Goal: Task Accomplishment & Management: Use online tool/utility

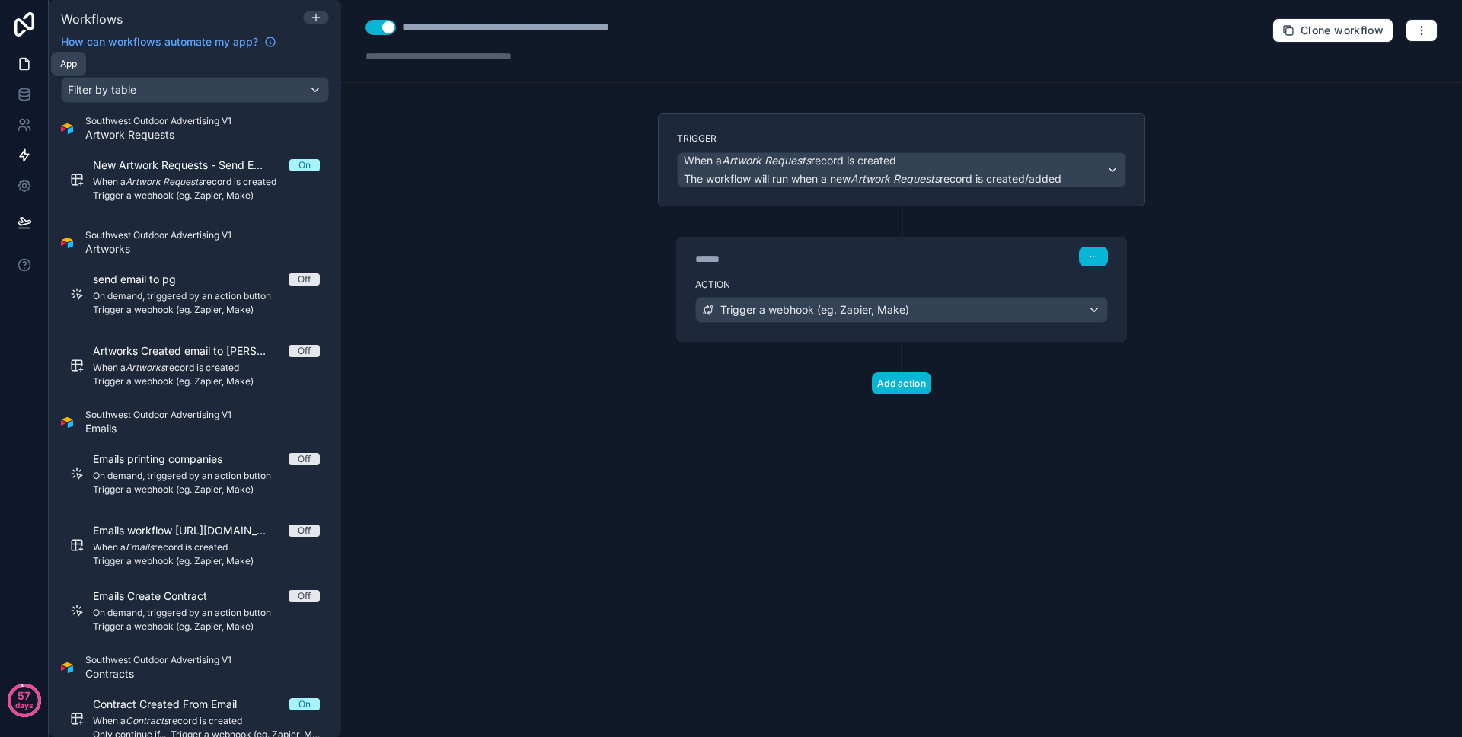
click at [36, 60] on link at bounding box center [24, 64] width 48 height 30
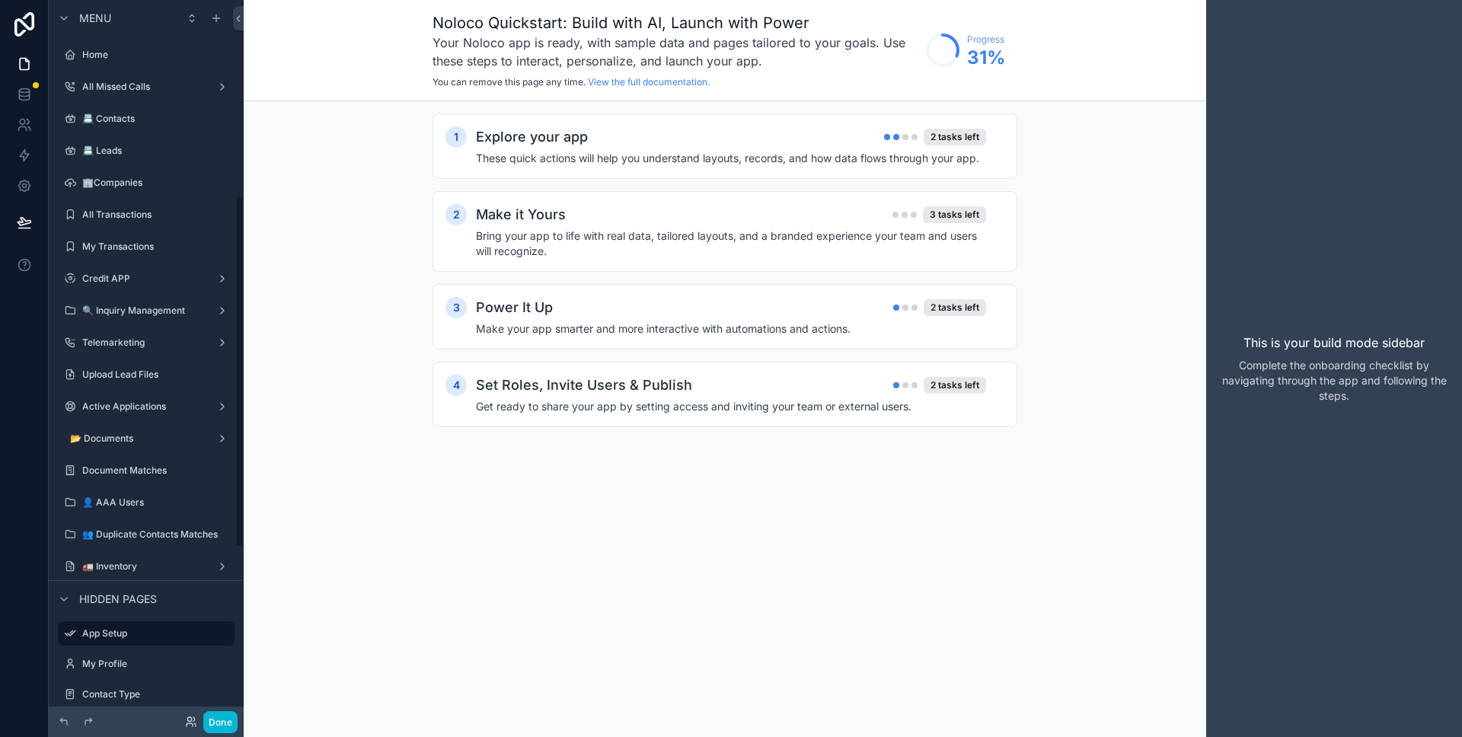
scroll to position [398, 0]
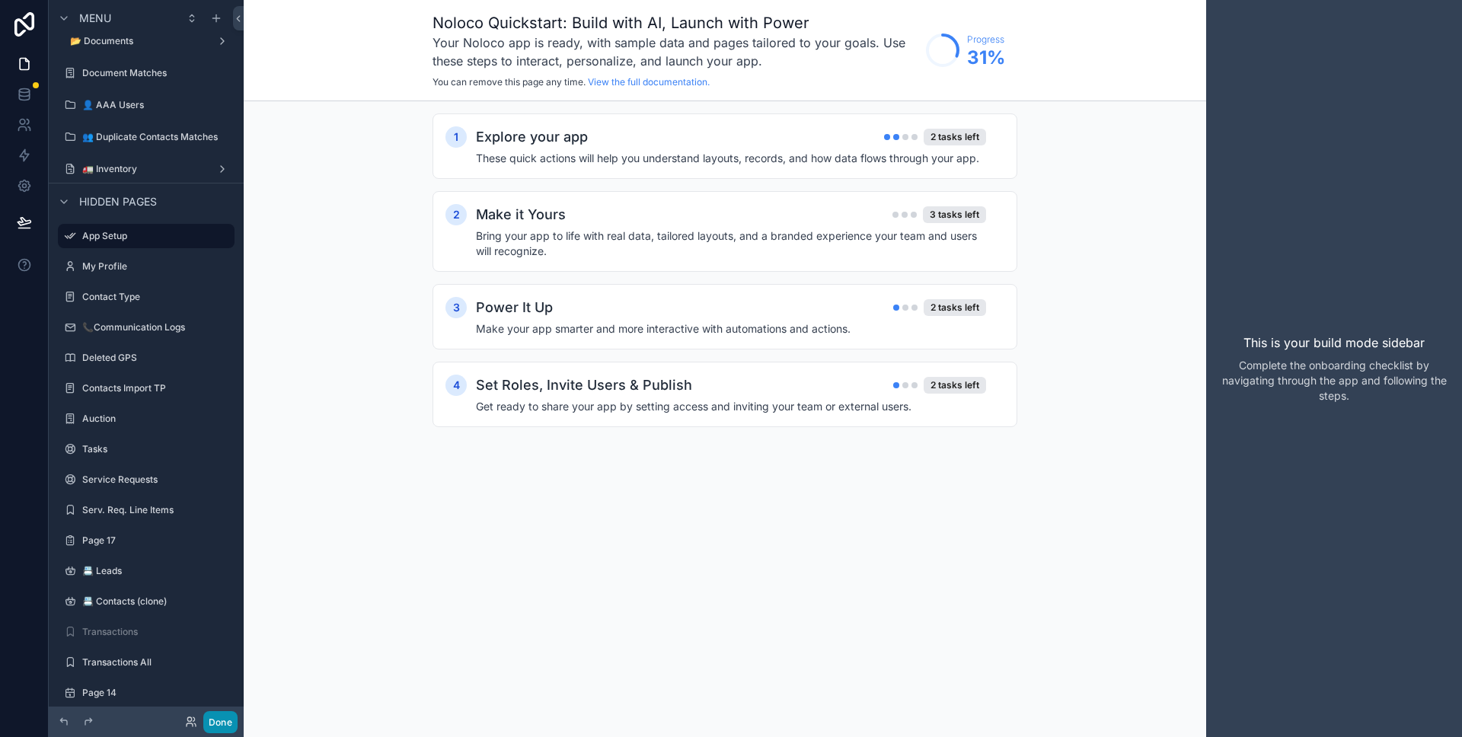
click at [222, 717] on button "Done" at bounding box center [220, 722] width 34 height 22
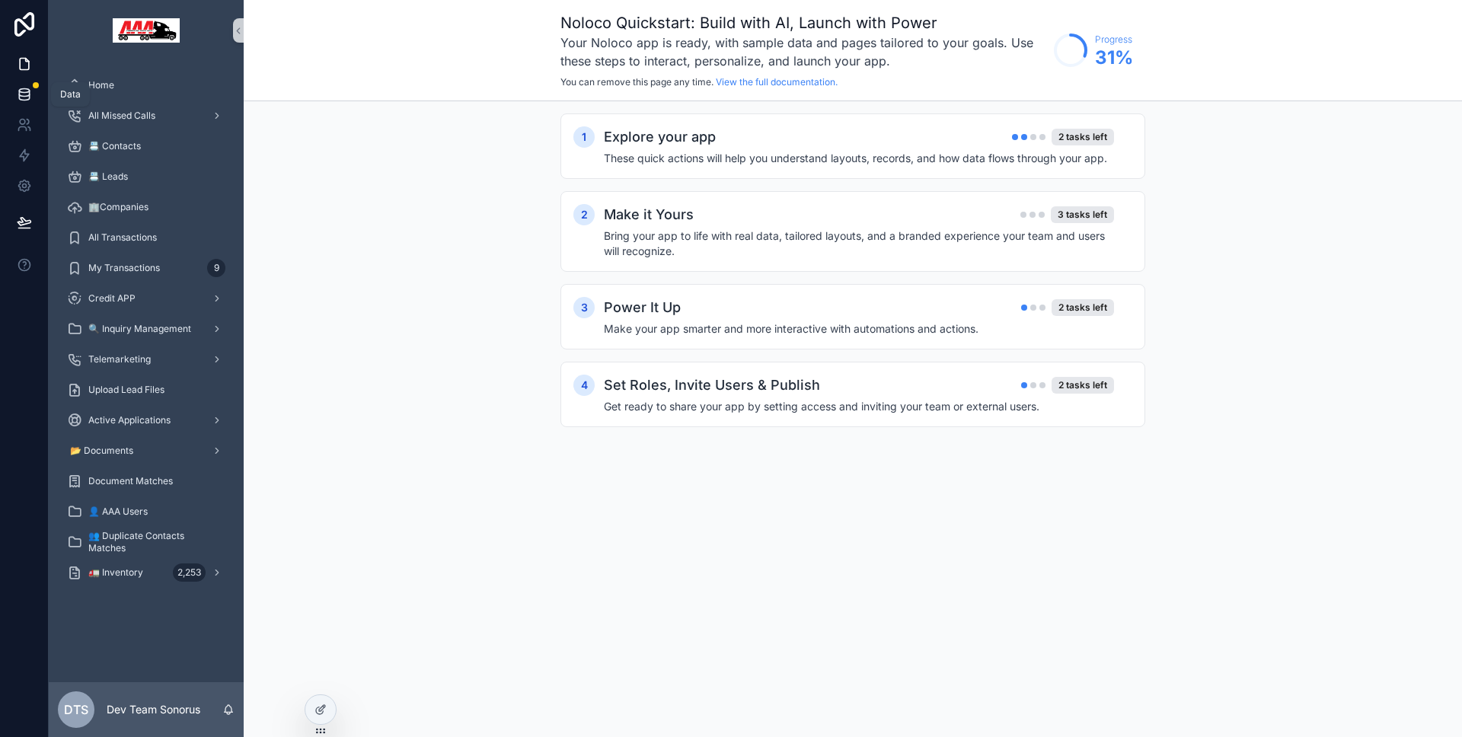
click at [30, 94] on icon at bounding box center [24, 94] width 15 height 15
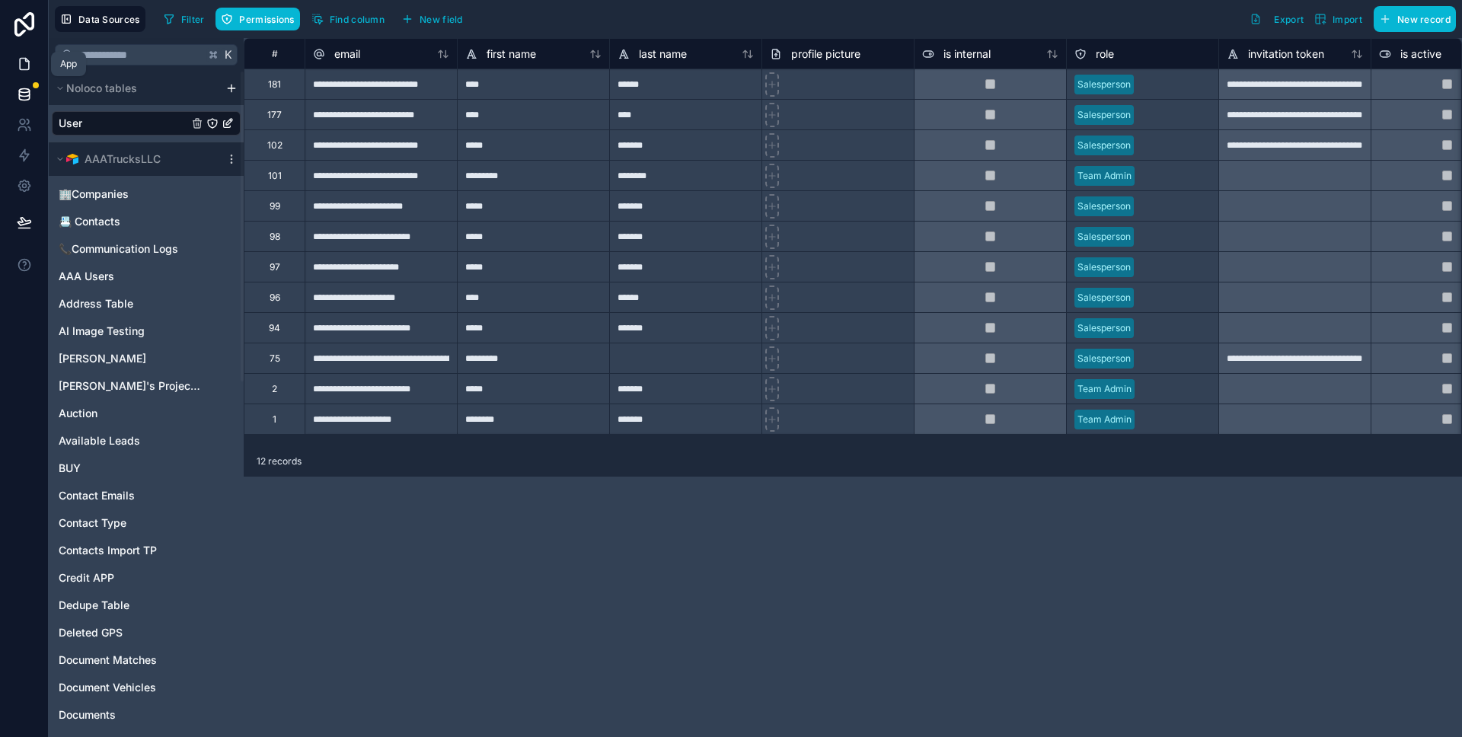
click at [27, 67] on icon at bounding box center [24, 64] width 9 height 11
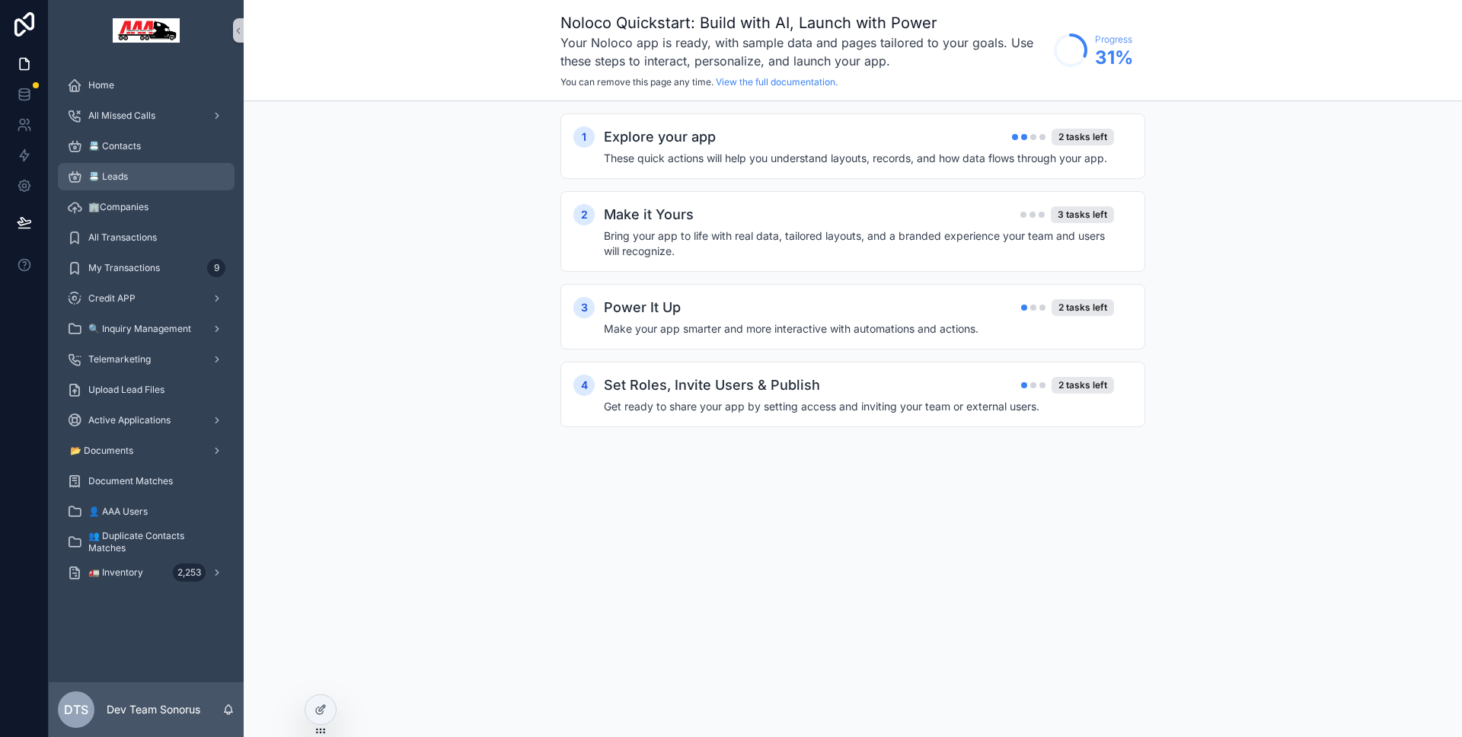
click at [116, 187] on div "📇 Leads" at bounding box center [146, 176] width 158 height 24
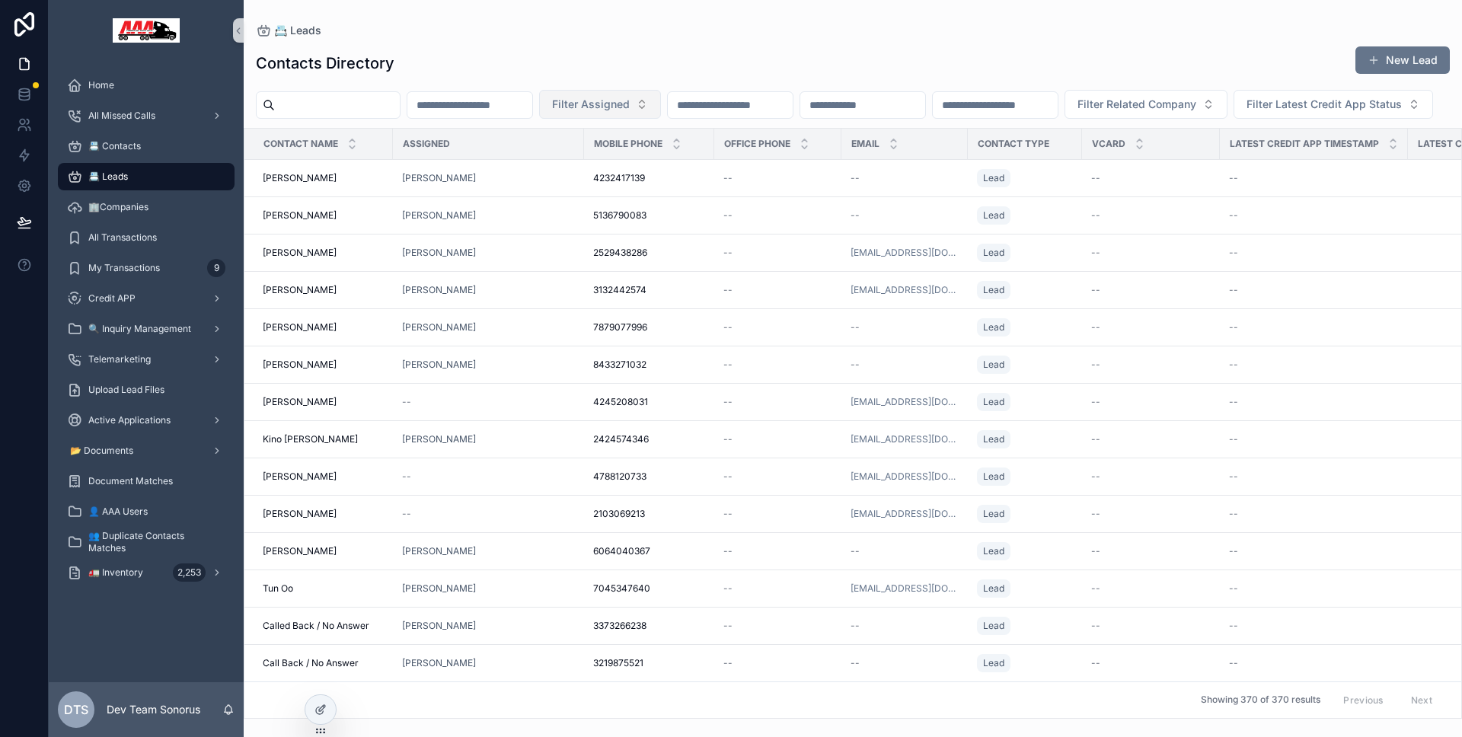
click at [661, 107] on button "Filter Assigned" at bounding box center [600, 104] width 122 height 29
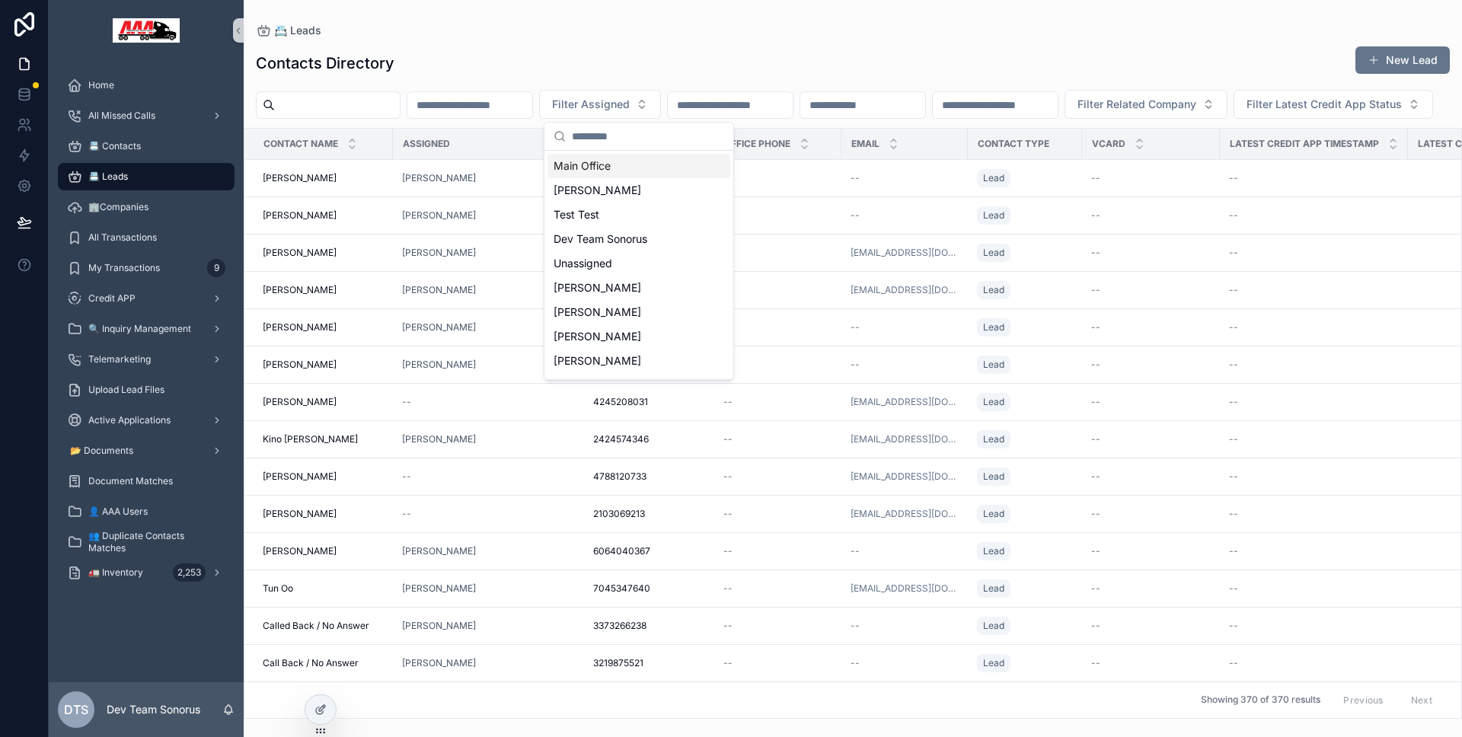
click at [681, 82] on div "Contacts Directory New Lead Filter Assigned Filter Related Company Filter Lates…" at bounding box center [853, 378] width 1218 height 682
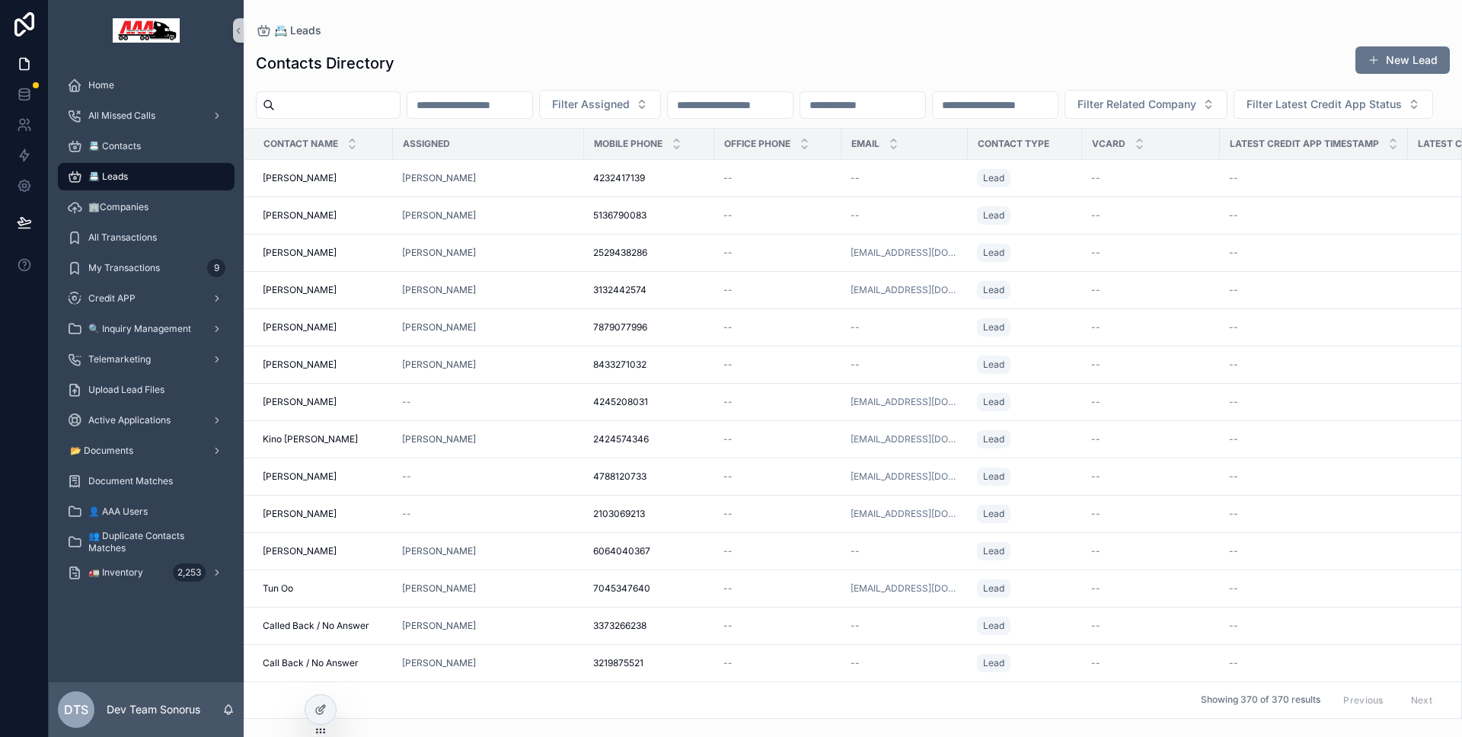
click at [736, 108] on input "scrollable content" at bounding box center [730, 104] width 125 height 21
click at [727, 80] on div "Contacts Directory New Lead" at bounding box center [853, 63] width 1194 height 35
click at [142, 319] on div "🔍 Inquiry Management" at bounding box center [146, 329] width 158 height 24
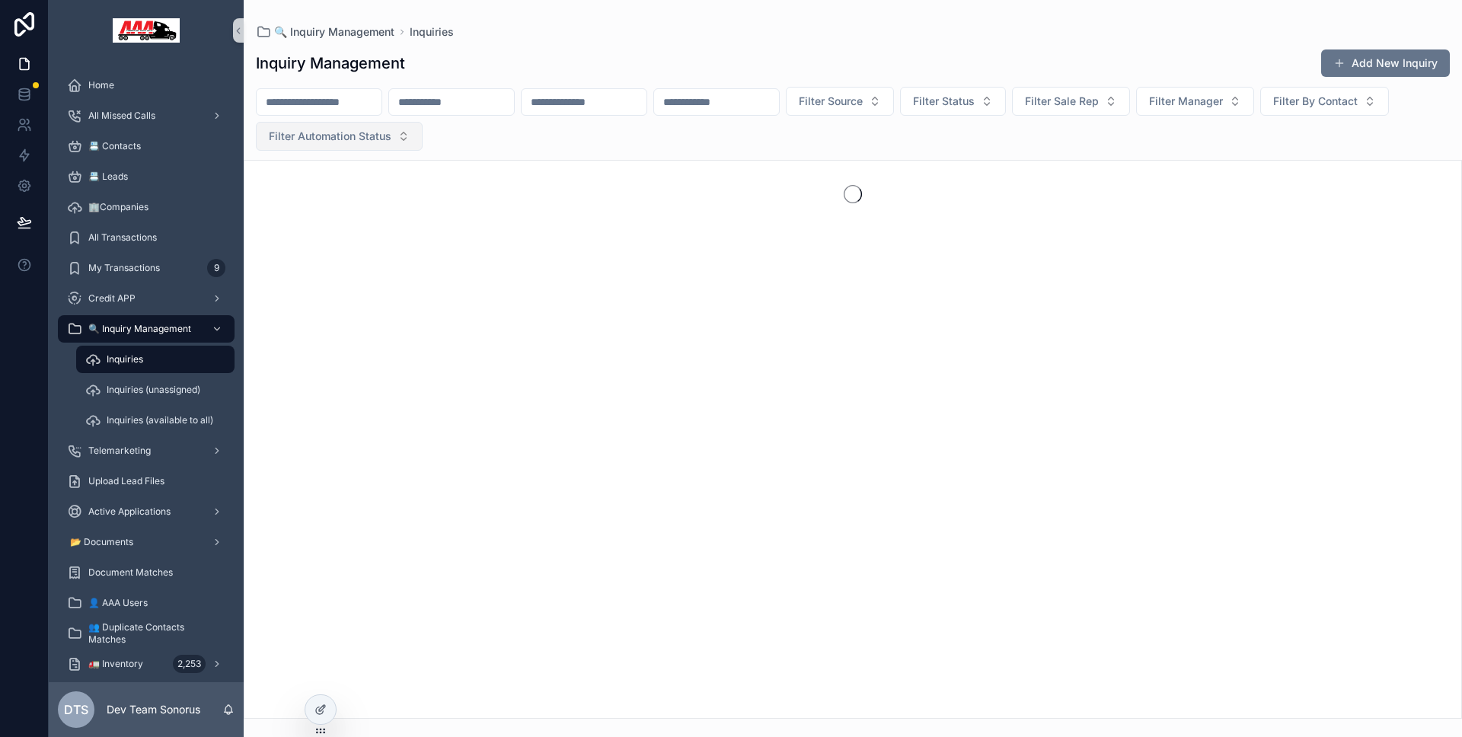
click at [391, 137] on span "Filter Automation Status" at bounding box center [330, 136] width 123 height 15
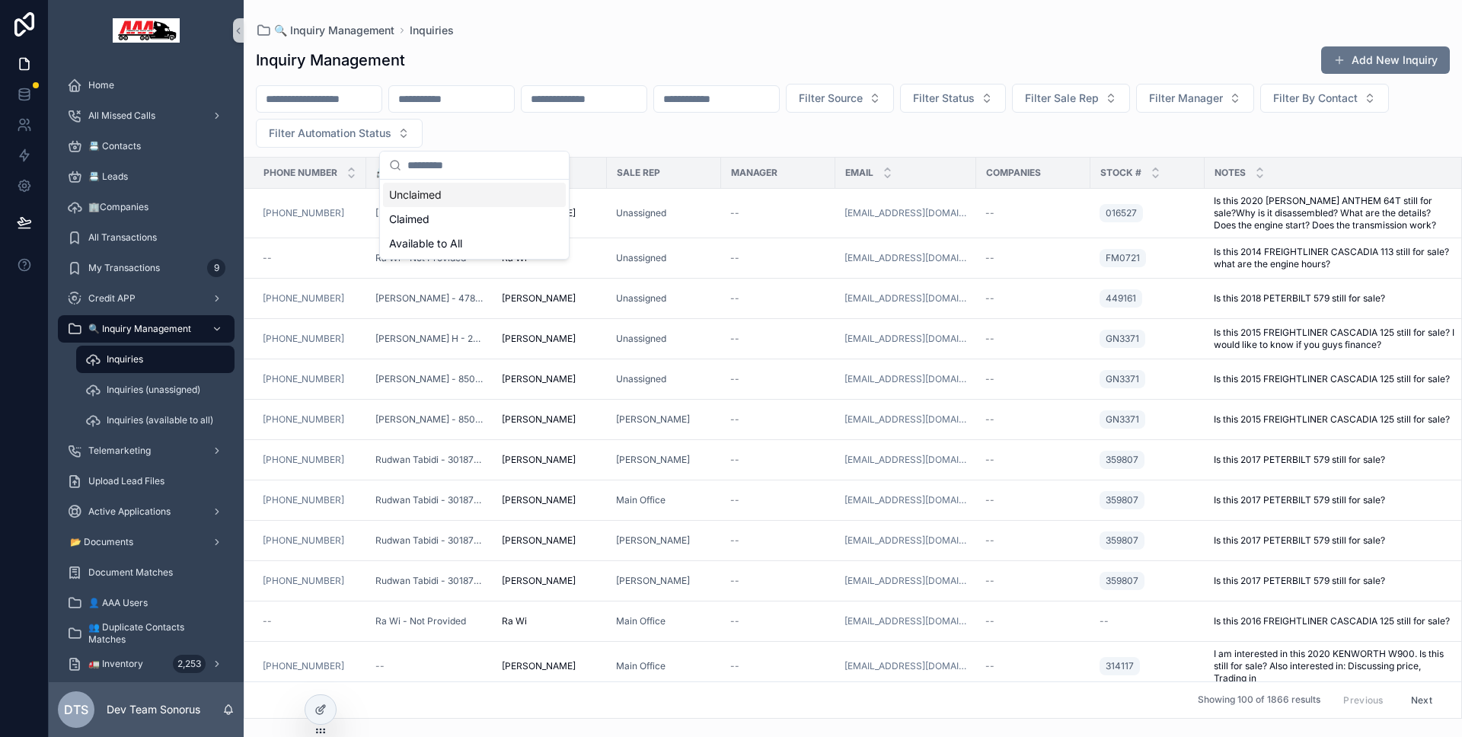
click at [443, 201] on div "Unclaimed" at bounding box center [474, 195] width 183 height 24
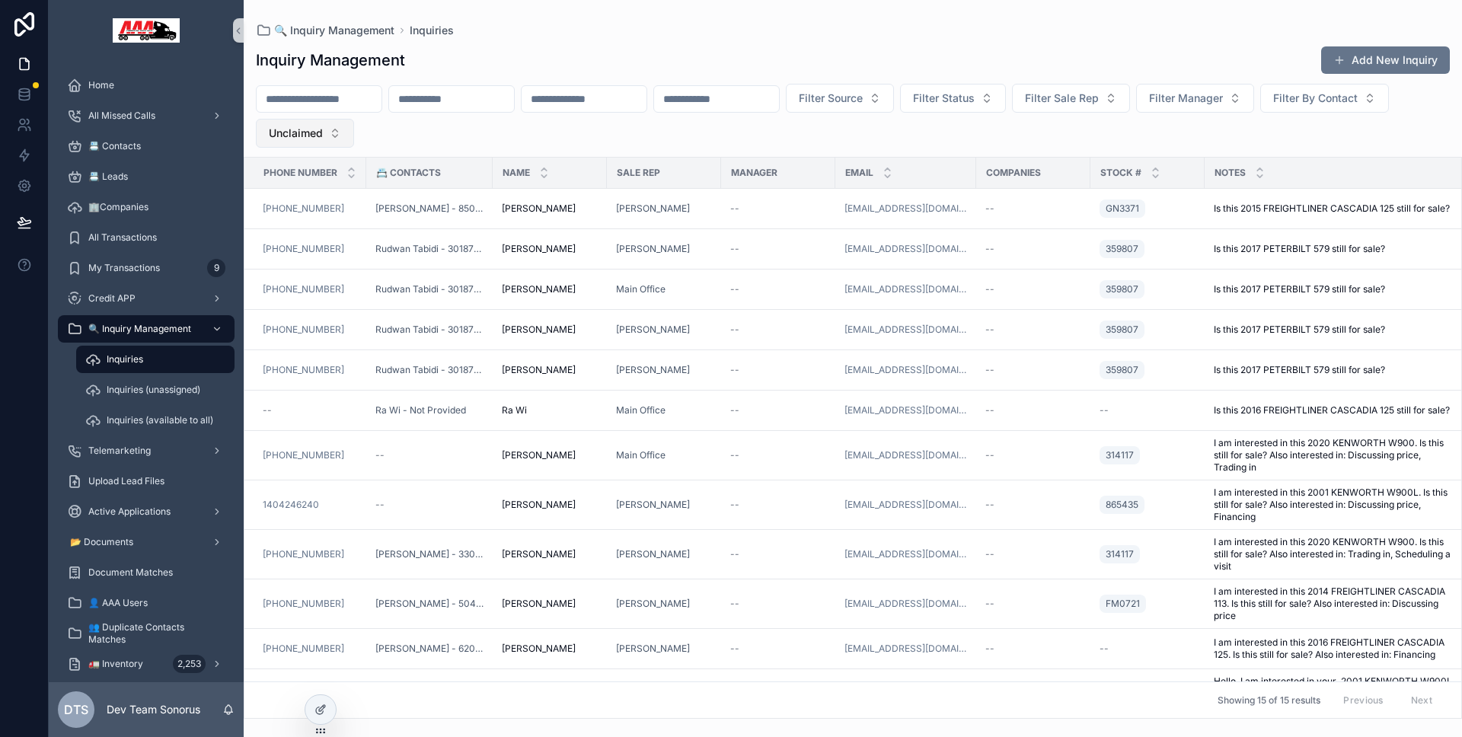
click at [354, 143] on button "Unclaimed" at bounding box center [305, 133] width 98 height 29
click at [631, 129] on div "Filter Source Filter Status Filter Sale Rep Filter Manager Filter By Contact Un…" at bounding box center [853, 116] width 1218 height 64
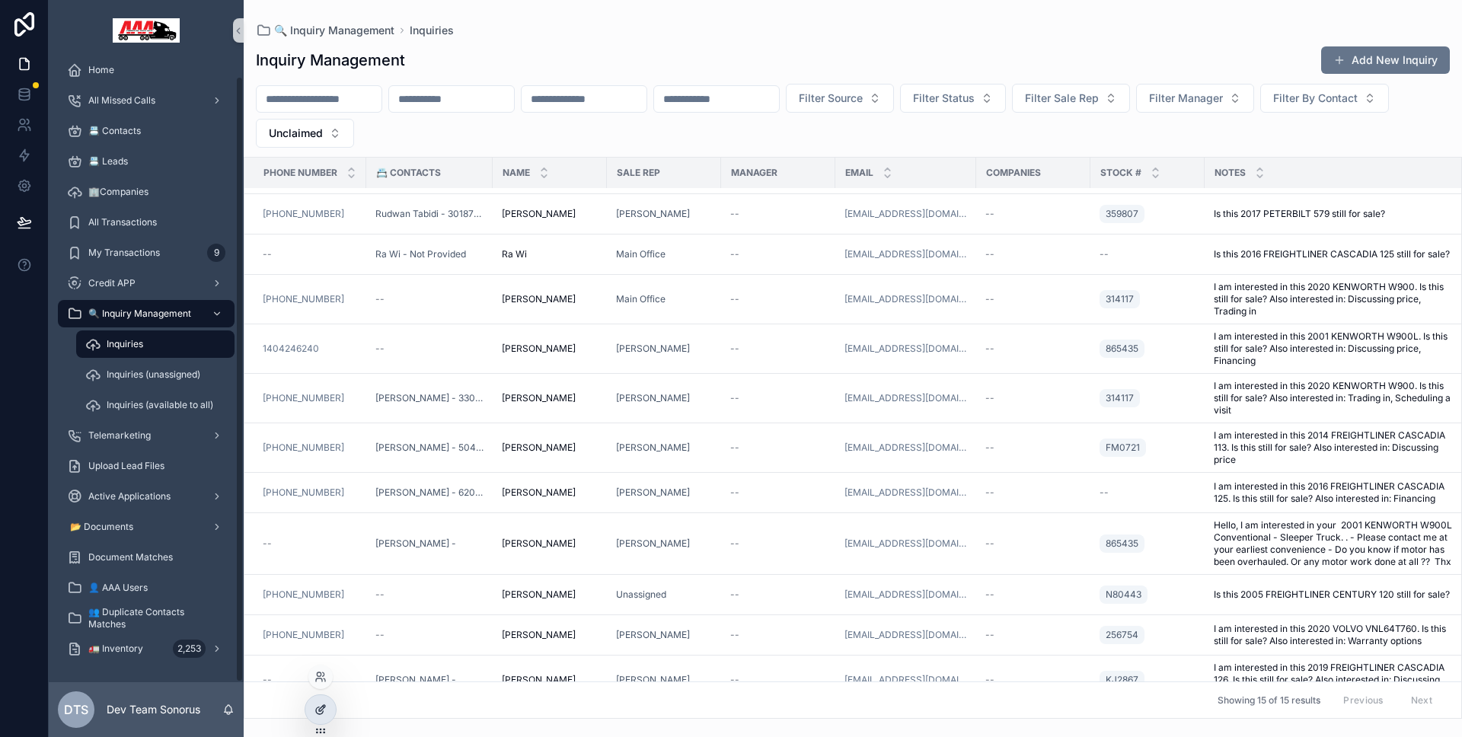
click at [317, 709] on icon at bounding box center [321, 710] width 12 height 12
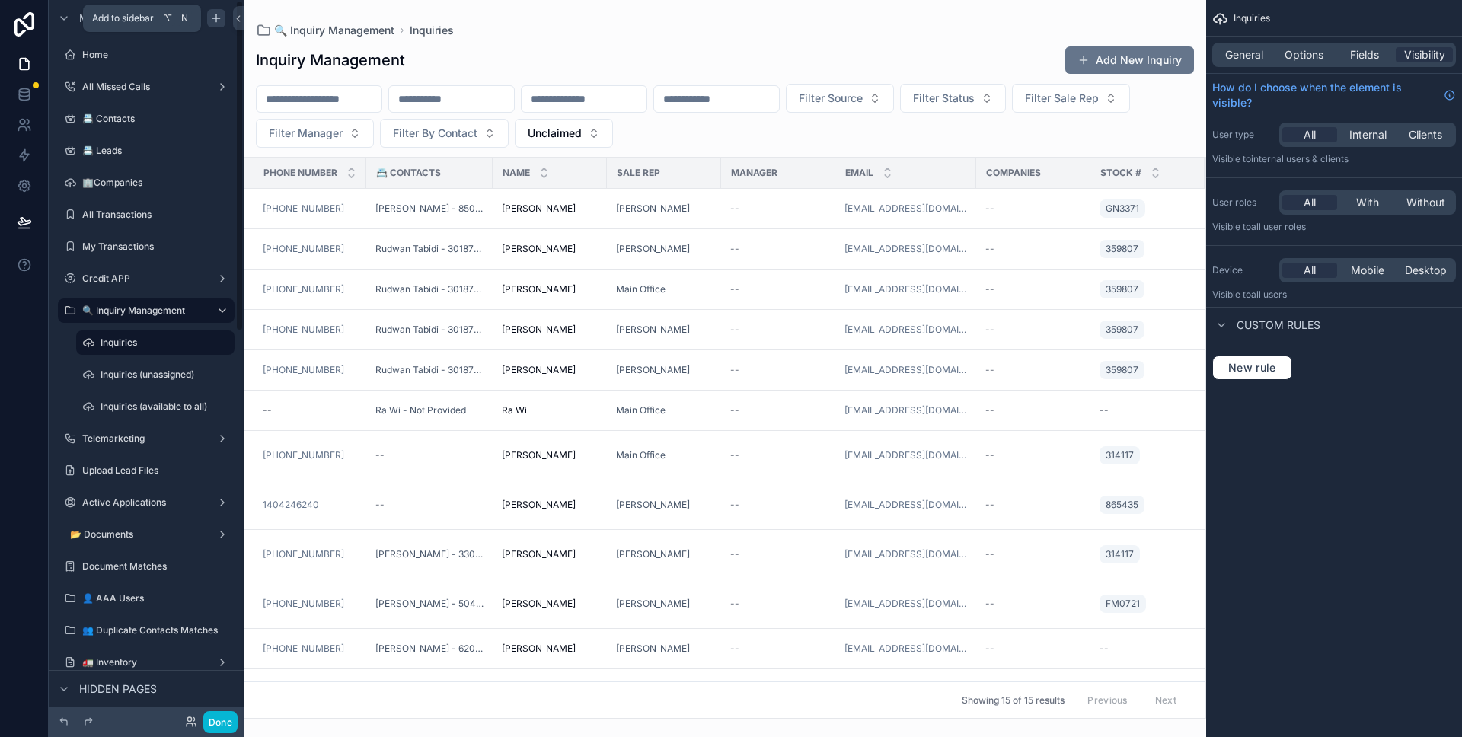
click at [210, 17] on icon "scrollable content" at bounding box center [216, 18] width 12 height 12
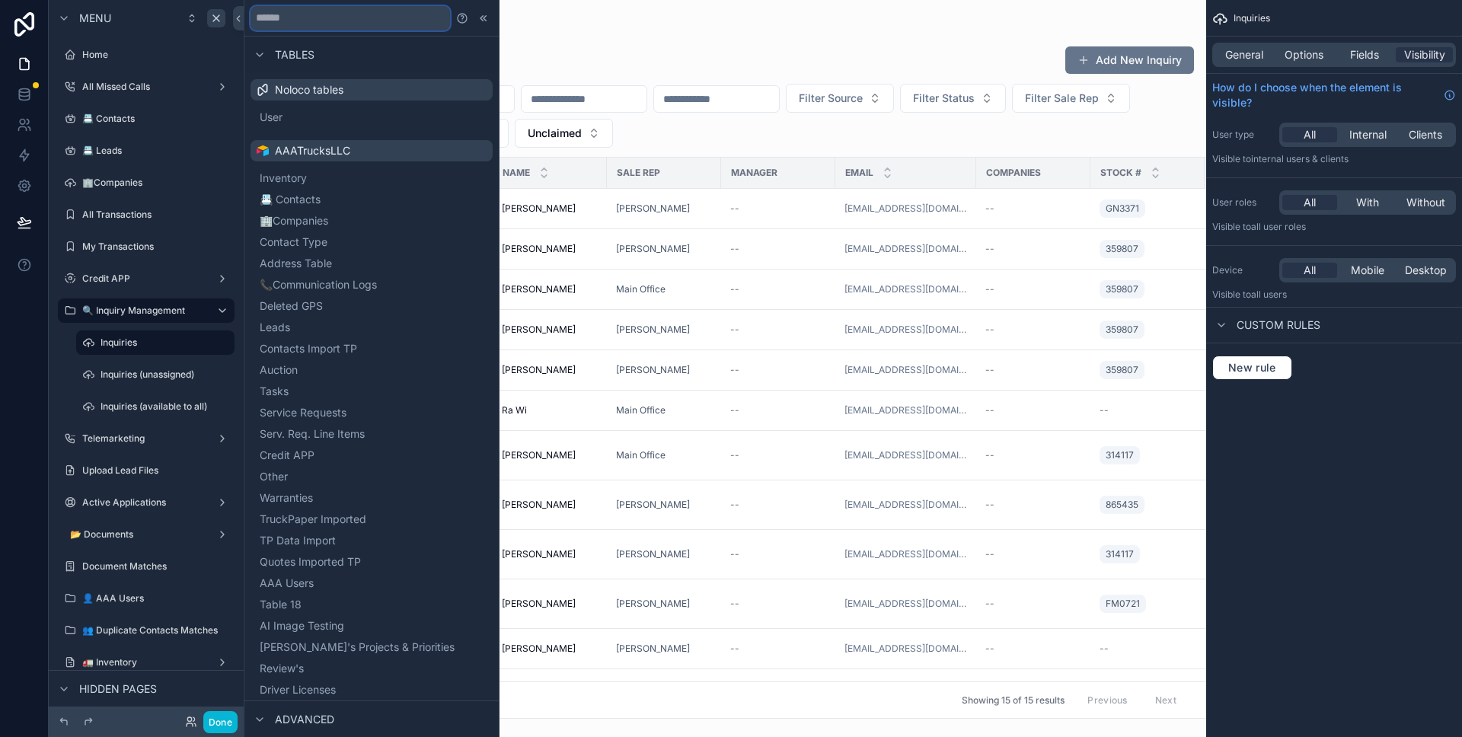
click at [391, 15] on input "text" at bounding box center [351, 18] width 200 height 24
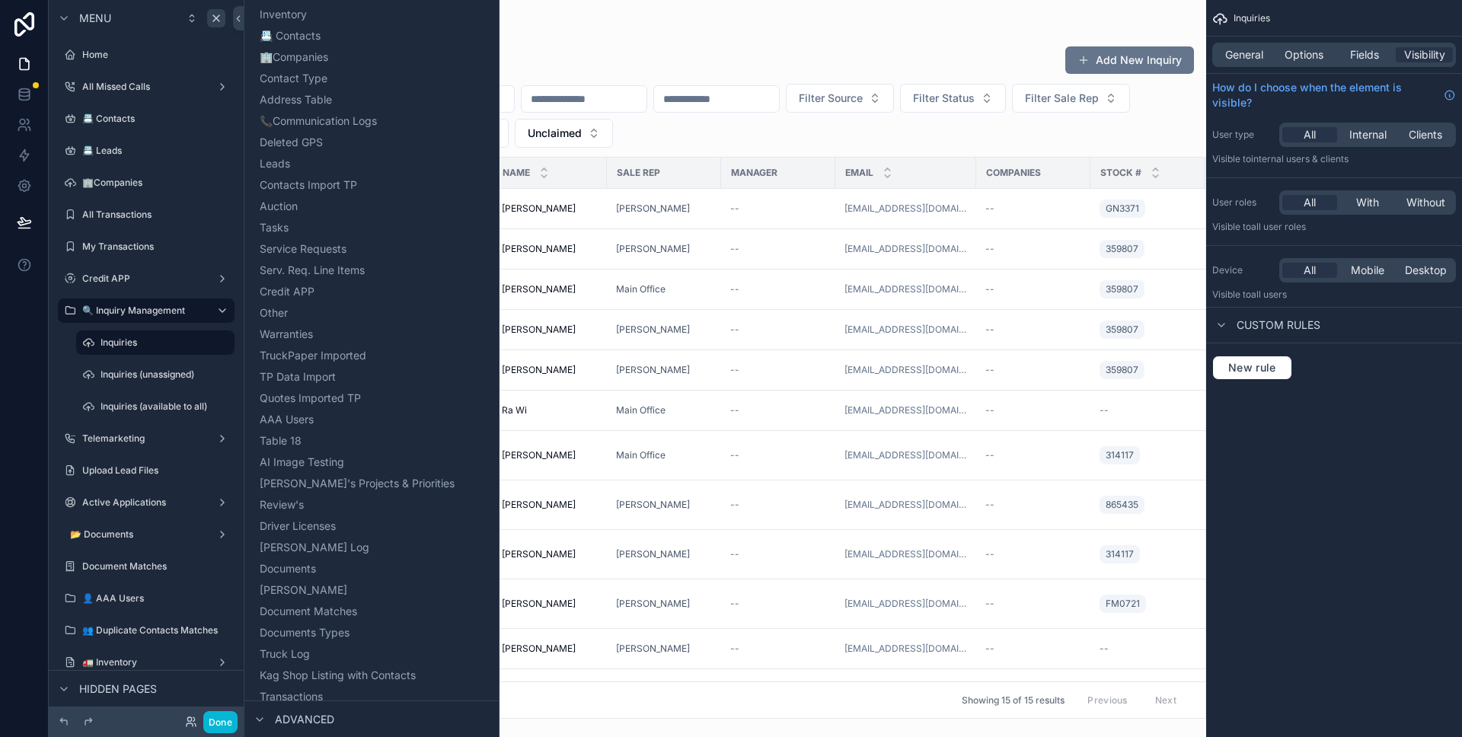
scroll to position [631, 0]
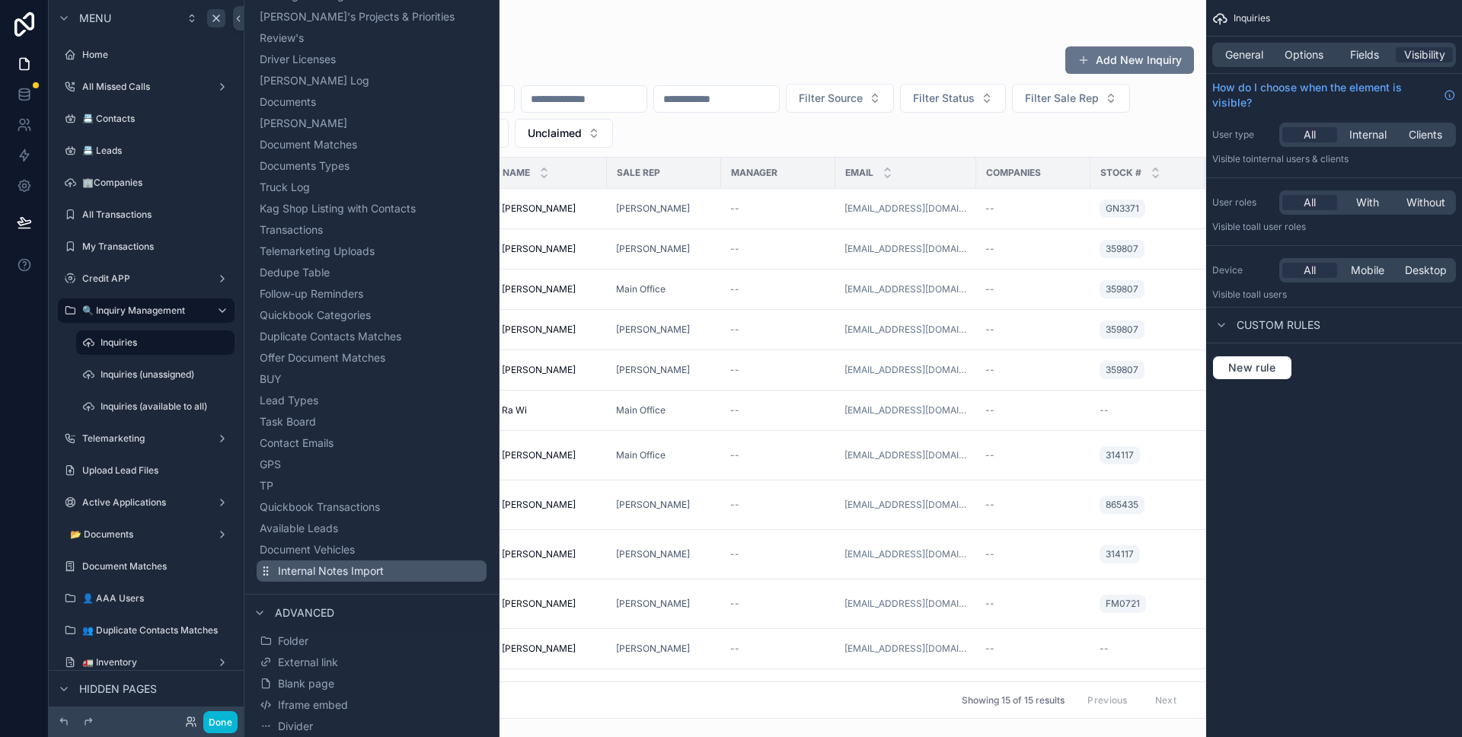
click at [386, 576] on button "Internal Notes Import" at bounding box center [372, 570] width 230 height 21
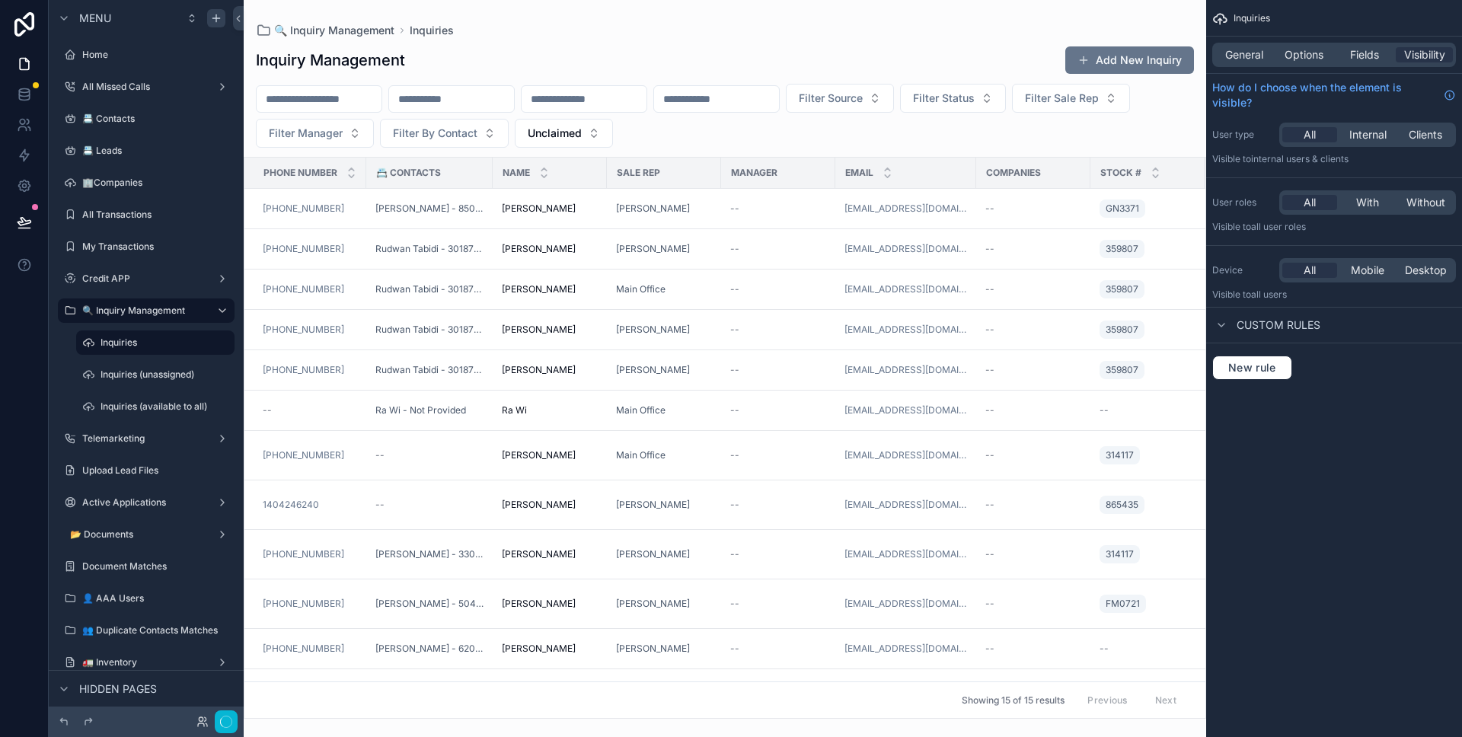
scroll to position [222, 0]
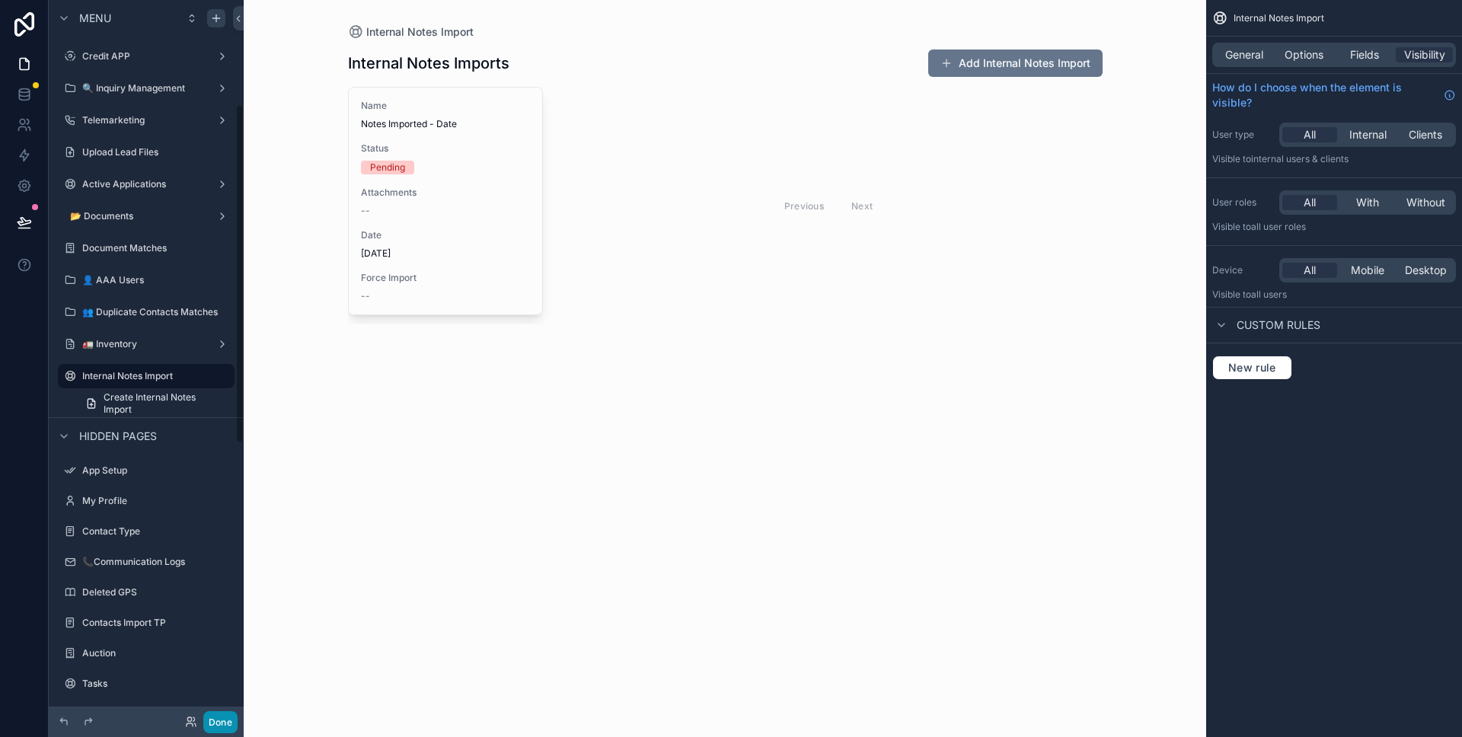
click at [219, 716] on button "Done" at bounding box center [220, 722] width 34 height 22
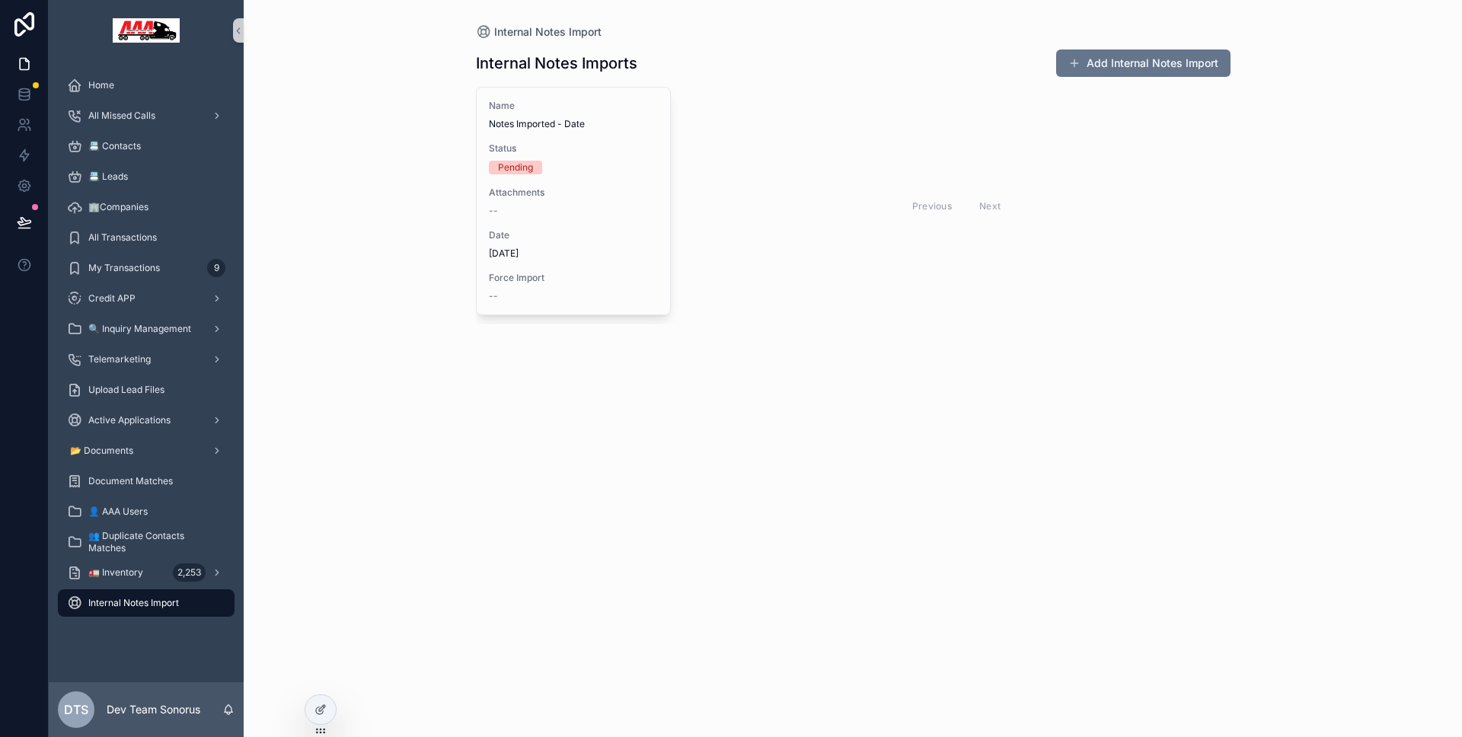
scroll to position [0, 0]
click at [319, 705] on icon at bounding box center [321, 710] width 12 height 12
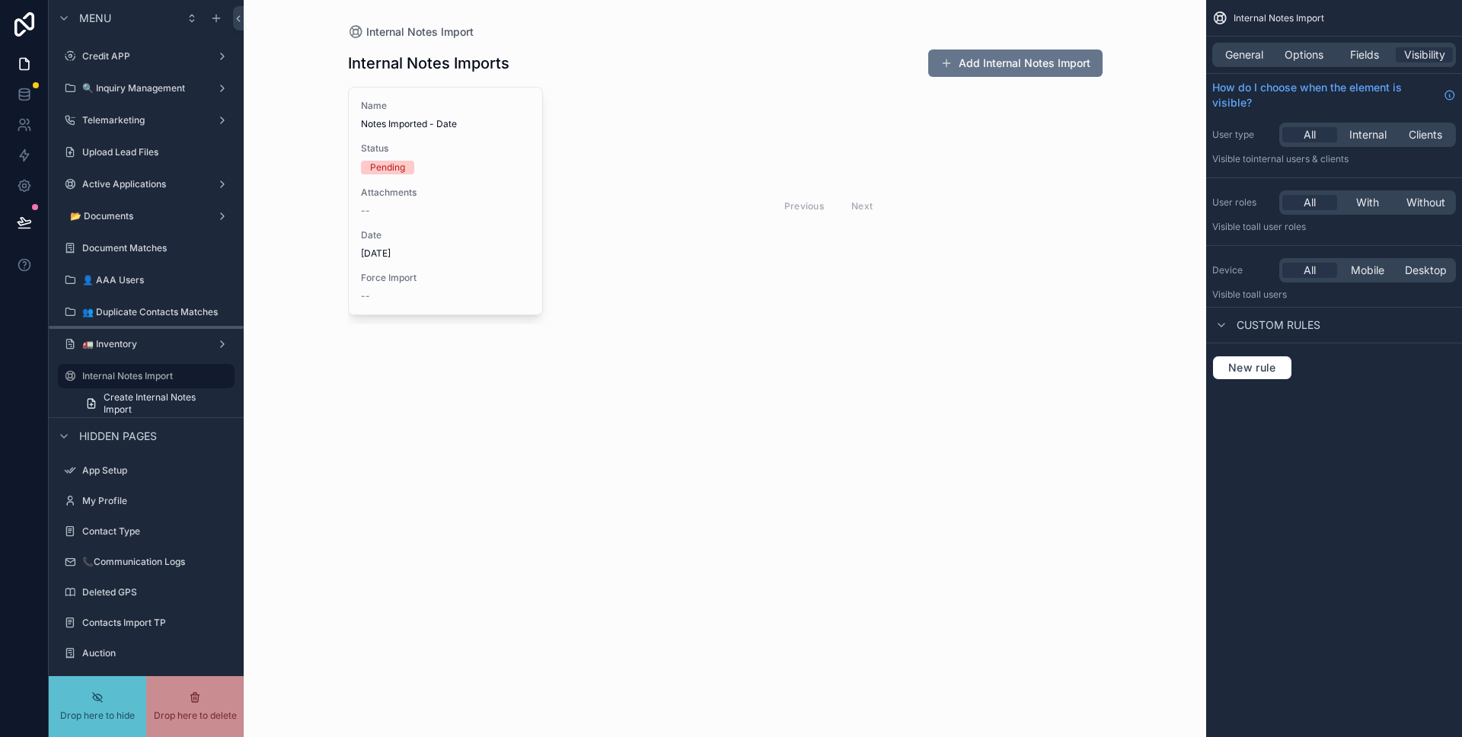
scroll to position [190, 0]
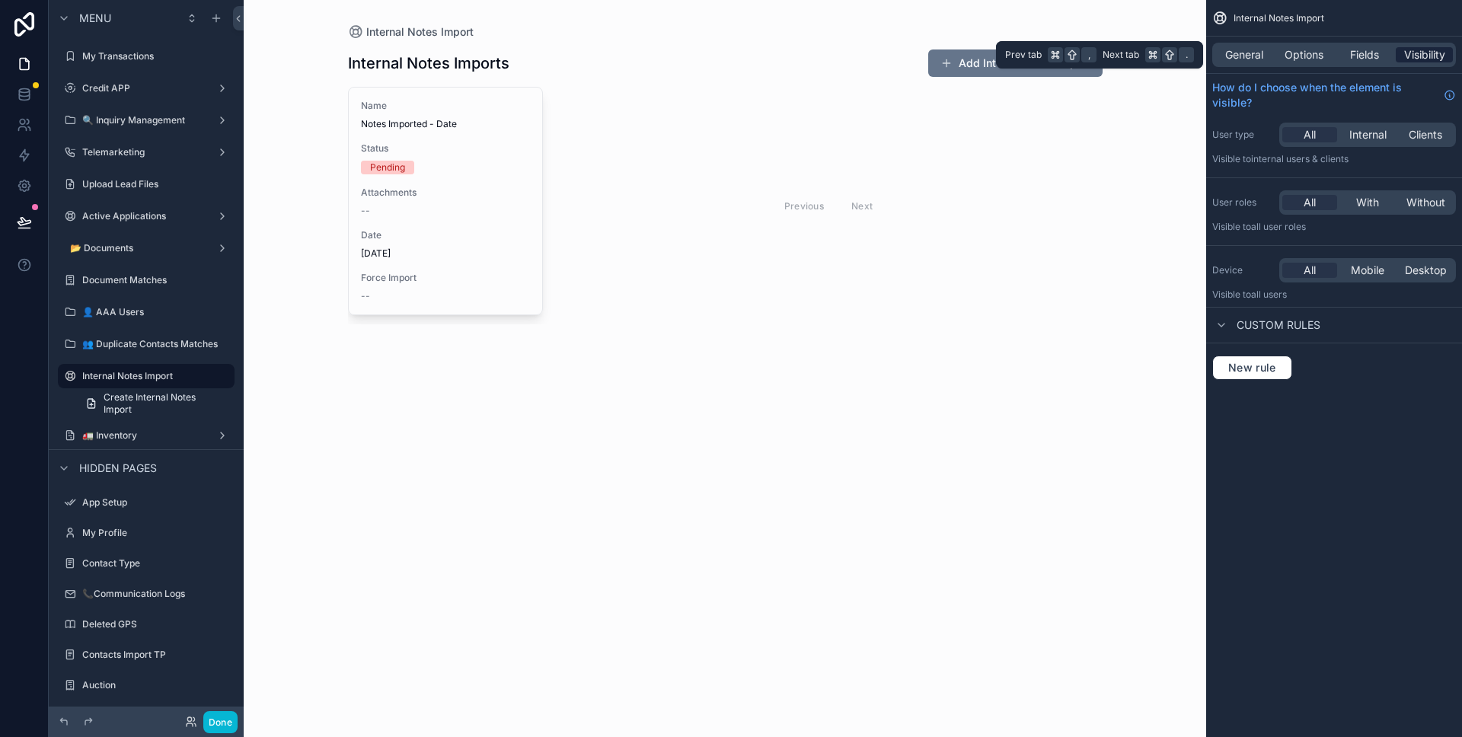
click at [1401, 52] on div "Visibility" at bounding box center [1424, 54] width 57 height 15
click at [1264, 349] on div "New rule" at bounding box center [1334, 367] width 256 height 49
click at [1266, 361] on span "New rule" at bounding box center [1252, 368] width 60 height 14
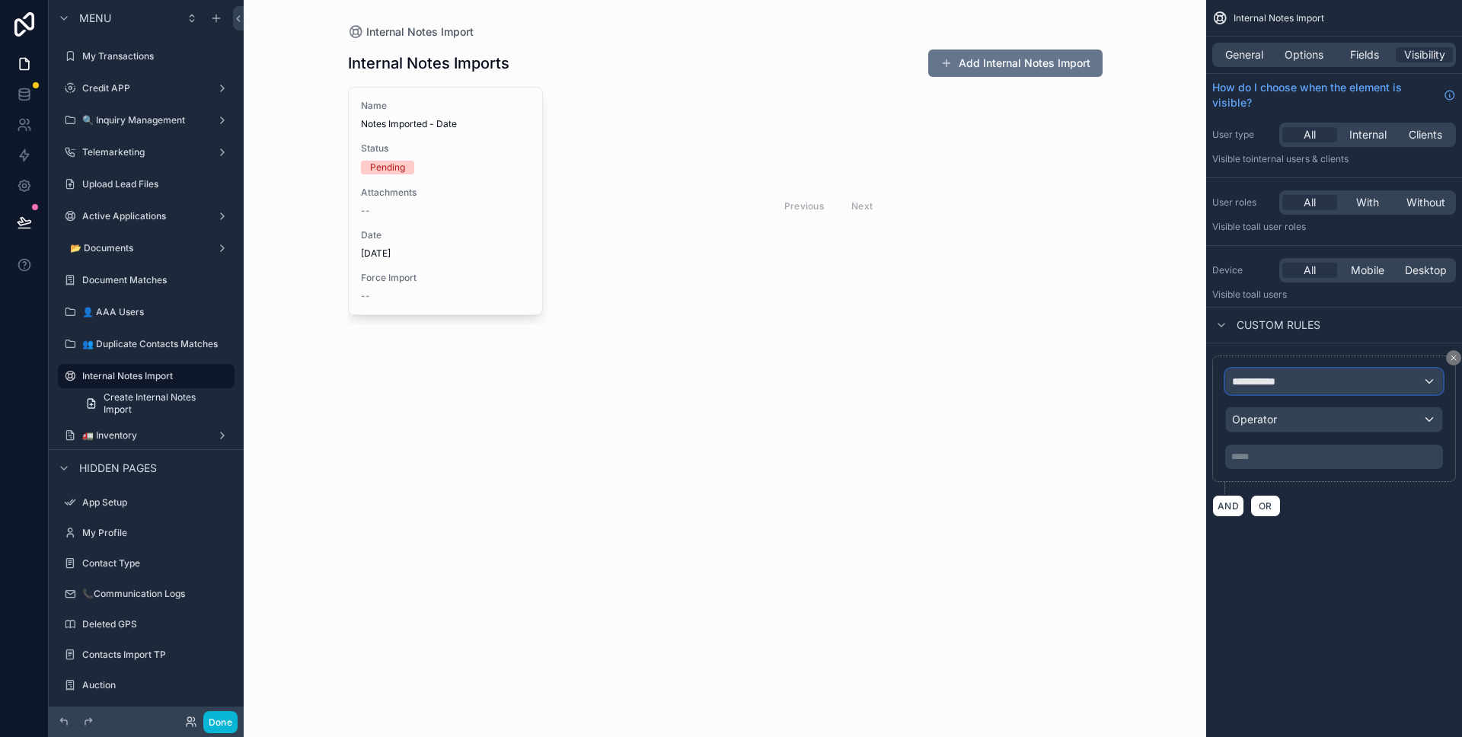
click at [1273, 371] on div "**********" at bounding box center [1334, 381] width 216 height 24
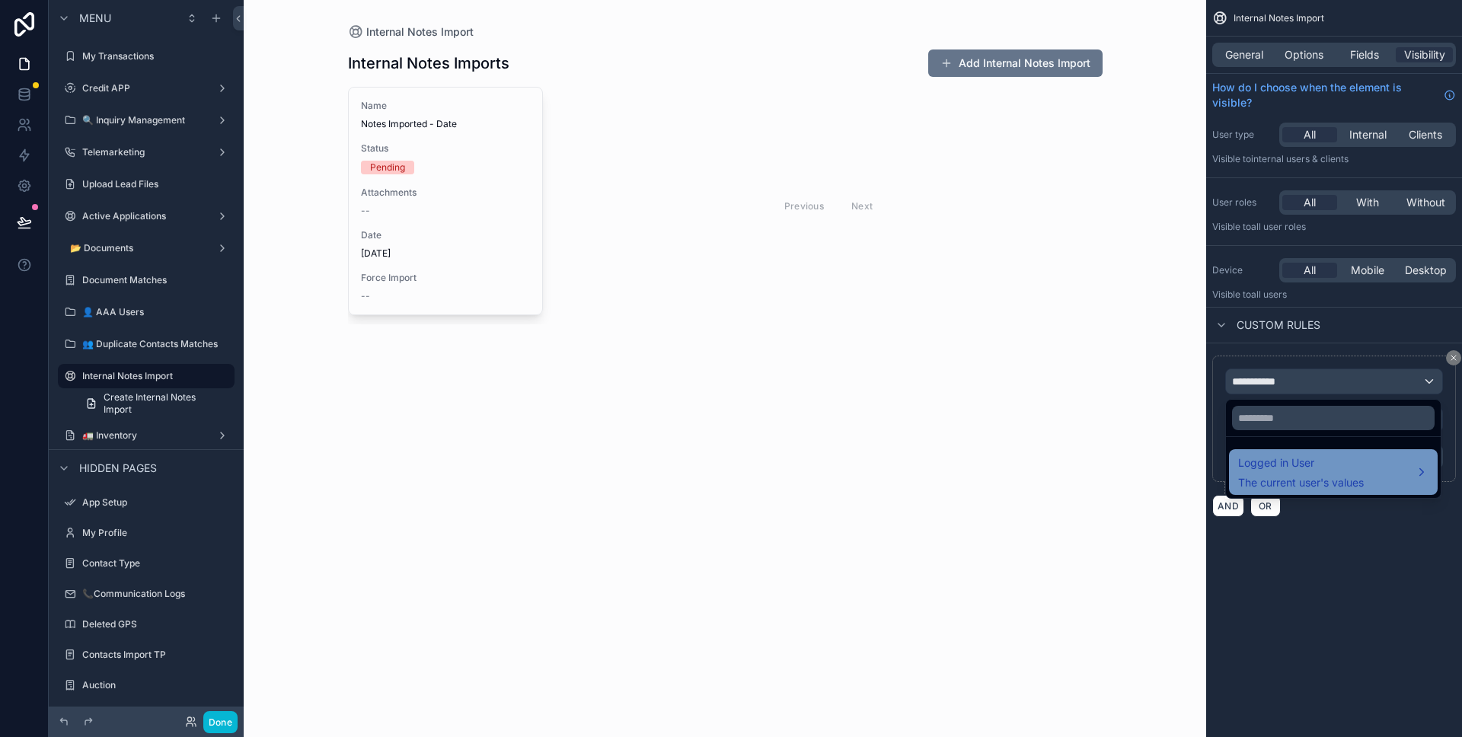
click at [1285, 472] on div "Logged in User The current user's values" at bounding box center [1301, 472] width 126 height 37
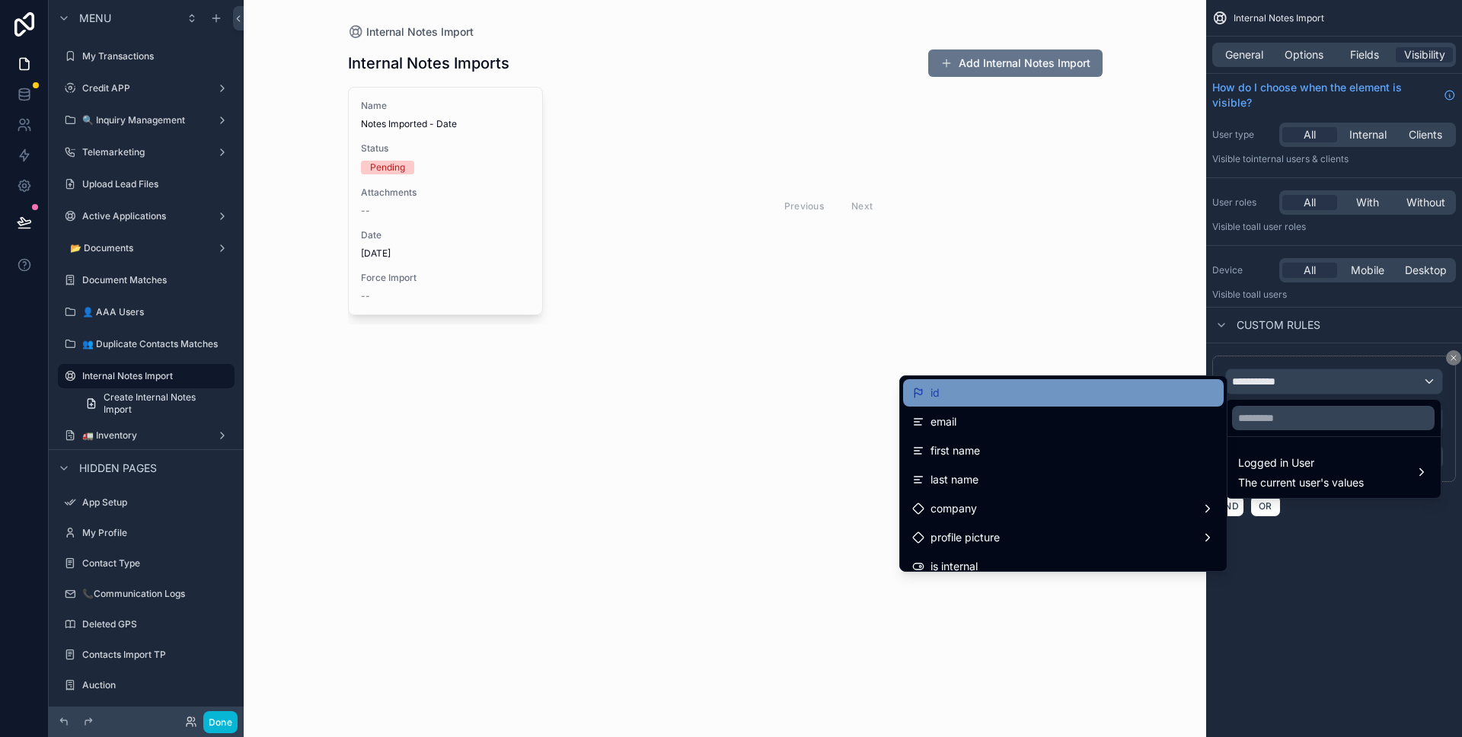
click at [1096, 397] on div "id" at bounding box center [1063, 393] width 302 height 18
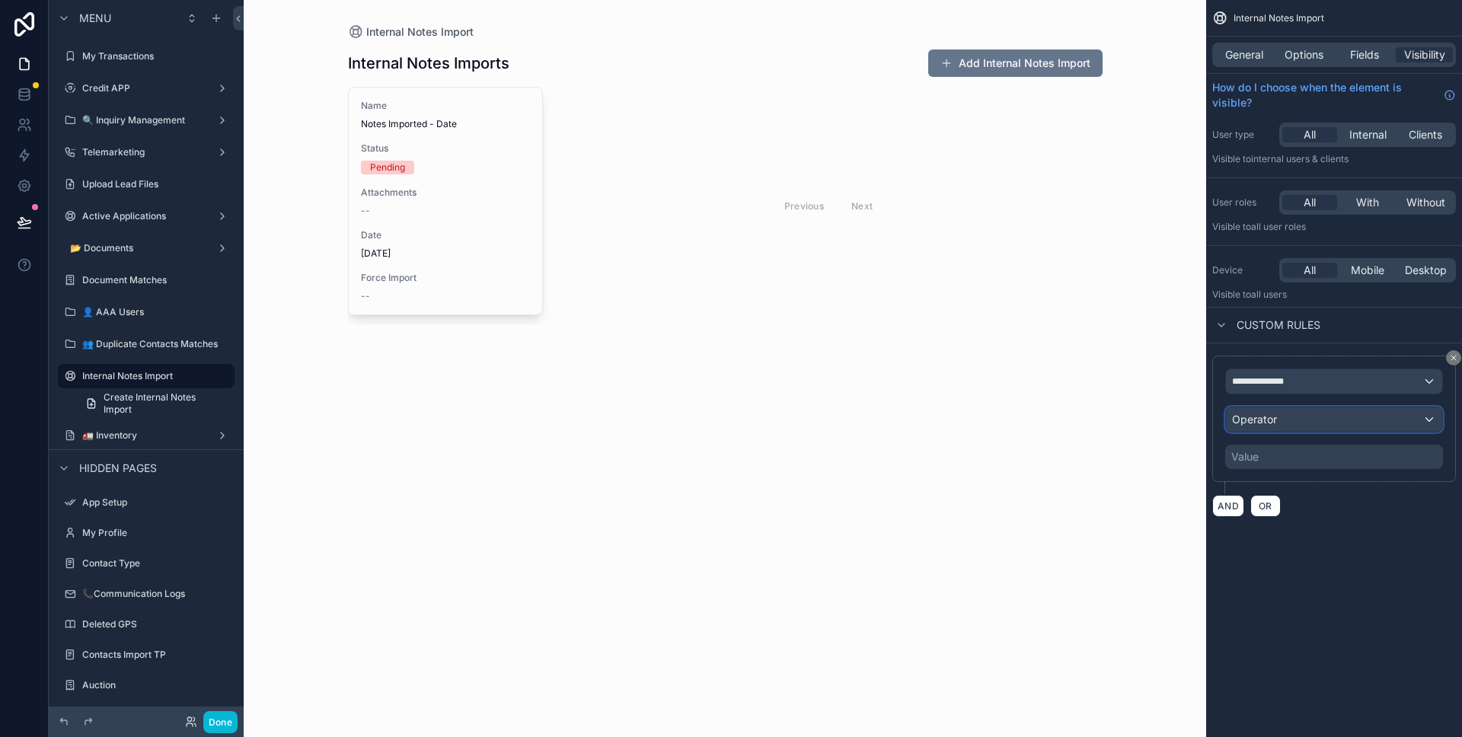
click at [1260, 414] on span "Operator" at bounding box center [1254, 419] width 45 height 13
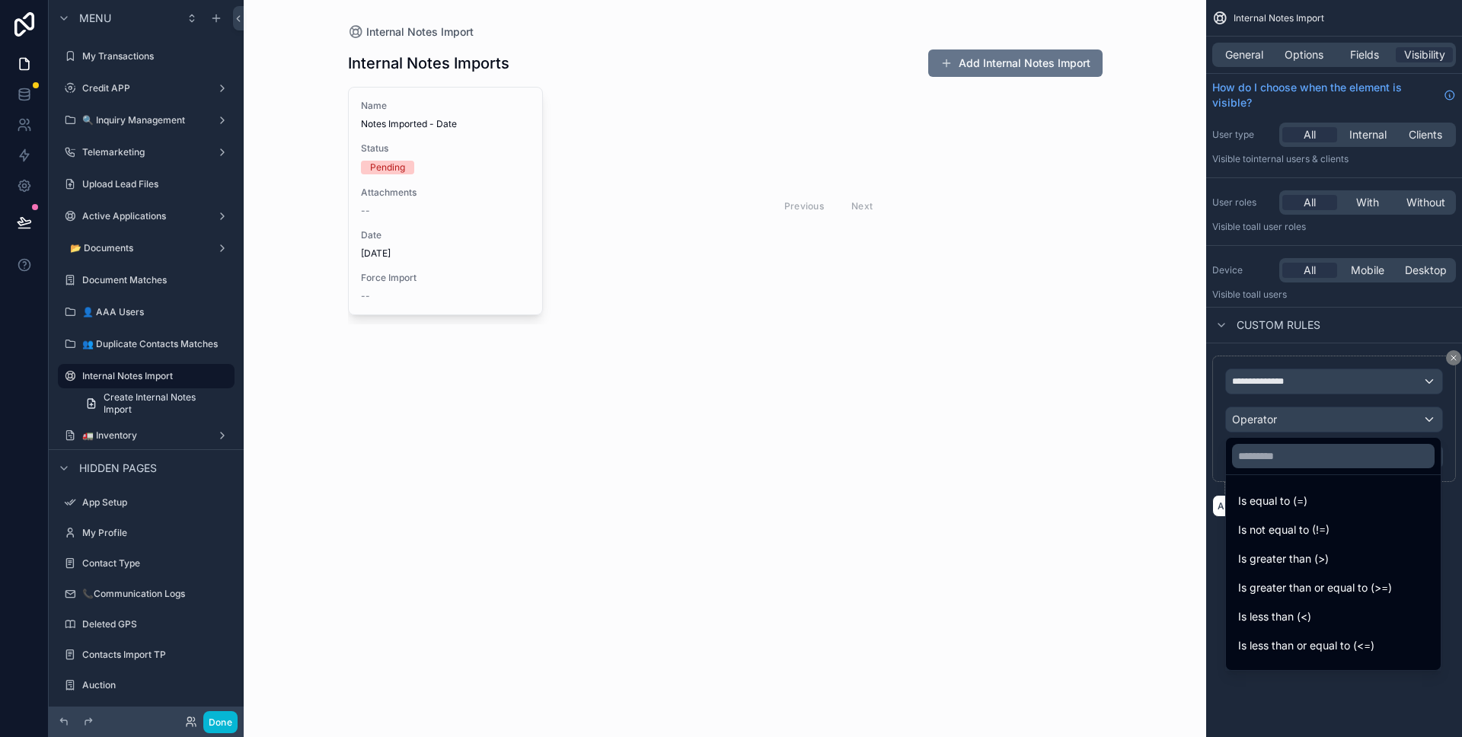
click at [1271, 484] on ul "Is equal to (=) Is not equal to (!=) Is greater than (>) Is greater than or equ…" at bounding box center [1333, 572] width 215 height 195
click at [1270, 489] on div "Is equal to (=)" at bounding box center [1333, 500] width 209 height 27
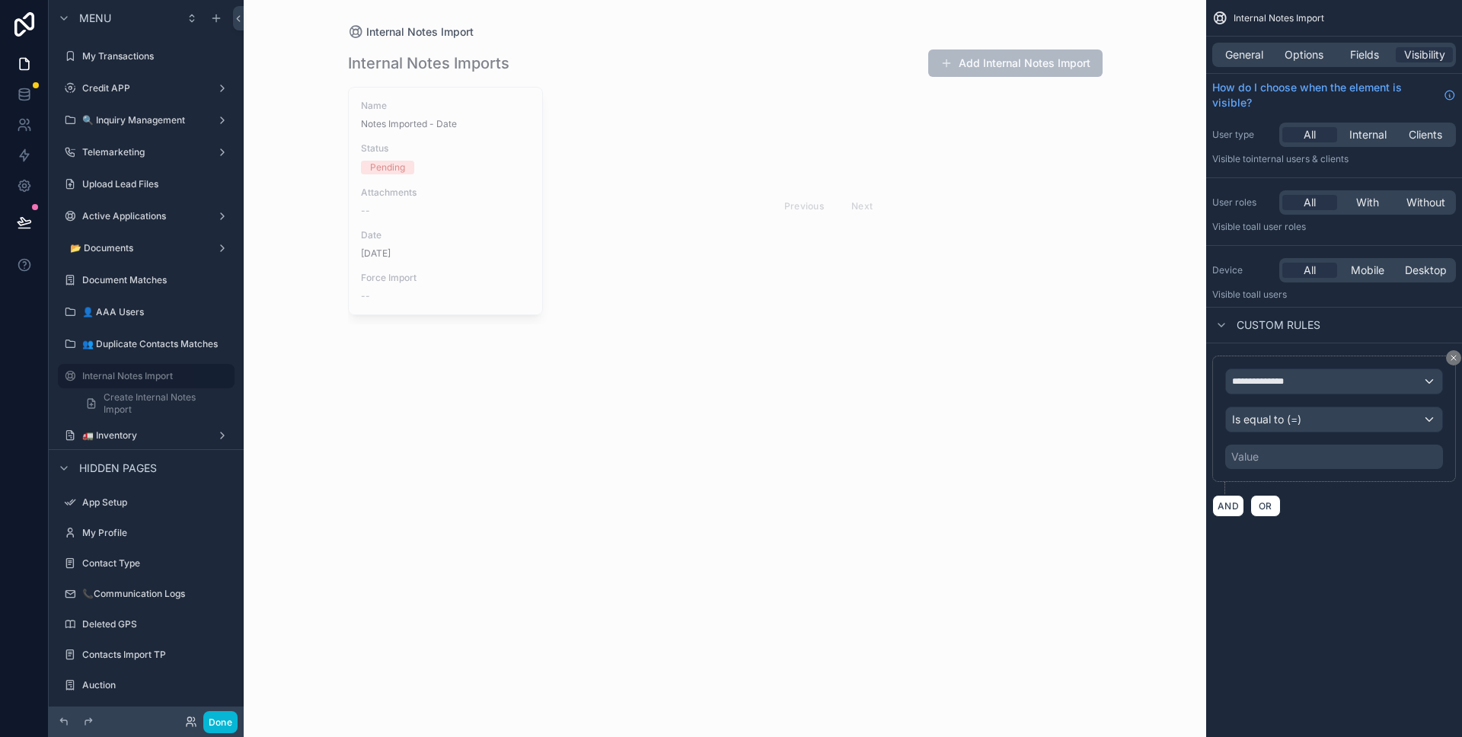
click at [1264, 464] on div "Value" at bounding box center [1334, 457] width 218 height 24
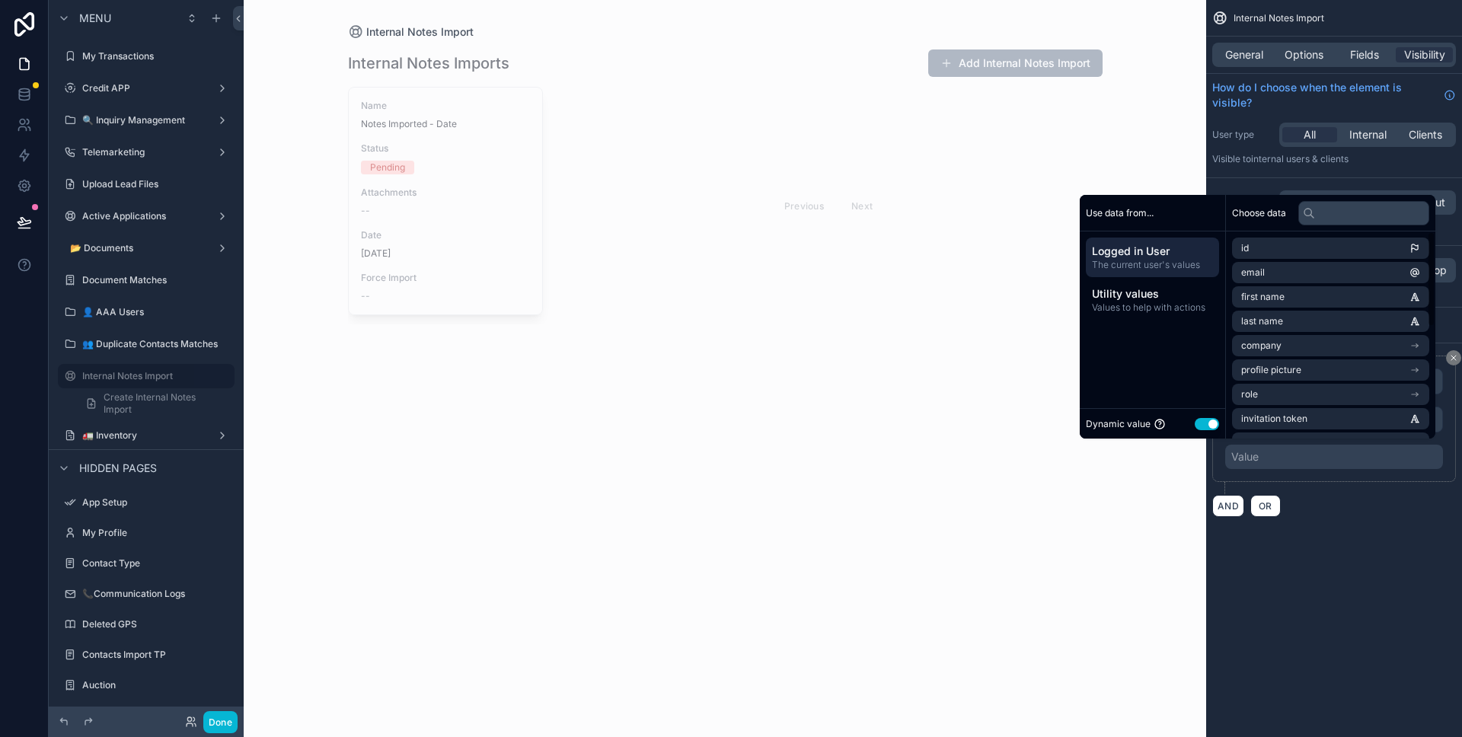
click at [1206, 430] on div "Dynamic value Use setting" at bounding box center [1152, 424] width 133 height 18
click at [1204, 428] on button "Use setting" at bounding box center [1207, 424] width 24 height 12
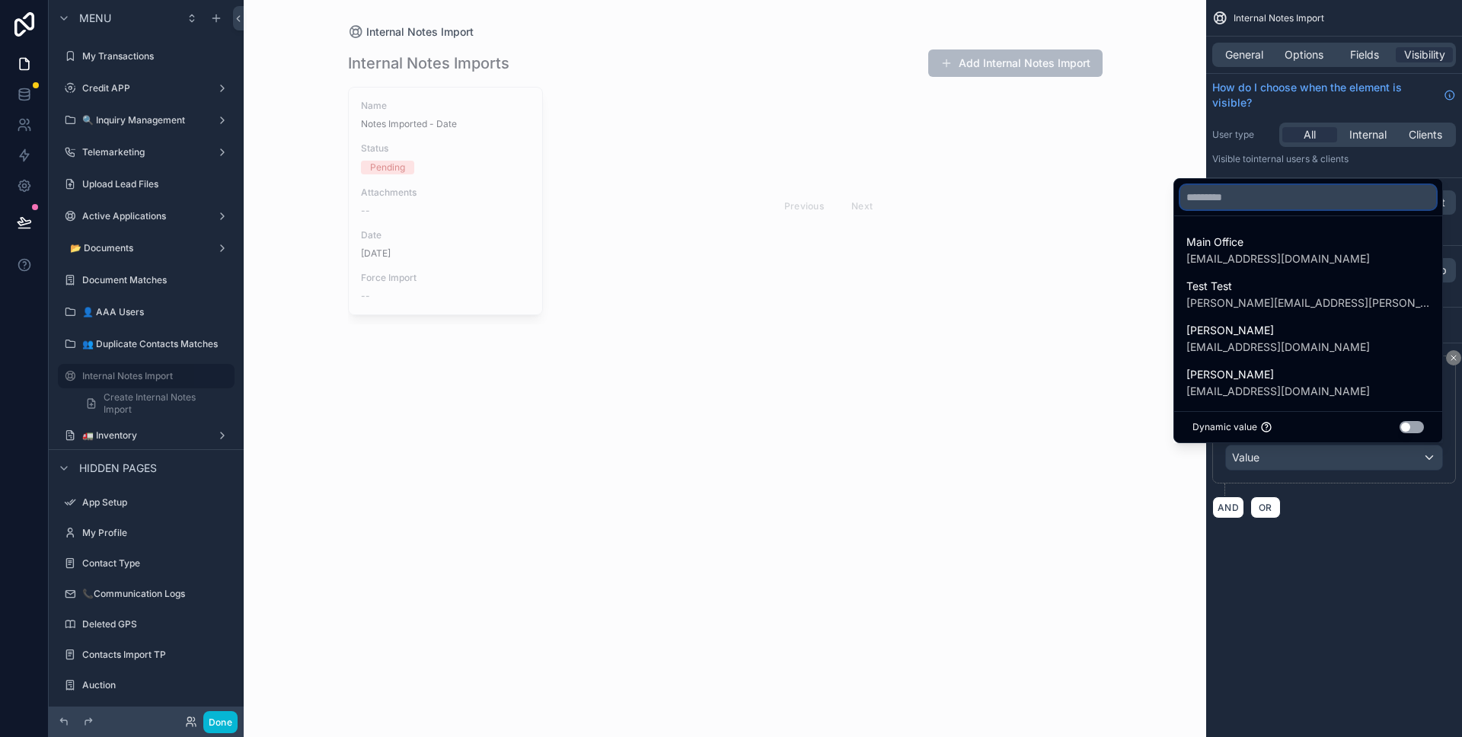
click at [1269, 190] on input "text" at bounding box center [1308, 197] width 256 height 24
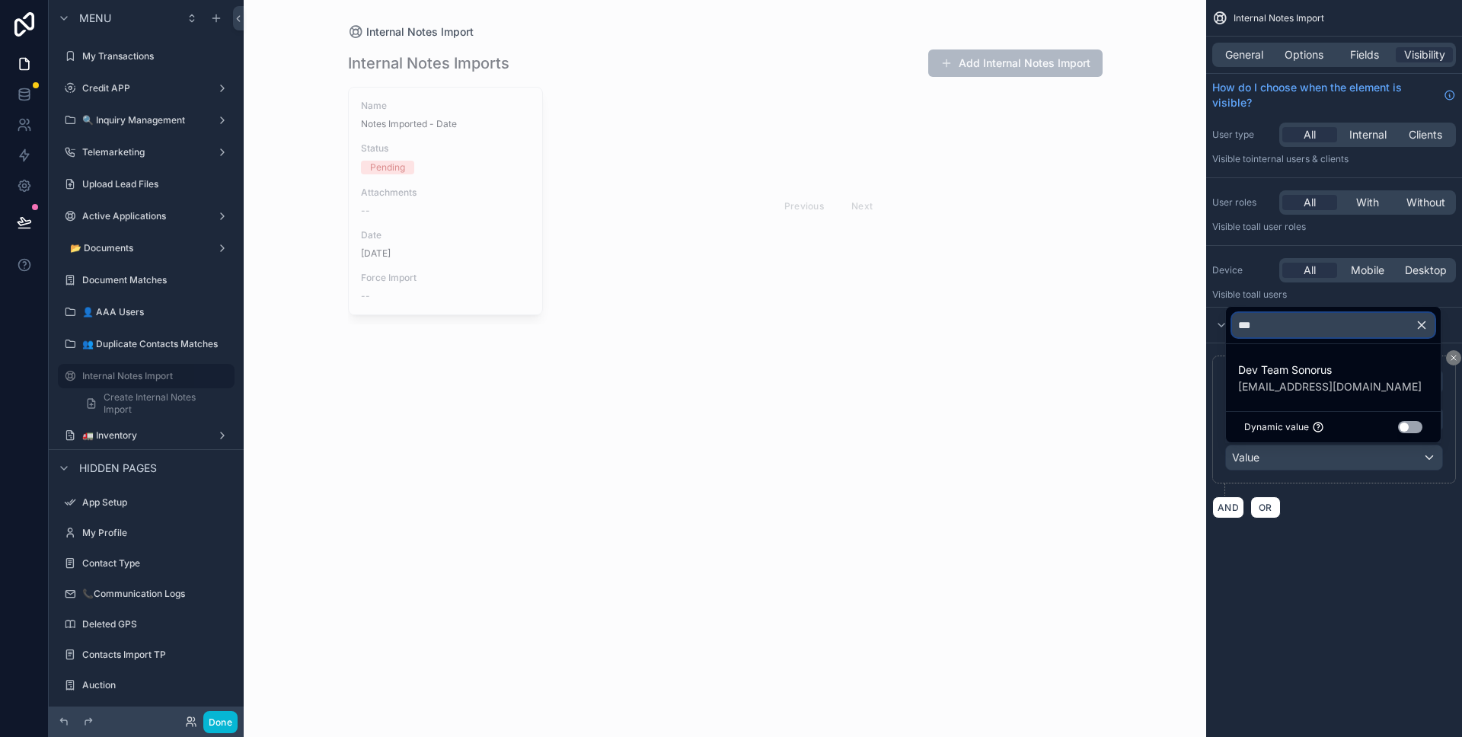
type input "***"
click at [1293, 393] on span "devteam@sonorus.co.uk" at bounding box center [1330, 386] width 184 height 15
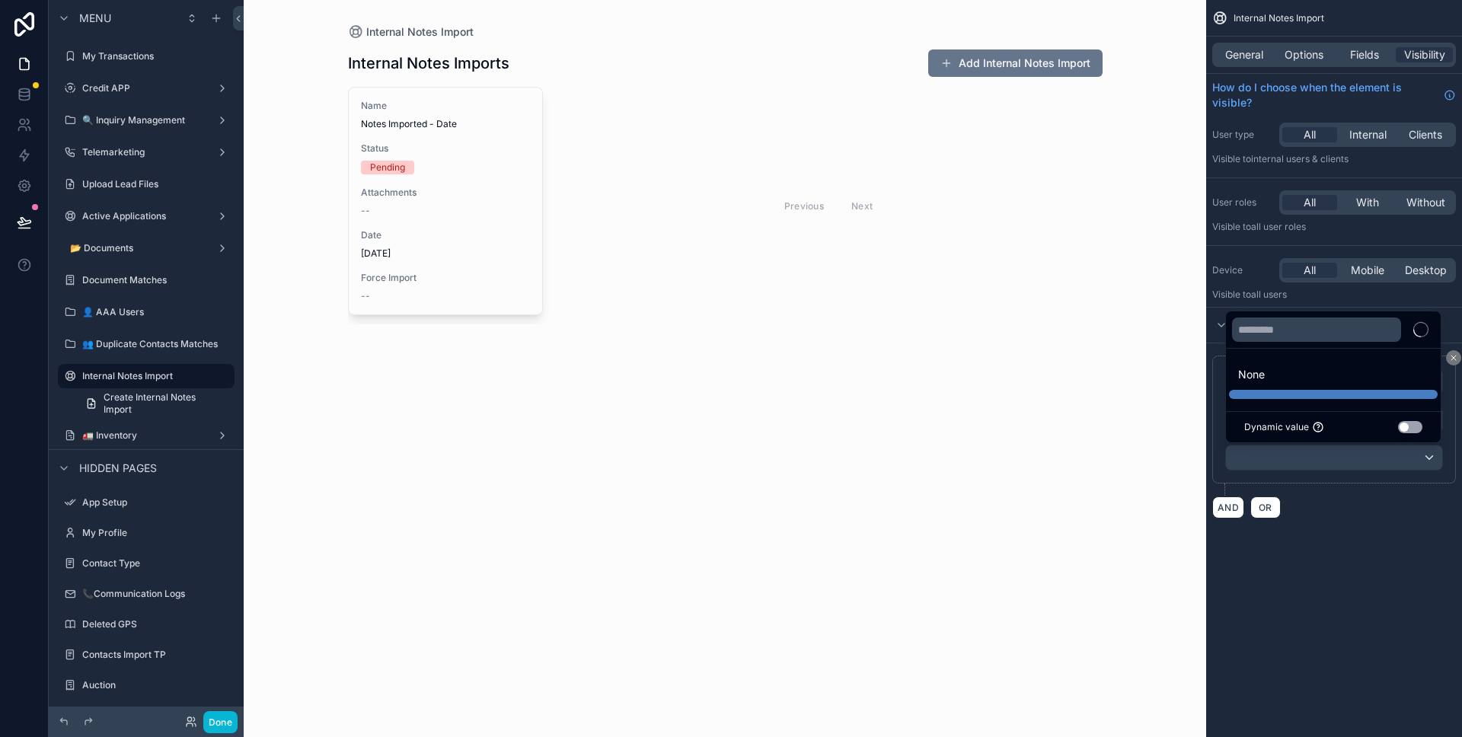
click at [1338, 510] on div "AND OR" at bounding box center [1334, 507] width 244 height 23
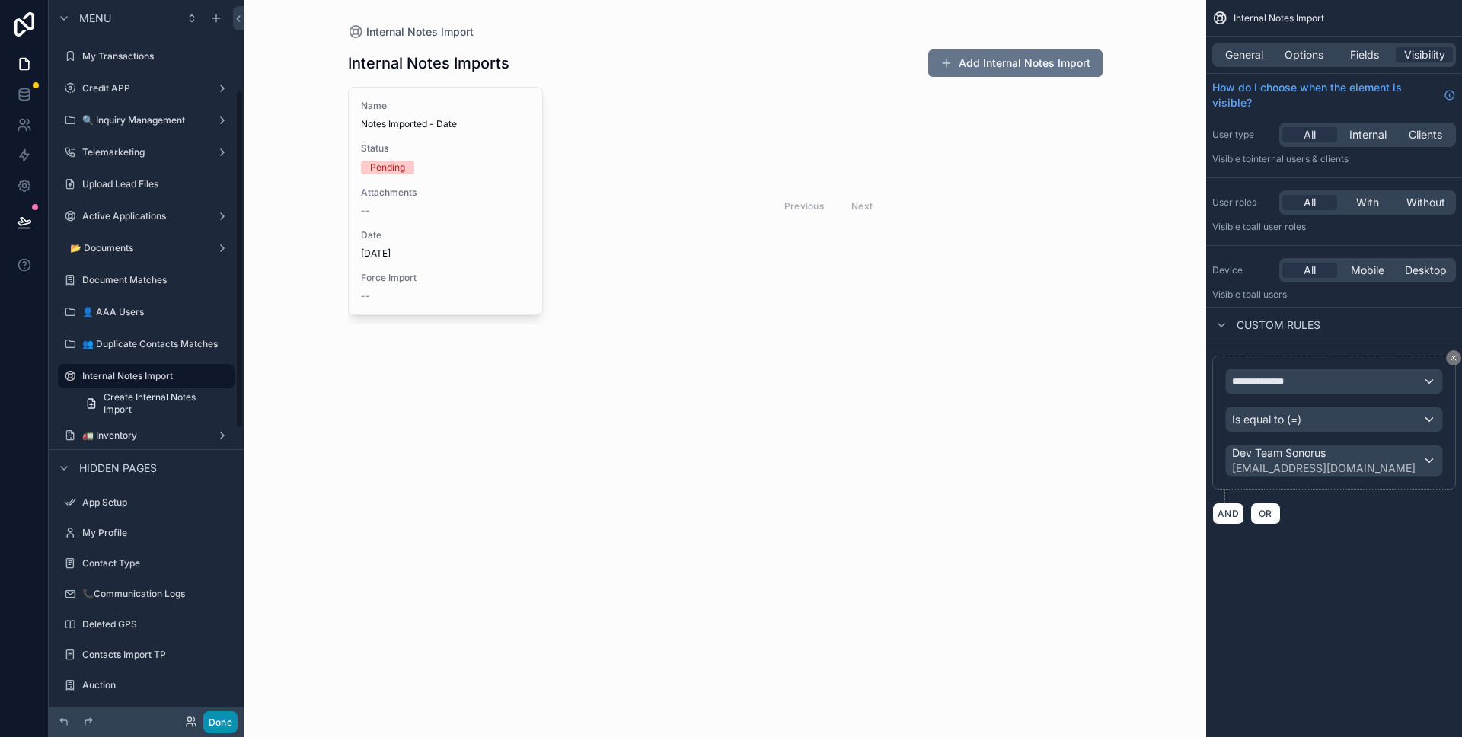
click at [210, 716] on button "Done" at bounding box center [220, 722] width 34 height 22
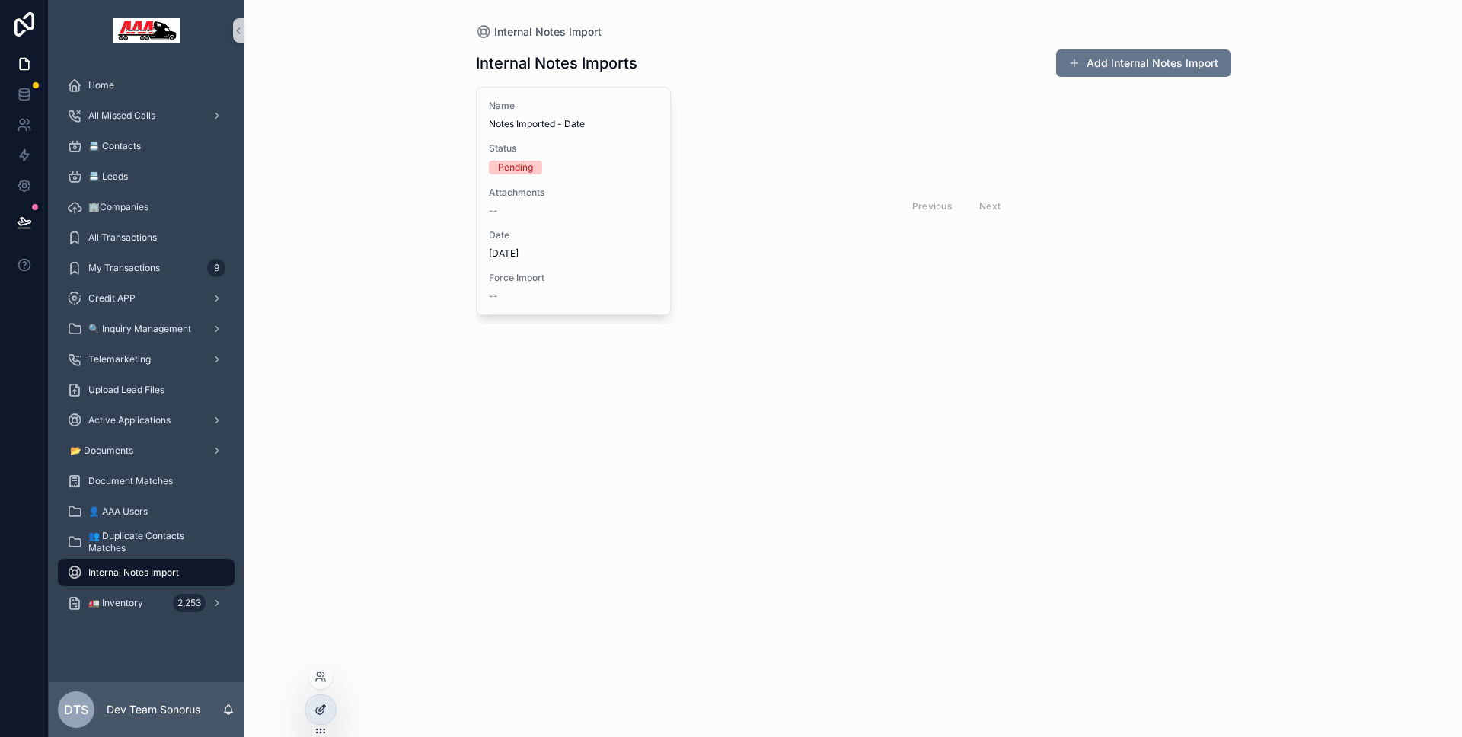
click at [315, 698] on div at bounding box center [320, 709] width 30 height 29
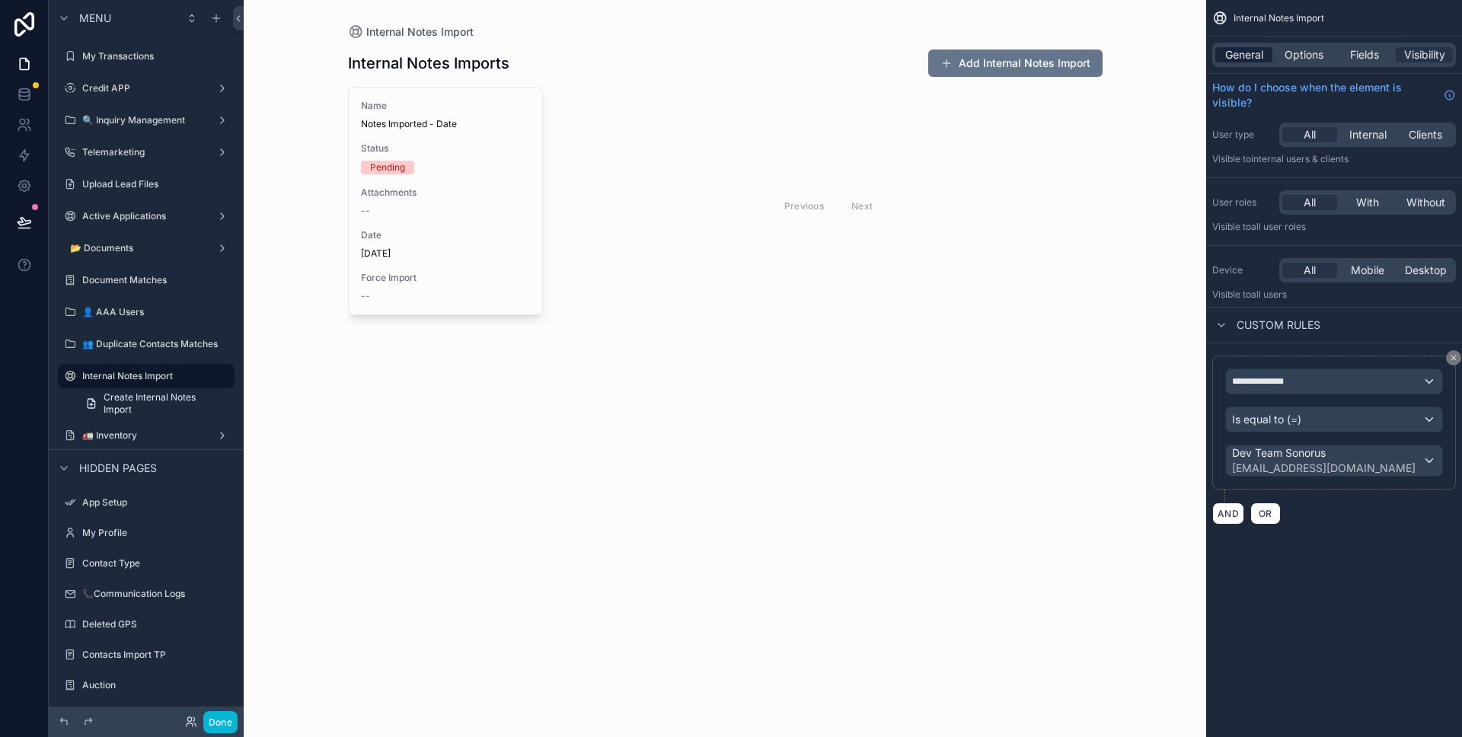
click at [1262, 53] on span "General" at bounding box center [1244, 54] width 38 height 15
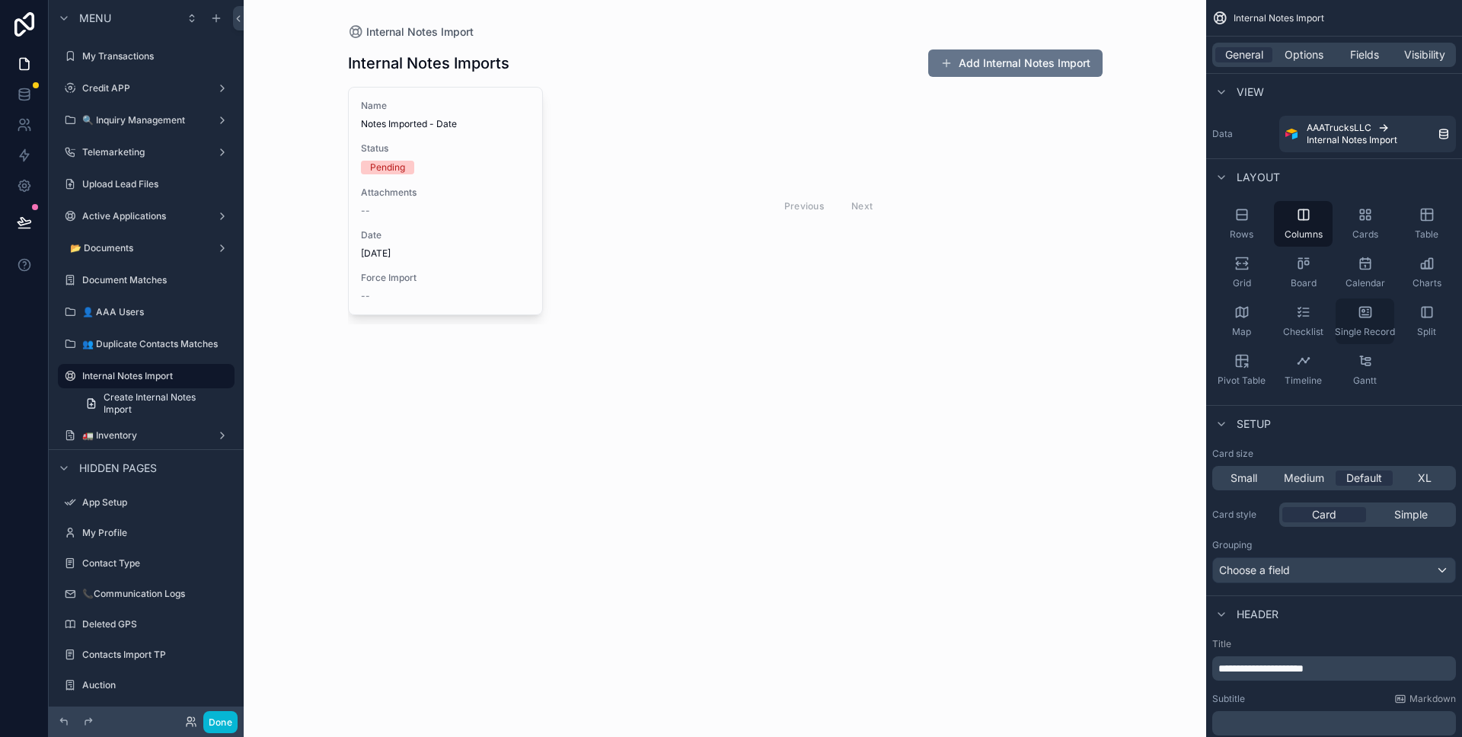
click at [1364, 332] on span "Single Record" at bounding box center [1365, 332] width 60 height 12
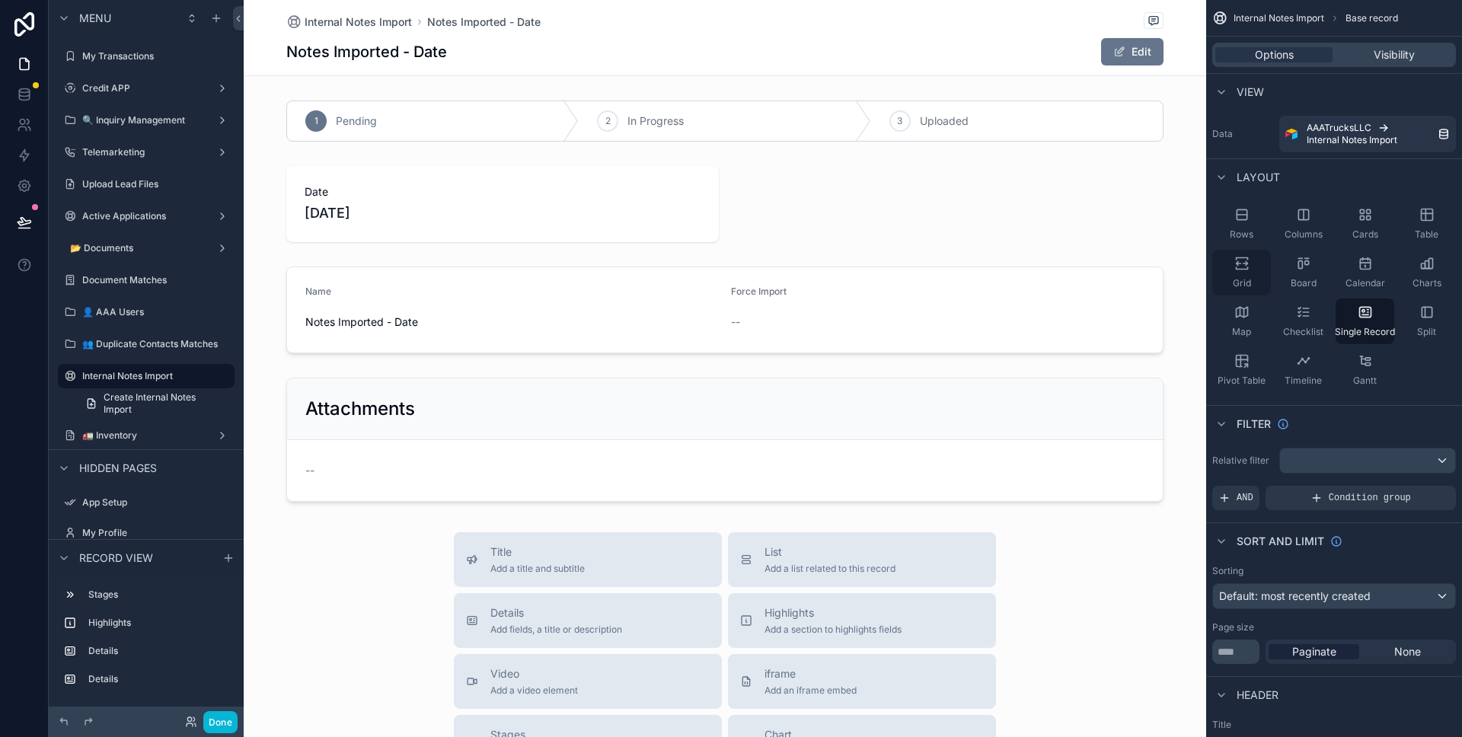
click at [1234, 276] on div "Grid" at bounding box center [1241, 273] width 59 height 46
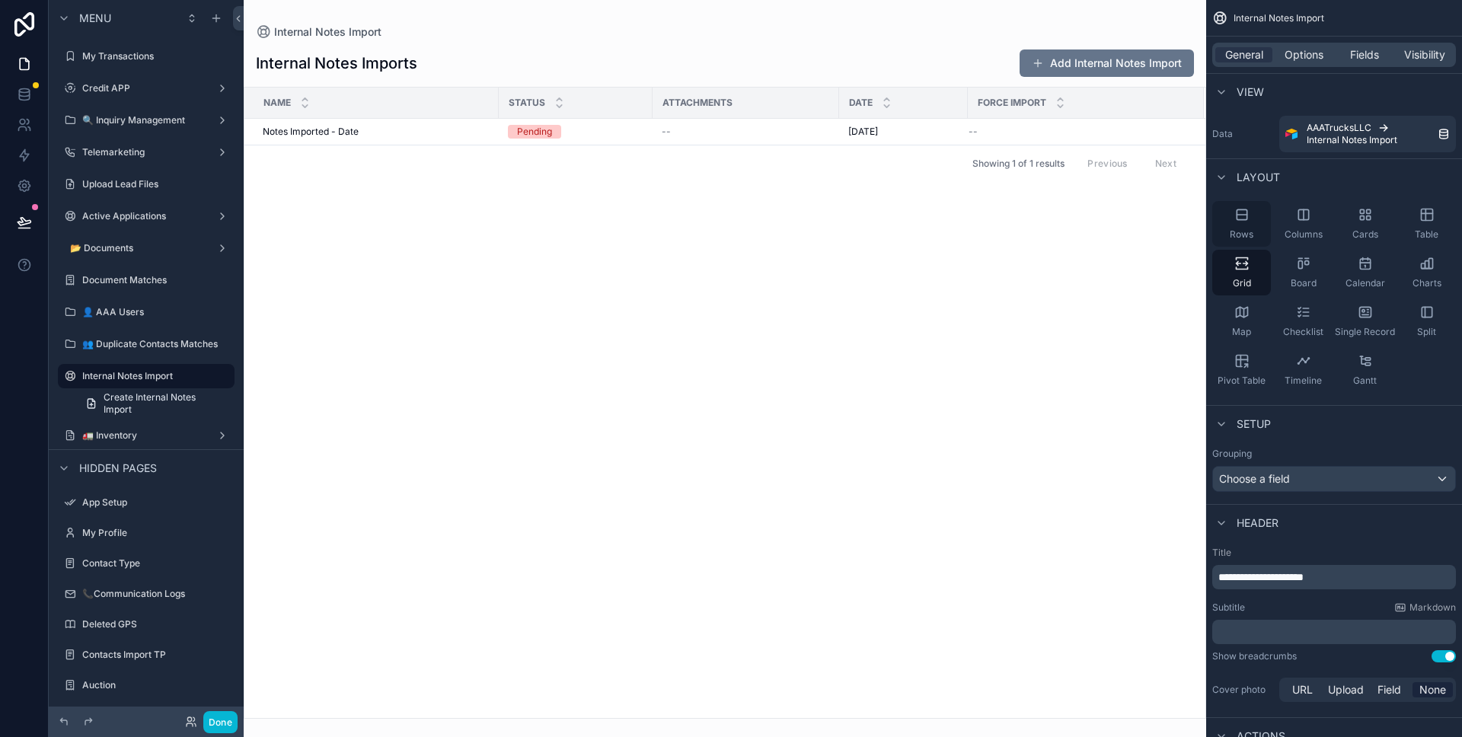
click at [1242, 219] on icon "scrollable content" at bounding box center [1241, 214] width 15 height 15
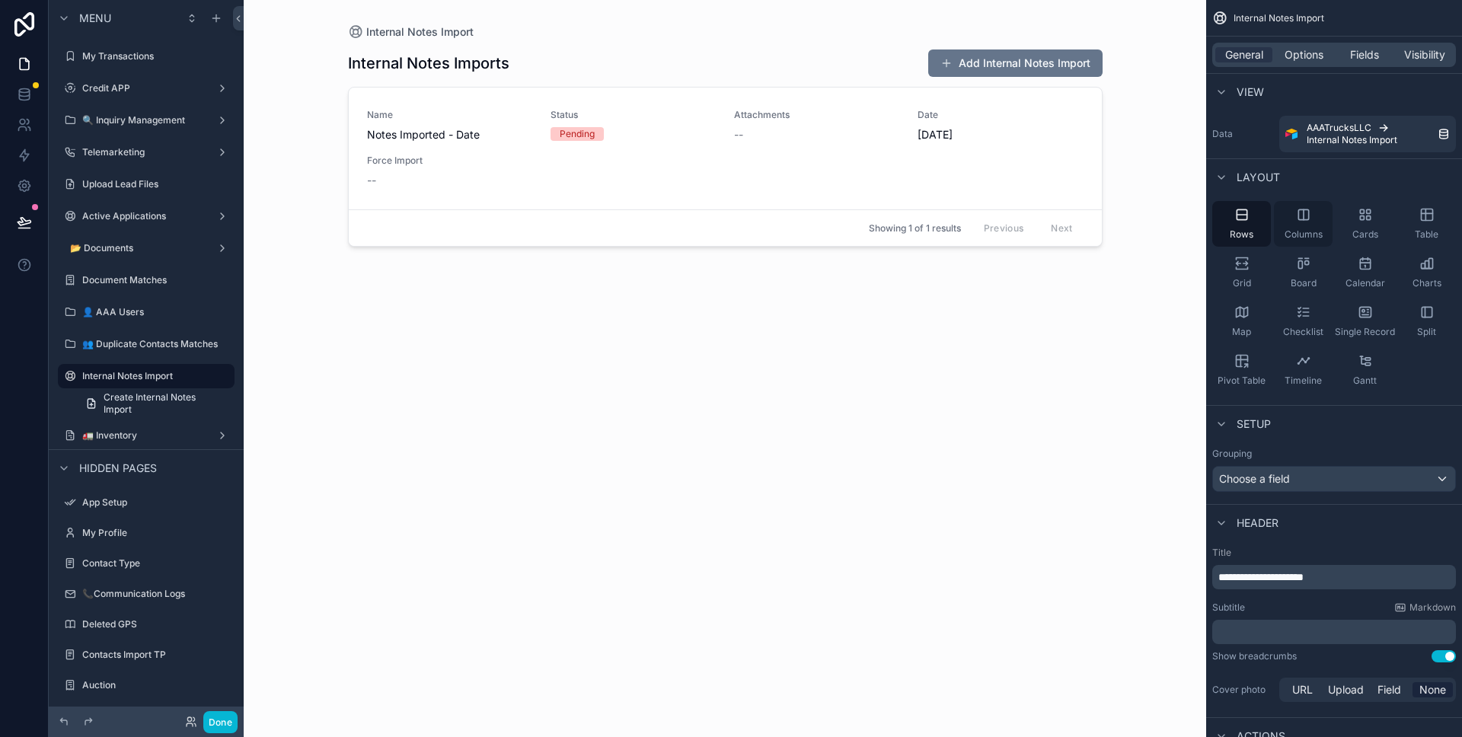
click at [1319, 211] on div "Columns" at bounding box center [1303, 224] width 59 height 46
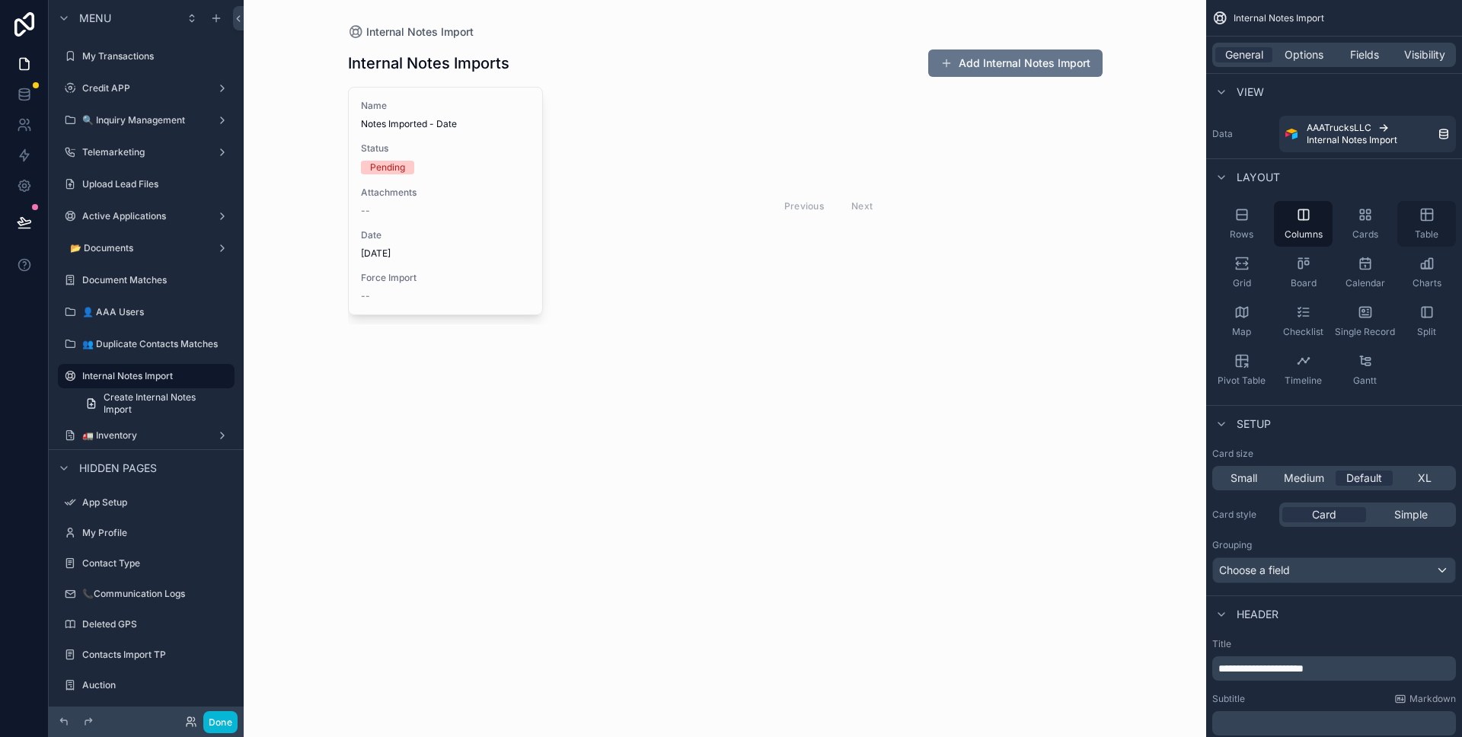
click at [1408, 210] on div "Table" at bounding box center [1426, 224] width 59 height 46
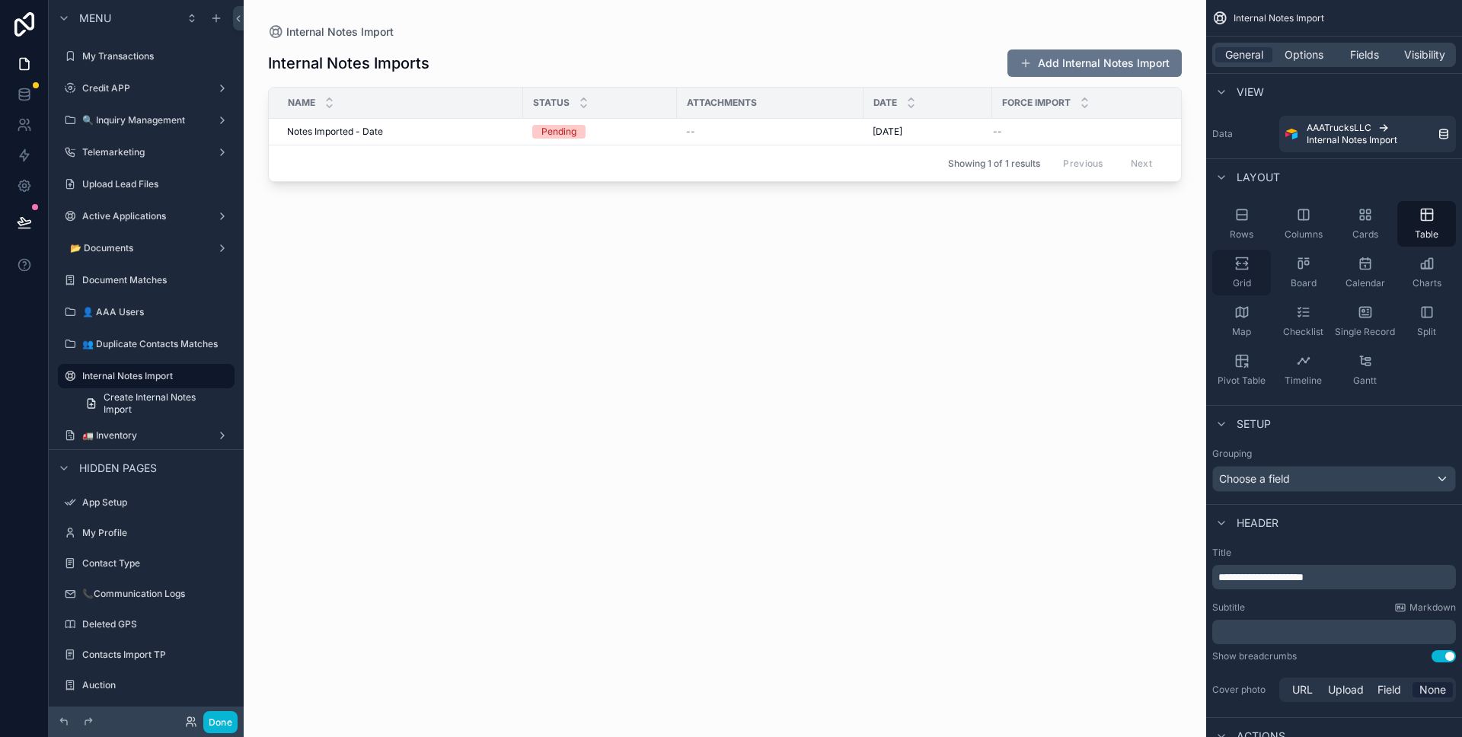
click at [1247, 273] on div "Grid" at bounding box center [1241, 273] width 59 height 46
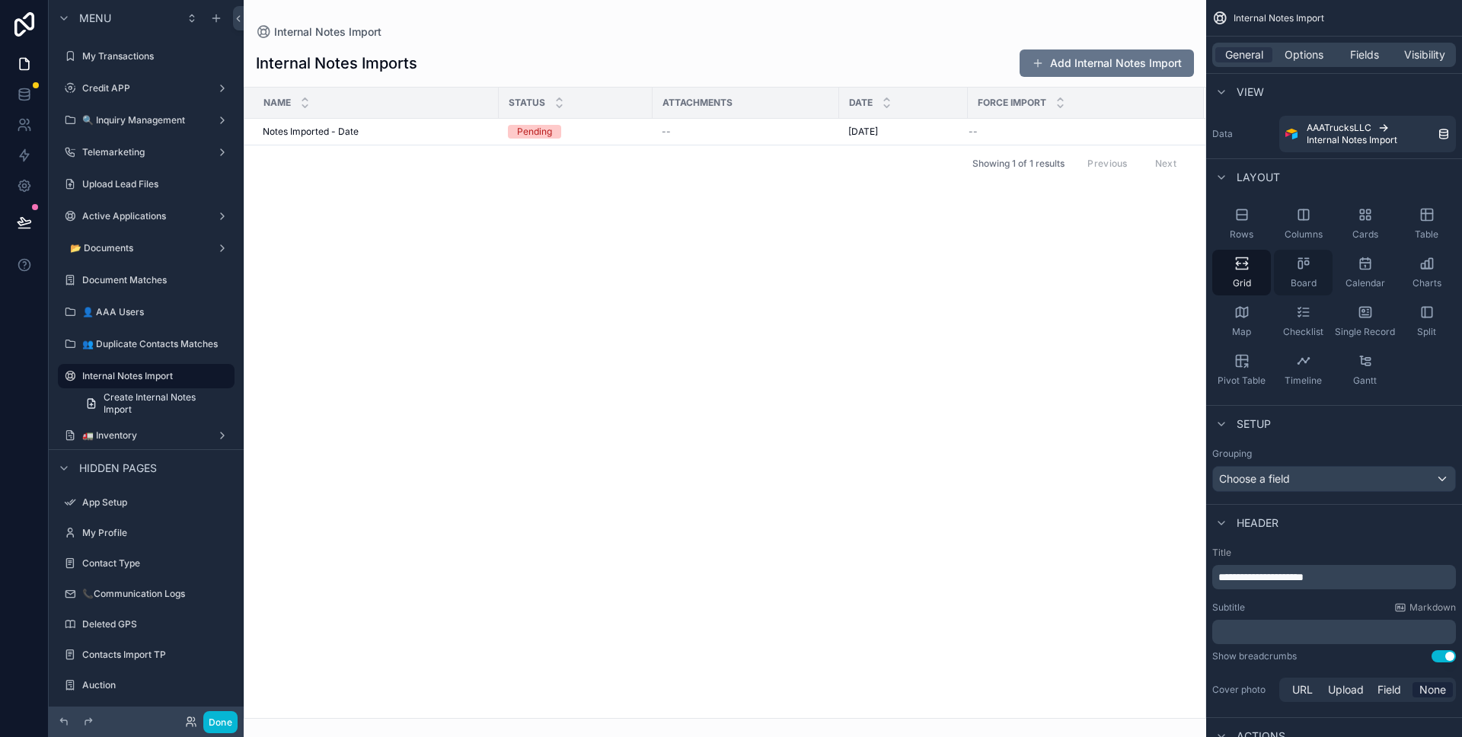
click at [1297, 259] on icon "scrollable content" at bounding box center [1303, 263] width 15 height 15
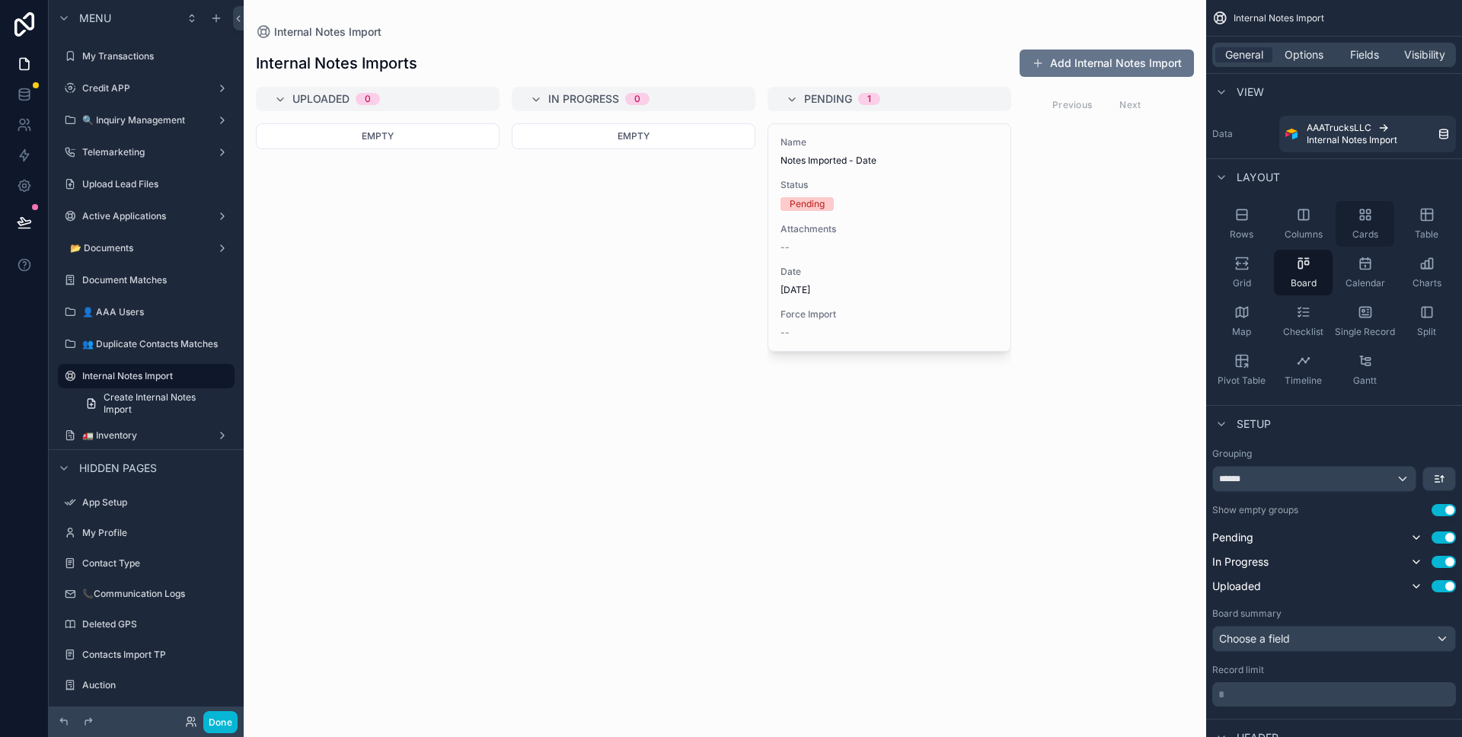
click at [1362, 228] on span "Cards" at bounding box center [1365, 234] width 26 height 12
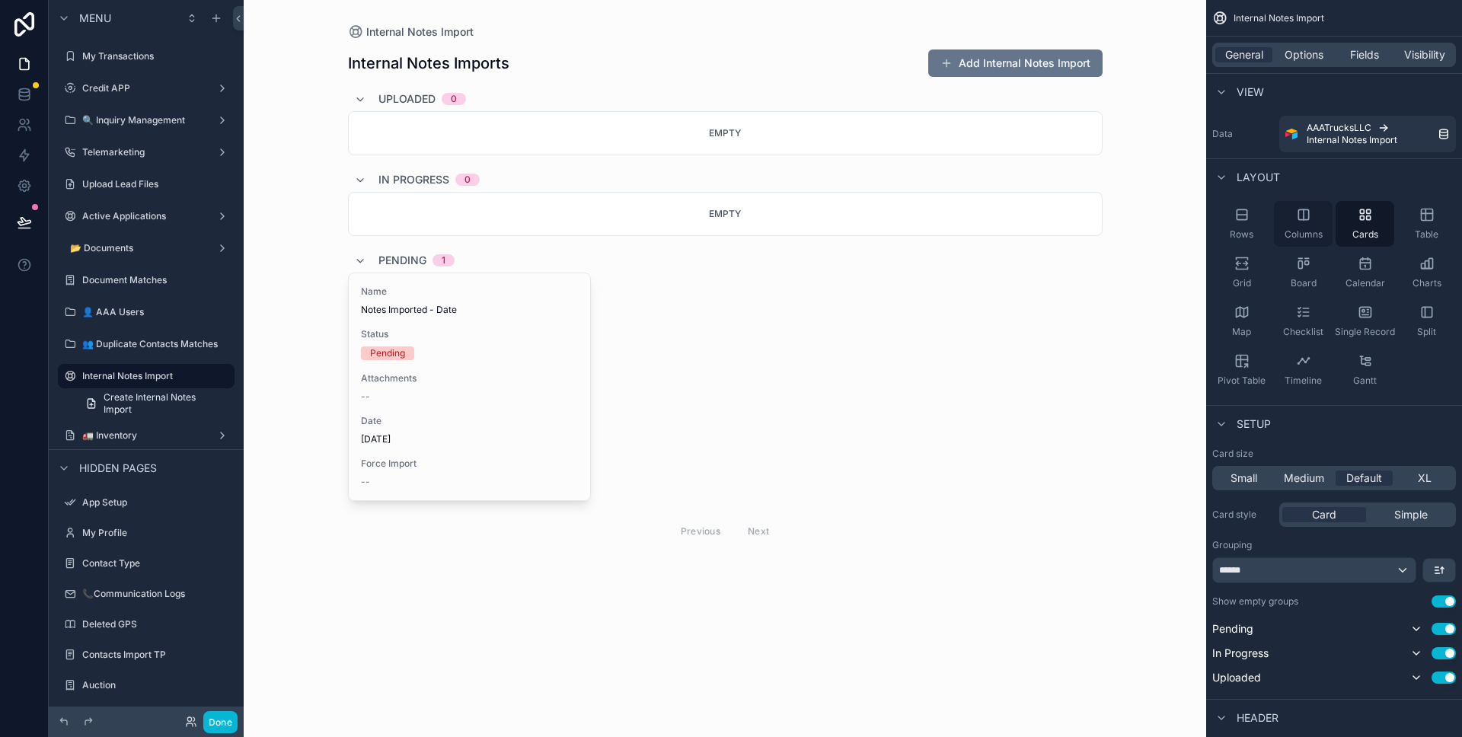
click at [1301, 219] on icon "scrollable content" at bounding box center [1303, 214] width 15 height 15
drag, startPoint x: 1241, startPoint y: 308, endPoint x: 1247, endPoint y: 265, distance: 43.8
click at [1241, 308] on icon "scrollable content" at bounding box center [1241, 312] width 15 height 15
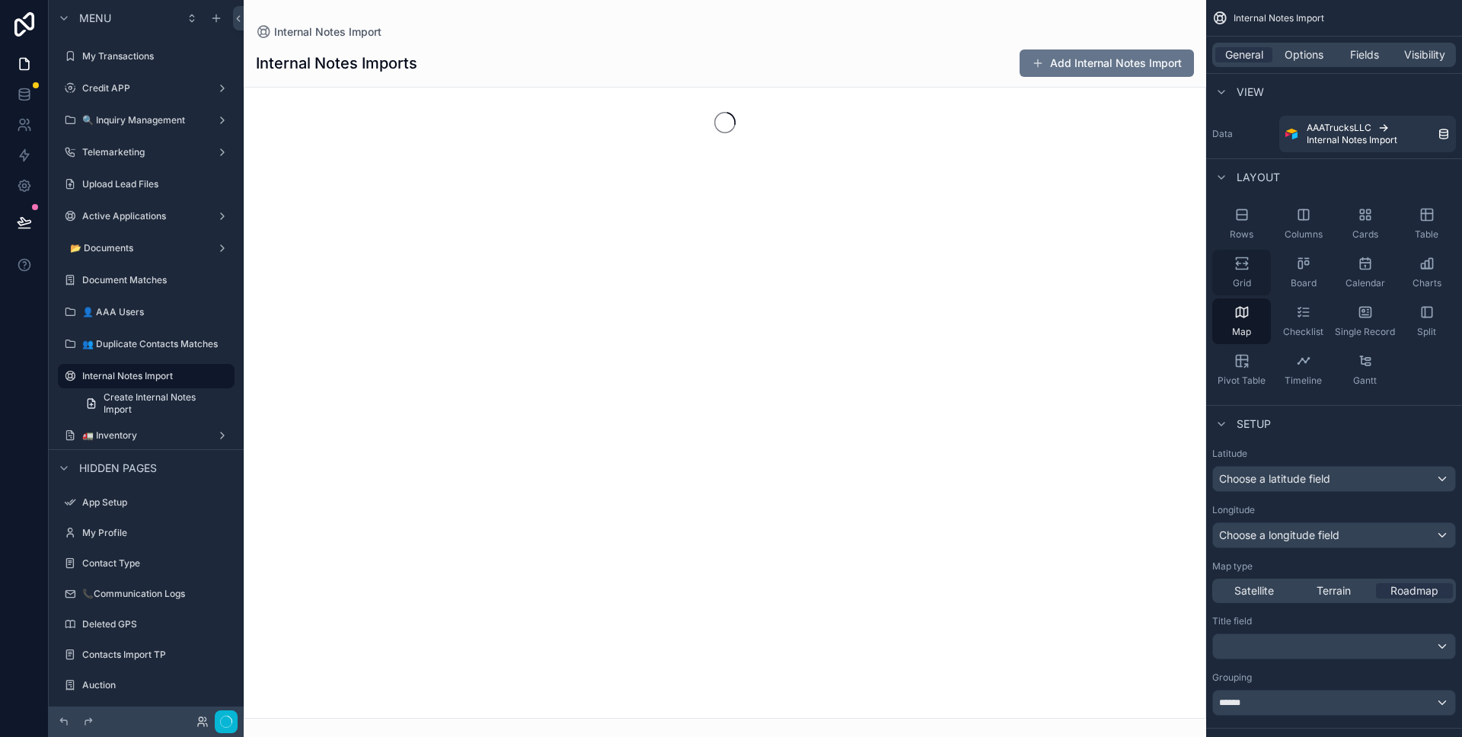
click at [1247, 264] on icon "scrollable content" at bounding box center [1241, 263] width 15 height 15
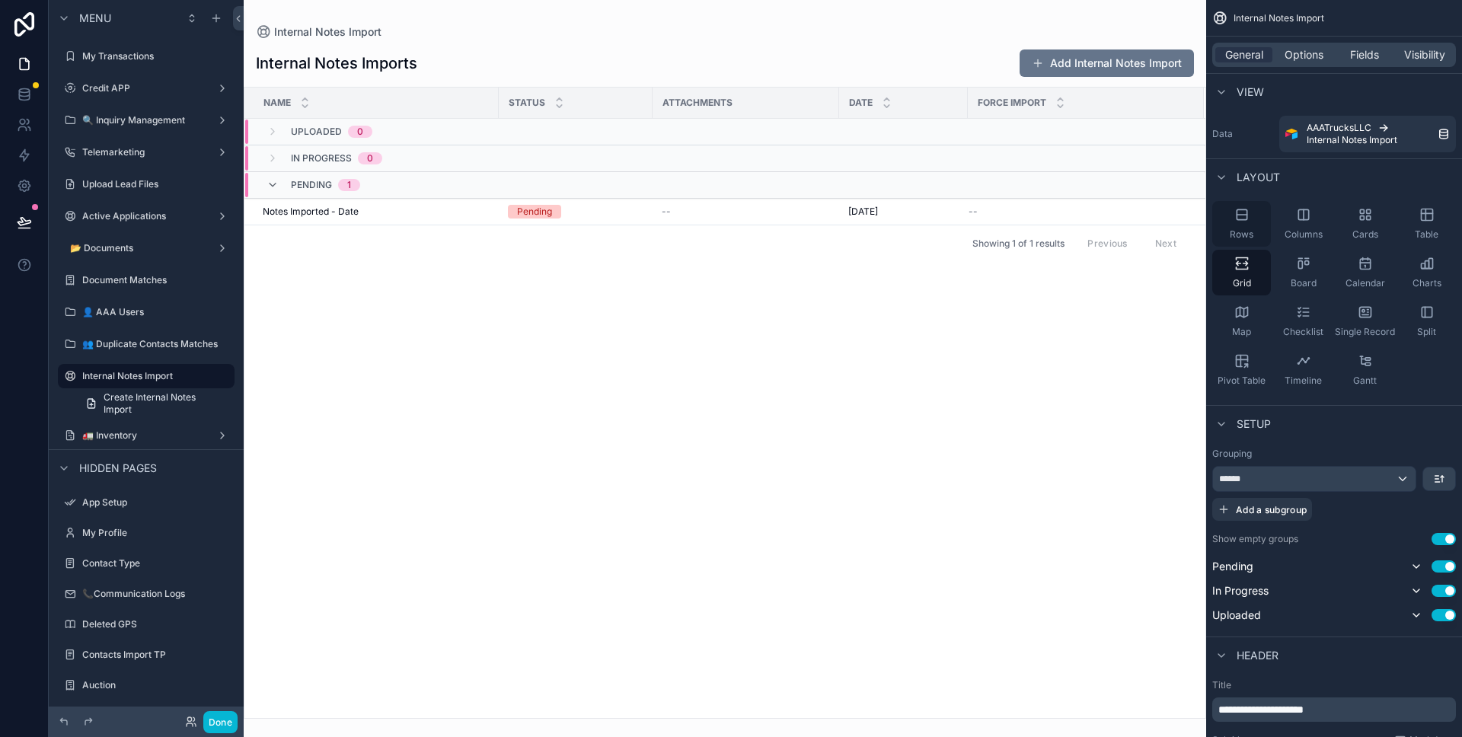
click at [1244, 225] on div "Rows" at bounding box center [1241, 224] width 59 height 46
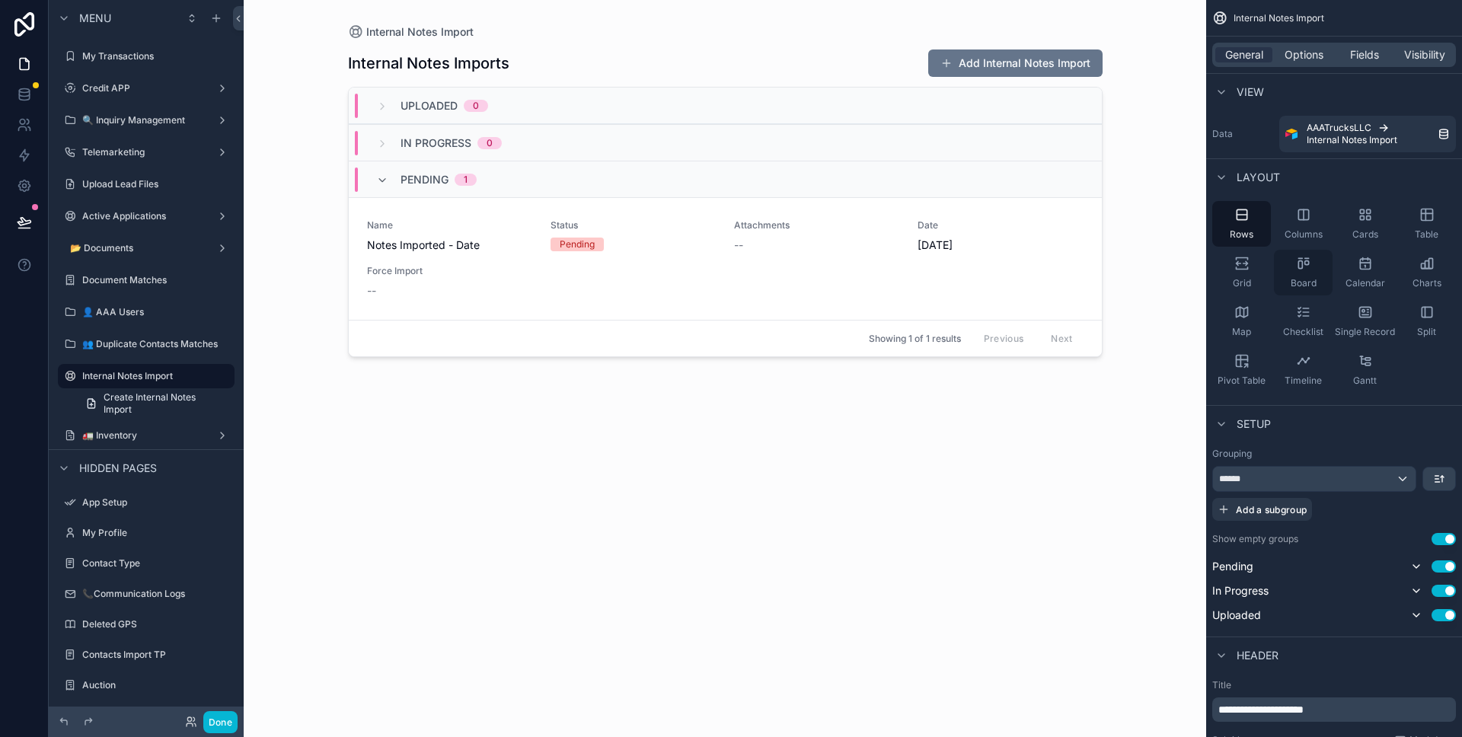
click at [1311, 277] on span "Board" at bounding box center [1304, 283] width 26 height 12
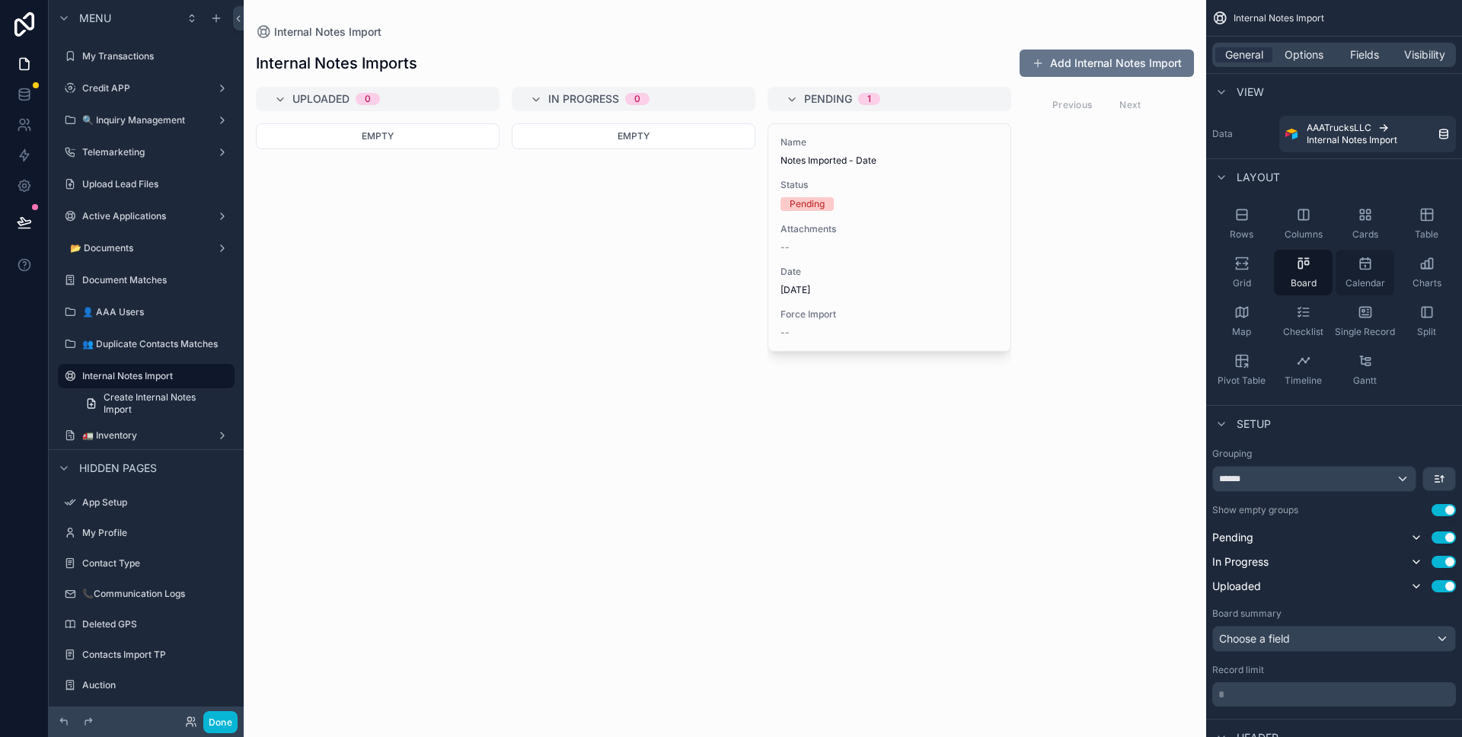
click at [1353, 270] on div "Calendar" at bounding box center [1365, 273] width 59 height 46
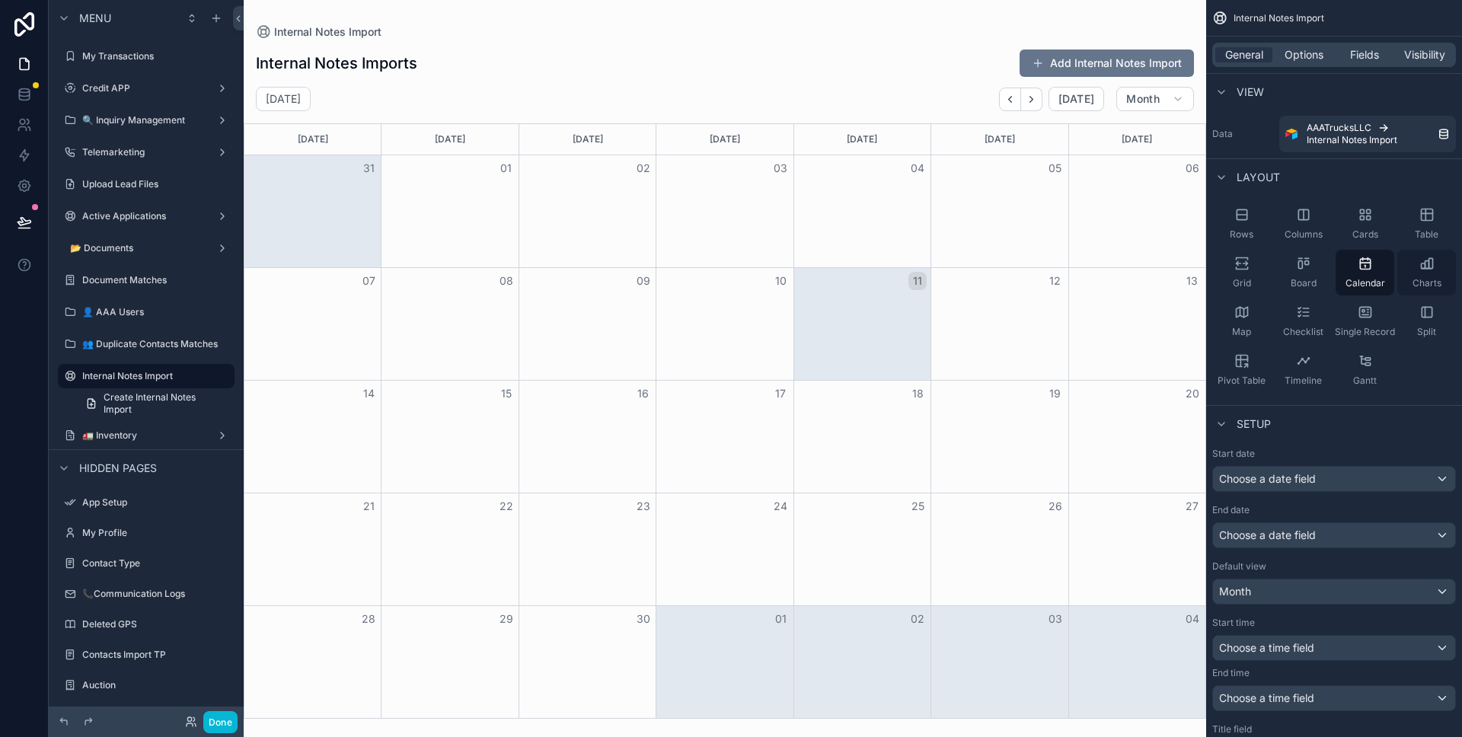
click at [1413, 263] on div "Charts" at bounding box center [1426, 273] width 59 height 46
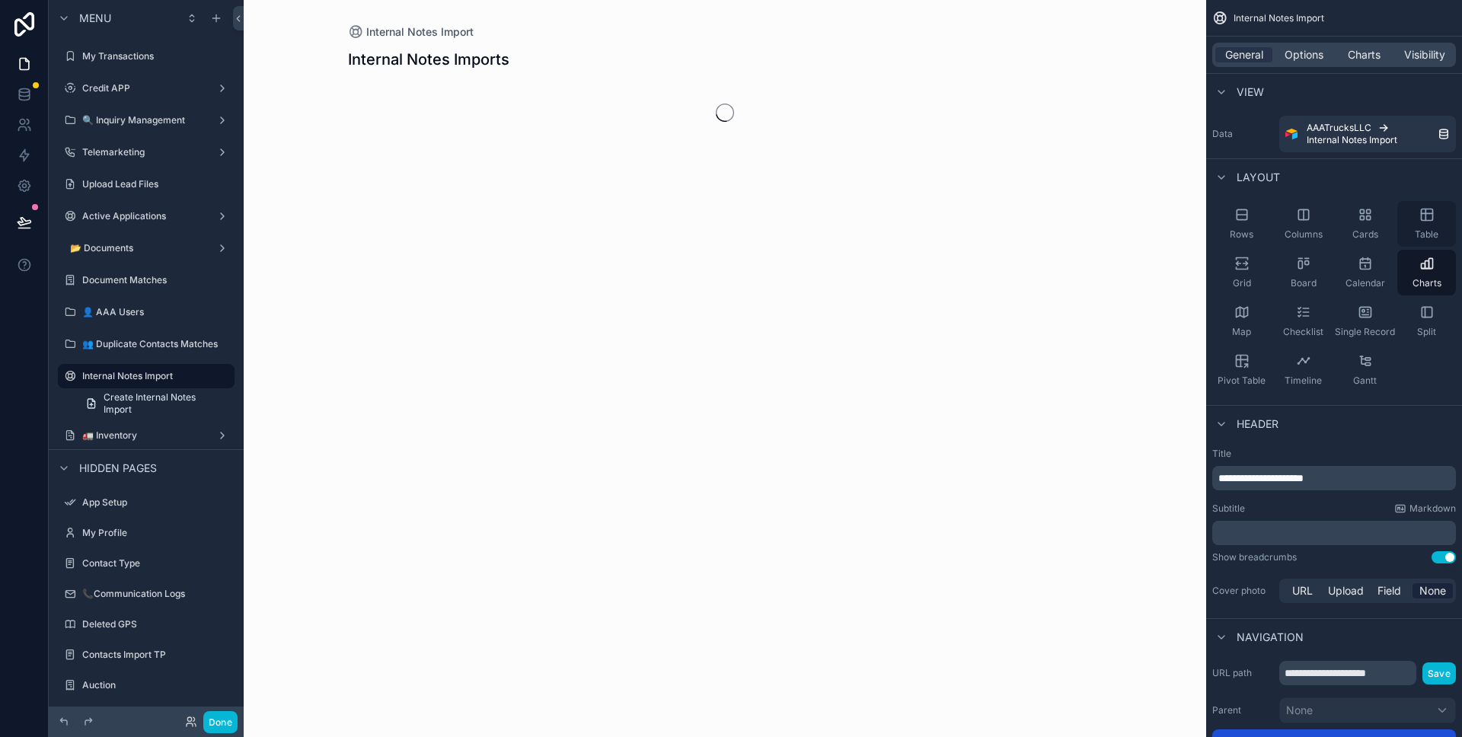
click at [1423, 219] on icon "scrollable content" at bounding box center [1426, 214] width 11 height 11
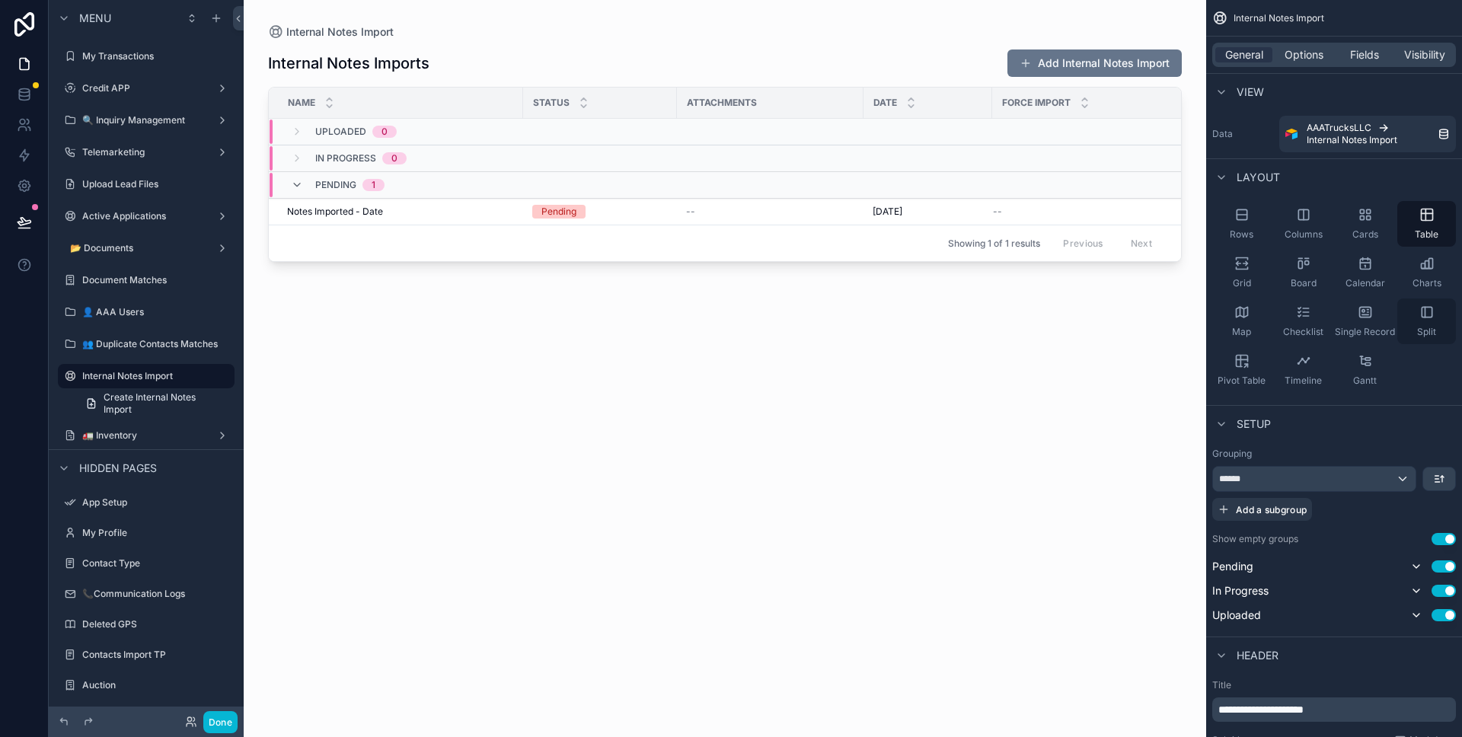
click at [1417, 309] on div "Split" at bounding box center [1426, 322] width 59 height 46
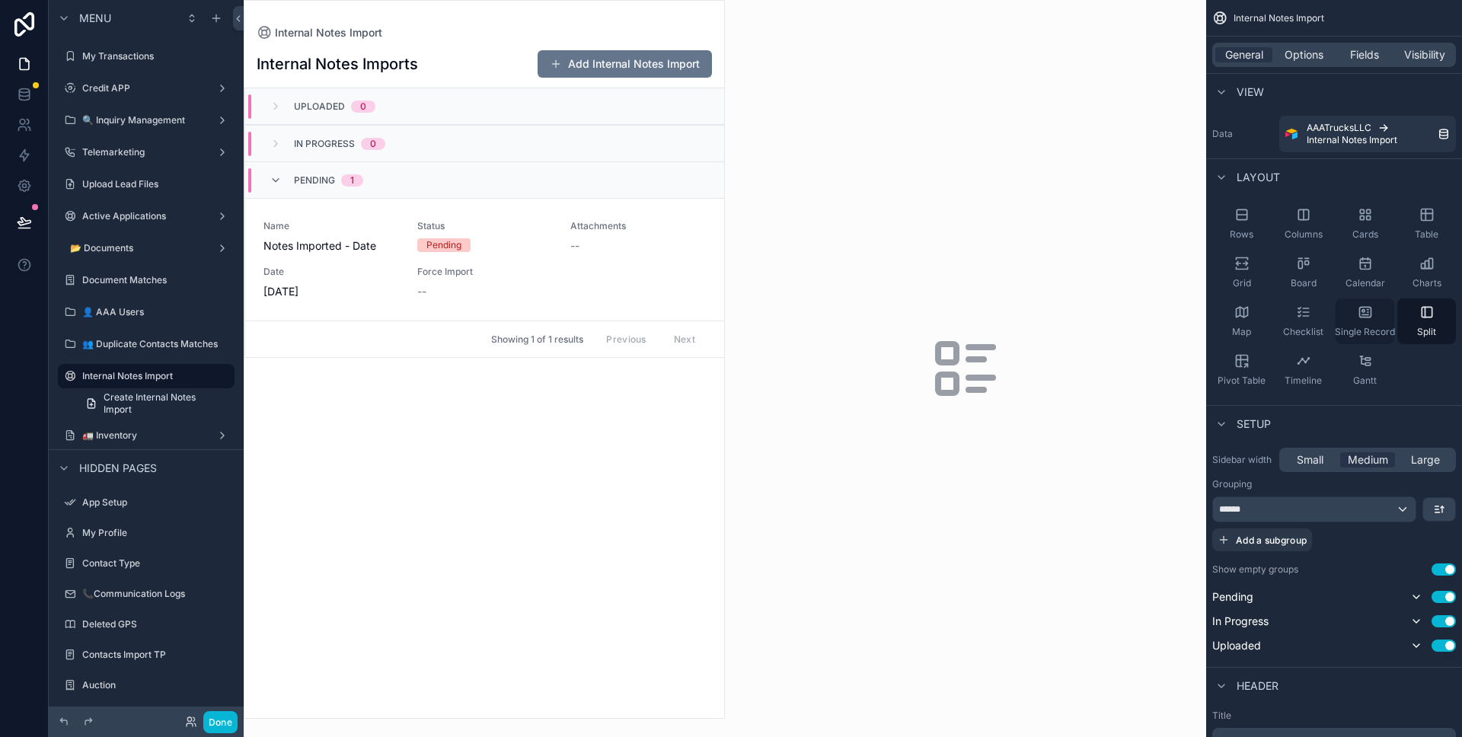
click at [1372, 311] on icon "scrollable content" at bounding box center [1365, 312] width 15 height 15
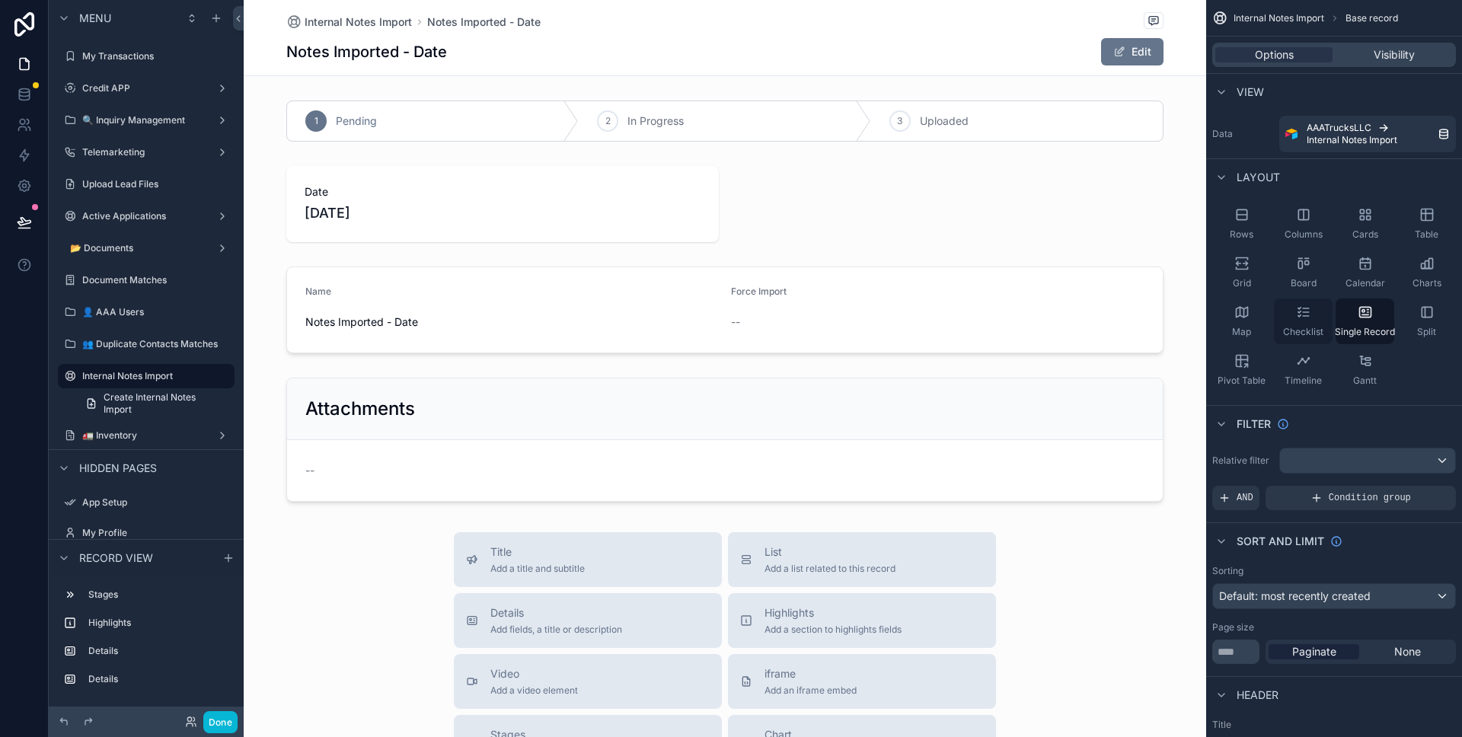
click at [1323, 312] on div "Checklist" at bounding box center [1303, 322] width 59 height 46
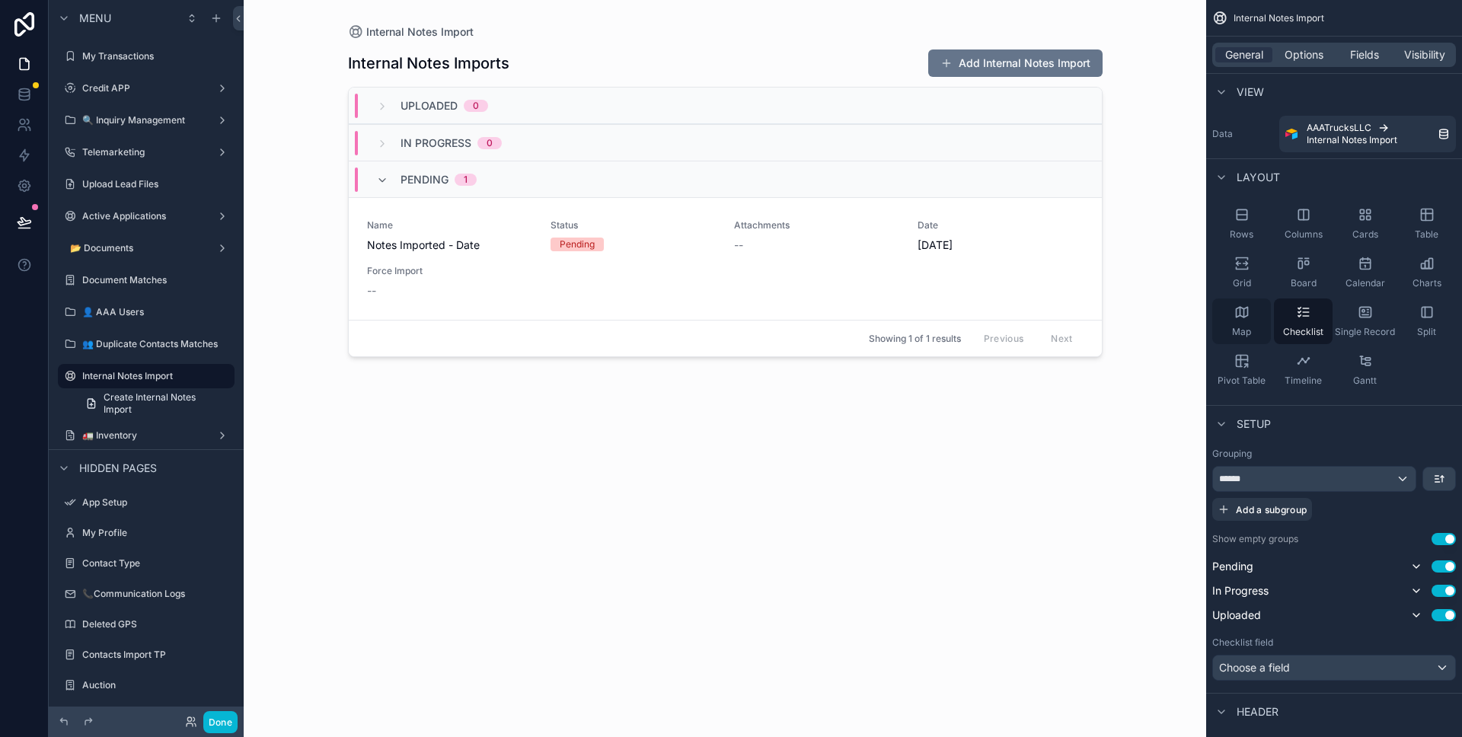
click at [1248, 324] on div "Map" at bounding box center [1241, 322] width 59 height 46
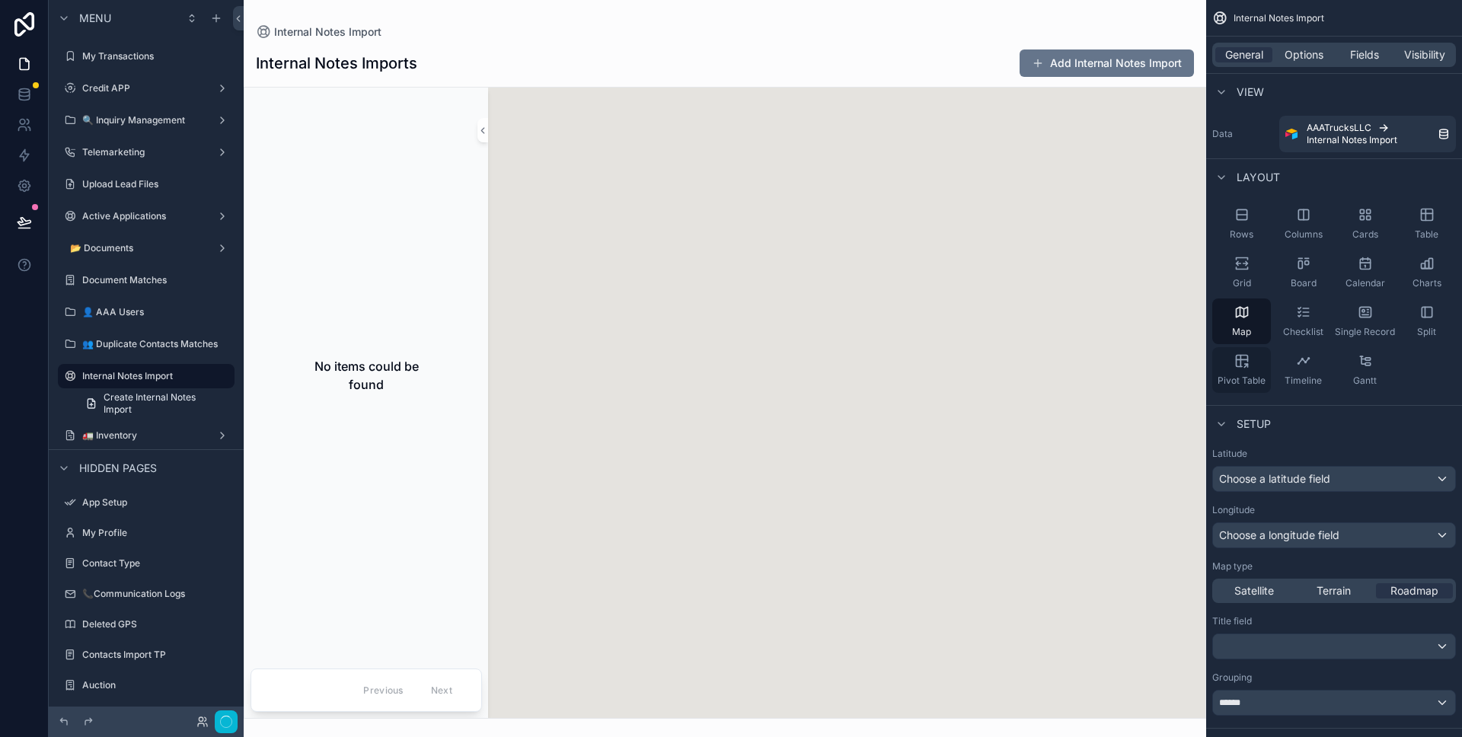
click at [1244, 362] on icon "scrollable content" at bounding box center [1241, 360] width 15 height 15
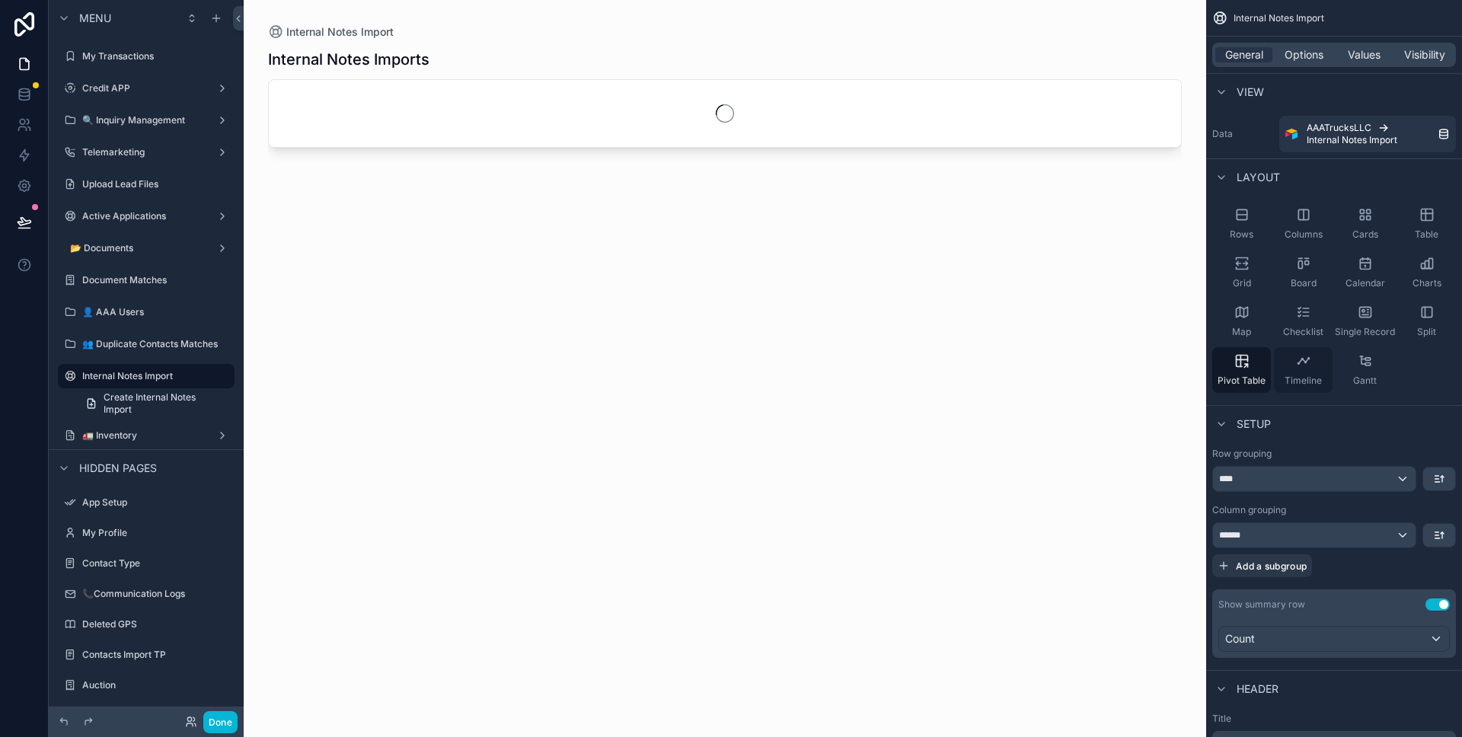
click at [1297, 364] on icon "scrollable content" at bounding box center [1303, 360] width 15 height 15
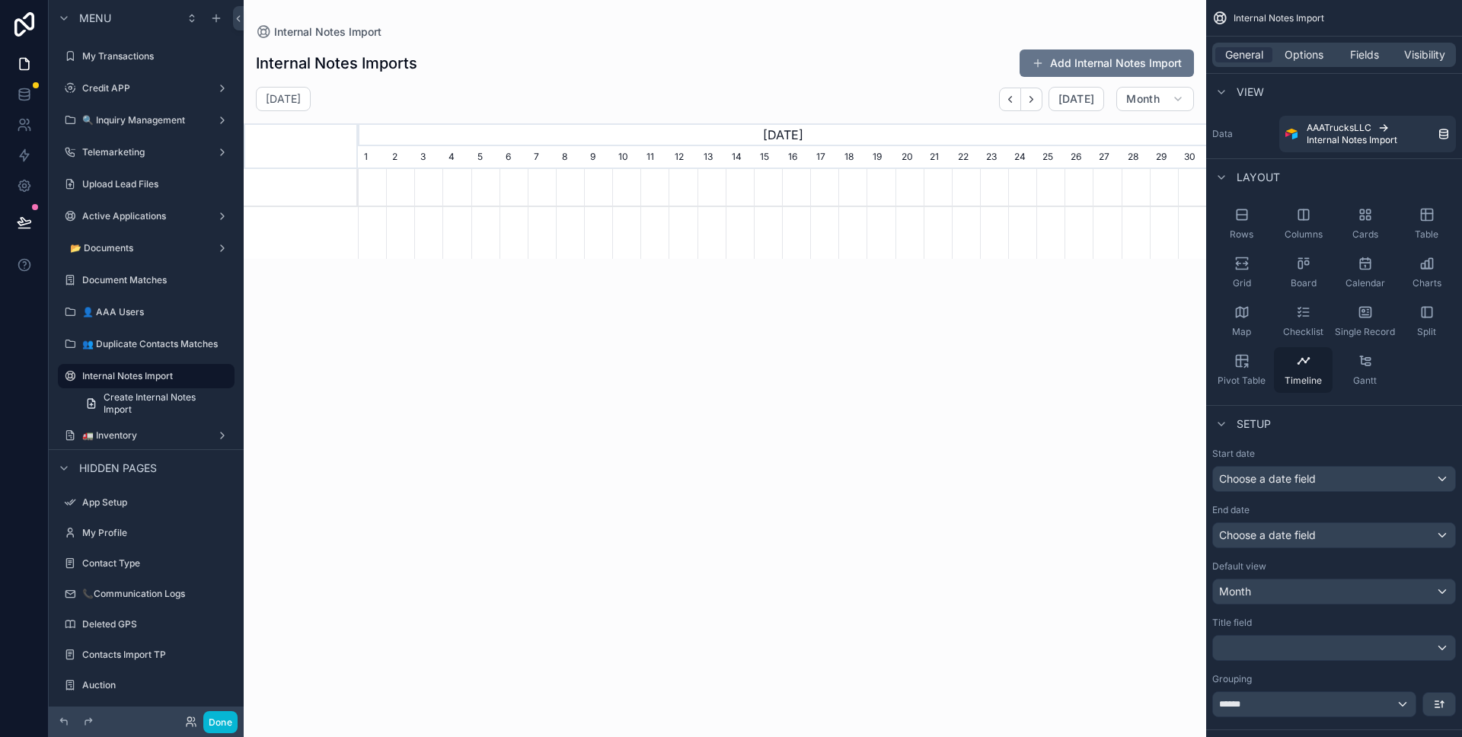
scroll to position [0, 848]
click at [1343, 364] on div "Gantt" at bounding box center [1365, 370] width 59 height 46
click at [1250, 307] on div "Map" at bounding box center [1241, 322] width 59 height 46
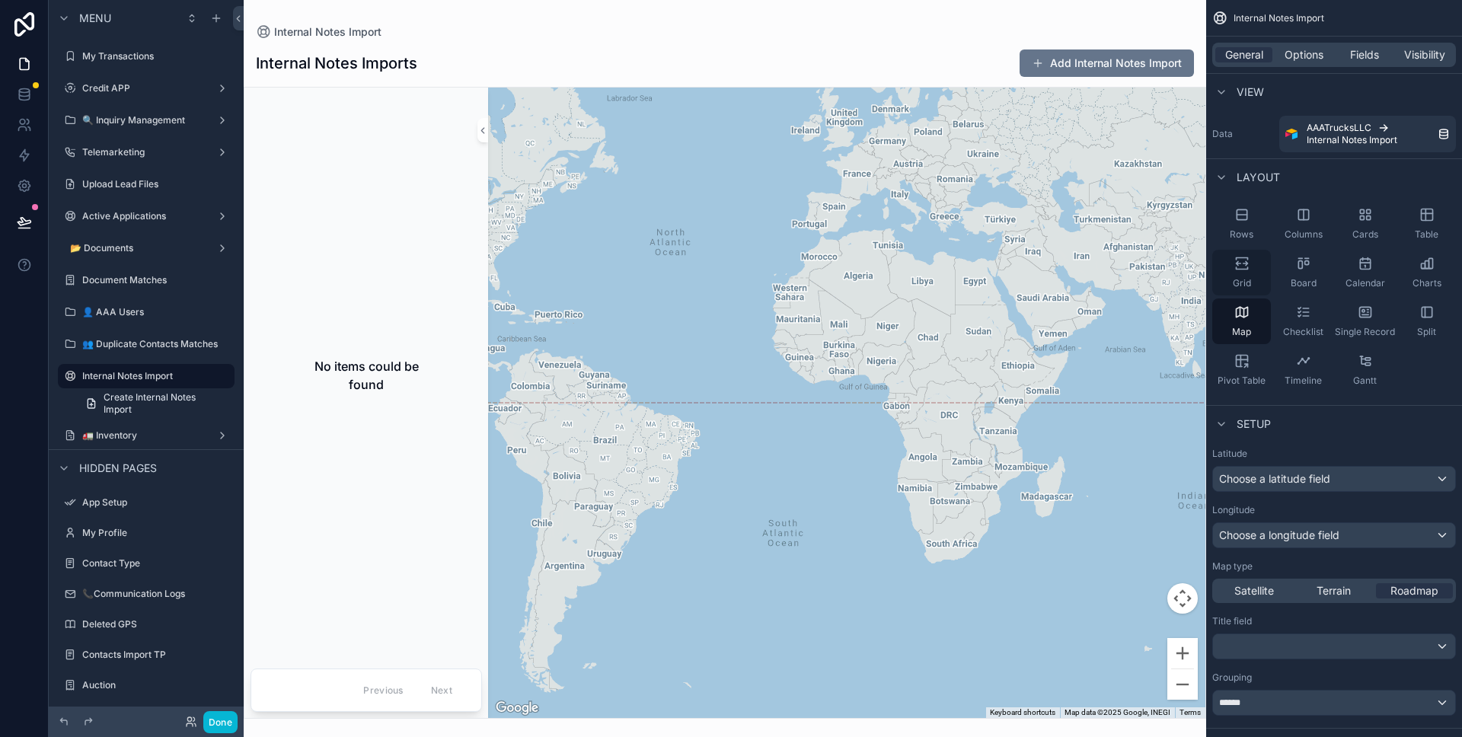
click at [1237, 276] on div "Grid" at bounding box center [1241, 273] width 59 height 46
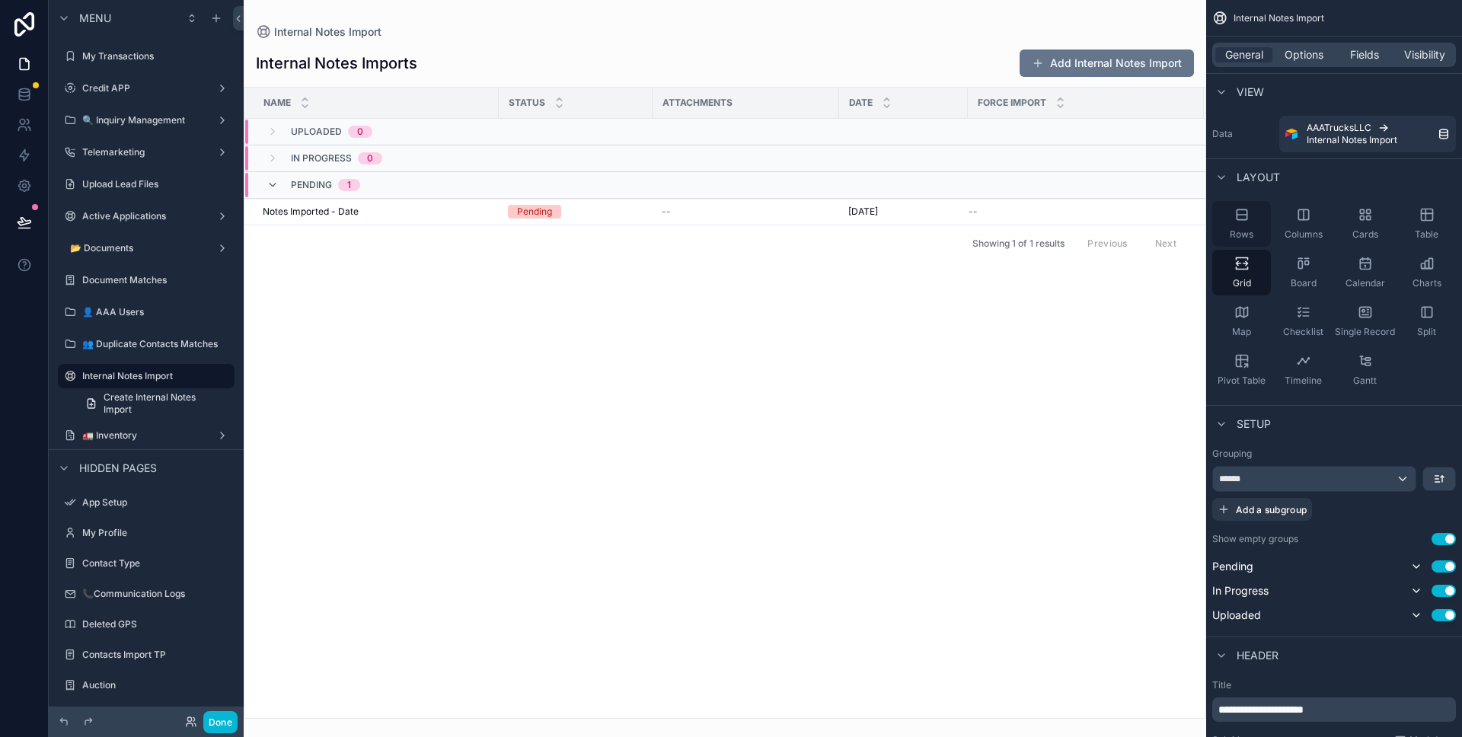
click at [1241, 207] on icon "scrollable content" at bounding box center [1241, 214] width 15 height 15
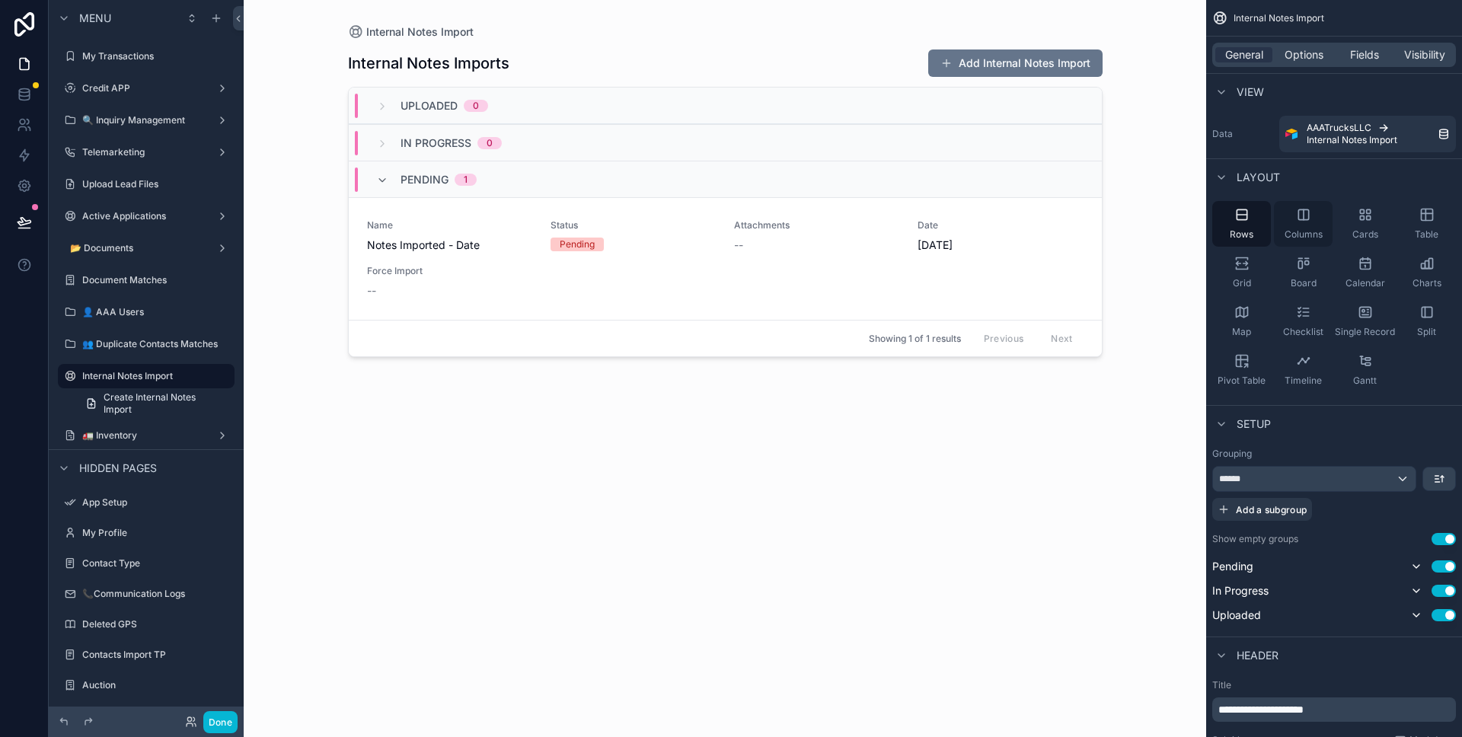
click at [1301, 214] on icon "scrollable content" at bounding box center [1303, 214] width 15 height 15
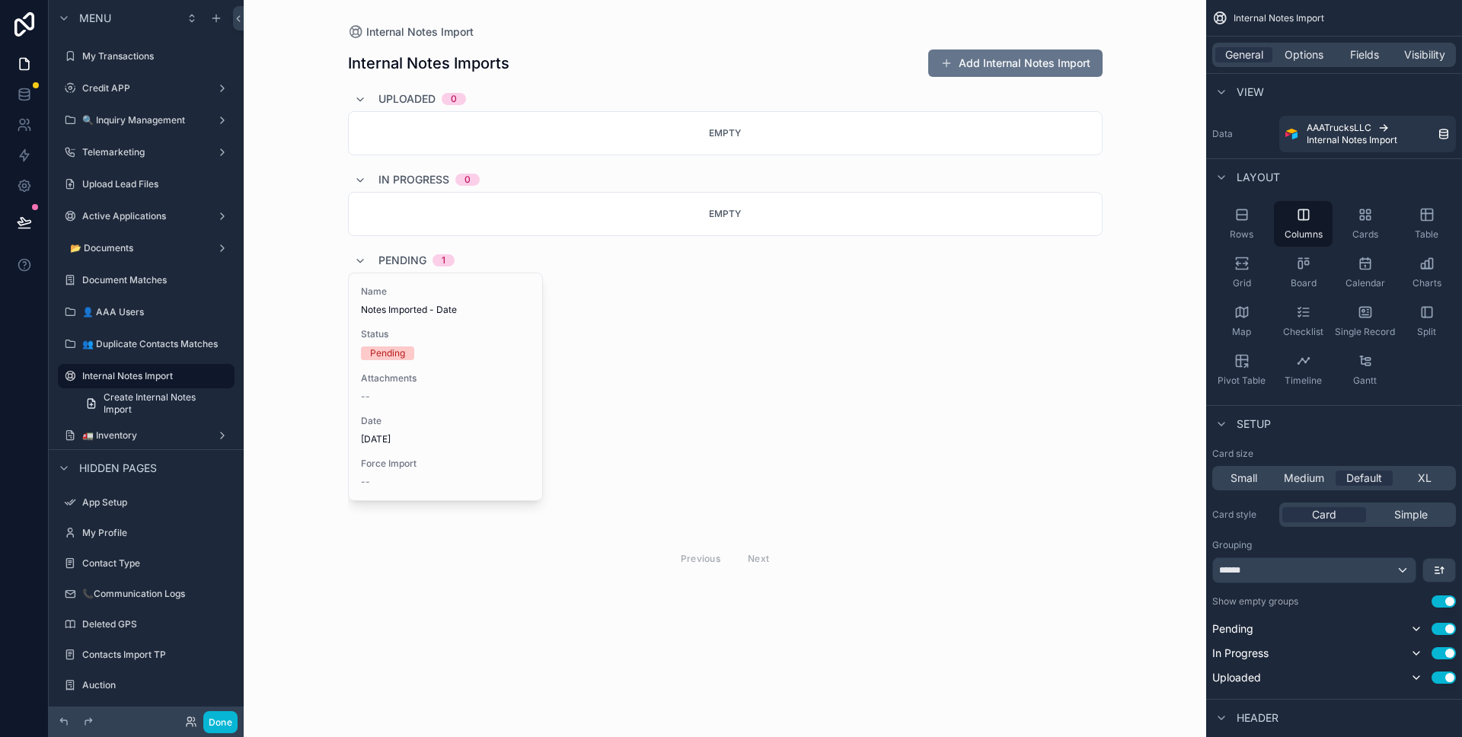
click at [650, 82] on div "scrollable content" at bounding box center [725, 312] width 779 height 625
click at [362, 257] on icon "scrollable content" at bounding box center [360, 261] width 12 height 12
click at [363, 244] on div "Uploaded 0 Empty In Progress 0 Empty Pending 1 Previous Next" at bounding box center [725, 199] width 755 height 225
click at [359, 254] on icon "scrollable content" at bounding box center [360, 257] width 12 height 12
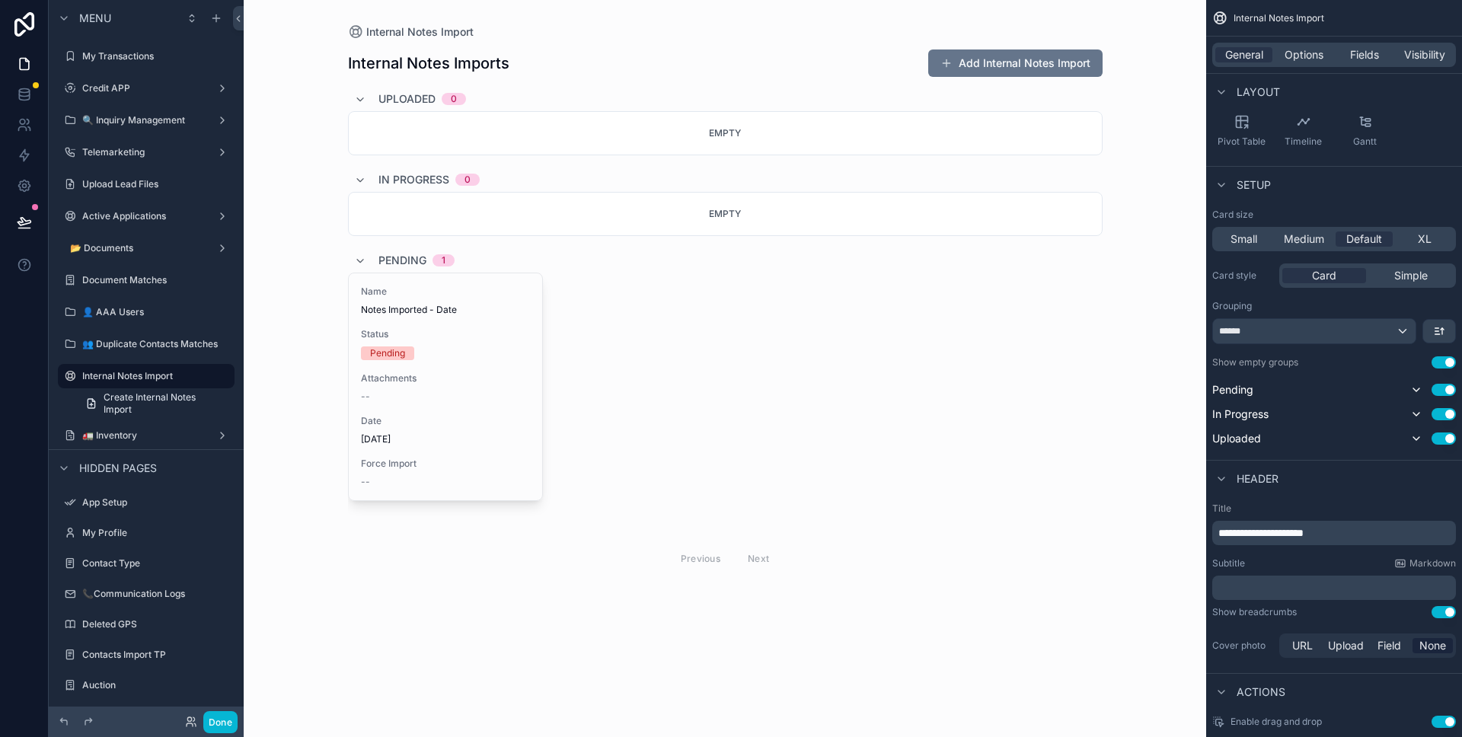
scroll to position [220, 0]
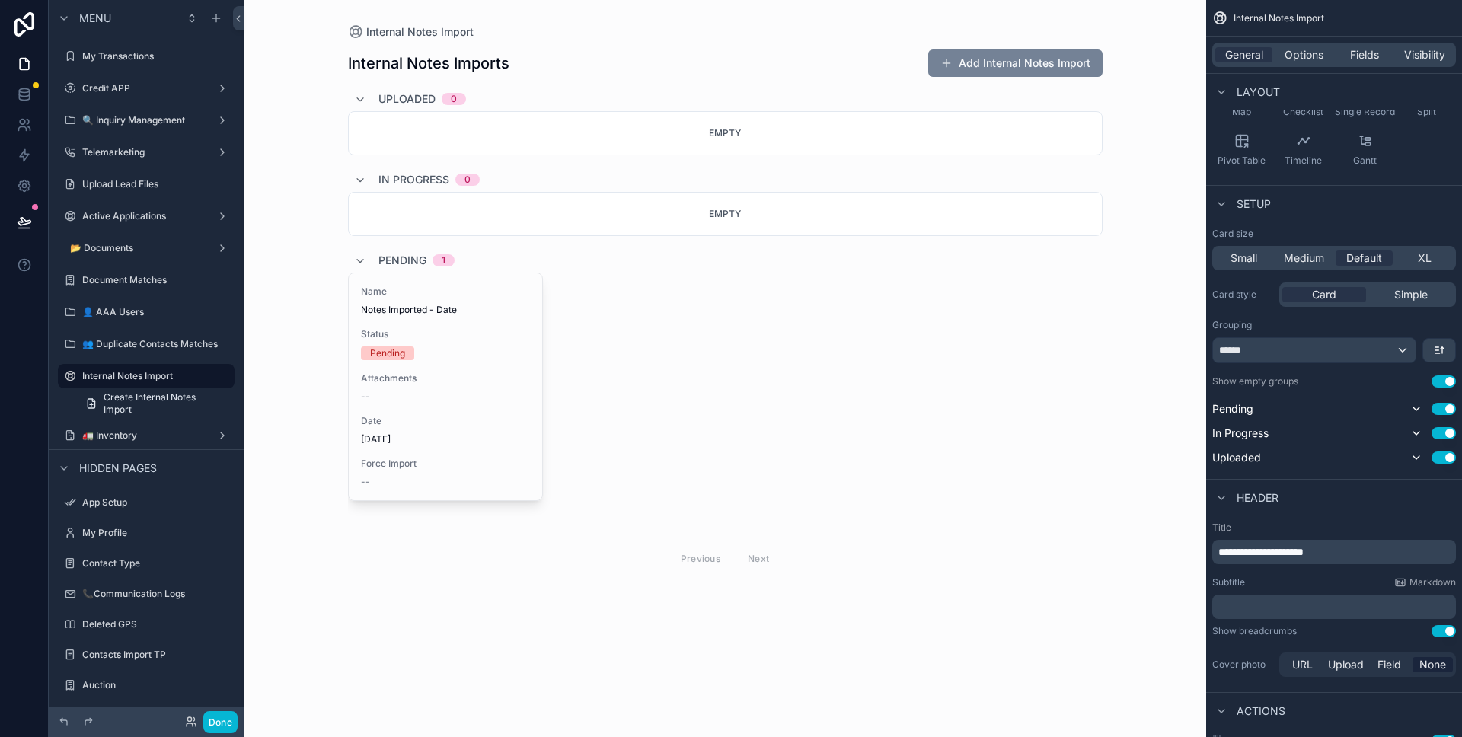
click at [1050, 59] on button "Add Internal Notes Import" at bounding box center [1015, 62] width 174 height 27
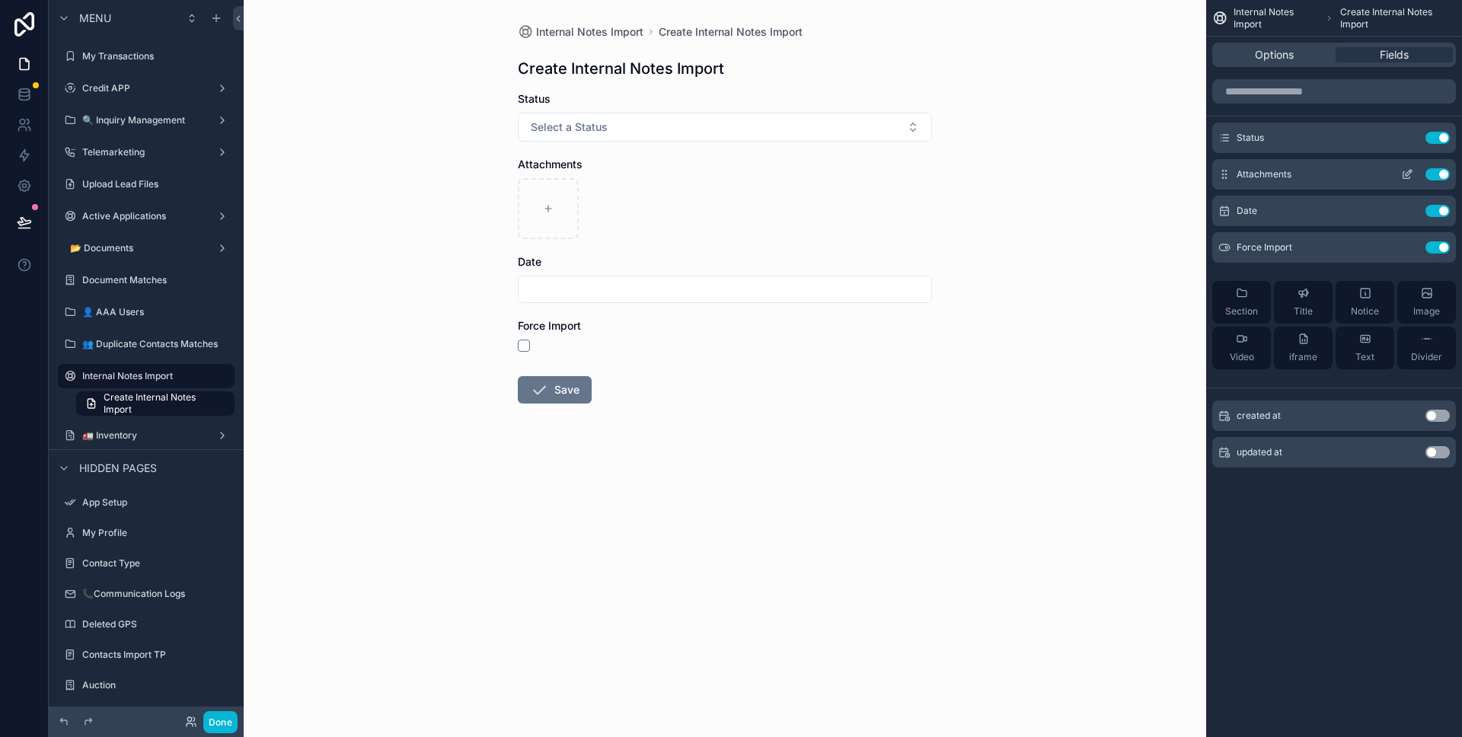
click at [1409, 172] on icon "scrollable content" at bounding box center [1407, 174] width 12 height 12
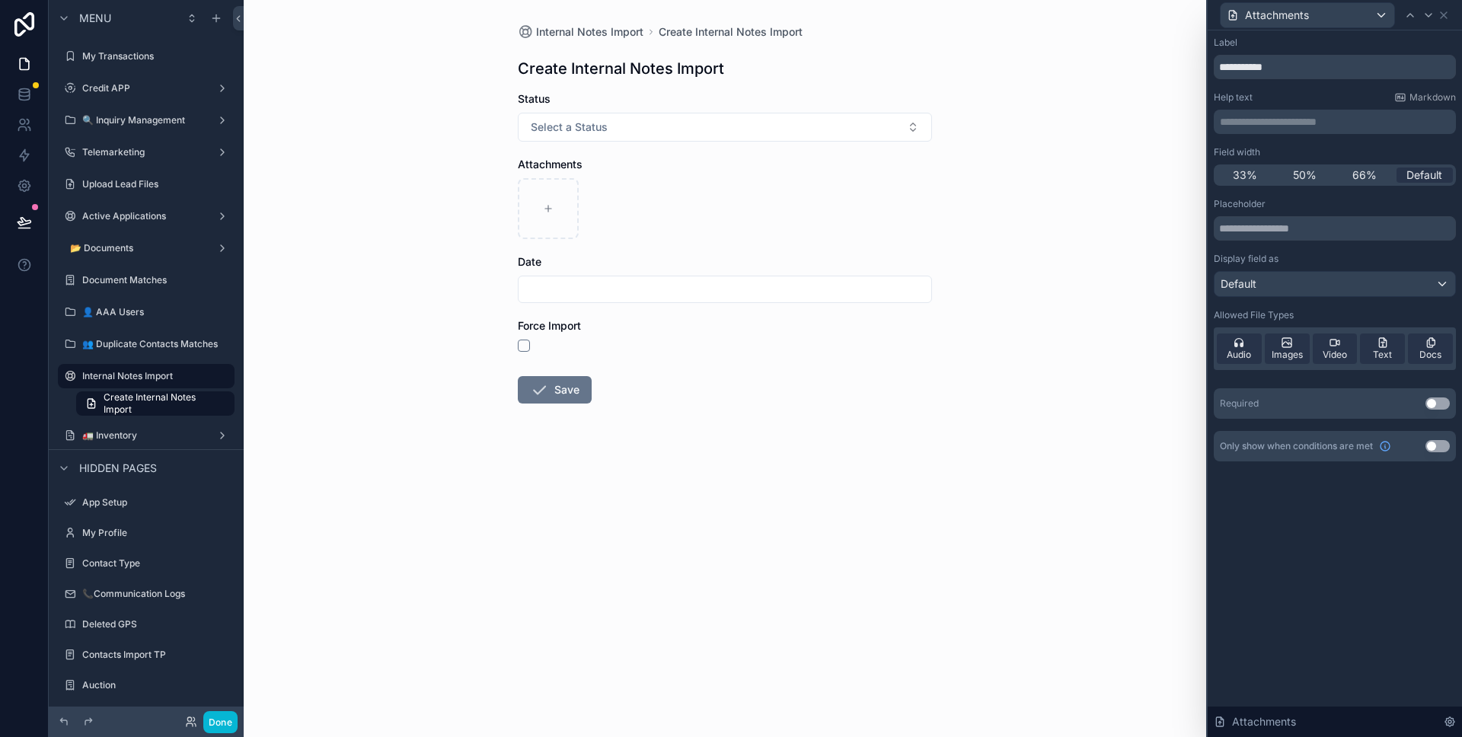
click at [1437, 396] on div "Required Use setting" at bounding box center [1335, 403] width 242 height 30
click at [1437, 400] on button "Use setting" at bounding box center [1438, 404] width 24 height 12
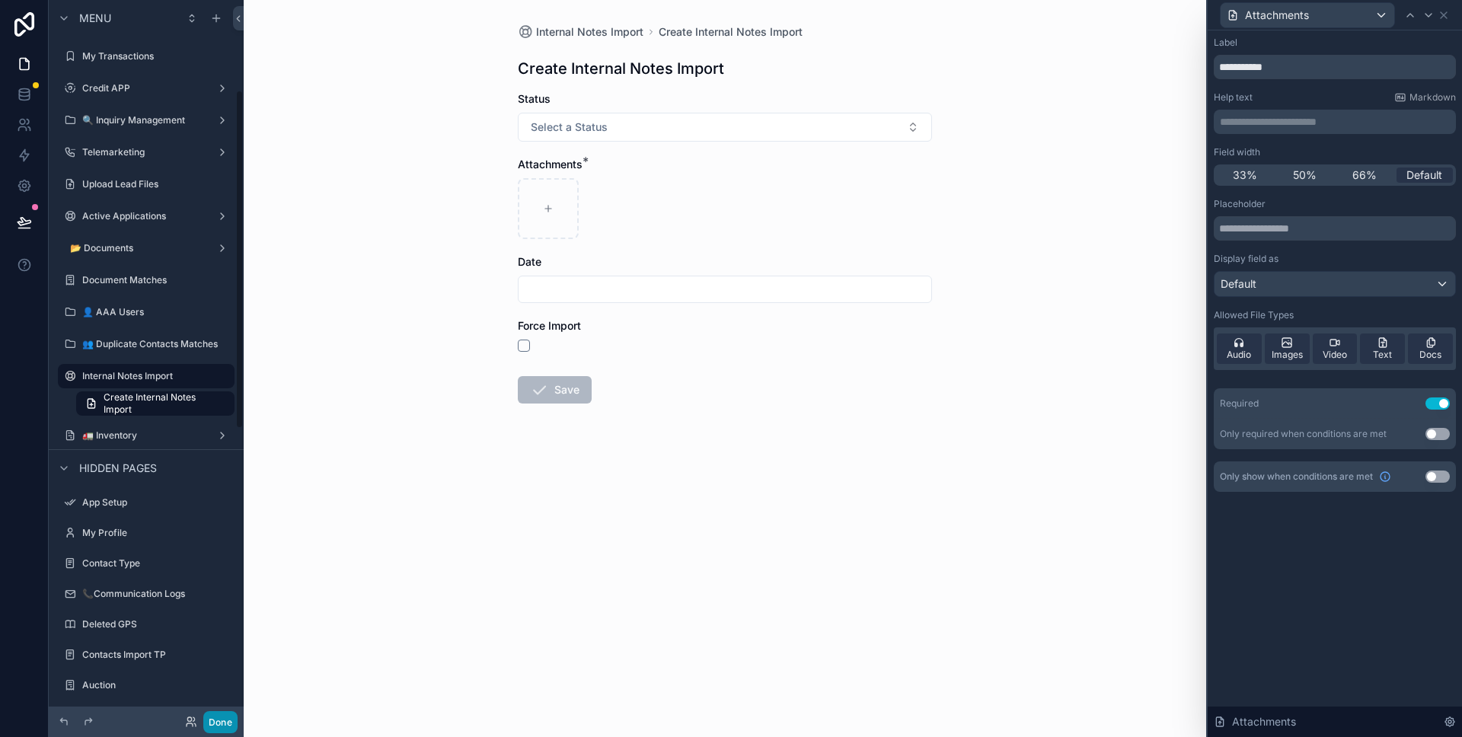
click at [235, 714] on button "Done" at bounding box center [220, 722] width 34 height 22
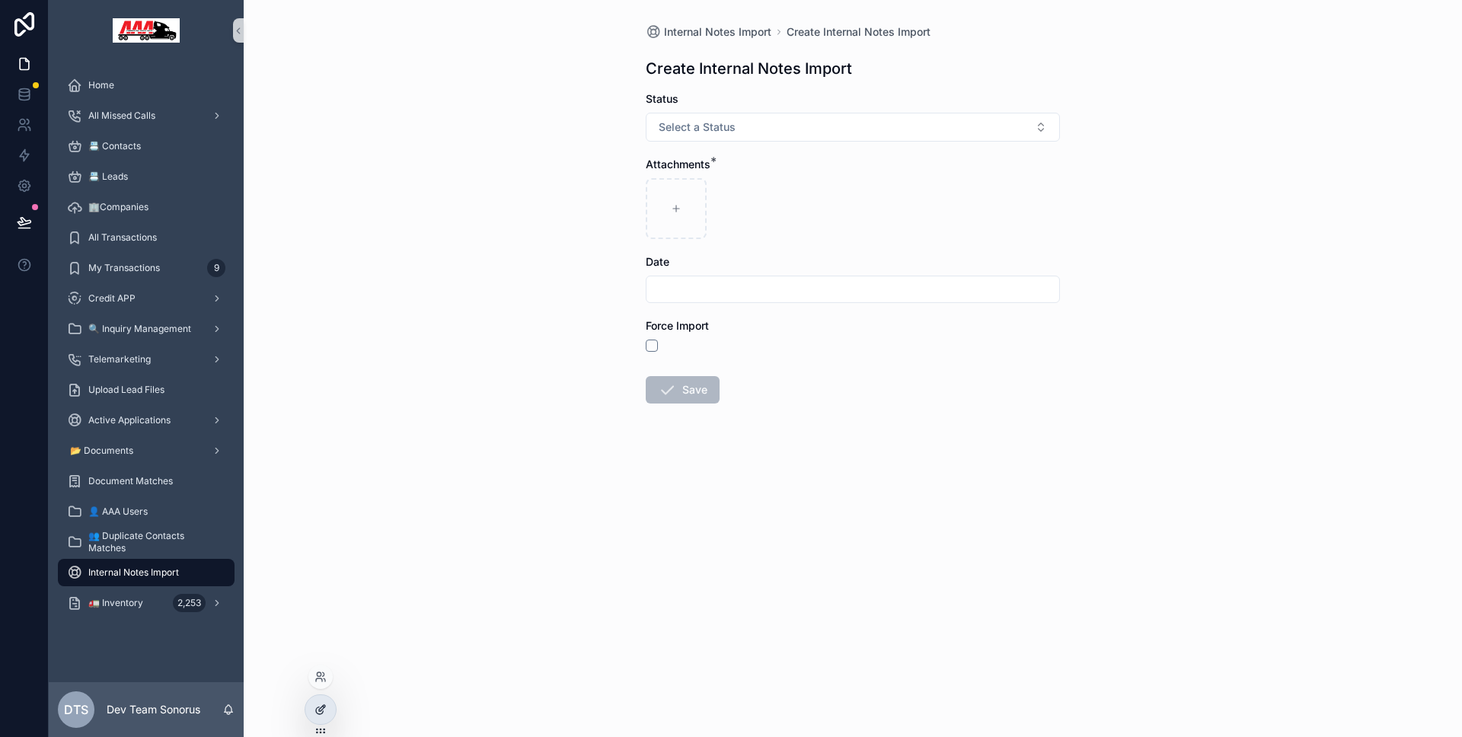
click at [318, 696] on div at bounding box center [320, 709] width 30 height 29
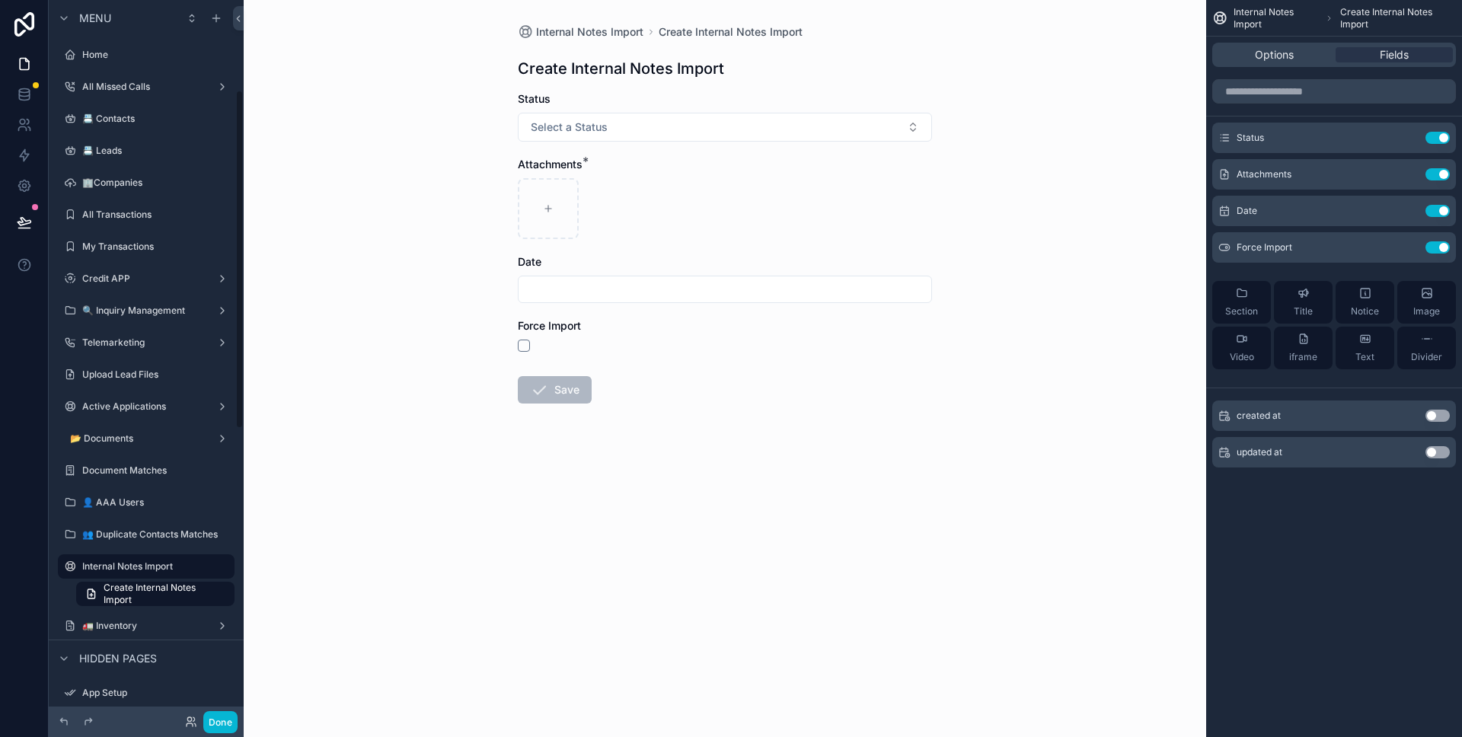
scroll to position [190, 0]
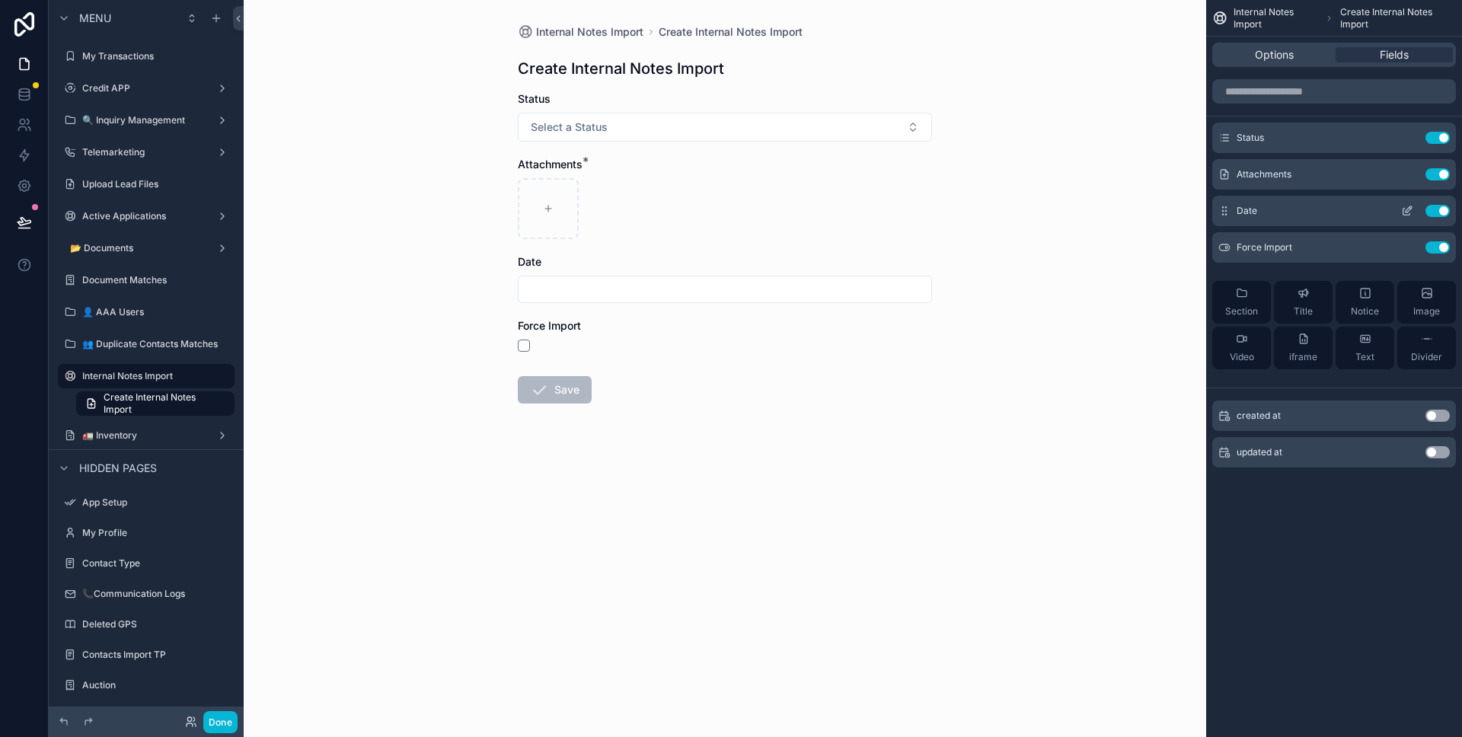
click at [1404, 212] on icon "scrollable content" at bounding box center [1407, 211] width 12 height 12
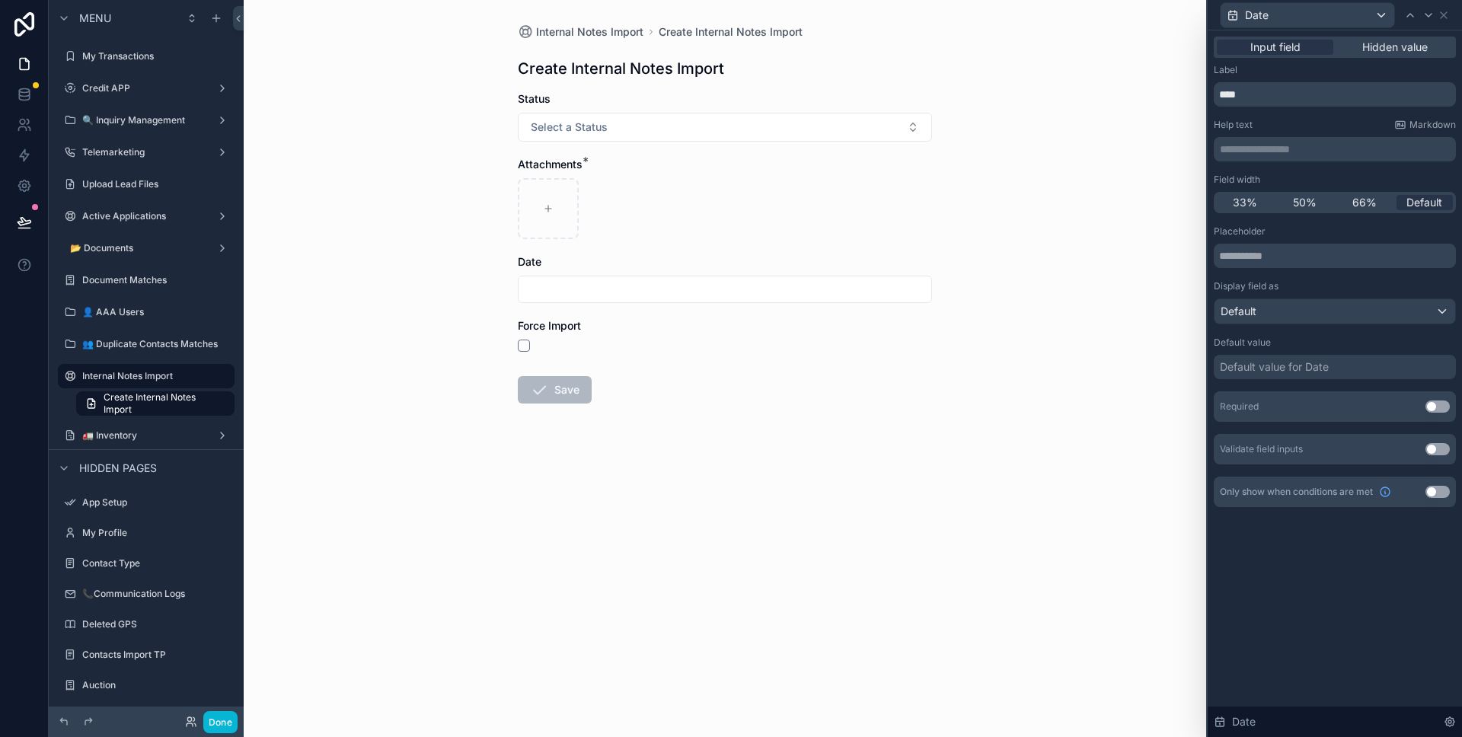
click at [1356, 57] on div "Input field Hidden value" at bounding box center [1335, 47] width 242 height 21
click at [1356, 53] on div "Hidden value" at bounding box center [1394, 47] width 117 height 15
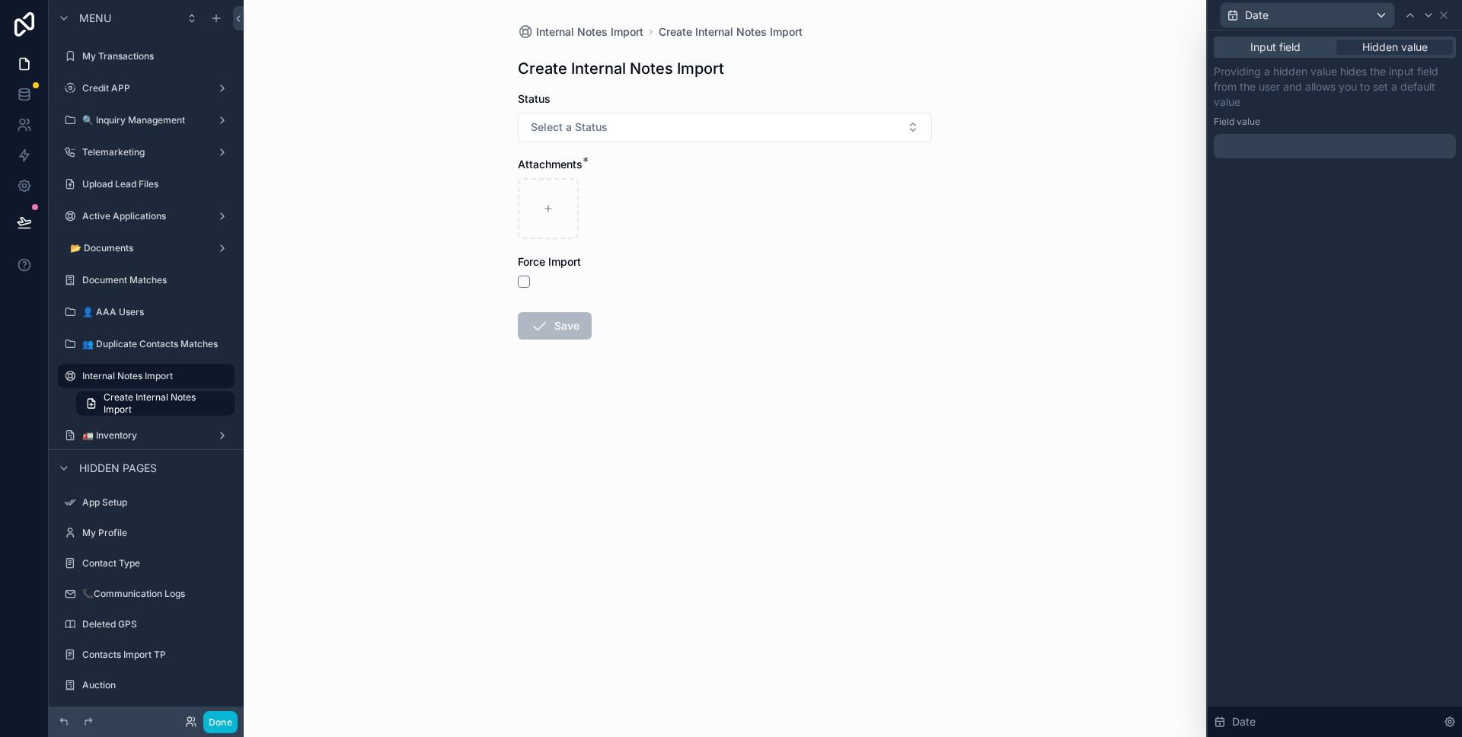
click at [1287, 160] on div "Input field Hidden value Providing a hidden value hides the input field from th…" at bounding box center [1335, 112] width 254 height 164
click at [1285, 142] on div at bounding box center [1335, 146] width 242 height 24
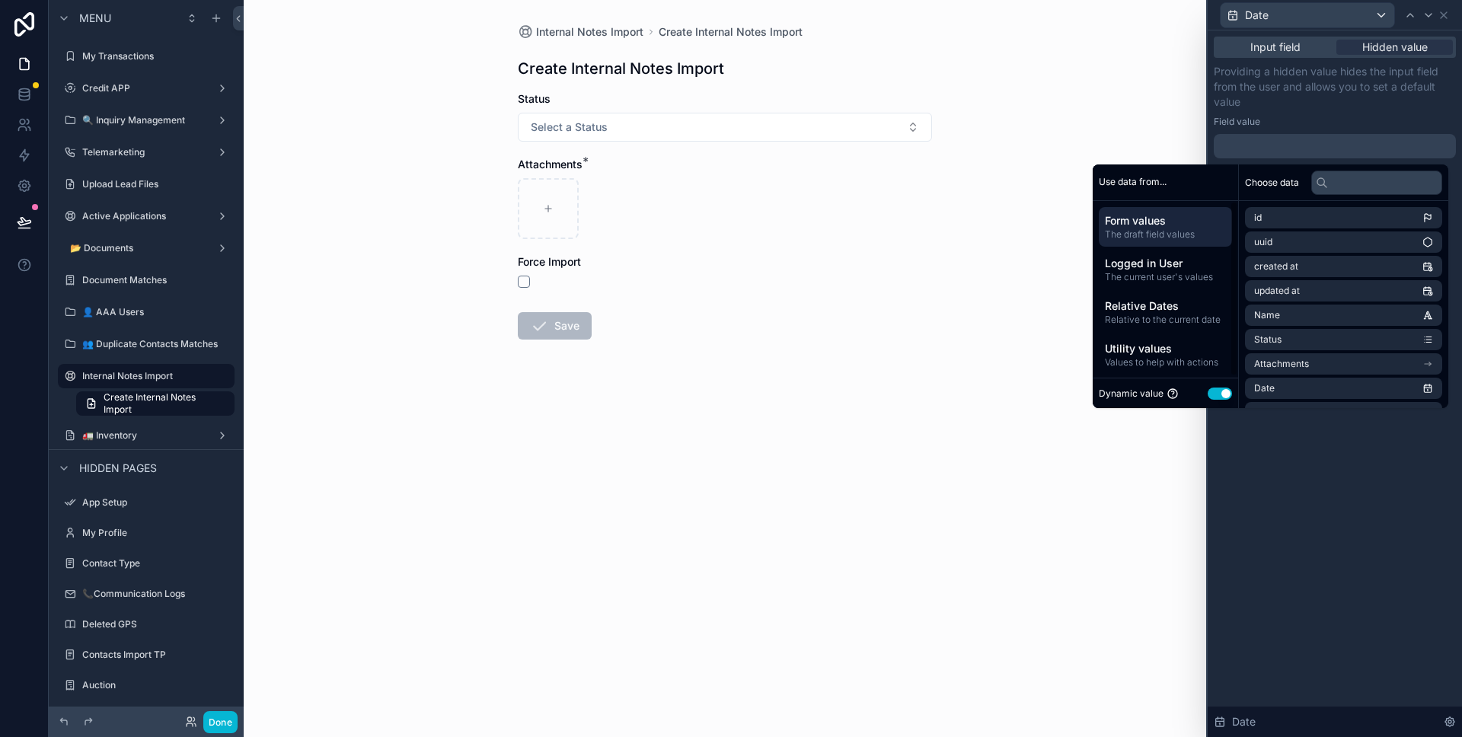
click at [1208, 391] on button "Use setting" at bounding box center [1220, 394] width 24 height 12
select select "****"
select select "*"
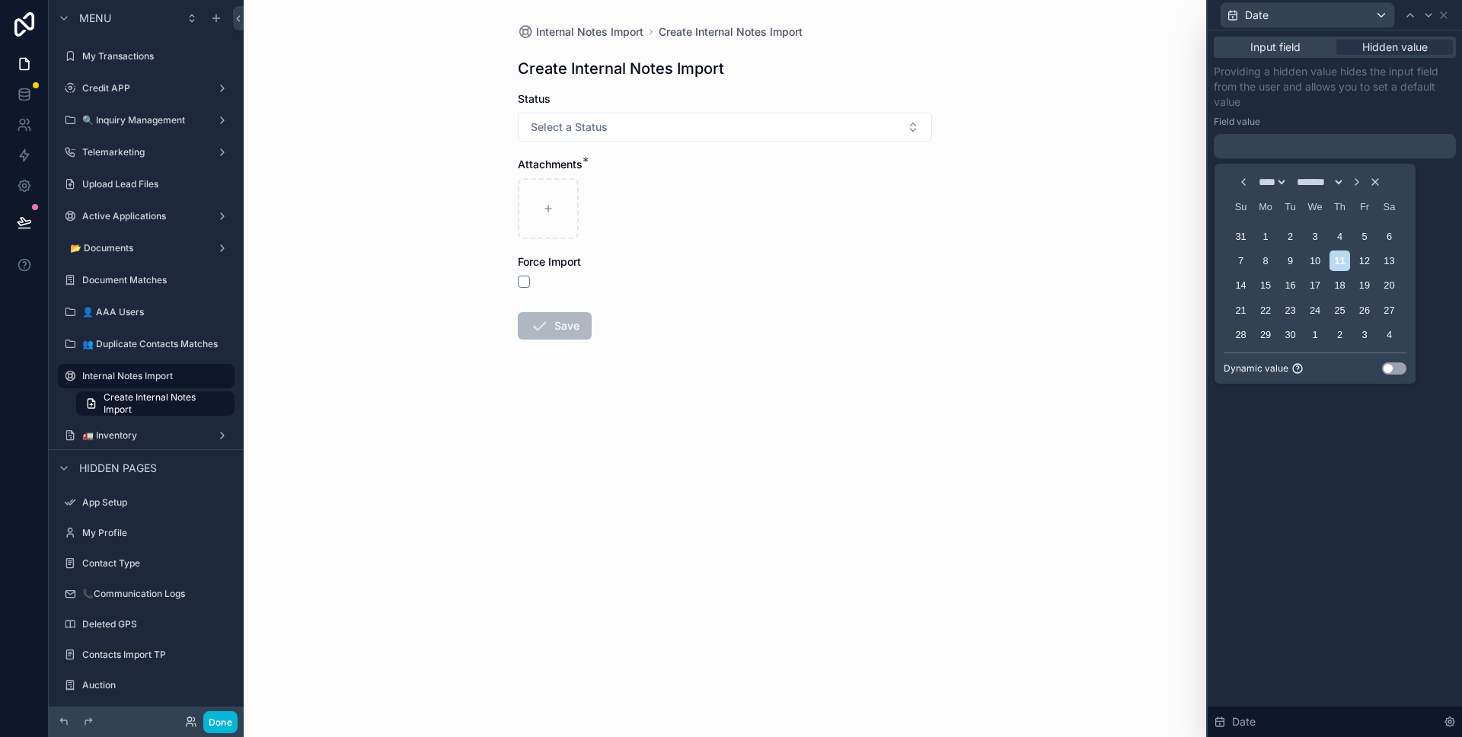
click at [1391, 361] on div "Dynamic value Use setting" at bounding box center [1315, 365] width 183 height 25
click at [1399, 371] on button "Use setting" at bounding box center [1394, 368] width 24 height 12
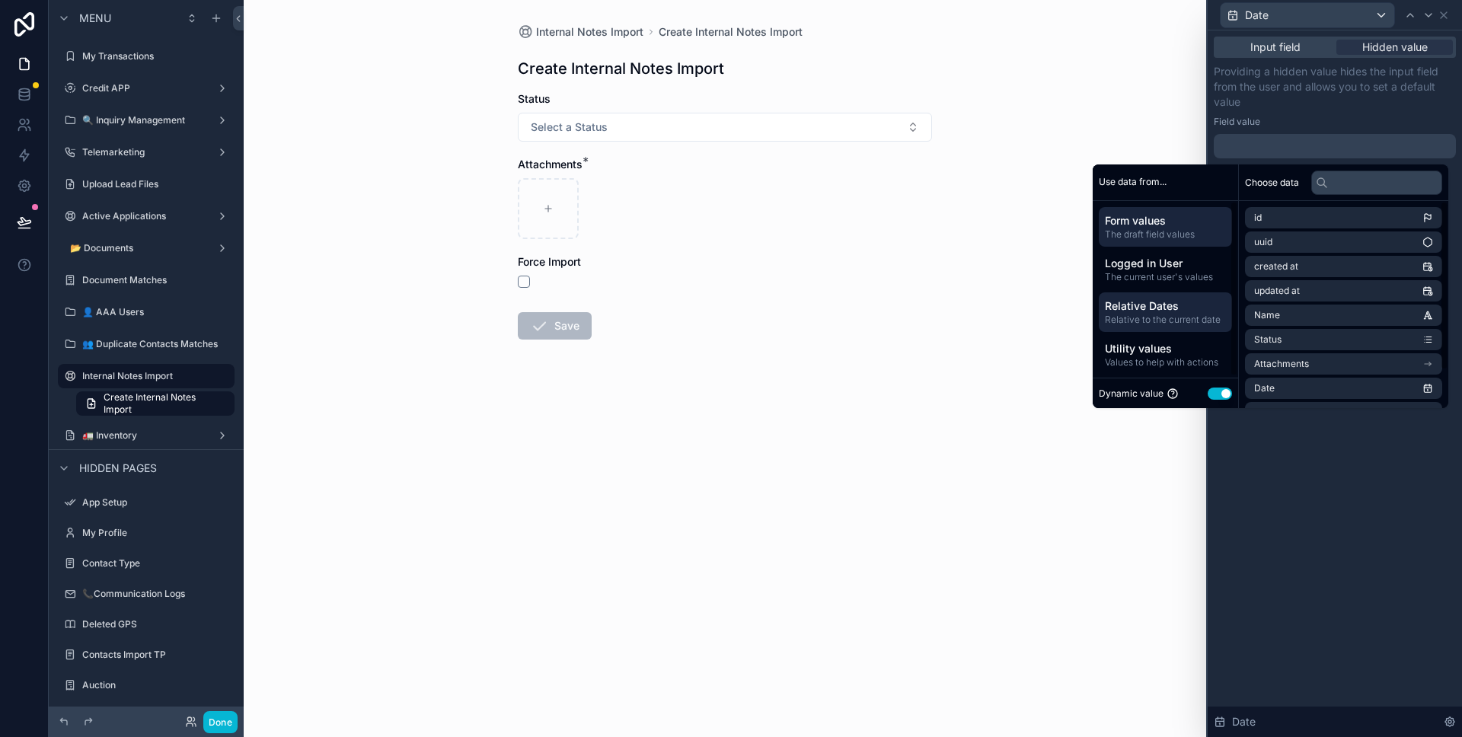
click at [1166, 302] on span "Relative Dates" at bounding box center [1165, 306] width 121 height 15
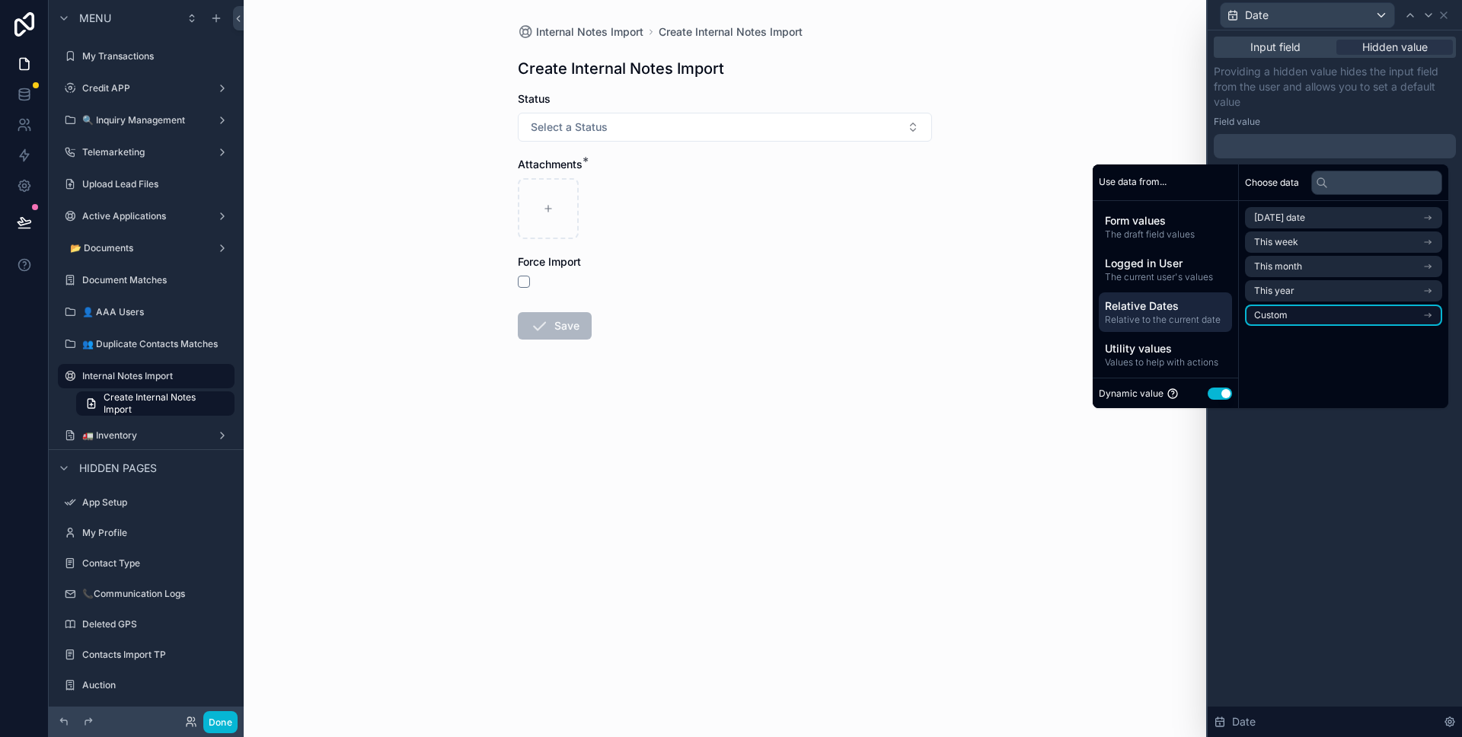
click at [1338, 305] on li "Custom" at bounding box center [1343, 315] width 197 height 21
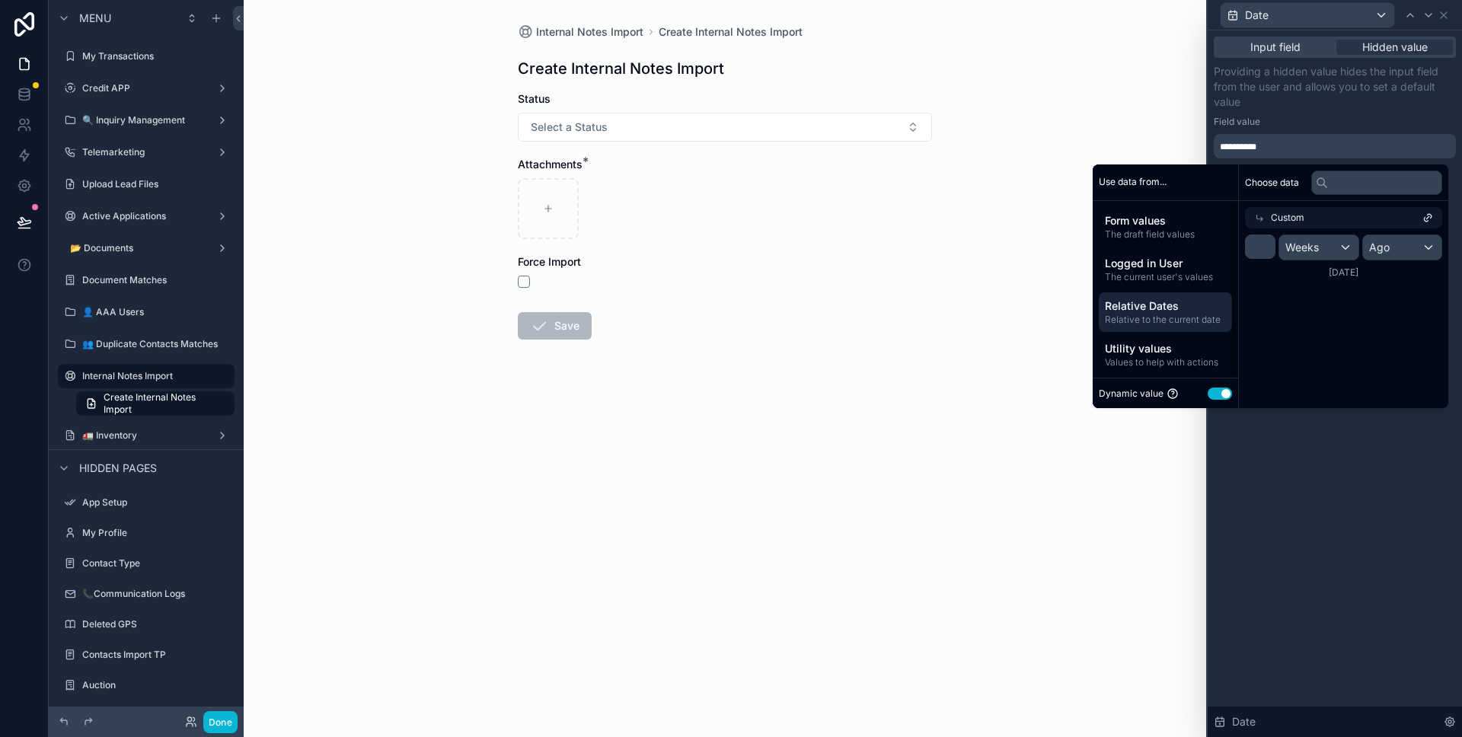
click at [1192, 315] on span "Relative to the current date" at bounding box center [1165, 320] width 121 height 12
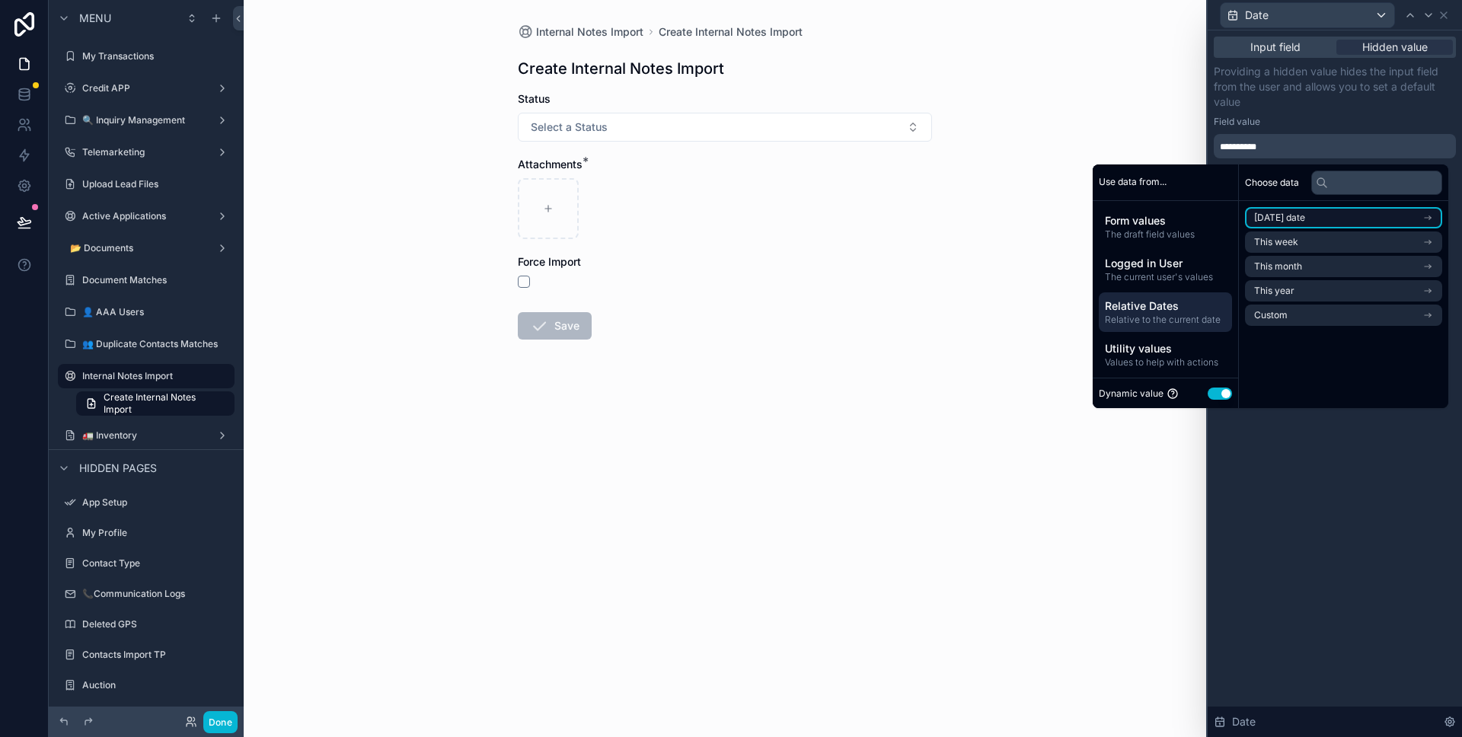
click at [1300, 213] on span "Today's date" at bounding box center [1279, 218] width 51 height 12
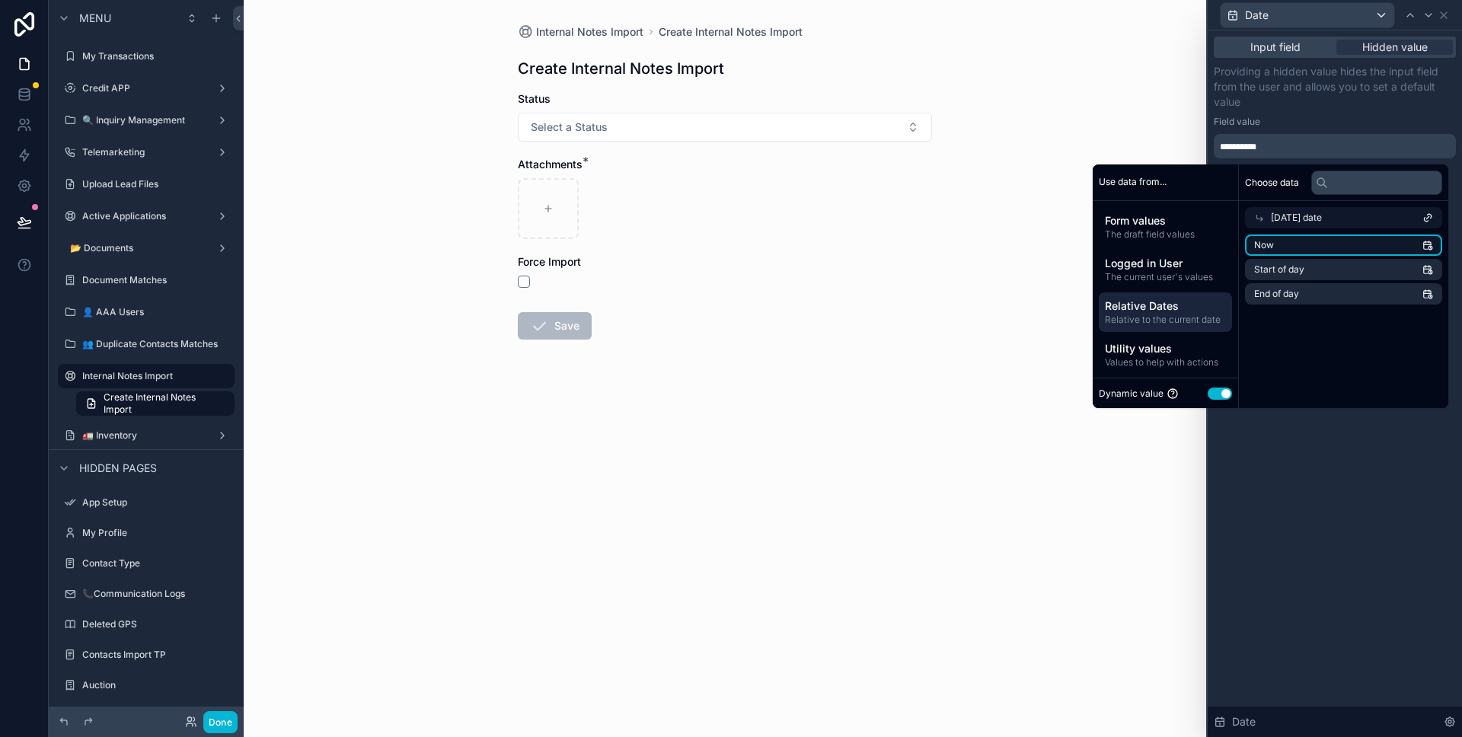
click at [1269, 239] on li "Now" at bounding box center [1343, 245] width 197 height 21
click at [1310, 424] on div "Input field Hidden value Providing a hidden value hides the input field from th…" at bounding box center [1335, 383] width 254 height 707
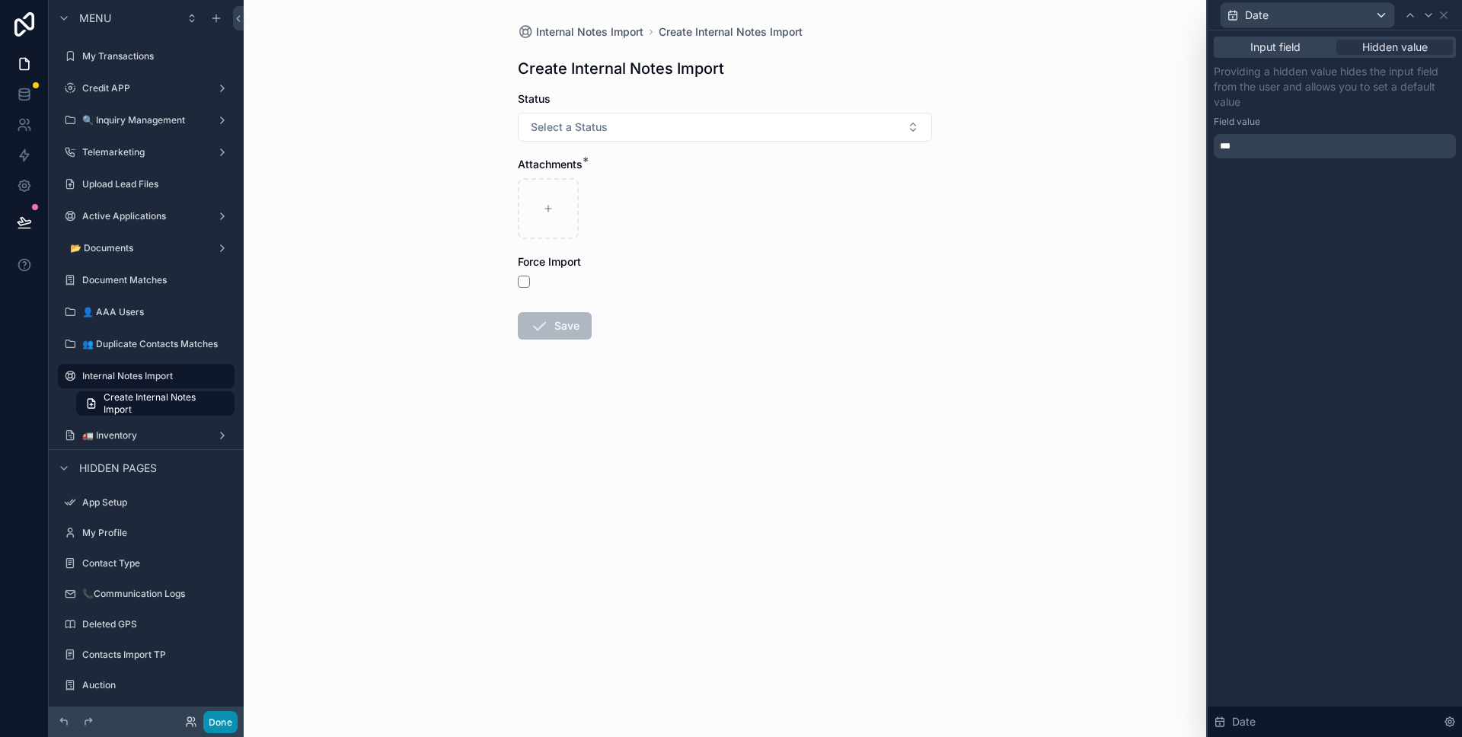
click at [235, 717] on button "Done" at bounding box center [220, 722] width 34 height 22
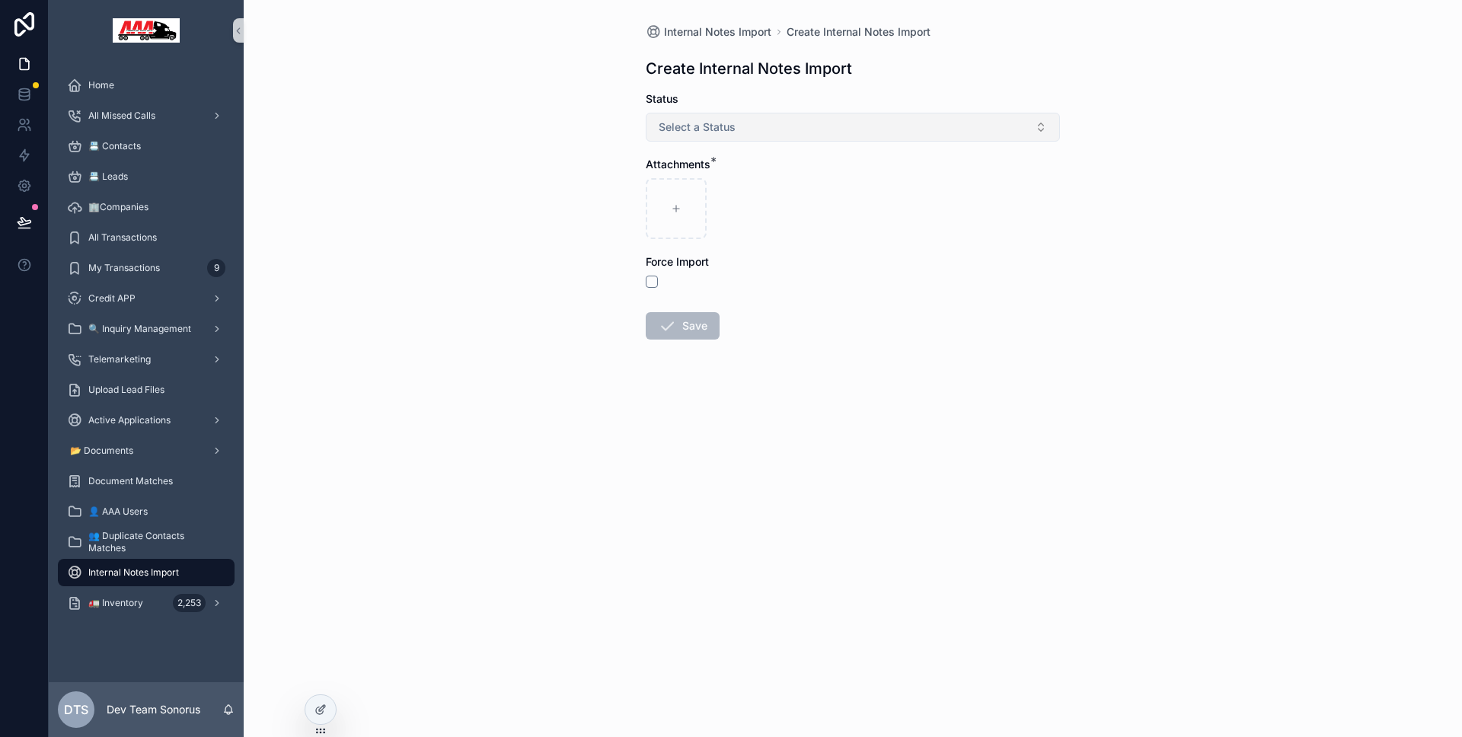
click at [867, 138] on button "Select a Status" at bounding box center [853, 127] width 414 height 29
click at [867, 132] on button "Select a Status" at bounding box center [853, 127] width 414 height 29
click at [324, 700] on div at bounding box center [320, 709] width 30 height 29
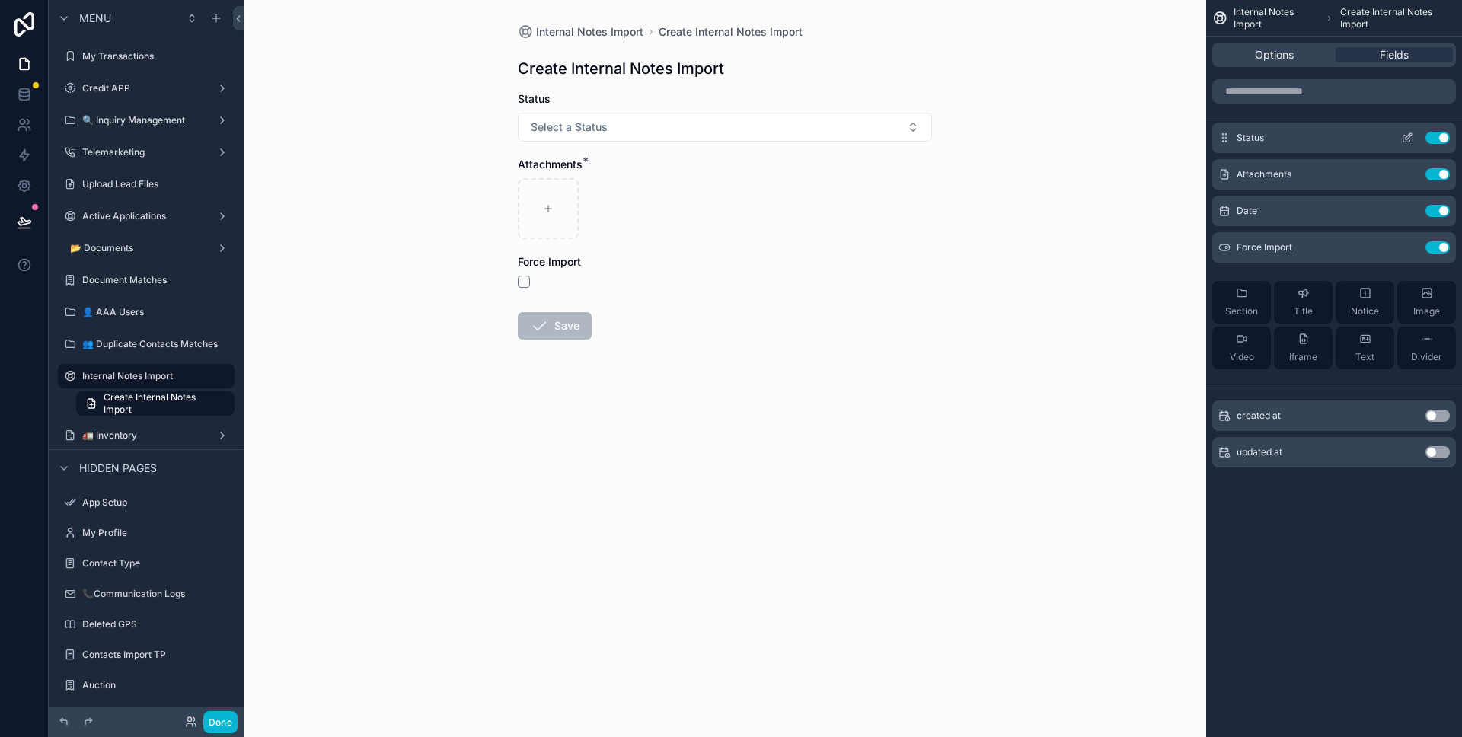
click at [1405, 142] on icon "scrollable content" at bounding box center [1407, 138] width 12 height 12
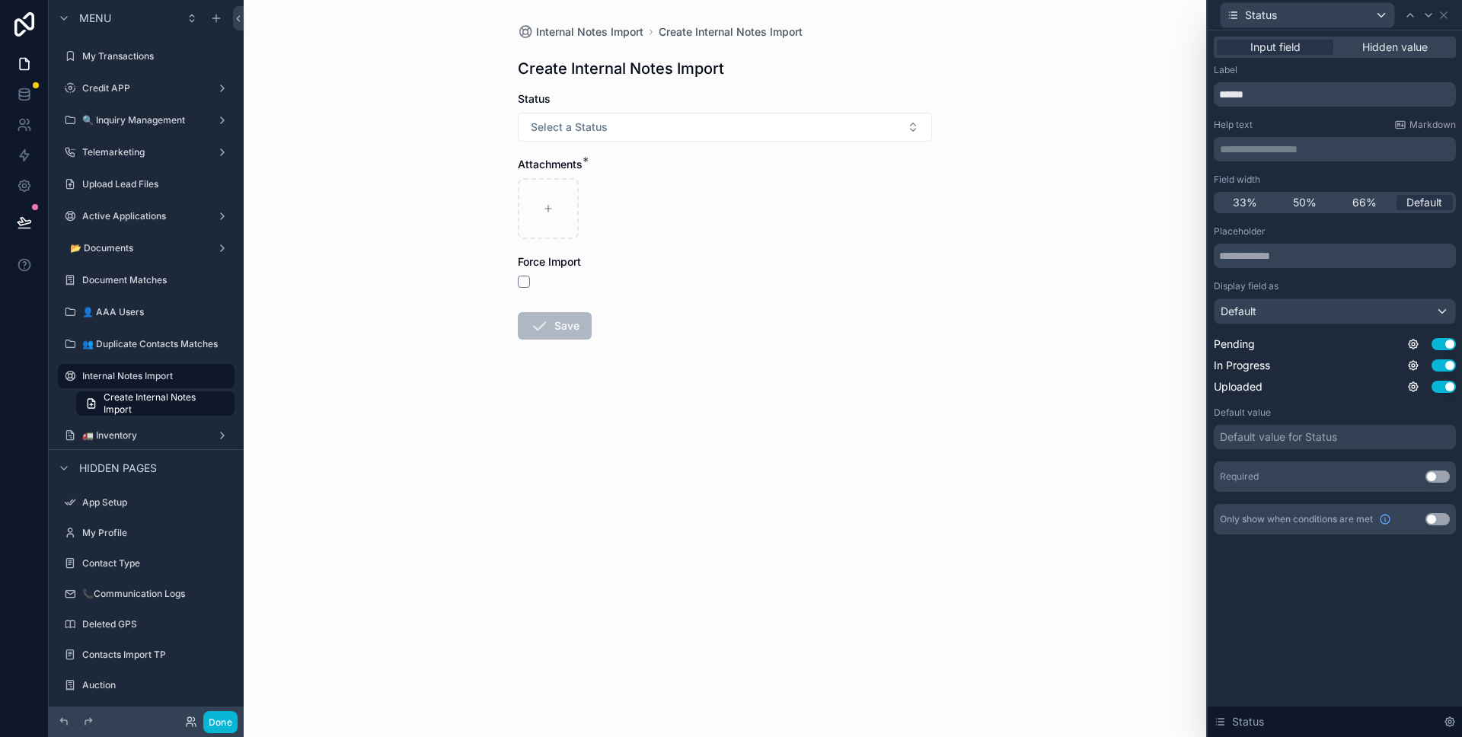
click at [1382, 55] on div "Input field Hidden value" at bounding box center [1335, 47] width 242 height 21
click at [1365, 53] on span "Hidden value" at bounding box center [1394, 47] width 65 height 15
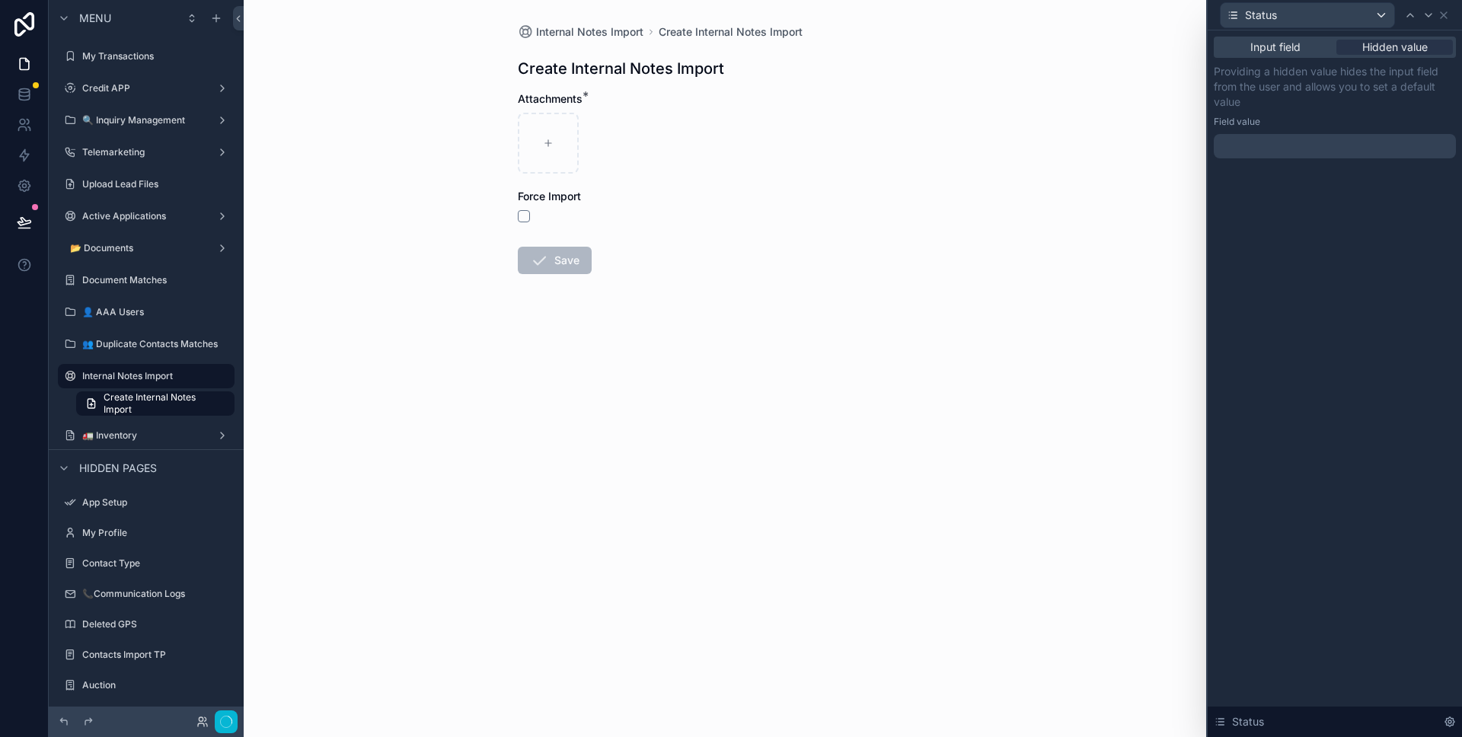
click at [1306, 140] on div at bounding box center [1335, 146] width 242 height 24
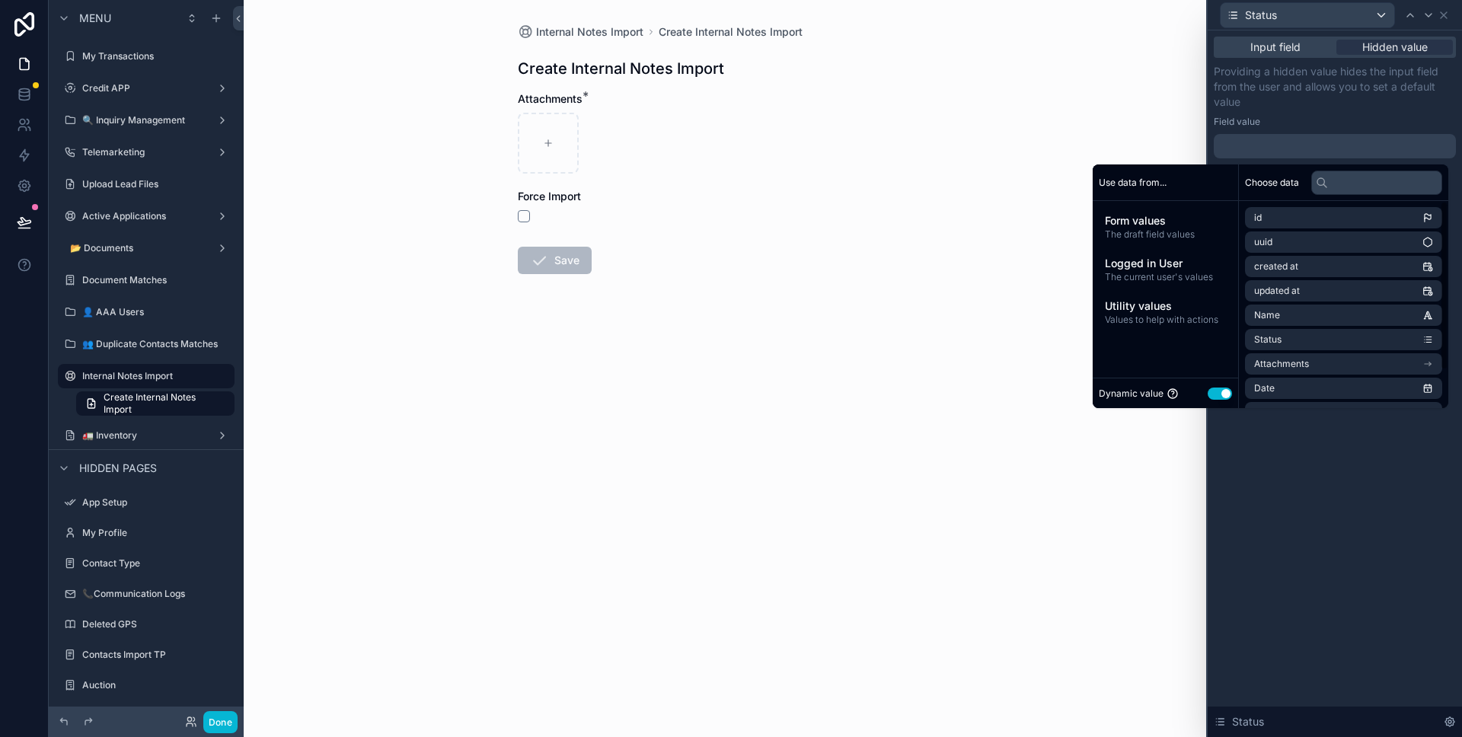
click at [1215, 392] on button "Use setting" at bounding box center [1220, 394] width 24 height 12
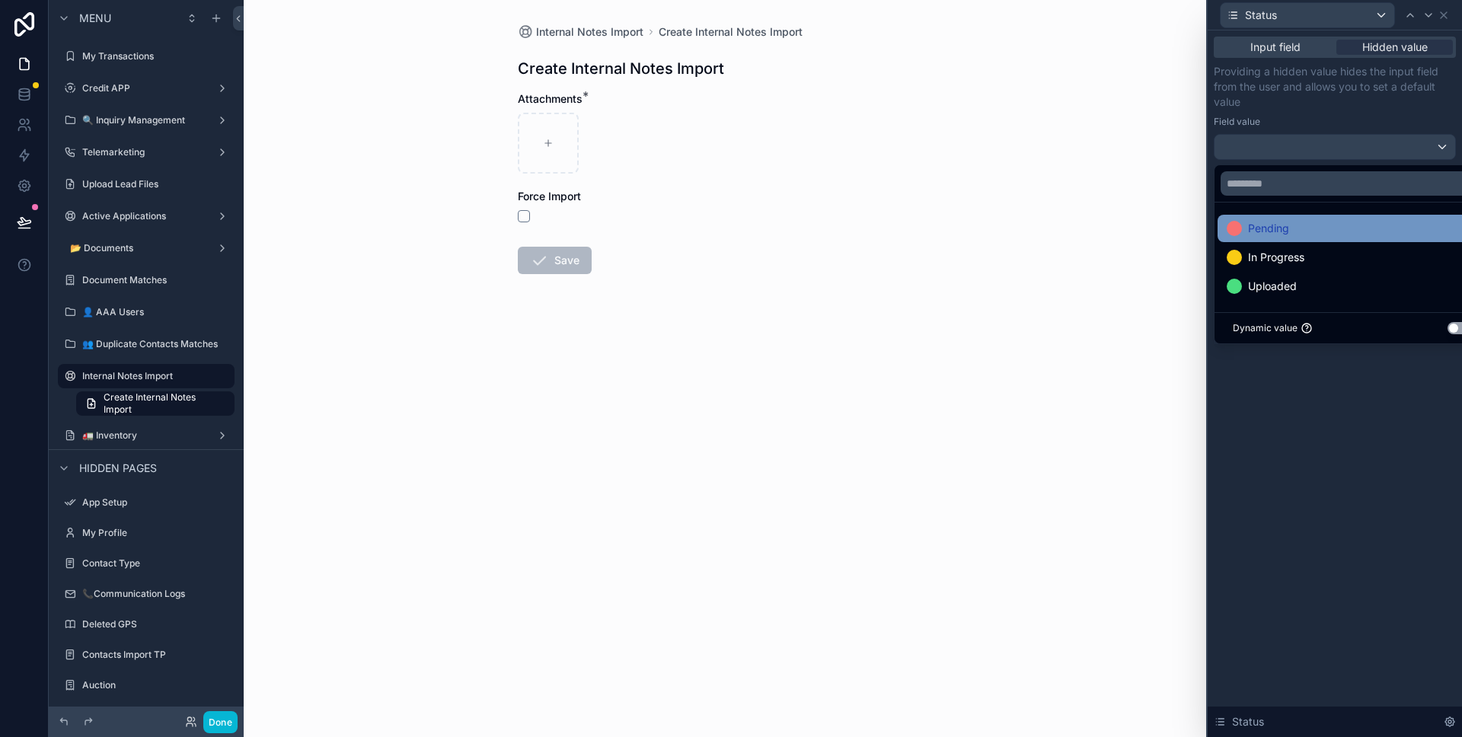
click at [1290, 228] on div "Pending" at bounding box center [1352, 228] width 251 height 18
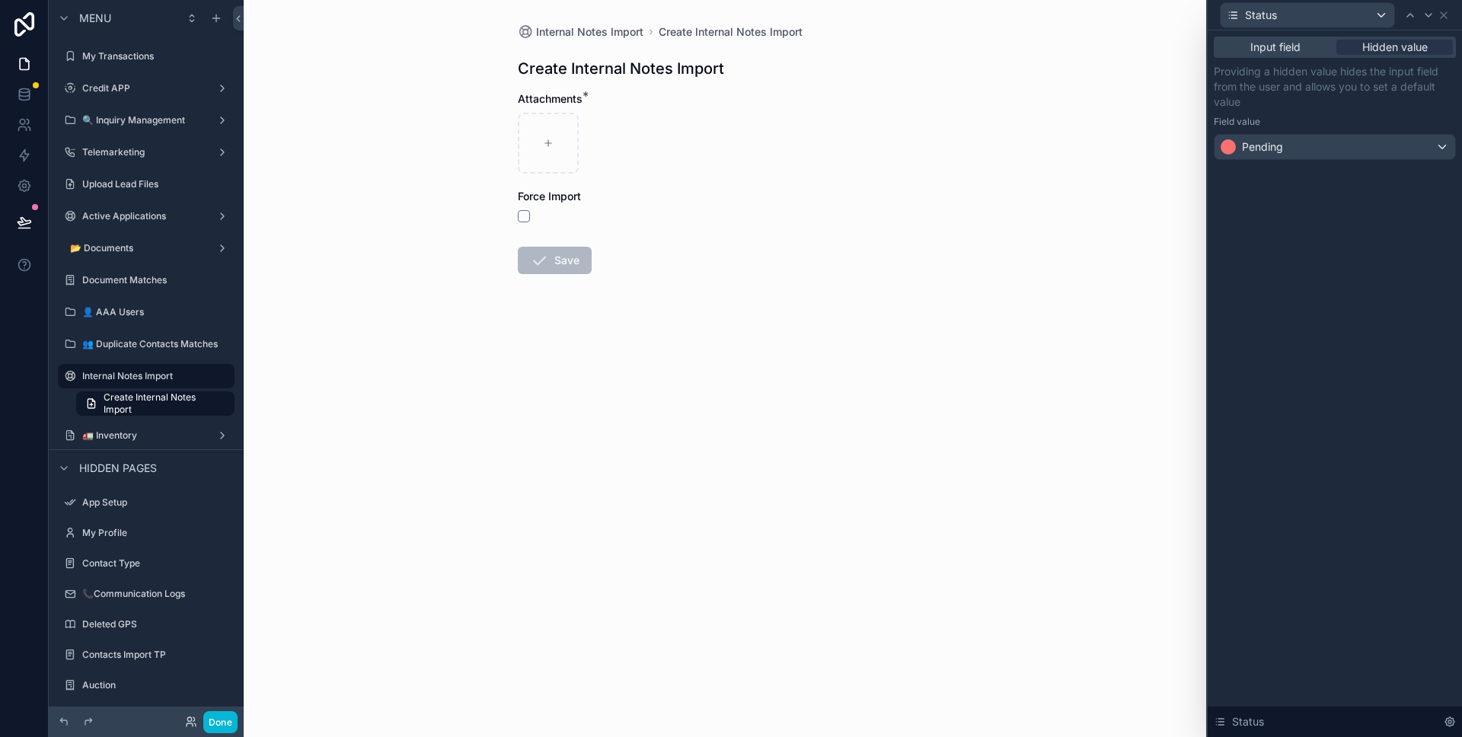
click at [1348, 387] on div "Input field Hidden value Providing a hidden value hides the input field from th…" at bounding box center [1335, 383] width 254 height 707
click at [229, 720] on button "Done" at bounding box center [220, 722] width 34 height 22
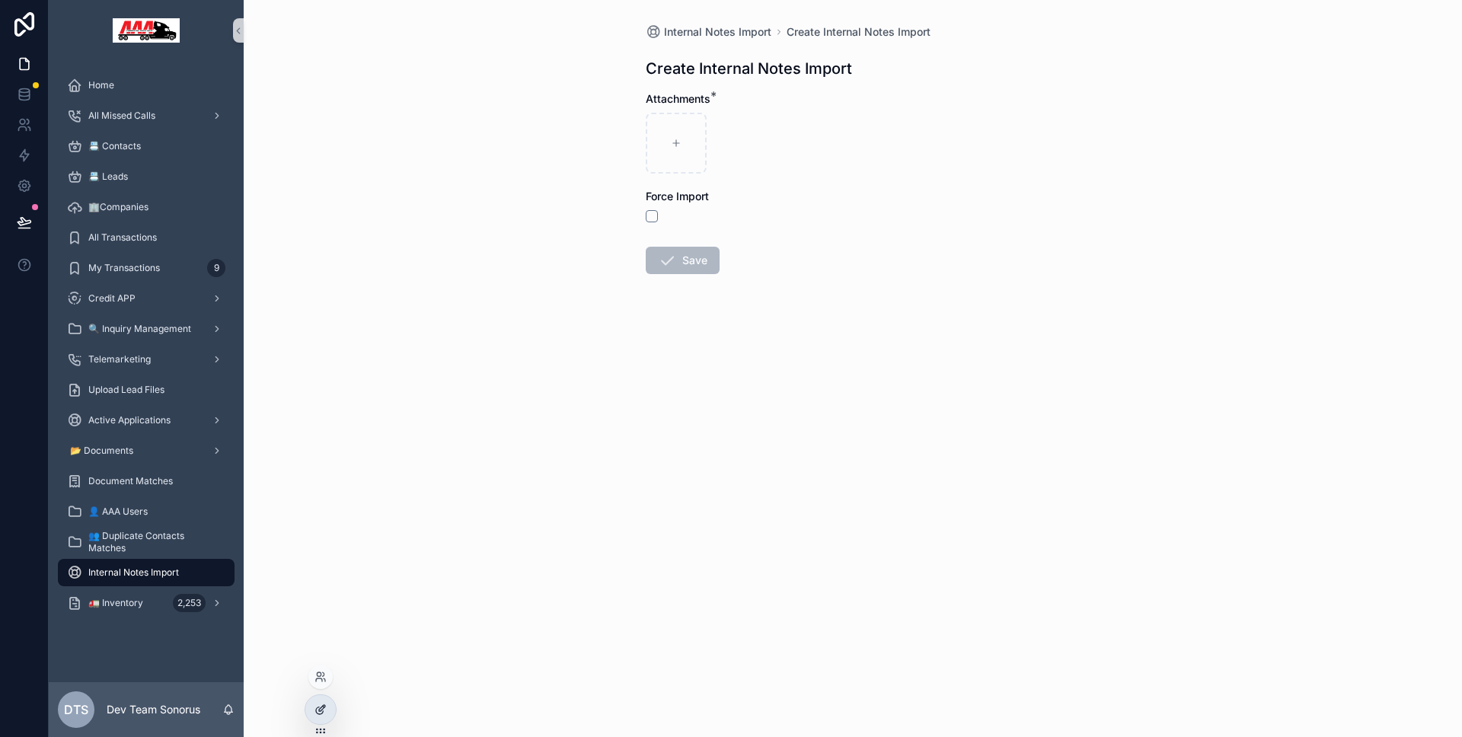
click at [327, 707] on div at bounding box center [320, 709] width 30 height 29
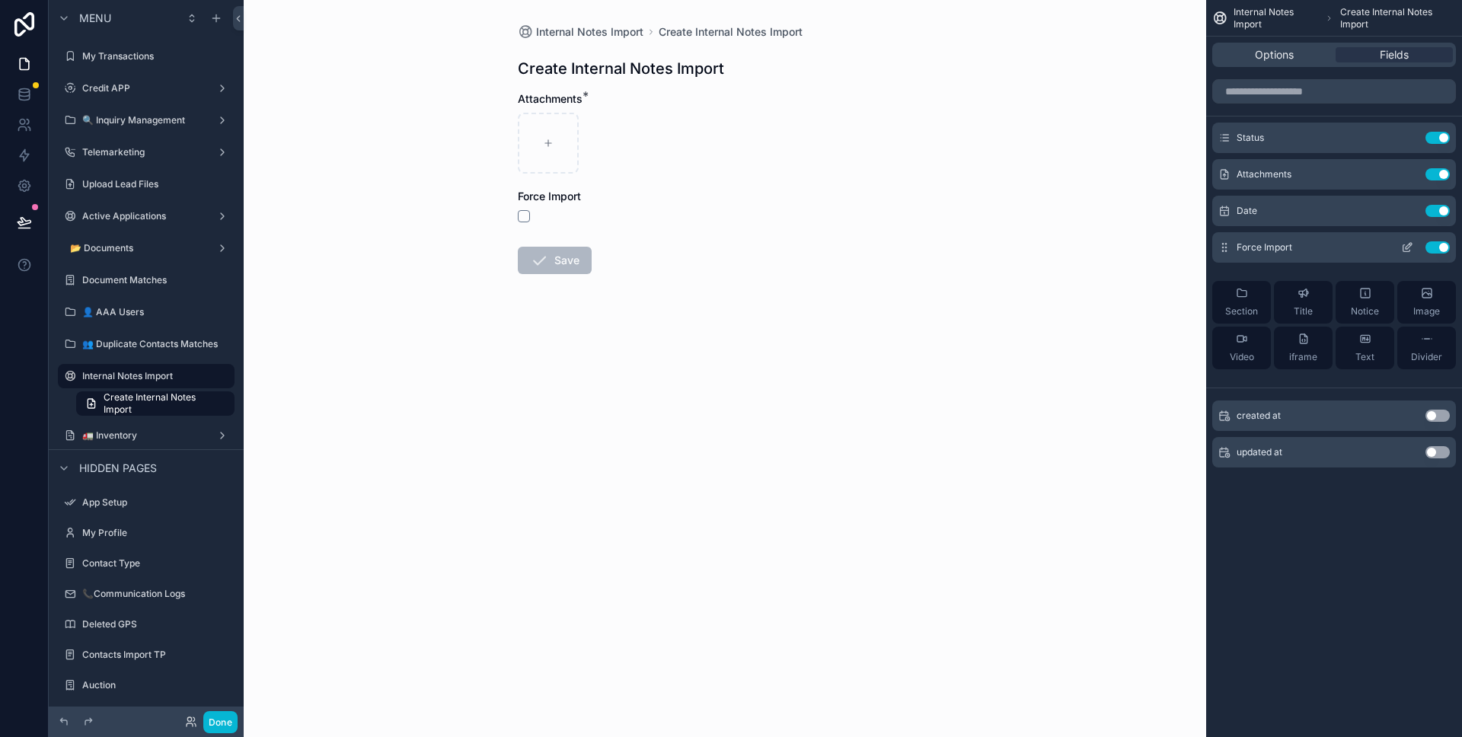
click at [1434, 247] on button "Use setting" at bounding box center [1438, 247] width 24 height 12
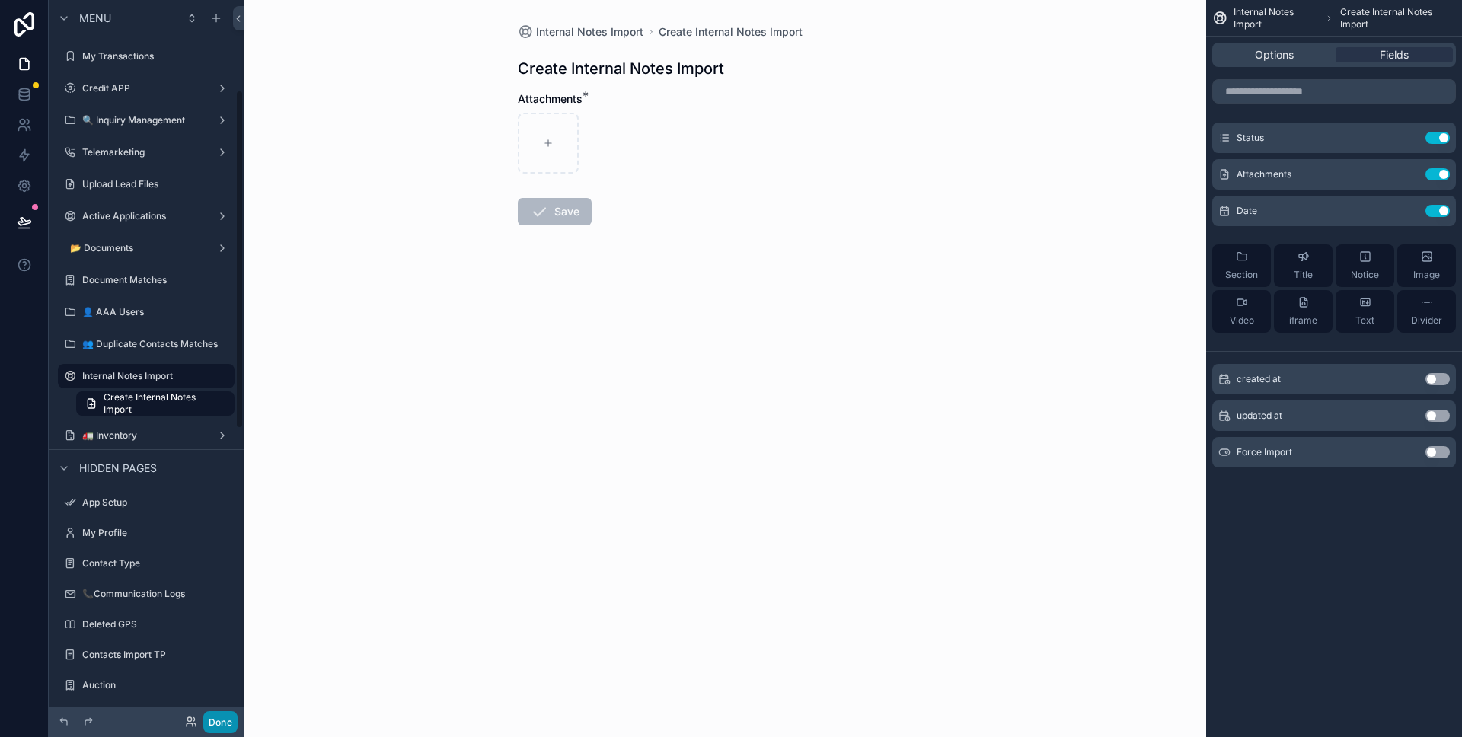
click at [228, 714] on button "Done" at bounding box center [220, 722] width 34 height 22
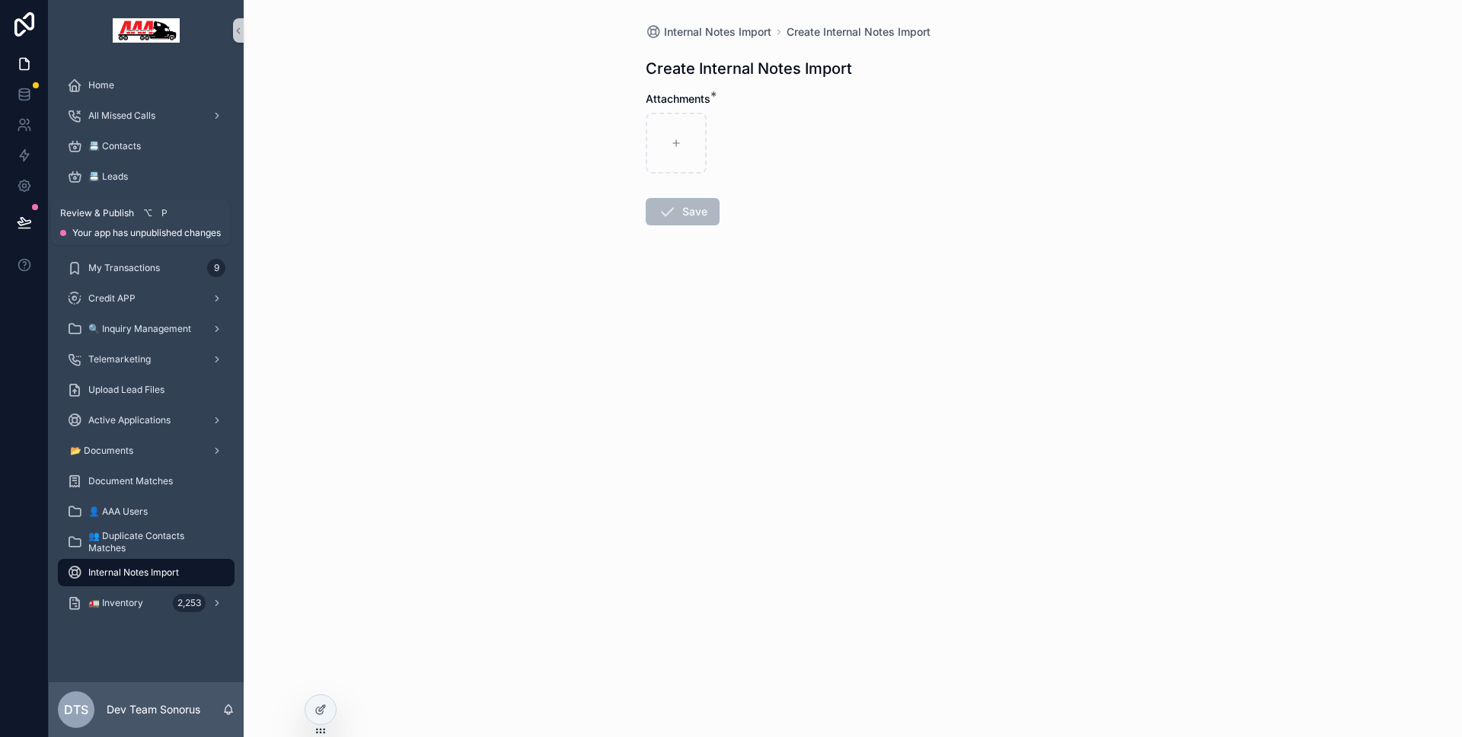
click at [24, 218] on icon at bounding box center [24, 222] width 15 height 15
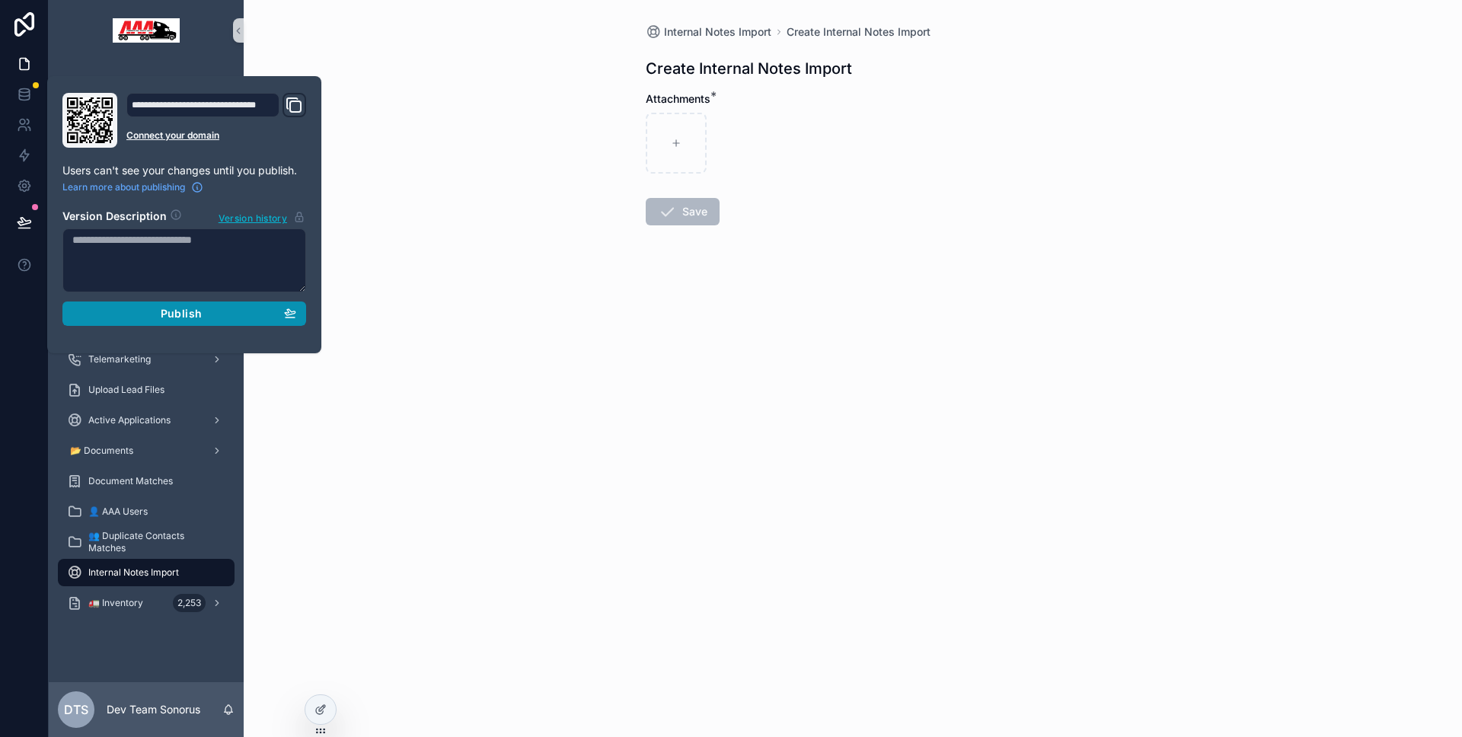
click at [137, 308] on div "Publish" at bounding box center [184, 314] width 224 height 14
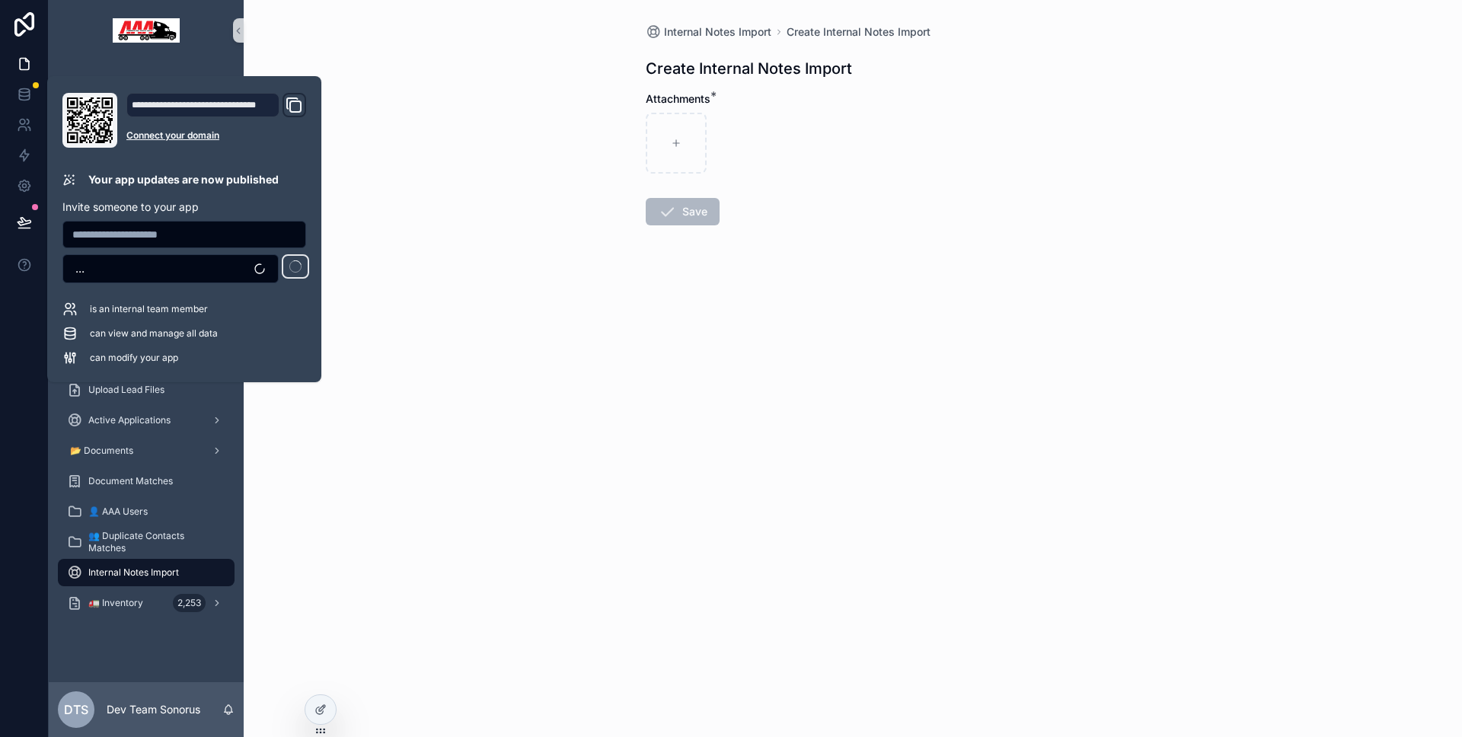
click at [30, 334] on div at bounding box center [24, 368] width 49 height 737
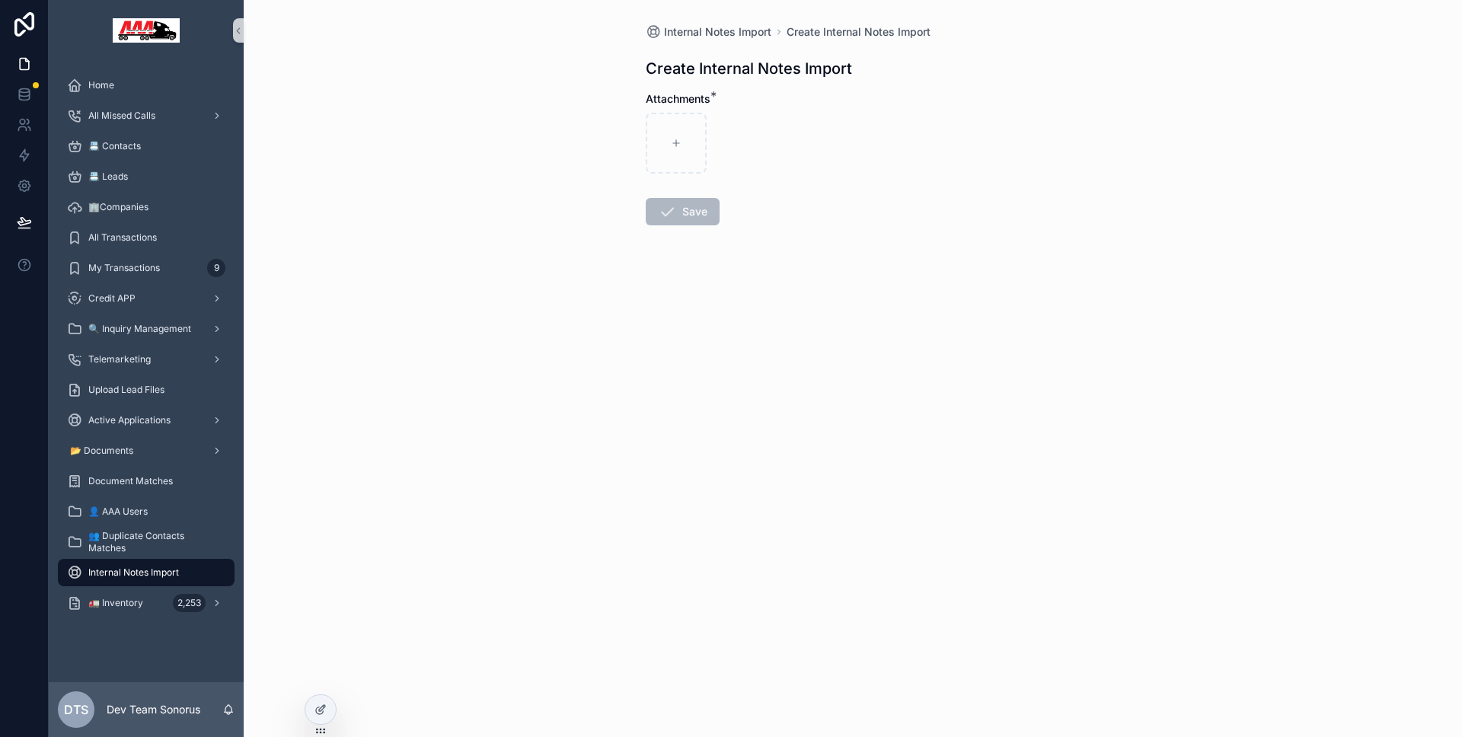
drag, startPoint x: 405, startPoint y: 375, endPoint x: 424, endPoint y: 361, distance: 23.9
click at [407, 373] on div "Internal Notes Import Create Internal Notes Import Create Internal Notes Import…" at bounding box center [853, 368] width 1218 height 737
click at [663, 162] on div "scrollable content" at bounding box center [676, 143] width 61 height 61
type input "**********"
click at [651, 219] on button "Save" at bounding box center [683, 211] width 74 height 27
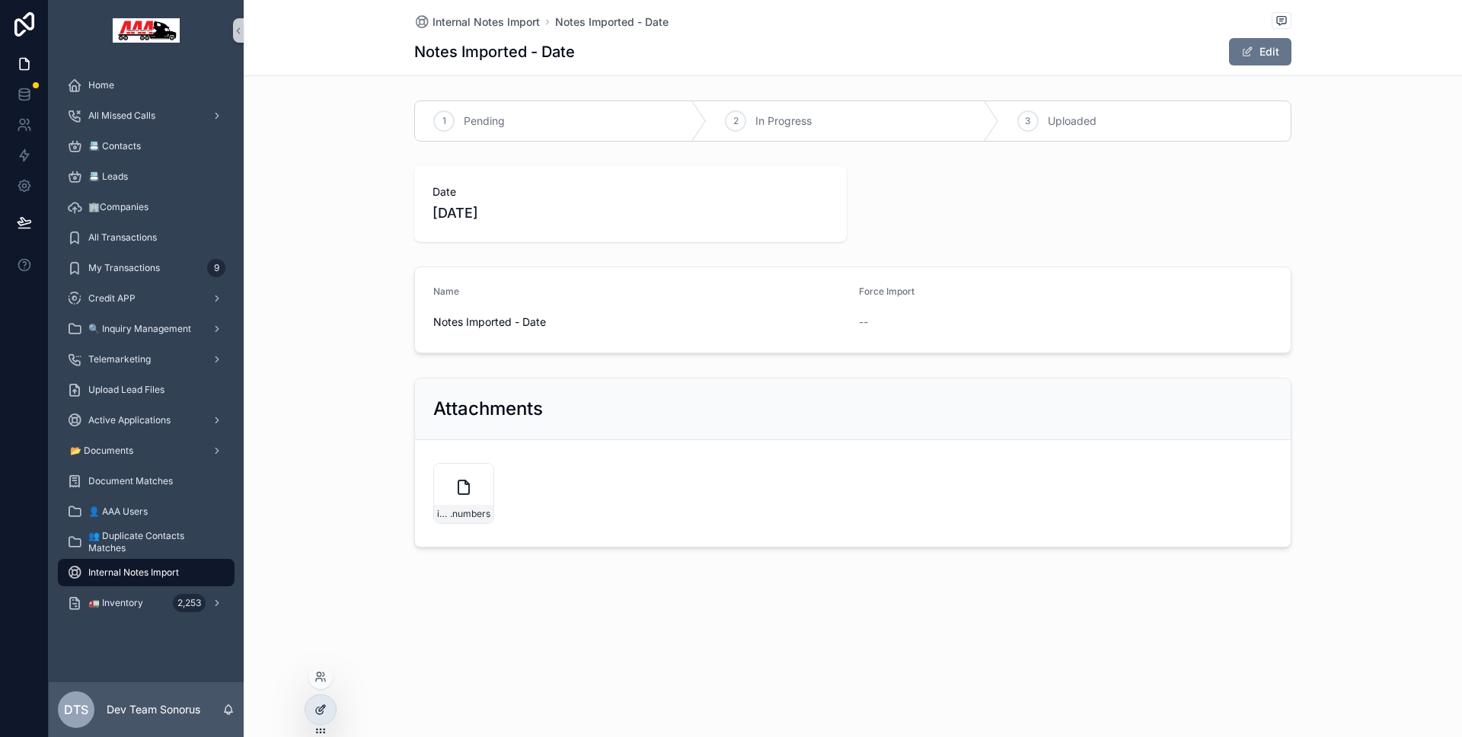
click at [315, 718] on div at bounding box center [320, 709] width 30 height 29
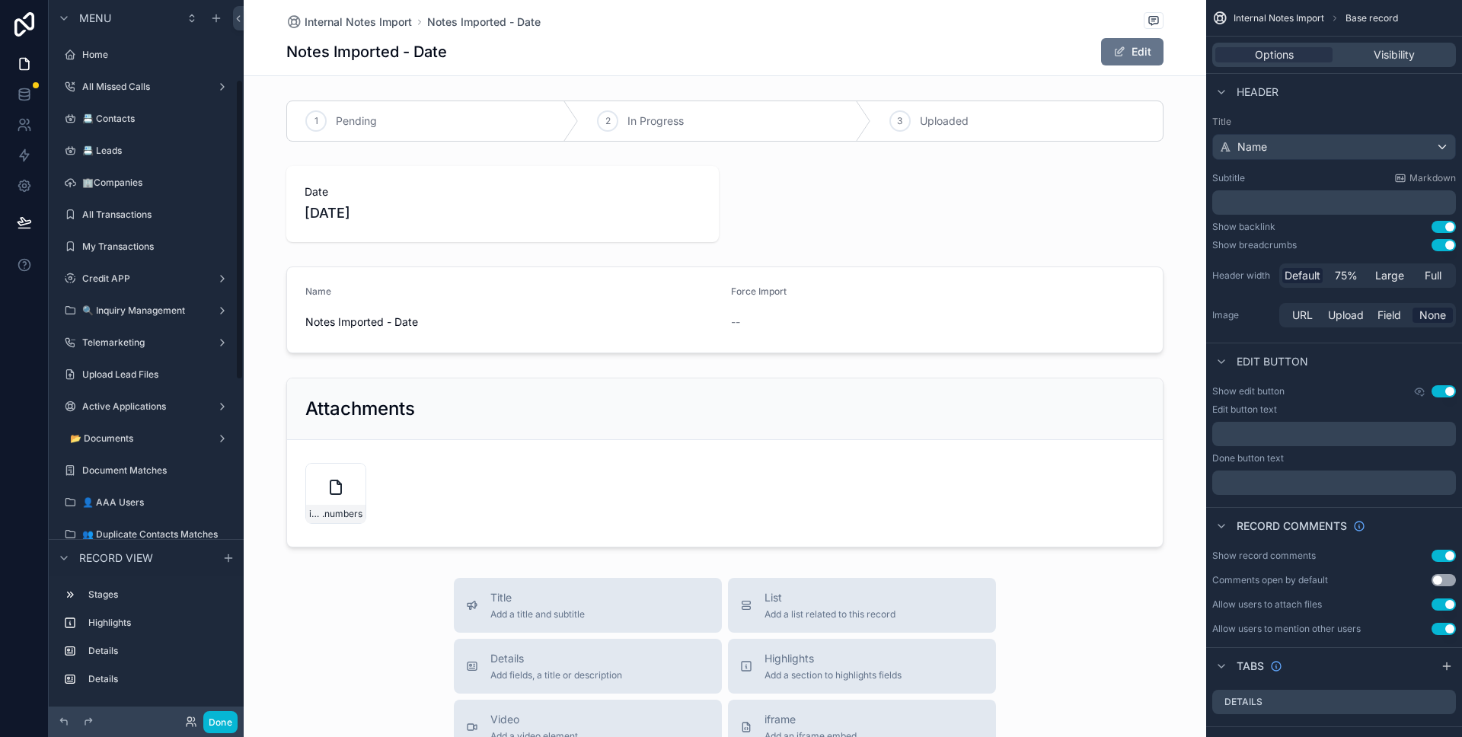
scroll to position [190, 0]
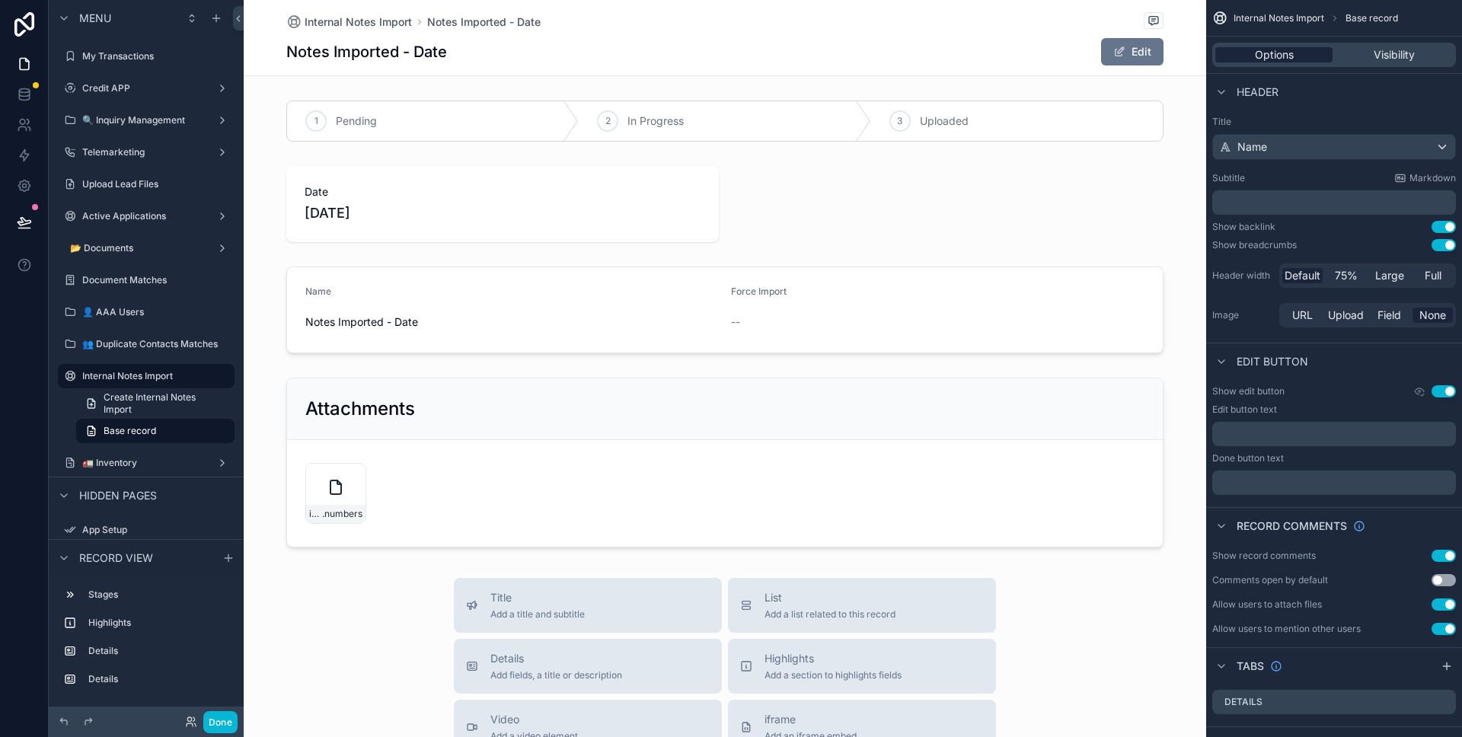
click at [1295, 62] on div "Options" at bounding box center [1273, 54] width 117 height 15
click at [1007, 124] on div "scrollable content" at bounding box center [725, 120] width 963 height 53
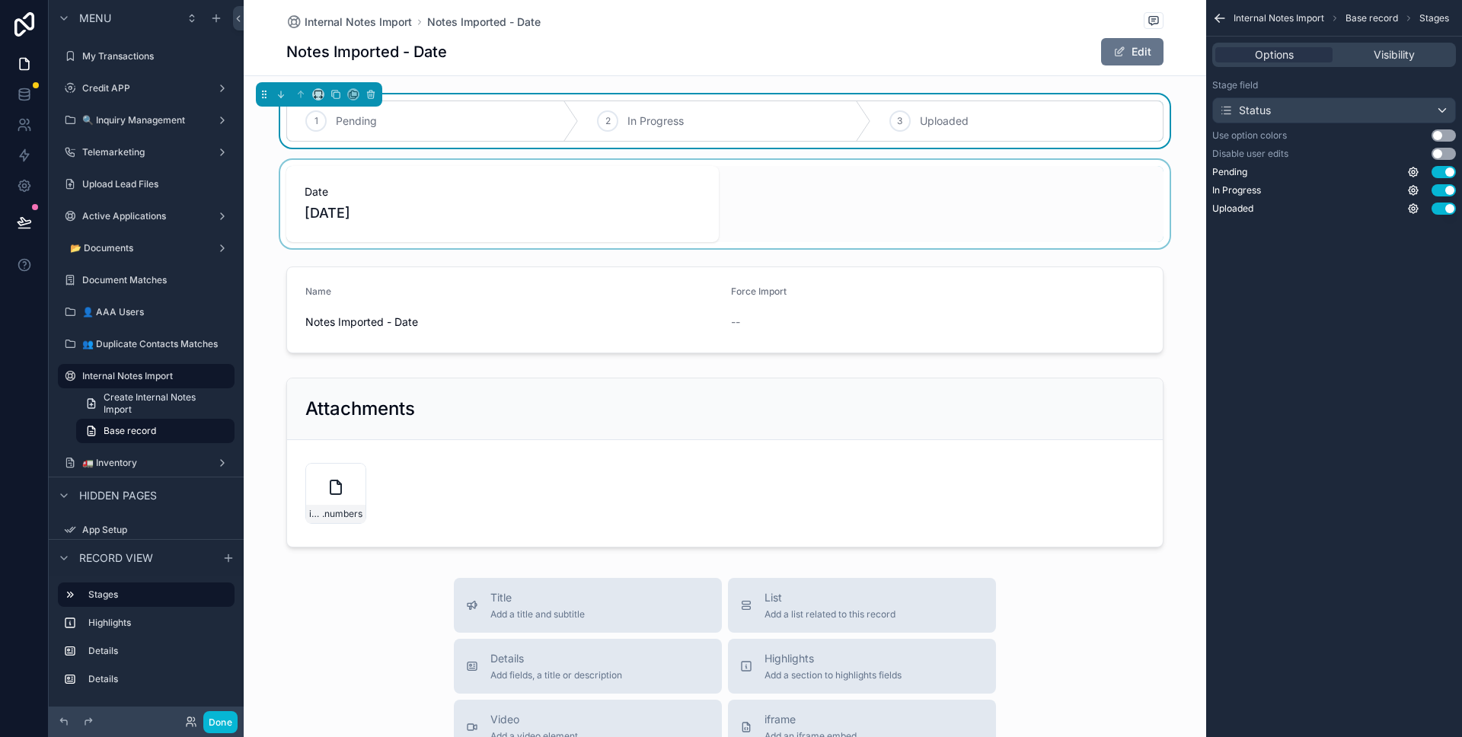
click at [969, 161] on div "scrollable content" at bounding box center [725, 204] width 963 height 88
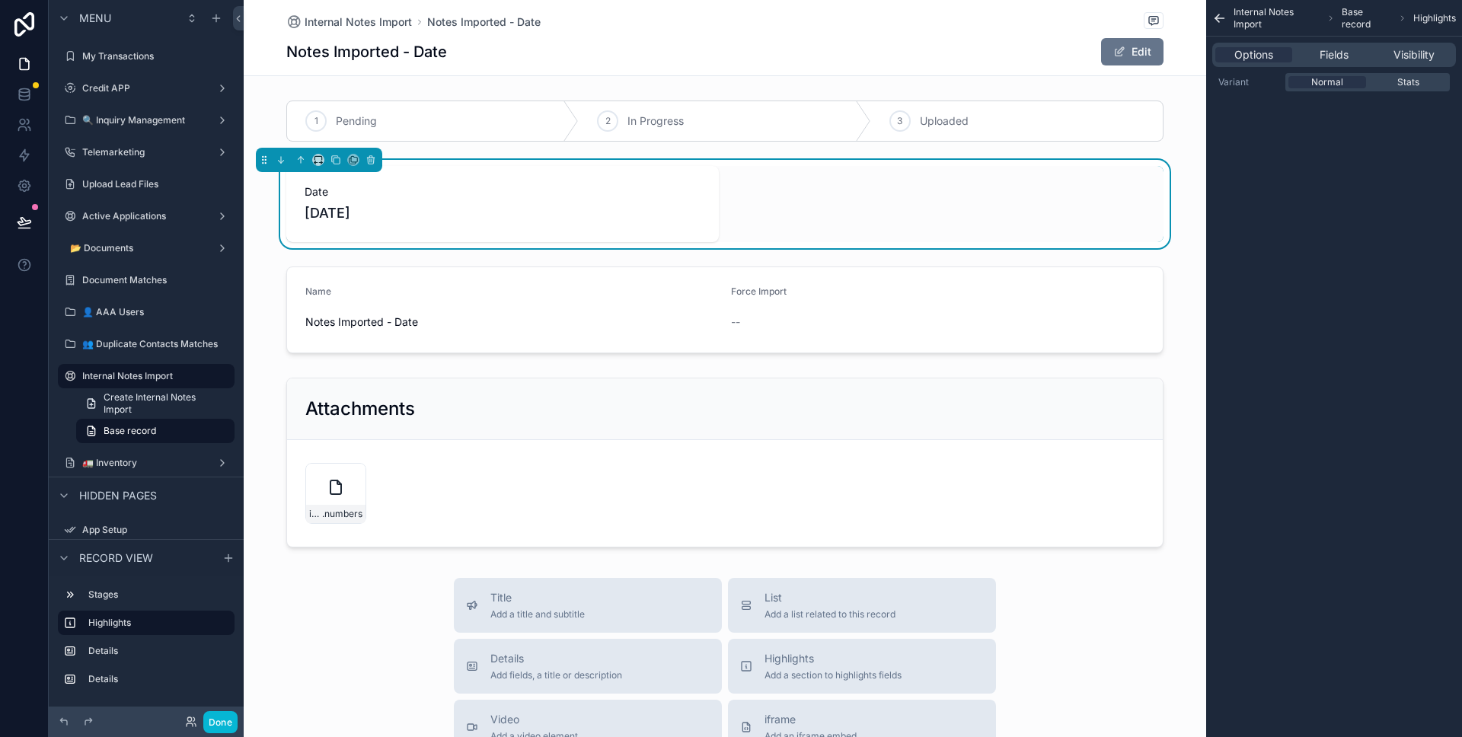
click at [880, 68] on div "Internal Notes Import Notes Imported - Date Notes Imported - Date Edit" at bounding box center [724, 37] width 877 height 75
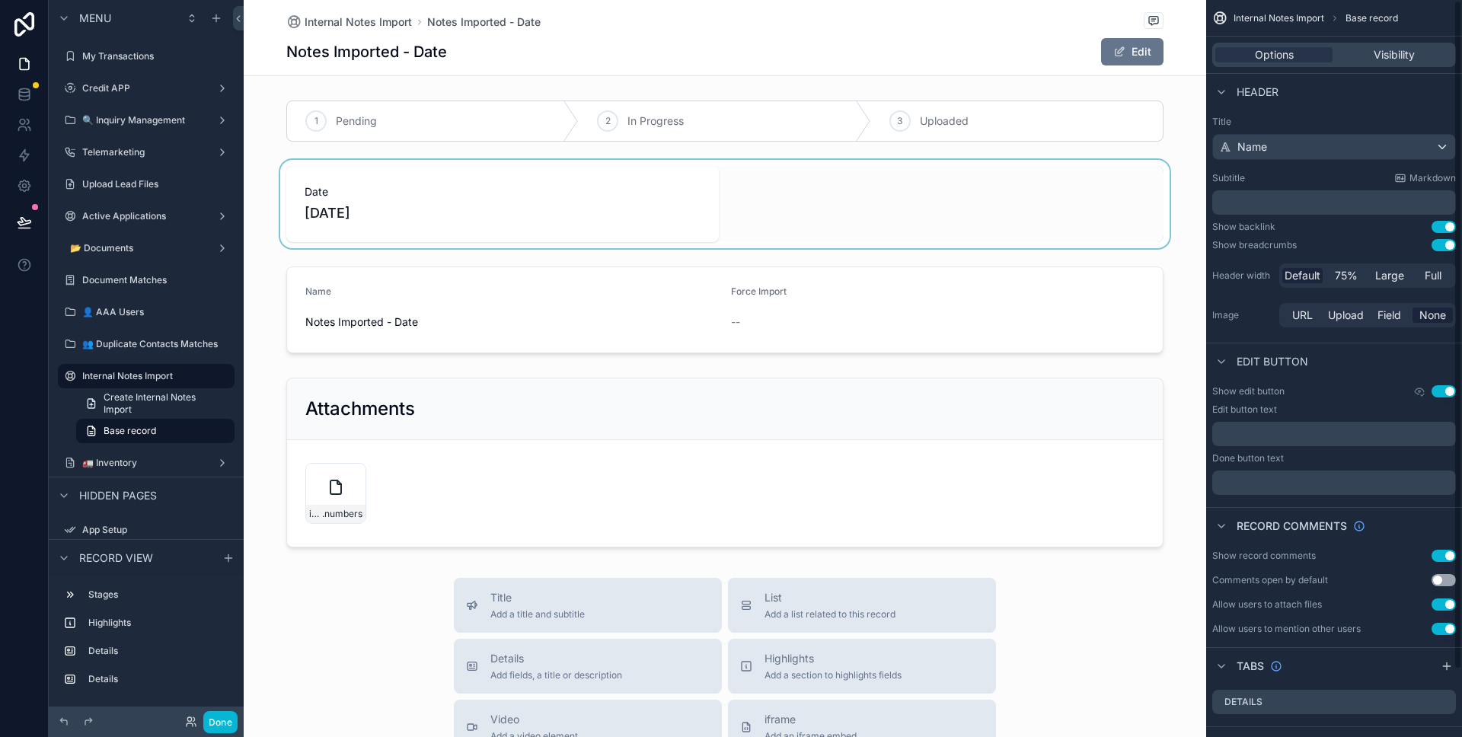
click at [909, 35] on div "Internal Notes Import Notes Imported - Date Notes Imported - Date Edit" at bounding box center [724, 37] width 877 height 75
click at [152, 403] on span "Create Internal Notes Import" at bounding box center [165, 403] width 122 height 24
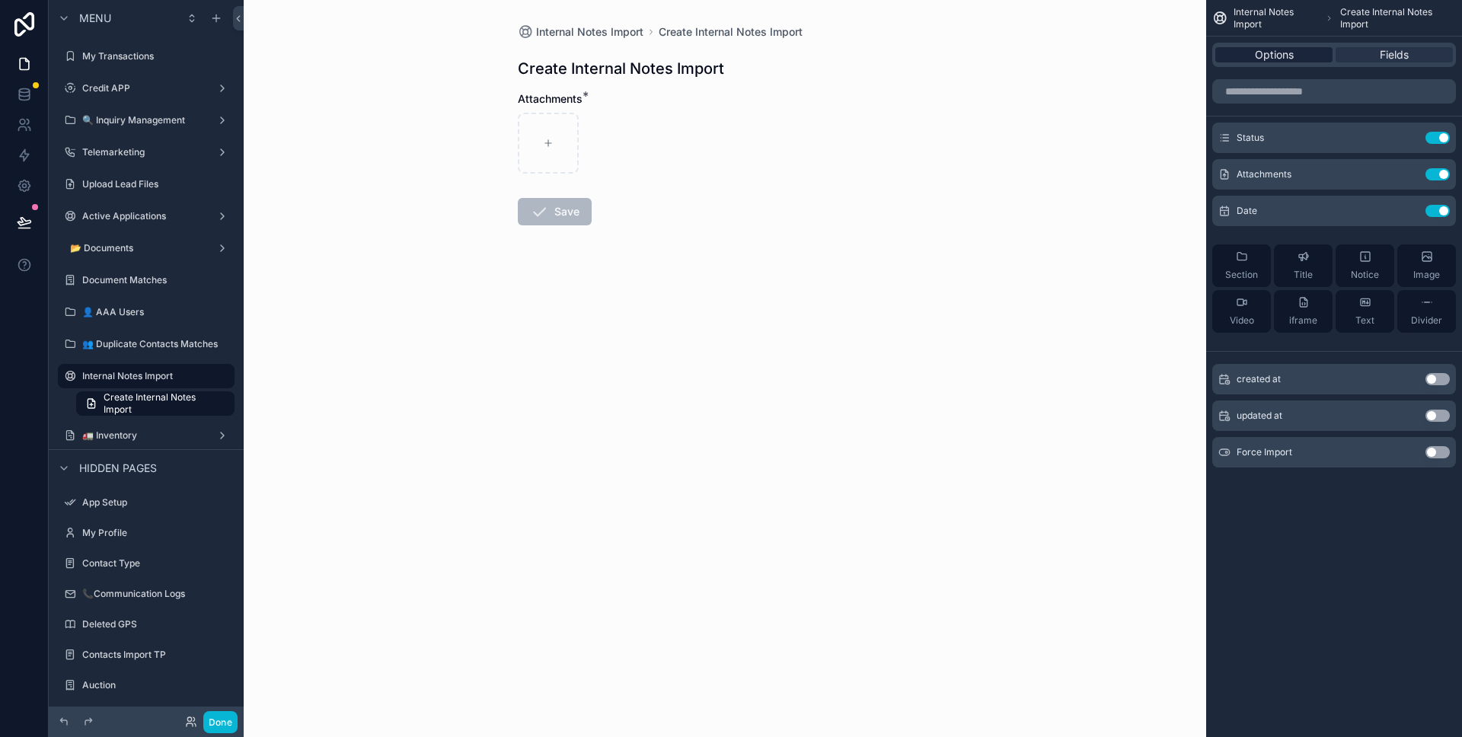
click at [1298, 55] on div "Options" at bounding box center [1273, 54] width 117 height 15
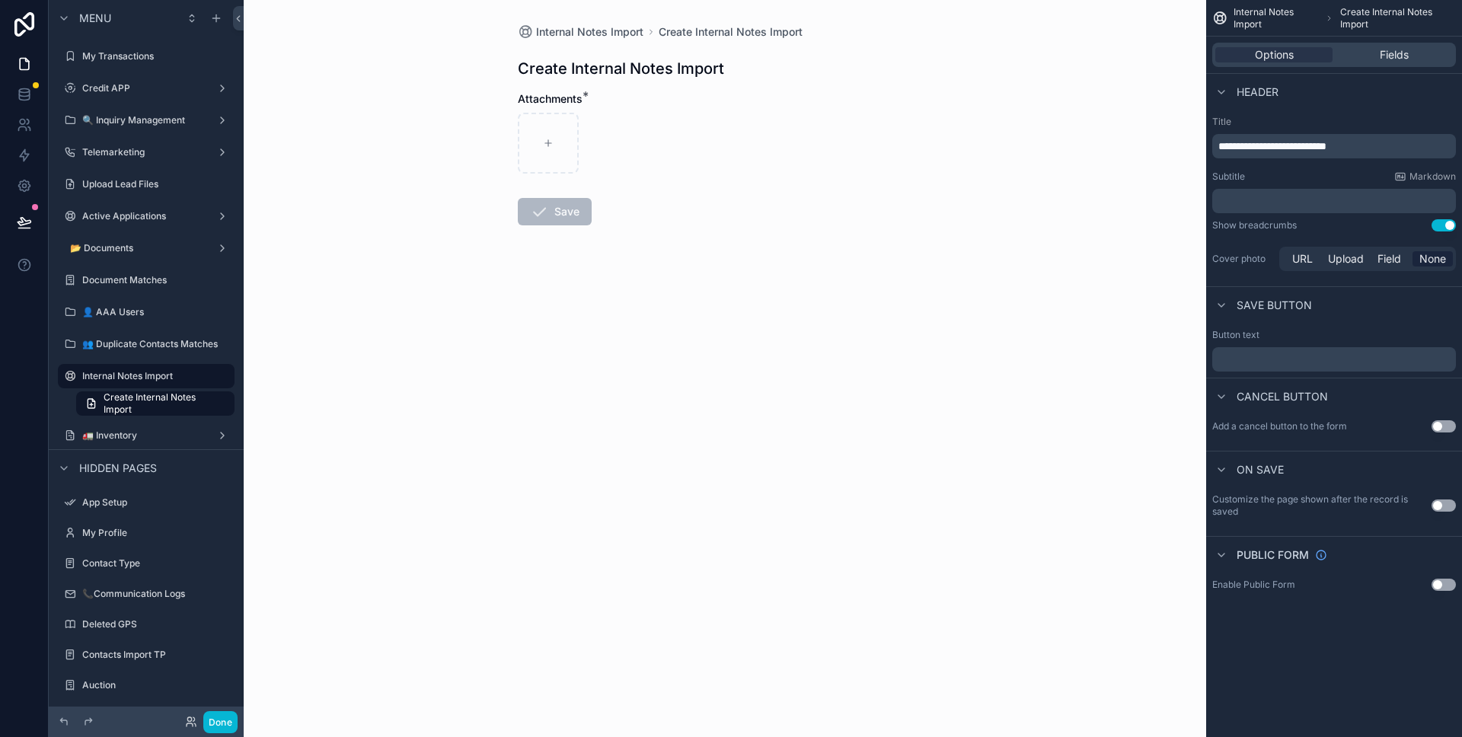
click at [1444, 224] on button "Use setting" at bounding box center [1444, 225] width 24 height 12
click at [209, 718] on button "Done" at bounding box center [220, 722] width 34 height 22
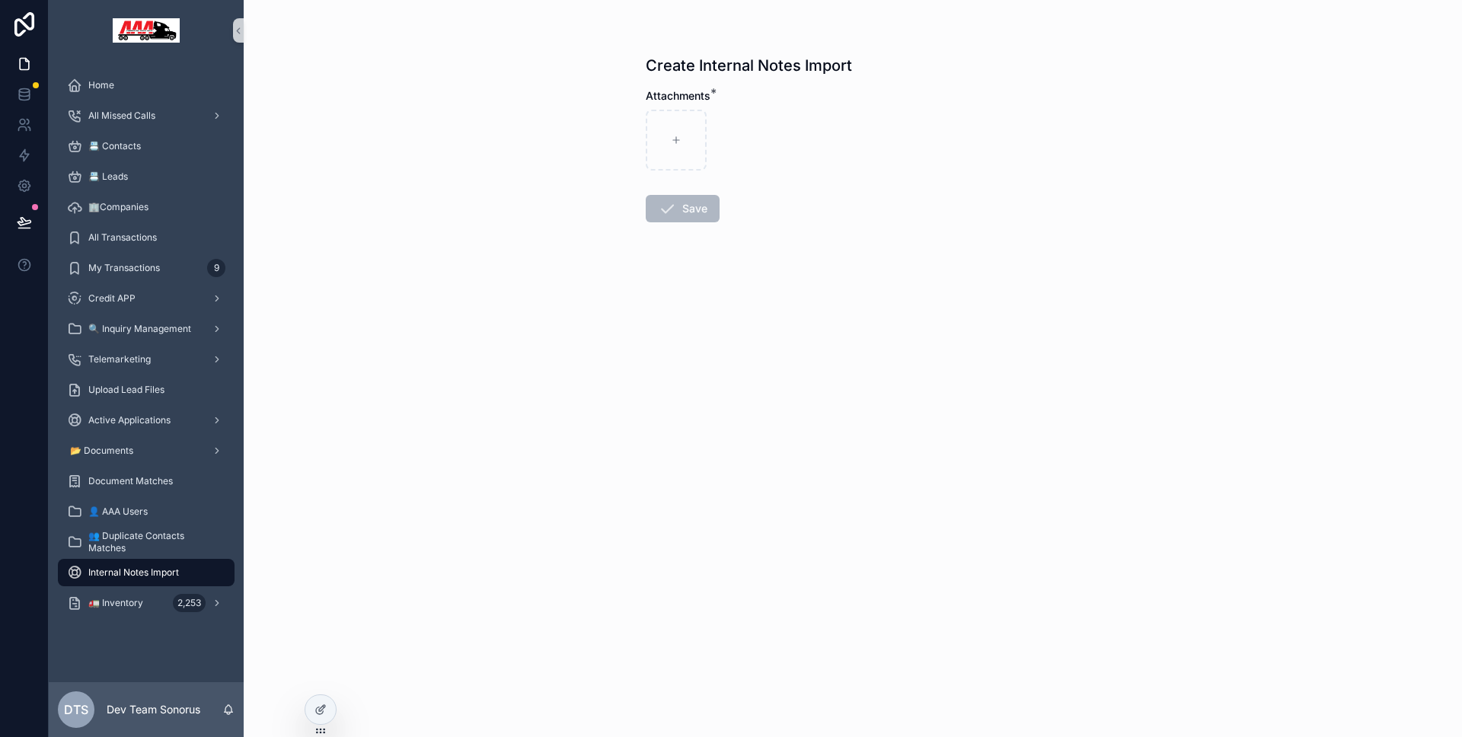
click at [181, 578] on div "Internal Notes Import" at bounding box center [146, 572] width 158 height 24
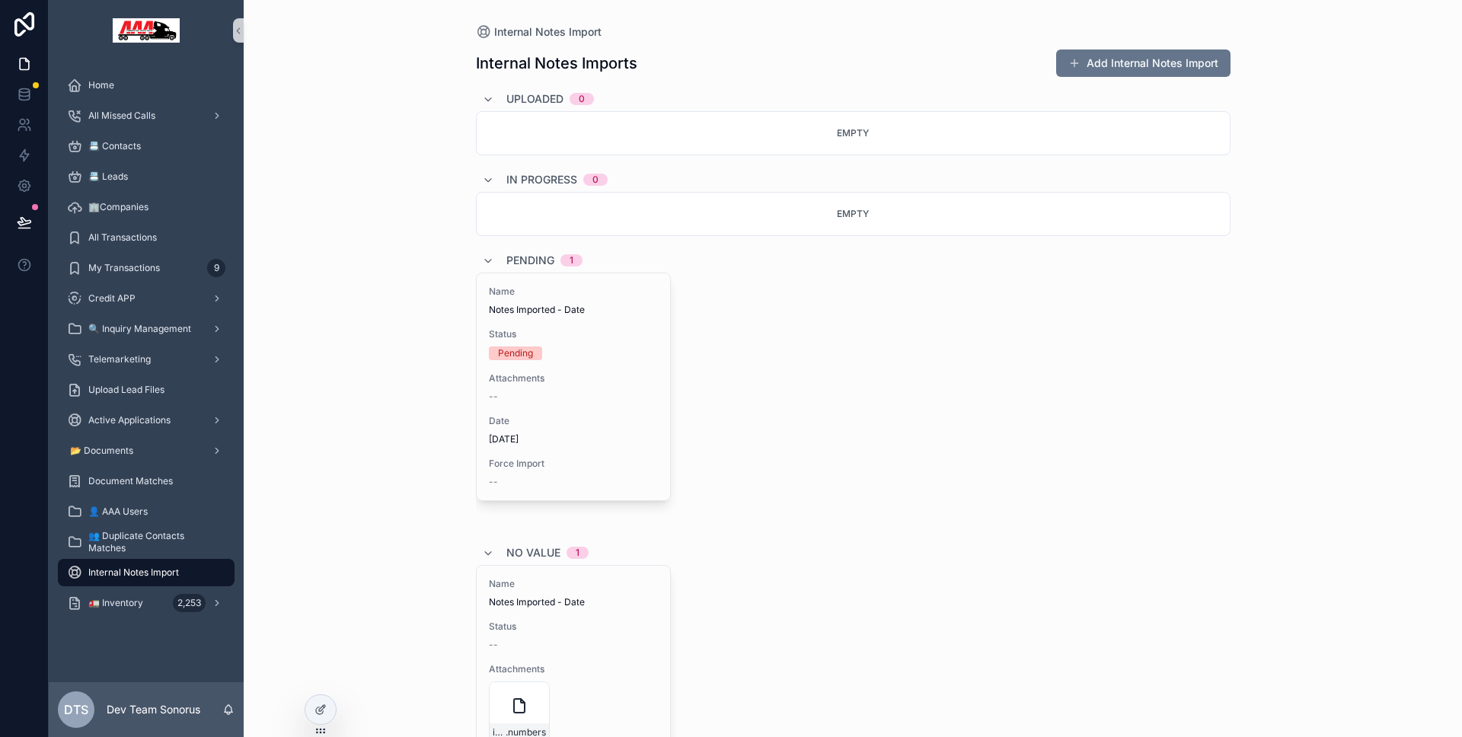
scroll to position [116, 0]
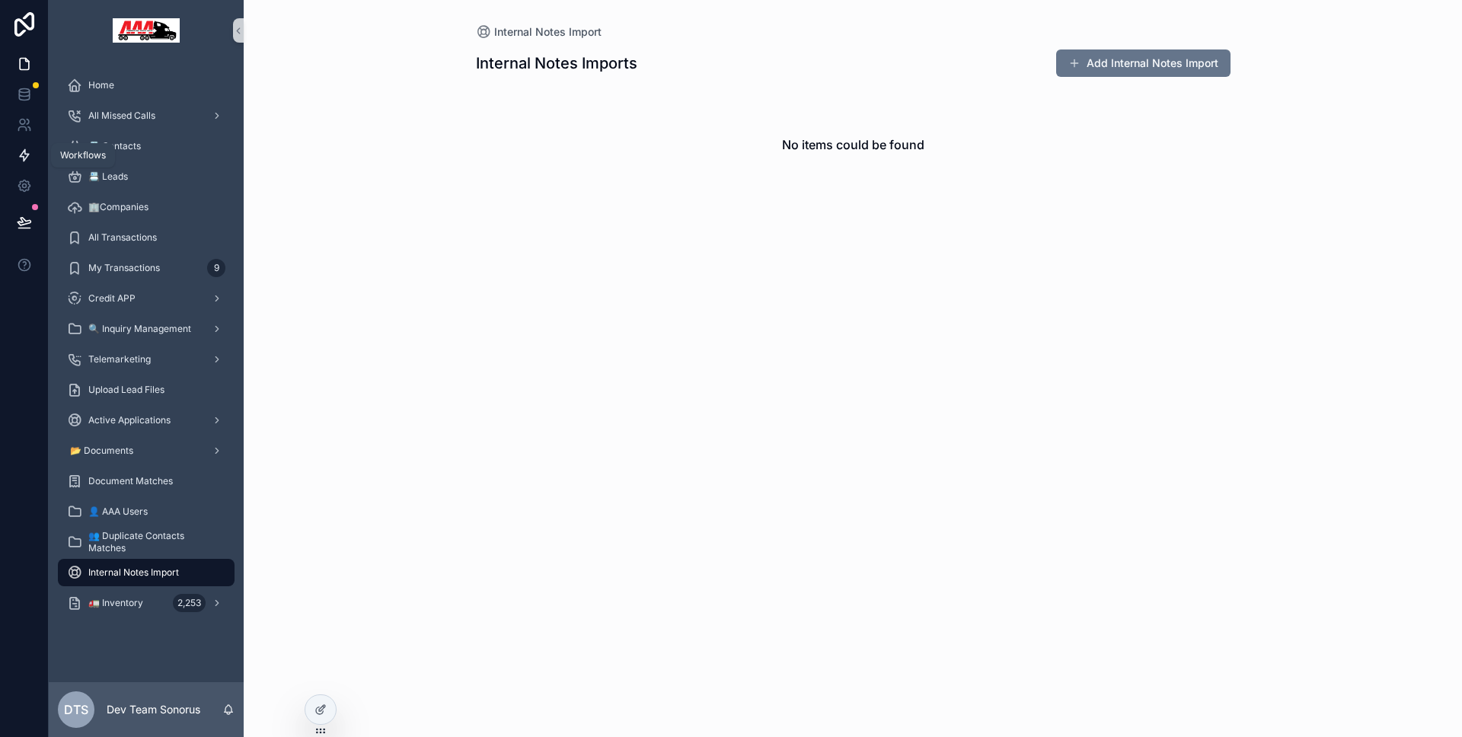
click at [28, 156] on icon at bounding box center [24, 155] width 15 height 15
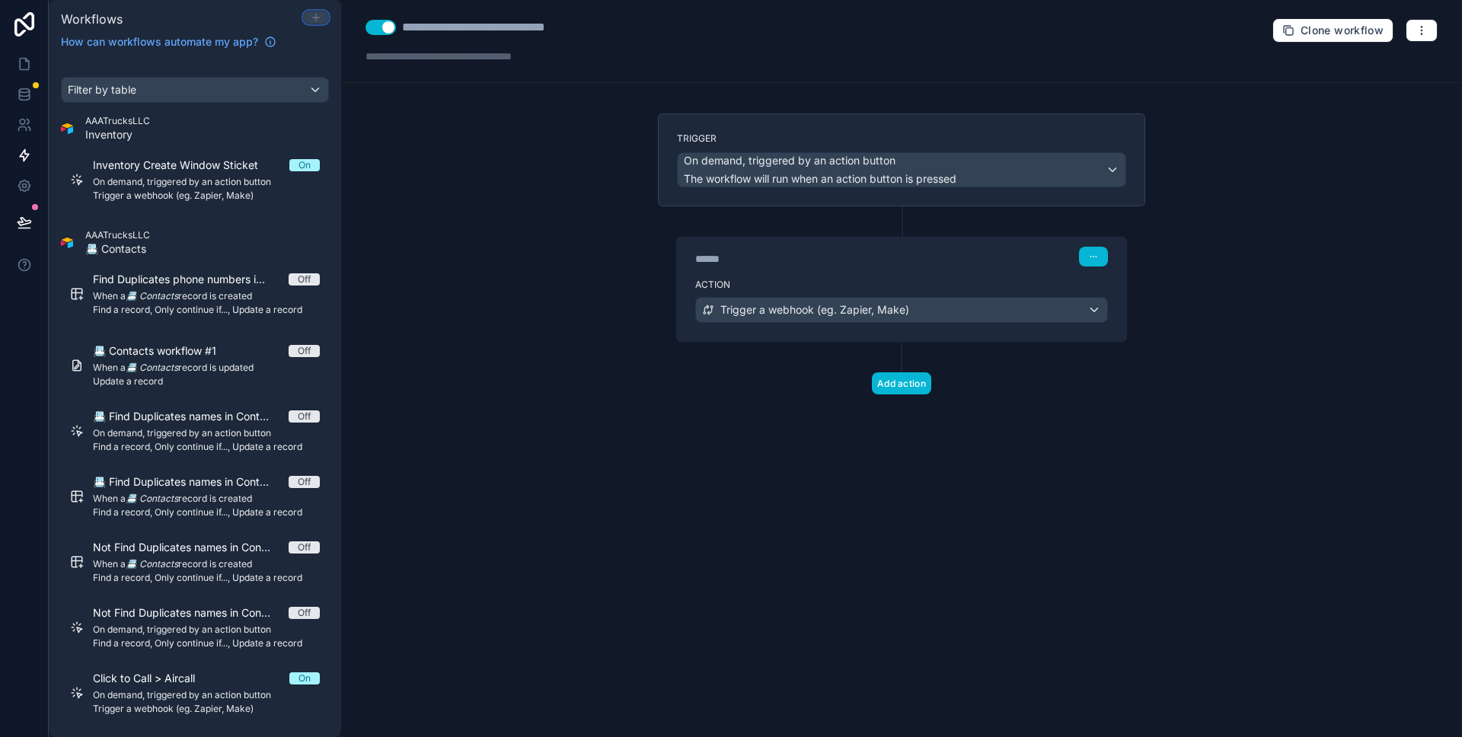
click at [310, 18] on icon at bounding box center [316, 17] width 12 height 12
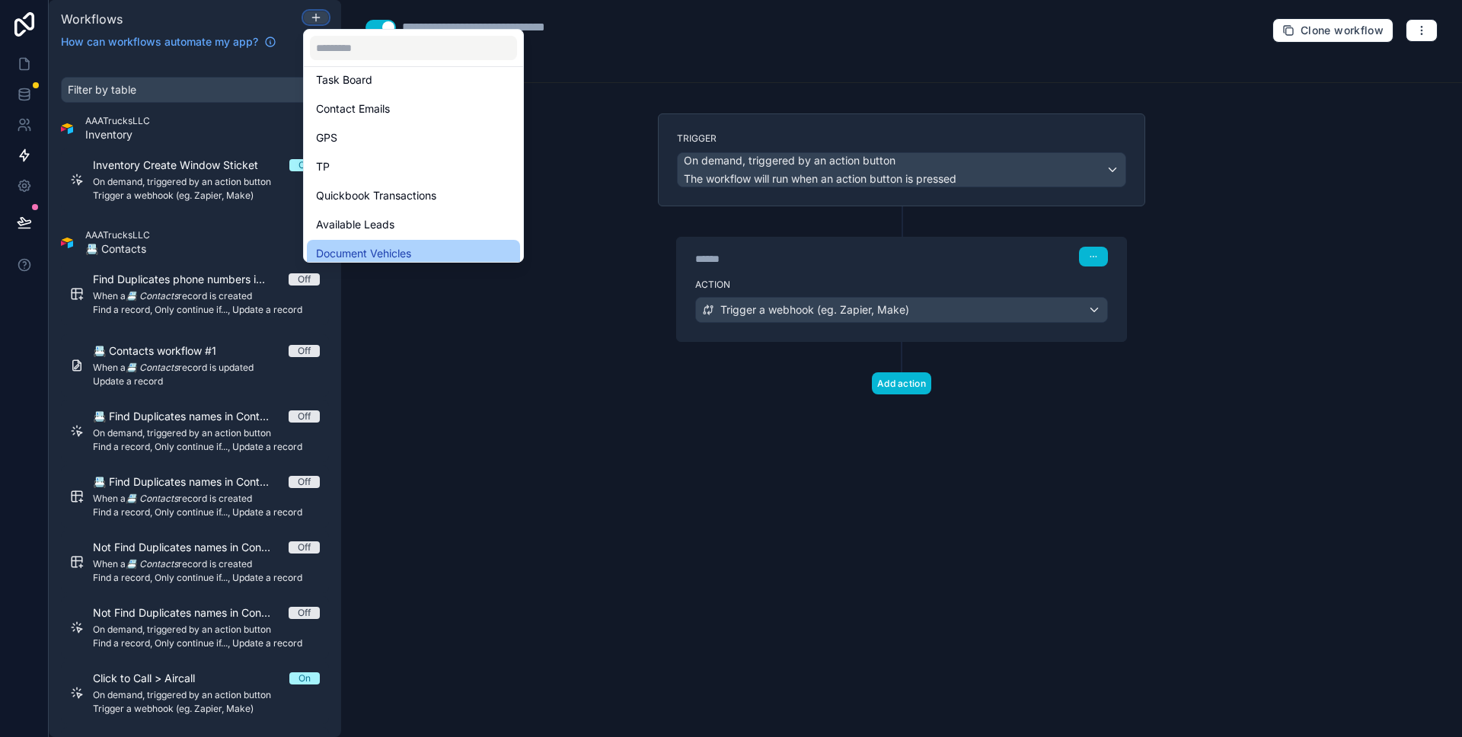
scroll to position [1311, 0]
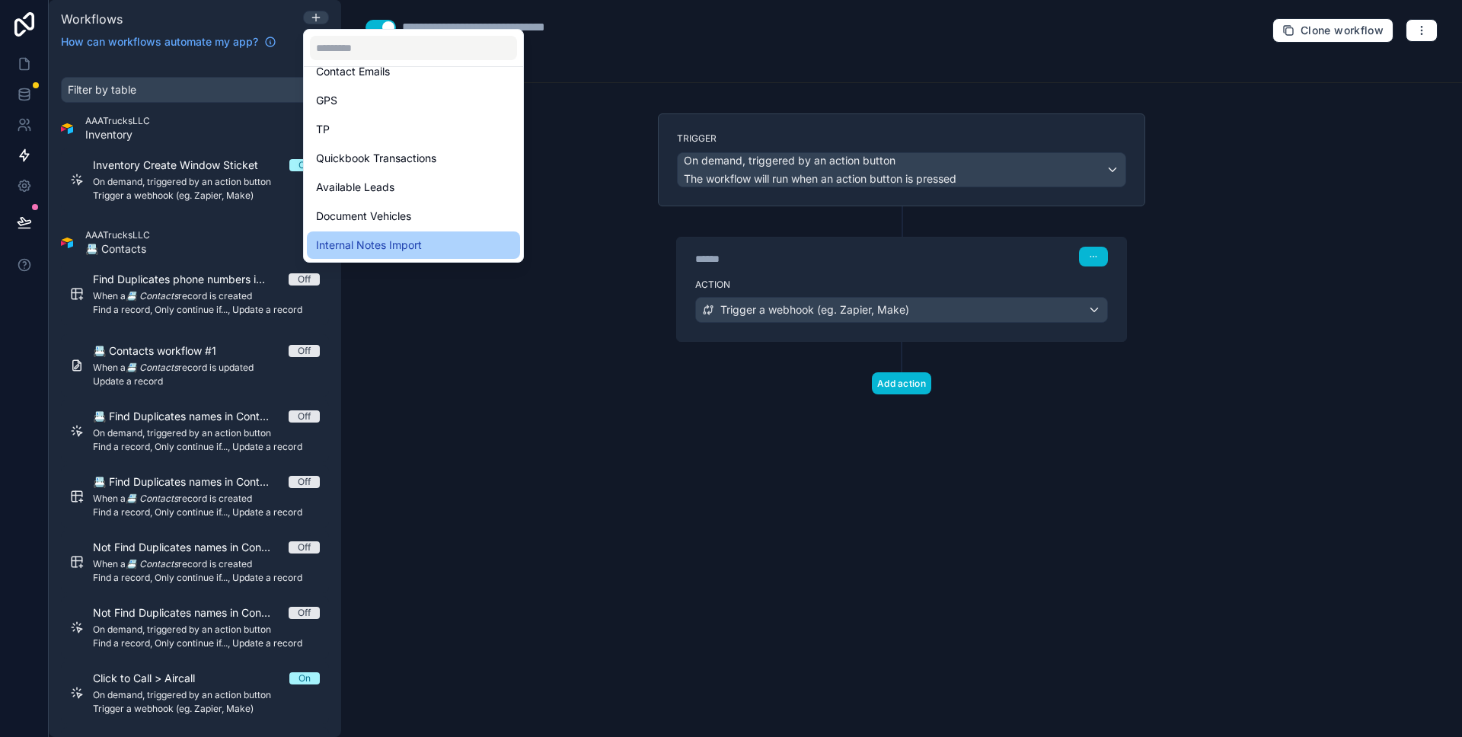
click at [420, 238] on span "Internal Notes Import" at bounding box center [369, 245] width 106 height 18
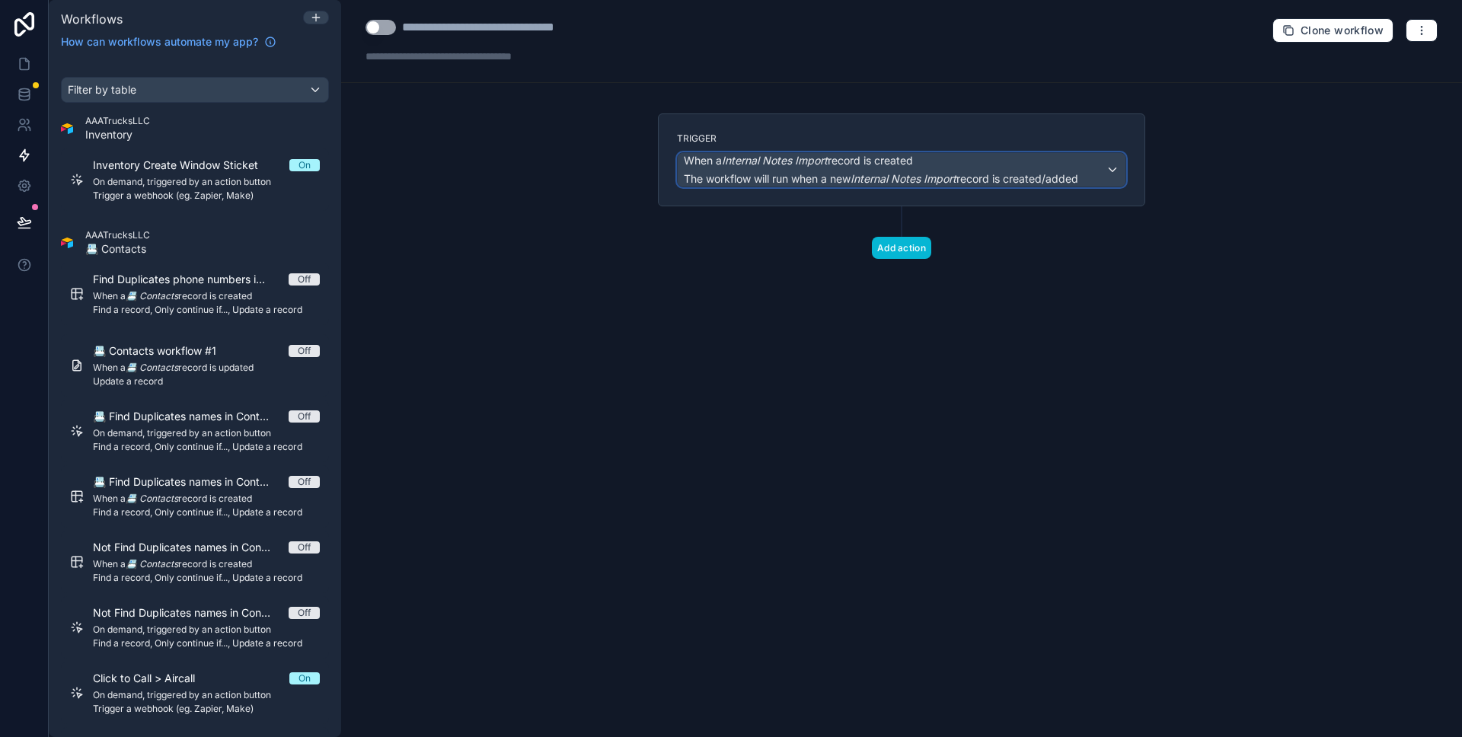
click at [810, 158] on em "Internal Notes Import" at bounding box center [775, 160] width 106 height 13
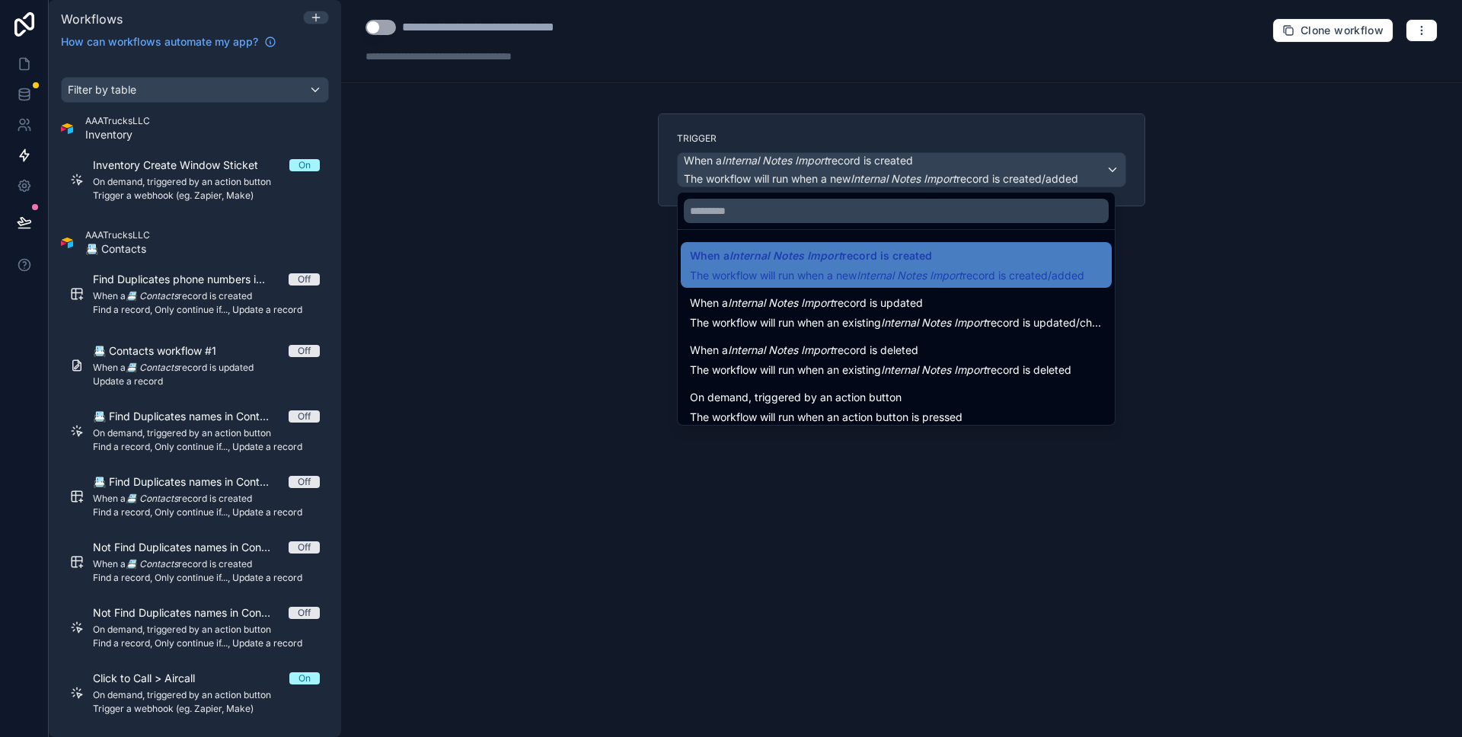
click at [810, 158] on div at bounding box center [731, 368] width 1462 height 737
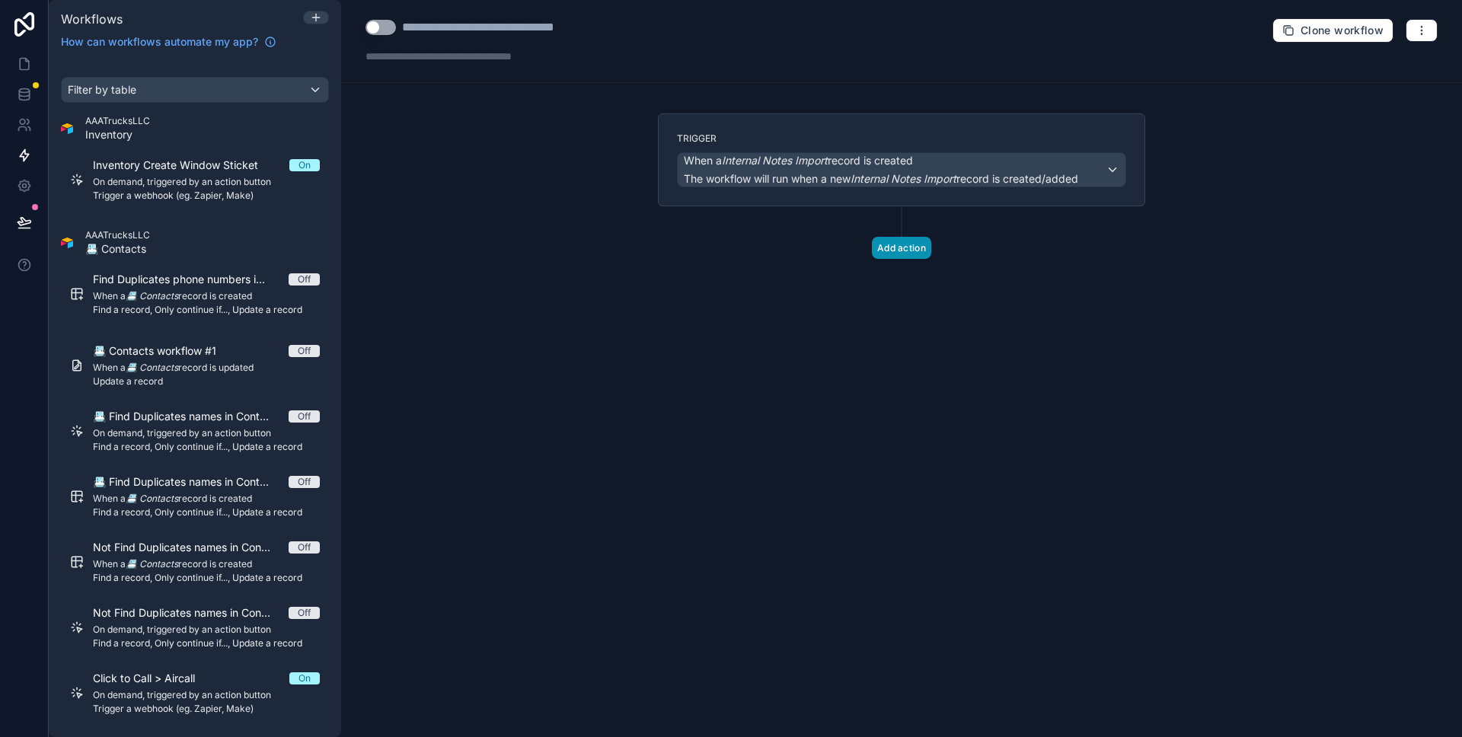
click at [904, 245] on button "Add action" at bounding box center [901, 248] width 59 height 22
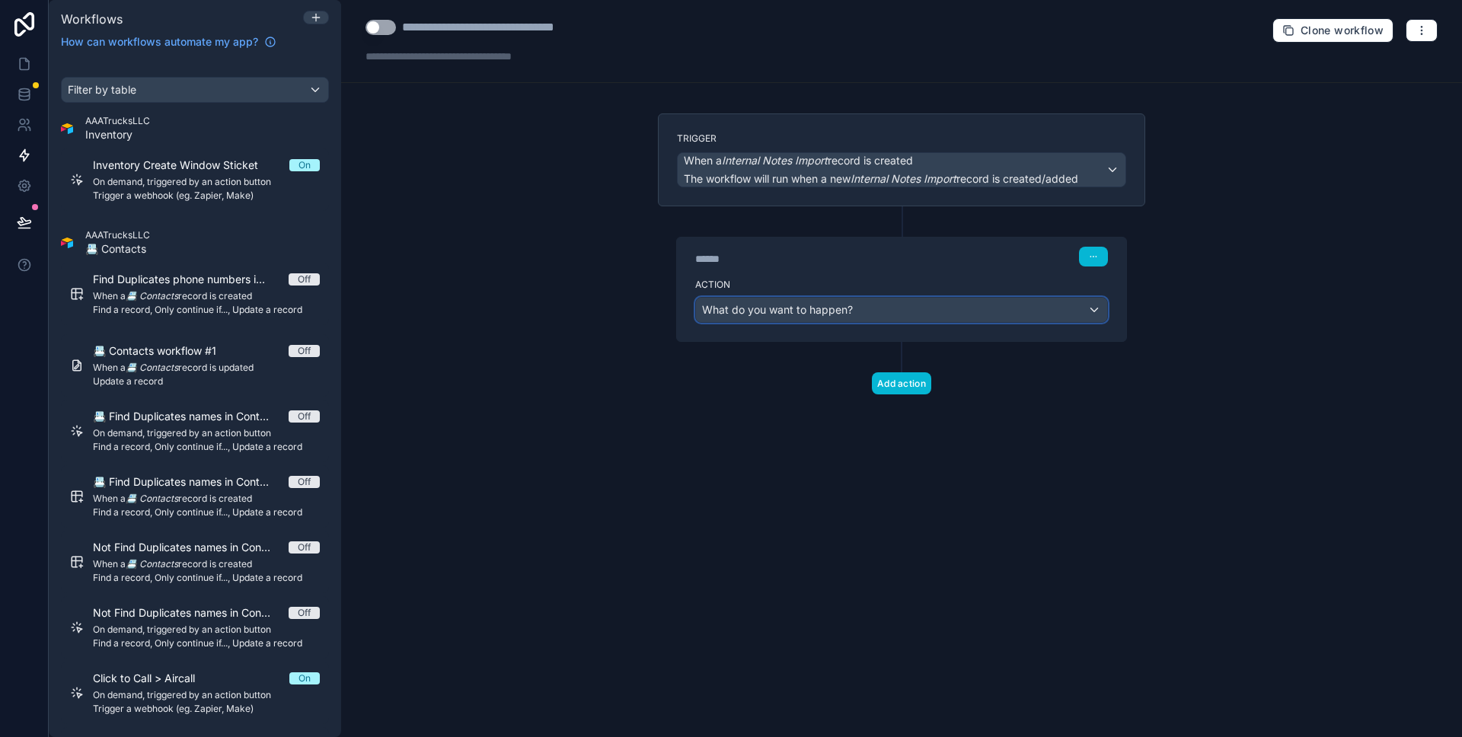
click at [873, 300] on div "What do you want to happen?" at bounding box center [901, 310] width 411 height 24
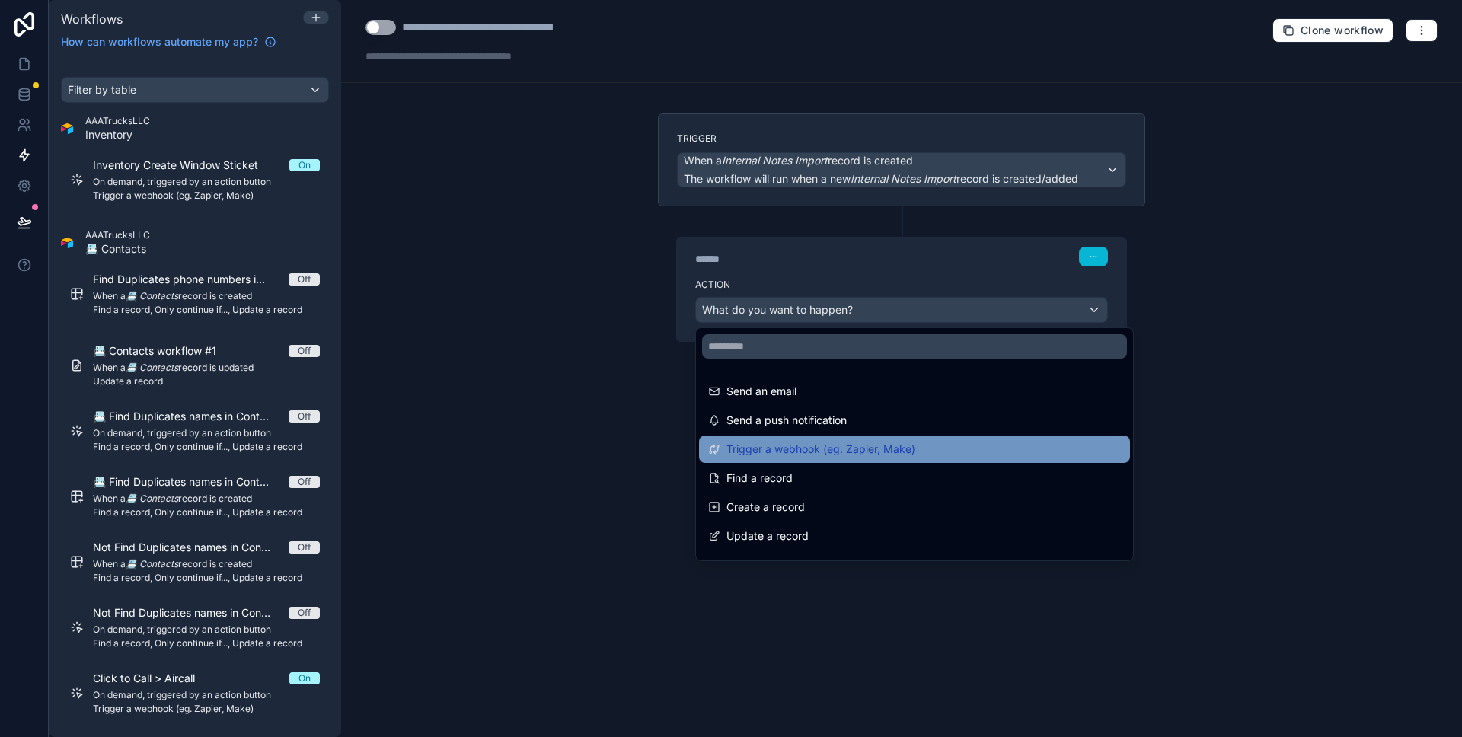
click at [864, 443] on span "Trigger a webhook (eg. Zapier, Make)" at bounding box center [820, 449] width 189 height 18
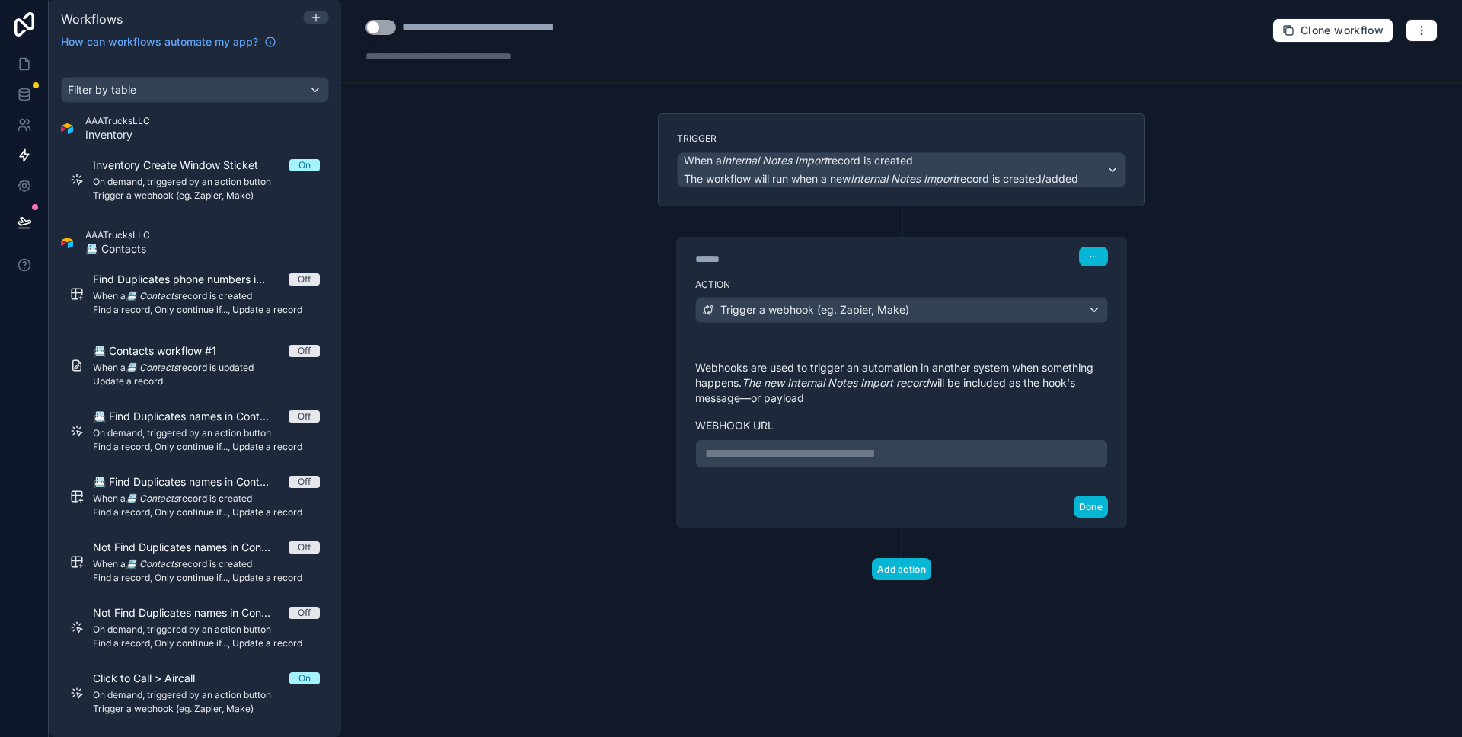
click at [832, 465] on div "**********" at bounding box center [901, 453] width 413 height 29
click at [829, 454] on p "**********" at bounding box center [901, 454] width 393 height 18
click at [854, 490] on div "Done" at bounding box center [901, 507] width 449 height 40
click at [1081, 511] on button "Done" at bounding box center [1091, 507] width 34 height 22
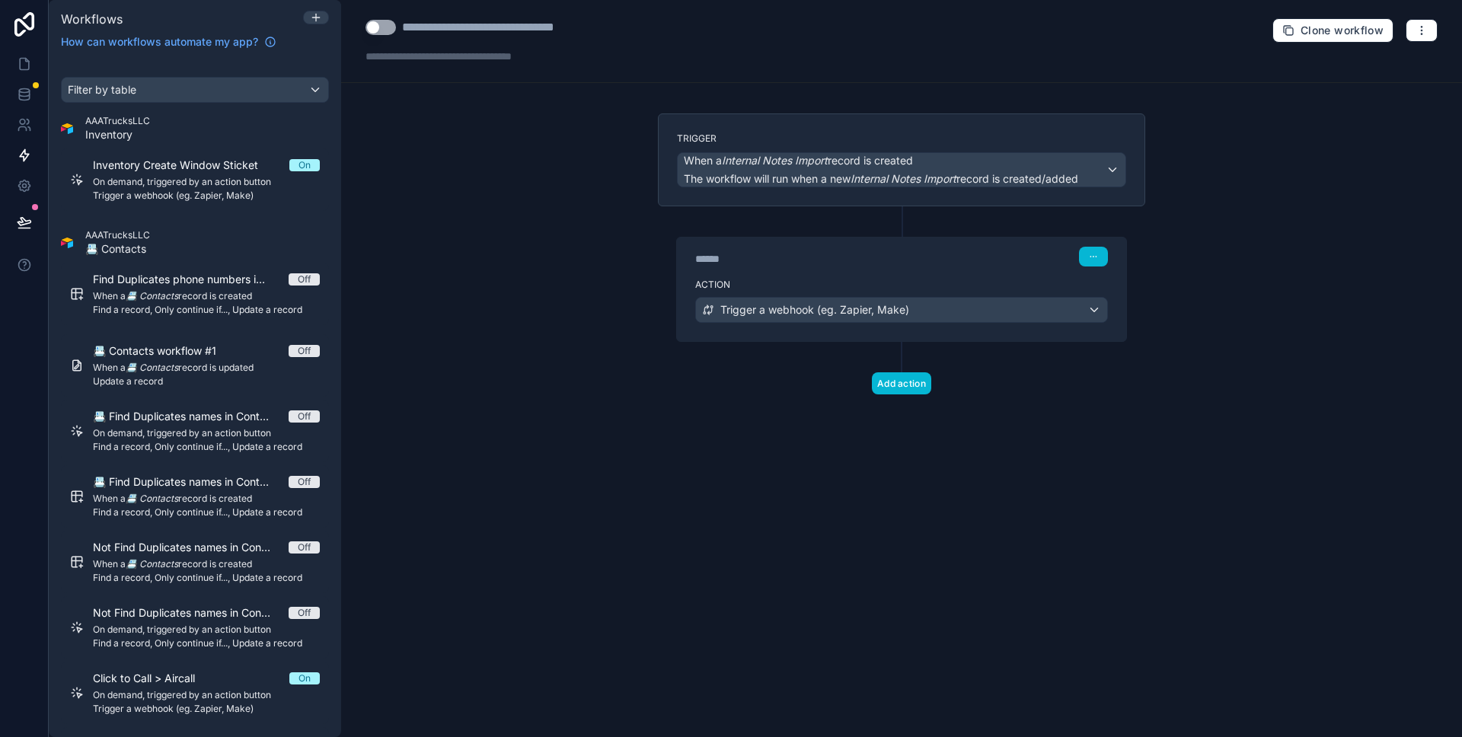
click at [384, 22] on button "Use setting" at bounding box center [381, 27] width 30 height 15
click at [535, 27] on div "**********" at bounding box center [505, 27] width 206 height 18
drag, startPoint x: 535, startPoint y: 27, endPoint x: 544, endPoint y: 27, distance: 8.4
click at [535, 27] on div "**********" at bounding box center [505, 27] width 206 height 18
click at [599, 27] on div "**********" at bounding box center [505, 27] width 206 height 18
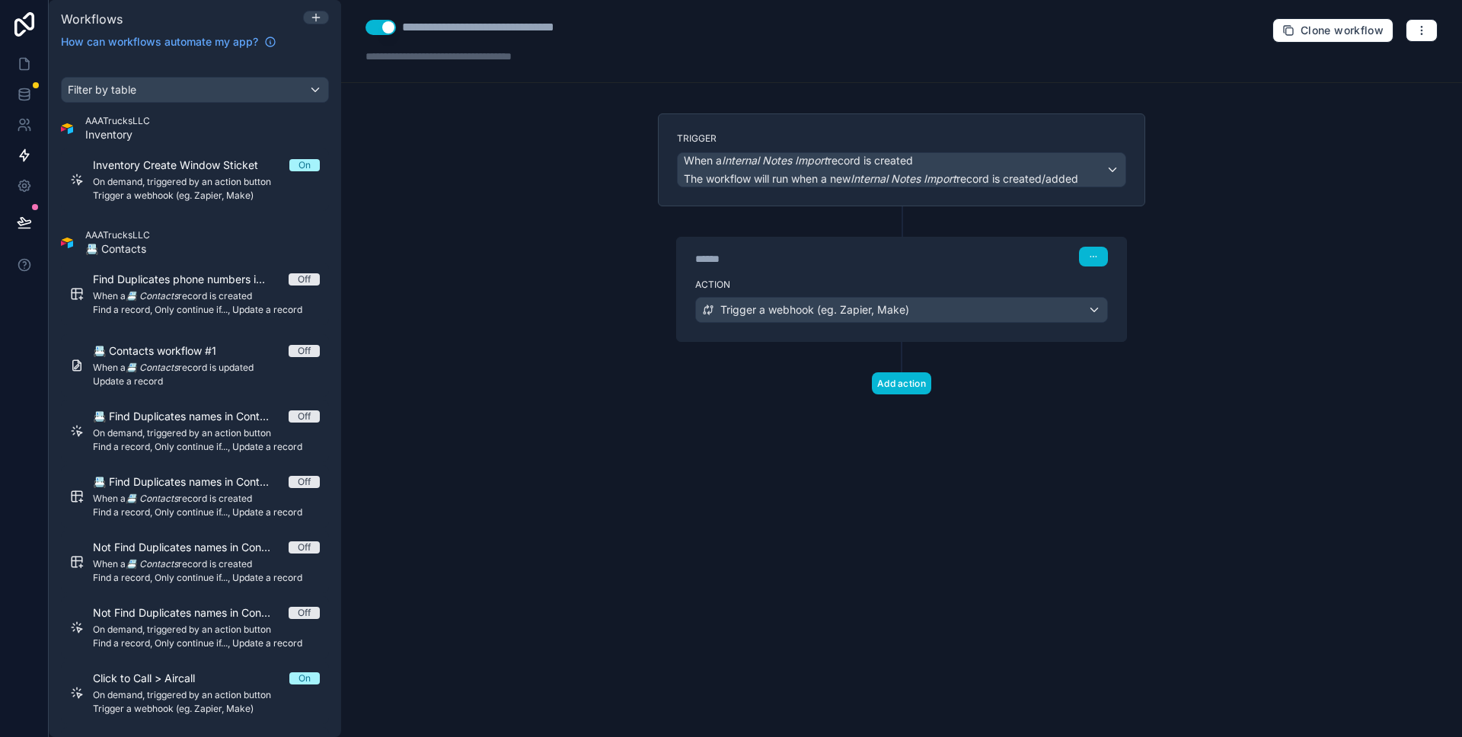
type div "**********"
click at [565, 166] on div "**********" at bounding box center [901, 368] width 1121 height 737
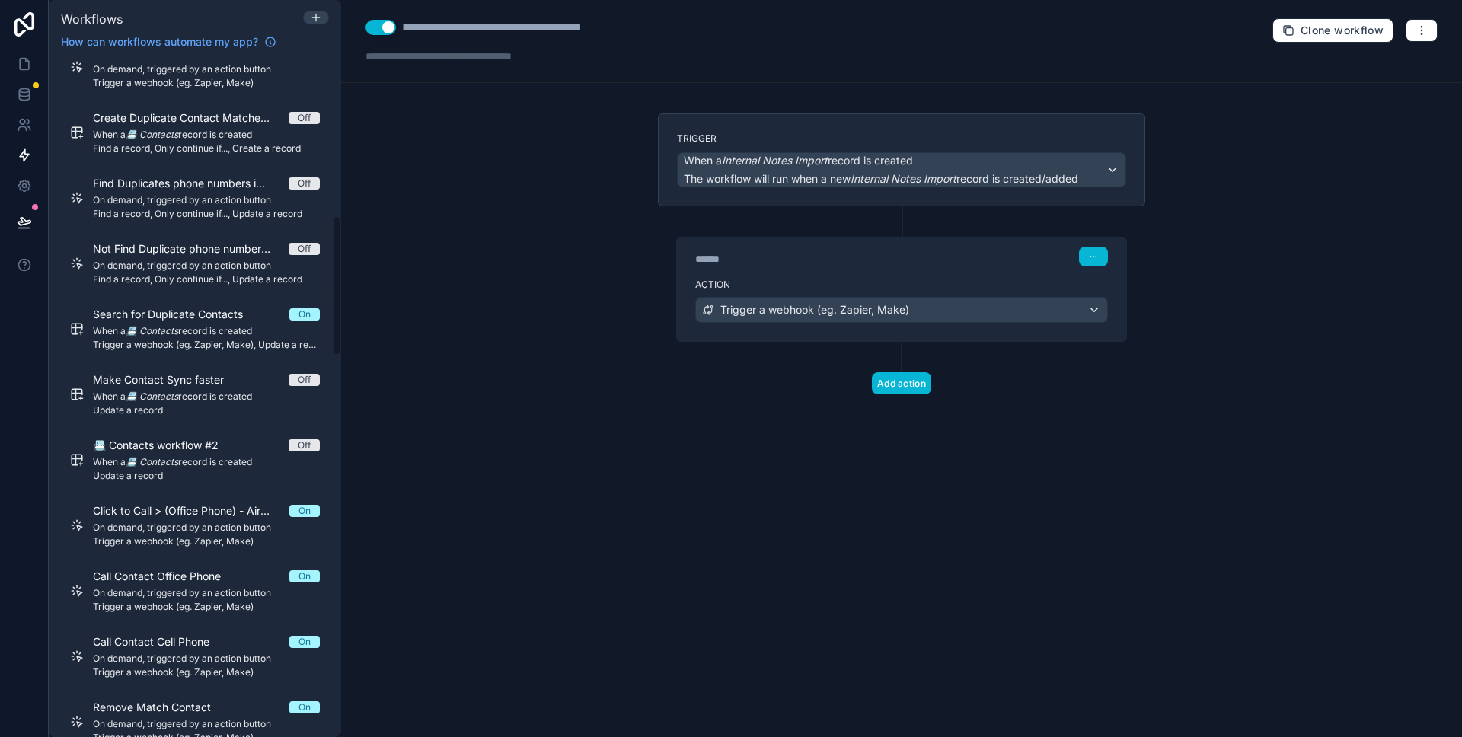
scroll to position [301, 0]
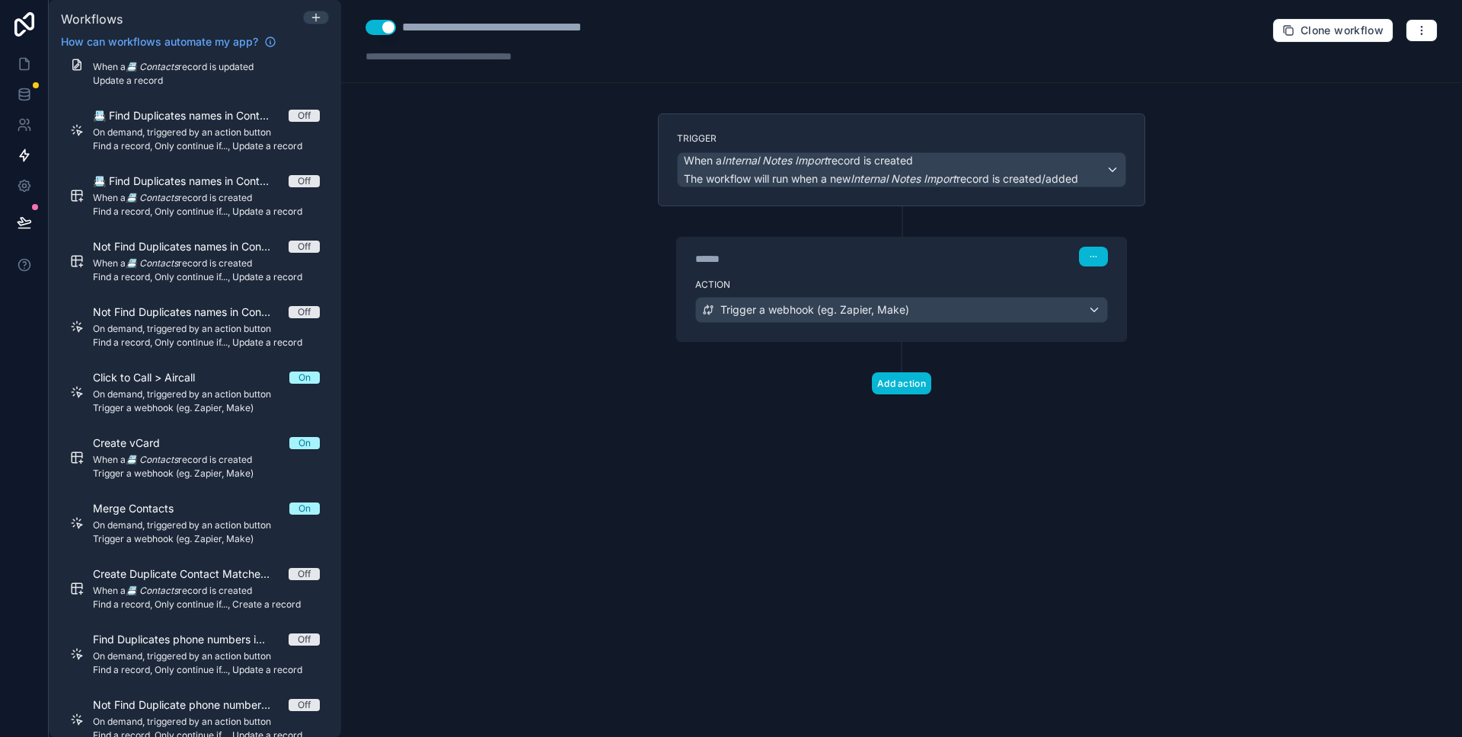
click at [874, 230] on div "****** Step 1 Action Trigger a webhook (eg. Zapier, Make)" at bounding box center [901, 274] width 487 height 136
click at [883, 223] on div "****** Step 1 Action Trigger a webhook (eg. Zapier, Make)" at bounding box center [901, 274] width 487 height 136
click at [906, 217] on icon at bounding box center [903, 221] width 14 height 14
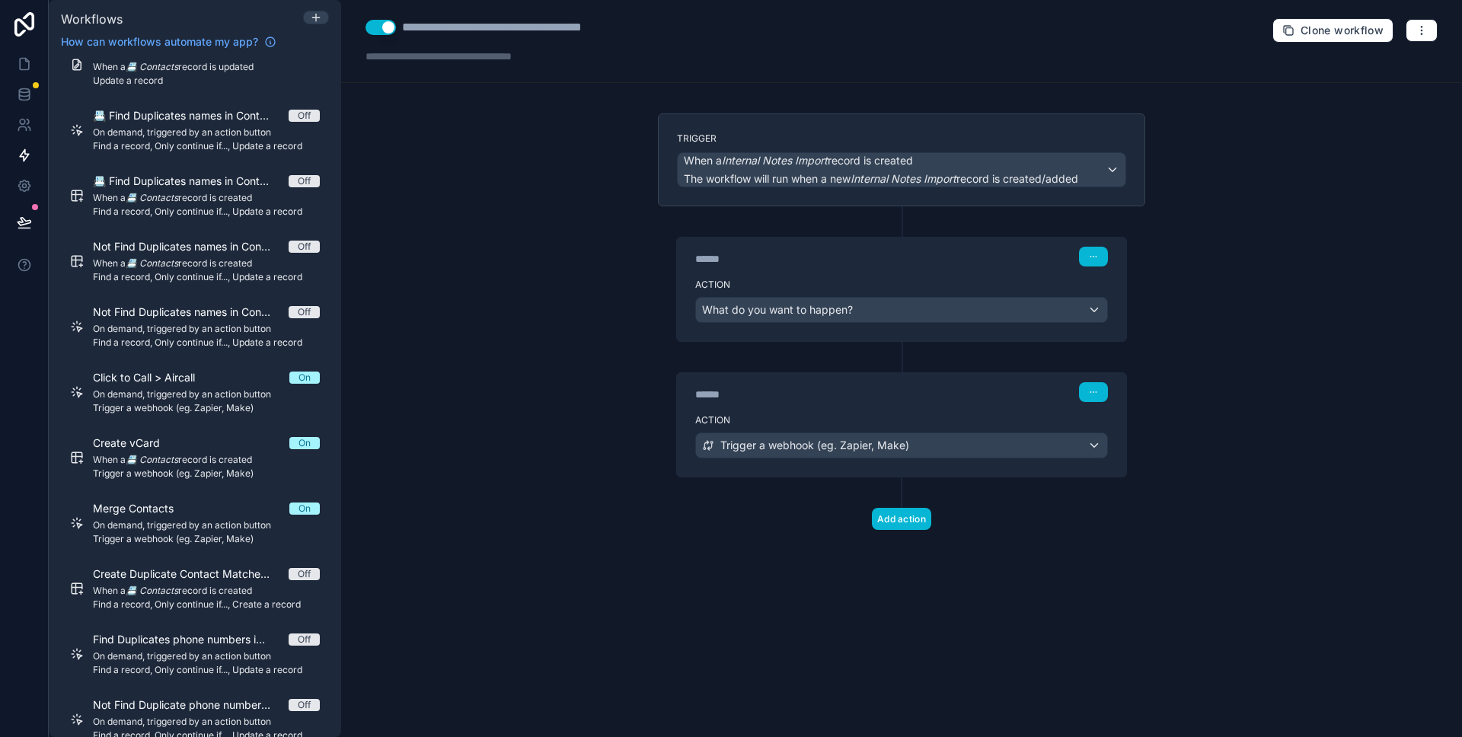
click at [866, 295] on div "Action What do you want to happen?" at bounding box center [901, 307] width 449 height 69
click at [867, 299] on div "What do you want to happen?" at bounding box center [901, 310] width 411 height 24
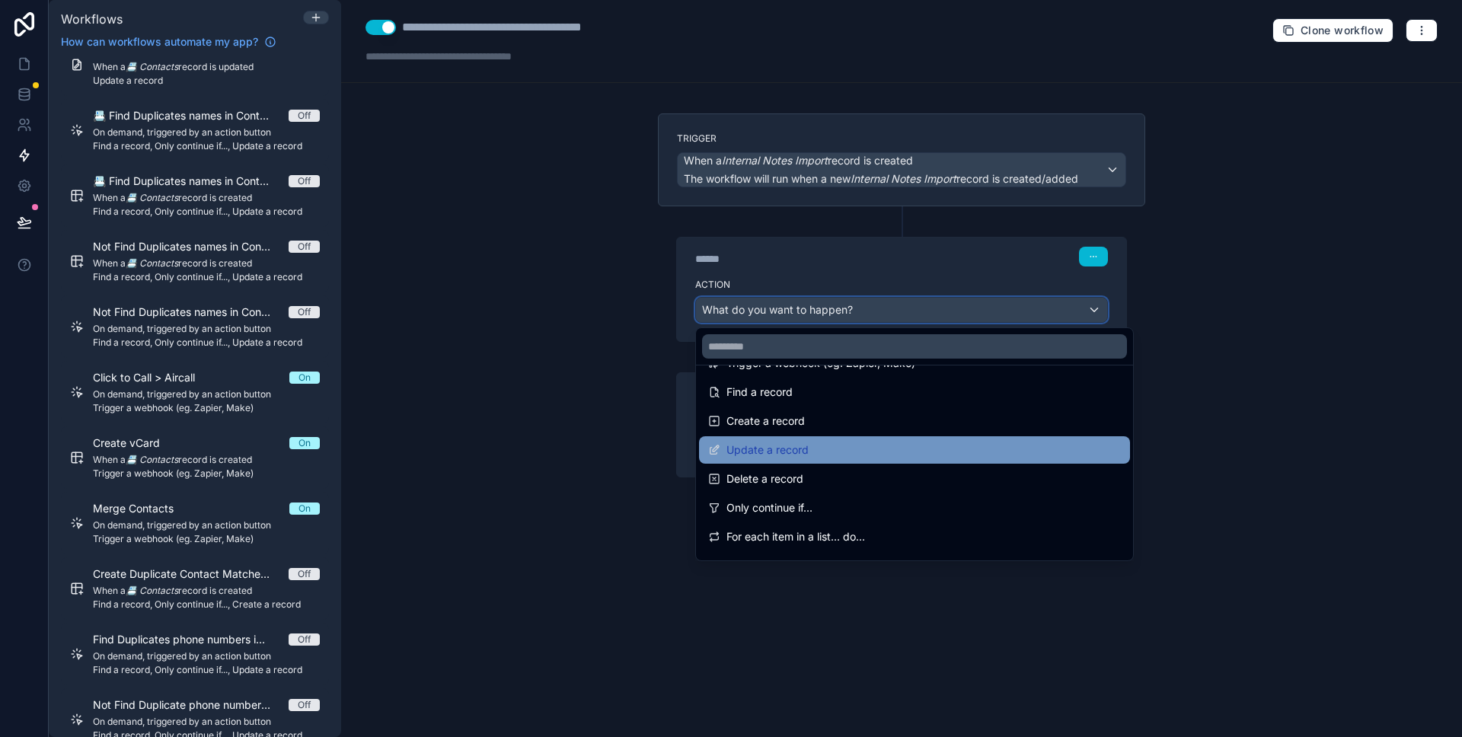
scroll to position [95, 0]
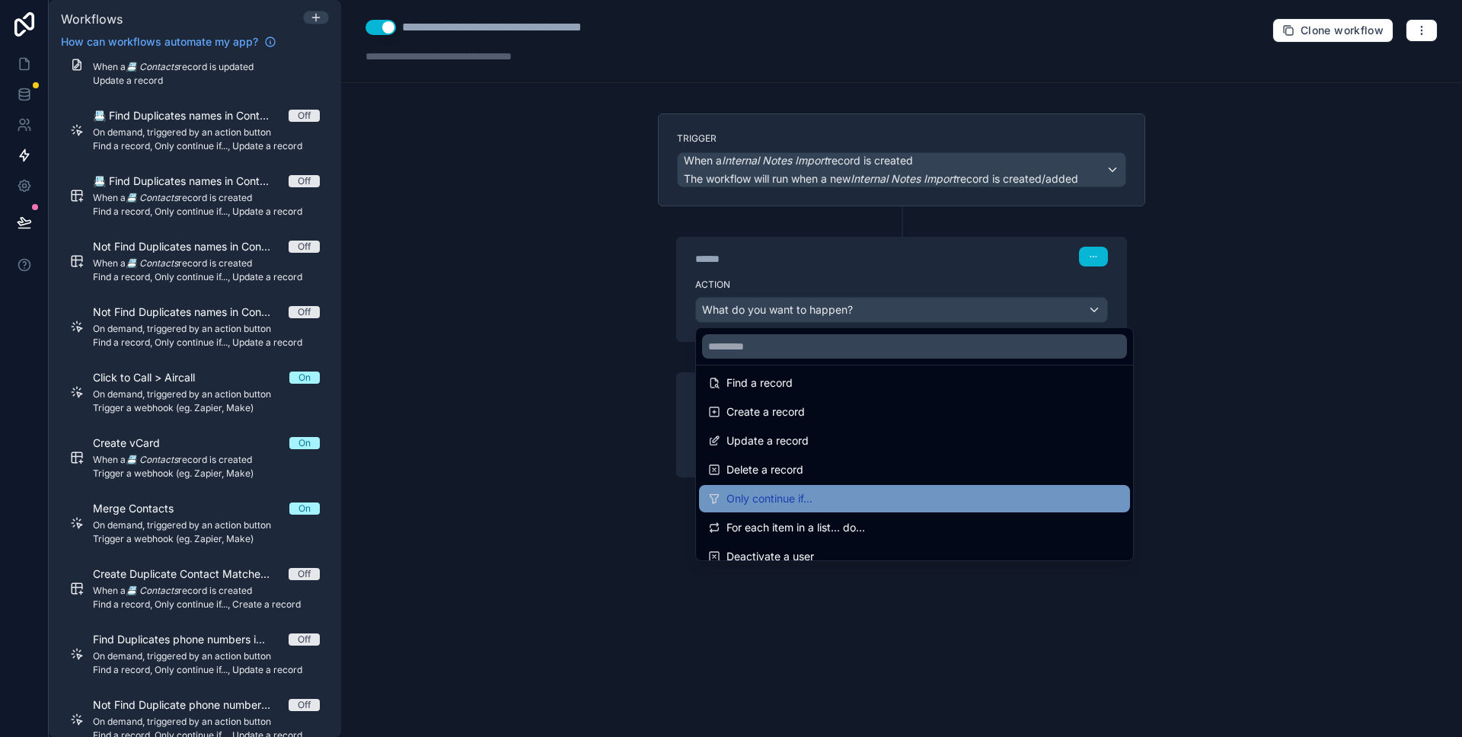
click at [889, 498] on div "Only continue if..." at bounding box center [914, 499] width 413 height 18
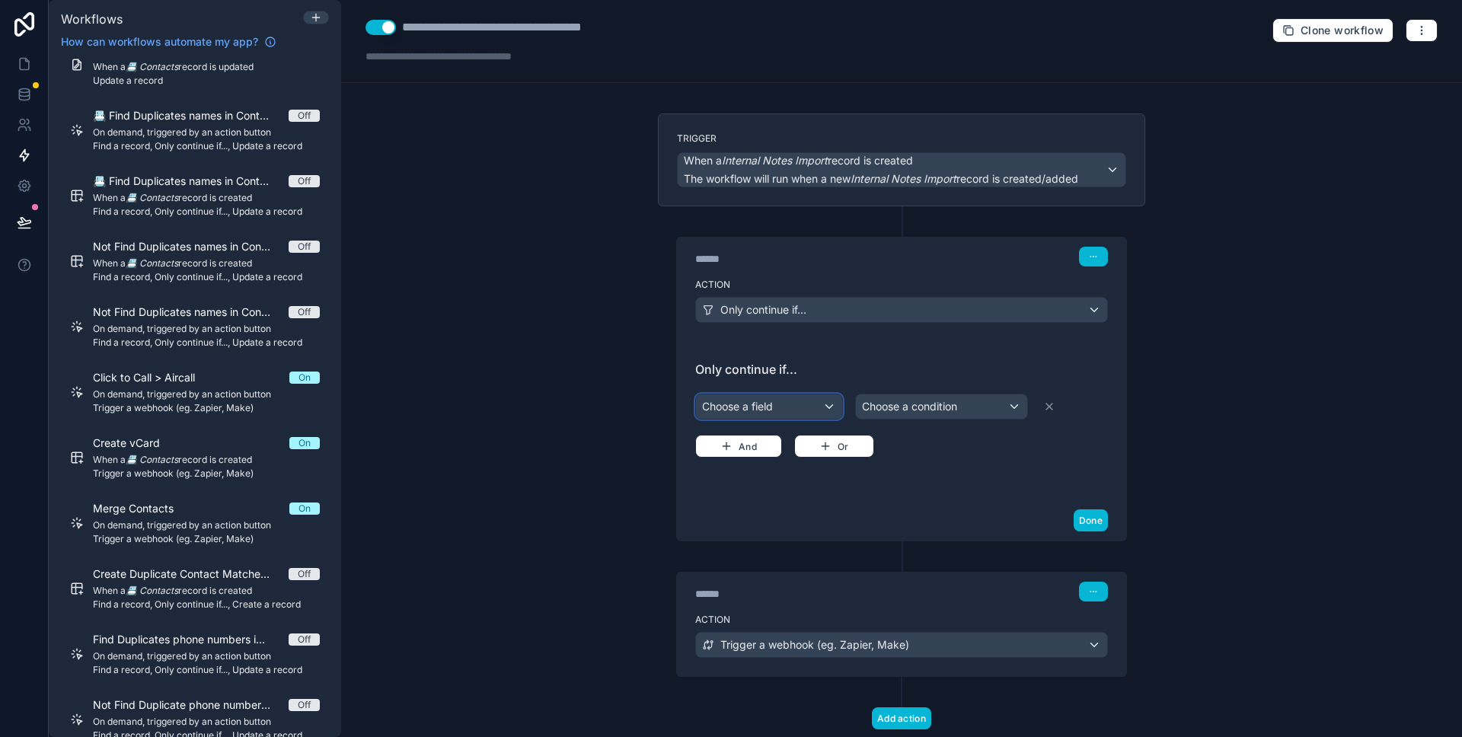
click at [793, 408] on div "Choose a field" at bounding box center [769, 406] width 146 height 24
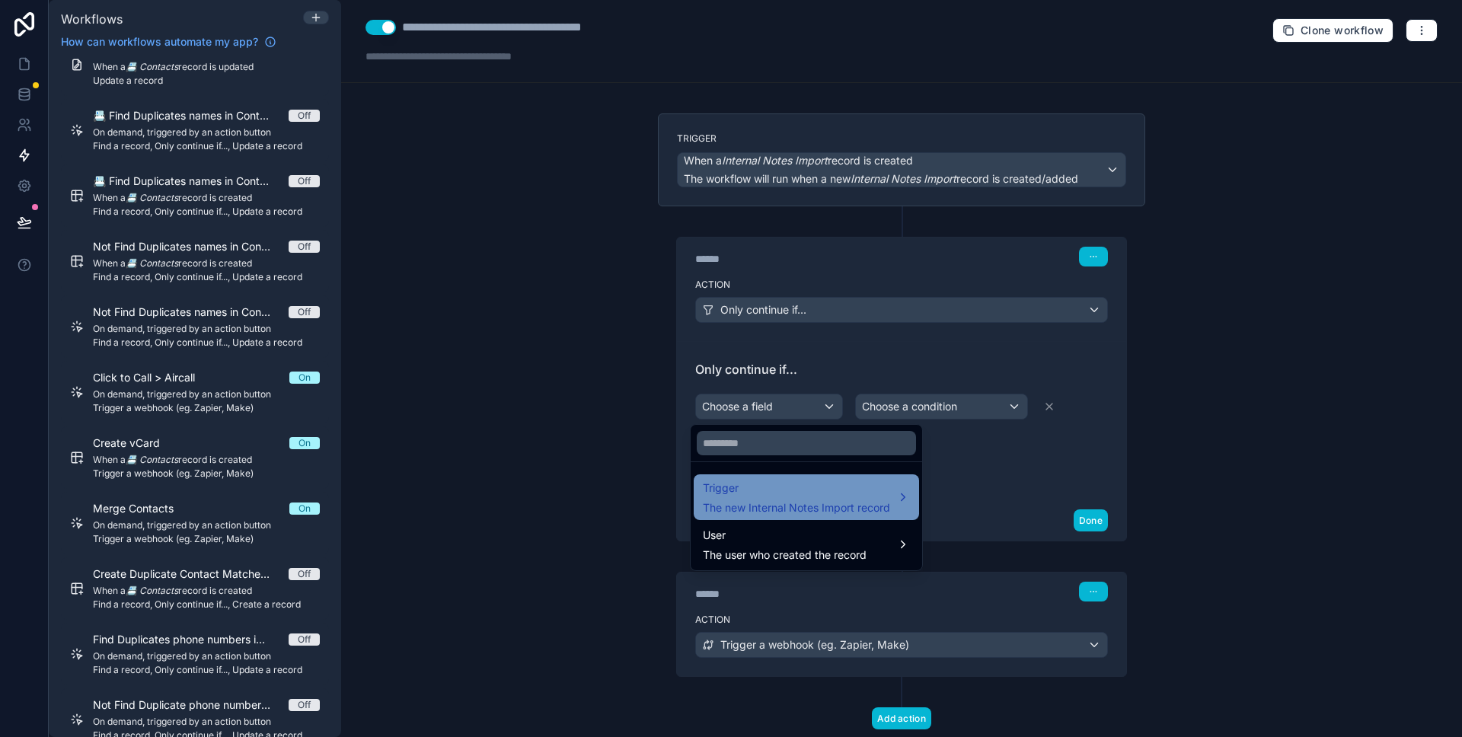
click at [816, 498] on div "Trigger The new Internal Notes Import record" at bounding box center [796, 497] width 187 height 37
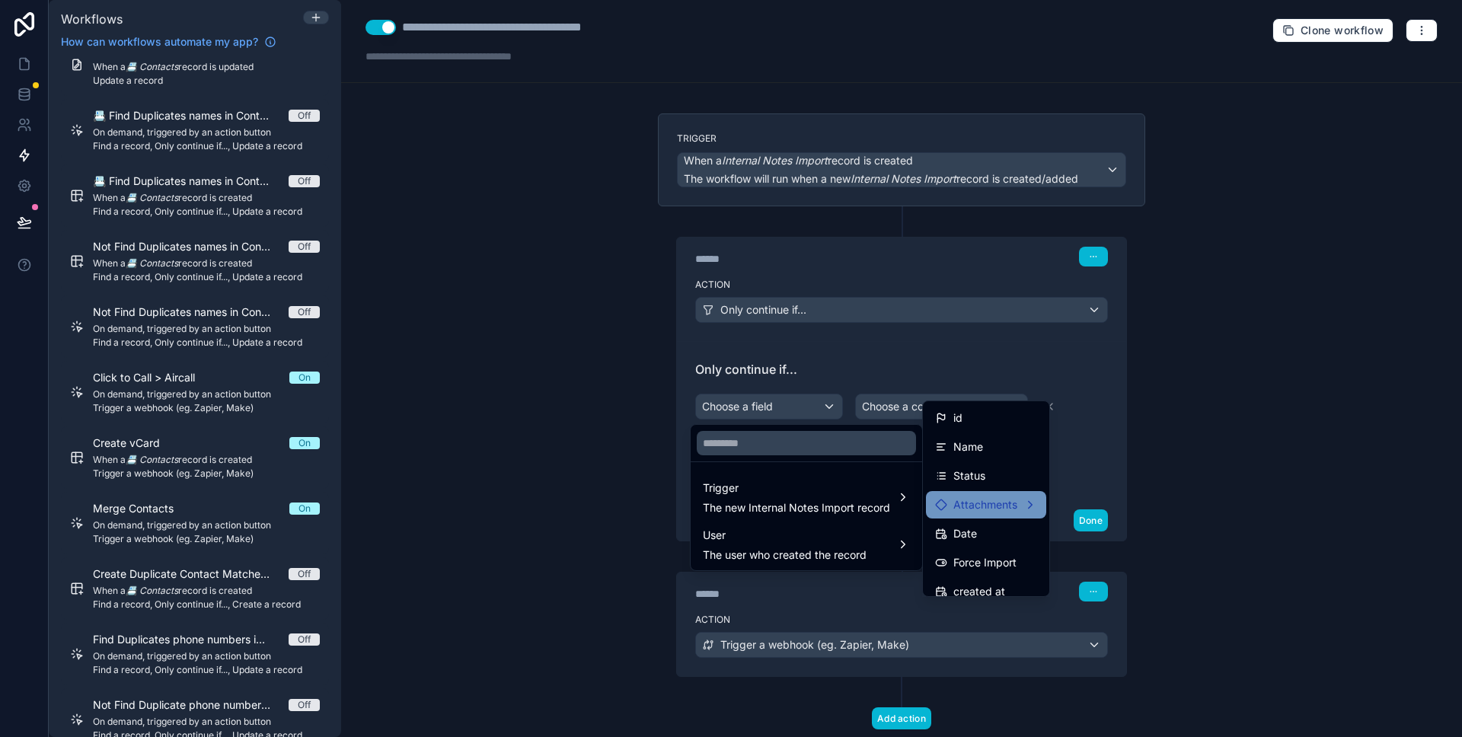
click at [975, 498] on span "Attachments" at bounding box center [985, 505] width 64 height 18
click at [1083, 498] on span "Attachments count" at bounding box center [1125, 506] width 95 height 18
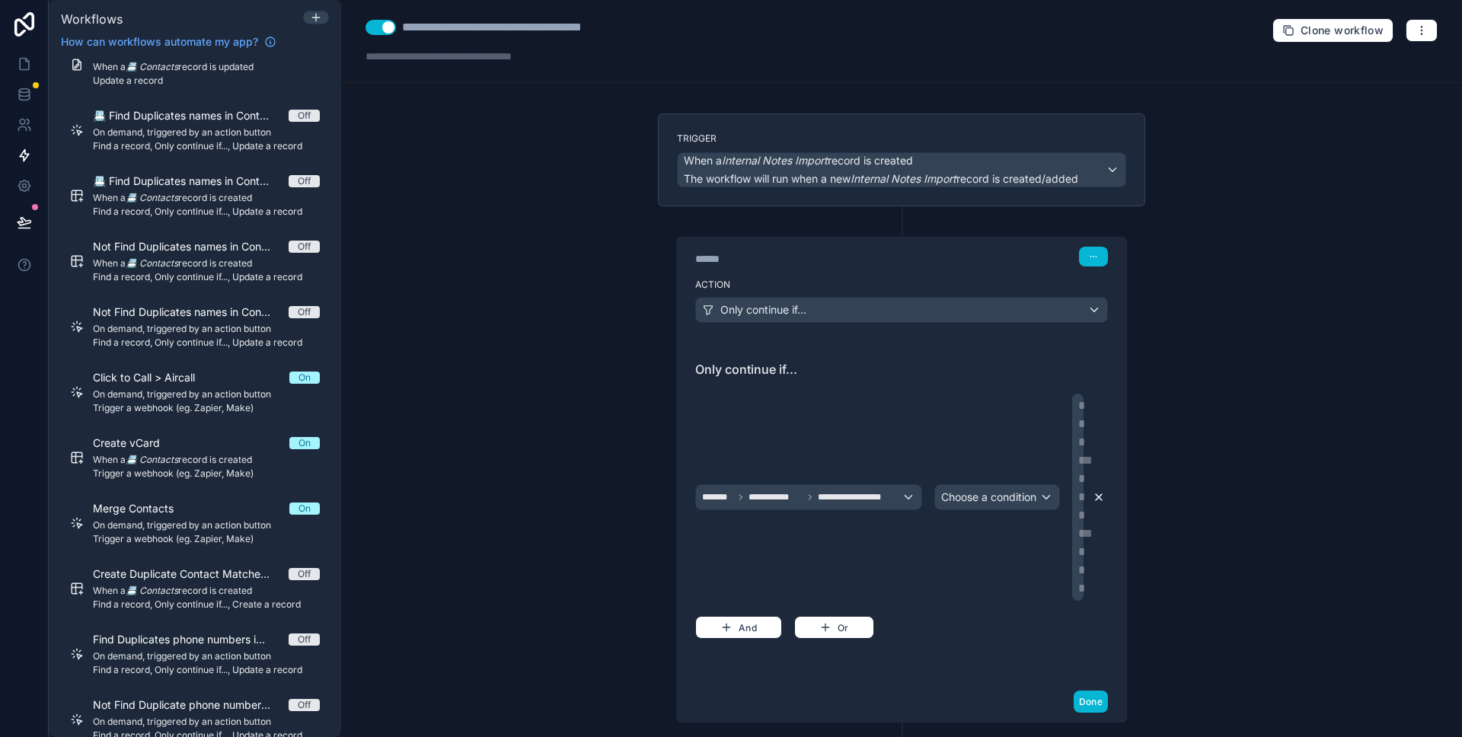
click at [1096, 502] on icon at bounding box center [1099, 497] width 12 height 12
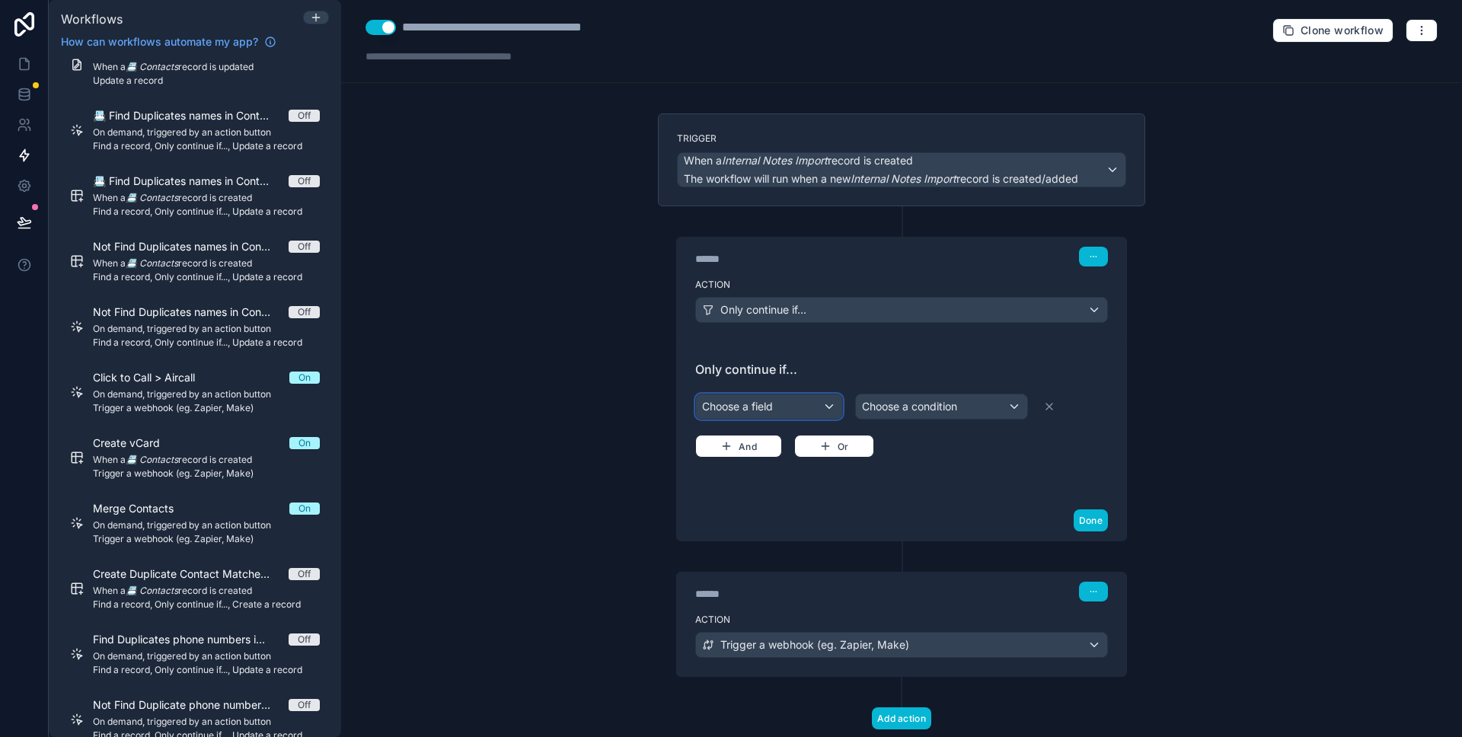
click at [787, 406] on div "Choose a field" at bounding box center [769, 406] width 146 height 24
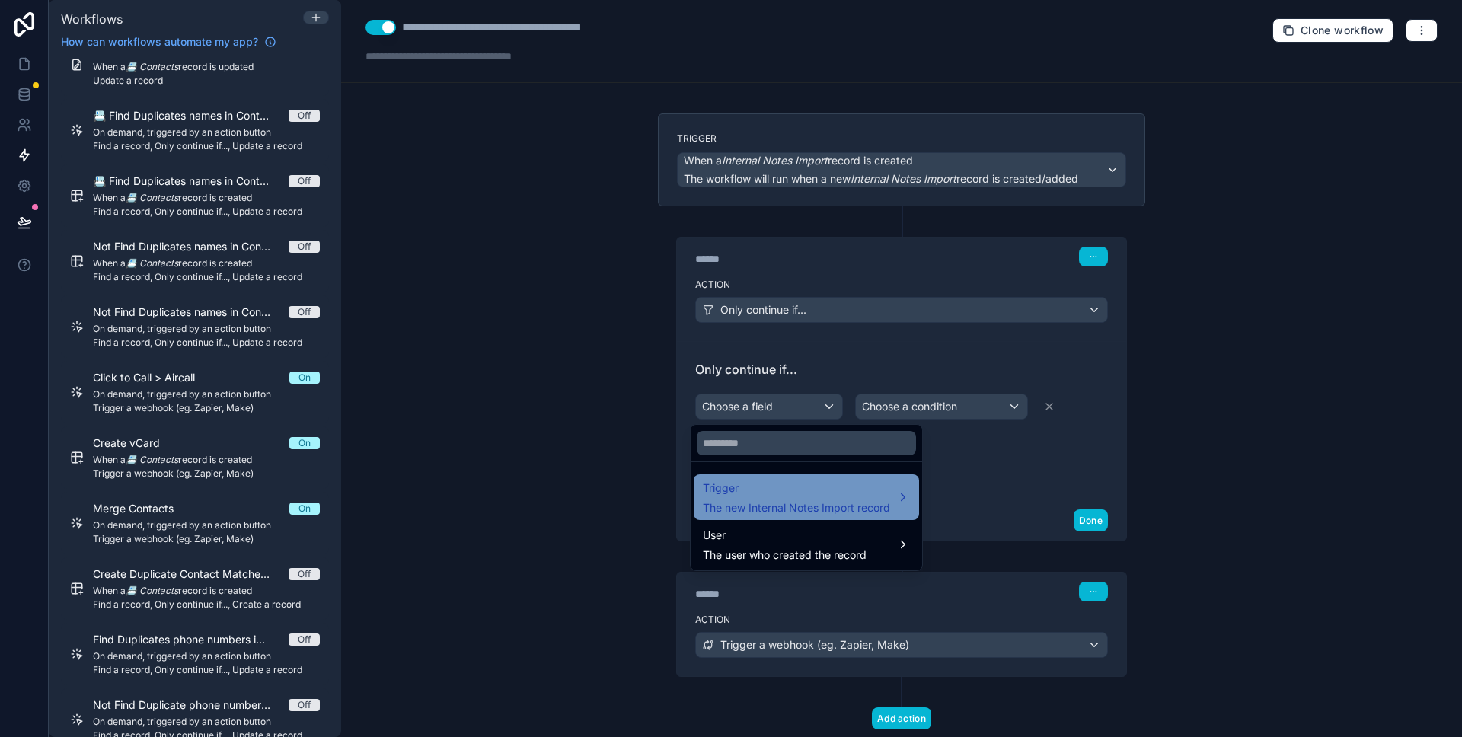
click at [824, 476] on div "Trigger The new Internal Notes Import record" at bounding box center [806, 497] width 225 height 46
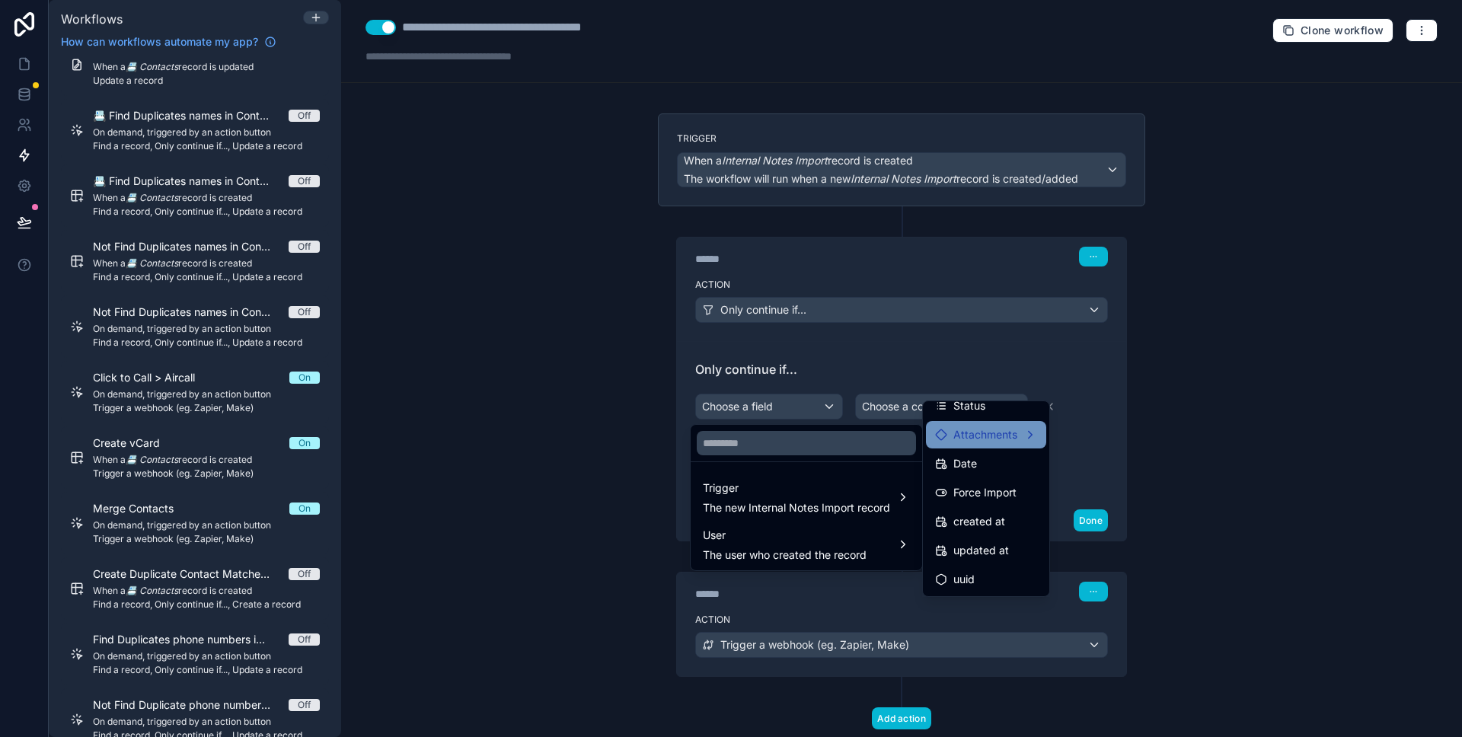
scroll to position [0, 0]
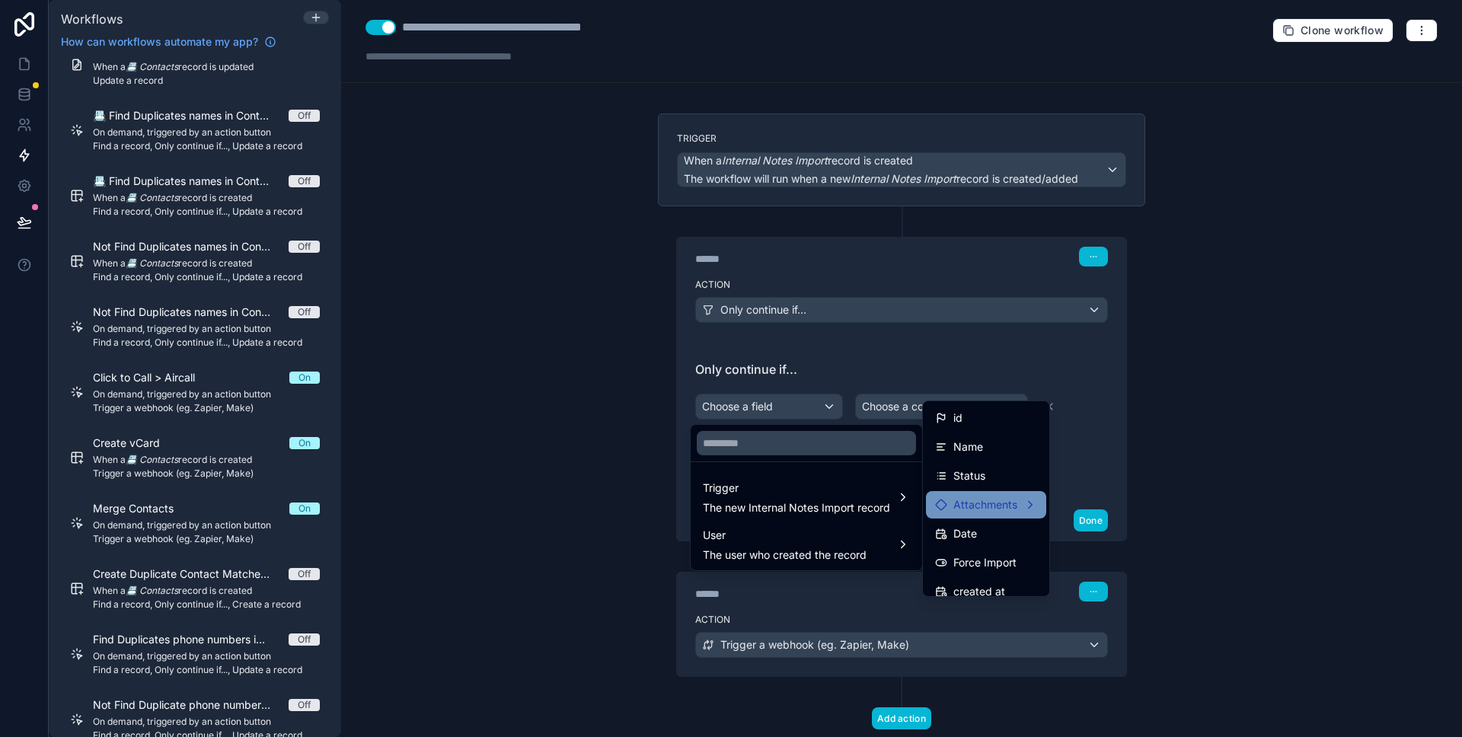
click at [1013, 491] on div "Attachments" at bounding box center [986, 504] width 120 height 27
click at [1085, 497] on span "Attachments count" at bounding box center [1125, 506] width 95 height 18
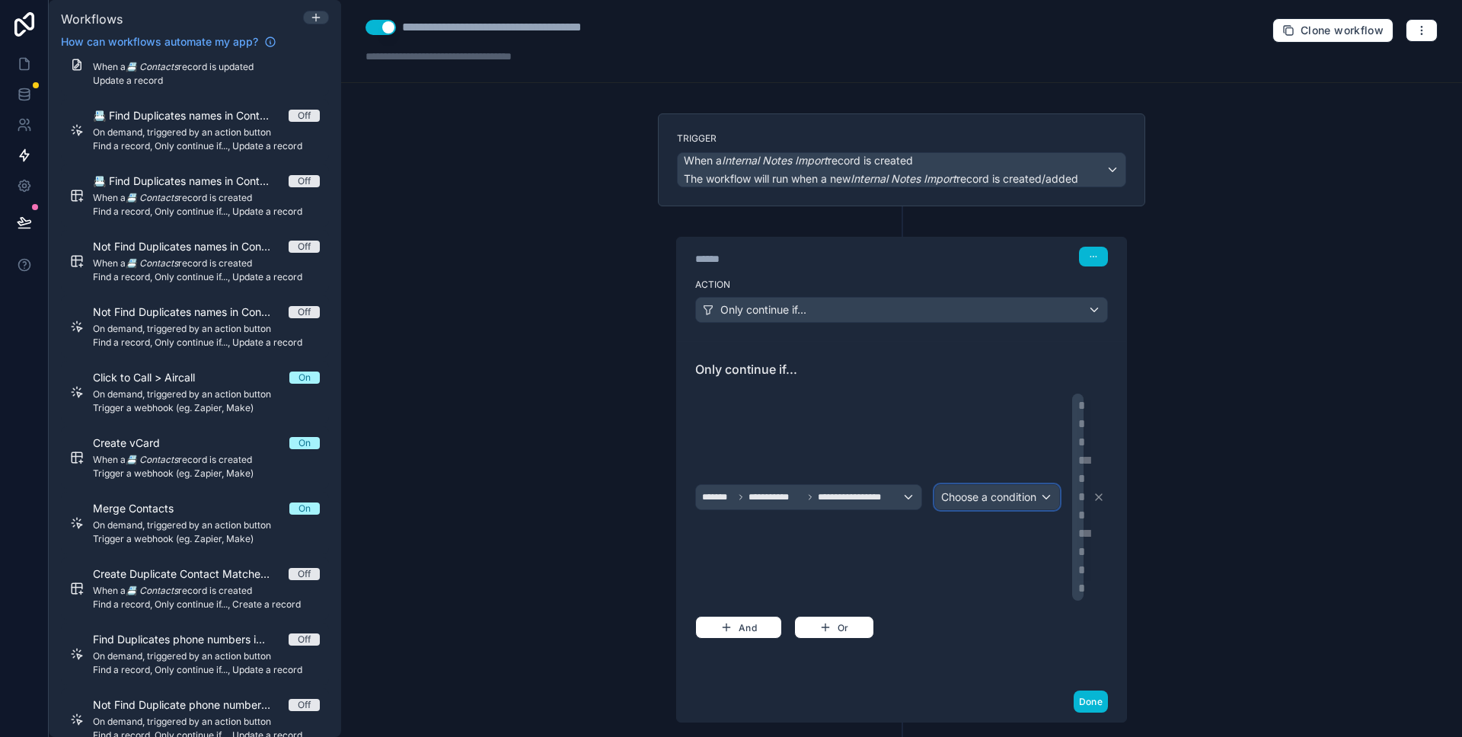
click at [976, 493] on span "Choose a condition" at bounding box center [988, 496] width 95 height 13
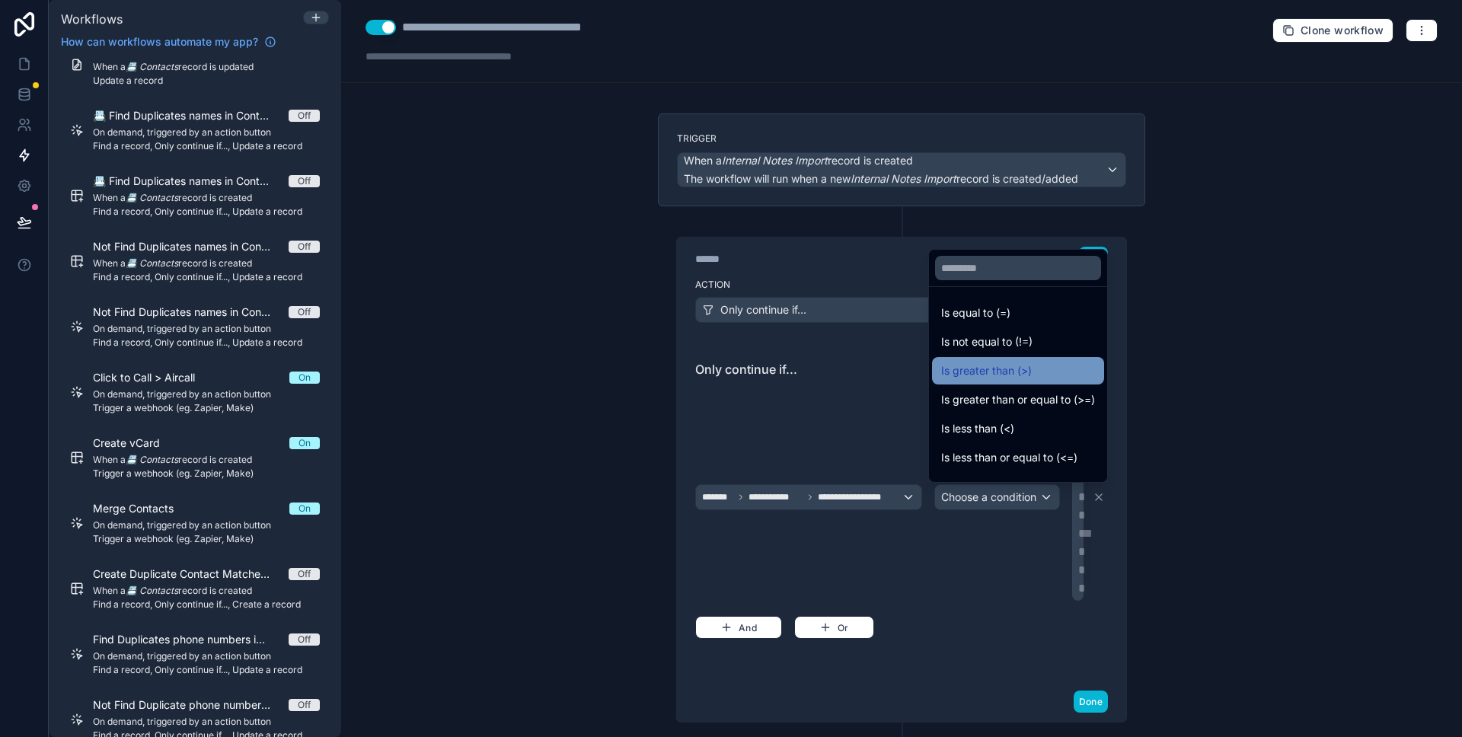
click at [1013, 357] on div "Is greater than (>)" at bounding box center [1018, 370] width 172 height 27
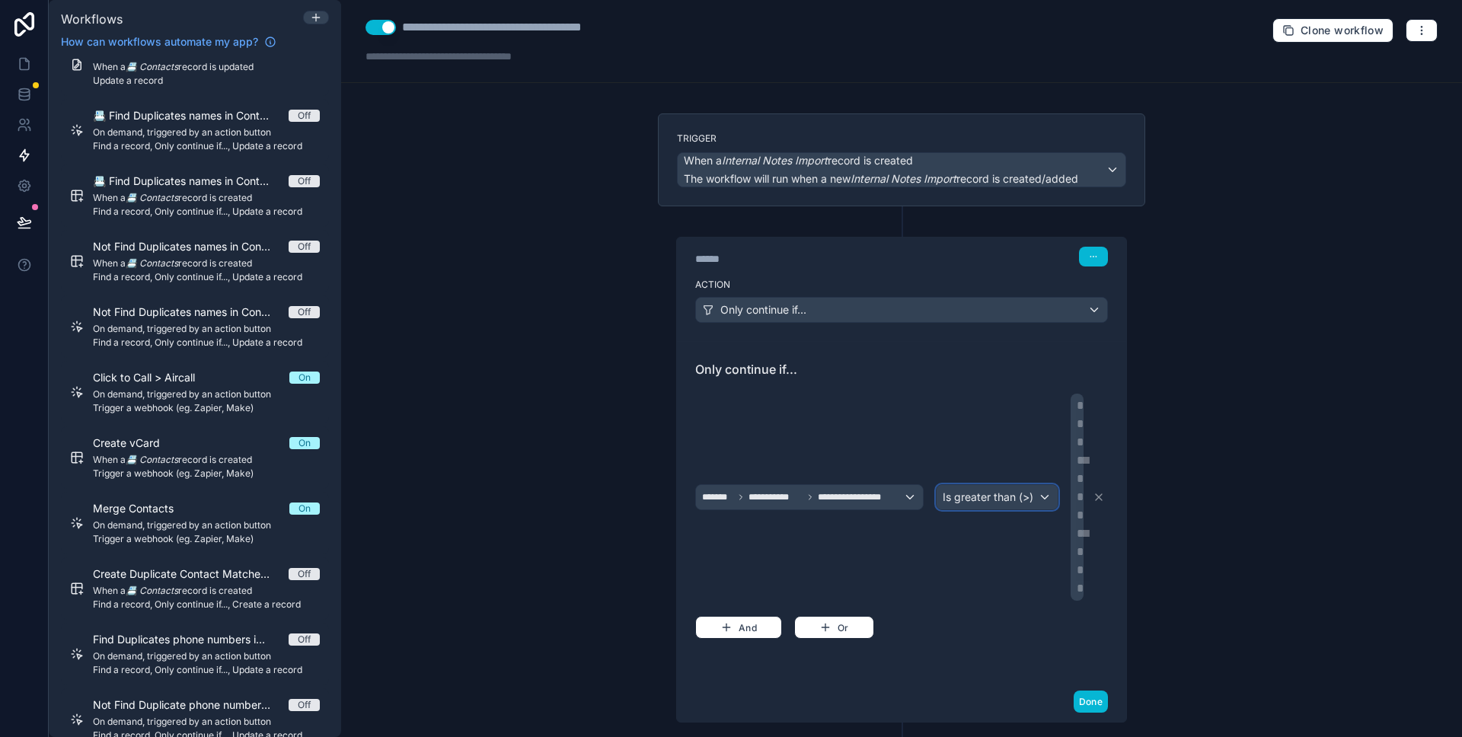
click at [1029, 493] on div "Is greater than (>)" at bounding box center [997, 497] width 120 height 24
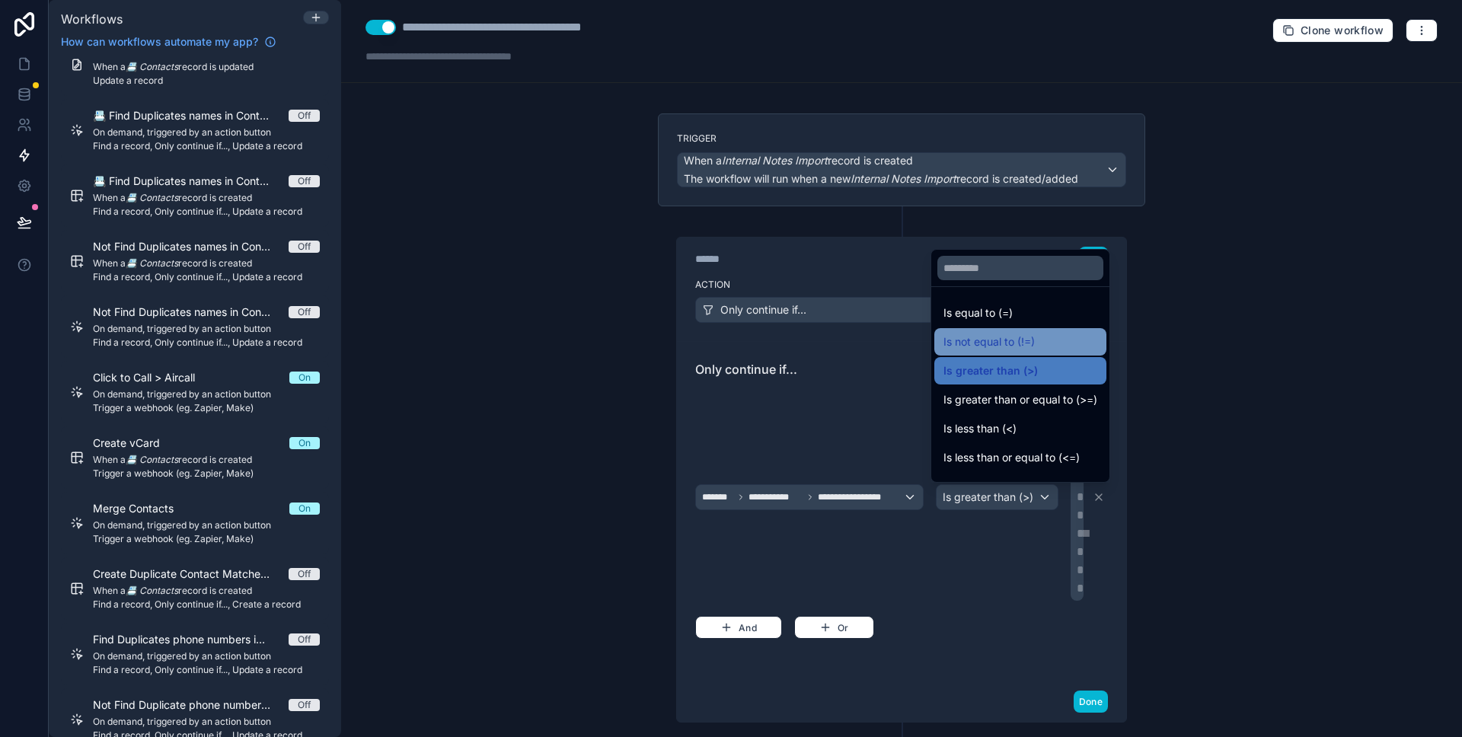
click at [1011, 346] on span "Is not equal to (!=)" at bounding box center [989, 342] width 91 height 18
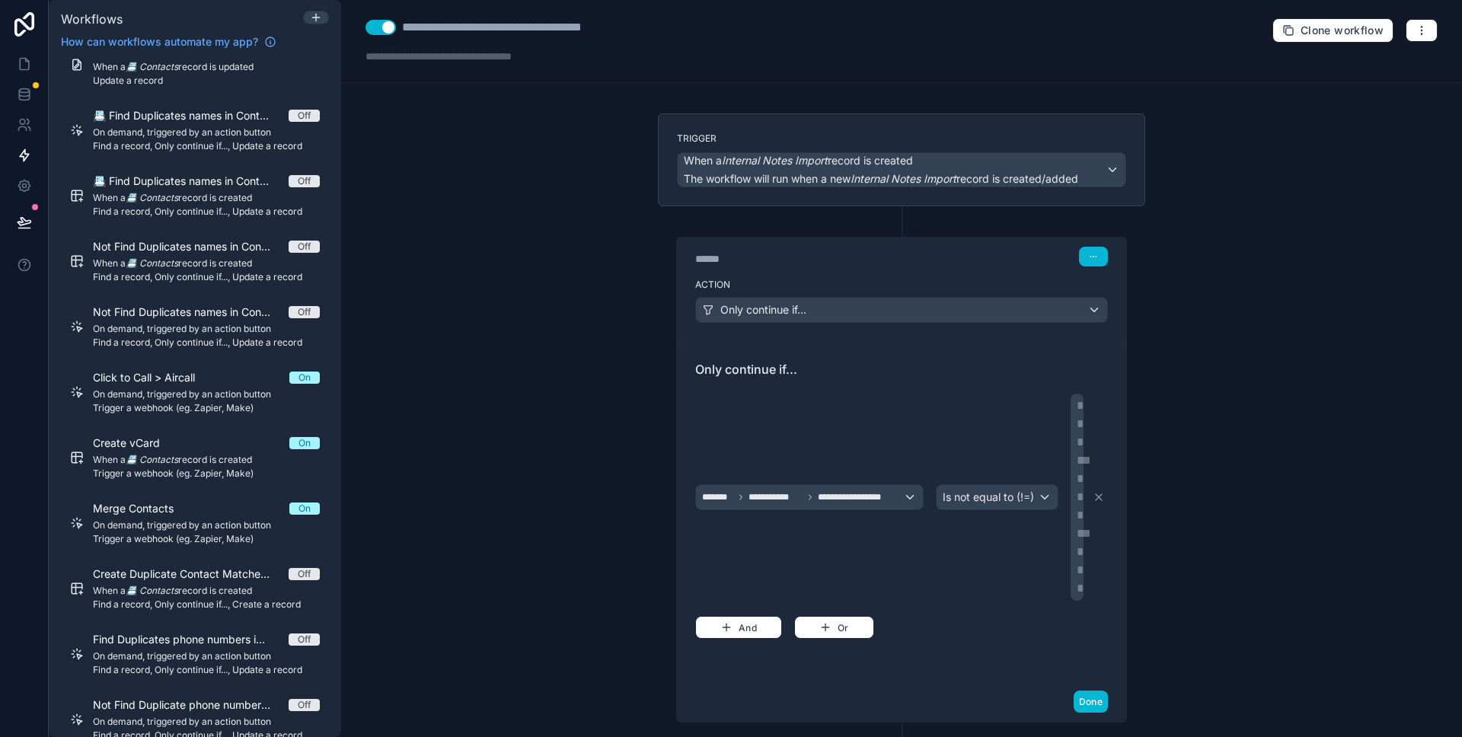
click at [1075, 487] on div "**********" at bounding box center [1077, 497] width 13 height 207
click at [1077, 487] on div "**********" at bounding box center [1079, 497] width 4 height 201
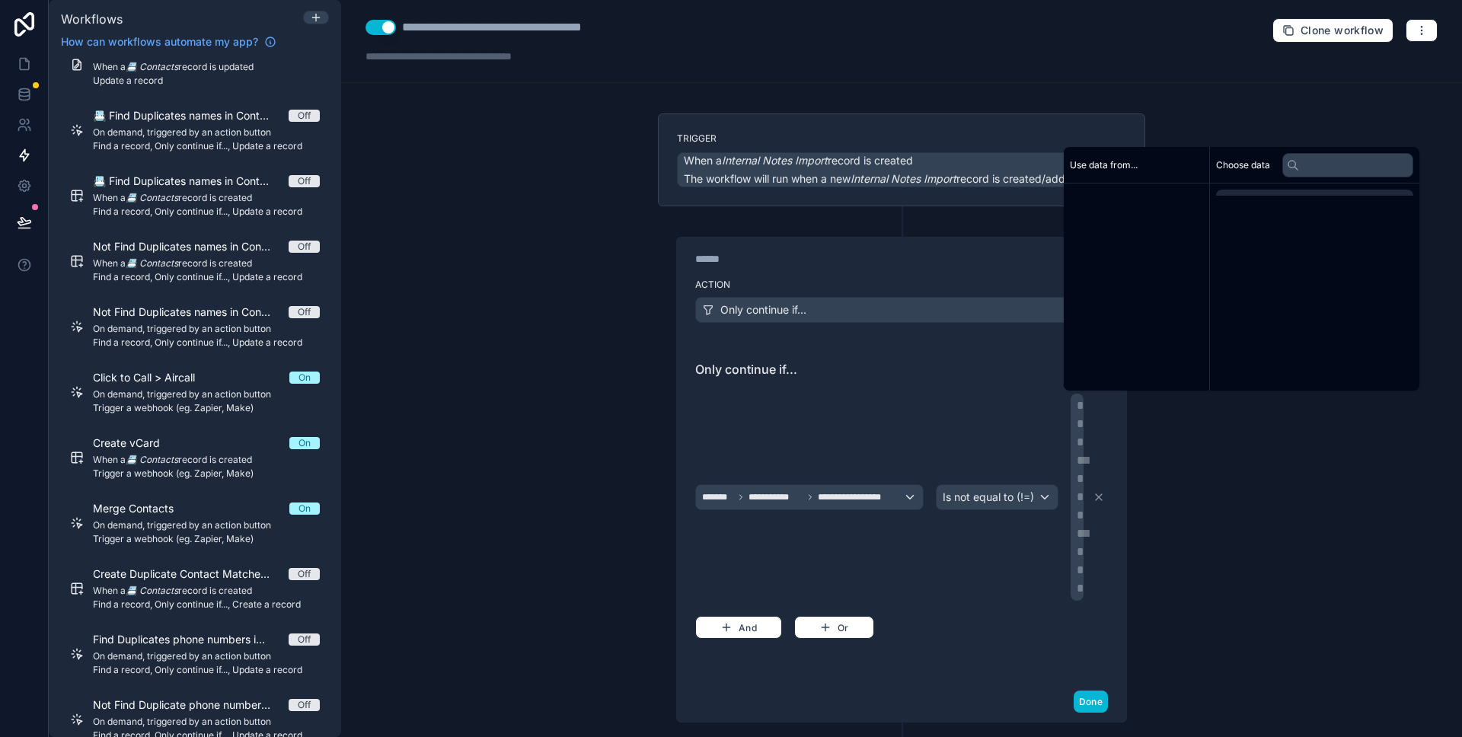
click at [1077, 488] on div "**********" at bounding box center [1079, 497] width 4 height 201
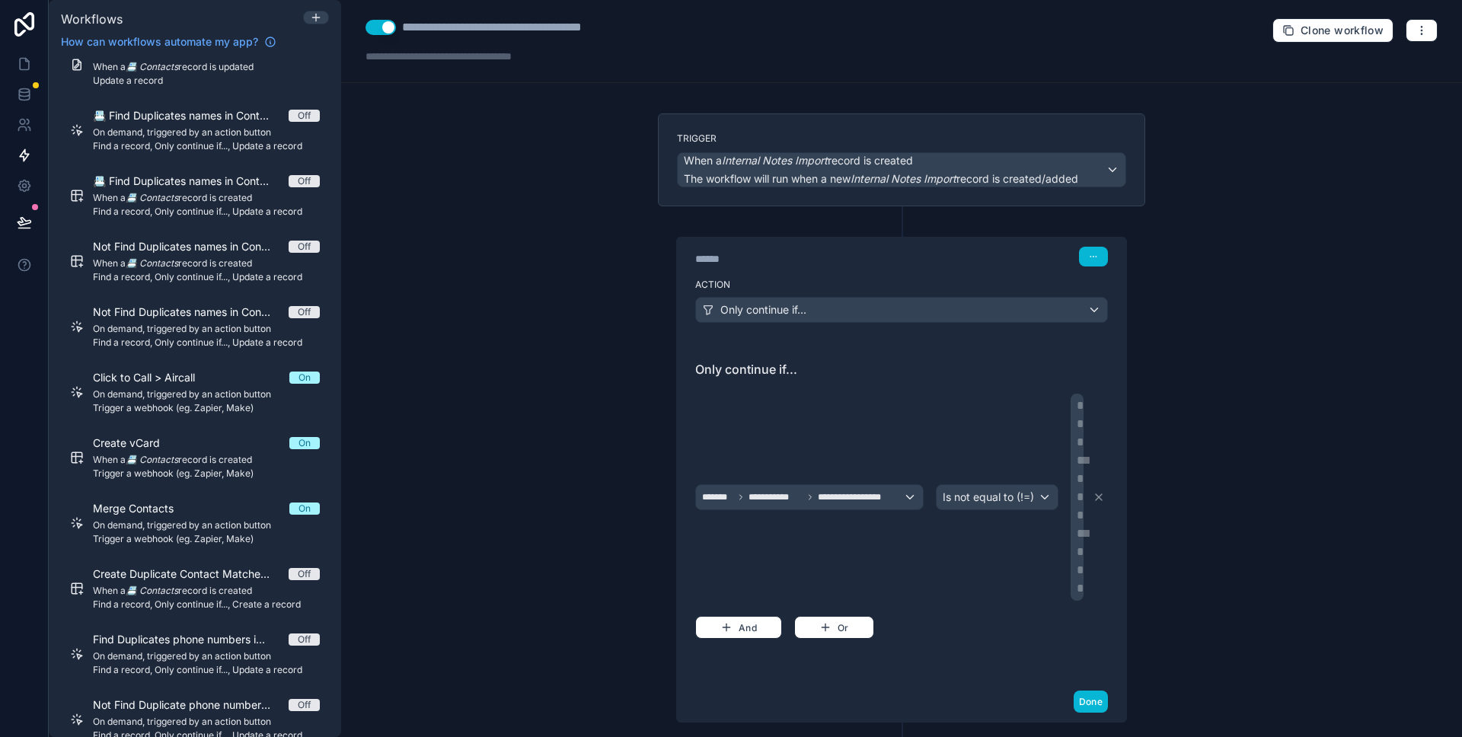
click at [1077, 488] on div "**********" at bounding box center [1079, 497] width 4 height 201
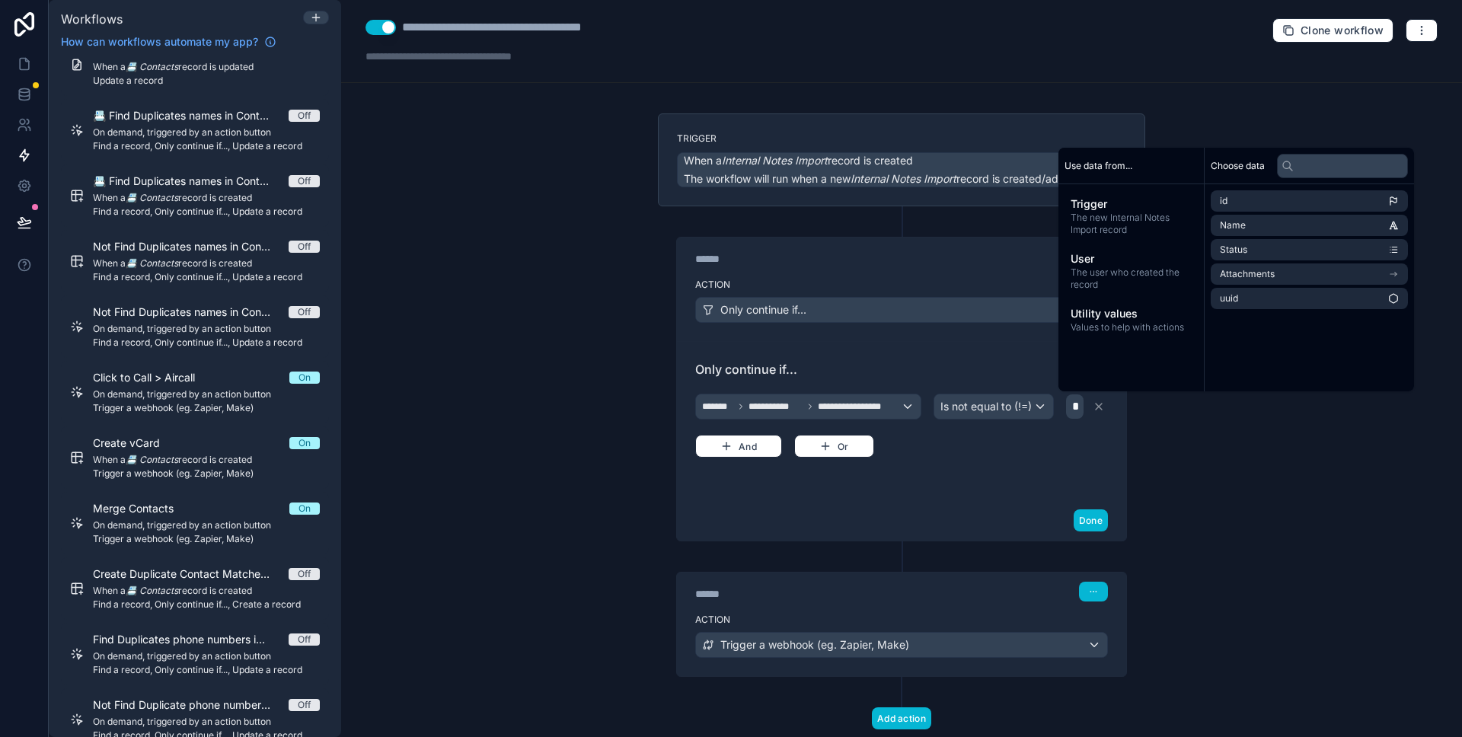
click at [997, 483] on div "**********" at bounding box center [901, 420] width 449 height 159
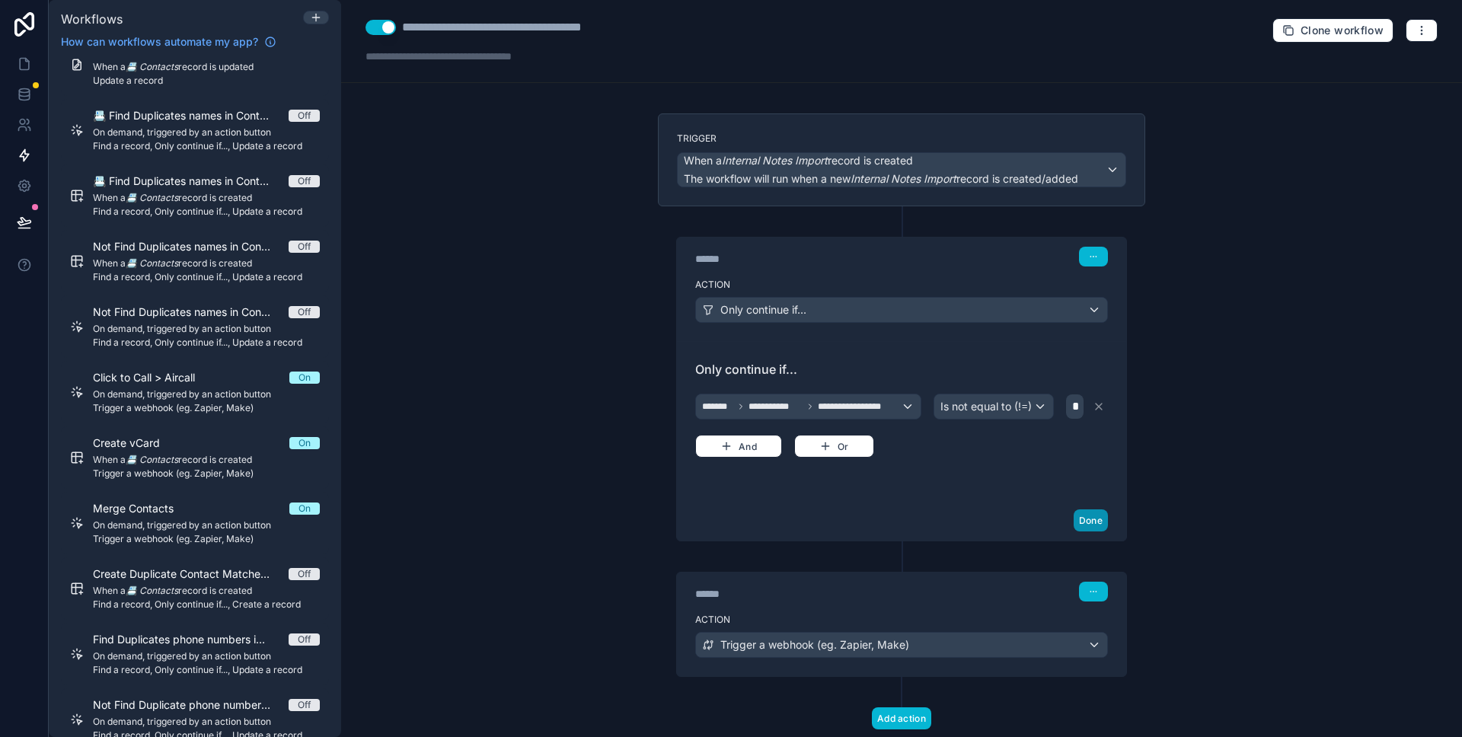
click at [1085, 524] on button "Done" at bounding box center [1091, 520] width 34 height 22
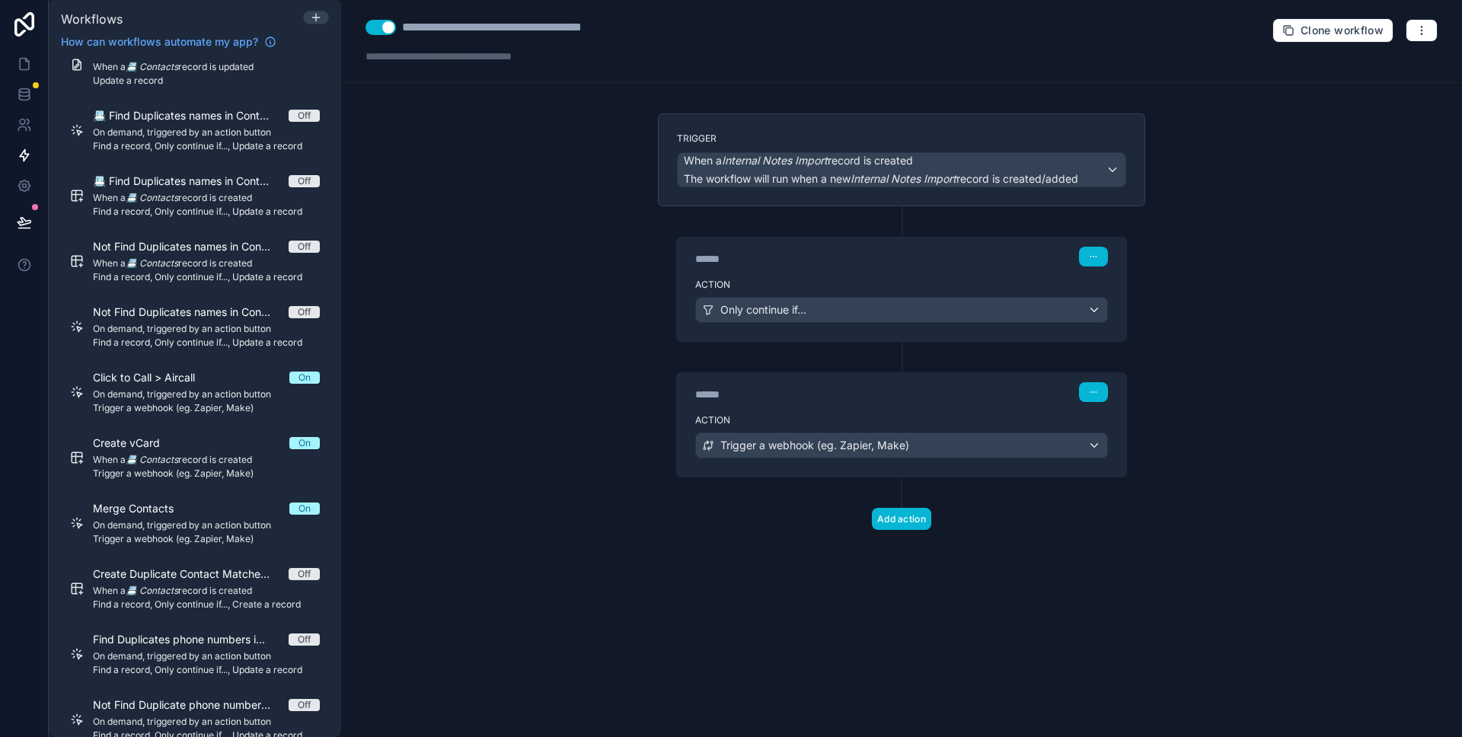
click at [899, 282] on label "Action" at bounding box center [901, 285] width 413 height 12
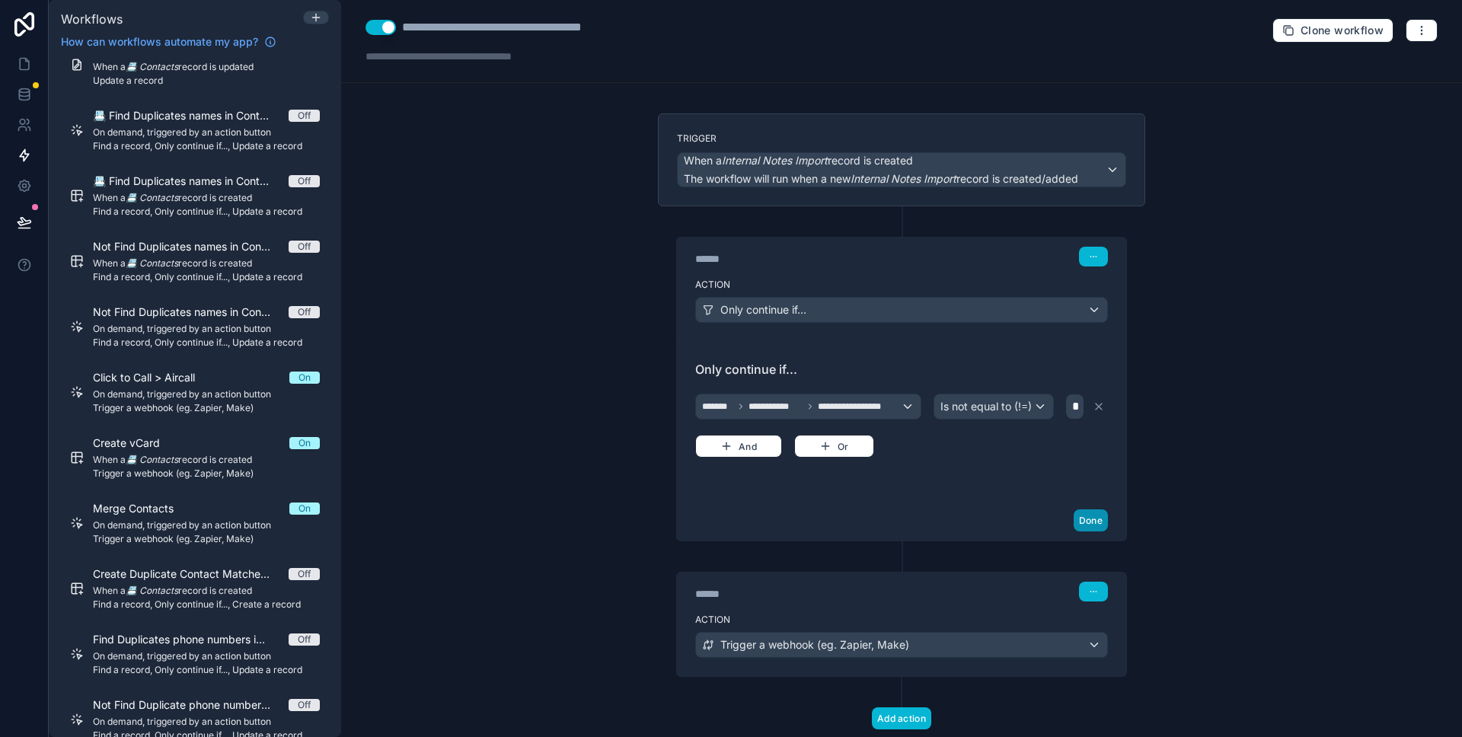
click at [1074, 524] on button "Done" at bounding box center [1091, 520] width 34 height 22
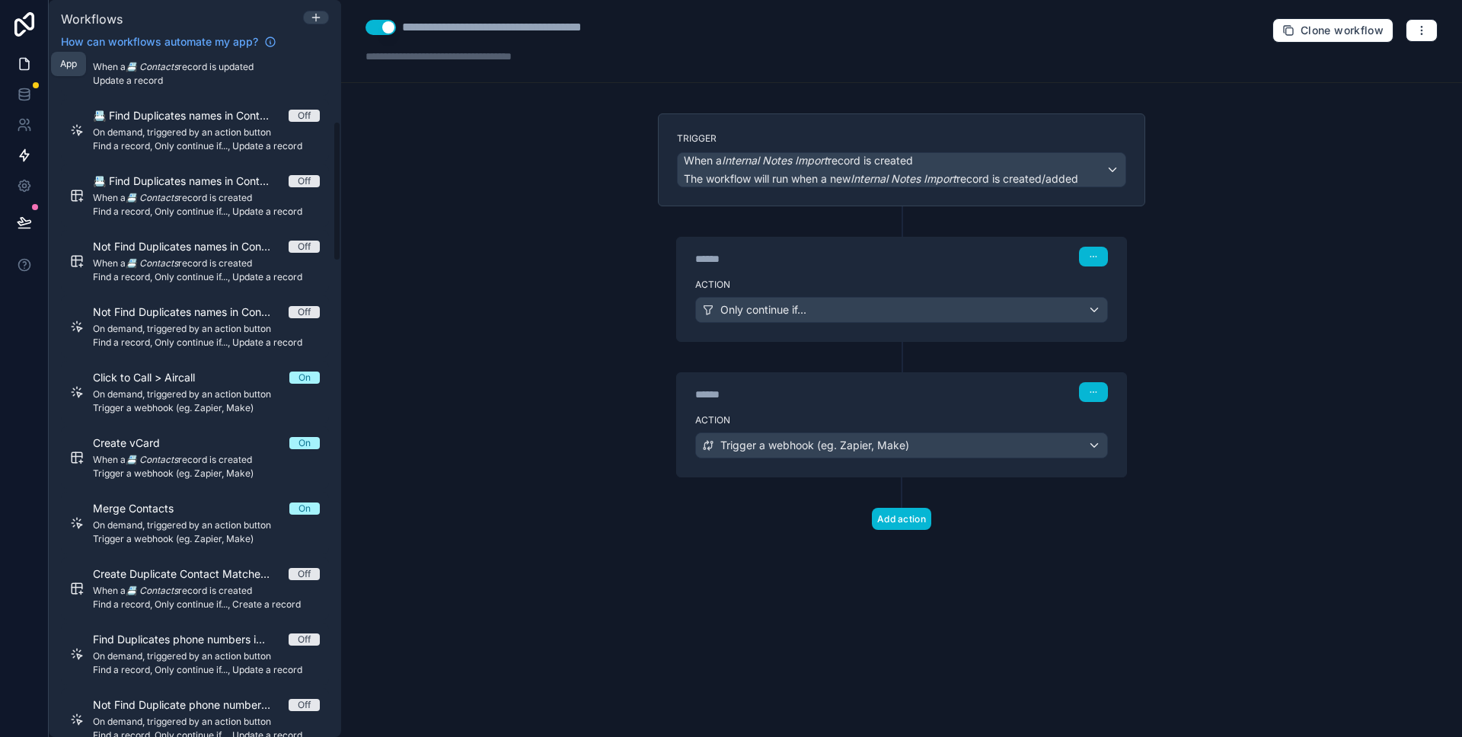
click at [40, 60] on link at bounding box center [24, 64] width 48 height 30
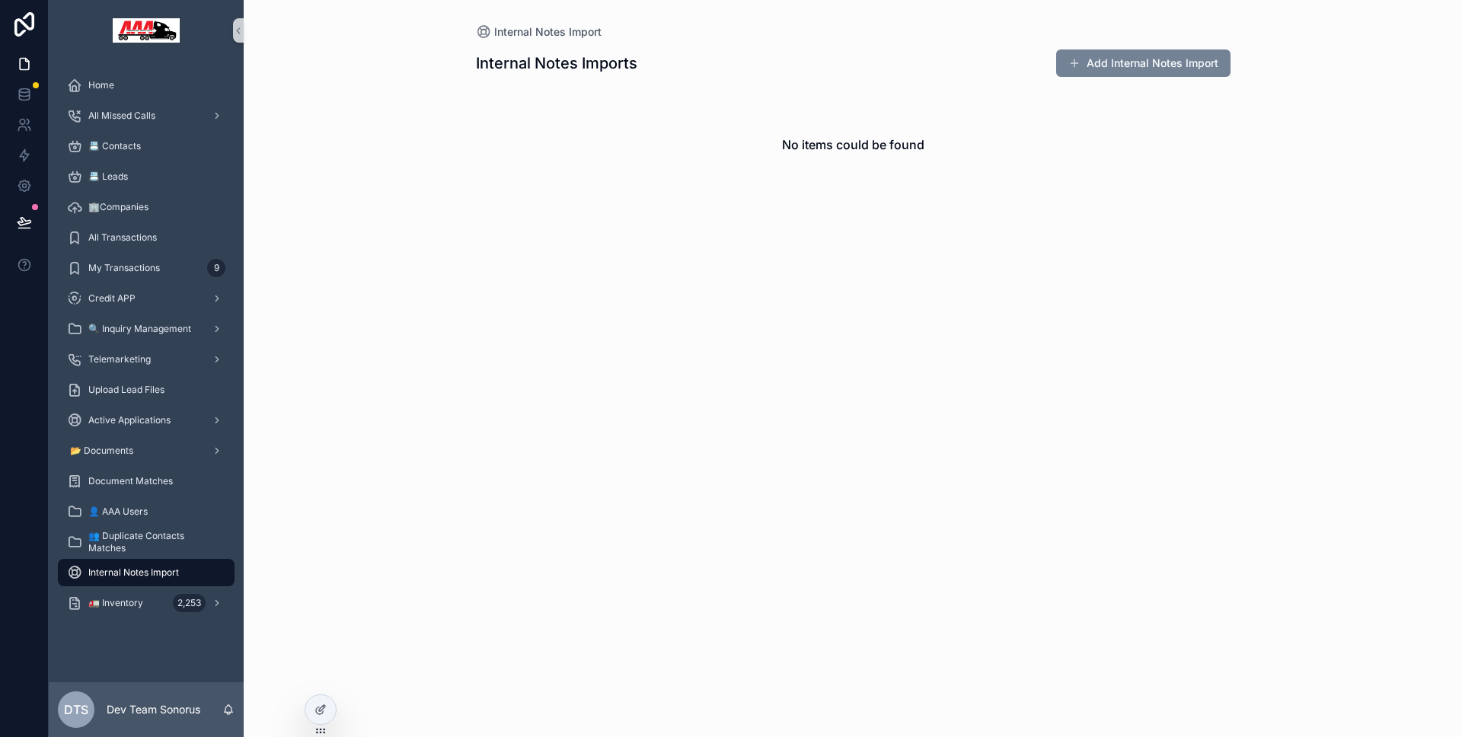
click at [1073, 74] on button "Add Internal Notes Import" at bounding box center [1143, 62] width 174 height 27
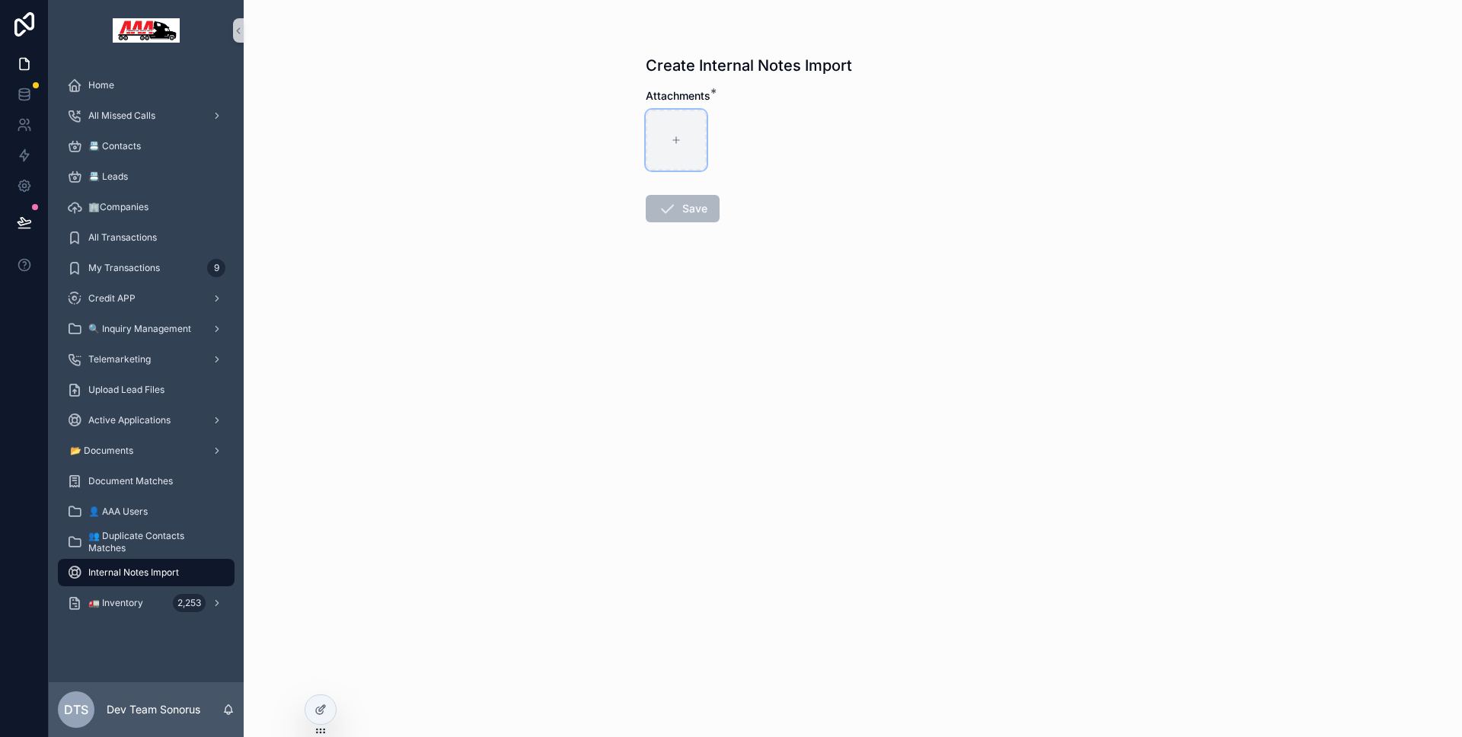
click at [681, 152] on div "scrollable content" at bounding box center [676, 140] width 61 height 61
type input "**********"
click at [682, 212] on button "Save" at bounding box center [683, 208] width 74 height 27
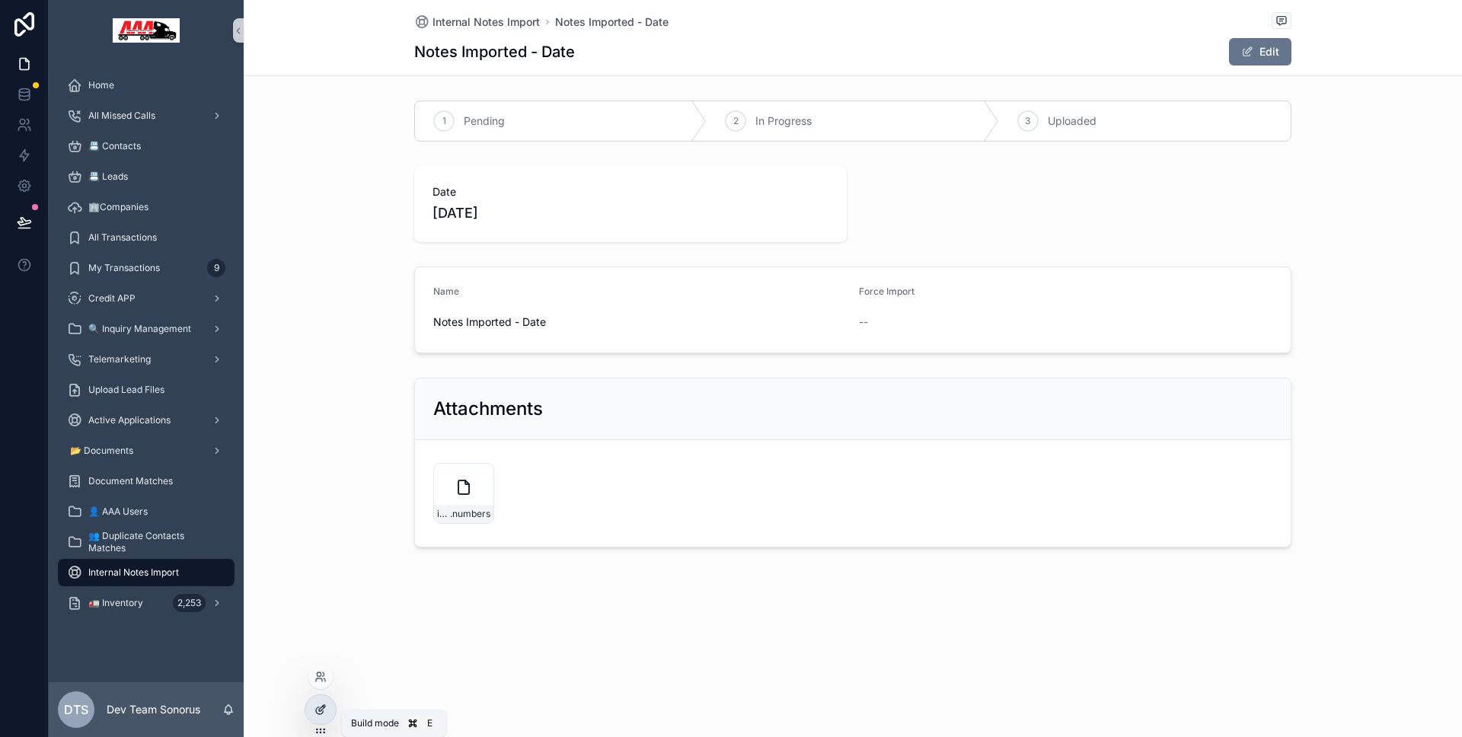
click at [325, 704] on icon at bounding box center [321, 710] width 12 height 12
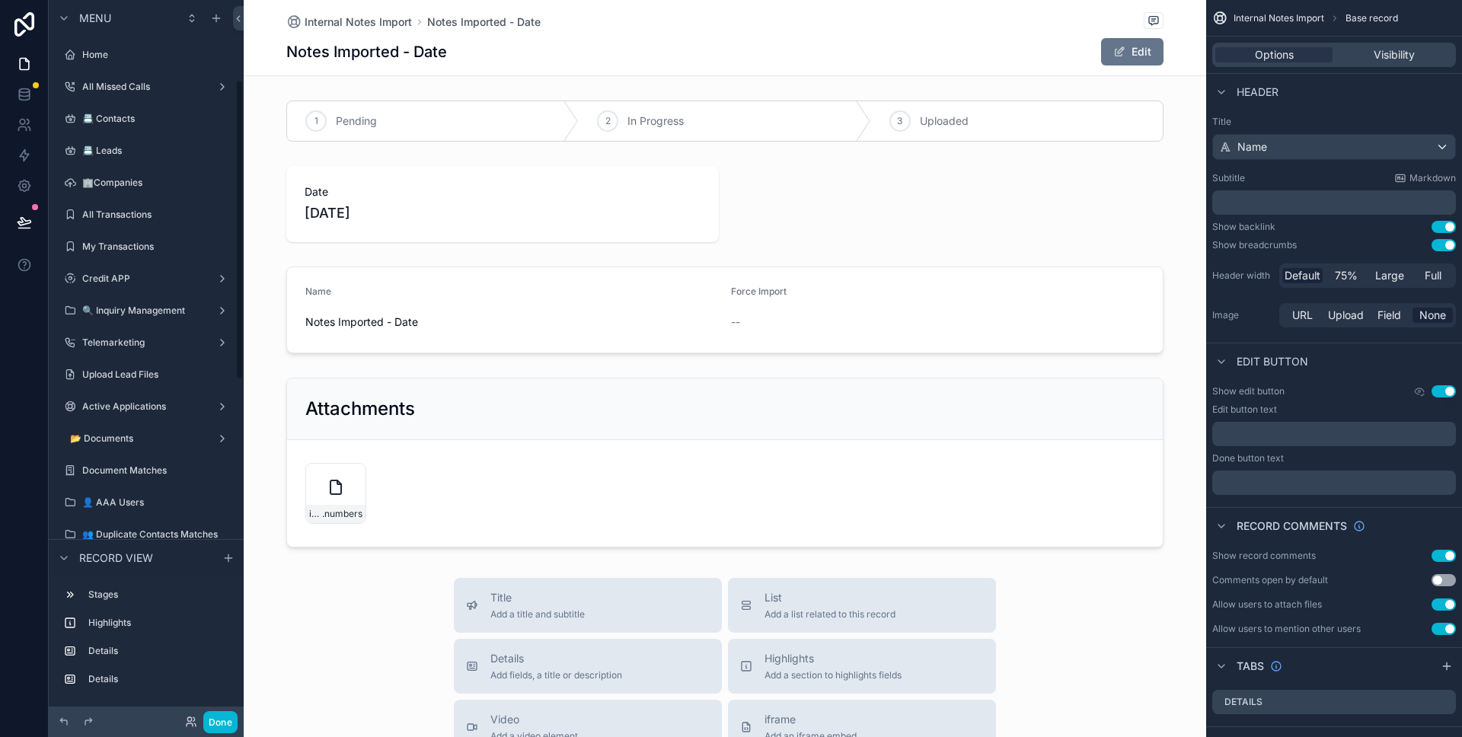
scroll to position [190, 0]
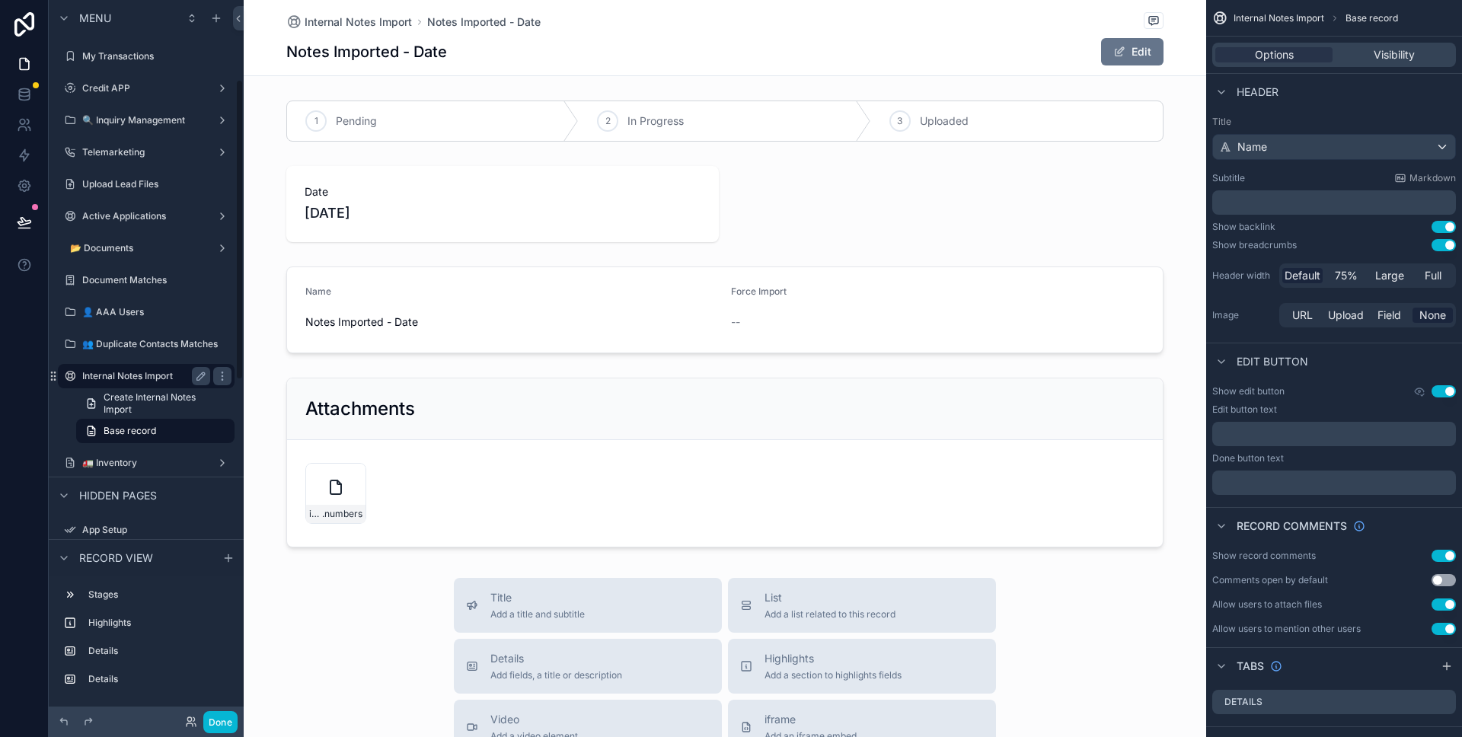
click at [162, 381] on label "Internal Notes Import" at bounding box center [143, 376] width 122 height 12
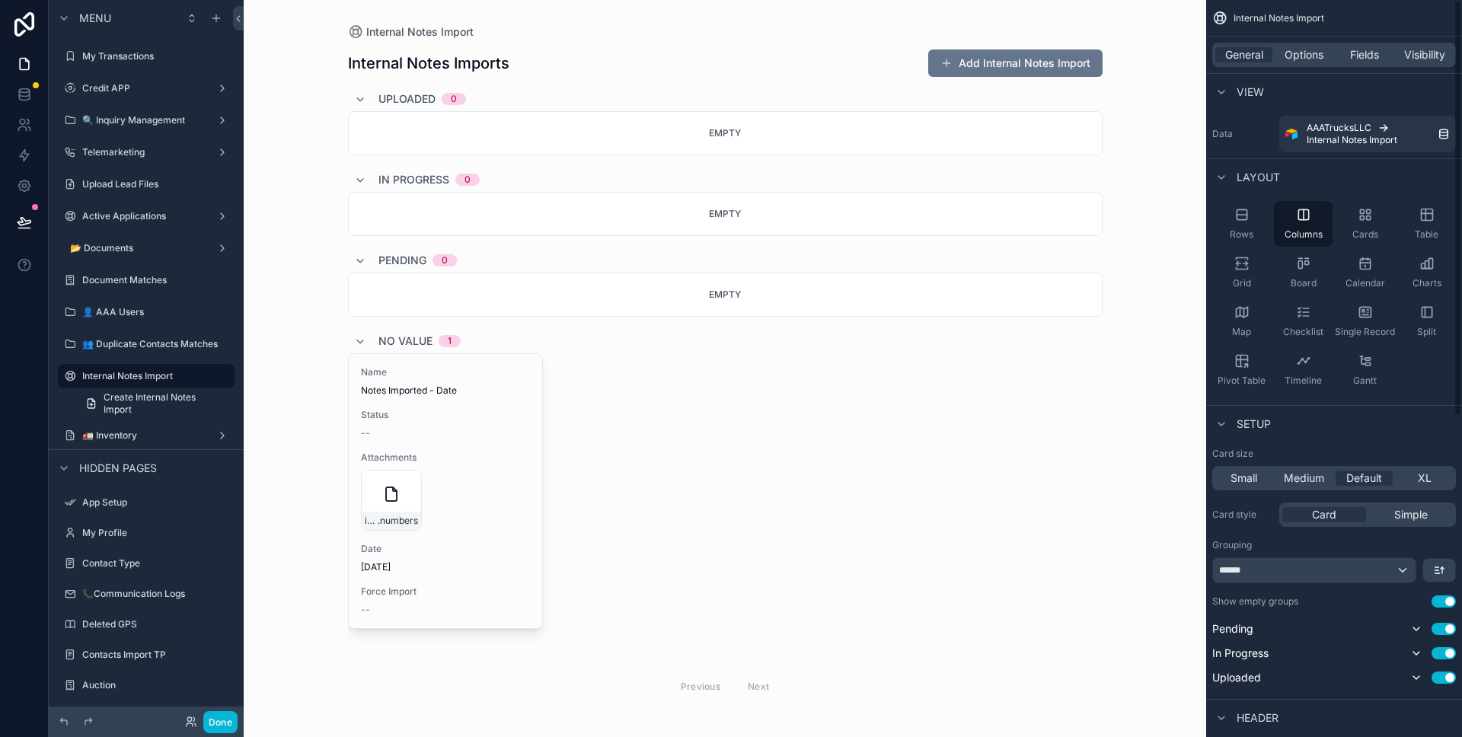
click at [1080, 62] on div "scrollable content" at bounding box center [725, 376] width 779 height 753
click at [1073, 63] on button "Add Internal Notes Import" at bounding box center [1015, 62] width 174 height 27
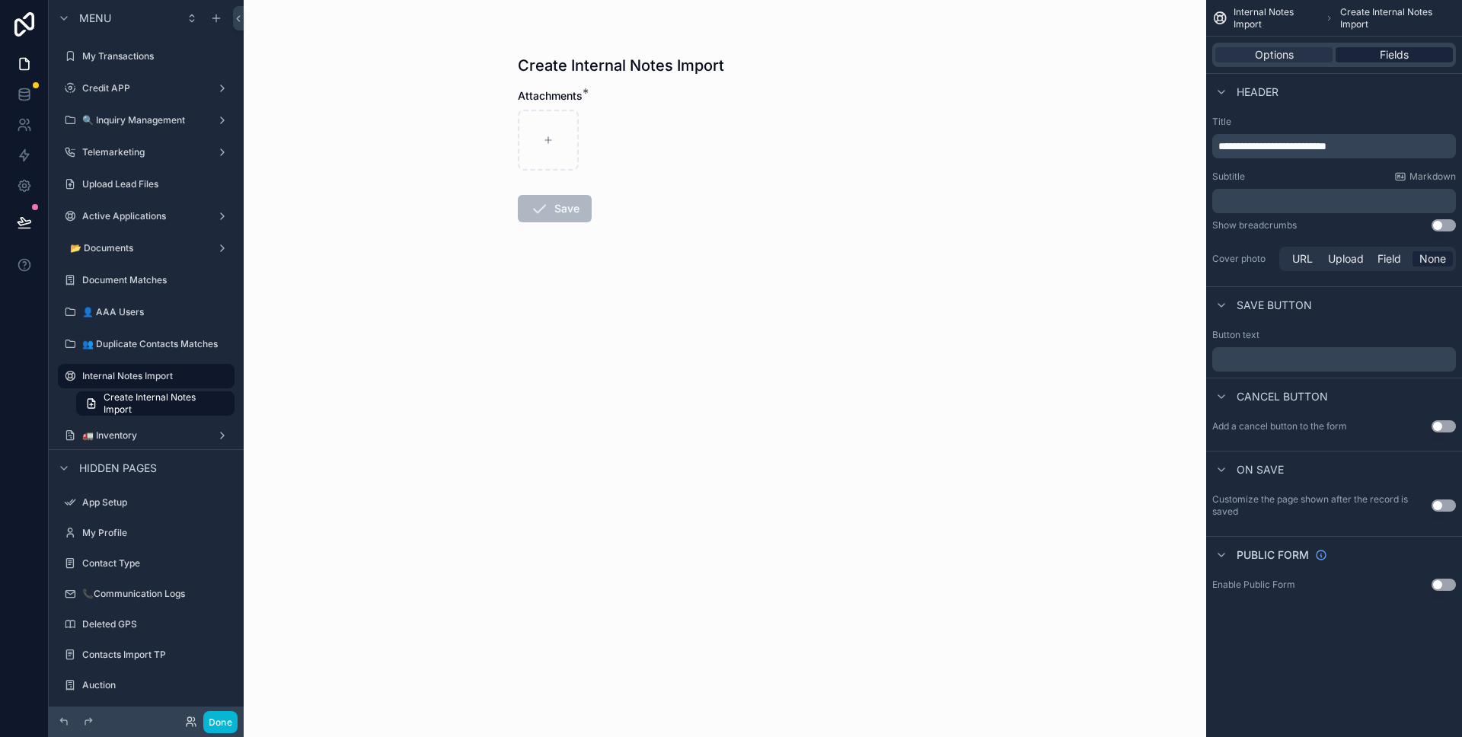
click at [1400, 52] on span "Fields" at bounding box center [1394, 54] width 29 height 15
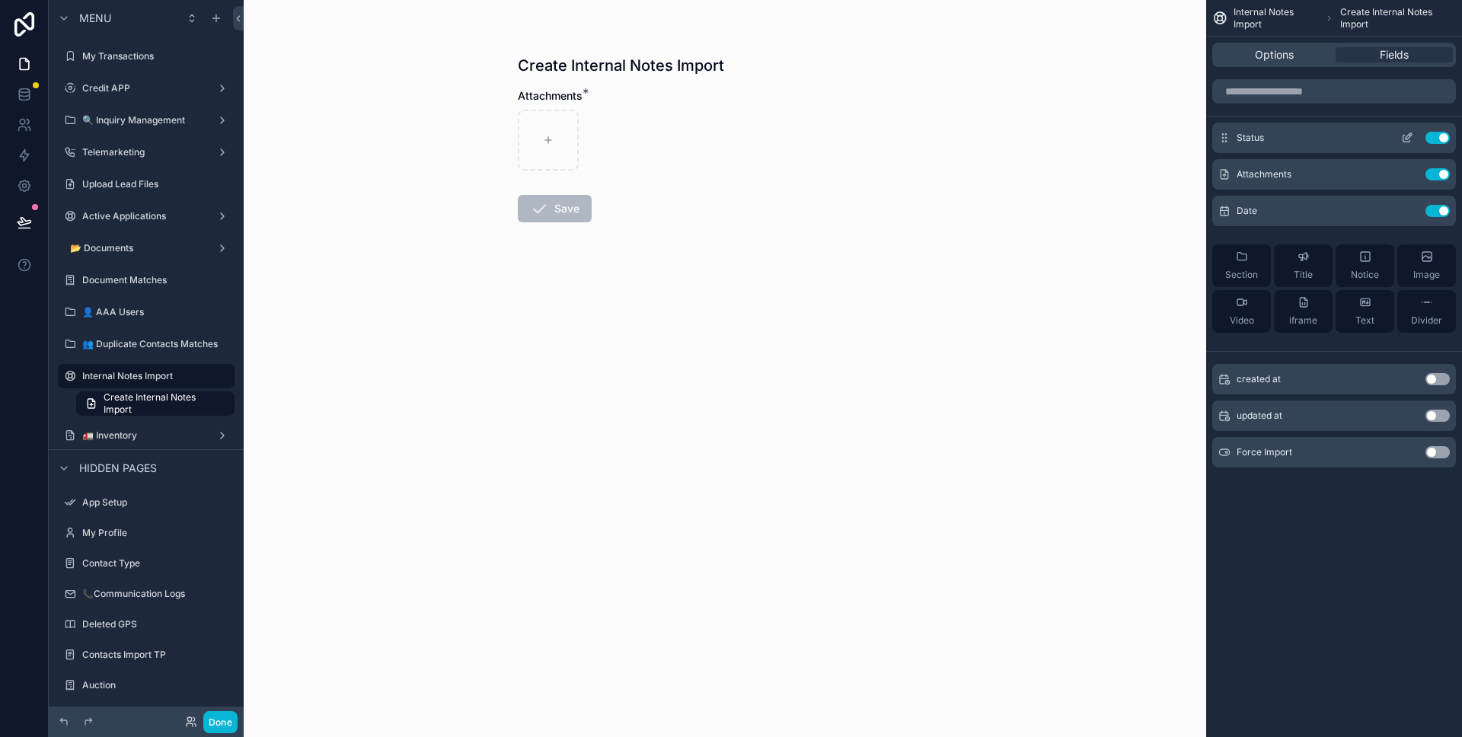
click at [1406, 140] on icon "scrollable content" at bounding box center [1407, 138] width 12 height 12
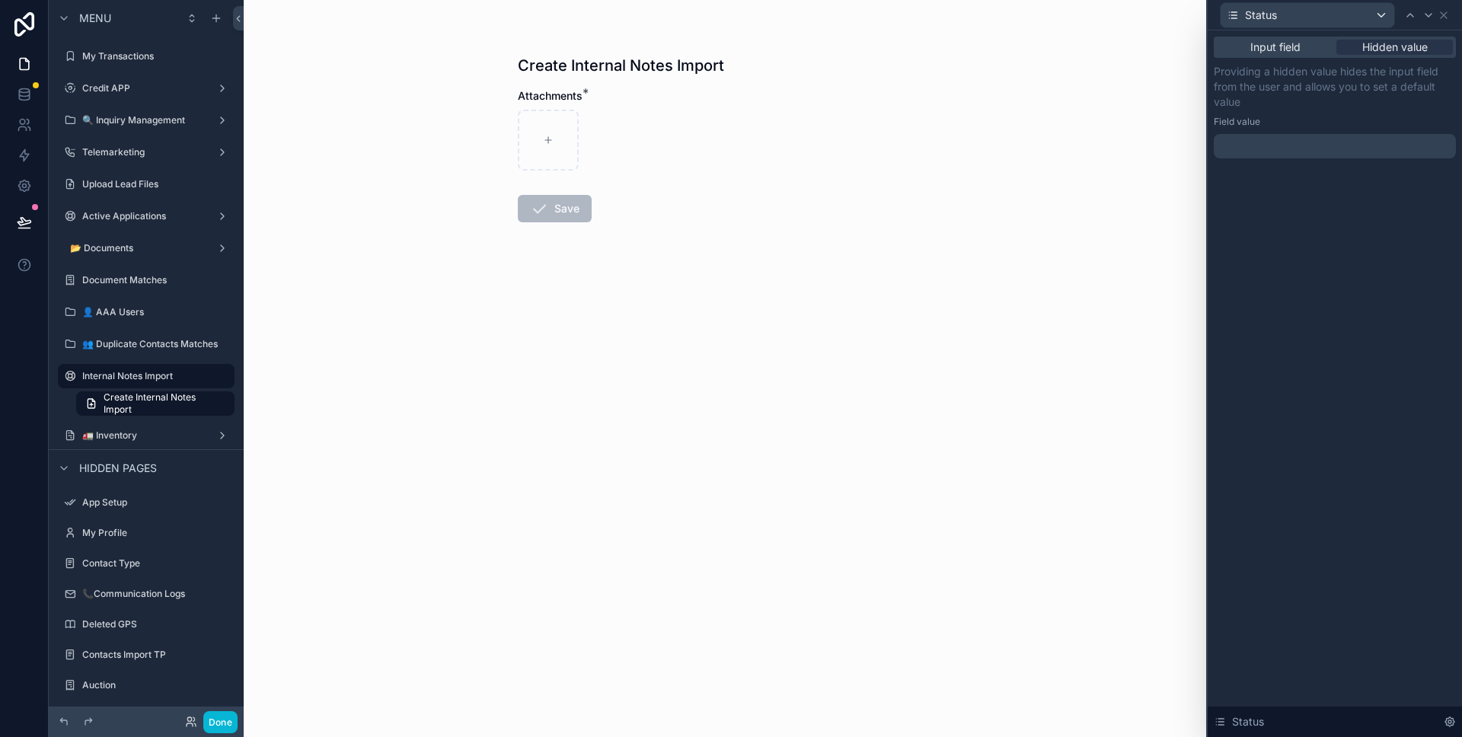
click at [1330, 139] on div at bounding box center [1335, 146] width 242 height 24
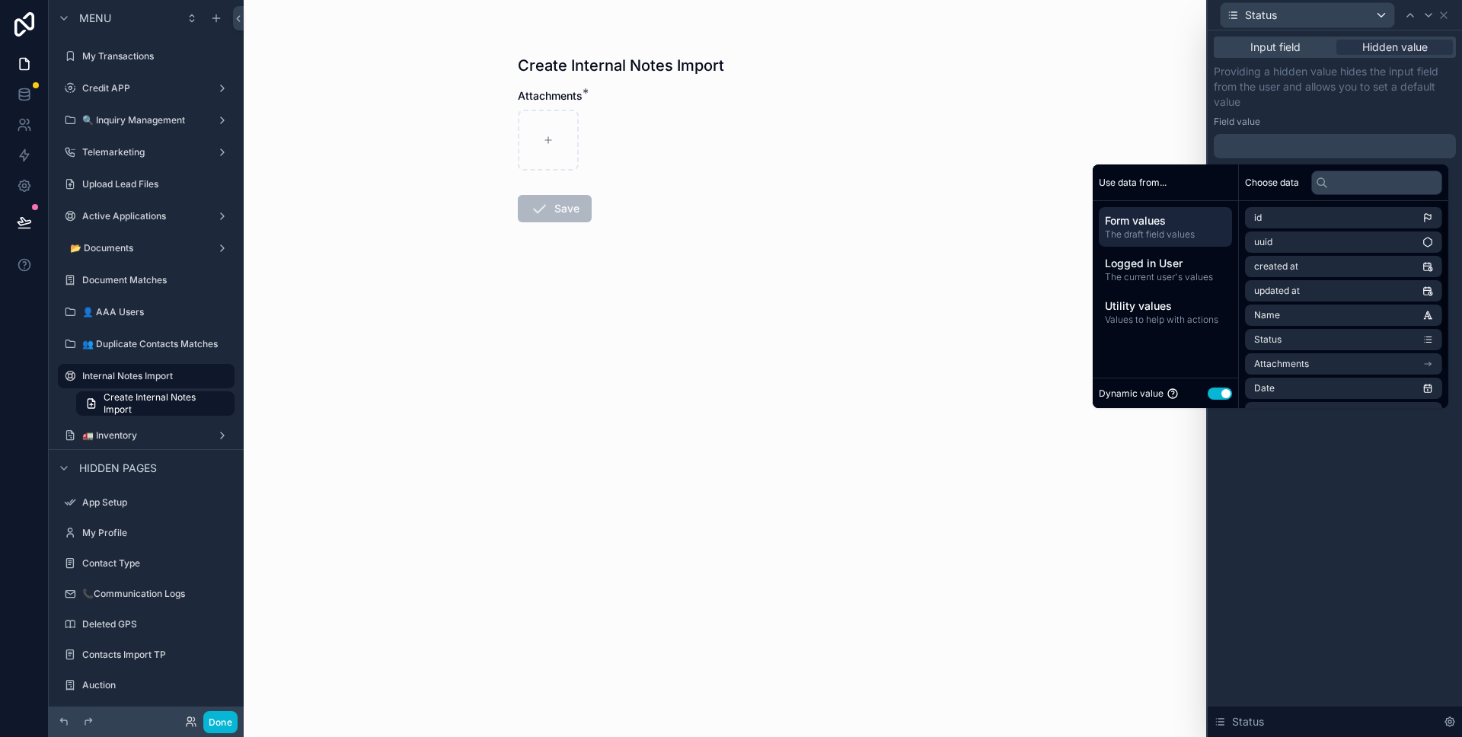
click at [1215, 390] on button "Use setting" at bounding box center [1220, 394] width 24 height 12
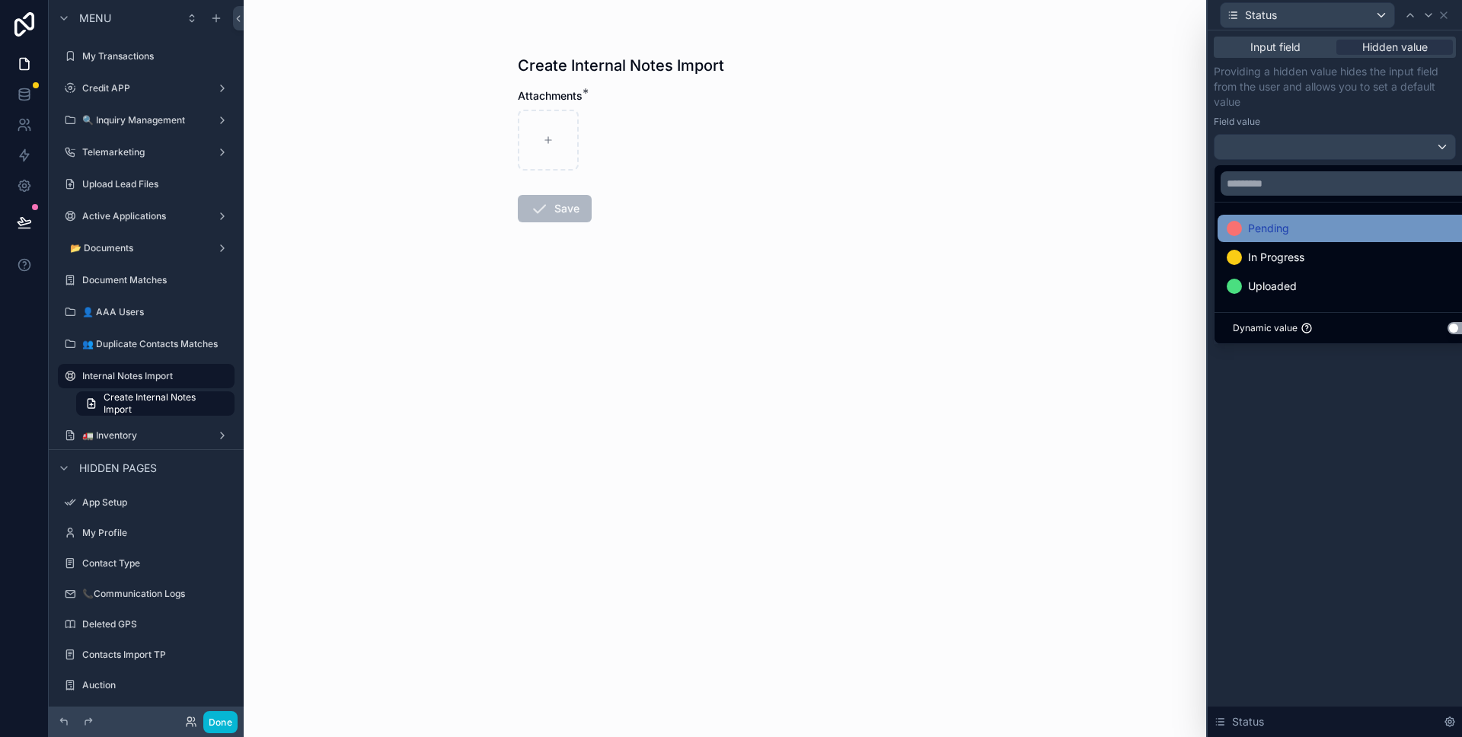
click at [1304, 218] on div "Pending" at bounding box center [1353, 228] width 270 height 27
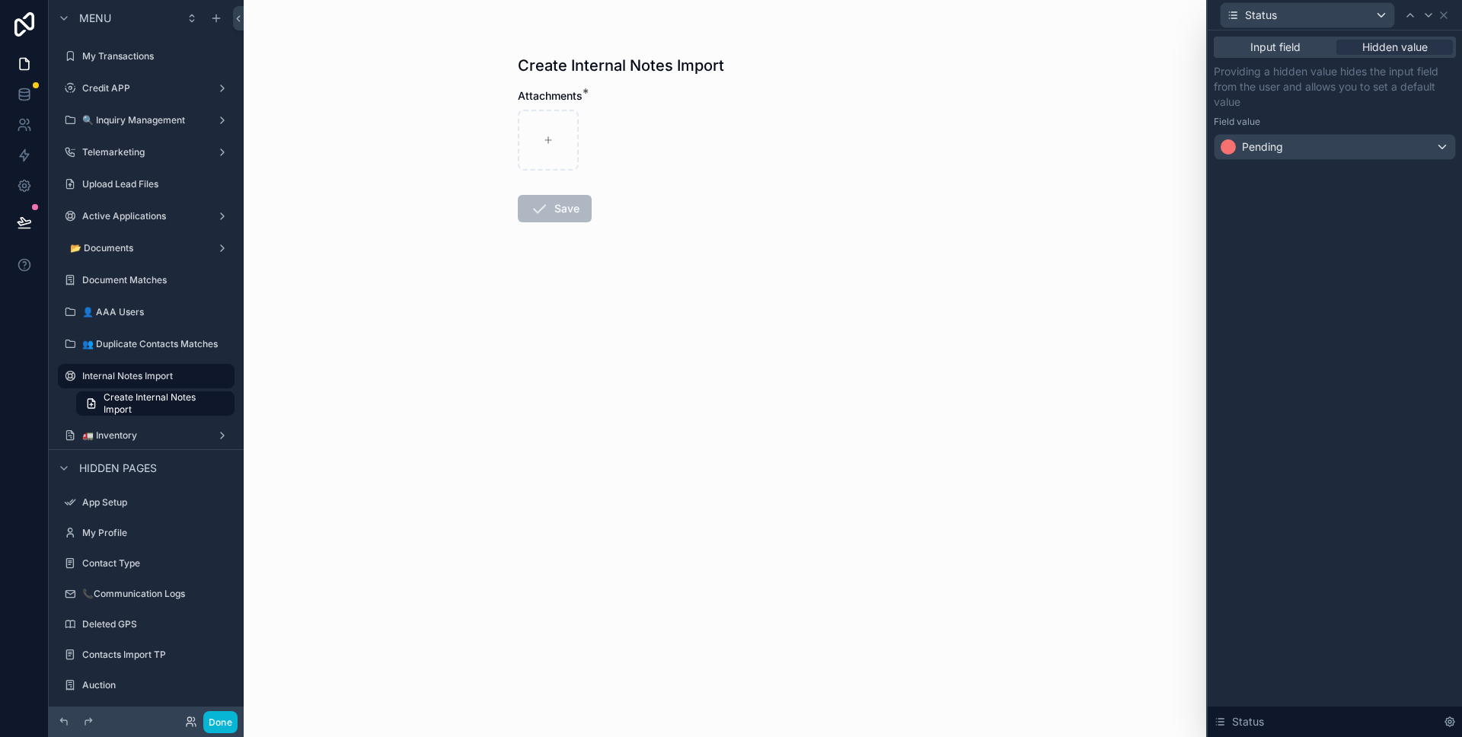
drag, startPoint x: 1304, startPoint y: 375, endPoint x: 1378, endPoint y: 136, distance: 249.3
click at [1304, 374] on div "Input field Hidden value Providing a hidden value hides the input field from th…" at bounding box center [1335, 383] width 254 height 707
click at [1445, 16] on icon at bounding box center [1444, 15] width 6 height 6
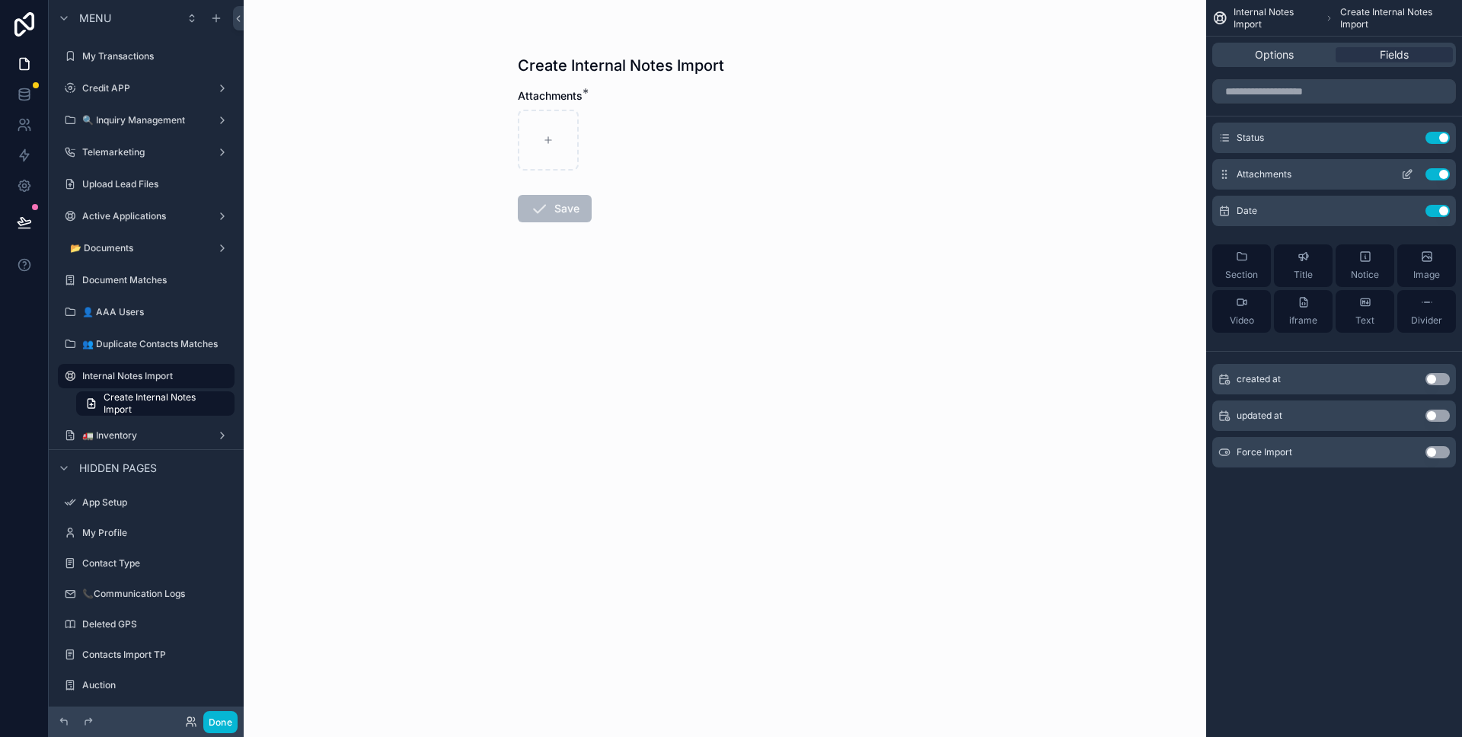
click at [1403, 174] on icon "scrollable content" at bounding box center [1406, 175] width 7 height 7
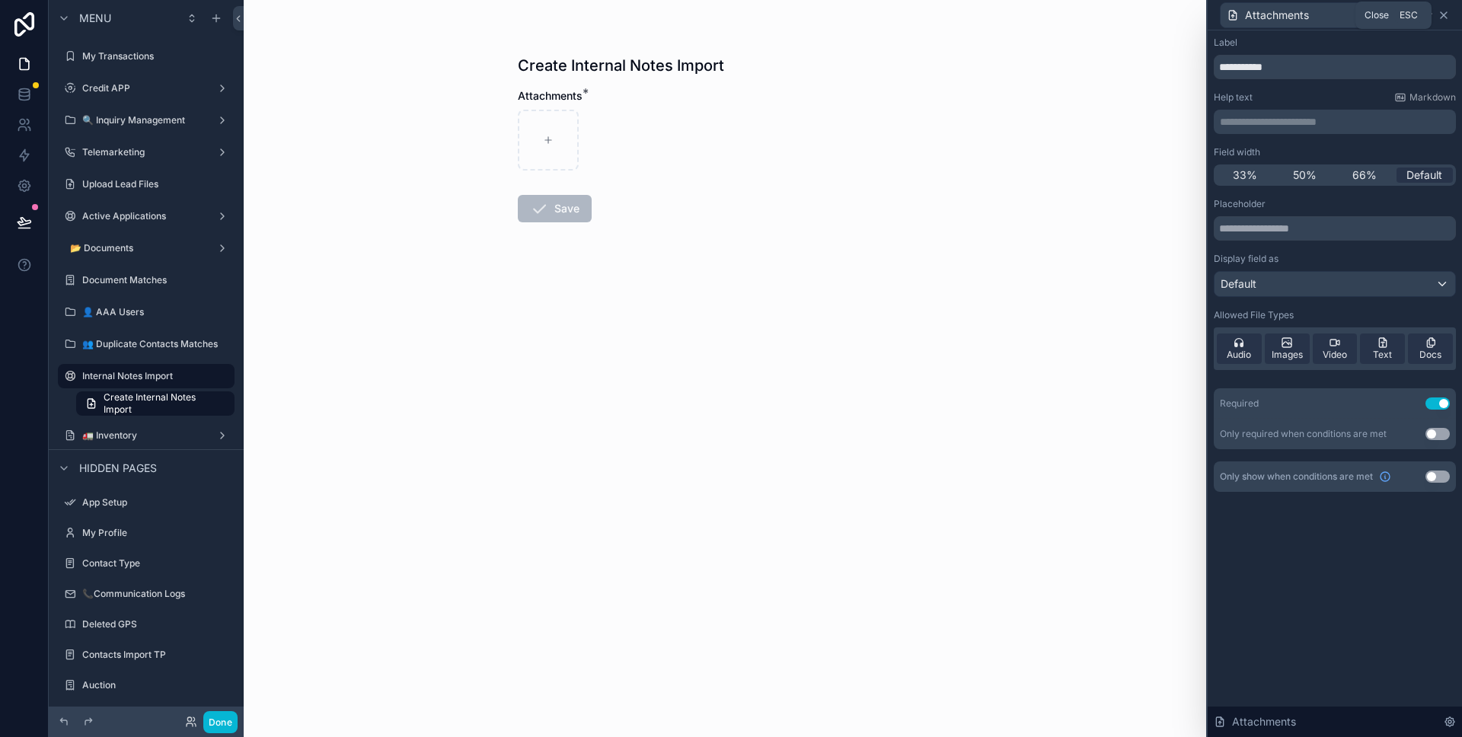
click at [1442, 14] on icon at bounding box center [1444, 15] width 12 height 12
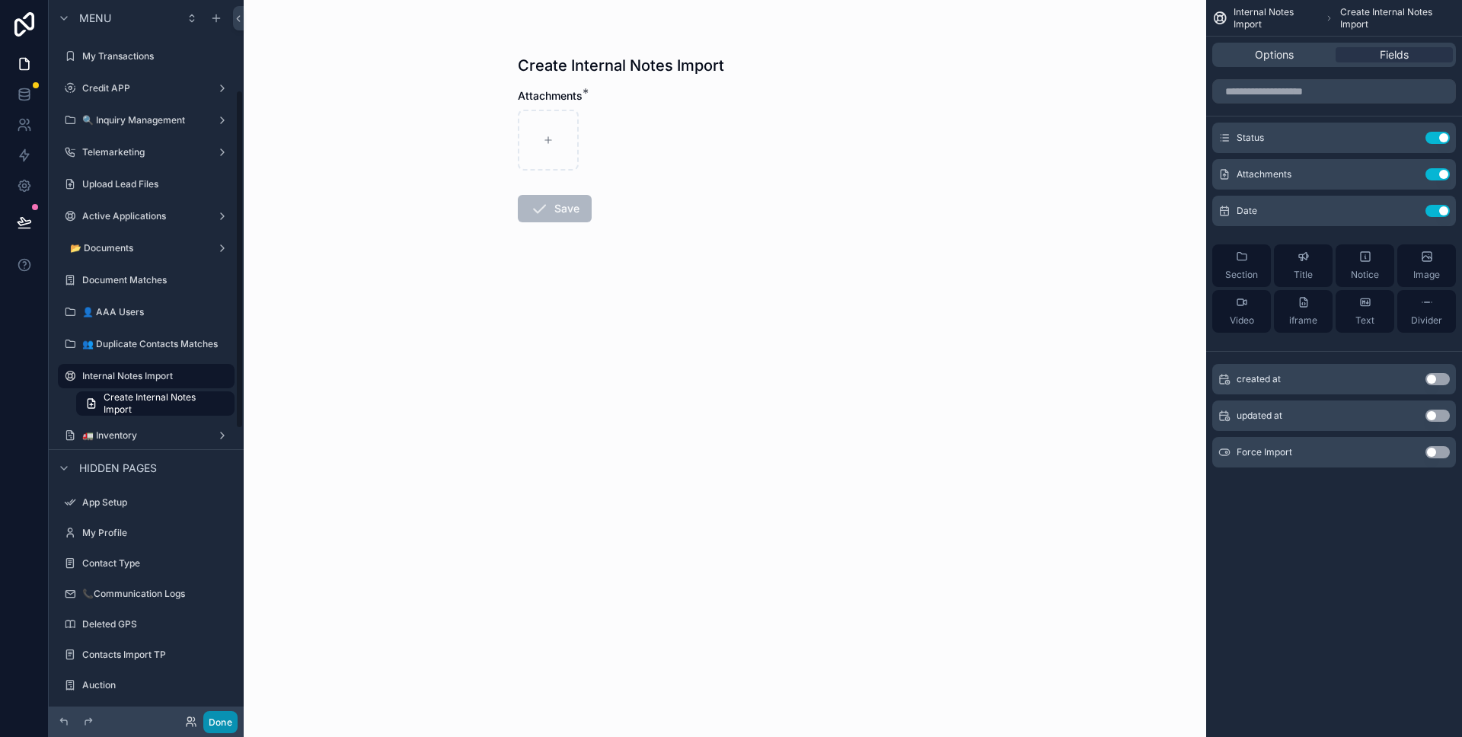
click at [220, 714] on button "Done" at bounding box center [220, 722] width 34 height 22
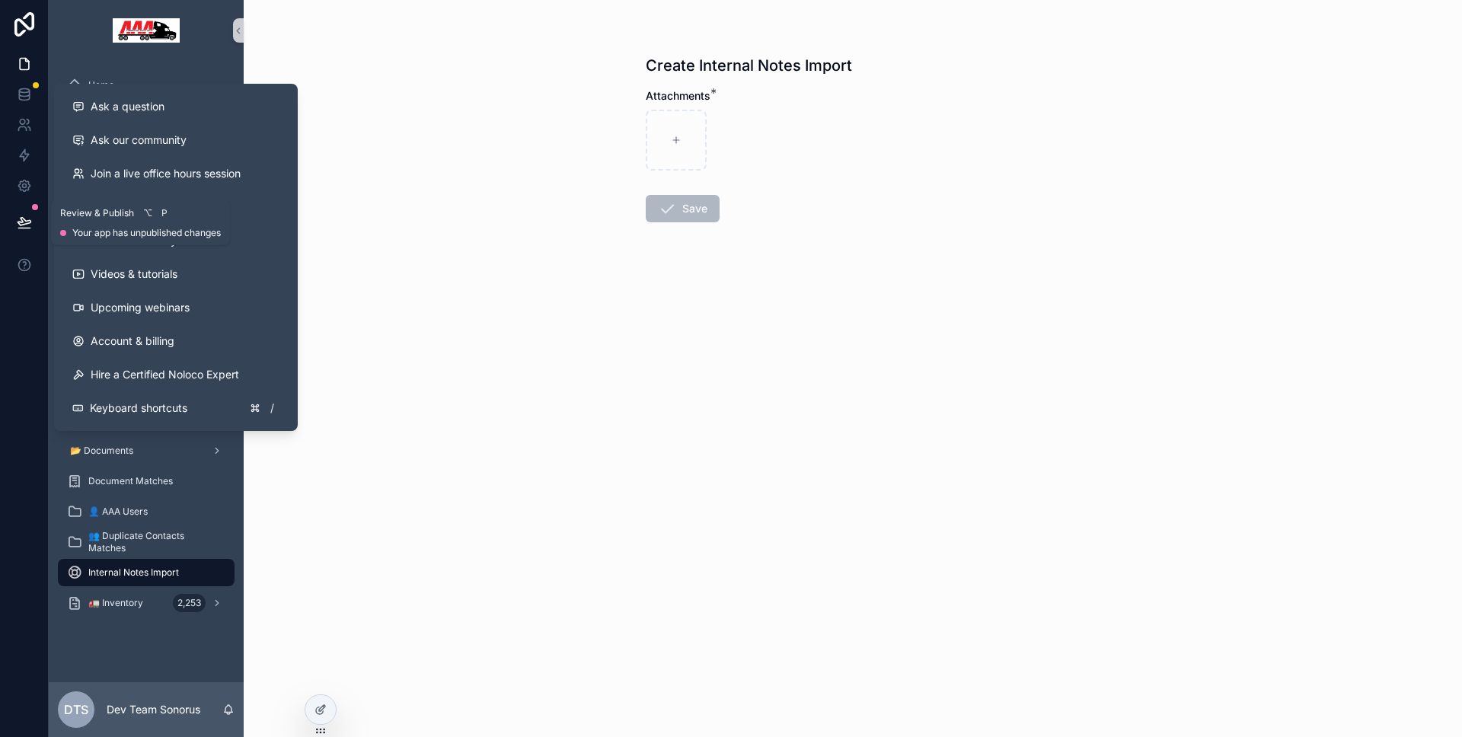
click at [29, 228] on icon at bounding box center [23, 228] width 11 height 0
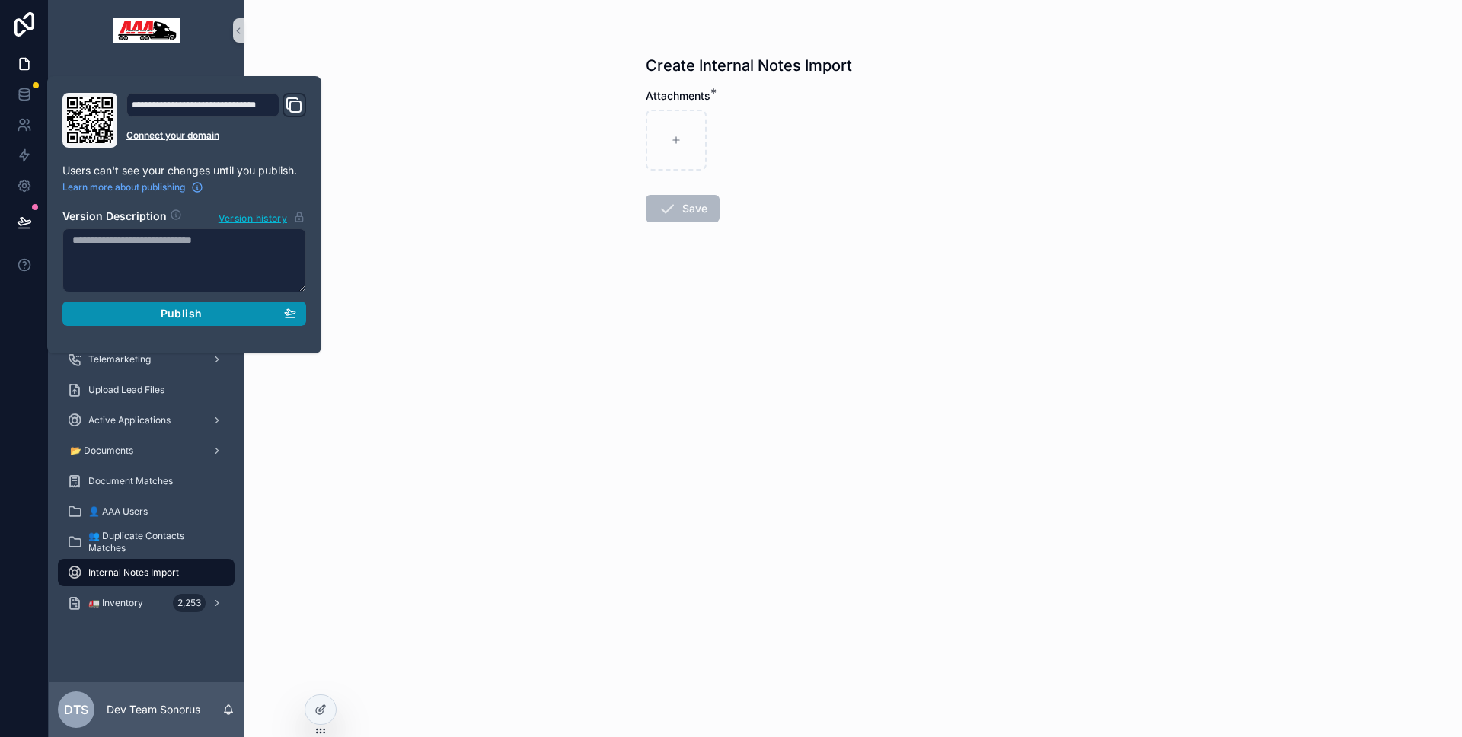
click at [126, 313] on div "Publish" at bounding box center [184, 314] width 224 height 14
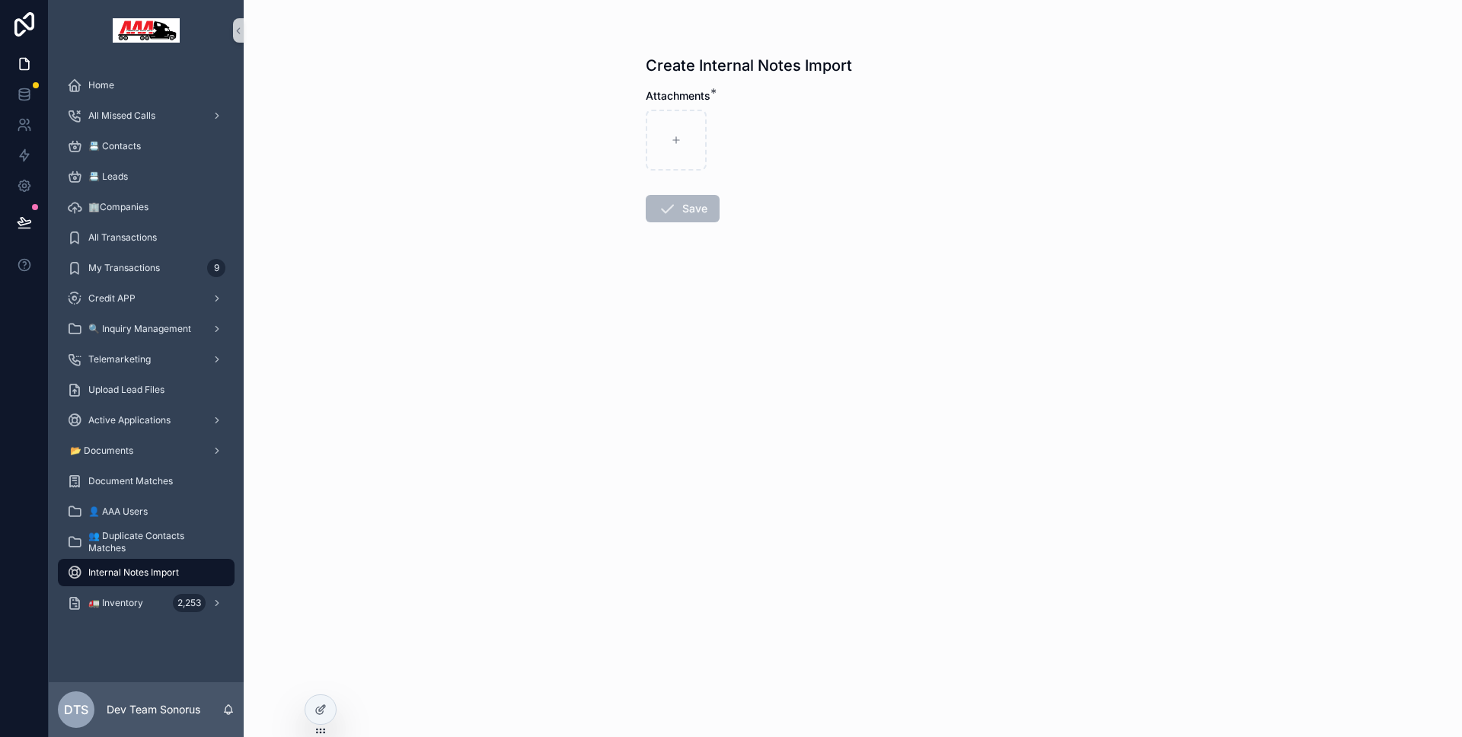
click at [25, 336] on div at bounding box center [24, 368] width 49 height 737
click at [168, 573] on span "Internal Notes Import" at bounding box center [133, 573] width 91 height 12
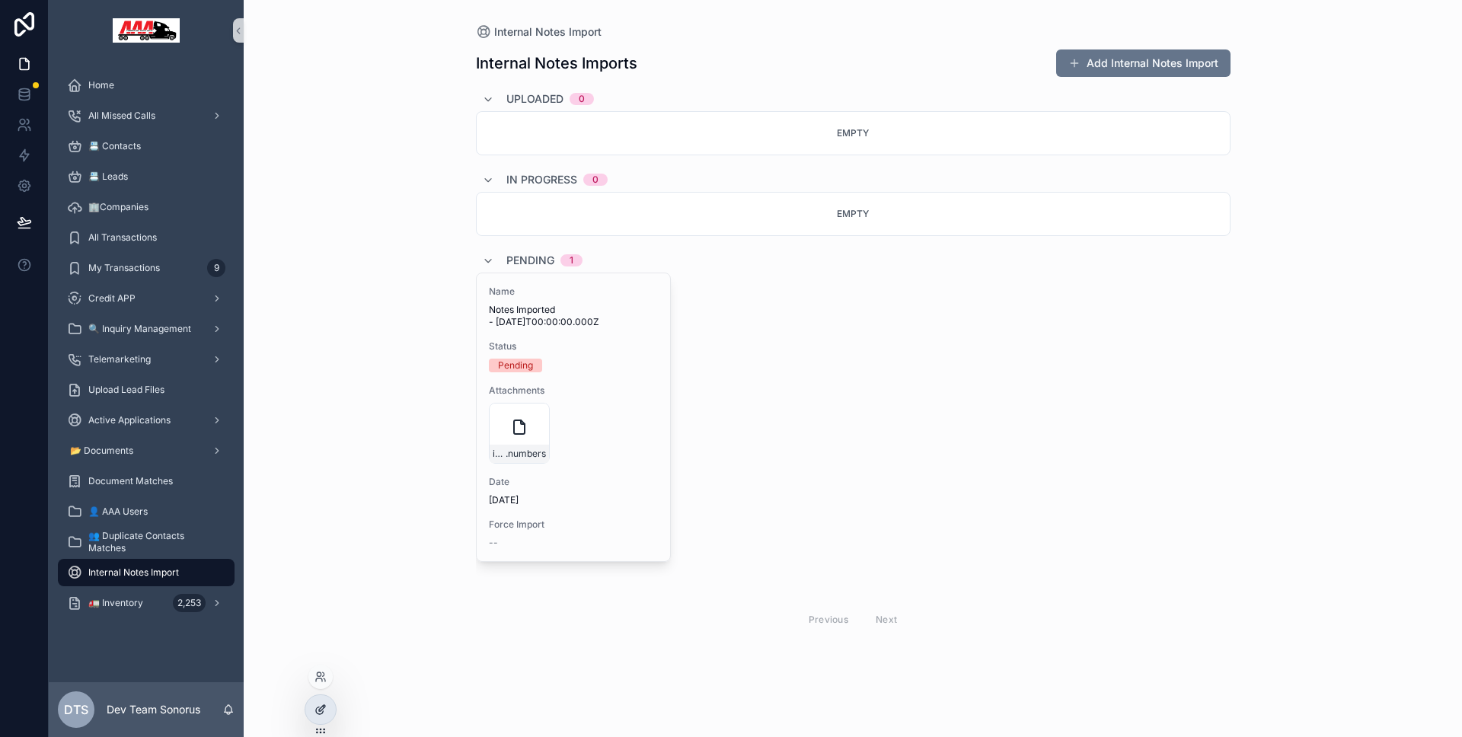
click at [318, 698] on div at bounding box center [320, 709] width 30 height 29
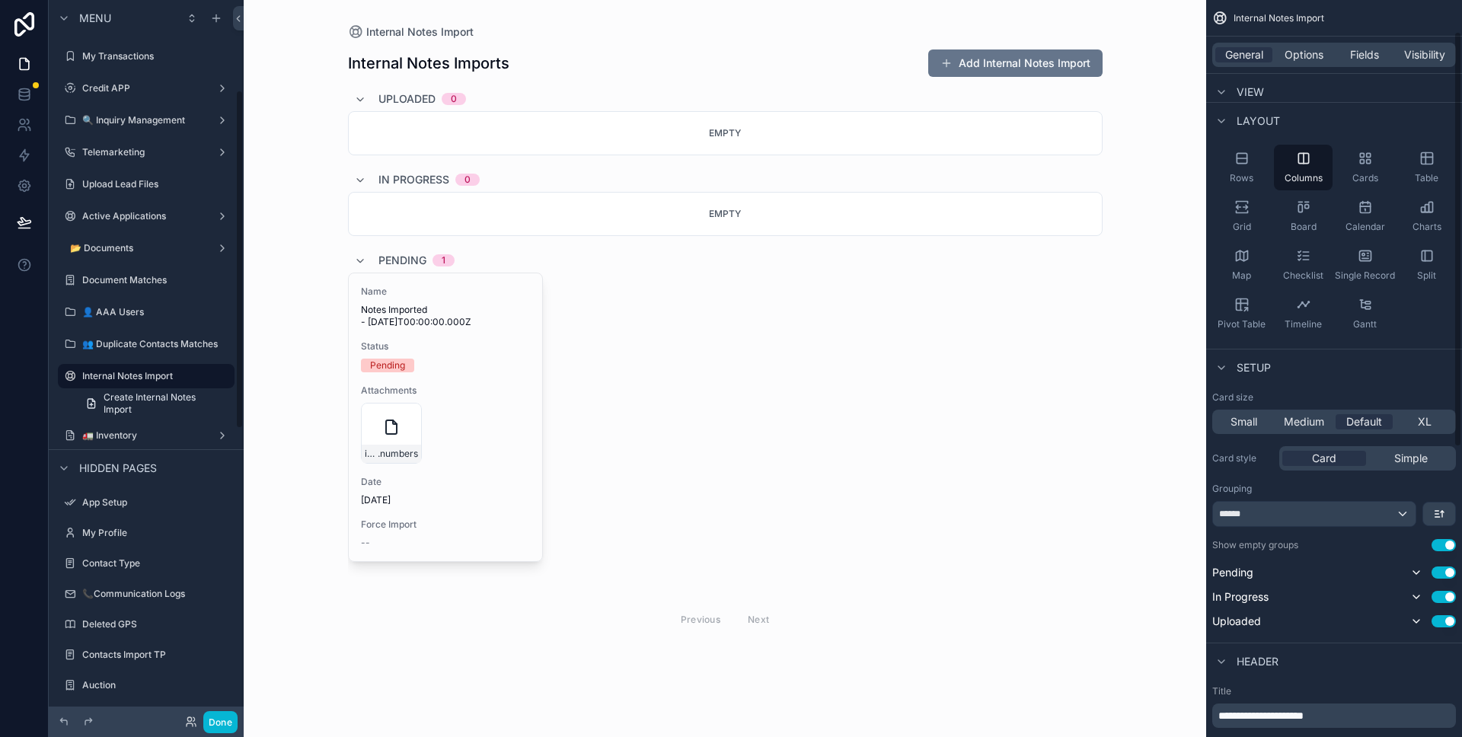
scroll to position [199, 0]
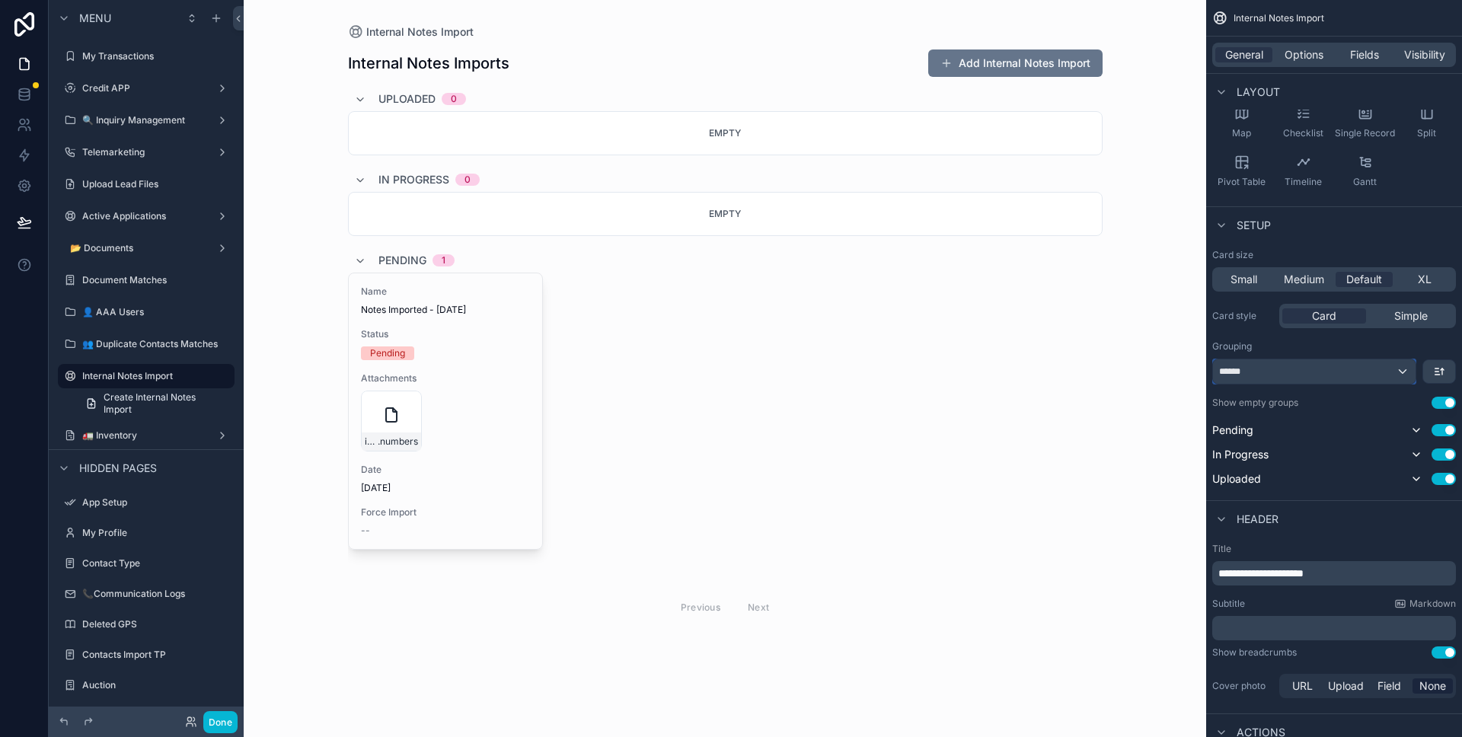
click at [1359, 377] on div "******" at bounding box center [1314, 371] width 203 height 24
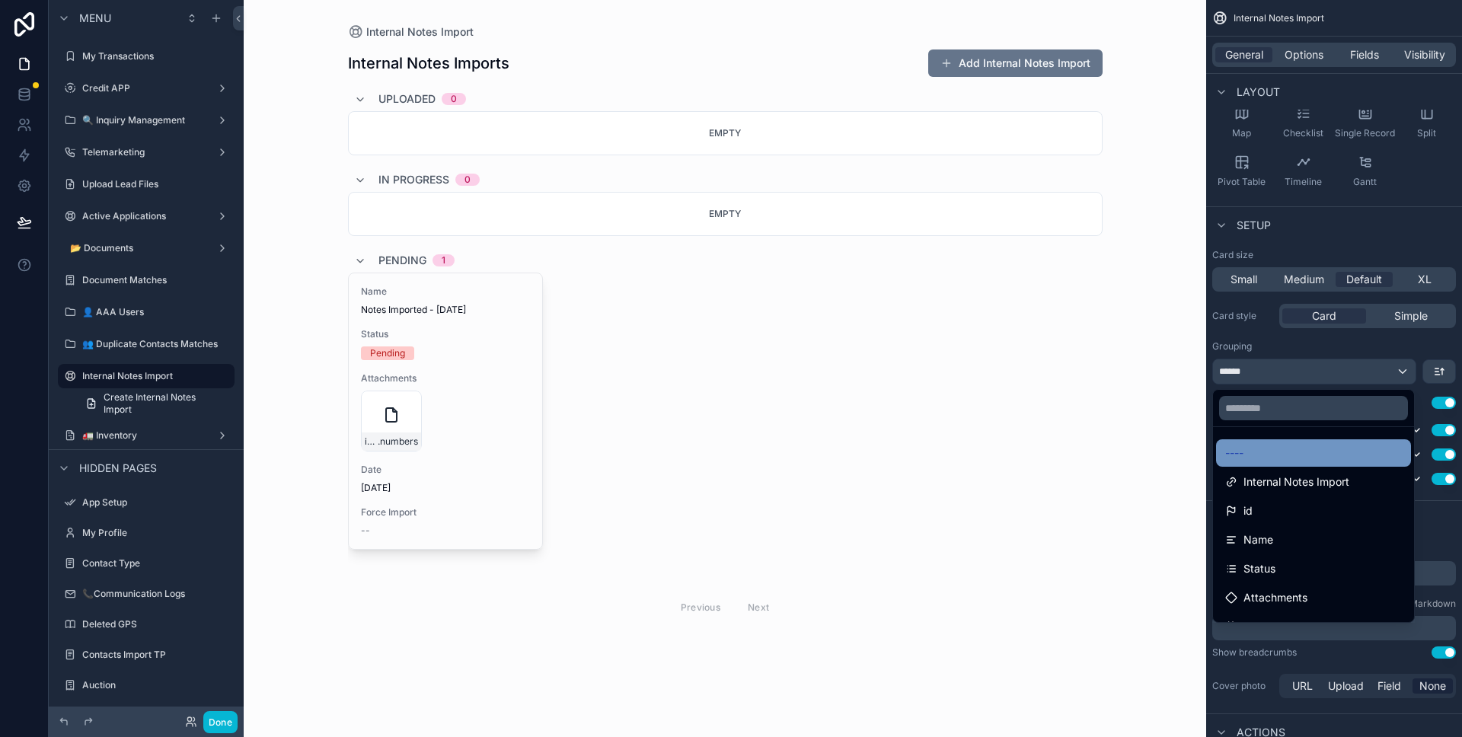
click at [1288, 445] on div "----" at bounding box center [1313, 453] width 177 height 18
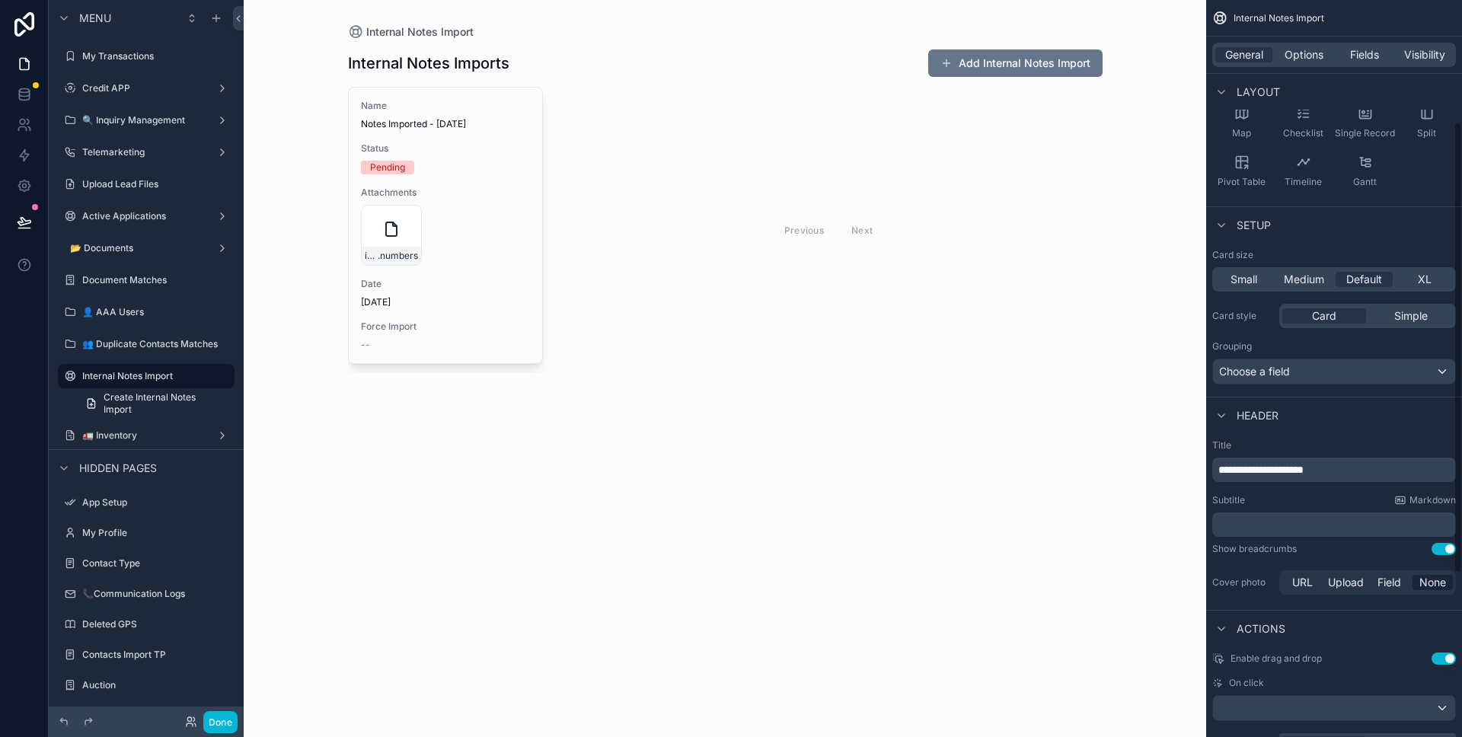
scroll to position [0, 0]
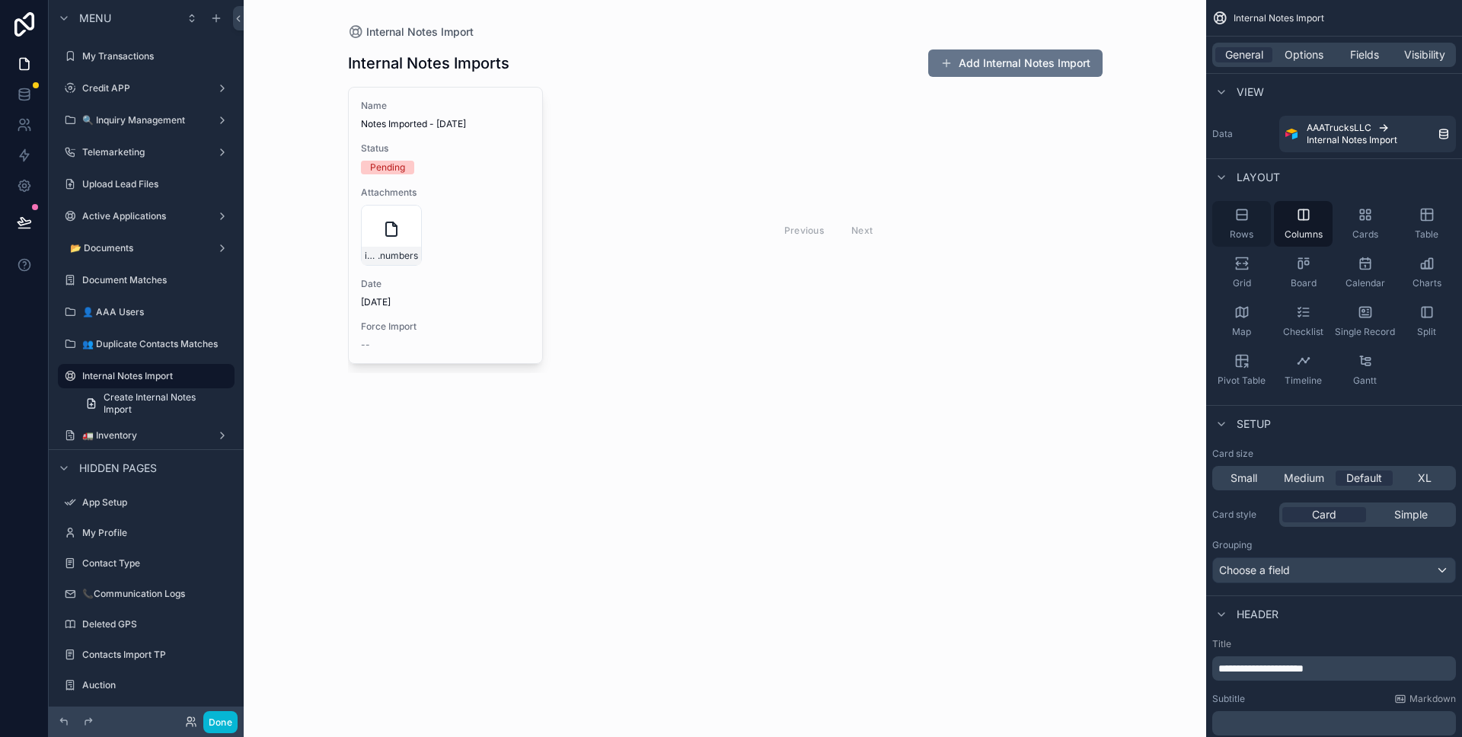
click at [1257, 224] on div "Rows" at bounding box center [1241, 224] width 59 height 46
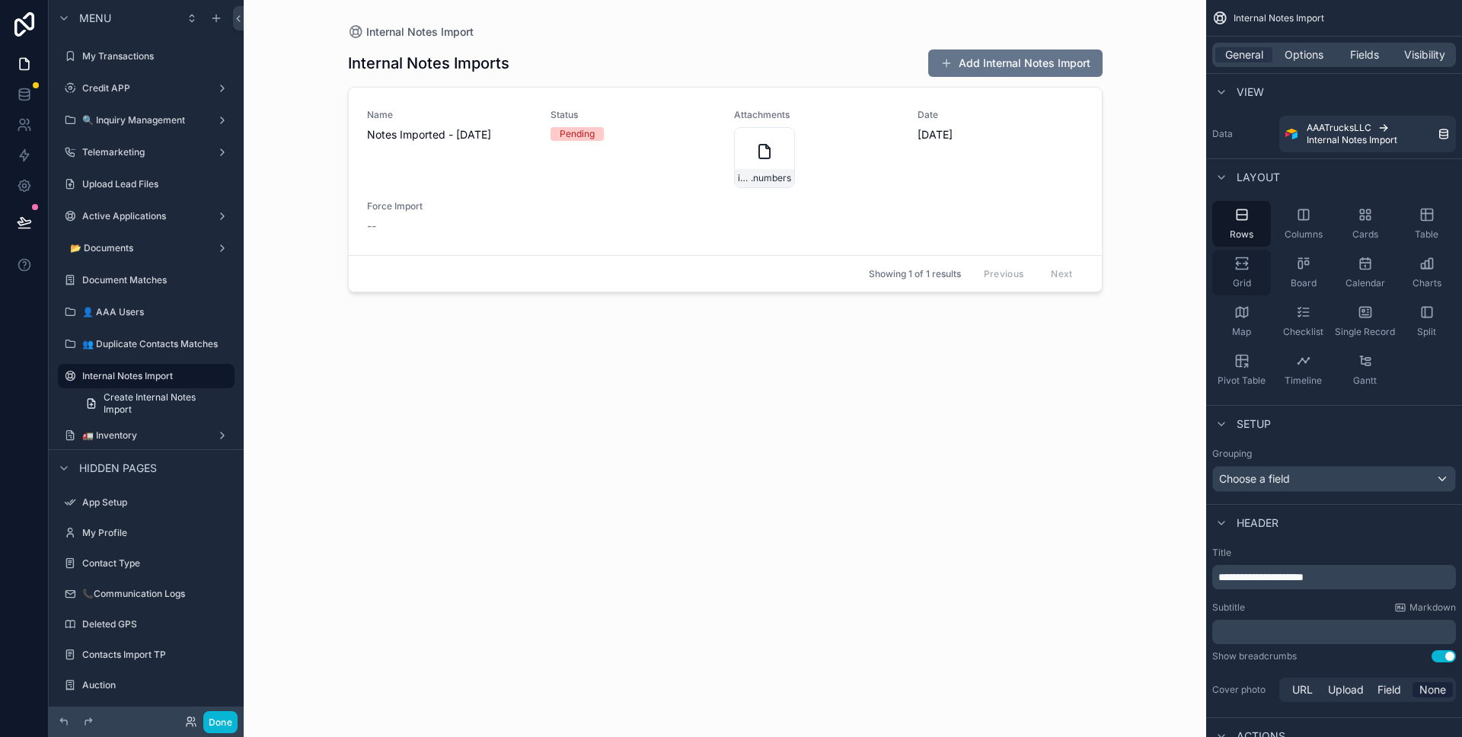
click at [1257, 258] on div "Grid" at bounding box center [1241, 273] width 59 height 46
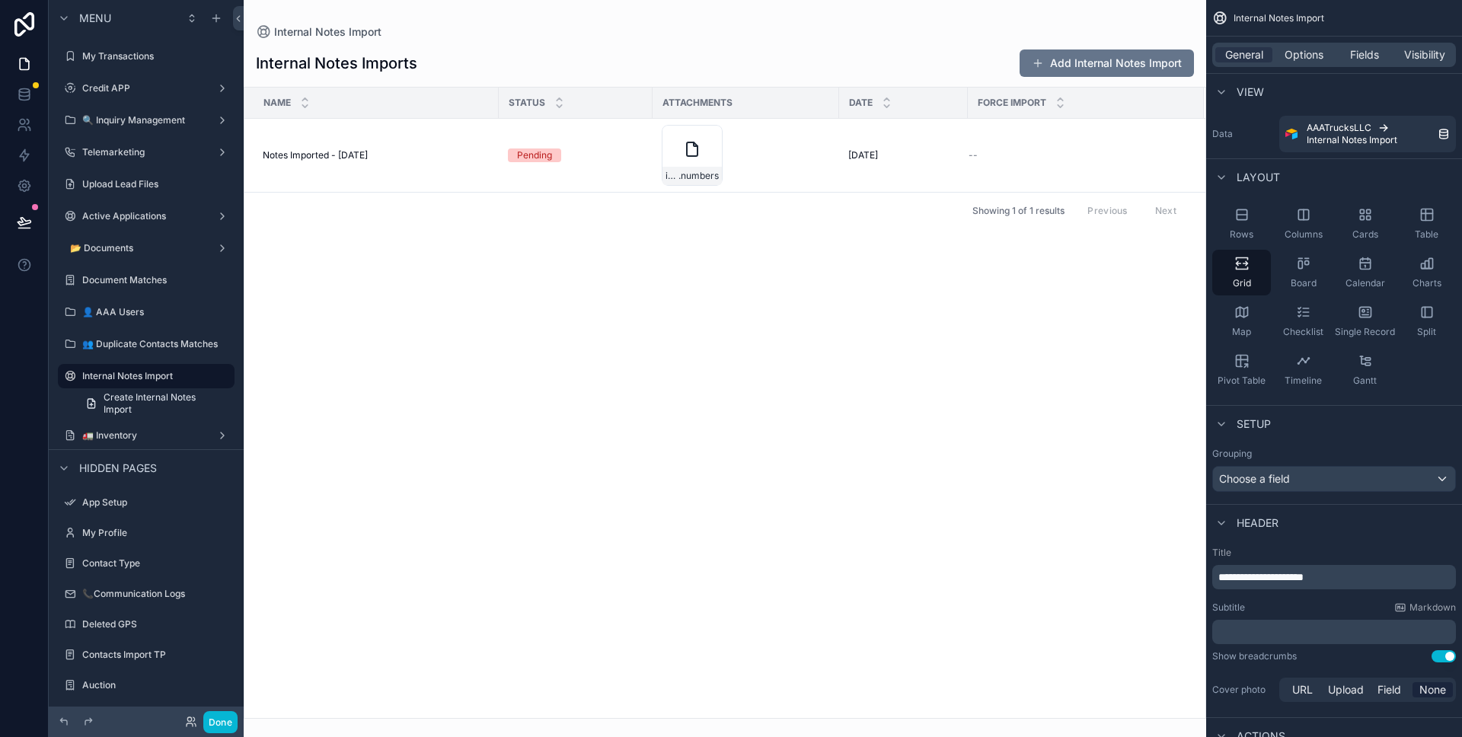
click at [972, 316] on div "scrollable content" at bounding box center [725, 368] width 963 height 737
click at [647, 50] on div "Internal Notes Imports Add Internal Notes Import" at bounding box center [725, 63] width 938 height 29
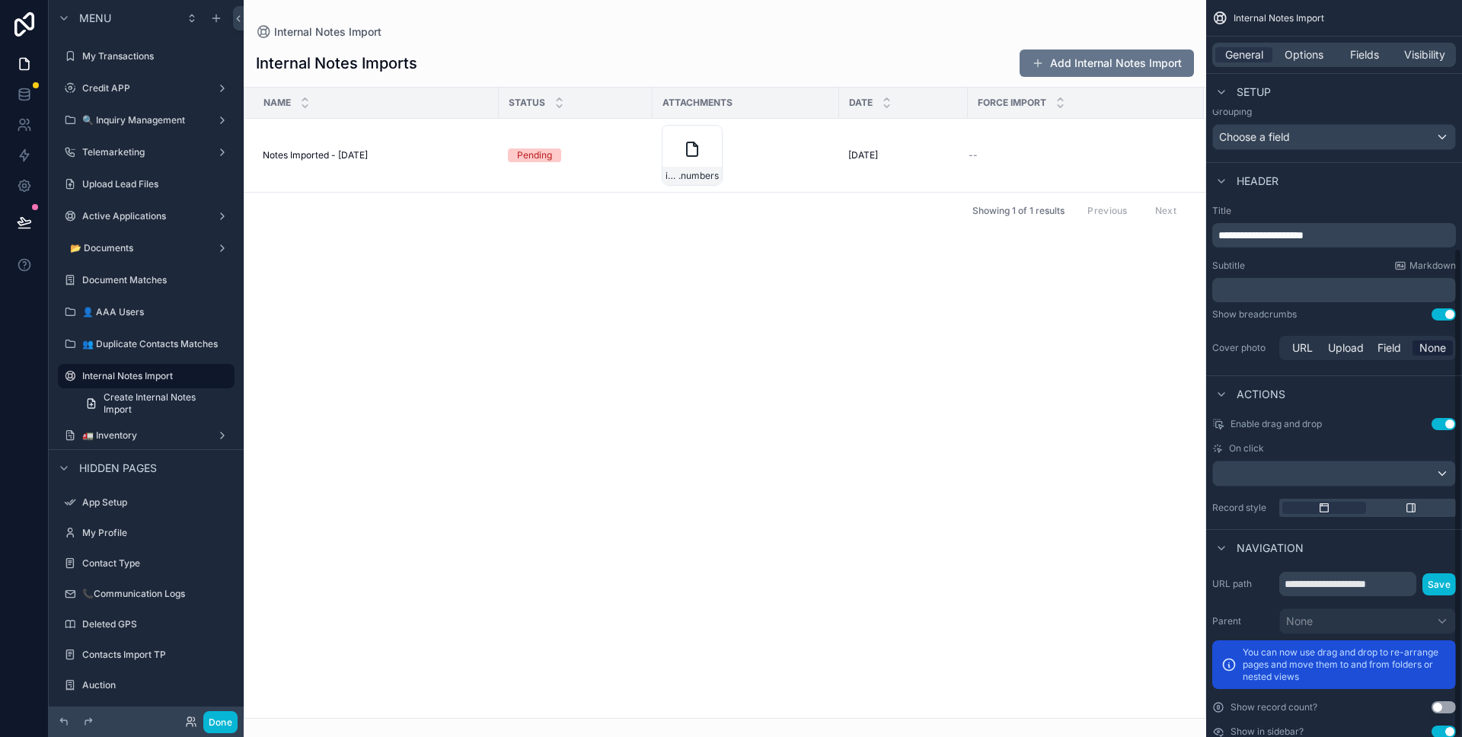
scroll to position [373, 0]
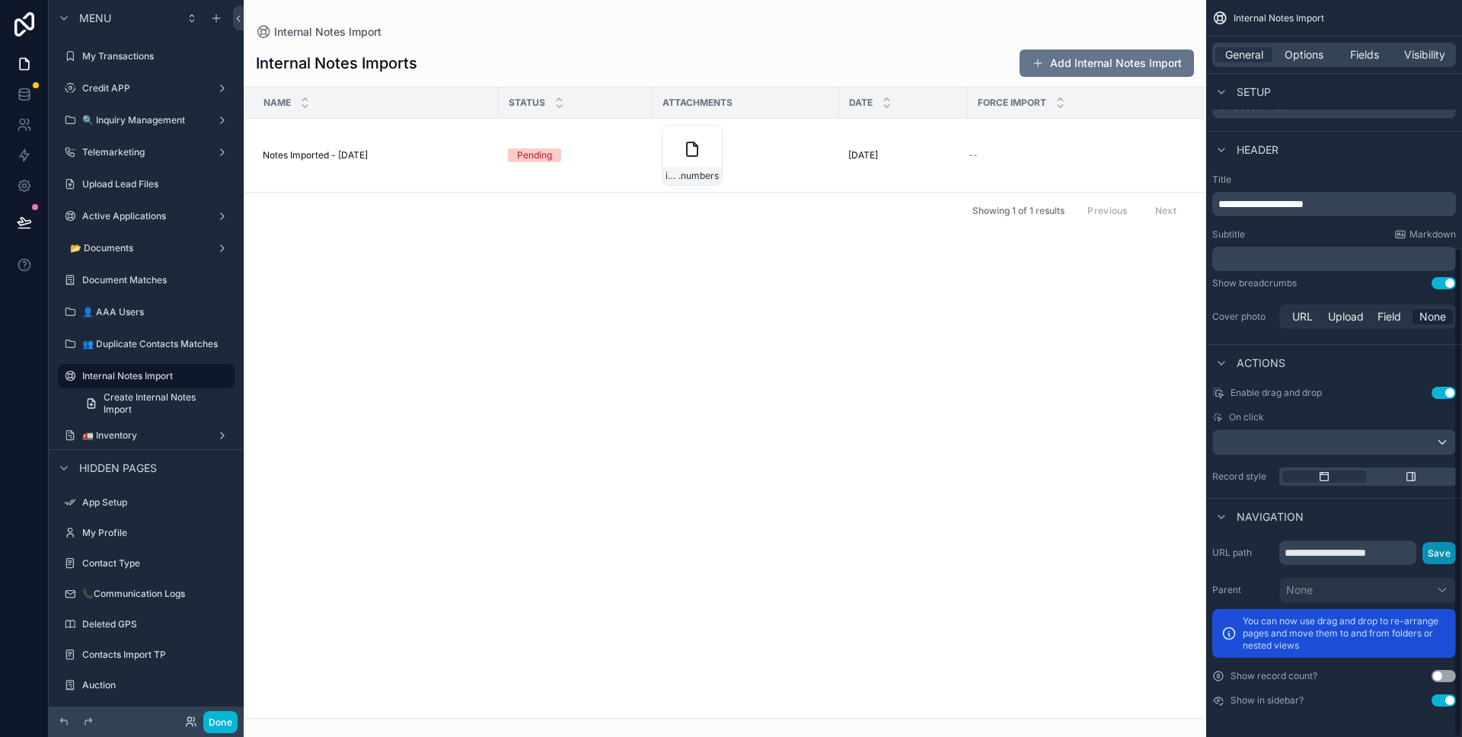
click at [1445, 551] on button "Save" at bounding box center [1440, 553] width 34 height 22
click at [1434, 551] on button "Save" at bounding box center [1440, 553] width 34 height 22
click at [1359, 60] on span "Fields" at bounding box center [1364, 54] width 29 height 15
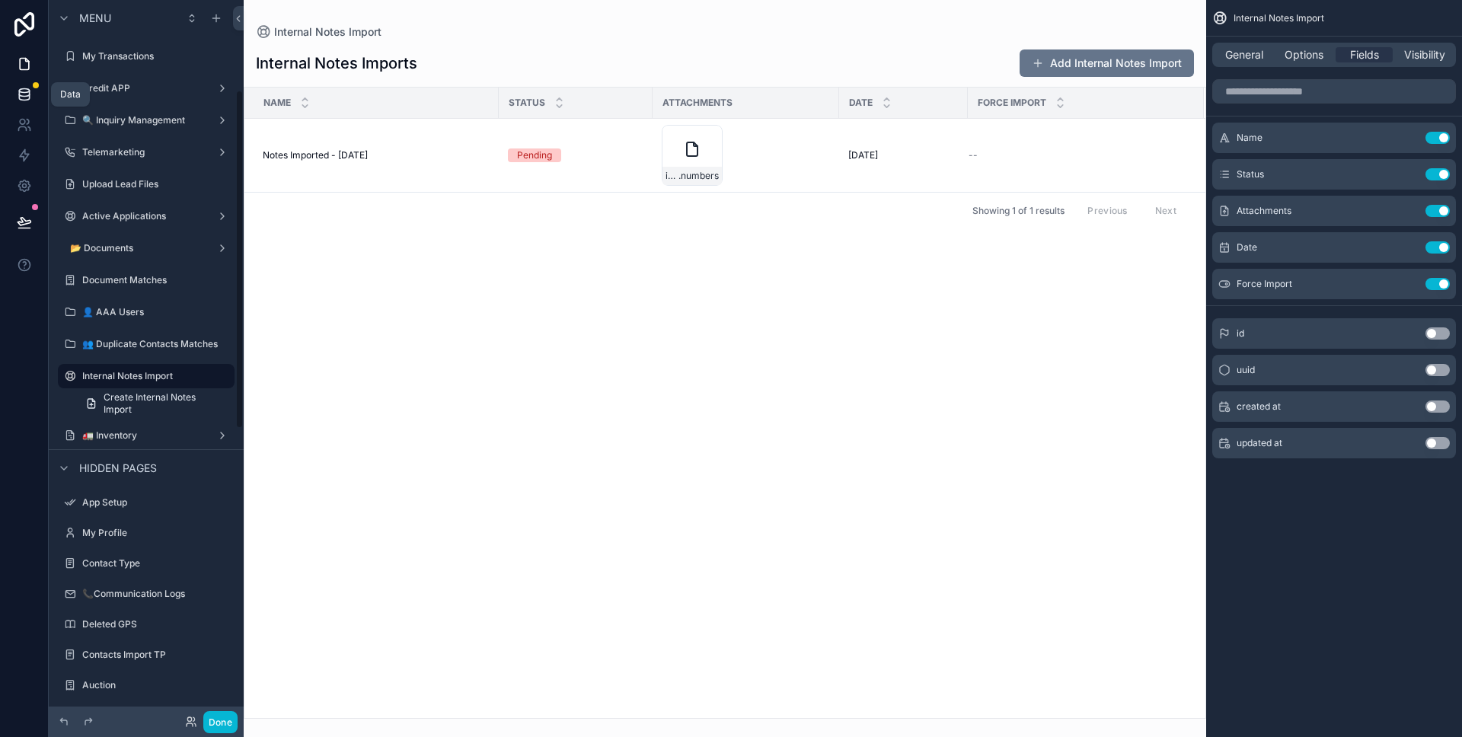
click at [30, 104] on link at bounding box center [24, 94] width 48 height 30
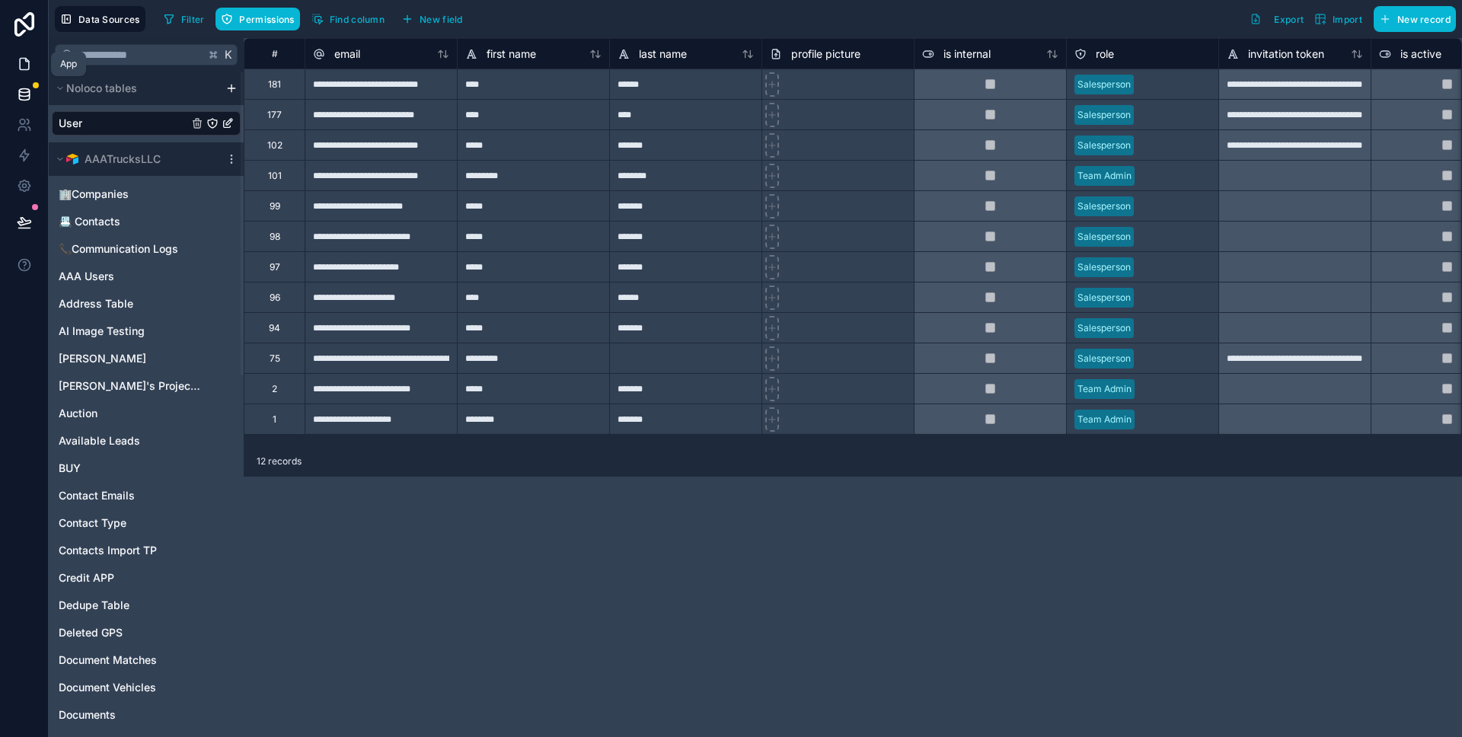
click at [18, 63] on icon at bounding box center [24, 63] width 15 height 15
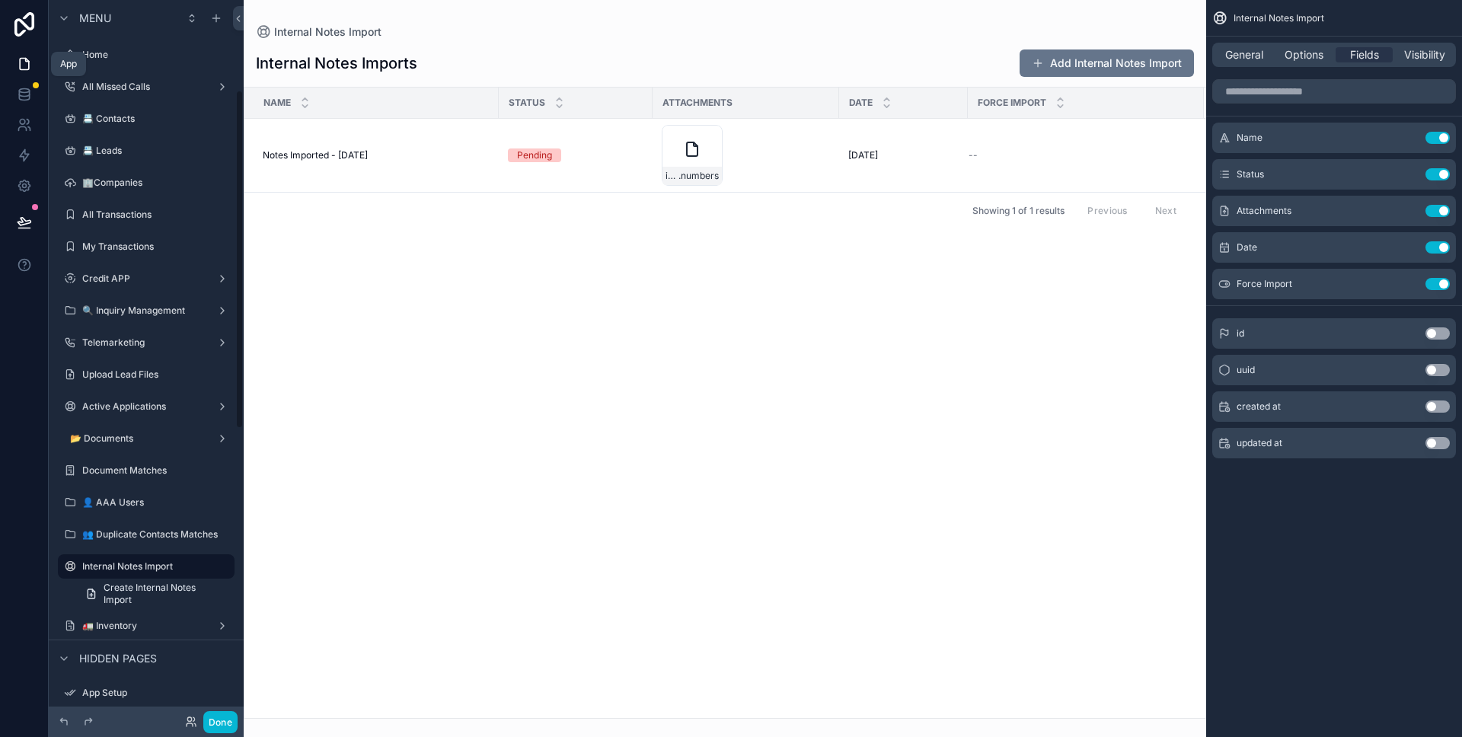
scroll to position [190, 0]
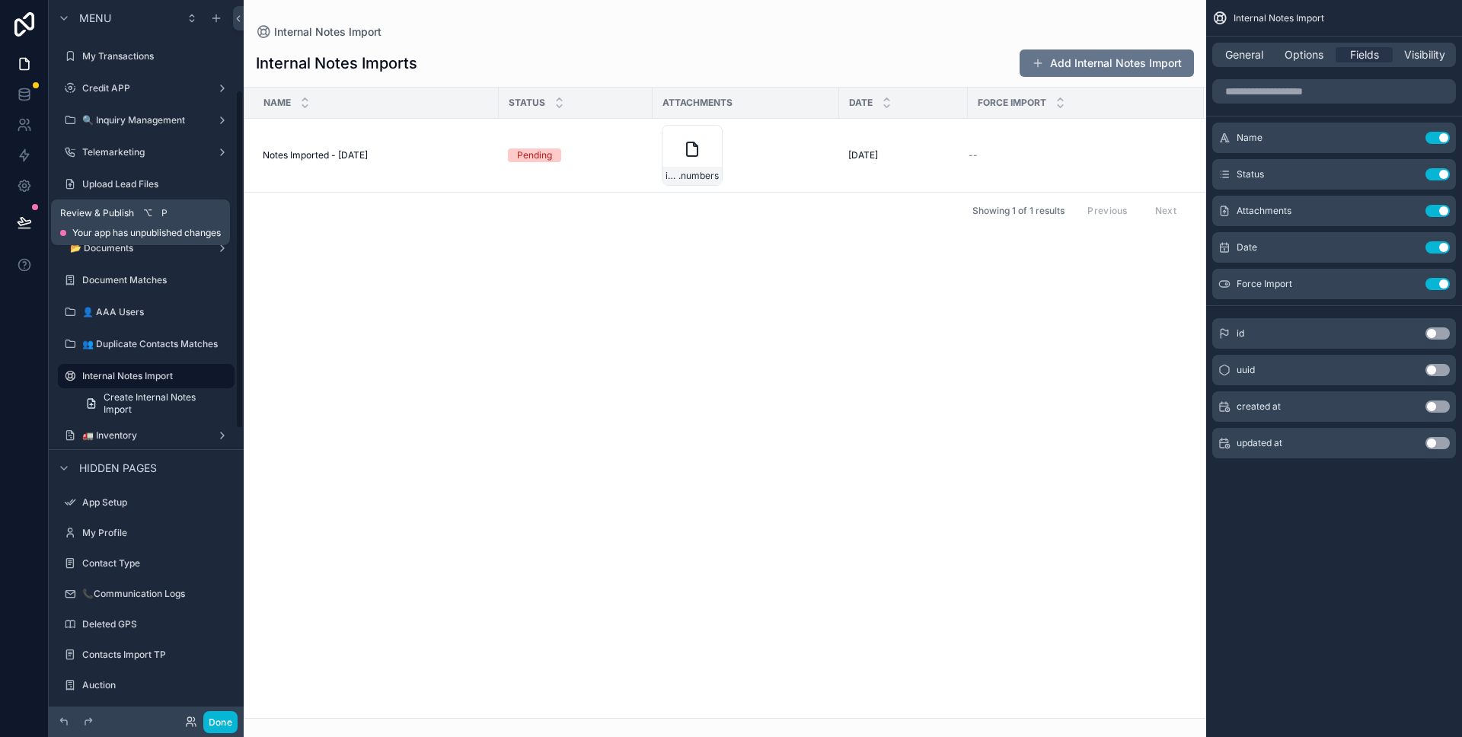
click at [19, 220] on icon at bounding box center [24, 222] width 15 height 15
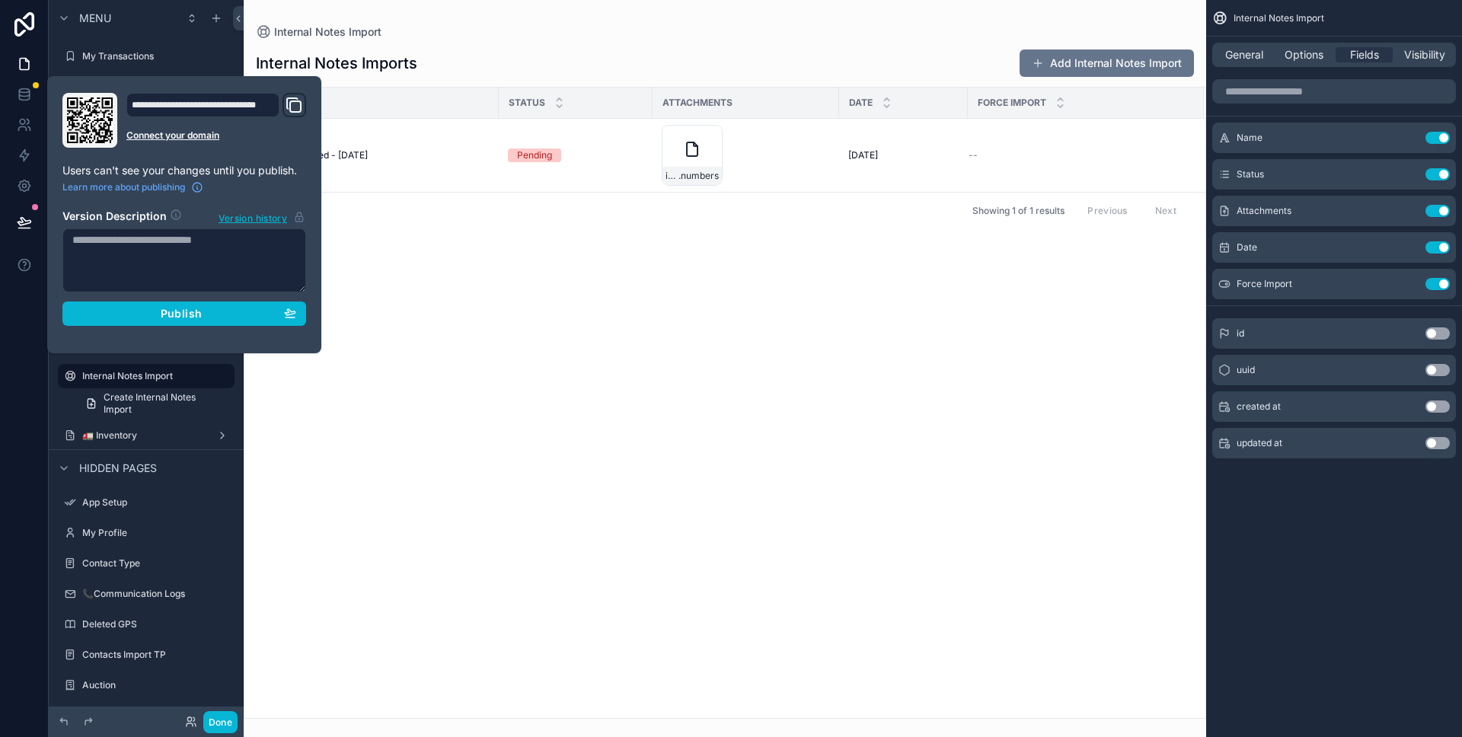
click at [123, 300] on section "Version Description Version history Publish" at bounding box center [184, 263] width 244 height 126
click at [123, 308] on div "Publish" at bounding box center [184, 314] width 224 height 14
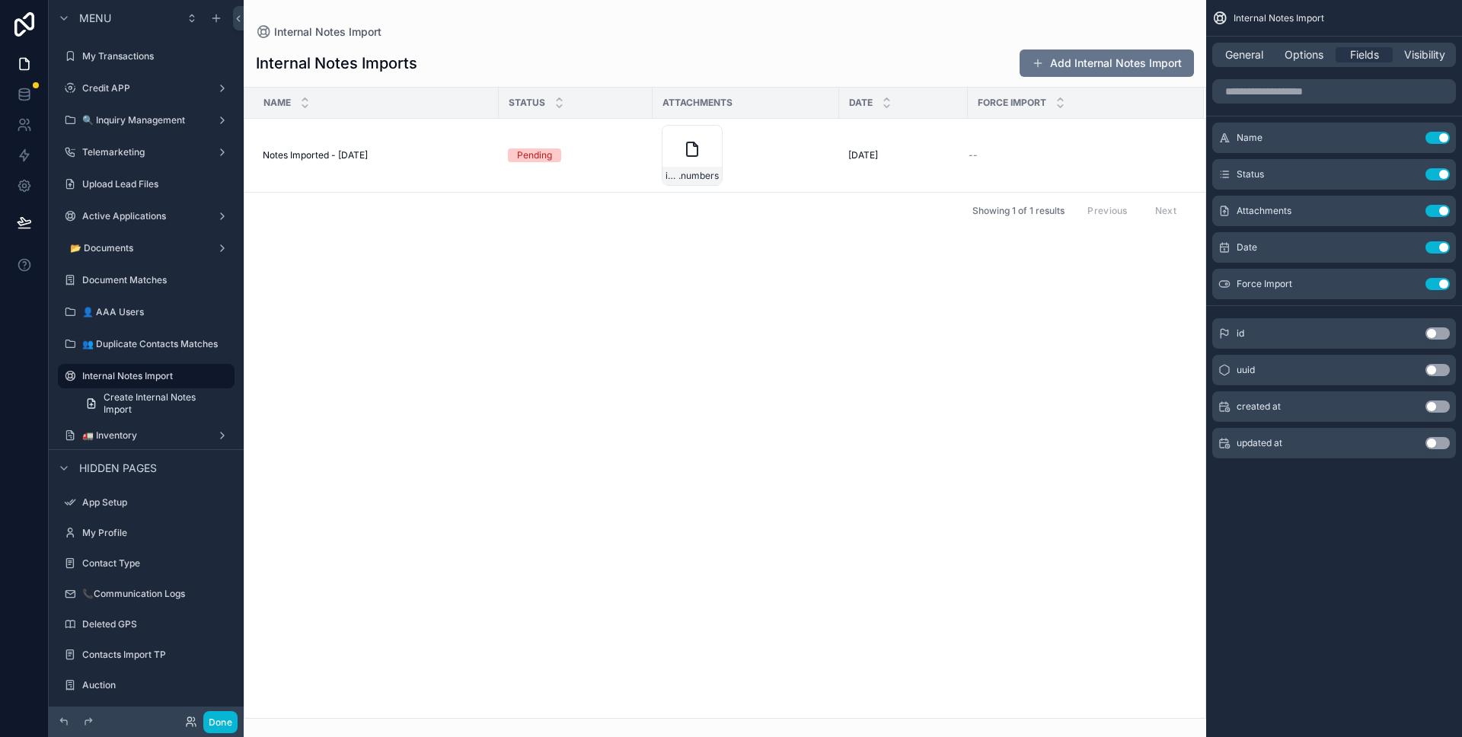
click at [392, 235] on div "Name Status Attachments Date Force Import Notes Imported - 09/11/2025 Notes Imp…" at bounding box center [724, 403] width 961 height 631
click at [1439, 283] on button "Use setting" at bounding box center [1438, 284] width 24 height 12
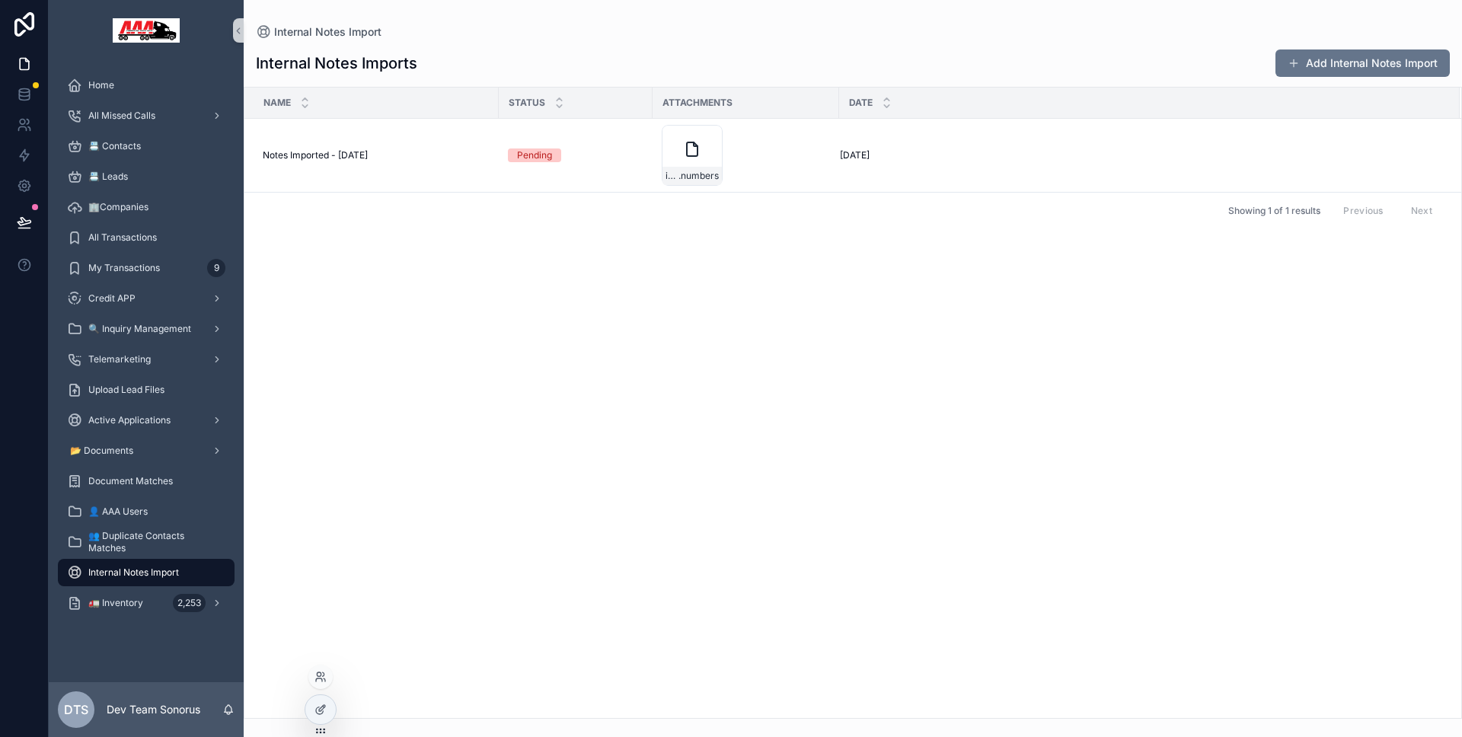
click at [331, 695] on div at bounding box center [321, 716] width 32 height 43
click at [325, 700] on div at bounding box center [320, 709] width 30 height 29
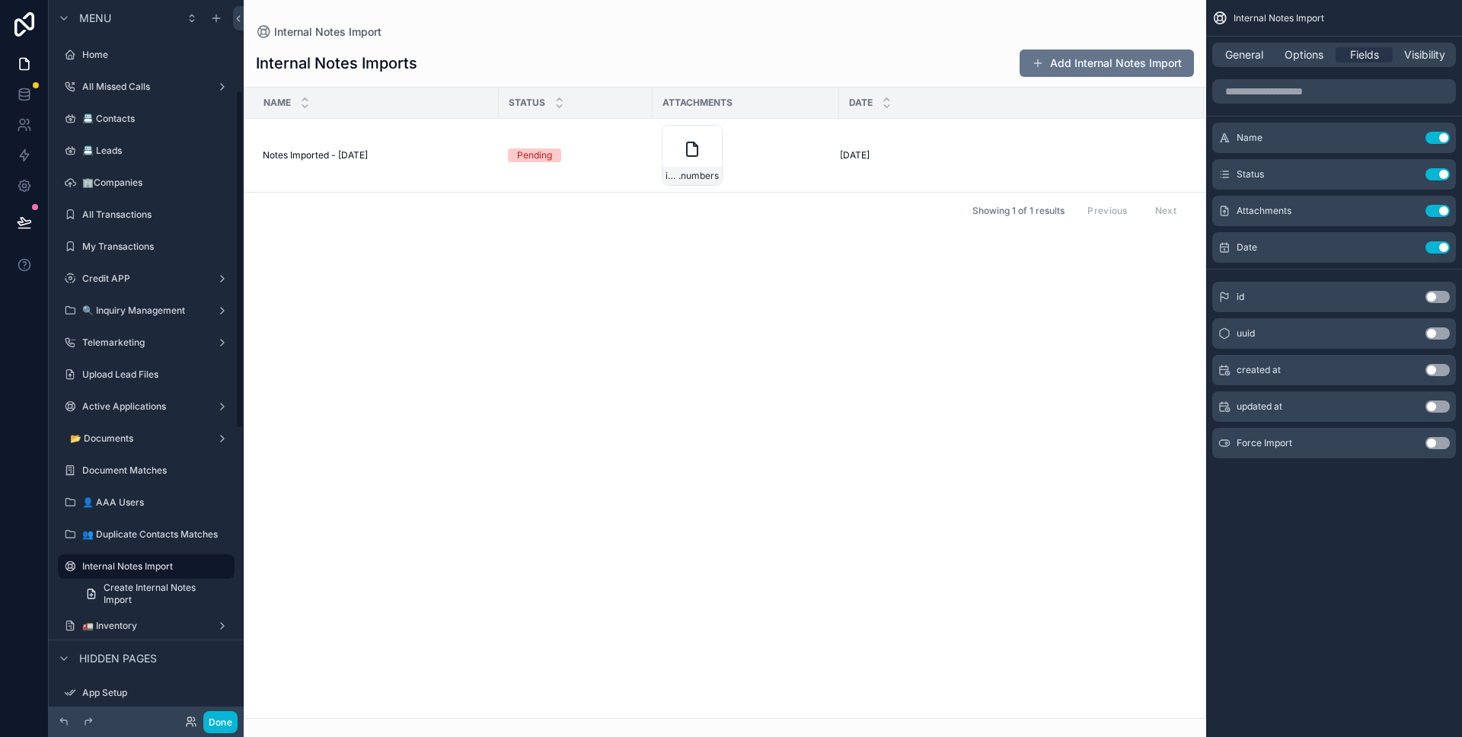
scroll to position [190, 0]
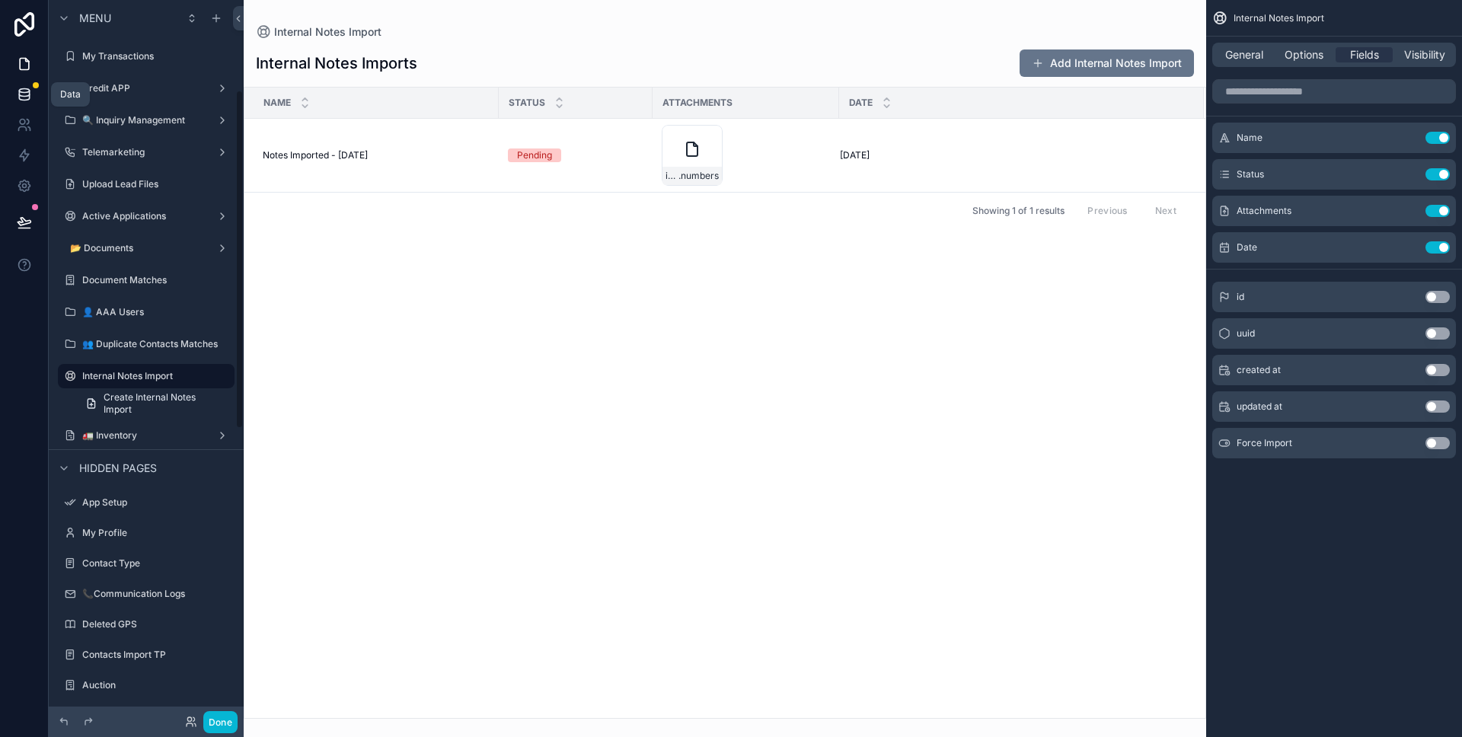
click at [19, 97] on icon at bounding box center [24, 97] width 10 height 6
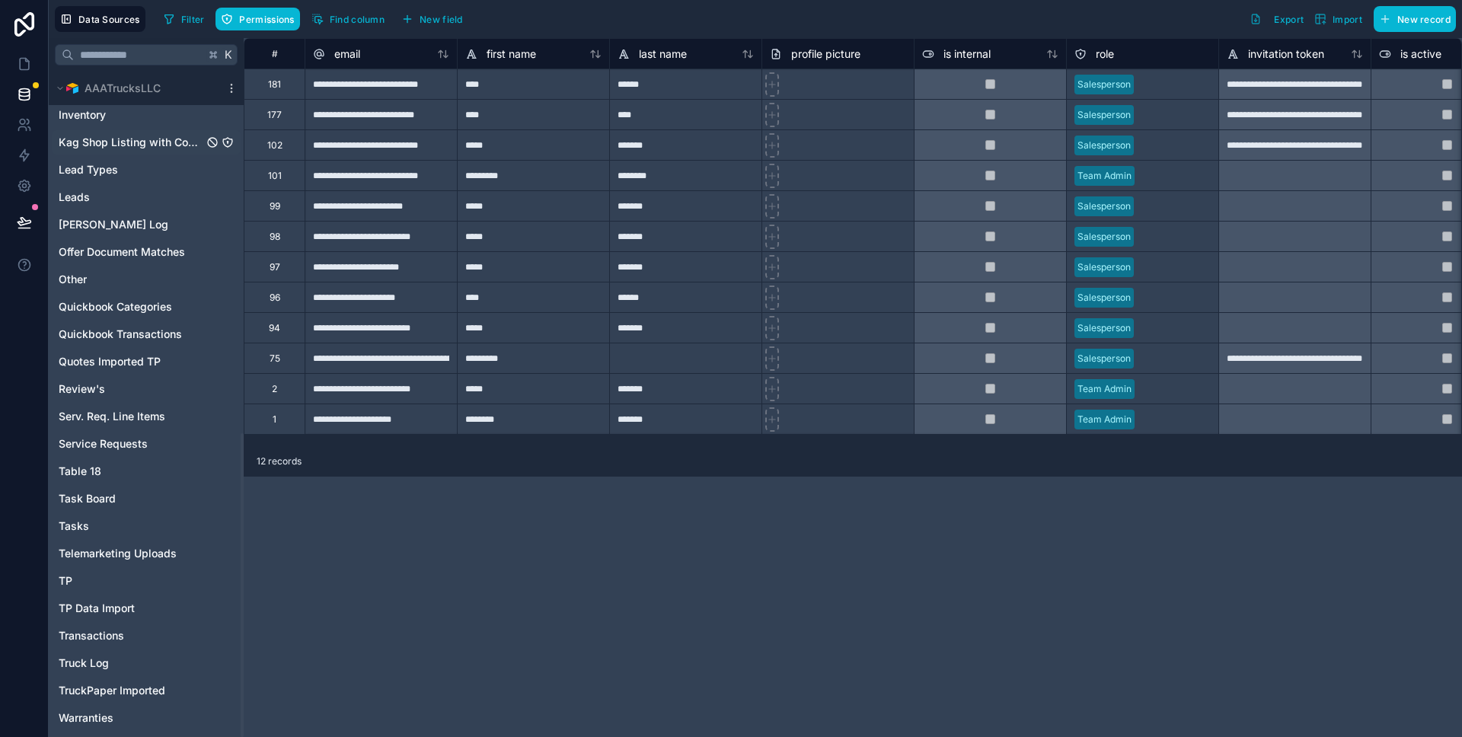
scroll to position [338, 0]
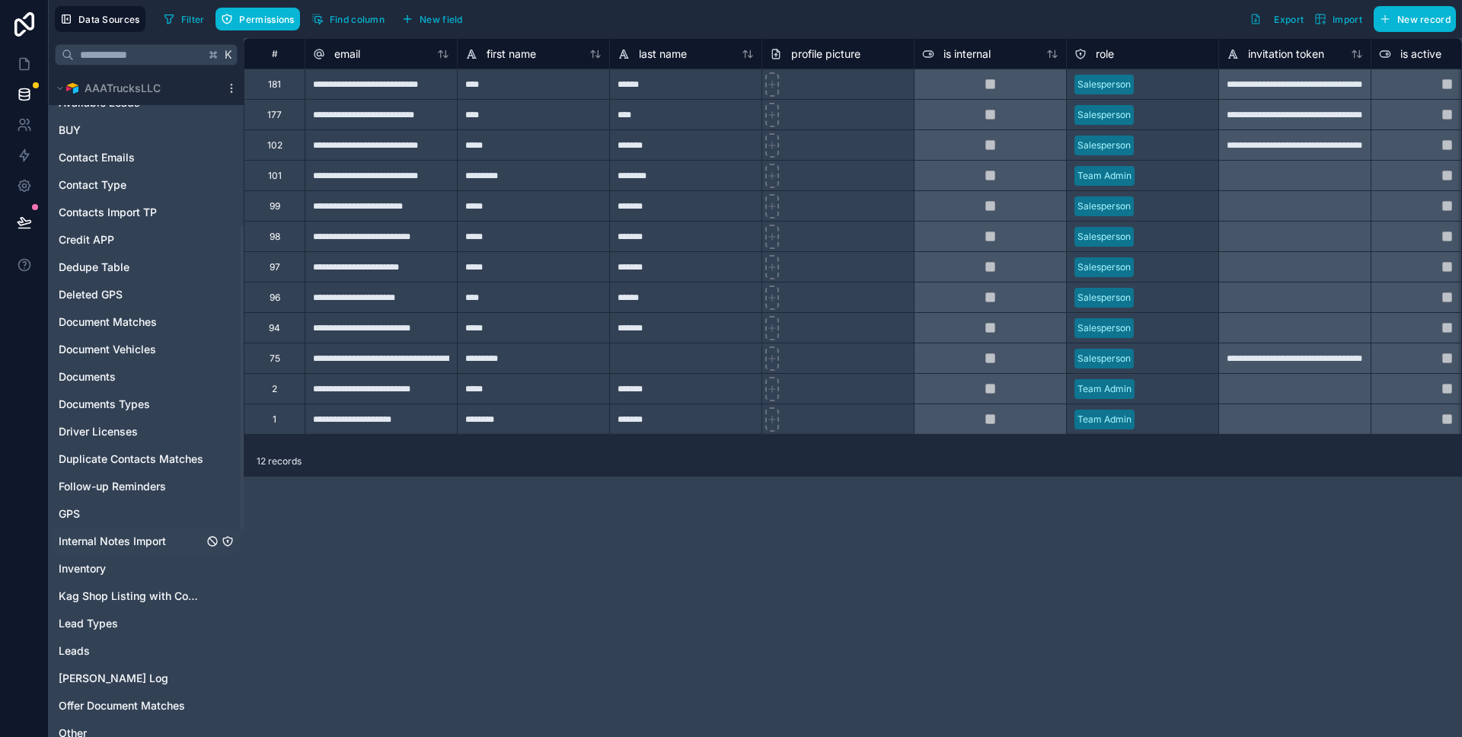
click at [149, 542] on span "Internal Notes Import" at bounding box center [112, 541] width 107 height 15
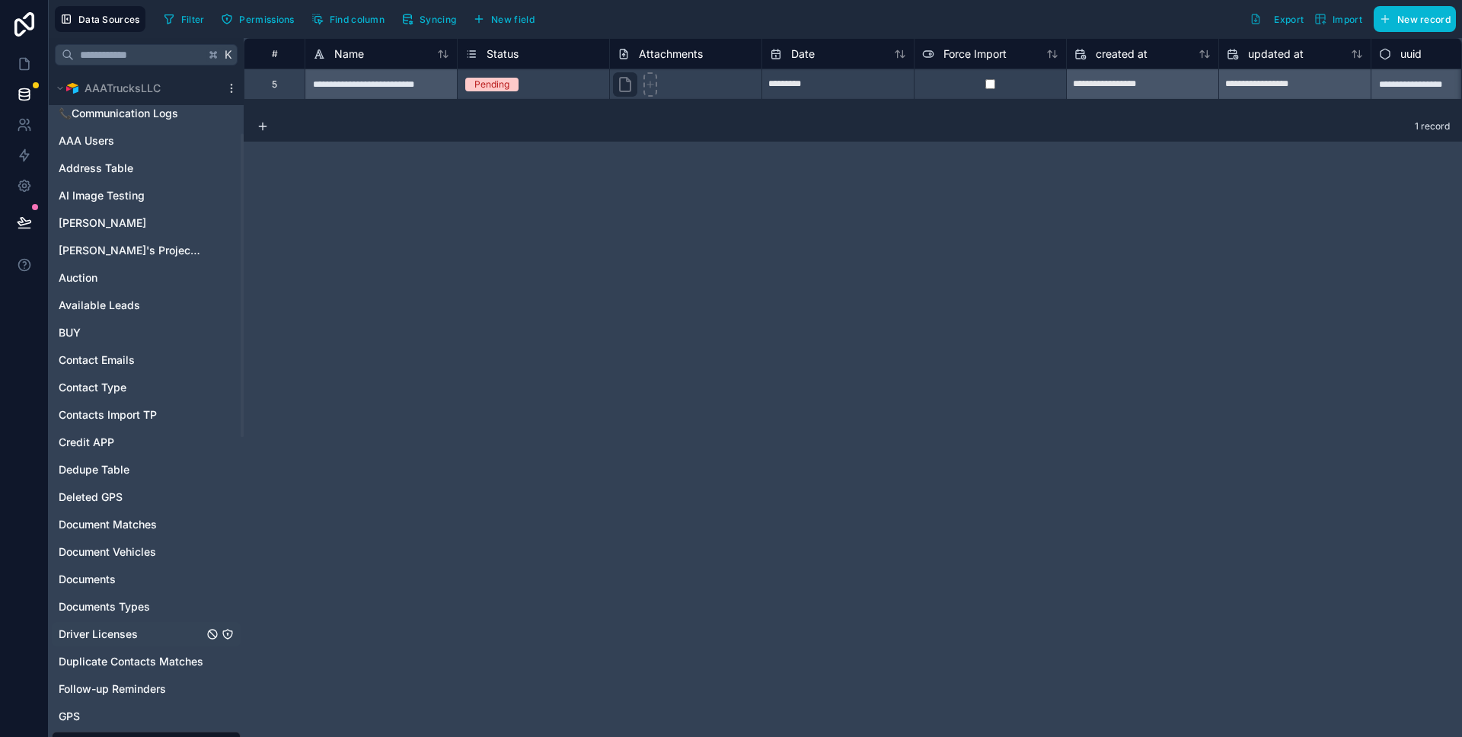
scroll to position [243, 0]
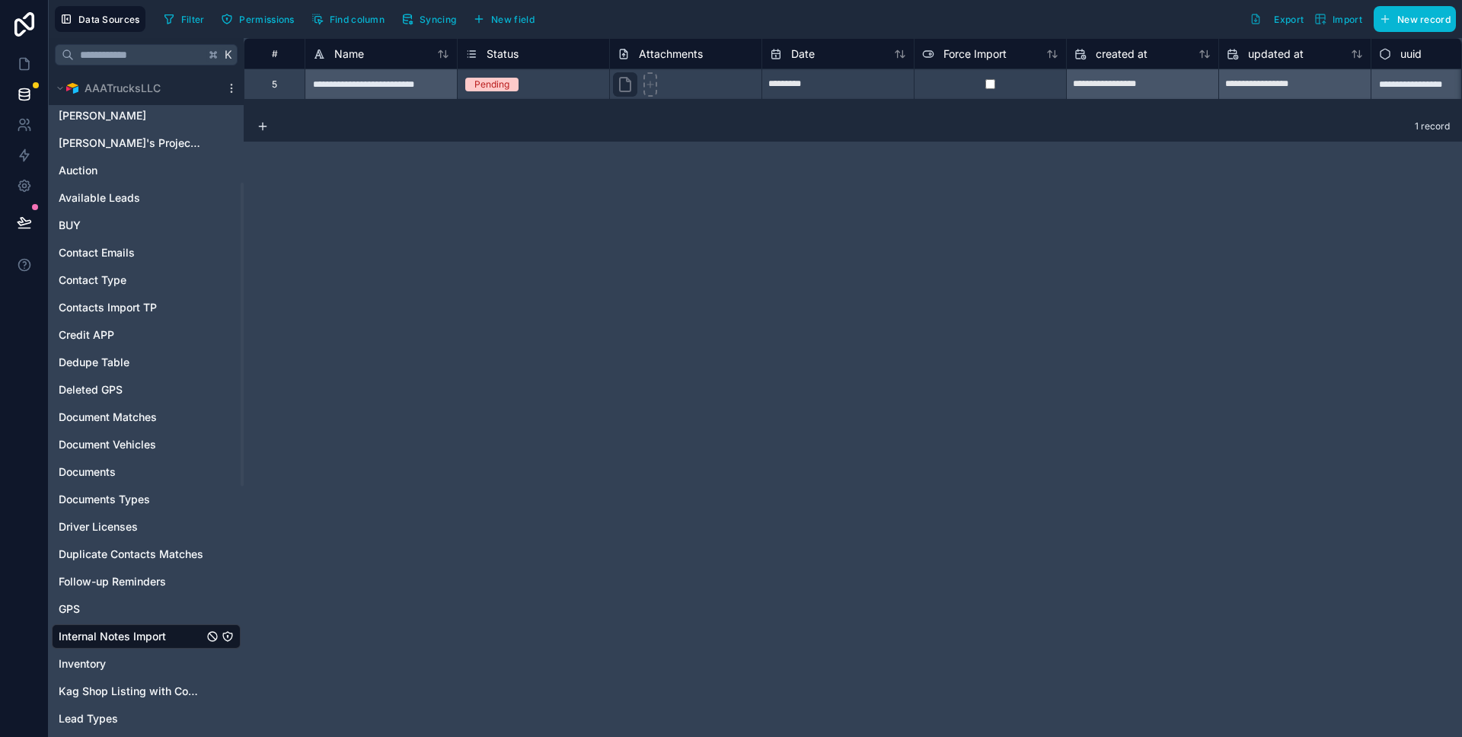
click at [225, 634] on icon "Internal Notes Import" at bounding box center [228, 637] width 12 height 12
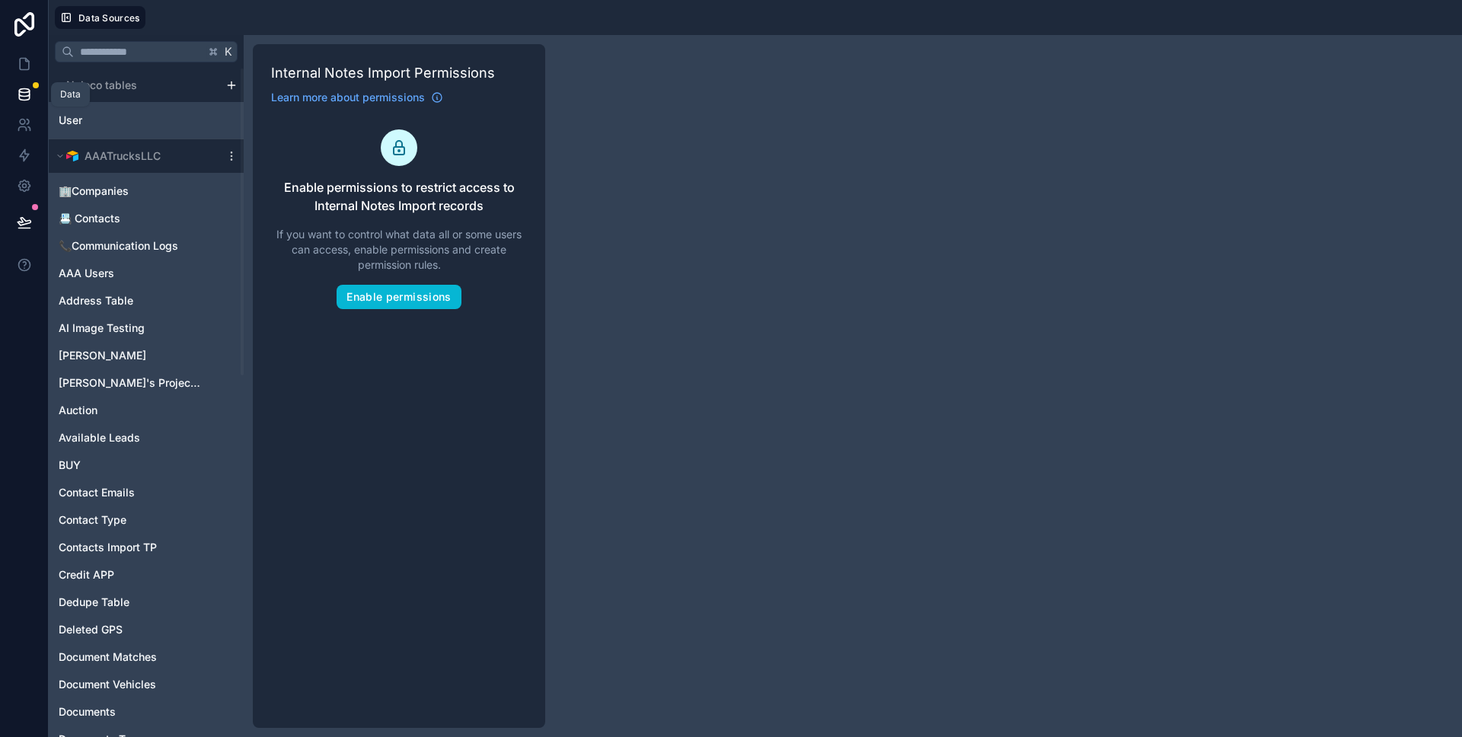
click at [35, 91] on link at bounding box center [24, 94] width 48 height 30
click at [22, 93] on icon at bounding box center [24, 94] width 15 height 15
click at [28, 87] on icon at bounding box center [24, 94] width 15 height 15
click at [222, 157] on div at bounding box center [231, 156] width 18 height 12
click at [227, 159] on icon at bounding box center [231, 156] width 12 height 12
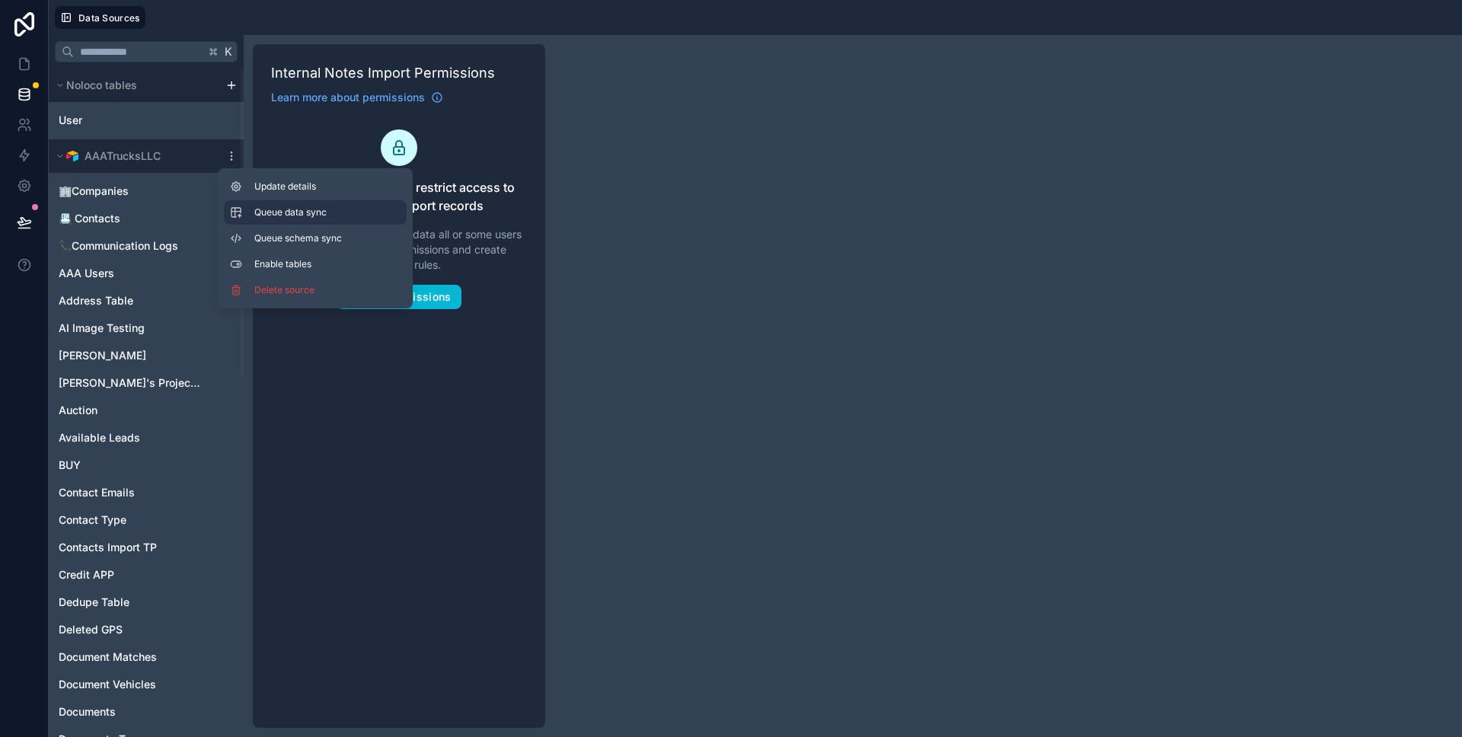
click at [286, 222] on button "Queue data sync" at bounding box center [315, 212] width 183 height 24
click at [292, 241] on span "Queue schema sync" at bounding box center [309, 238] width 110 height 12
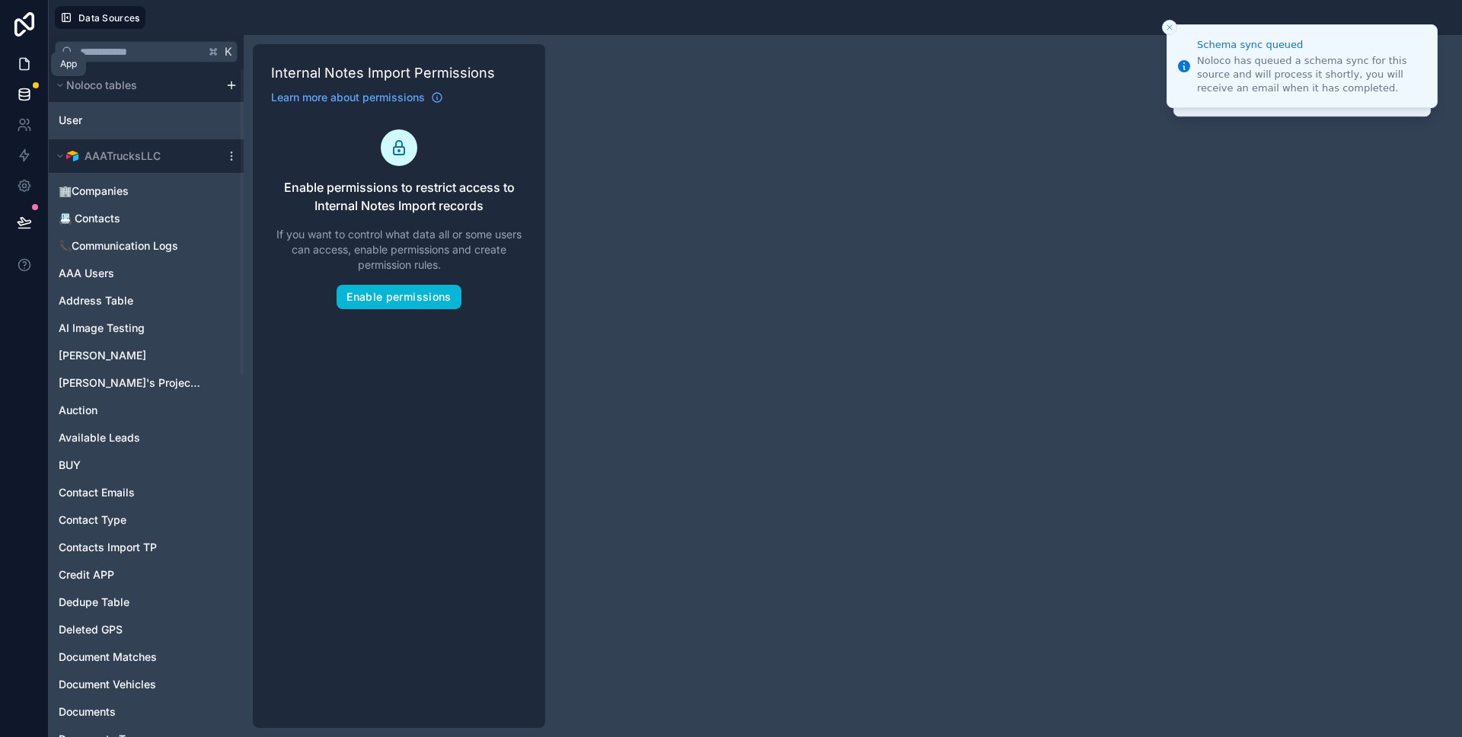
click at [27, 75] on link at bounding box center [24, 64] width 48 height 30
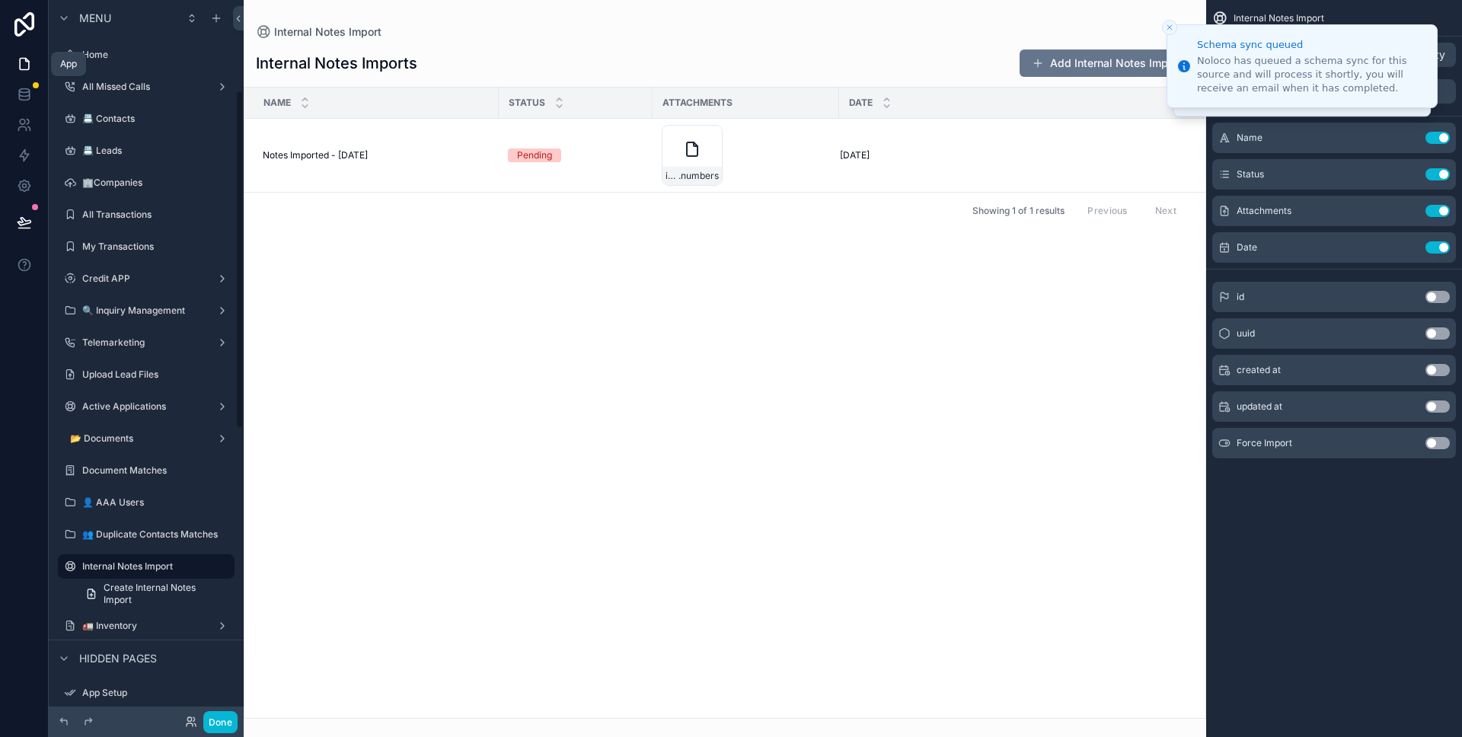
scroll to position [190, 0]
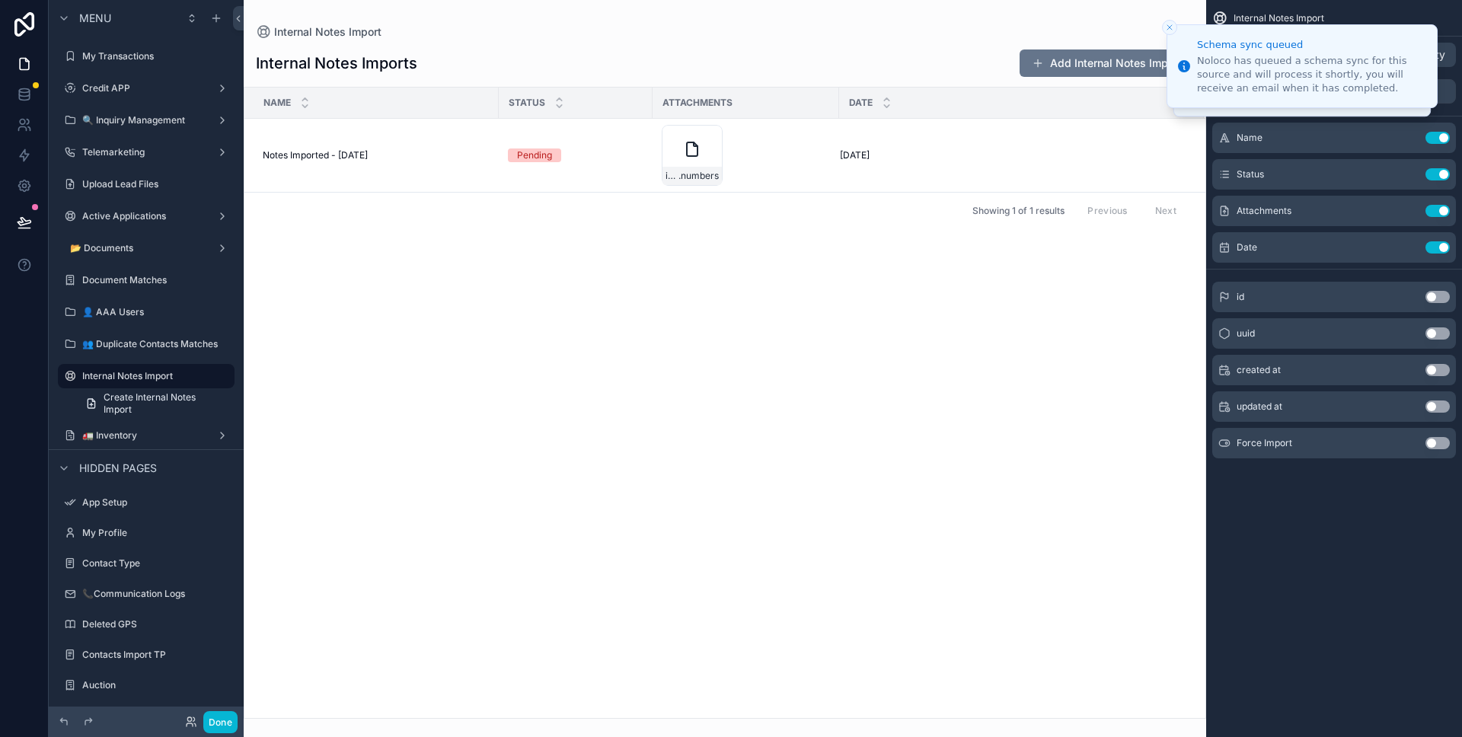
click at [470, 161] on div "scrollable content" at bounding box center [725, 368] width 963 height 737
click at [1138, 57] on button "Add Internal Notes Import" at bounding box center [1107, 62] width 174 height 27
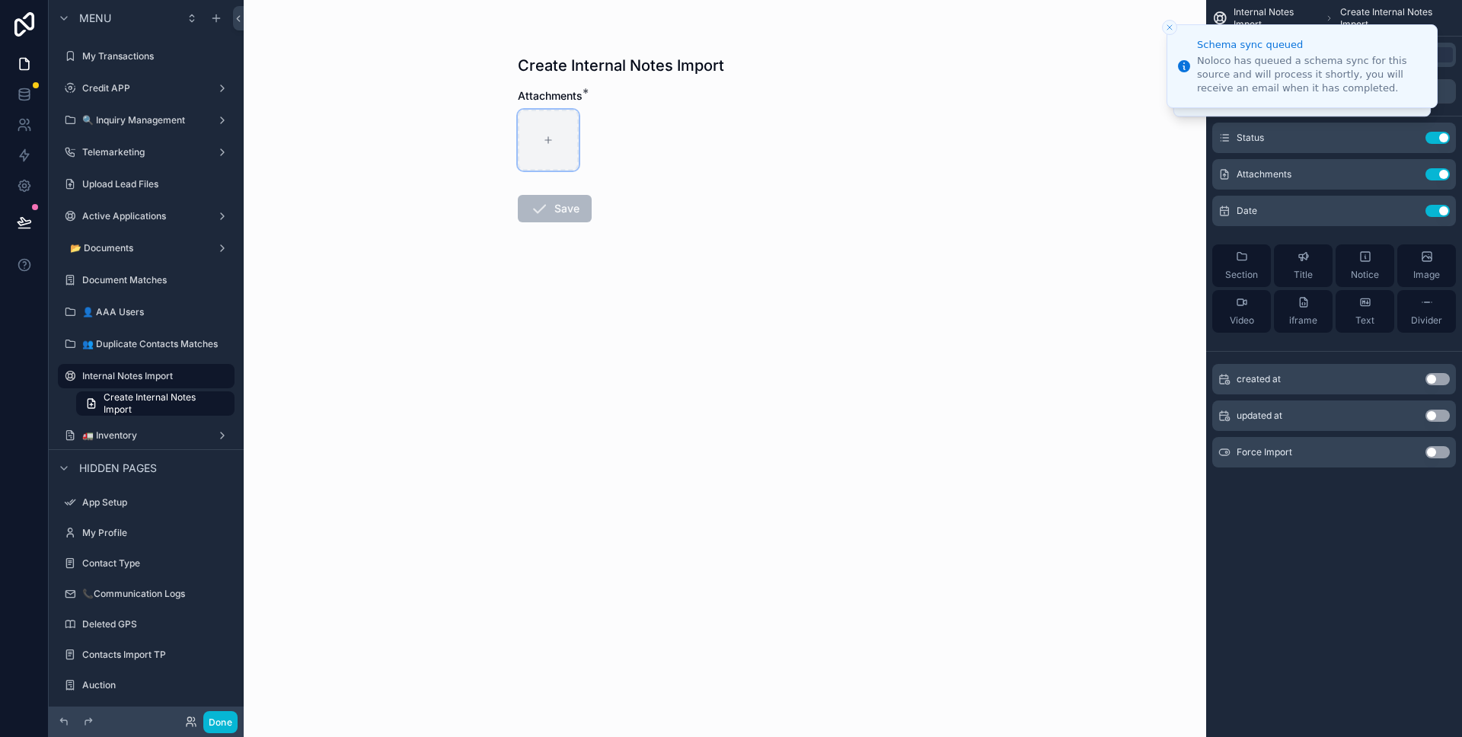
click at [557, 136] on div "scrollable content" at bounding box center [548, 140] width 61 height 61
type input "**********"
click at [547, 207] on icon "scrollable content" at bounding box center [539, 209] width 18 height 18
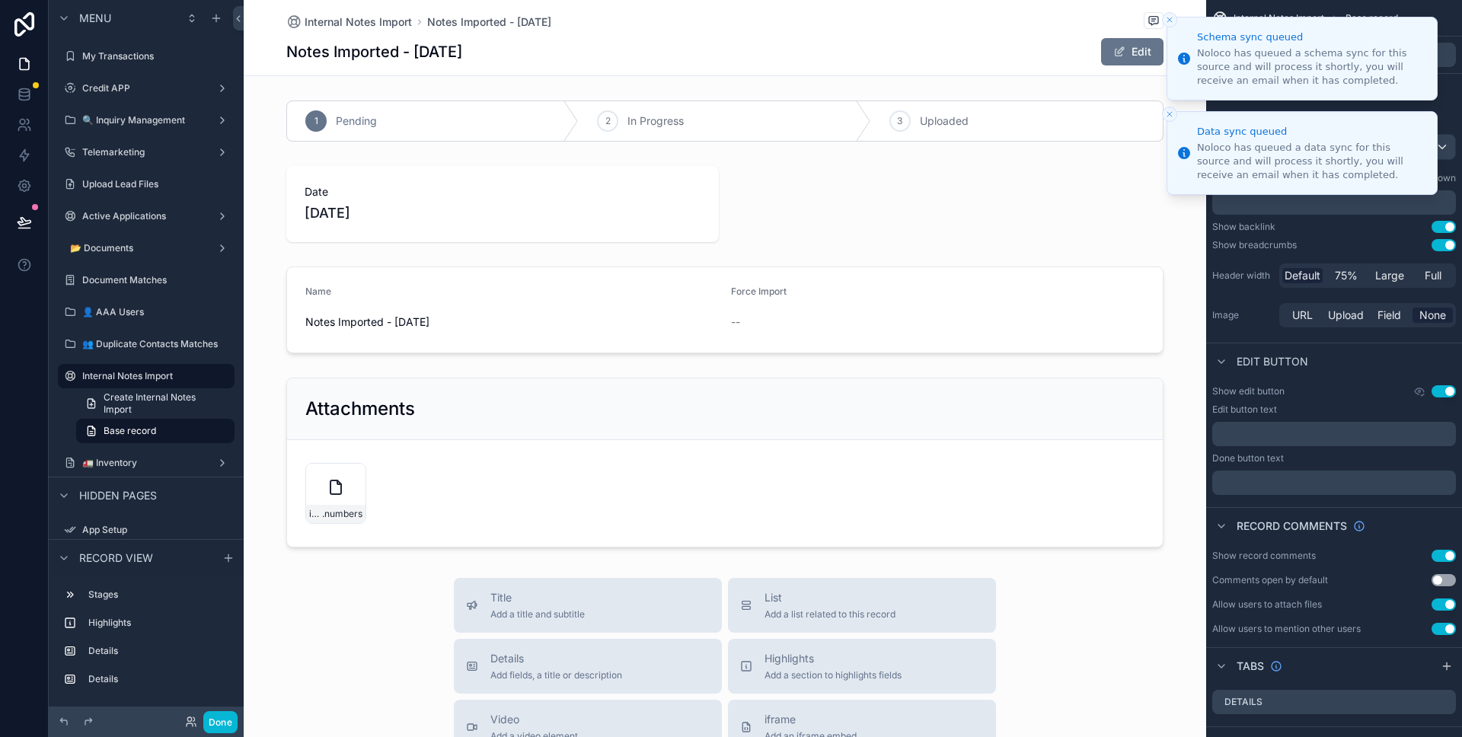
click at [1169, 18] on line "Close toast" at bounding box center [1169, 20] width 5 height 5
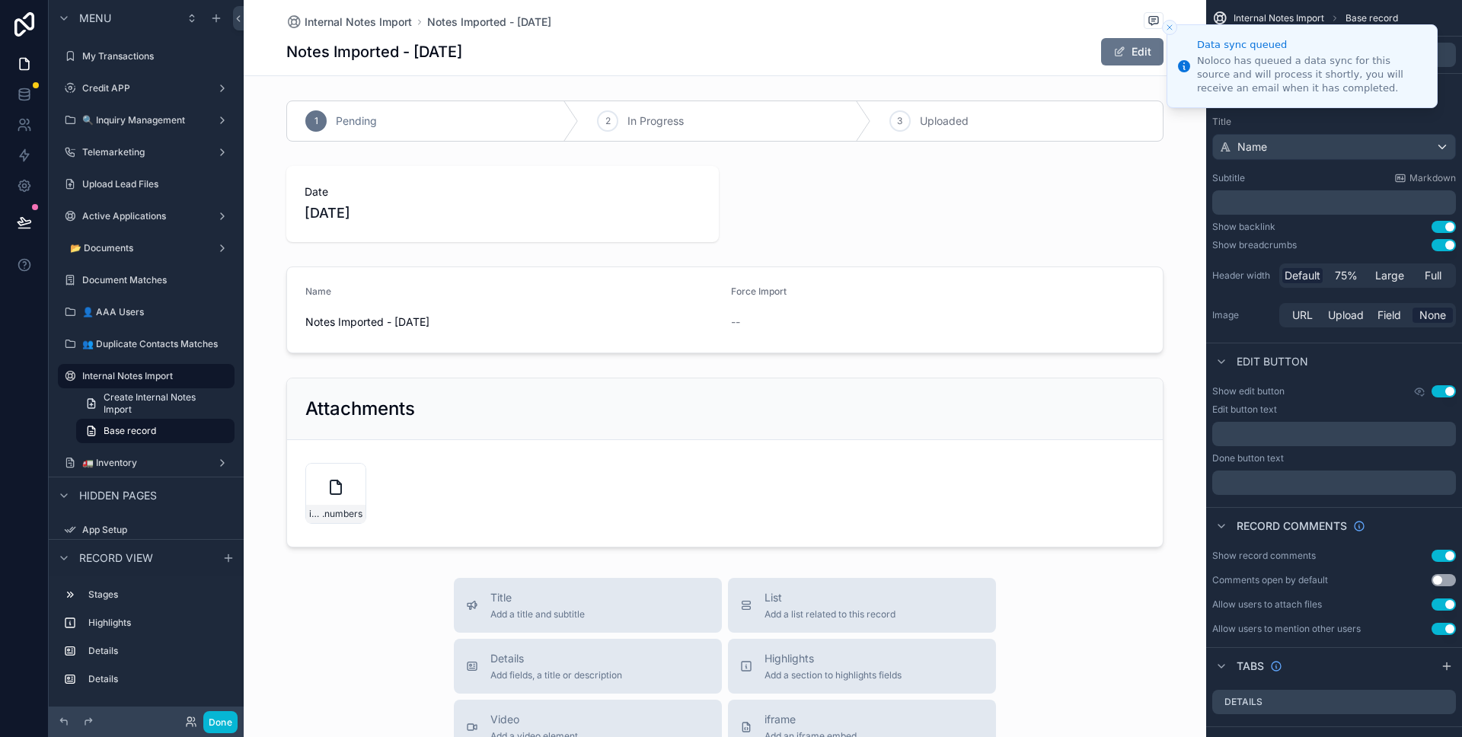
click at [1167, 27] on icon "Close toast" at bounding box center [1169, 27] width 9 height 9
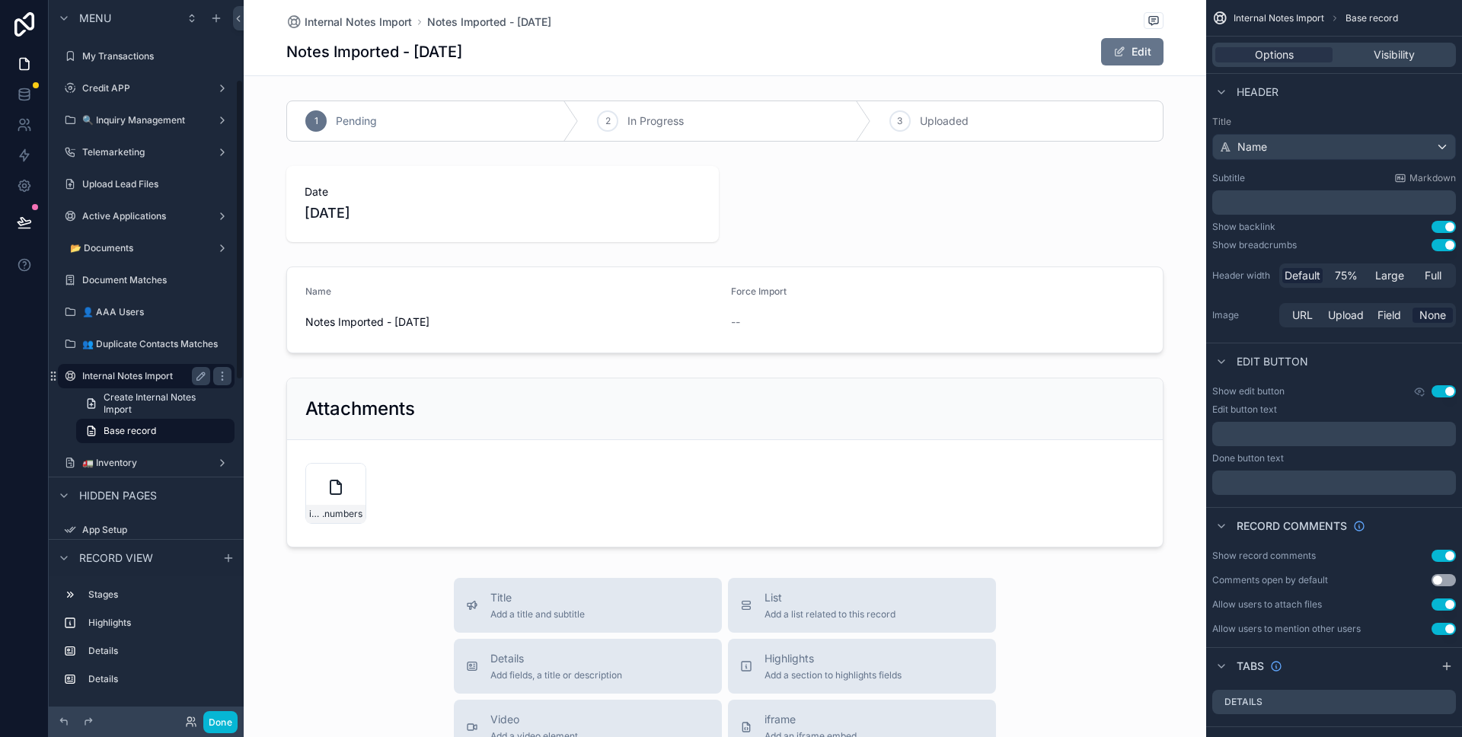
click at [139, 376] on label "Internal Notes Import" at bounding box center [143, 376] width 122 height 12
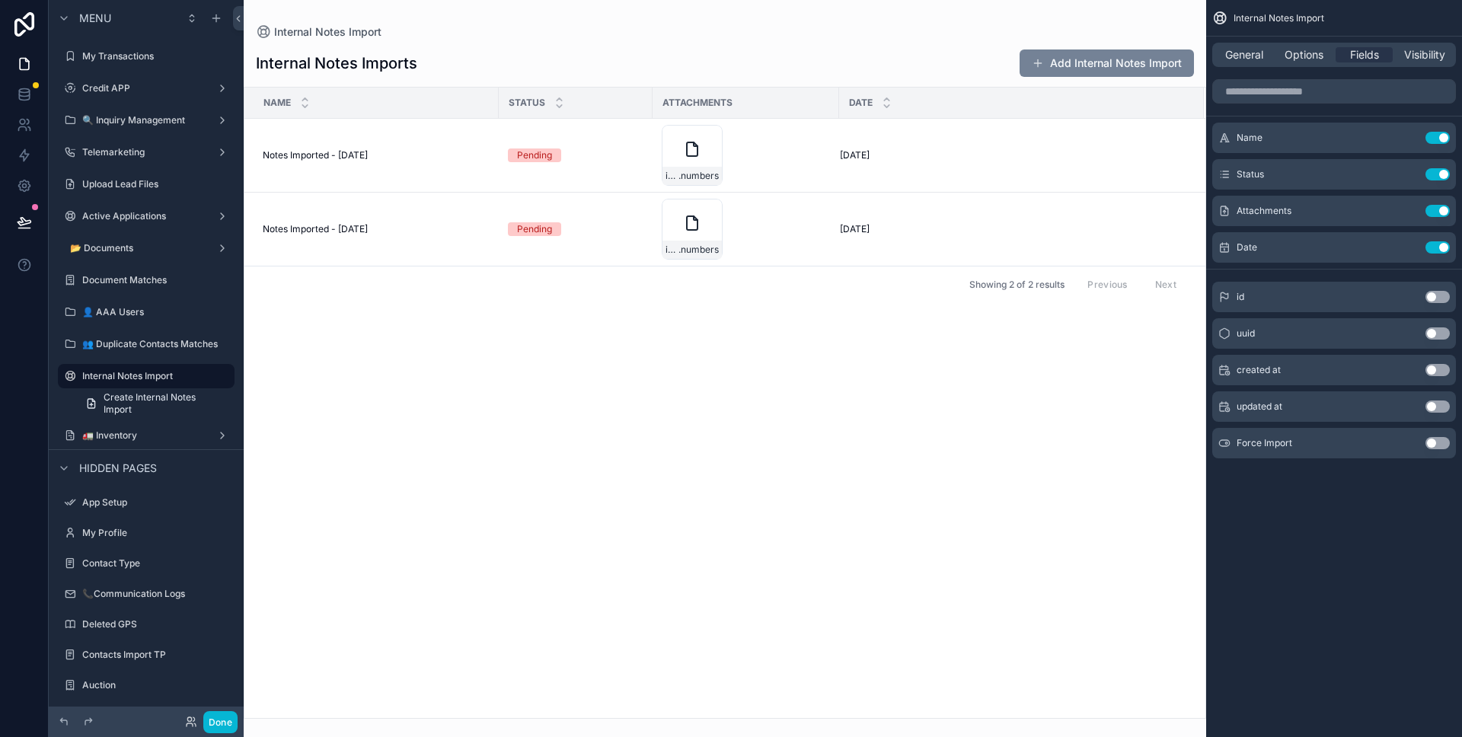
click at [1069, 75] on button "Add Internal Notes Import" at bounding box center [1107, 62] width 174 height 27
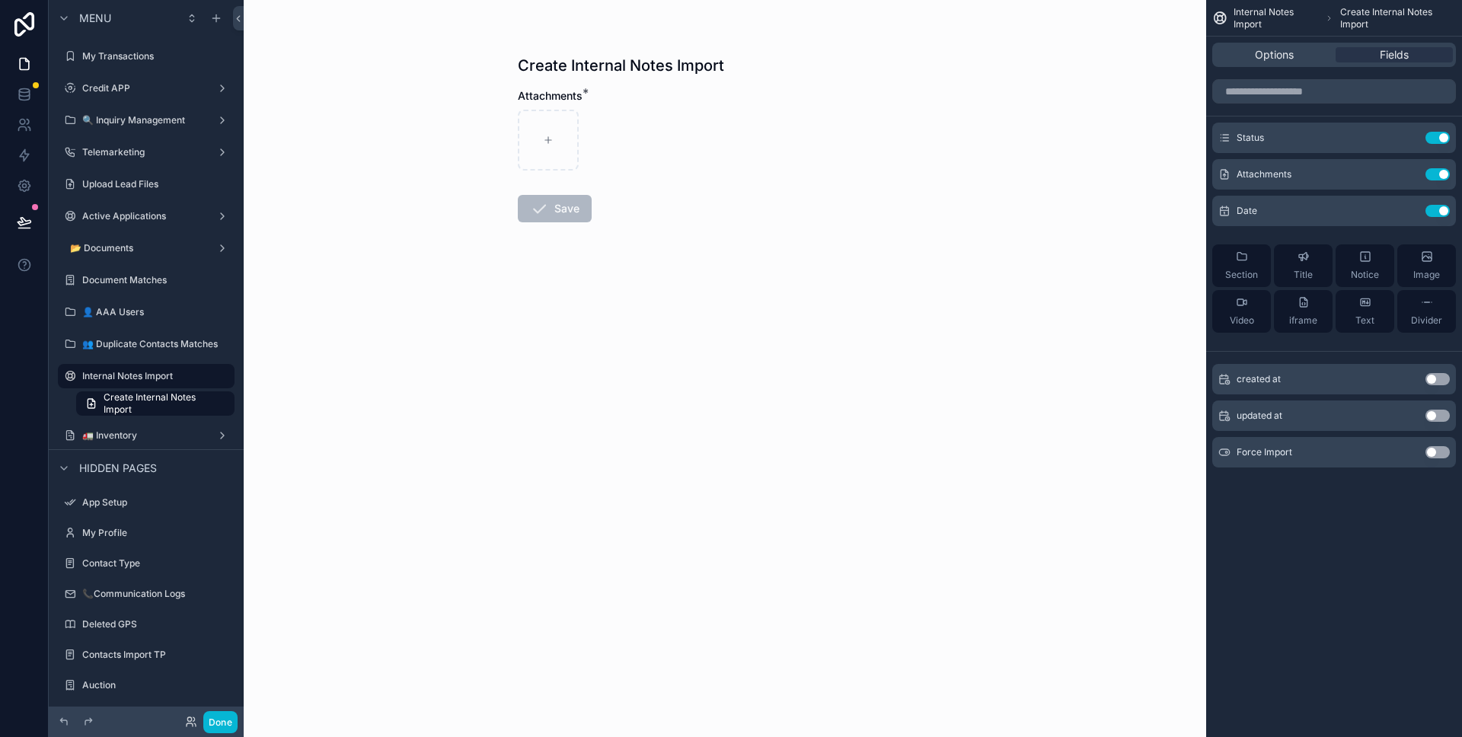
click at [1297, 70] on div "Options Fields" at bounding box center [1334, 55] width 256 height 37
click at [1294, 65] on div "Options Fields" at bounding box center [1334, 55] width 244 height 24
click at [1292, 59] on span "Options" at bounding box center [1274, 54] width 39 height 15
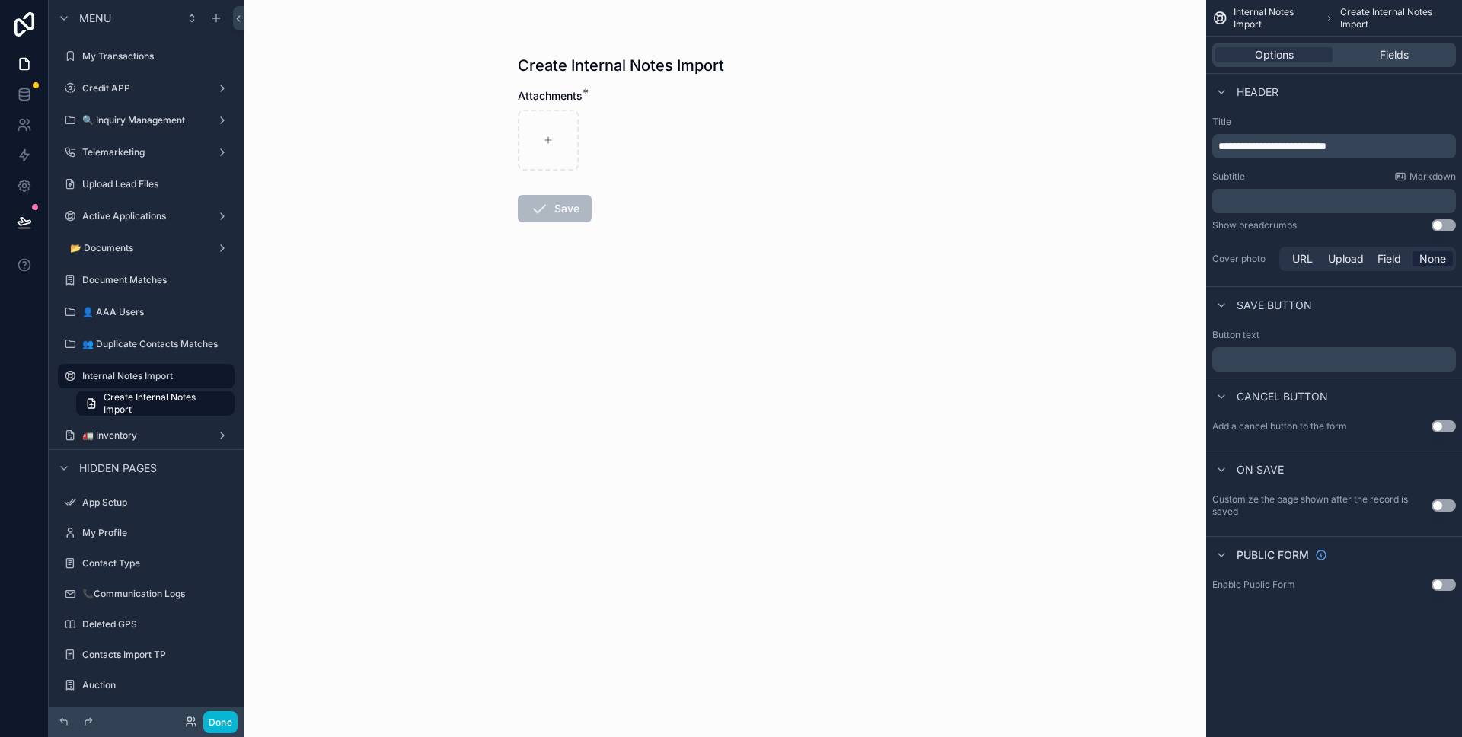
click at [1443, 506] on button "Use setting" at bounding box center [1444, 506] width 24 height 12
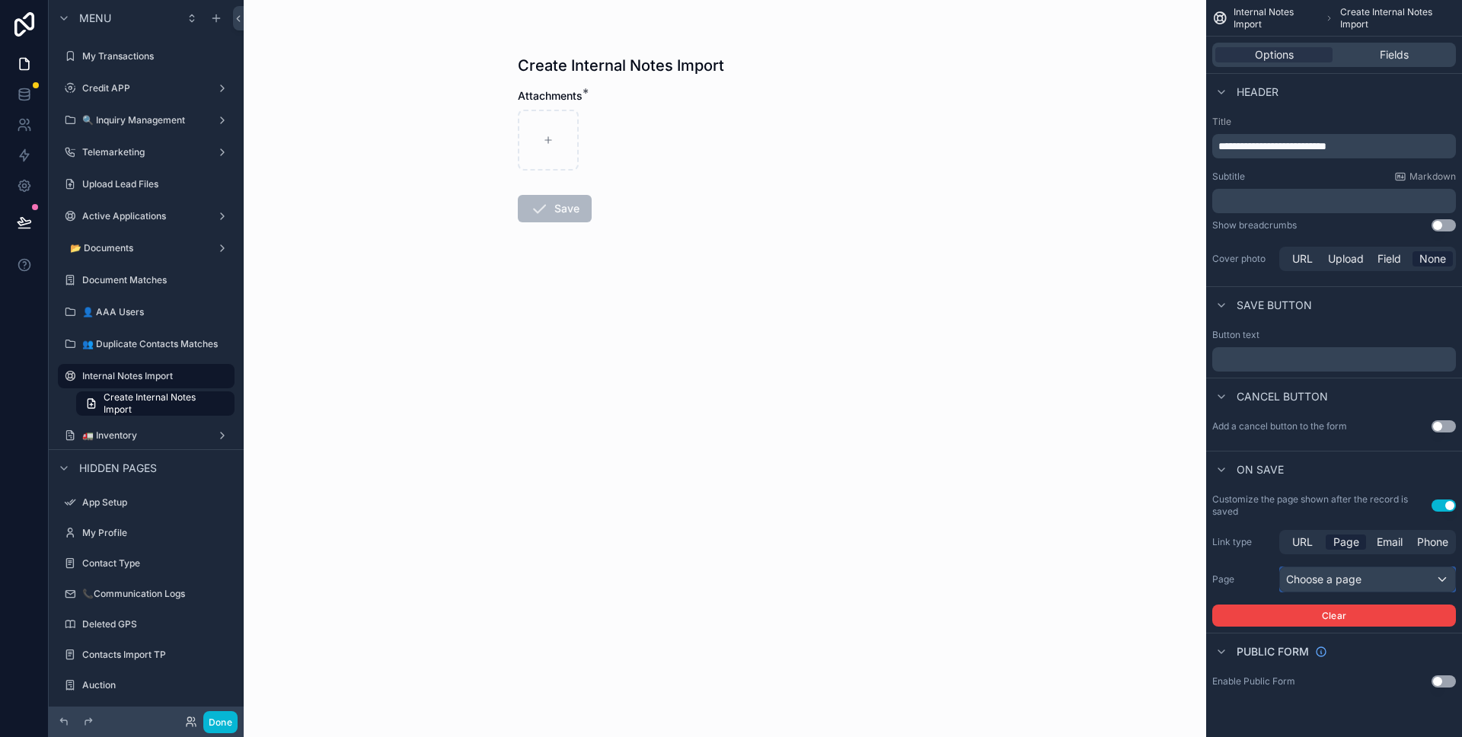
click at [1382, 580] on div "Choose a page" at bounding box center [1367, 579] width 175 height 24
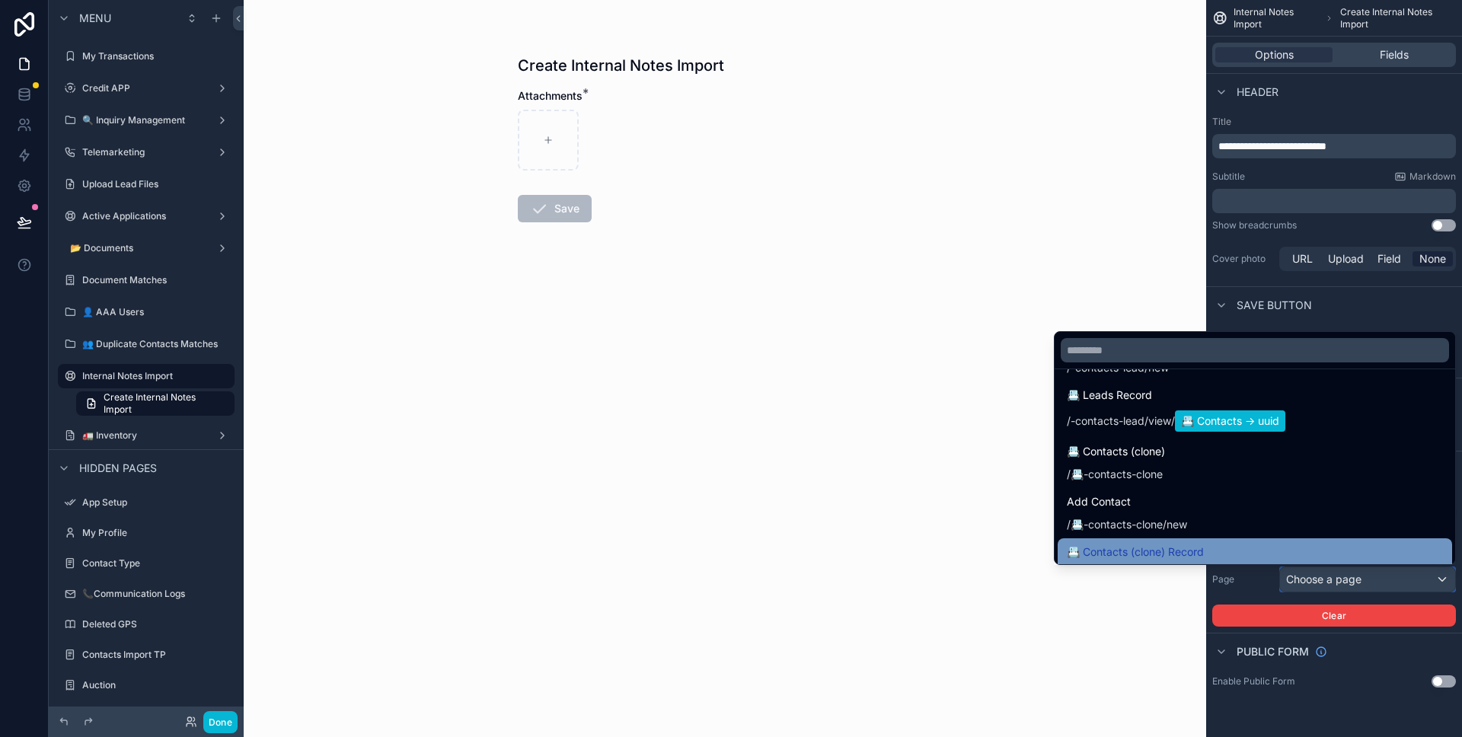
scroll to position [2212, 0]
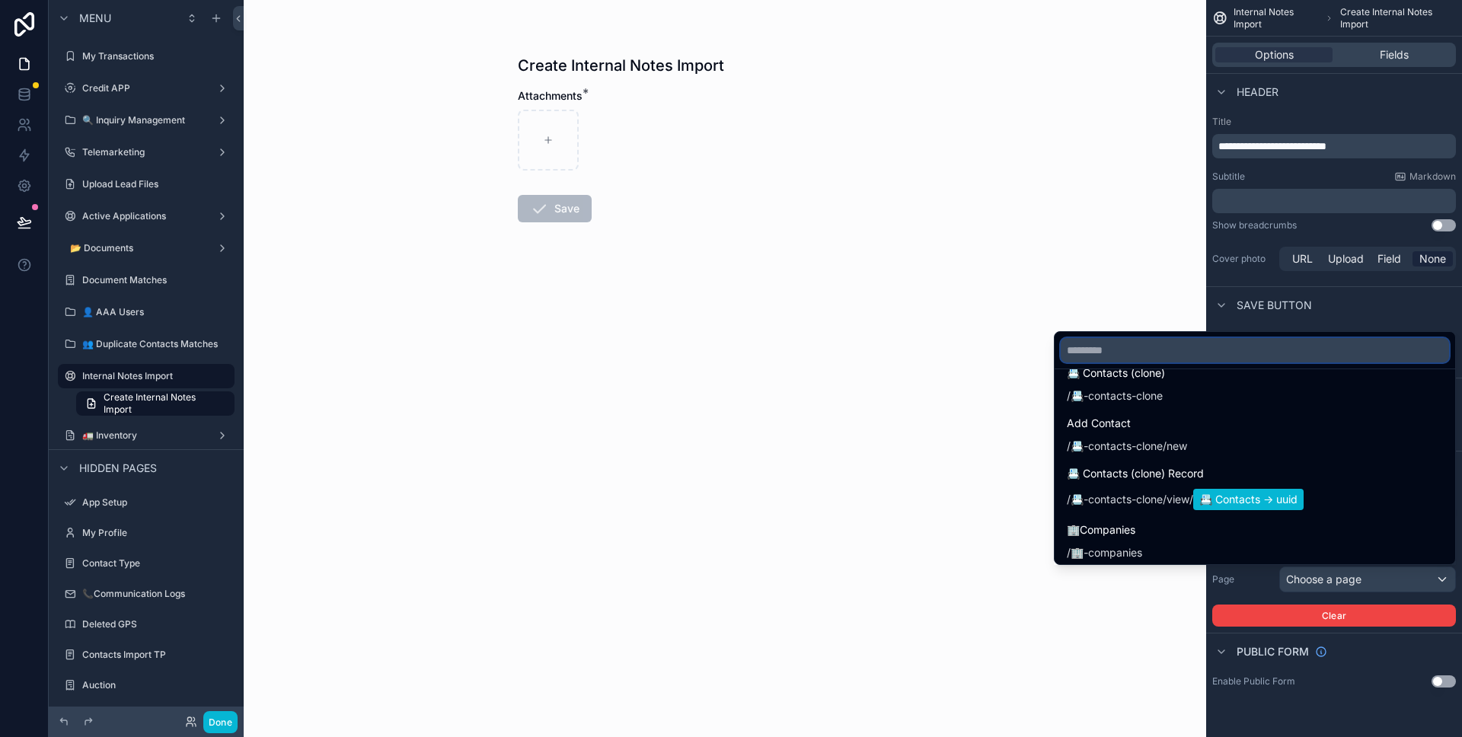
click at [1253, 351] on input "text" at bounding box center [1255, 350] width 388 height 24
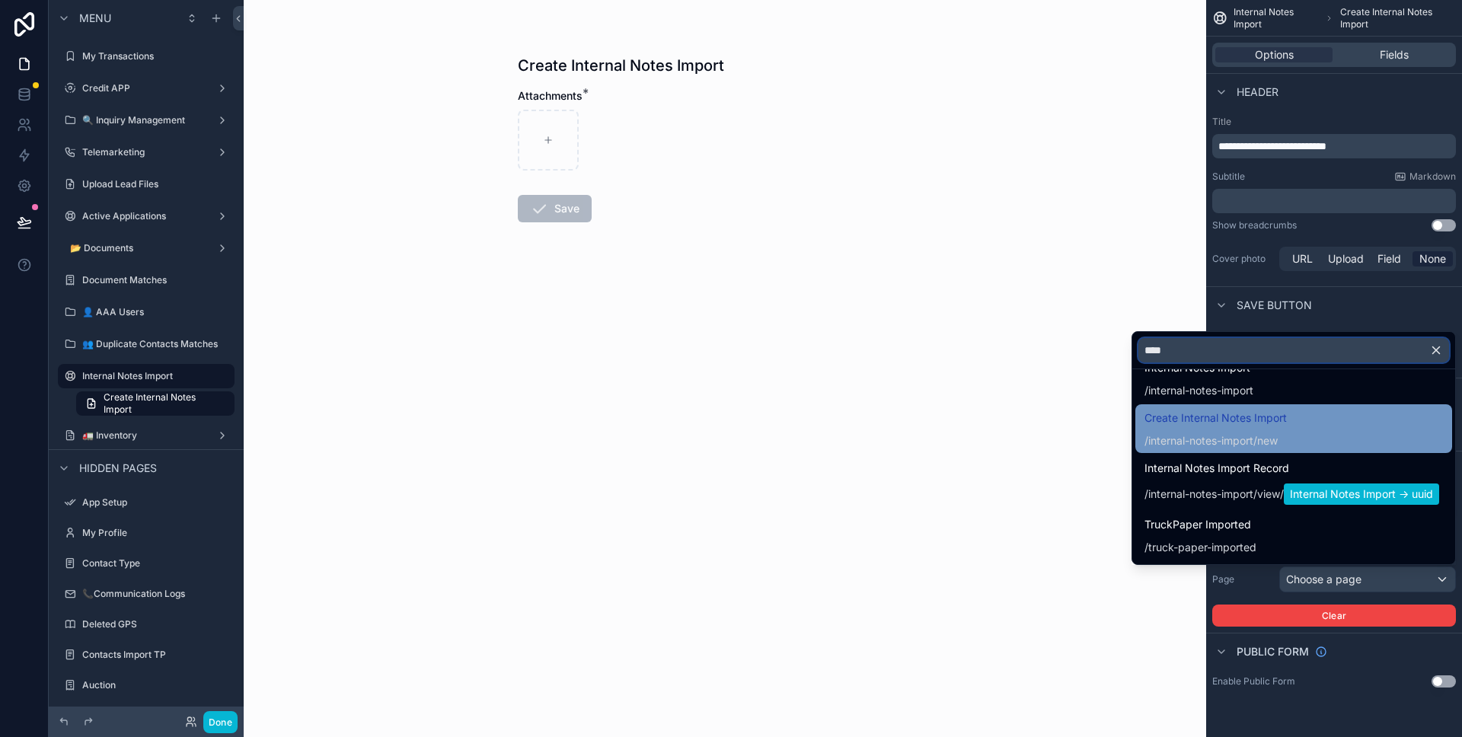
scroll to position [164, 0]
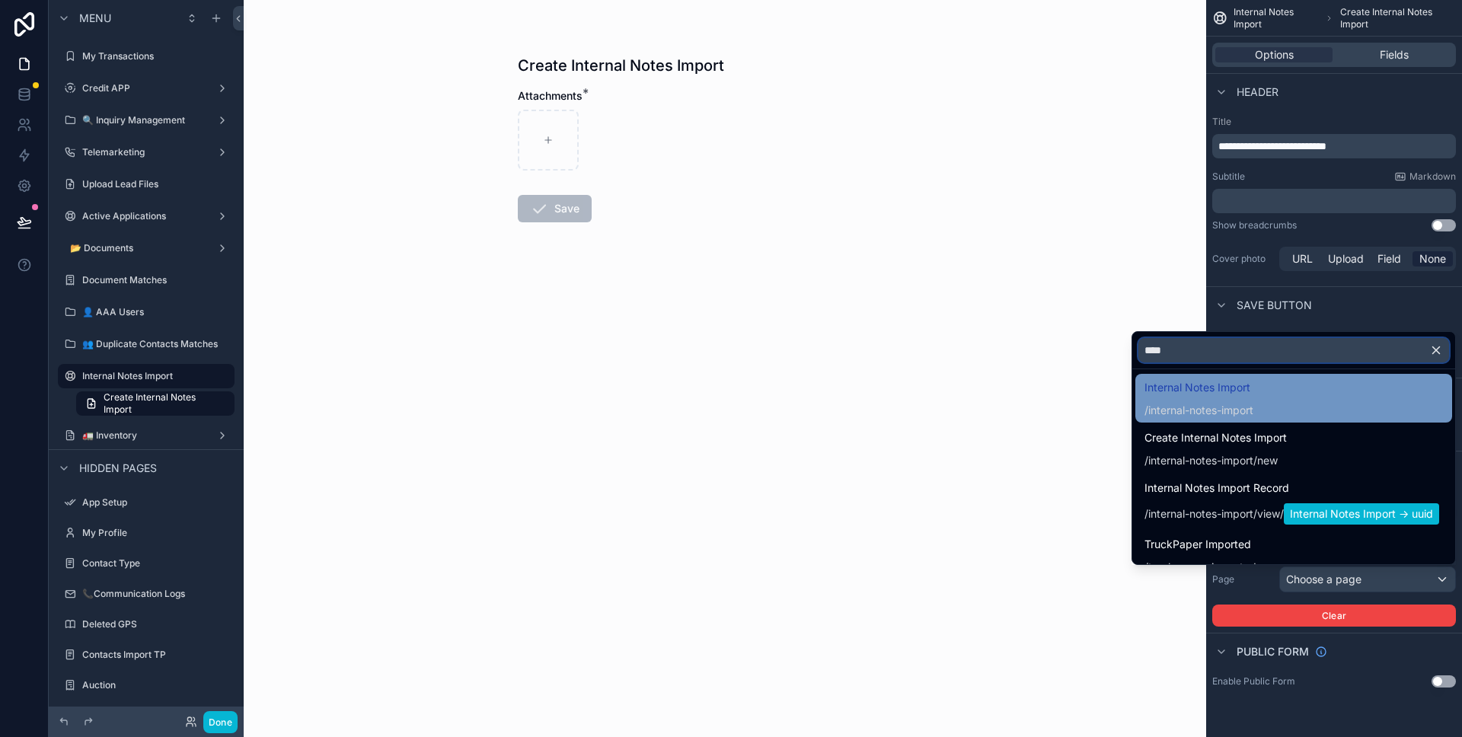
type input "****"
click at [1308, 386] on div "Internal Notes Import / internal-notes-import" at bounding box center [1294, 398] width 299 height 40
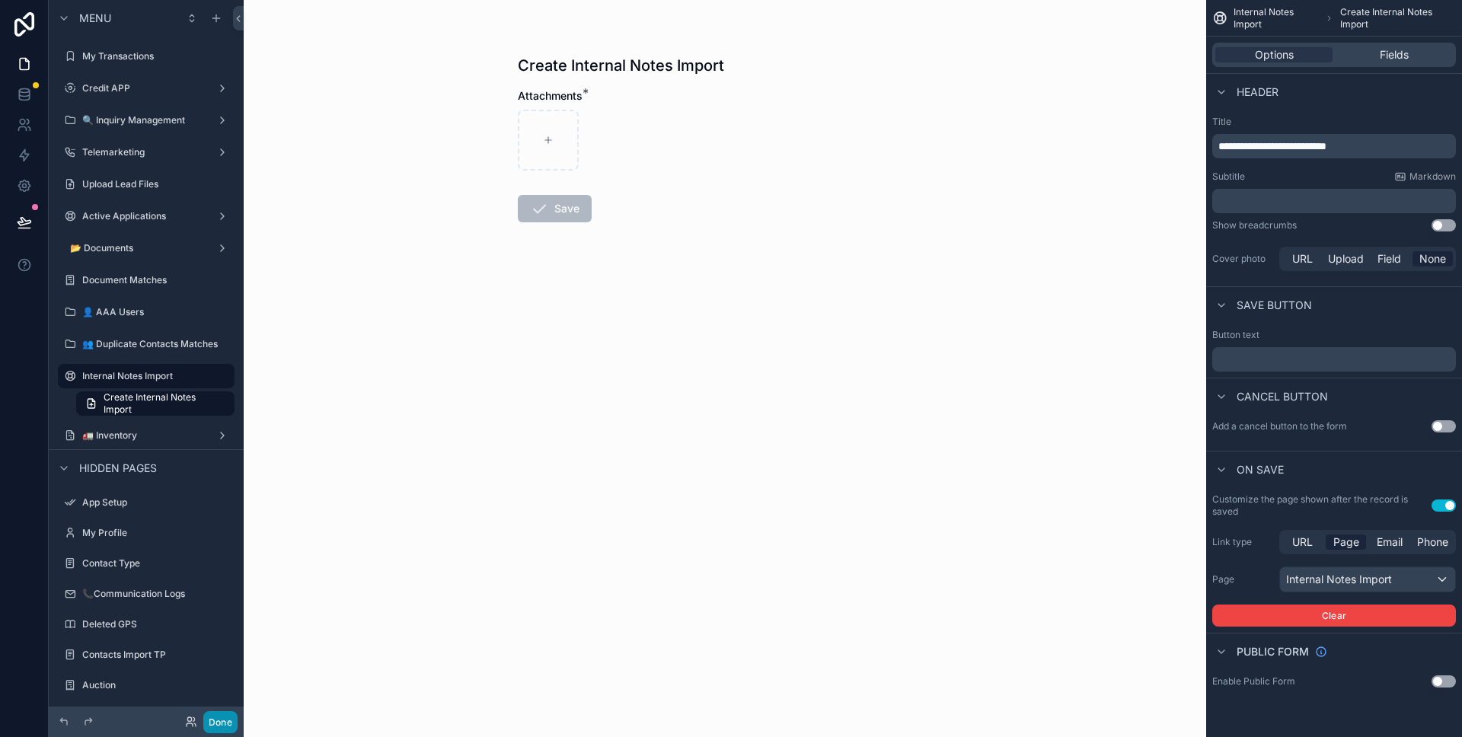
click at [234, 725] on button "Done" at bounding box center [220, 722] width 34 height 22
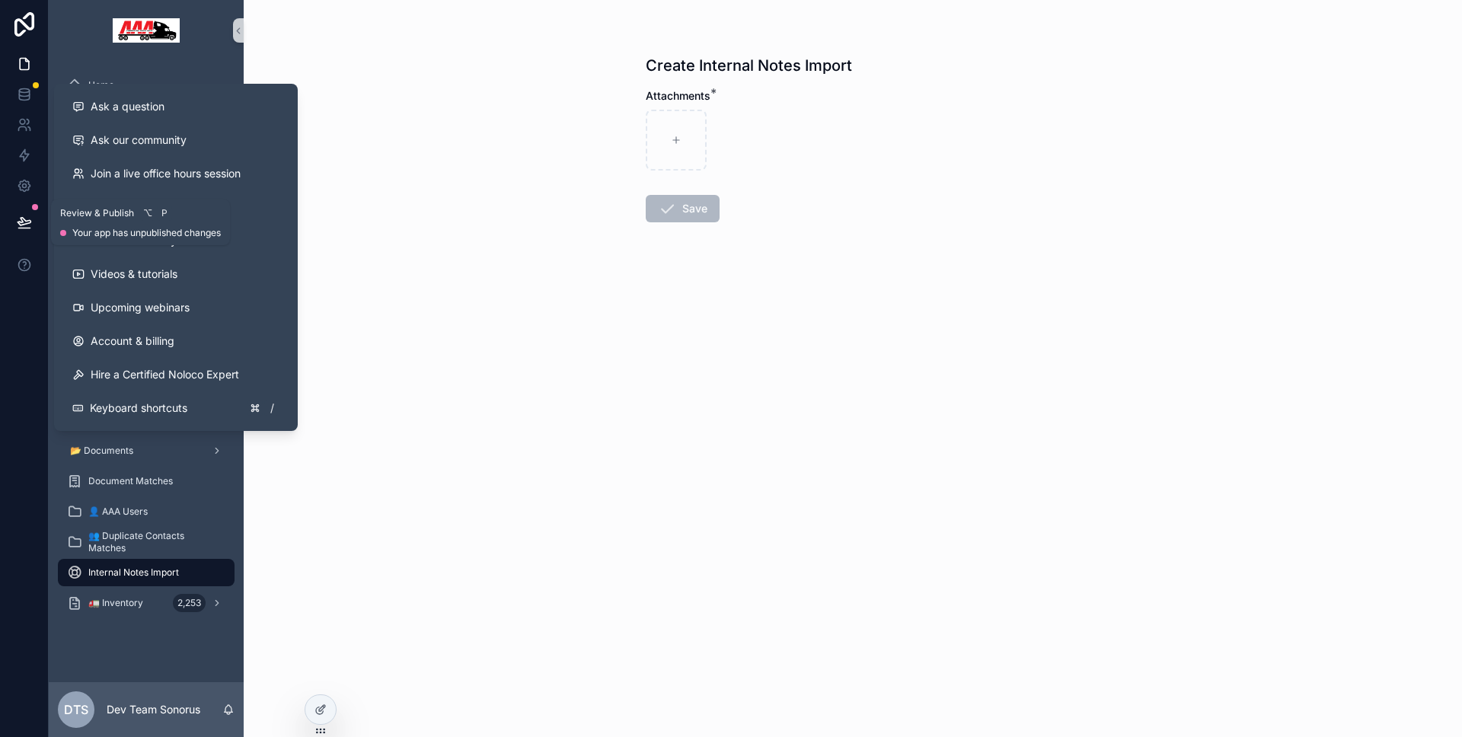
click at [22, 222] on icon at bounding box center [24, 222] width 13 height 8
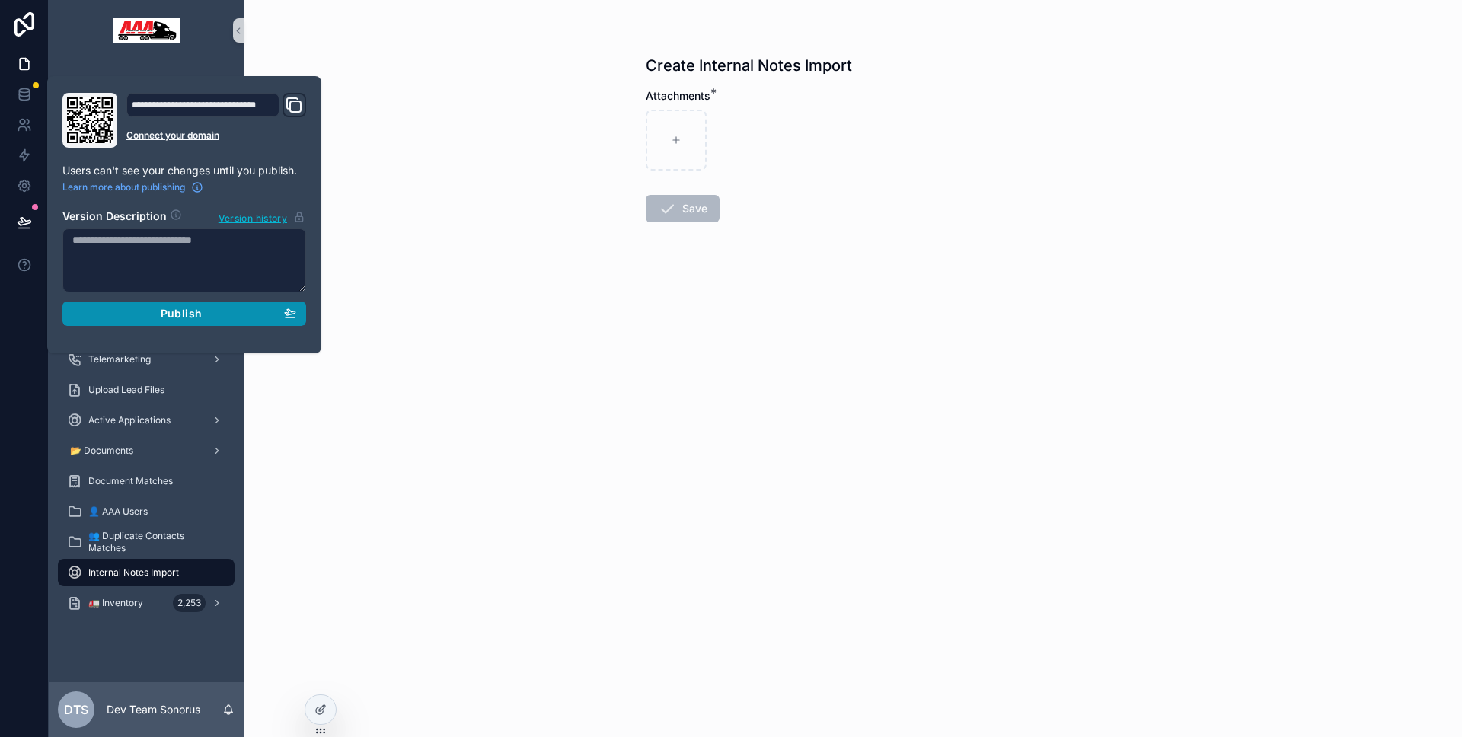
click at [139, 305] on button "Publish" at bounding box center [184, 314] width 244 height 24
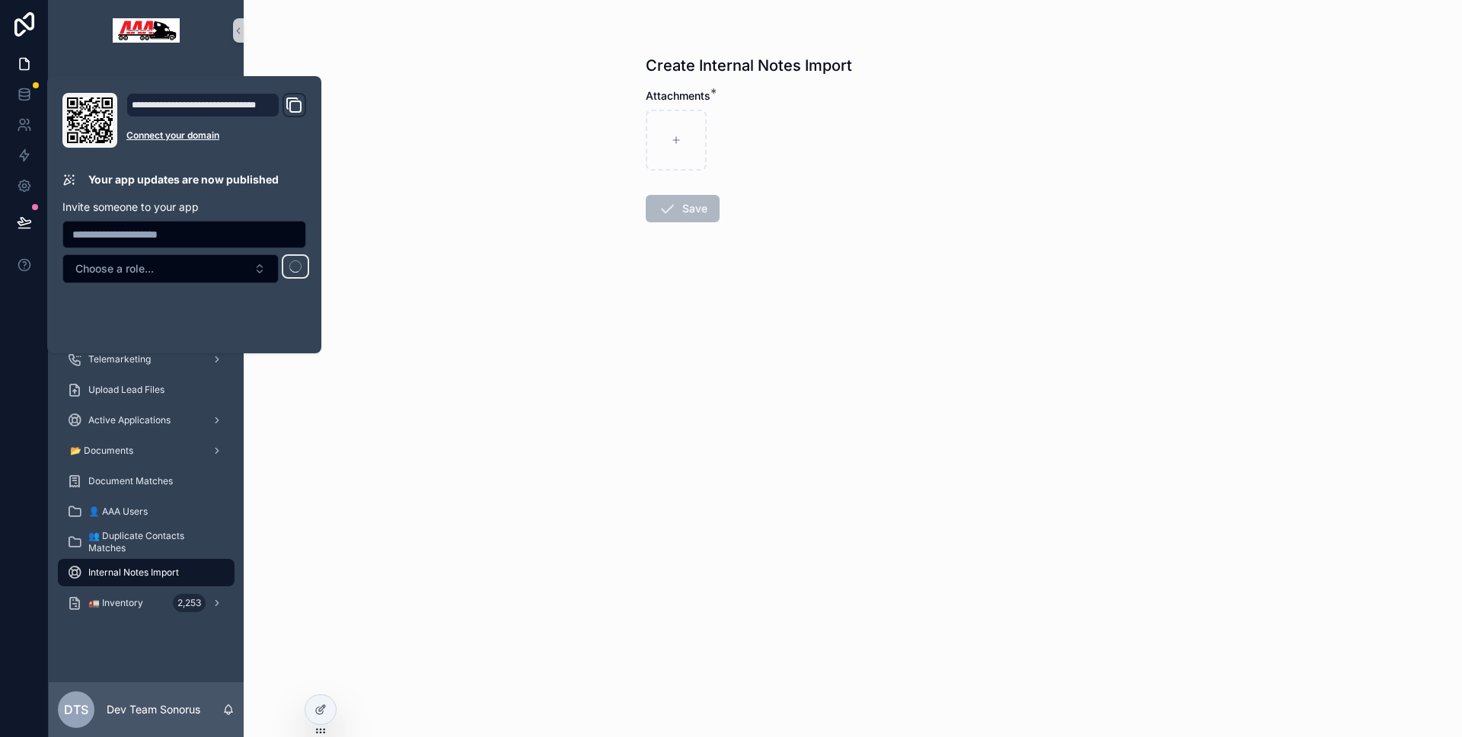
click at [5, 349] on div at bounding box center [24, 368] width 49 height 737
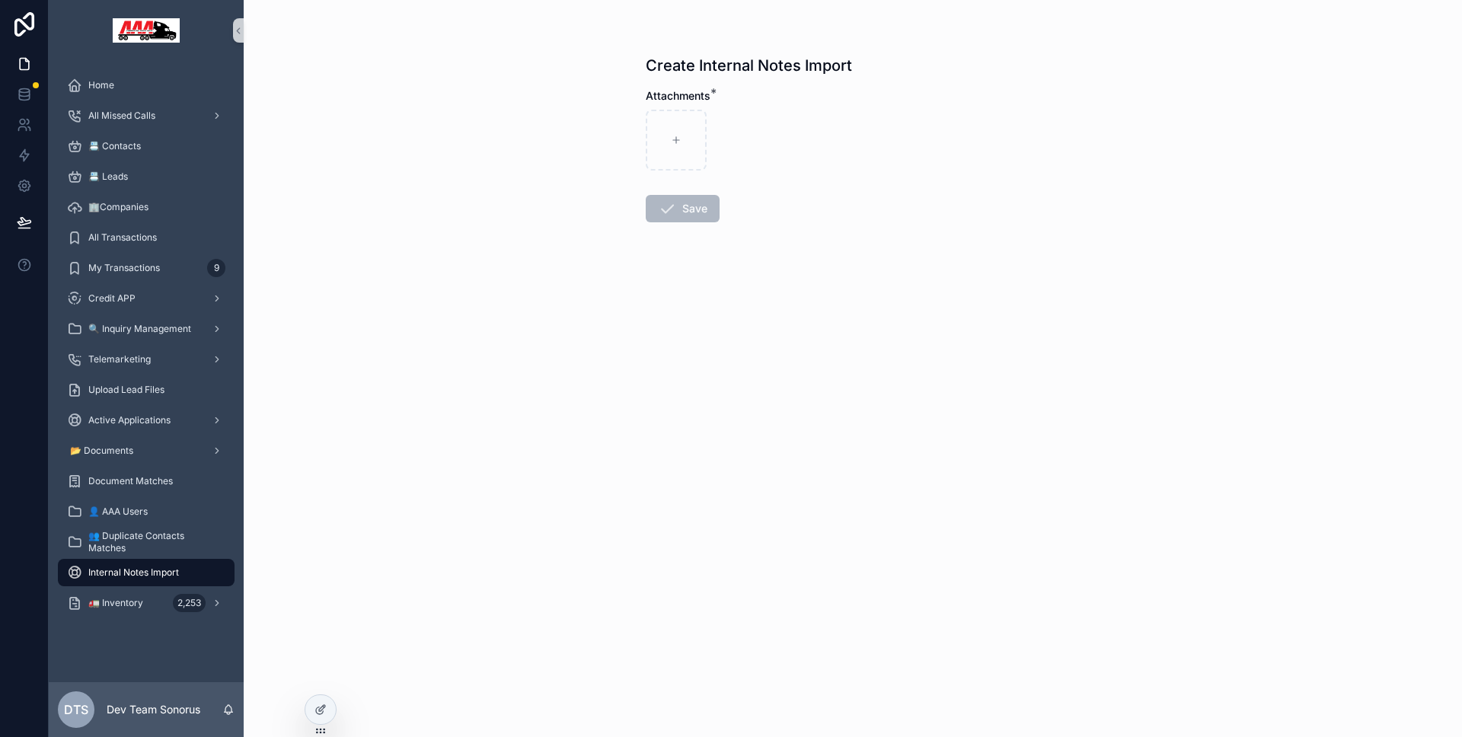
click at [136, 579] on div "Internal Notes Import" at bounding box center [146, 572] width 158 height 24
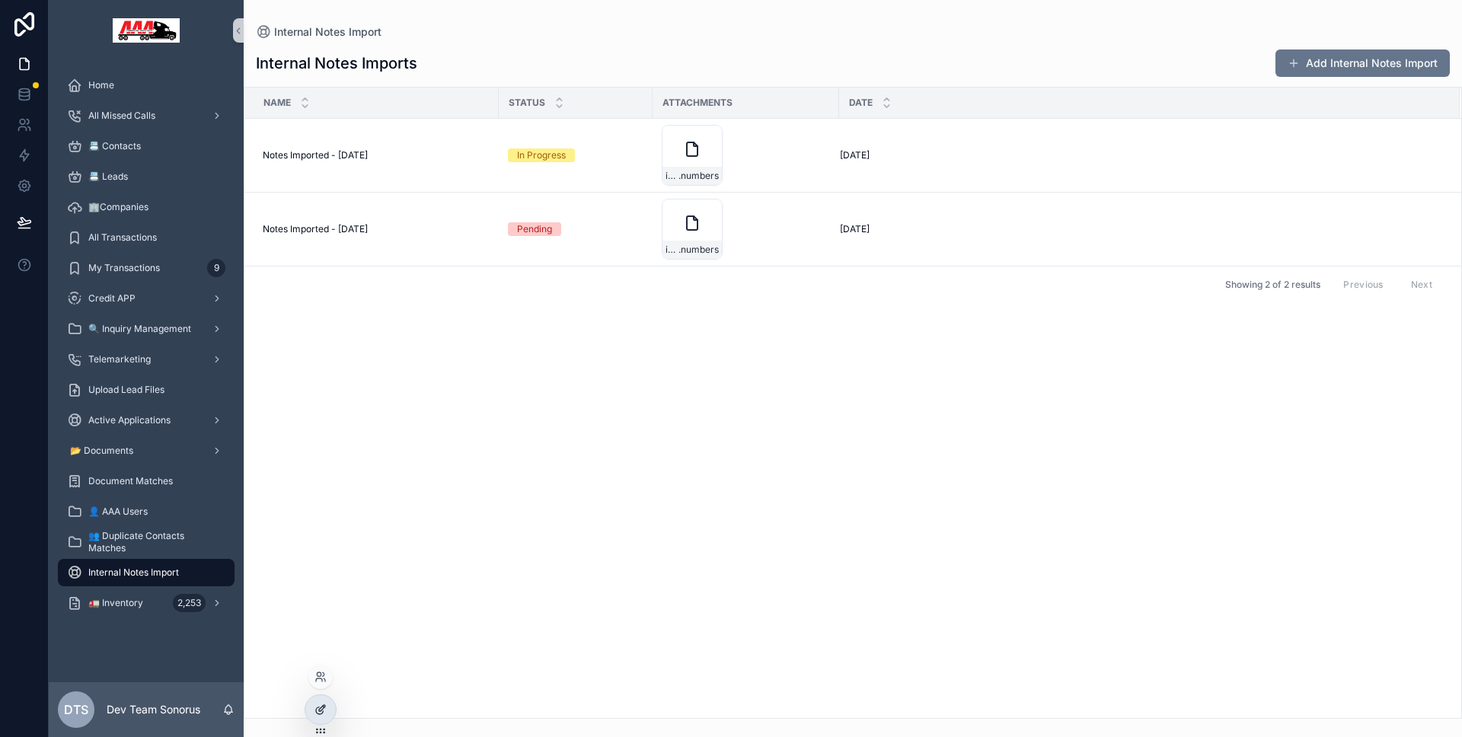
click at [322, 716] on div at bounding box center [320, 709] width 30 height 29
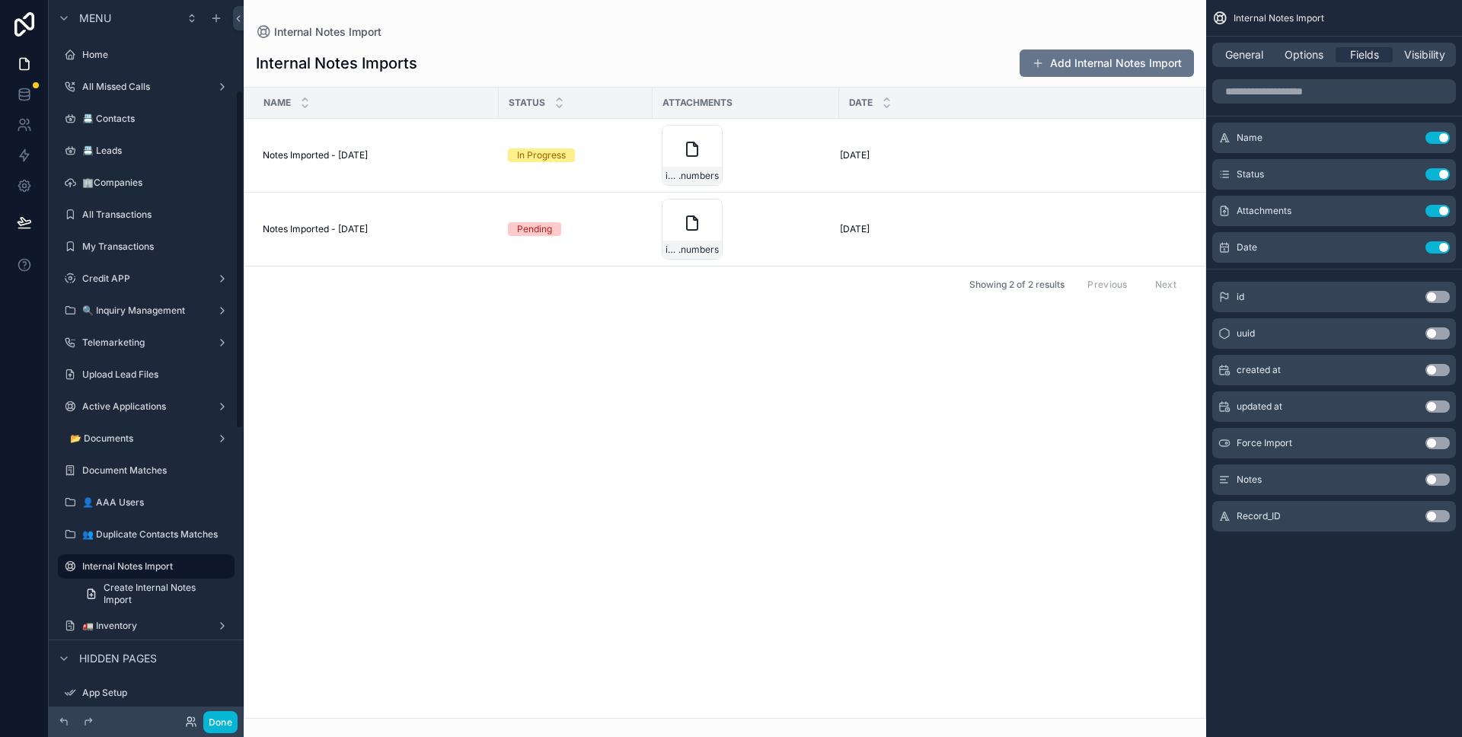
scroll to position [190, 0]
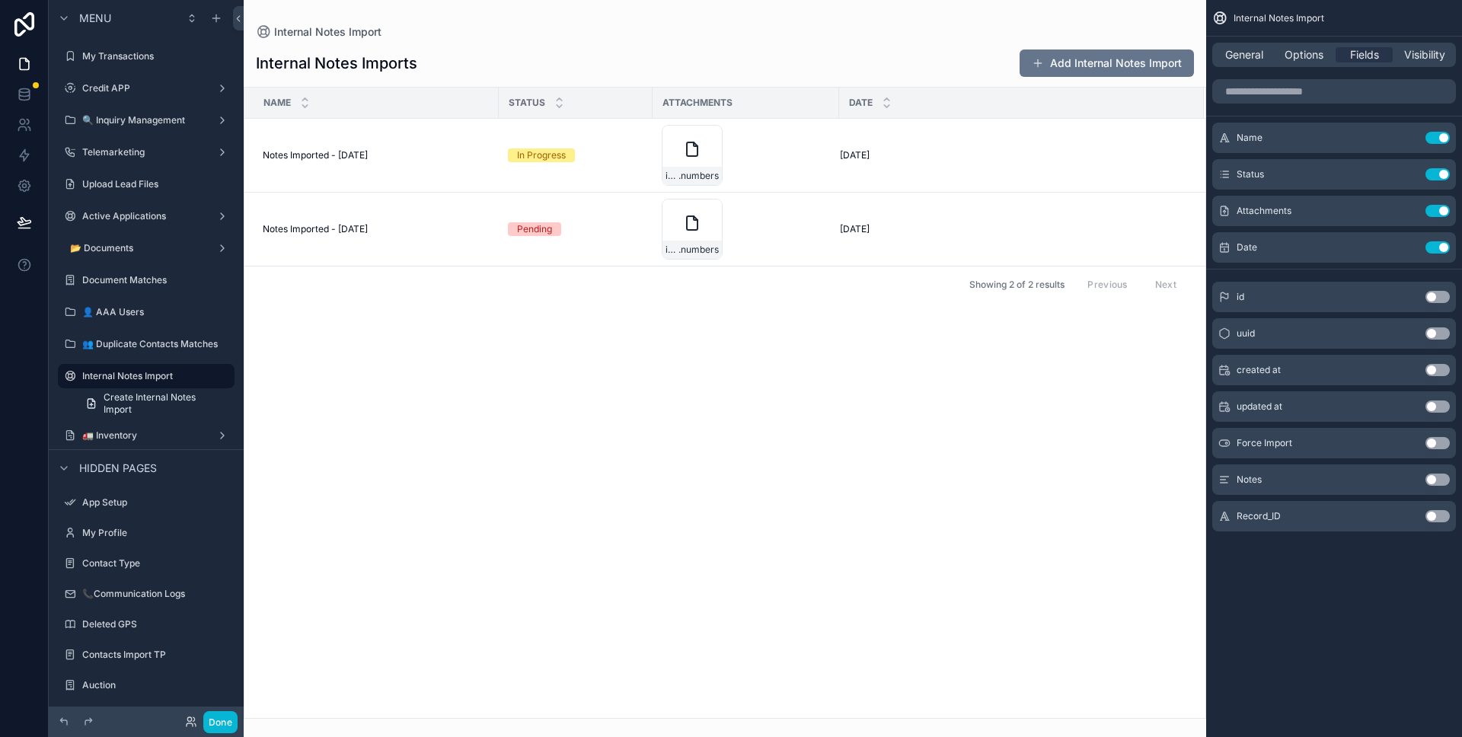
click at [1433, 480] on button "Use setting" at bounding box center [1438, 480] width 24 height 12
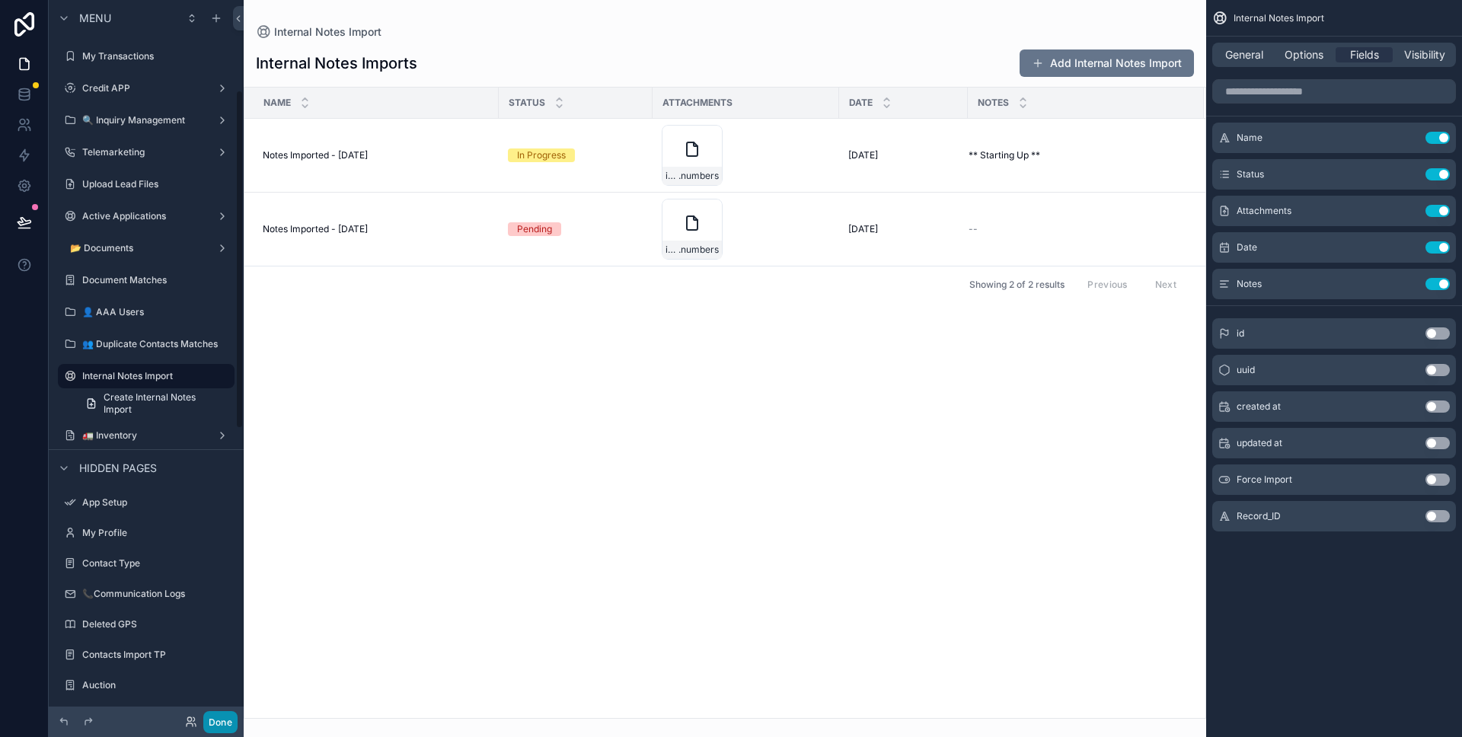
click at [235, 712] on button "Done" at bounding box center [220, 722] width 34 height 22
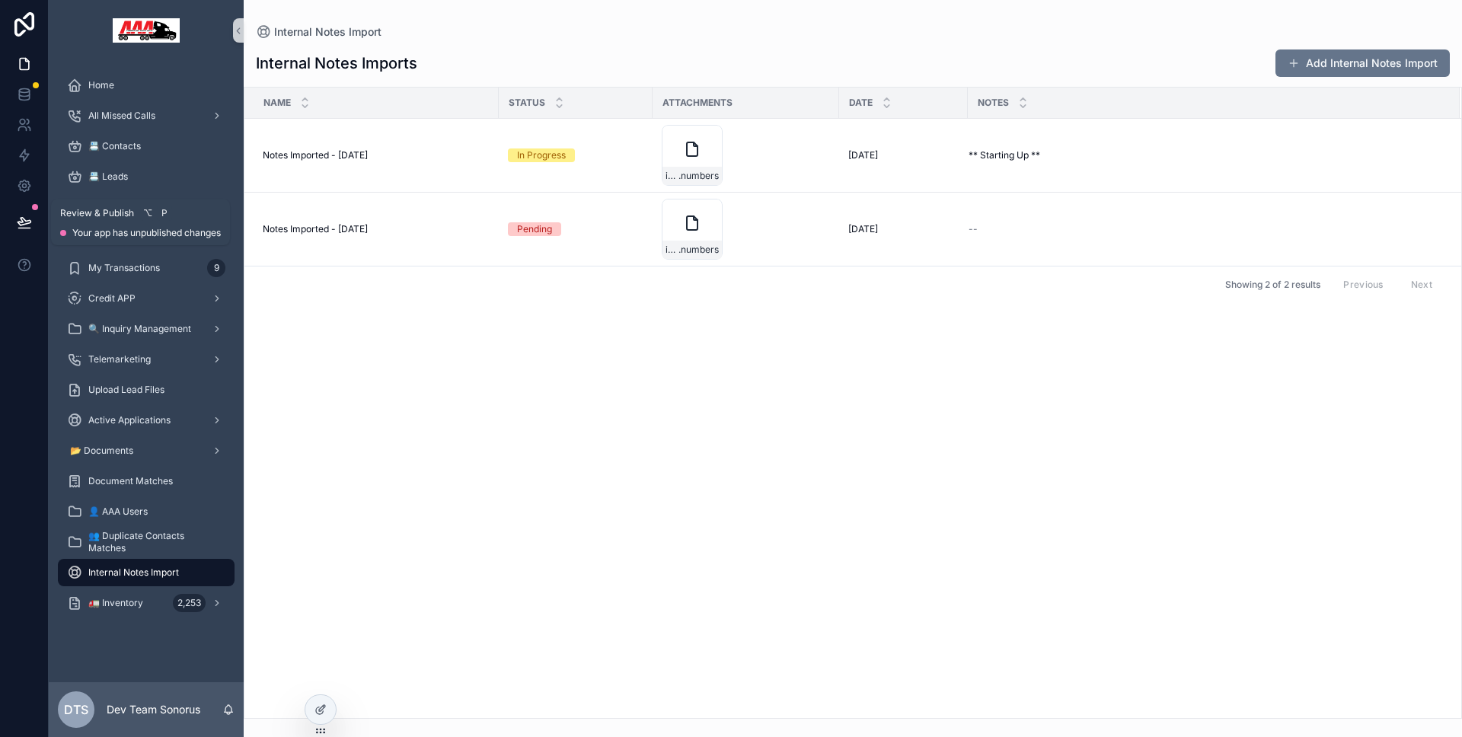
click at [32, 223] on button at bounding box center [25, 222] width 34 height 43
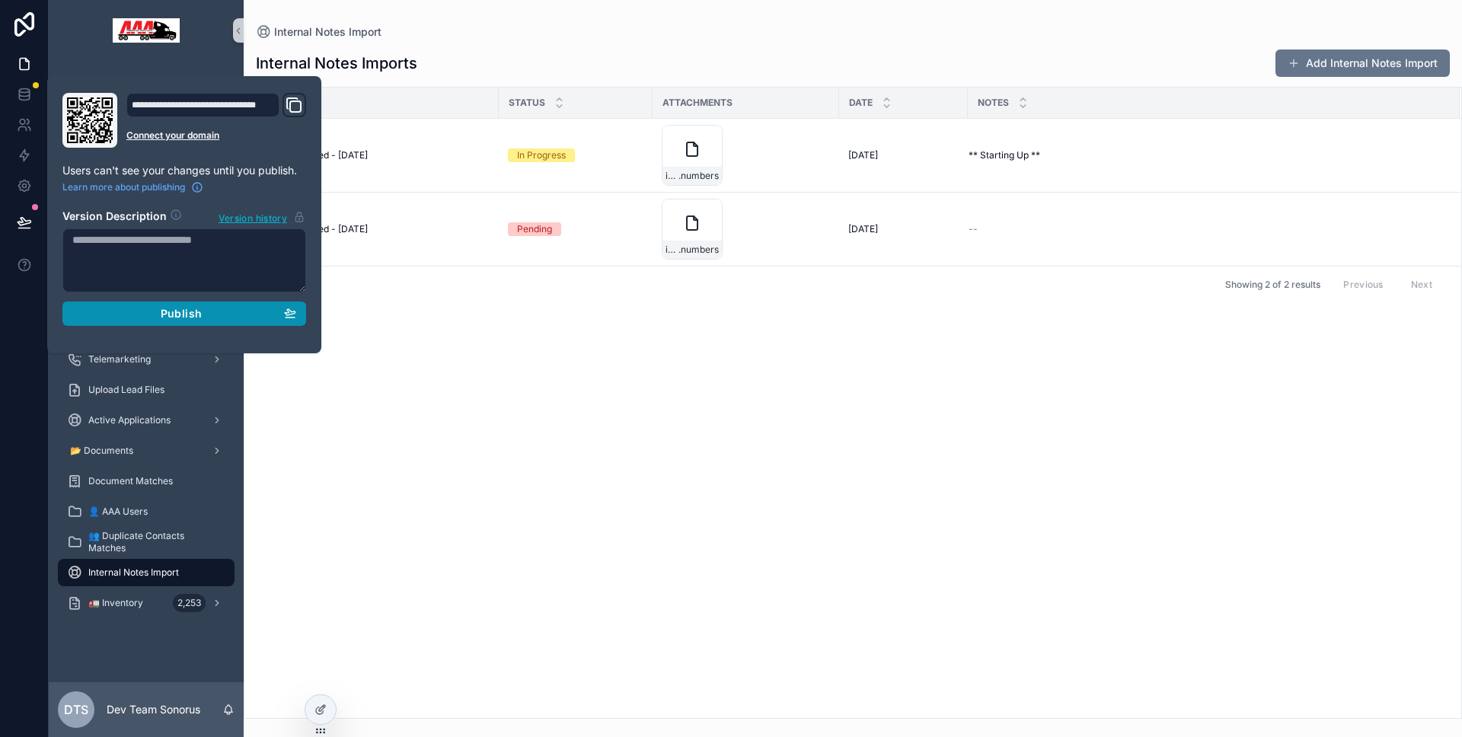
drag, startPoint x: 177, startPoint y: 311, endPoint x: 187, endPoint y: 309, distance: 9.3
click at [178, 311] on span "Publish" at bounding box center [181, 314] width 41 height 14
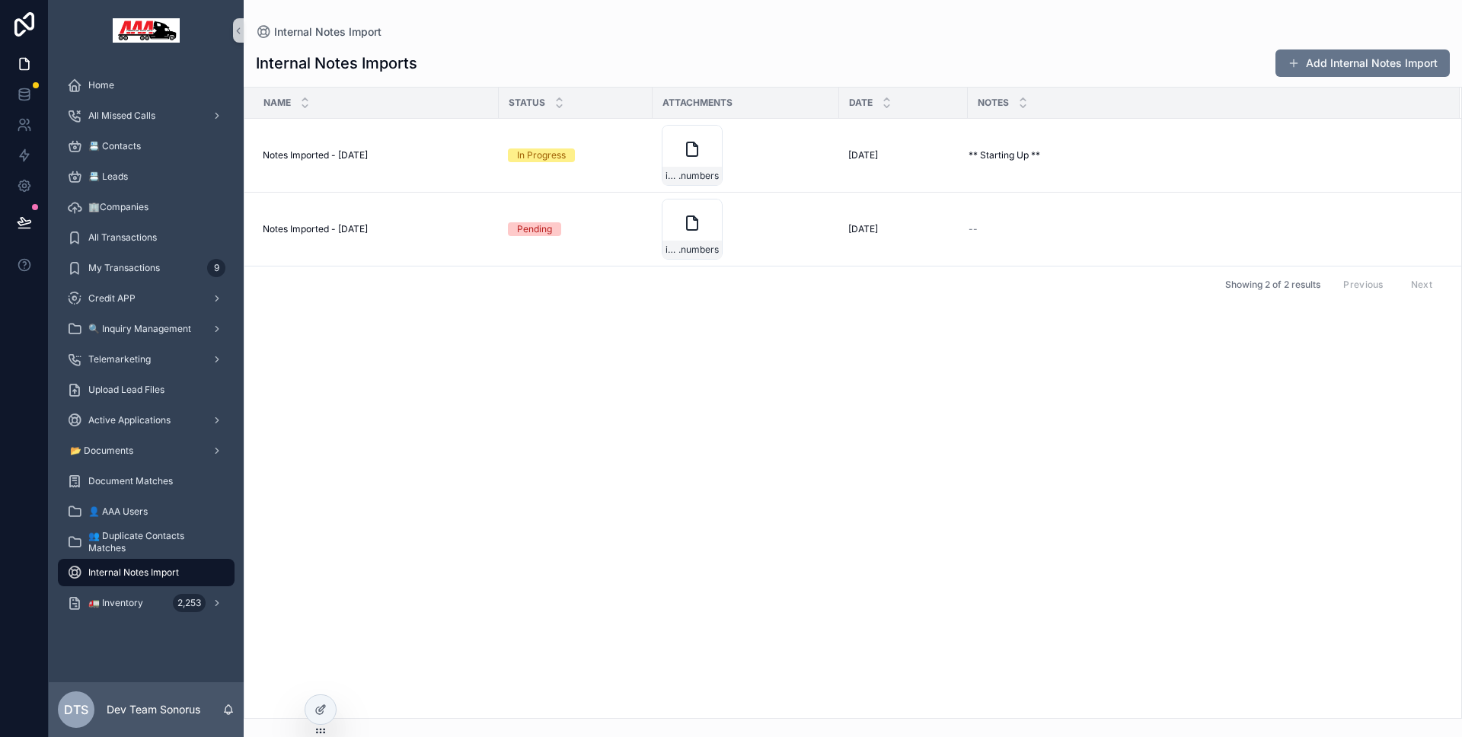
click at [461, 336] on div "Name Status Attachments Date Notes Notes Imported - 09/11/2025 Notes Imported -…" at bounding box center [852, 403] width 1217 height 631
click at [711, 140] on icon "scrollable content" at bounding box center [710, 138] width 12 height 12
click at [691, 155] on icon "scrollable content" at bounding box center [692, 149] width 18 height 18
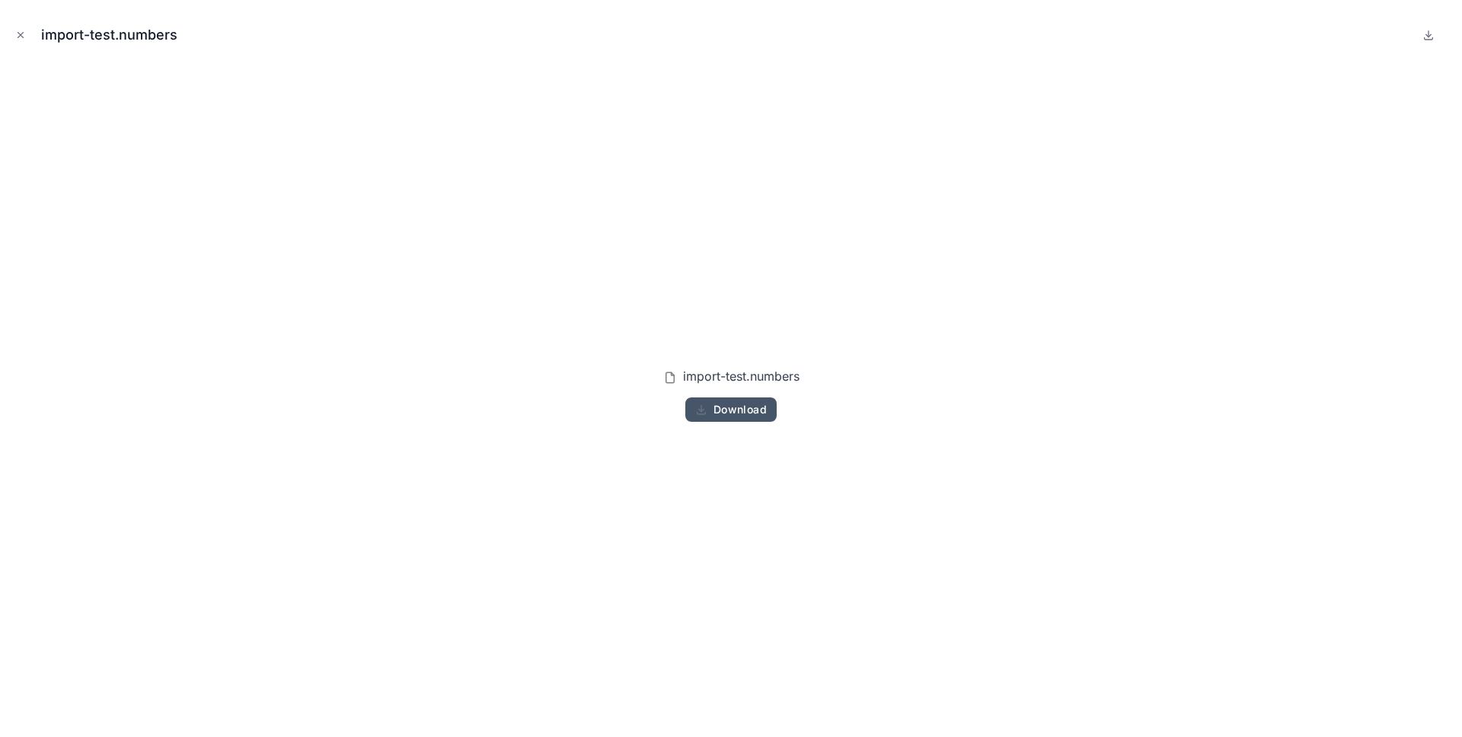
click at [745, 417] on button "Download" at bounding box center [730, 410] width 91 height 24
click at [18, 35] on icon "Close modal" at bounding box center [20, 35] width 11 height 11
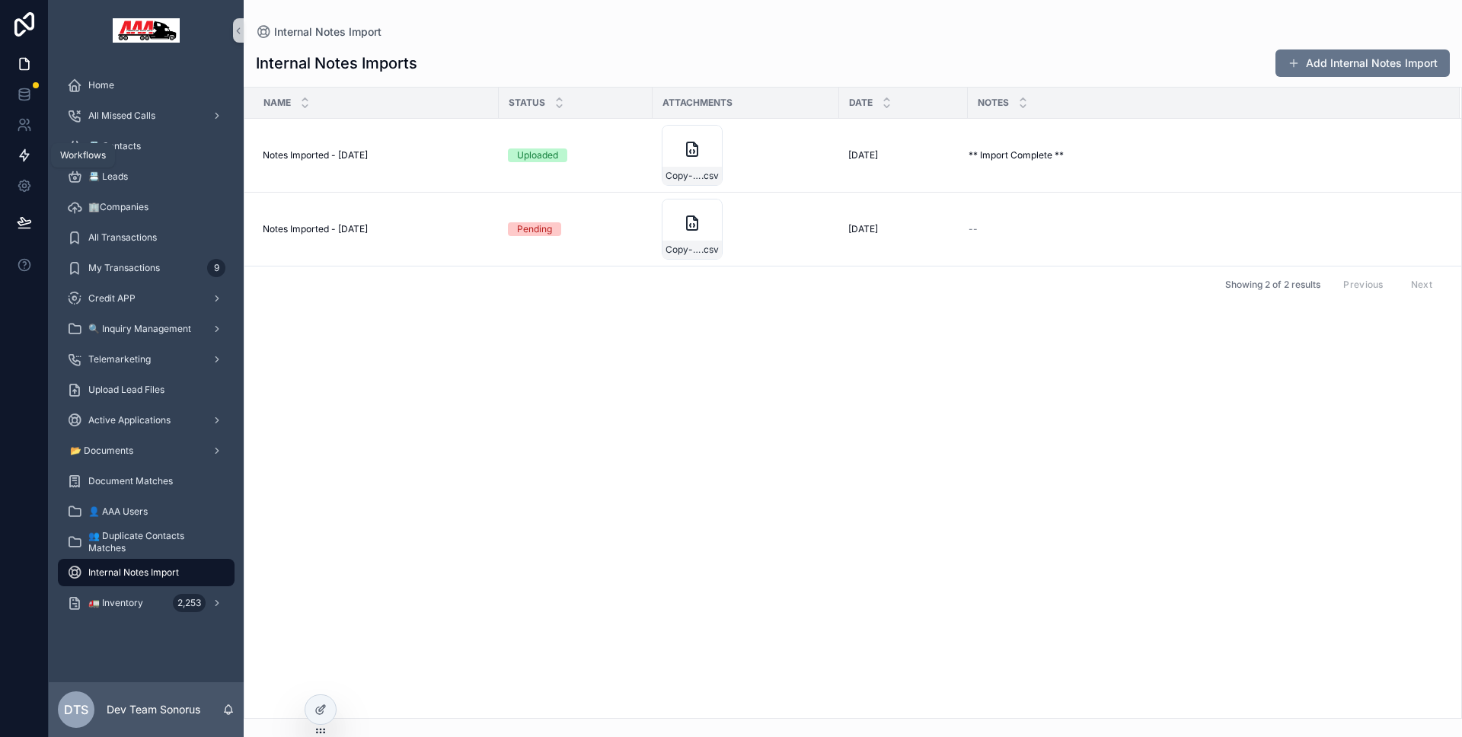
click at [29, 158] on icon at bounding box center [24, 155] width 15 height 15
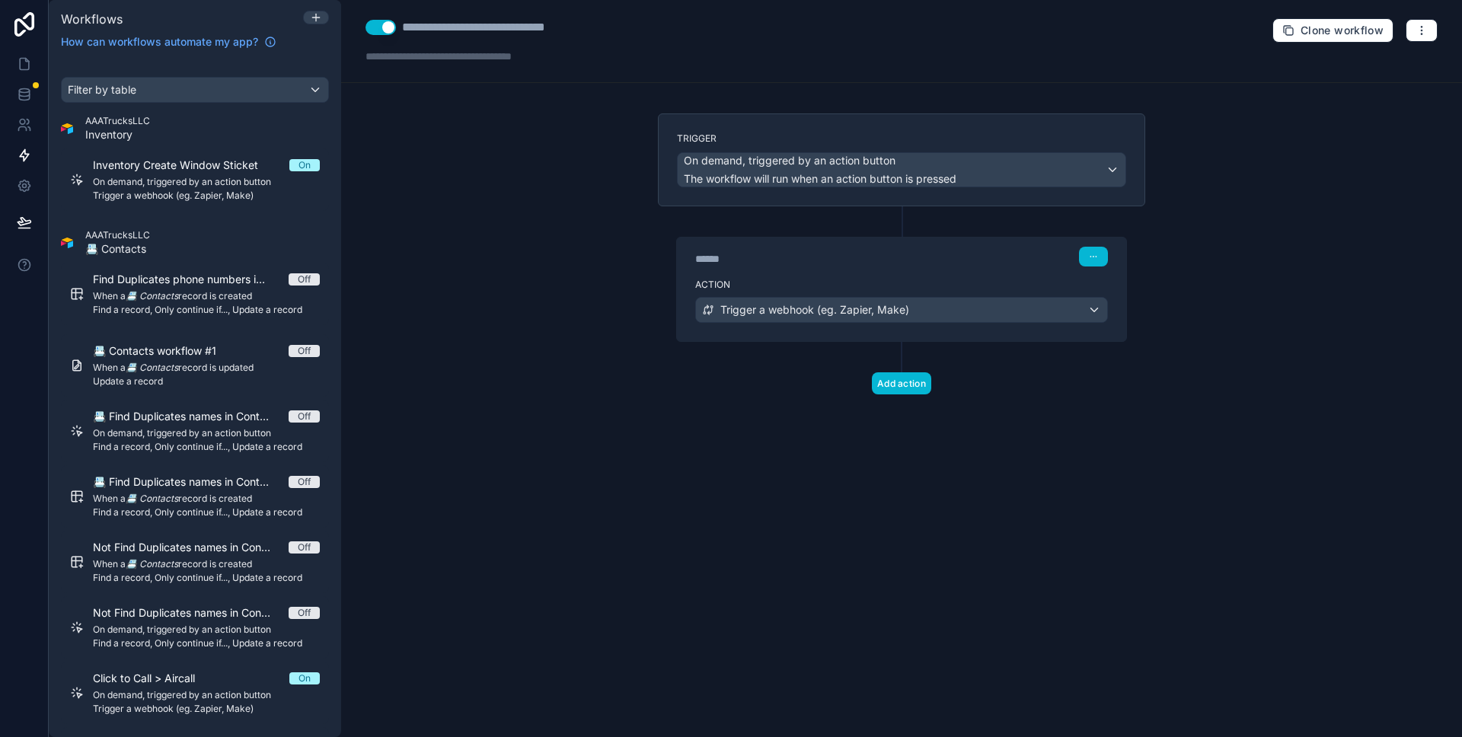
click at [884, 279] on label "Action" at bounding box center [901, 285] width 413 height 12
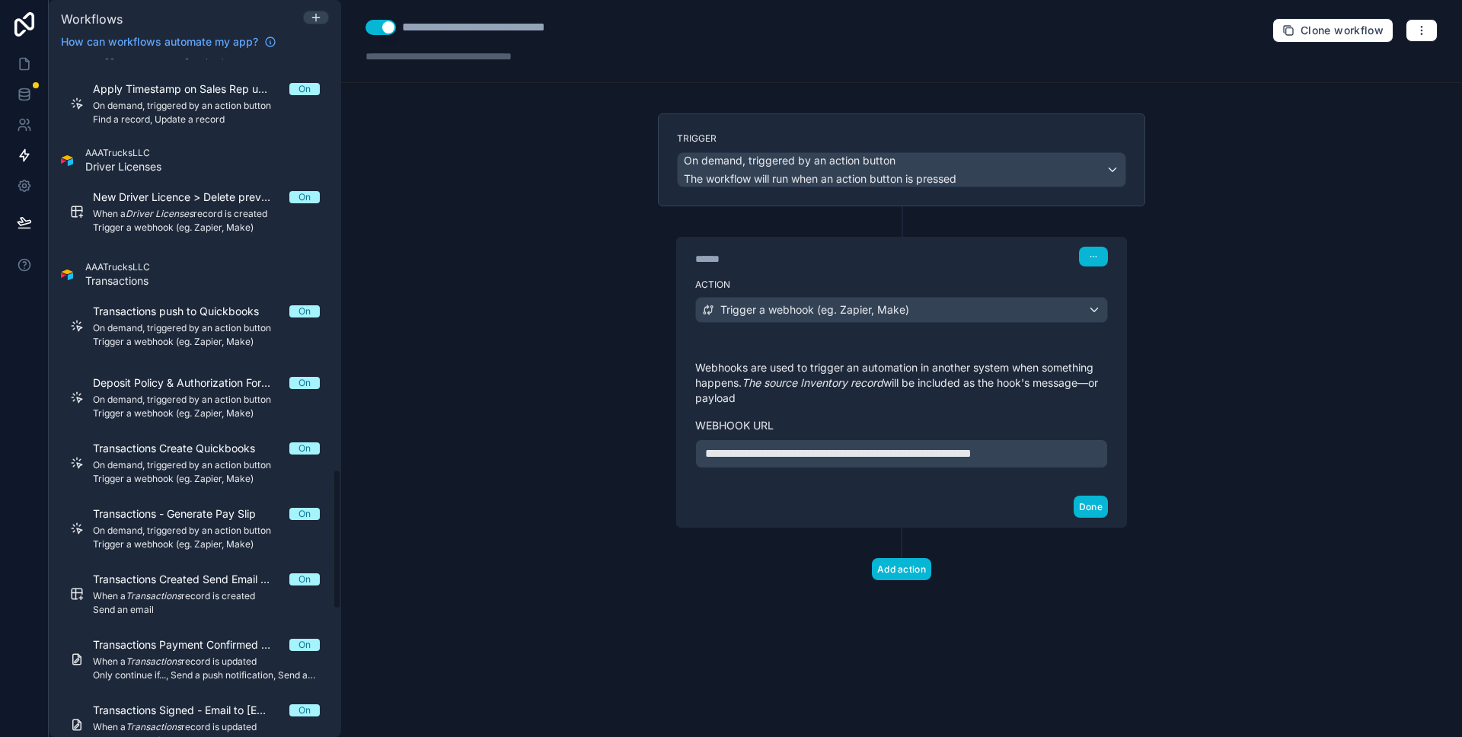
scroll to position [2593, 0]
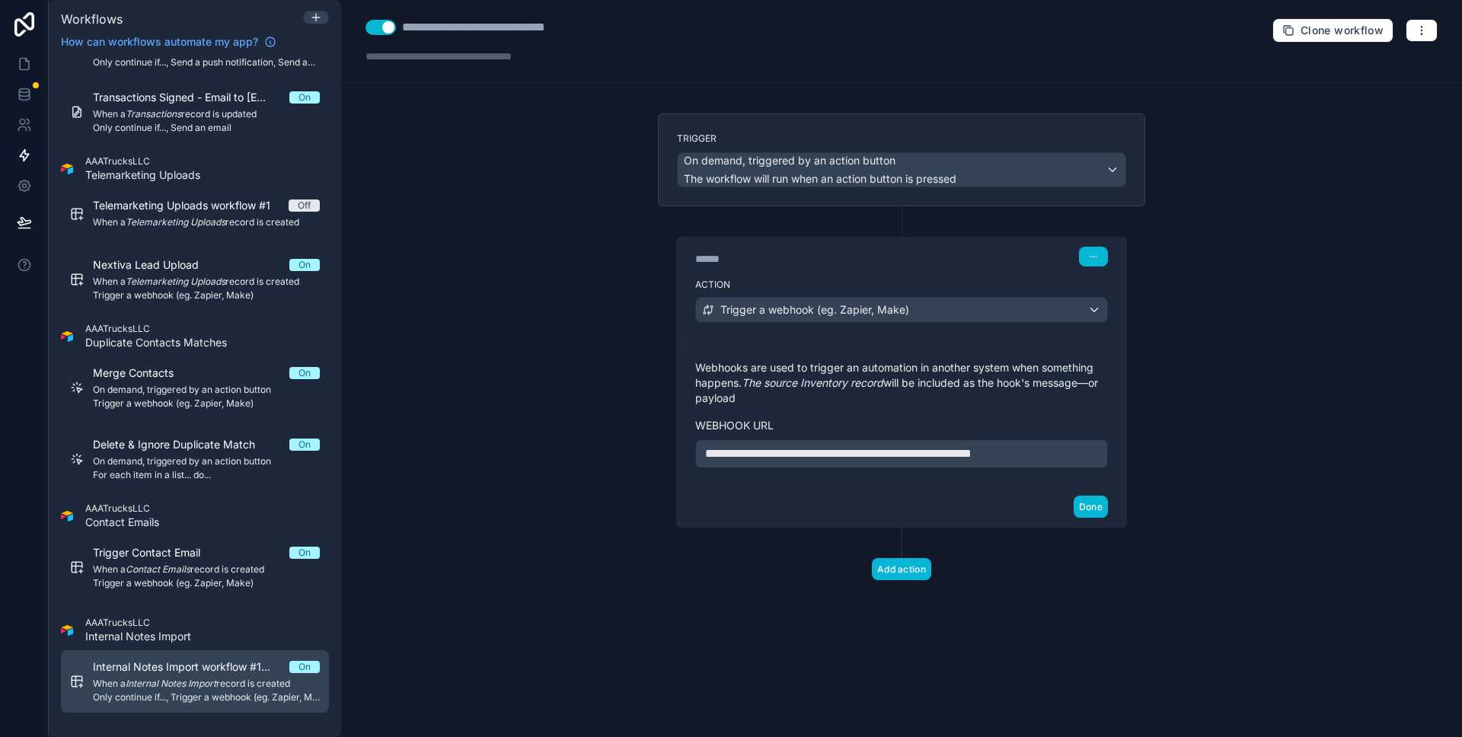
click at [227, 682] on span "When a Internal Notes Import record is created" at bounding box center [206, 684] width 227 height 12
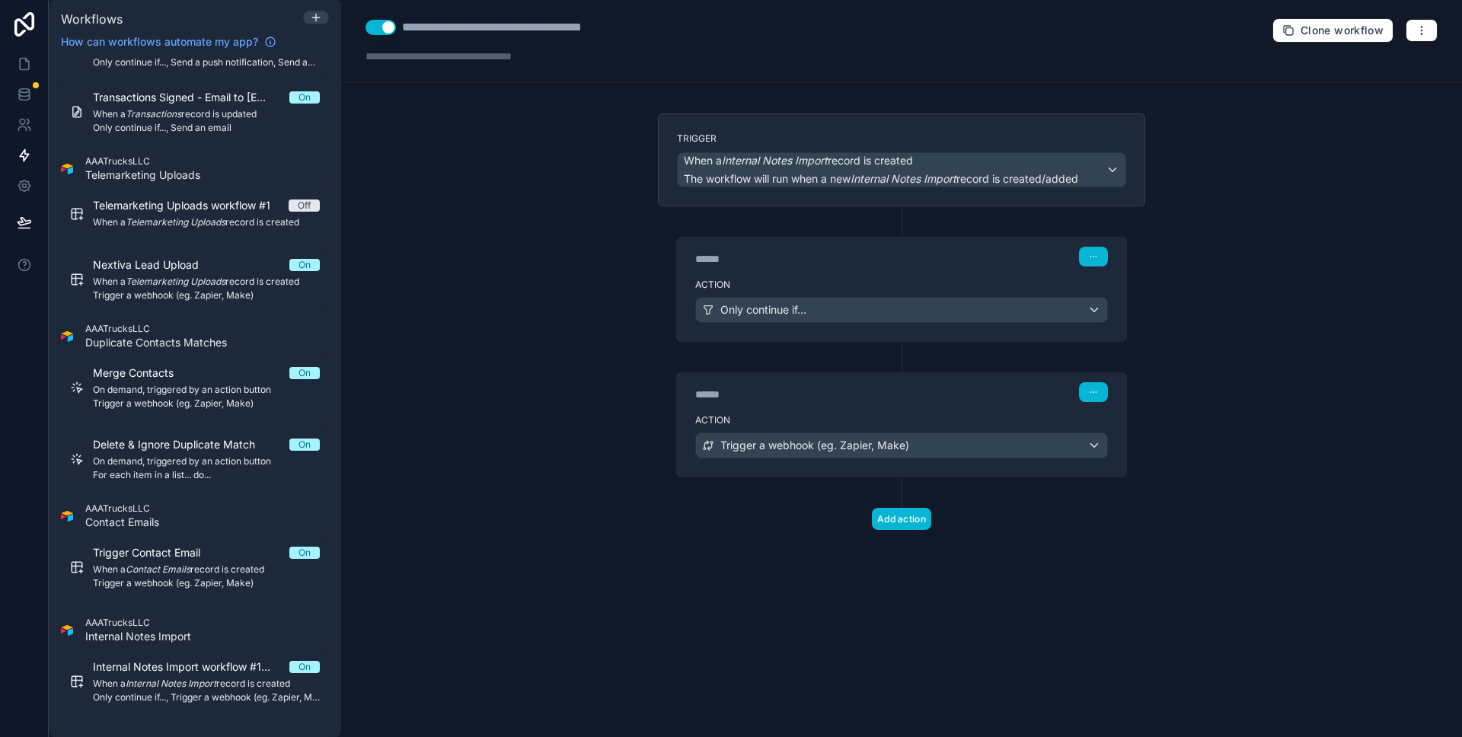
click at [779, 290] on label "Action" at bounding box center [901, 285] width 413 height 12
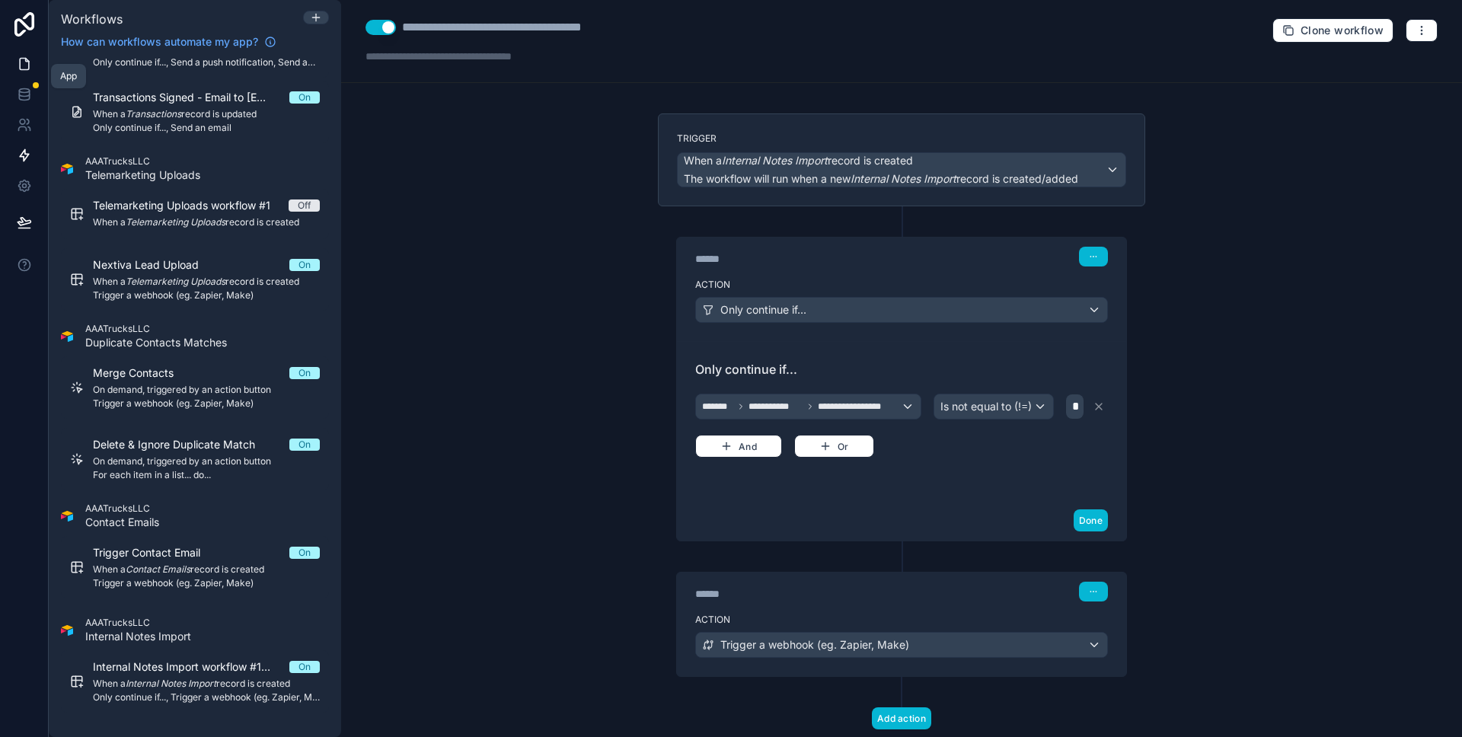
click at [39, 56] on link at bounding box center [24, 64] width 48 height 30
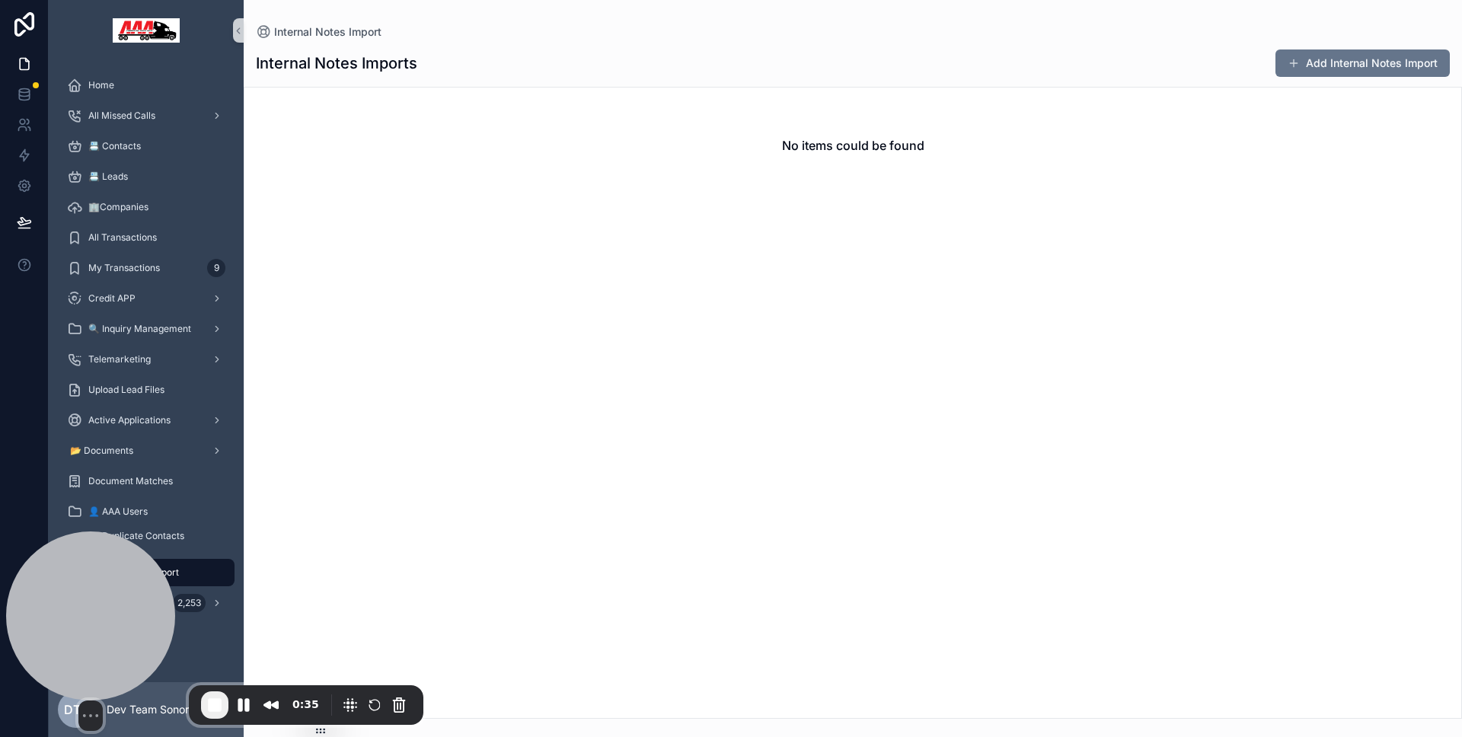
drag, startPoint x: 87, startPoint y: 604, endPoint x: 11, endPoint y: 608, distance: 76.3
click at [10, 613] on div "Select video screen size" at bounding box center [90, 632] width 169 height 200
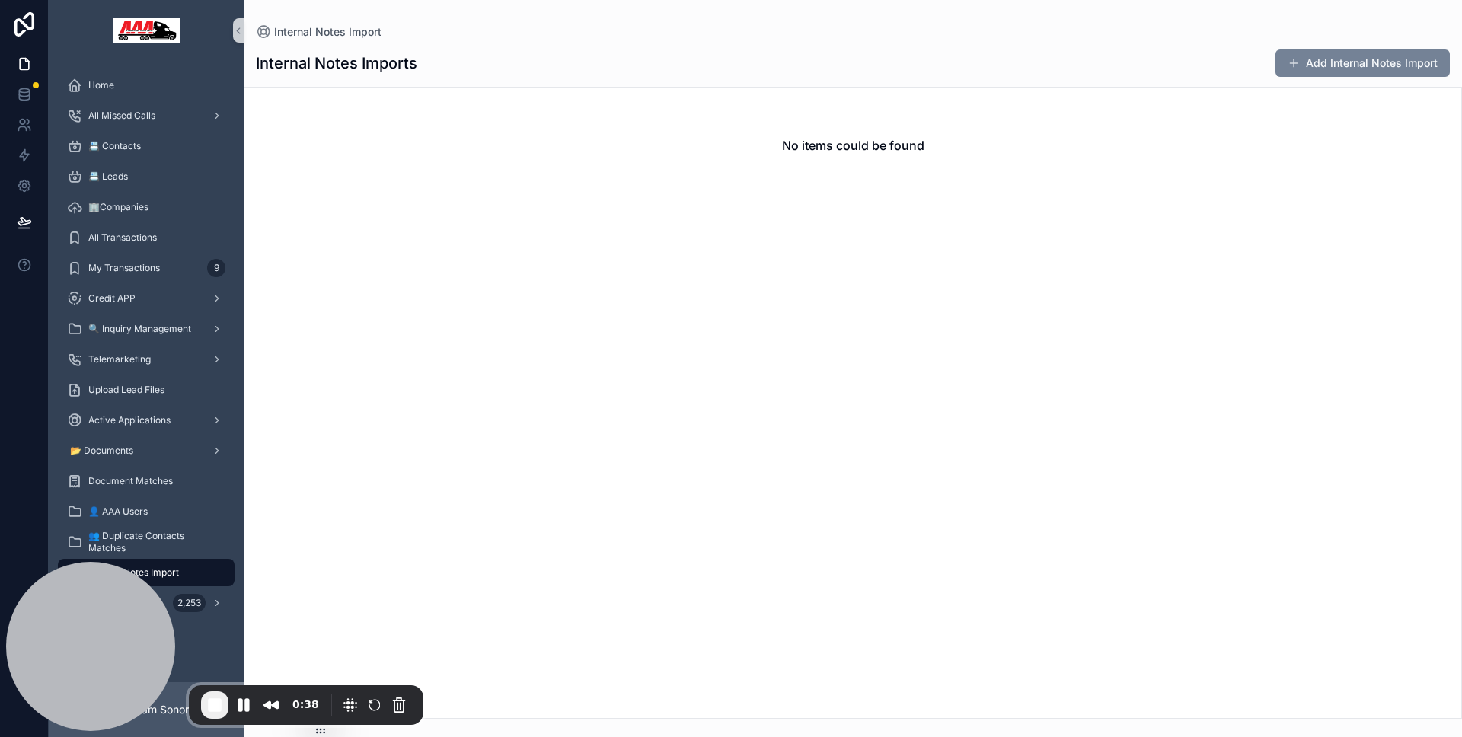
click at [1392, 71] on button "Add Internal Notes Import" at bounding box center [1363, 62] width 174 height 27
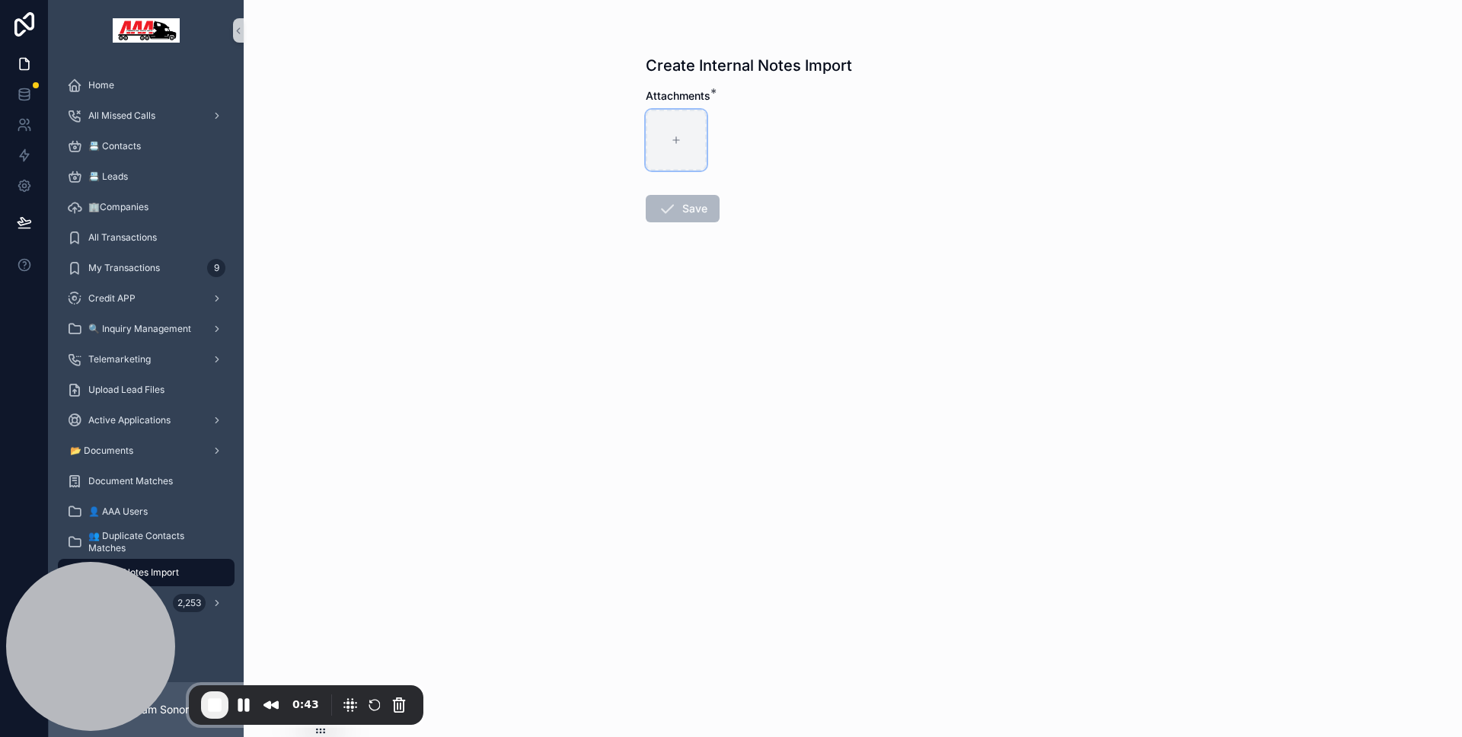
click at [698, 124] on div "scrollable content" at bounding box center [676, 140] width 61 height 61
type input "**********"
click at [682, 212] on button "Save" at bounding box center [683, 208] width 74 height 27
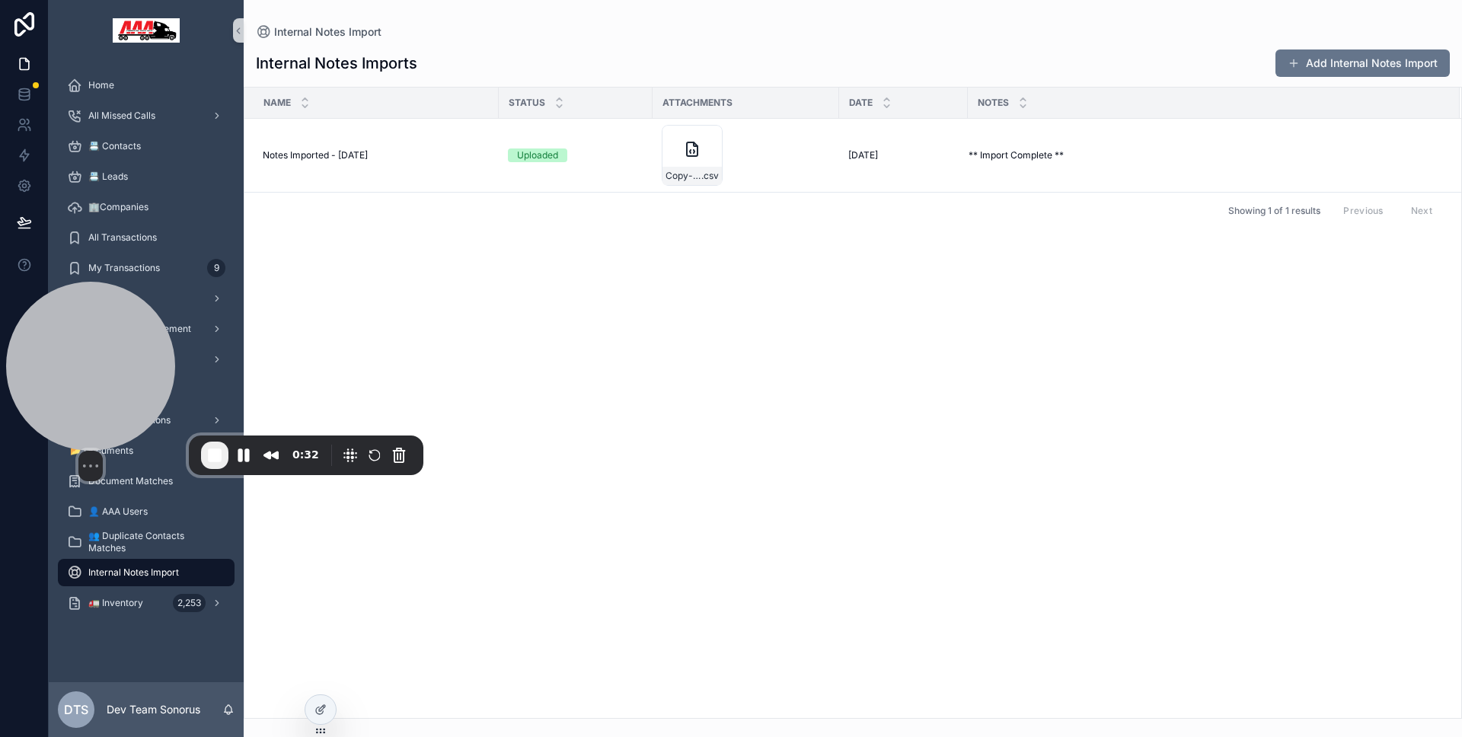
drag, startPoint x: 116, startPoint y: 591, endPoint x: 101, endPoint y: 337, distance: 254.0
click at [101, 337] on div at bounding box center [90, 366] width 169 height 169
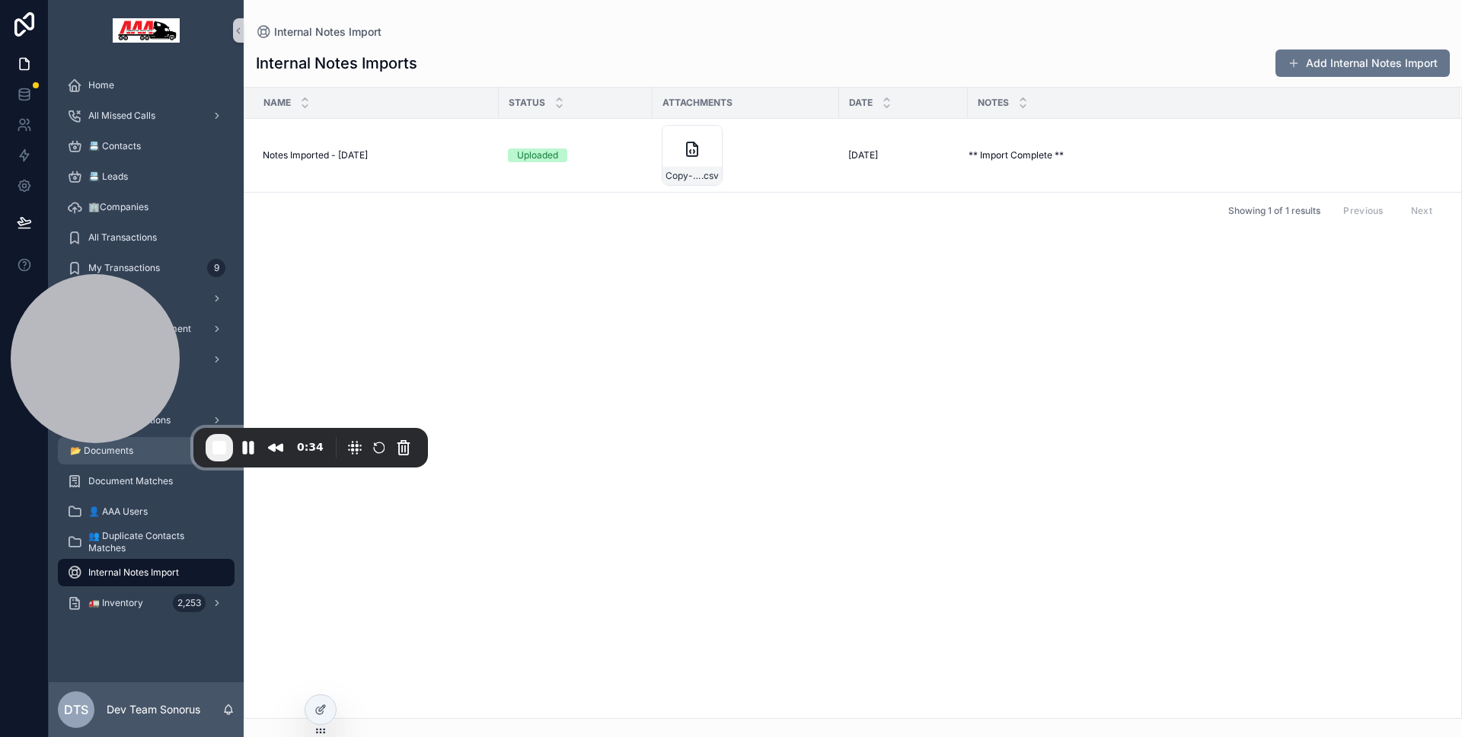
drag, startPoint x: 98, startPoint y: 379, endPoint x: 131, endPoint y: 457, distance: 84.3
click at [107, 443] on div at bounding box center [95, 358] width 169 height 169
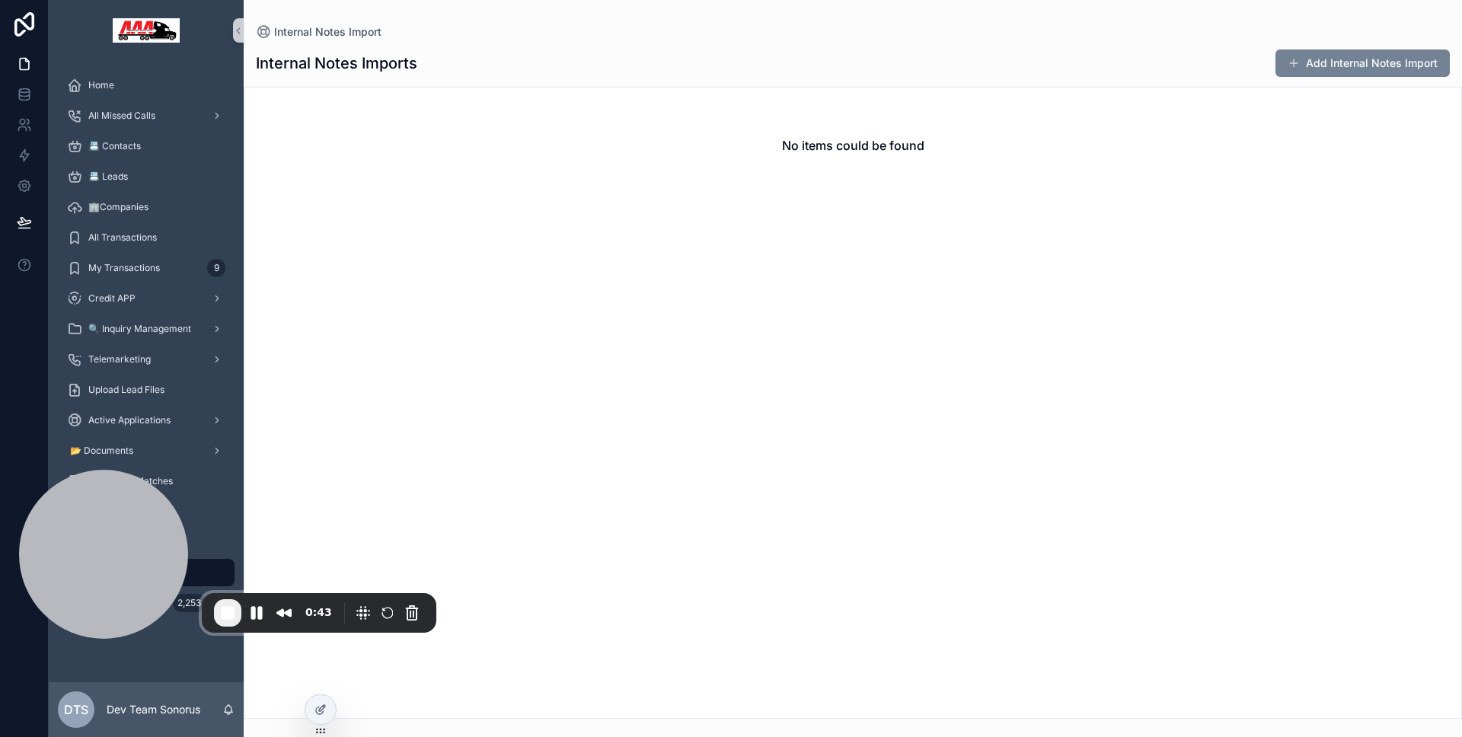
click at [1327, 63] on button "Add Internal Notes Import" at bounding box center [1363, 62] width 174 height 27
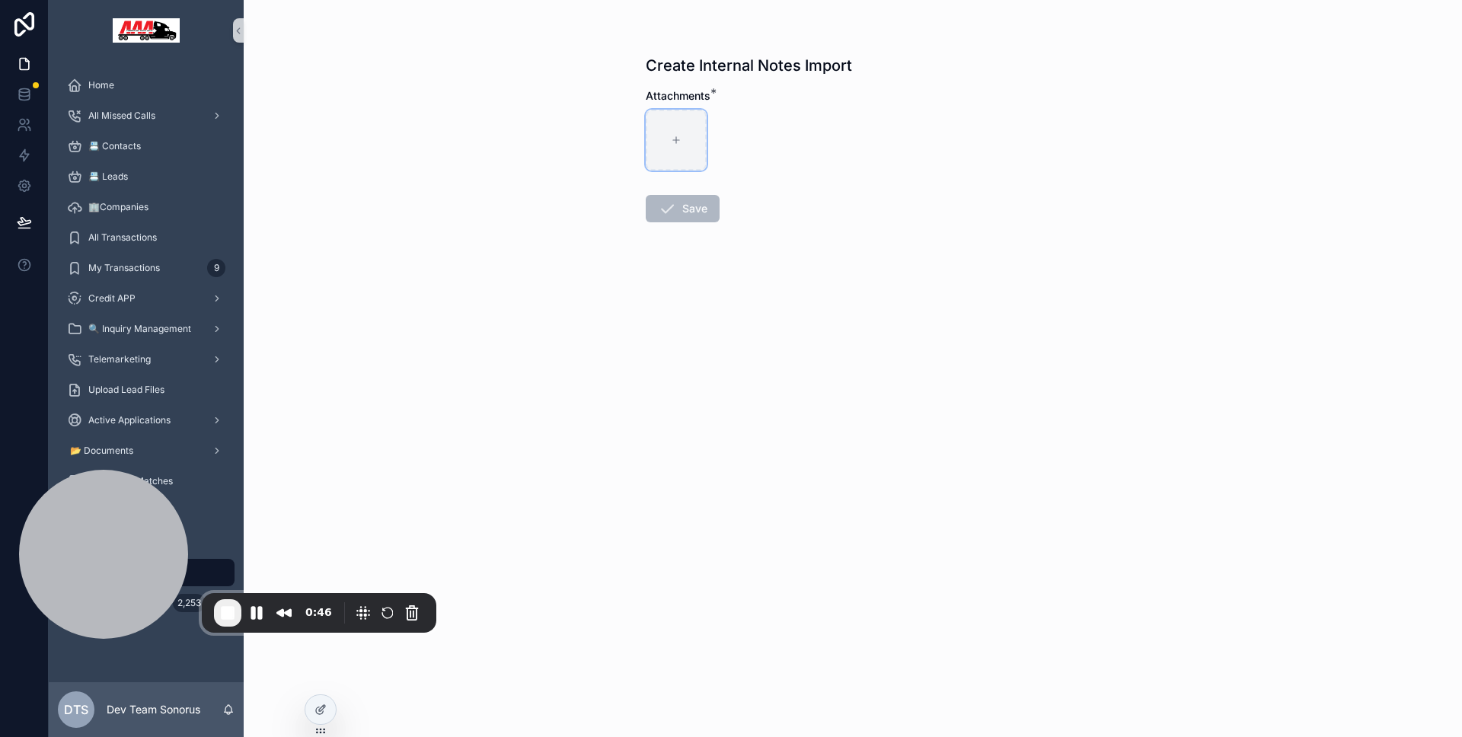
click at [679, 129] on div "scrollable content" at bounding box center [676, 140] width 61 height 61
type input "**********"
click at [668, 215] on icon "scrollable content" at bounding box center [667, 209] width 18 height 18
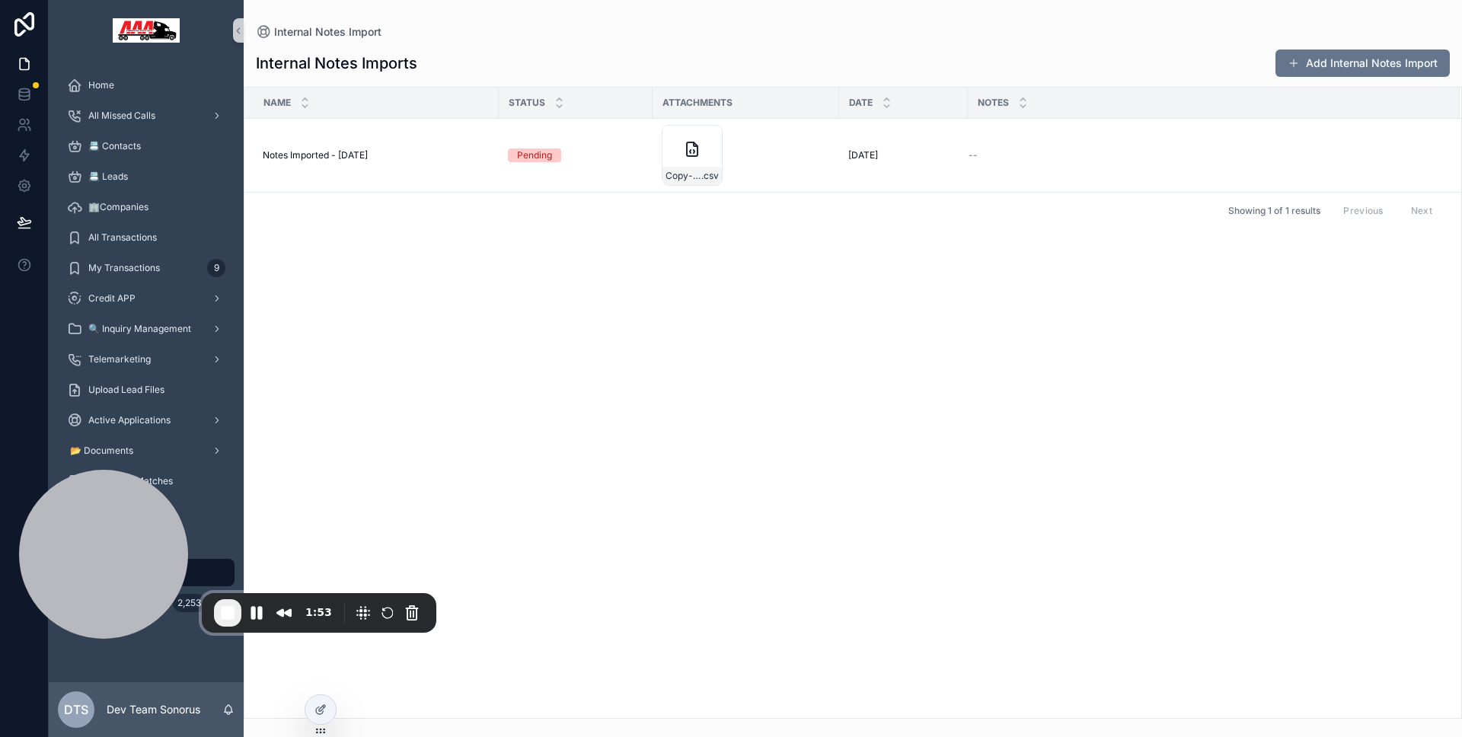
click at [579, 278] on div "Name Status Attachments Date Notes Notes Imported - [DATE] Notes Imported - [DA…" at bounding box center [852, 403] width 1217 height 631
click at [701, 251] on div "Name Status Attachments Date Notes Notes Imported - [DATE] Notes Imported - [DA…" at bounding box center [852, 403] width 1217 height 631
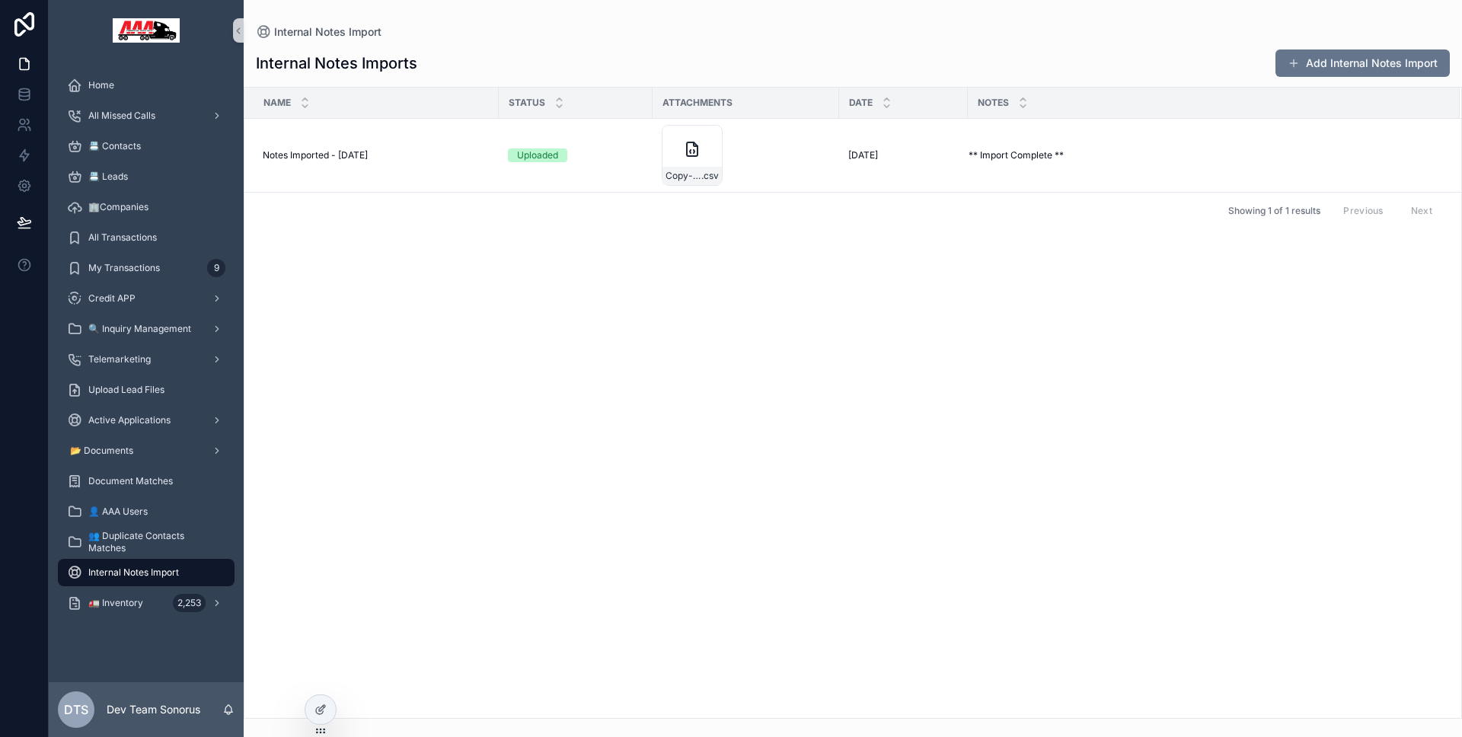
click at [633, 242] on div "Name Status Attachments Date Notes Notes Imported - [DATE] Notes Imported - [DA…" at bounding box center [852, 403] width 1217 height 631
click at [359, 289] on div "Name Status Attachments Date Notes Notes Imported - [DATE] Notes Imported - [DA…" at bounding box center [852, 403] width 1217 height 631
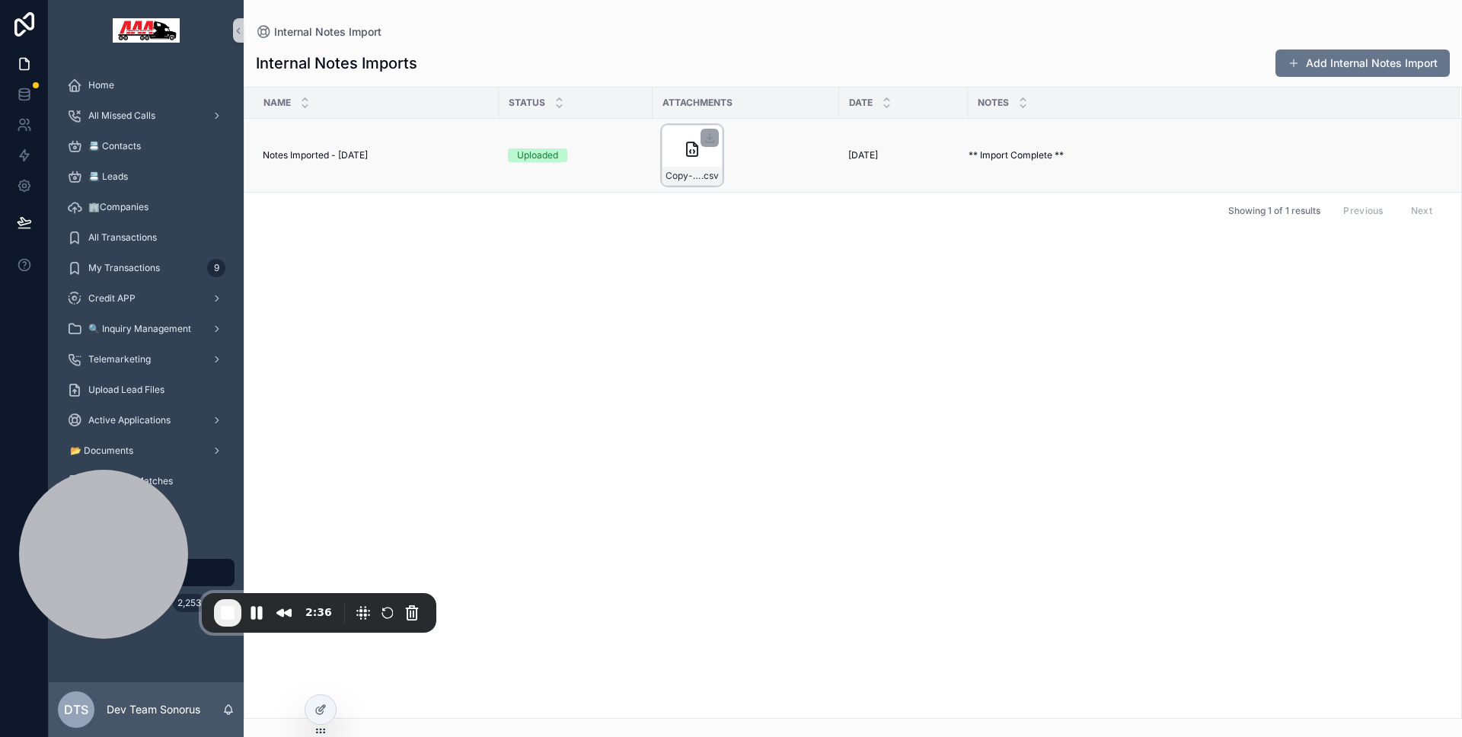
click at [677, 151] on div "Copy-of-DealerServicesInventory---DealerServicesInventory-(1) .csv" at bounding box center [692, 155] width 61 height 61
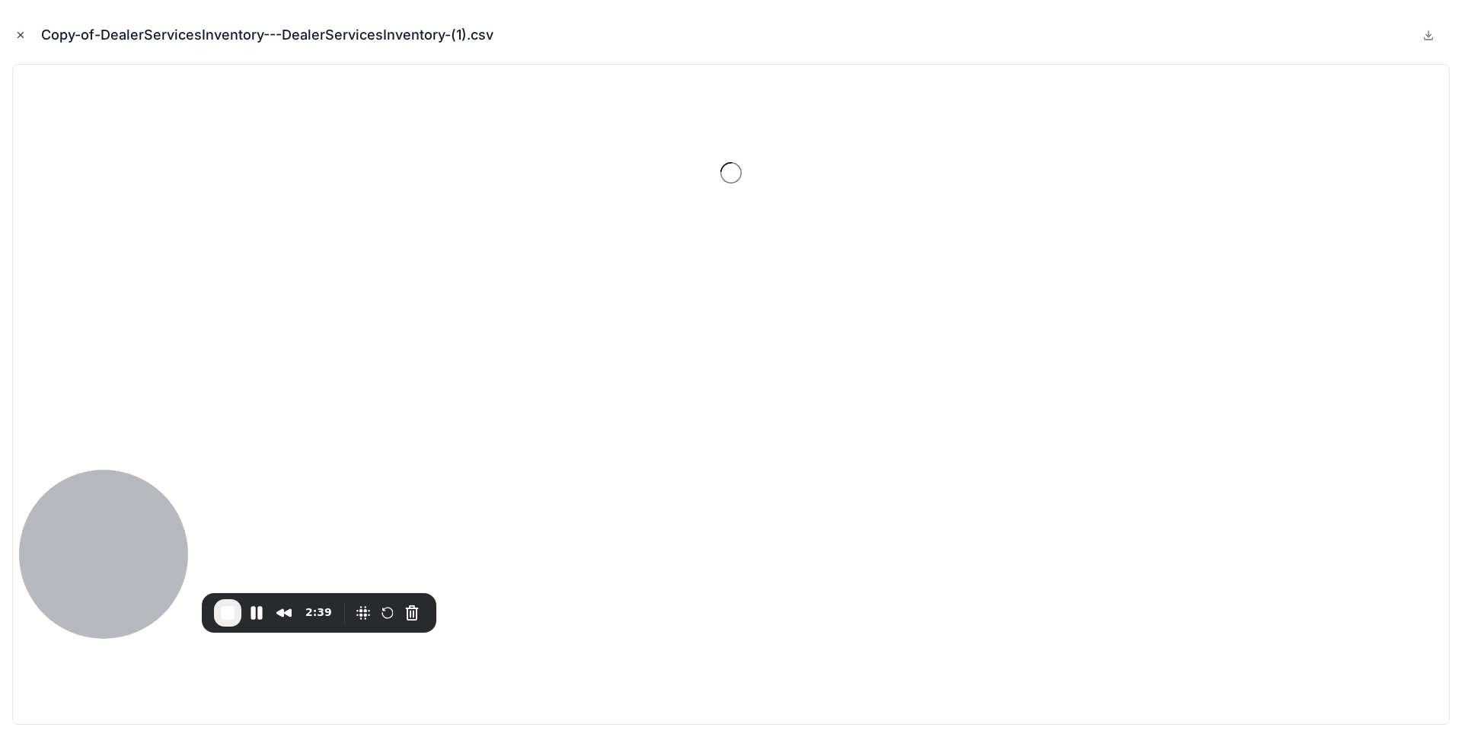
click at [14, 34] on button "Close modal" at bounding box center [20, 35] width 17 height 17
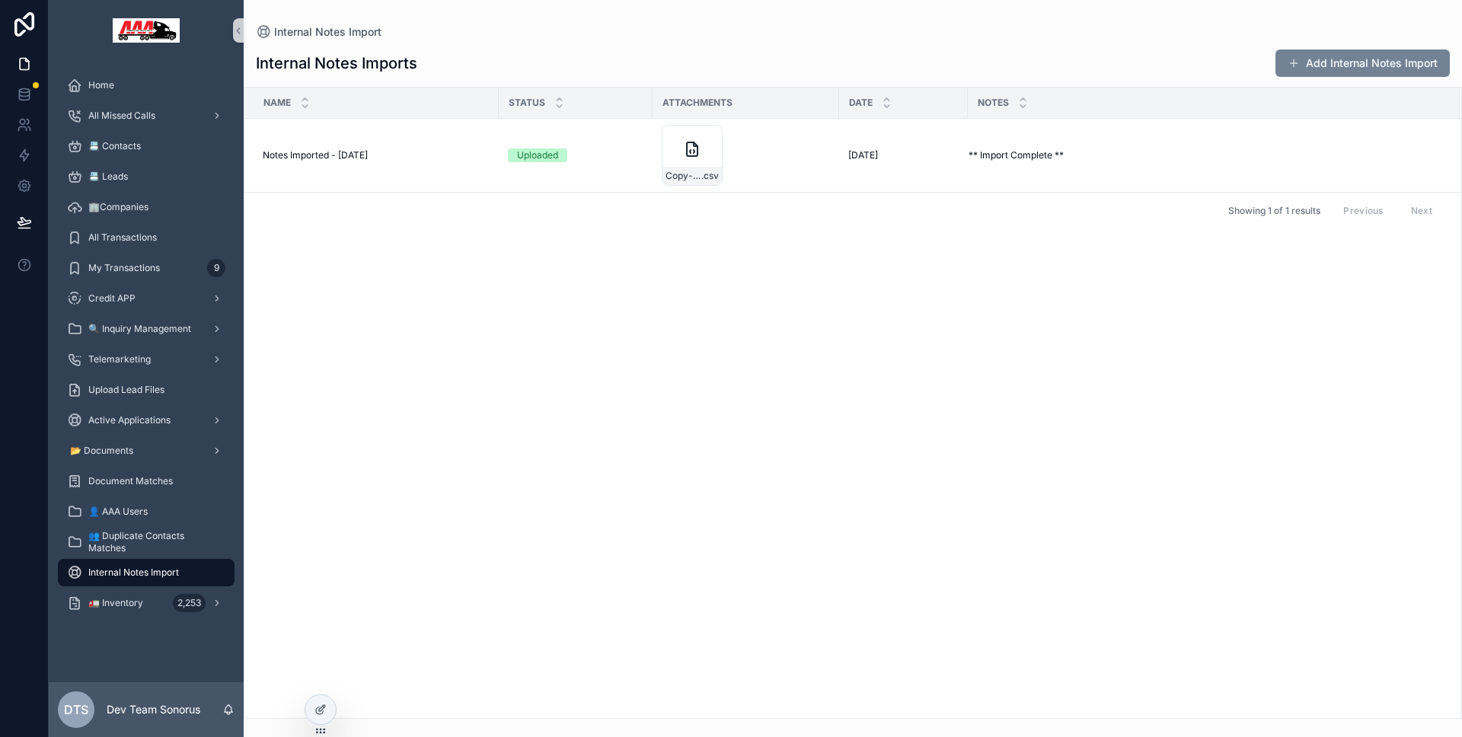
click at [1304, 54] on button "Add Internal Notes Import" at bounding box center [1363, 62] width 174 height 27
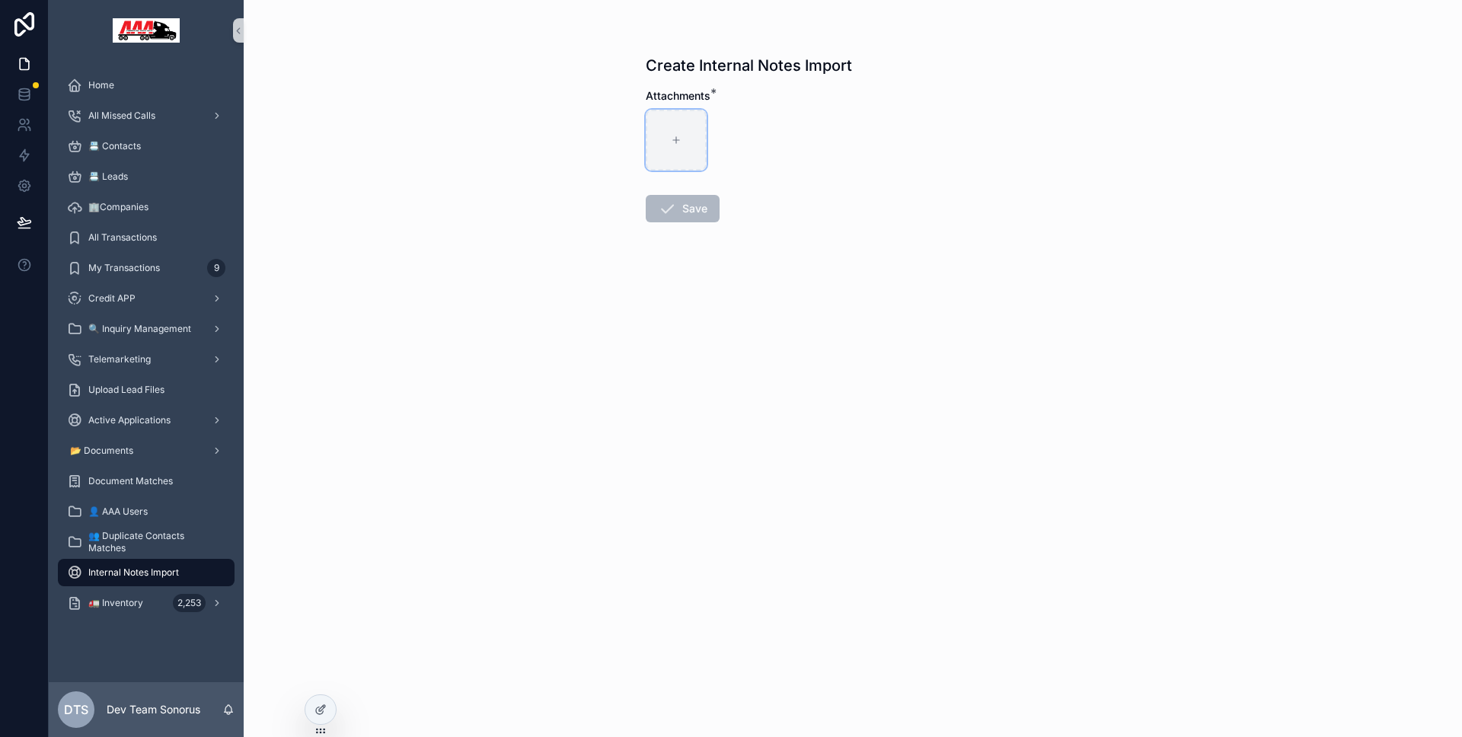
click at [671, 126] on div "scrollable content" at bounding box center [676, 140] width 61 height 61
type input "**********"
click at [688, 219] on button "Save" at bounding box center [683, 208] width 74 height 27
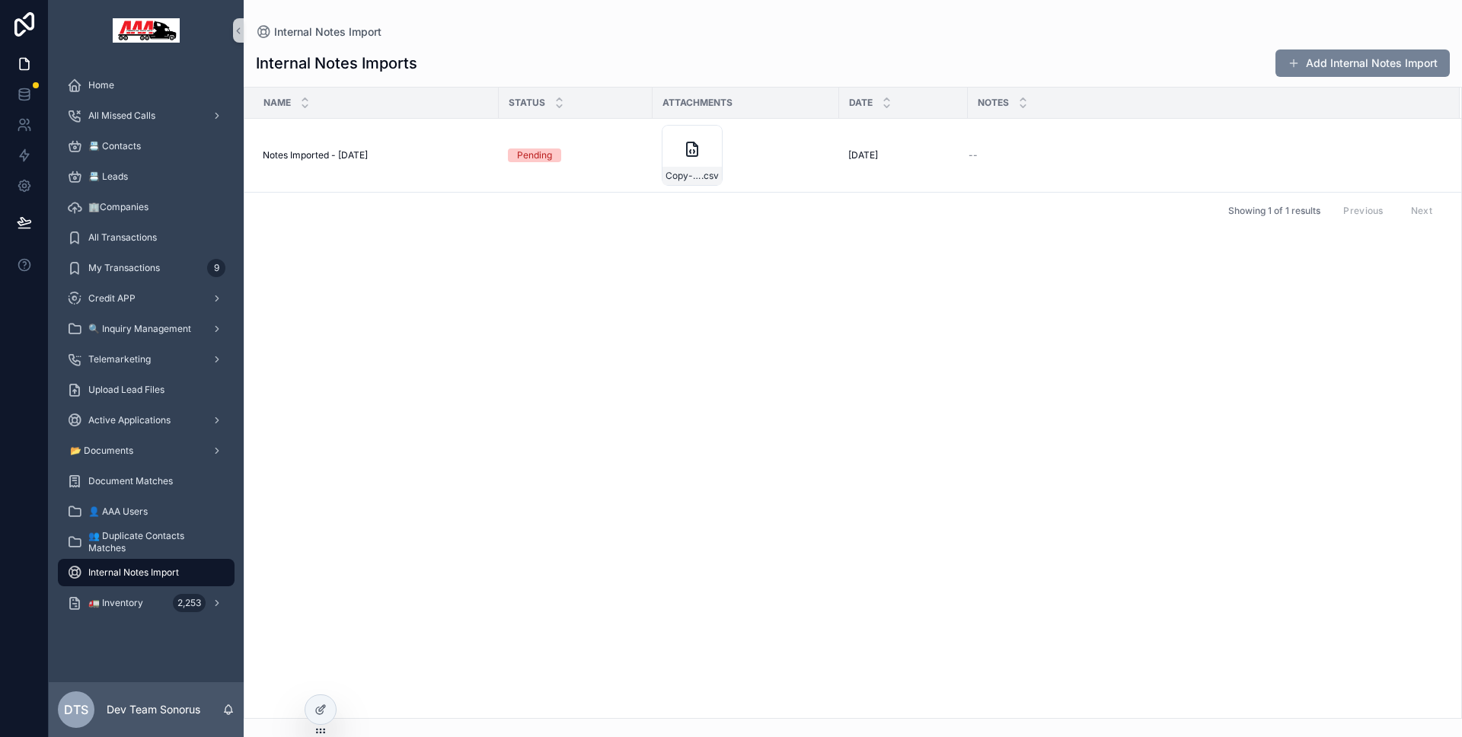
click at [1285, 70] on button "Add Internal Notes Import" at bounding box center [1363, 62] width 174 height 27
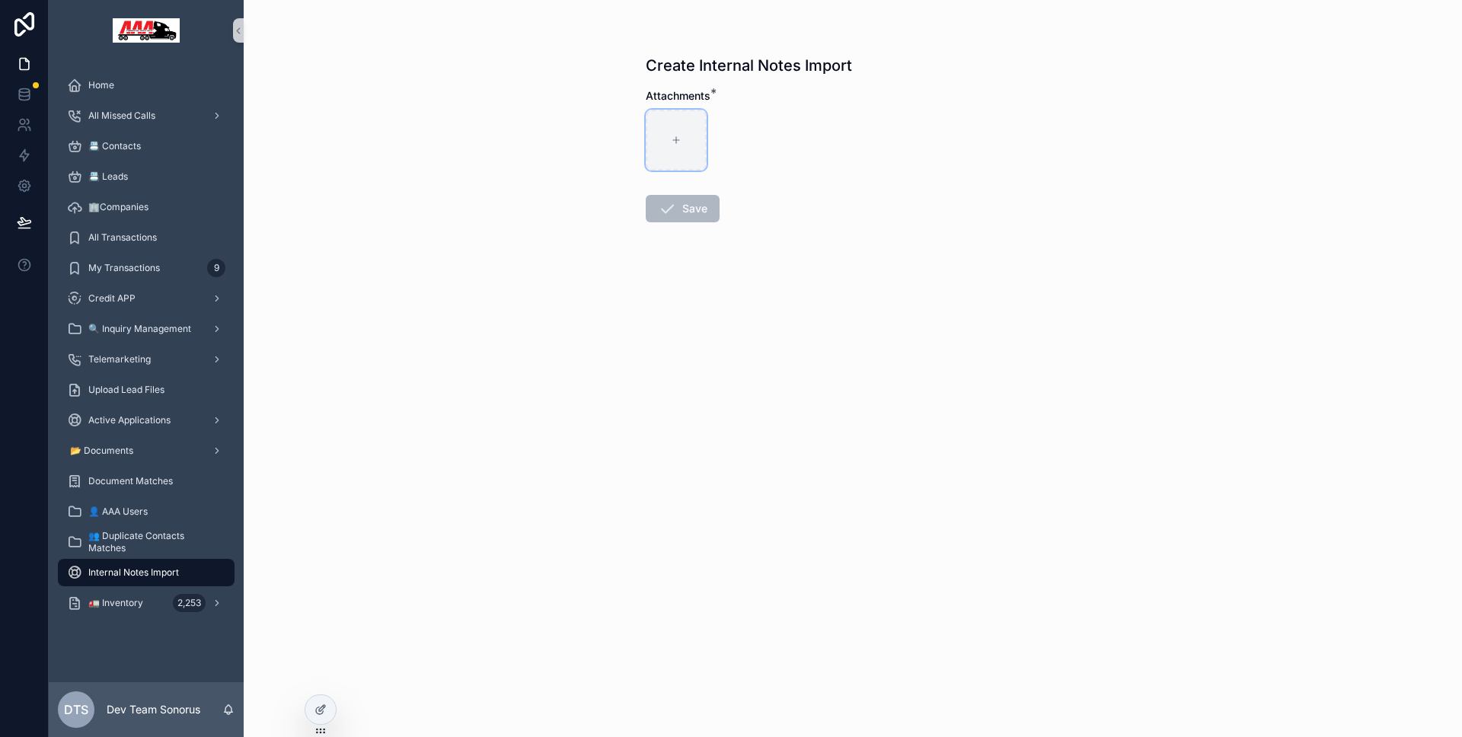
click at [647, 152] on div "scrollable content" at bounding box center [676, 140] width 61 height 61
type input "**********"
click at [692, 223] on form "Attachments * Copy of DealerServicesInventory - DealerServicesInventory (1) .cs…" at bounding box center [853, 204] width 414 height 232
click at [691, 219] on button "Save" at bounding box center [683, 208] width 74 height 27
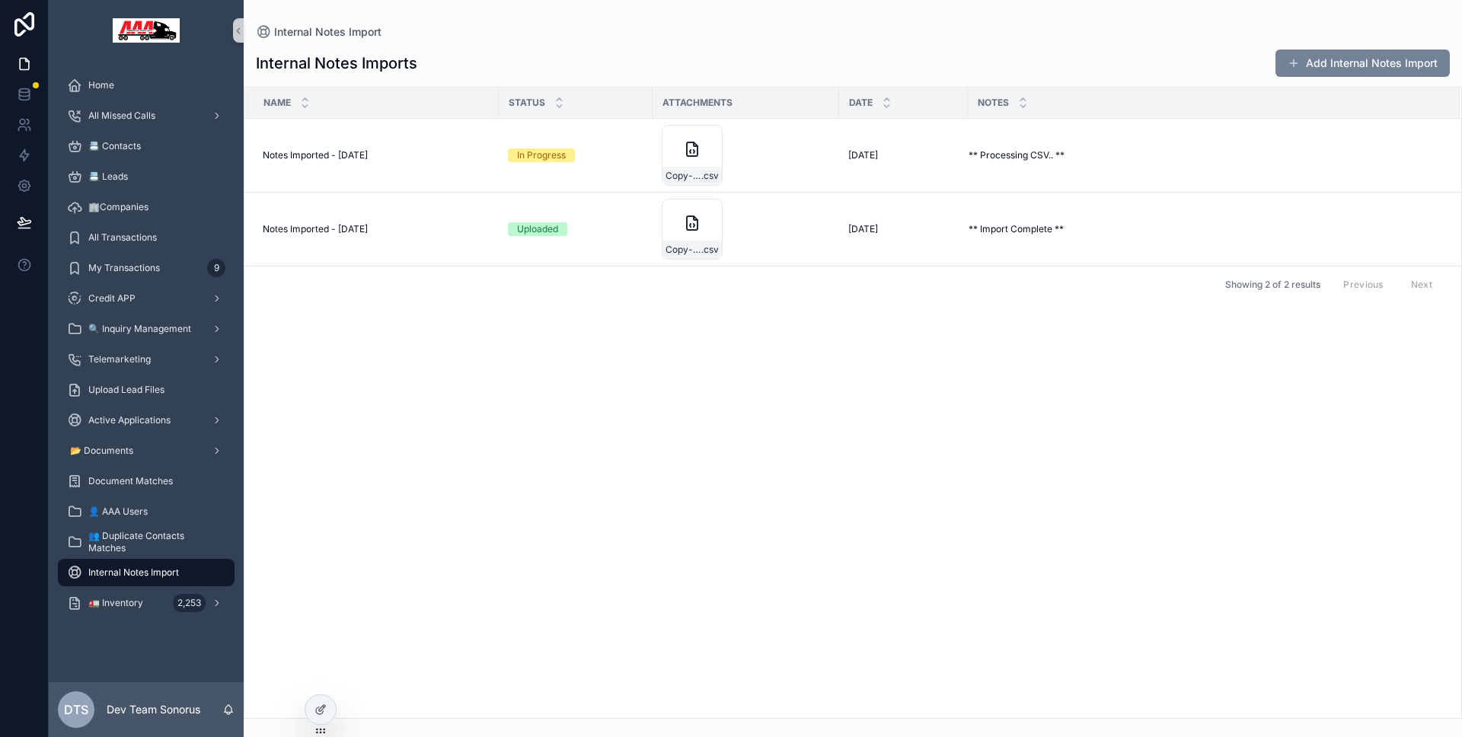
click at [1362, 62] on button "Add Internal Notes Import" at bounding box center [1363, 62] width 174 height 27
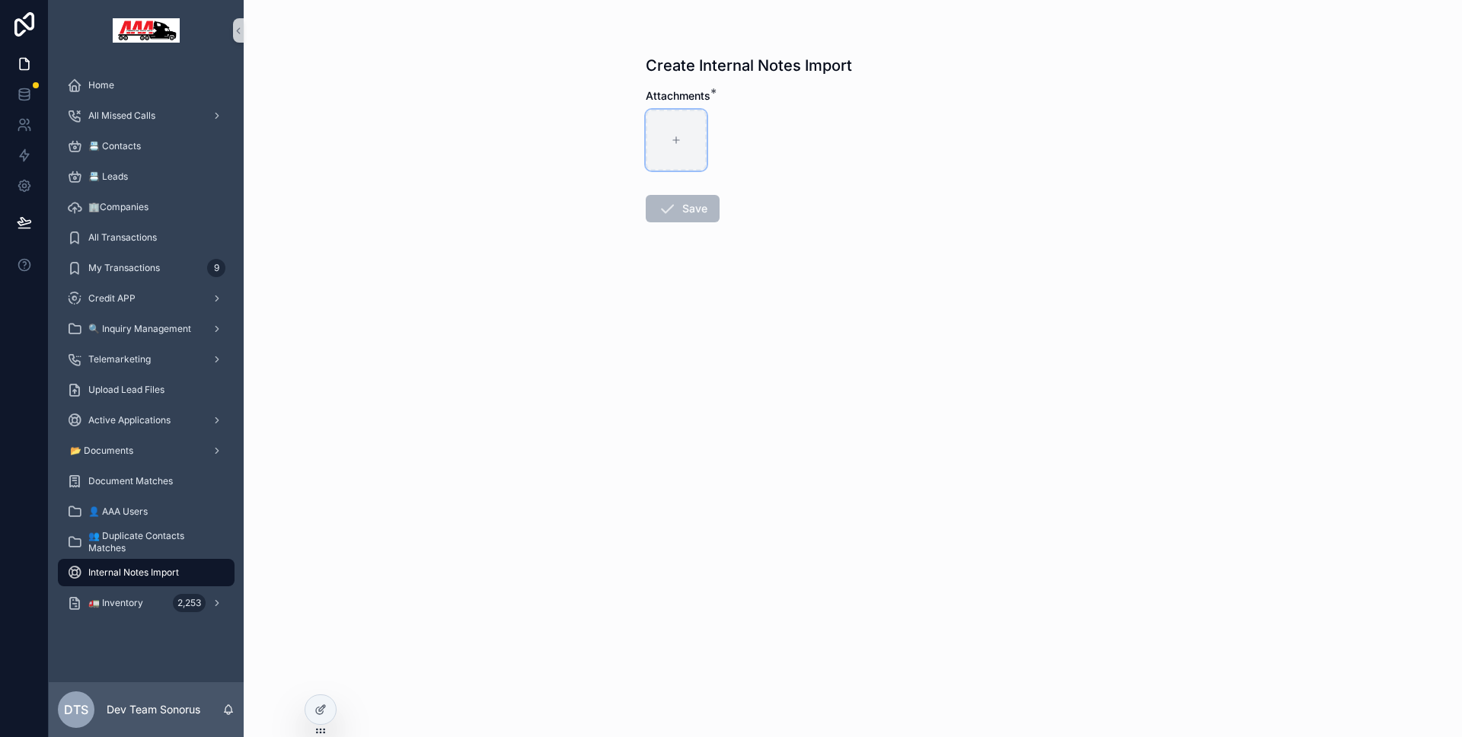
click at [660, 133] on div "scrollable content" at bounding box center [676, 140] width 61 height 61
type input "**********"
click at [693, 212] on button "Save" at bounding box center [683, 208] width 74 height 27
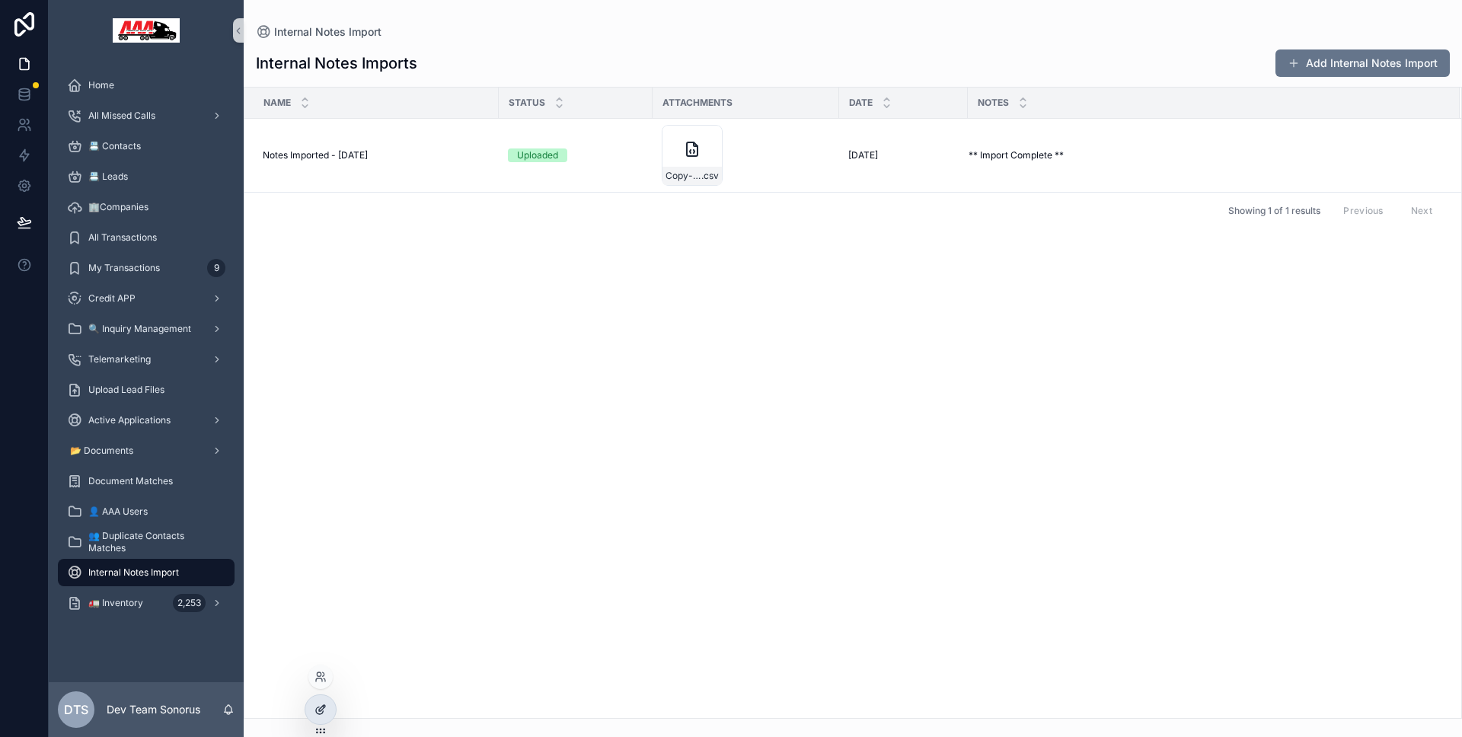
click at [321, 698] on div at bounding box center [320, 709] width 30 height 29
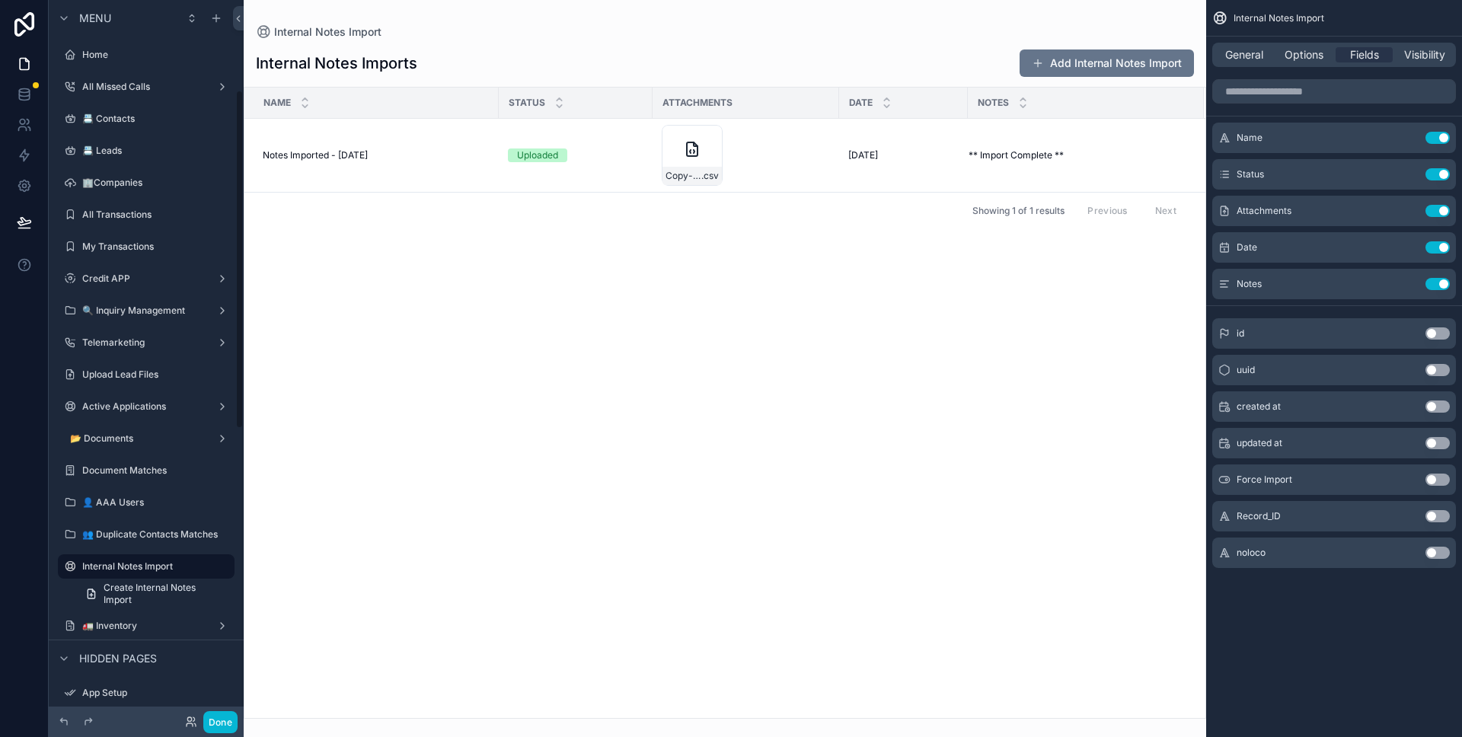
scroll to position [190, 0]
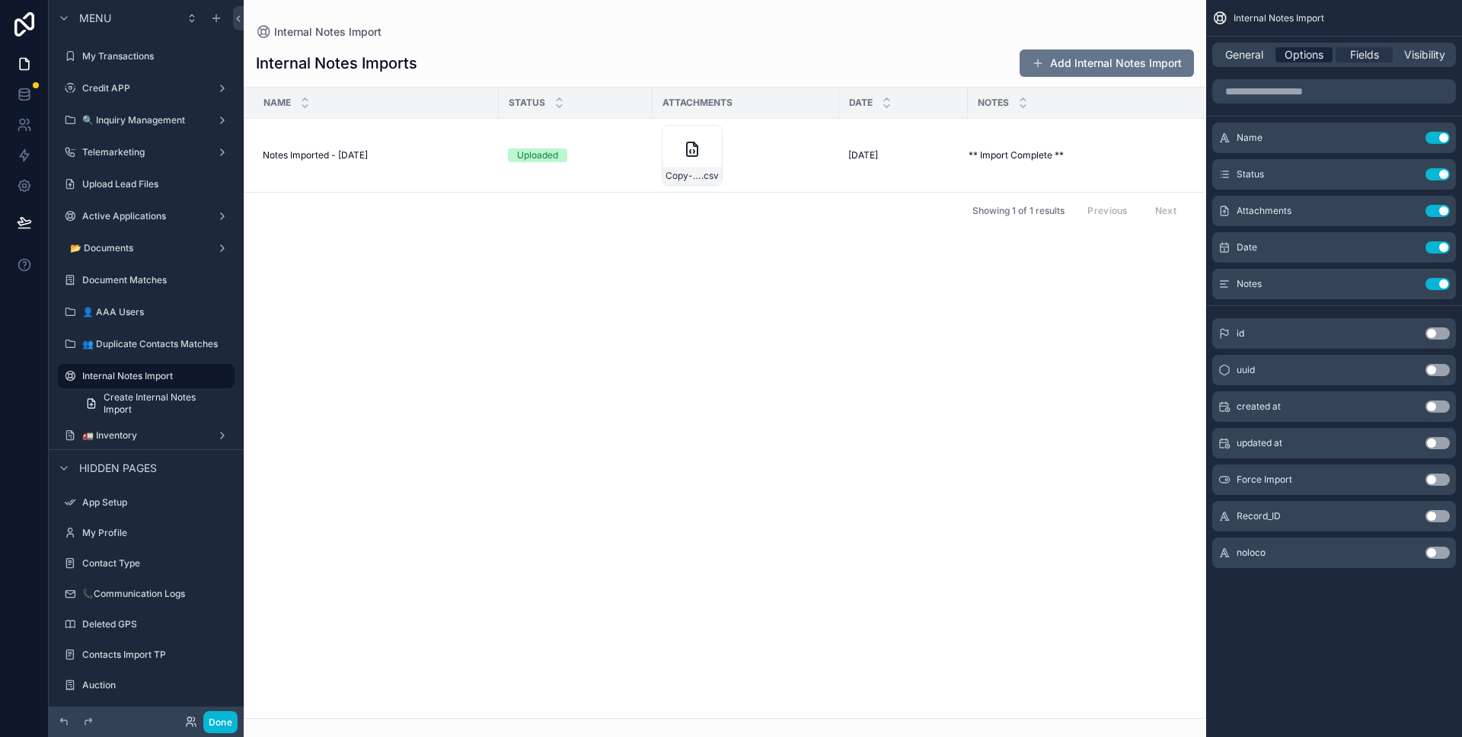
click at [1305, 55] on span "Options" at bounding box center [1304, 54] width 39 height 15
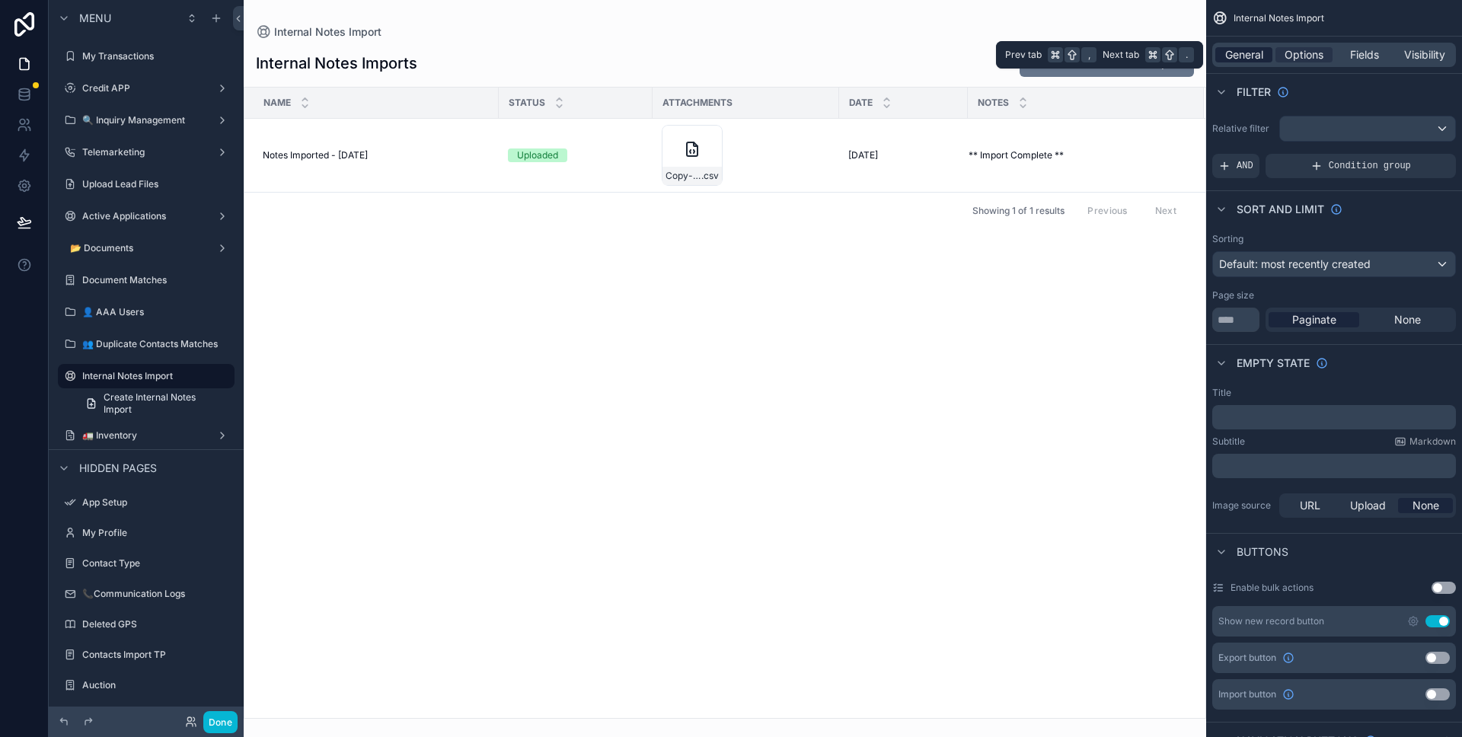
click at [1260, 50] on span "General" at bounding box center [1244, 54] width 38 height 15
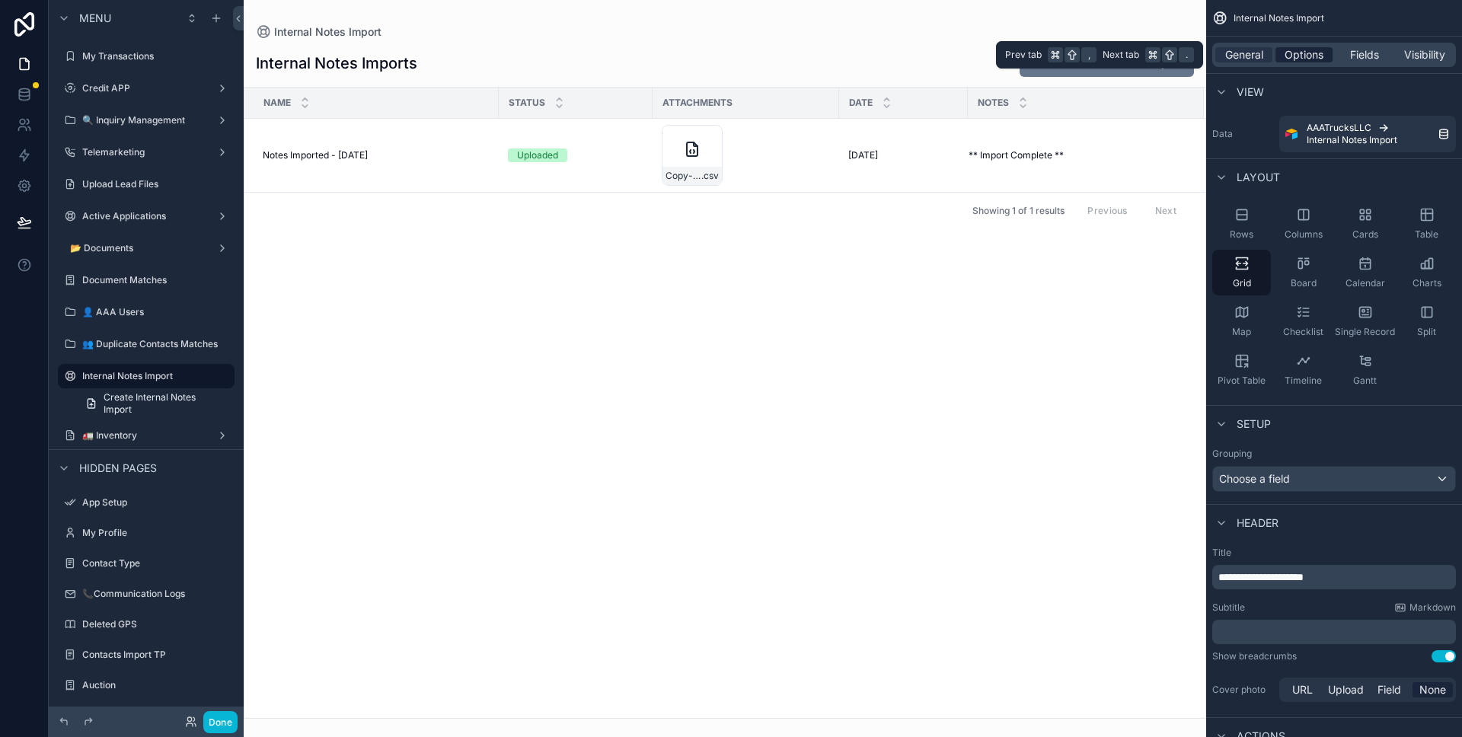
click at [1285, 54] on span "Options" at bounding box center [1304, 54] width 39 height 15
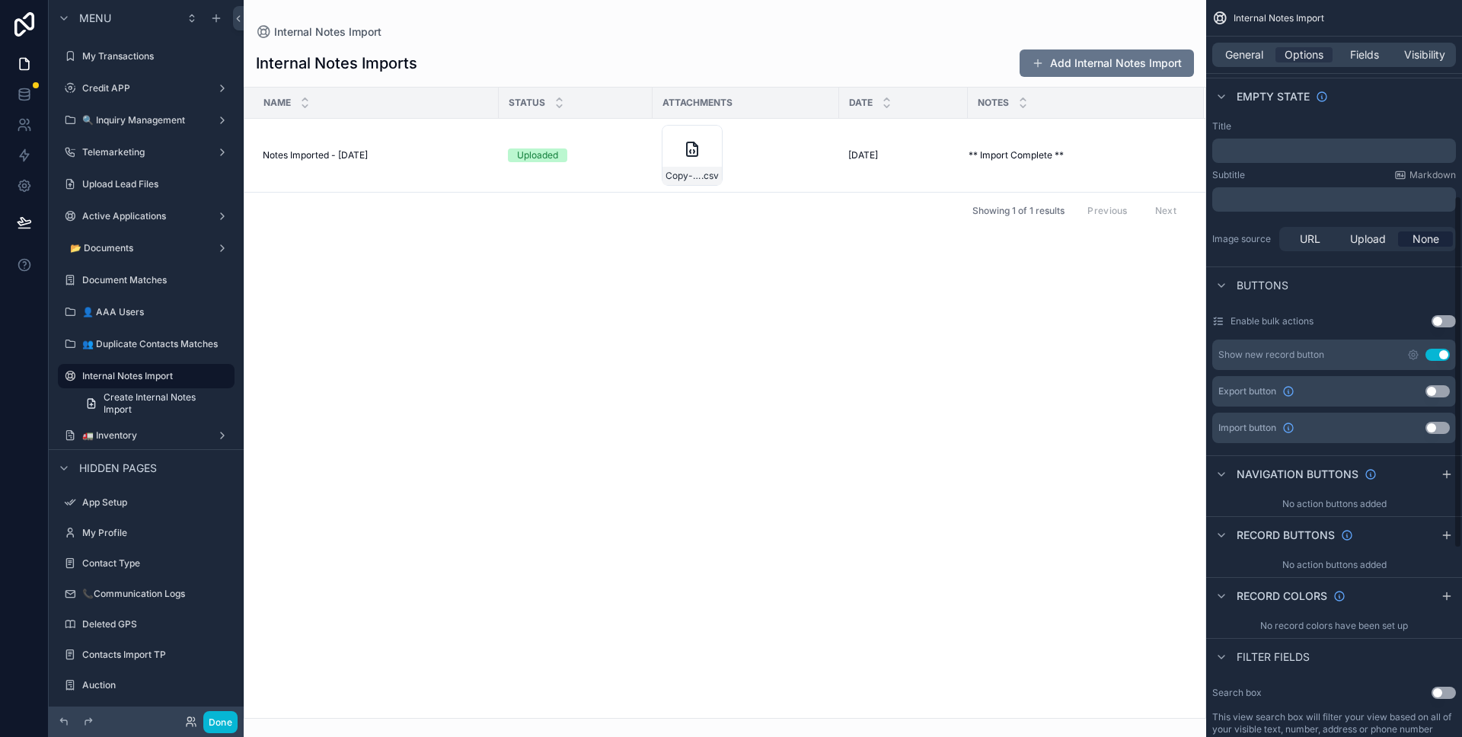
scroll to position [408, 0]
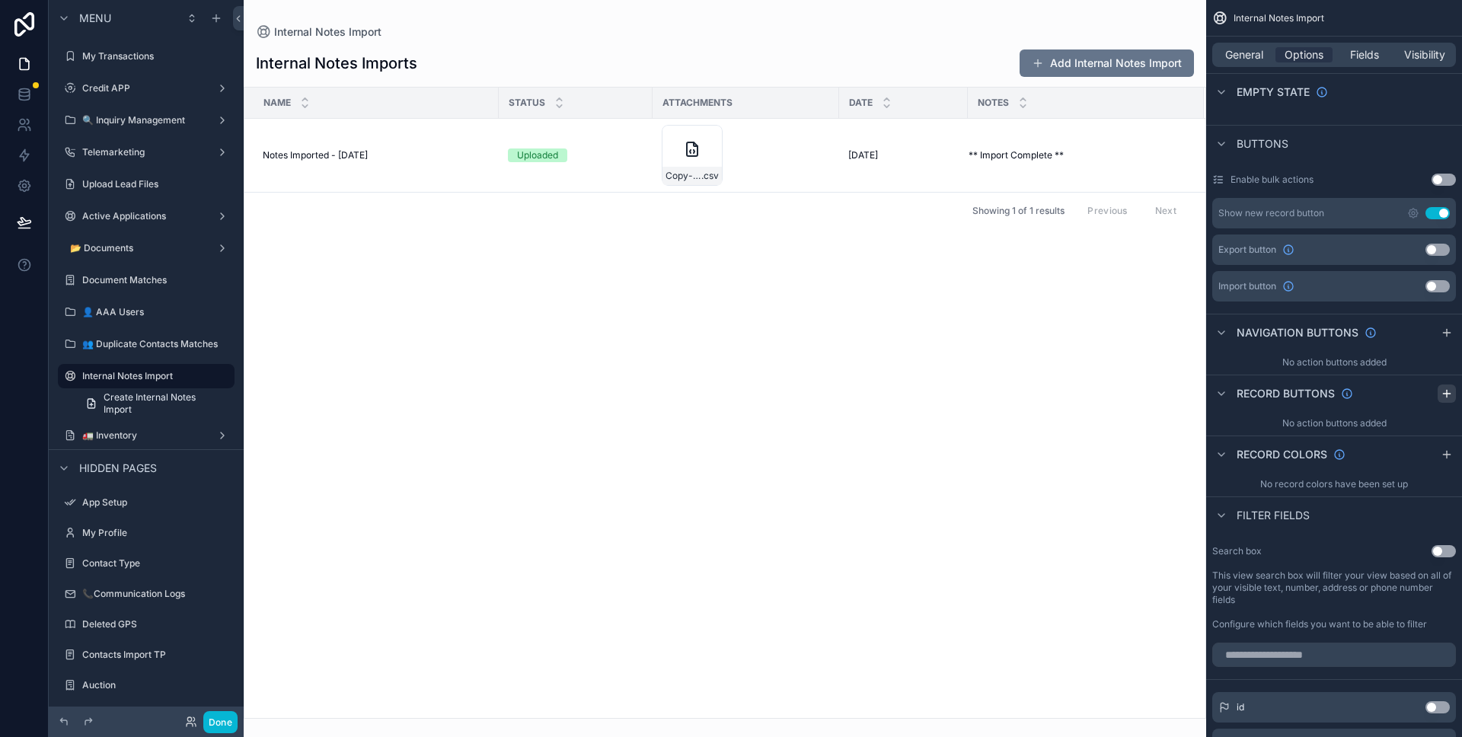
click at [1448, 394] on icon "scrollable content" at bounding box center [1446, 394] width 7 height 0
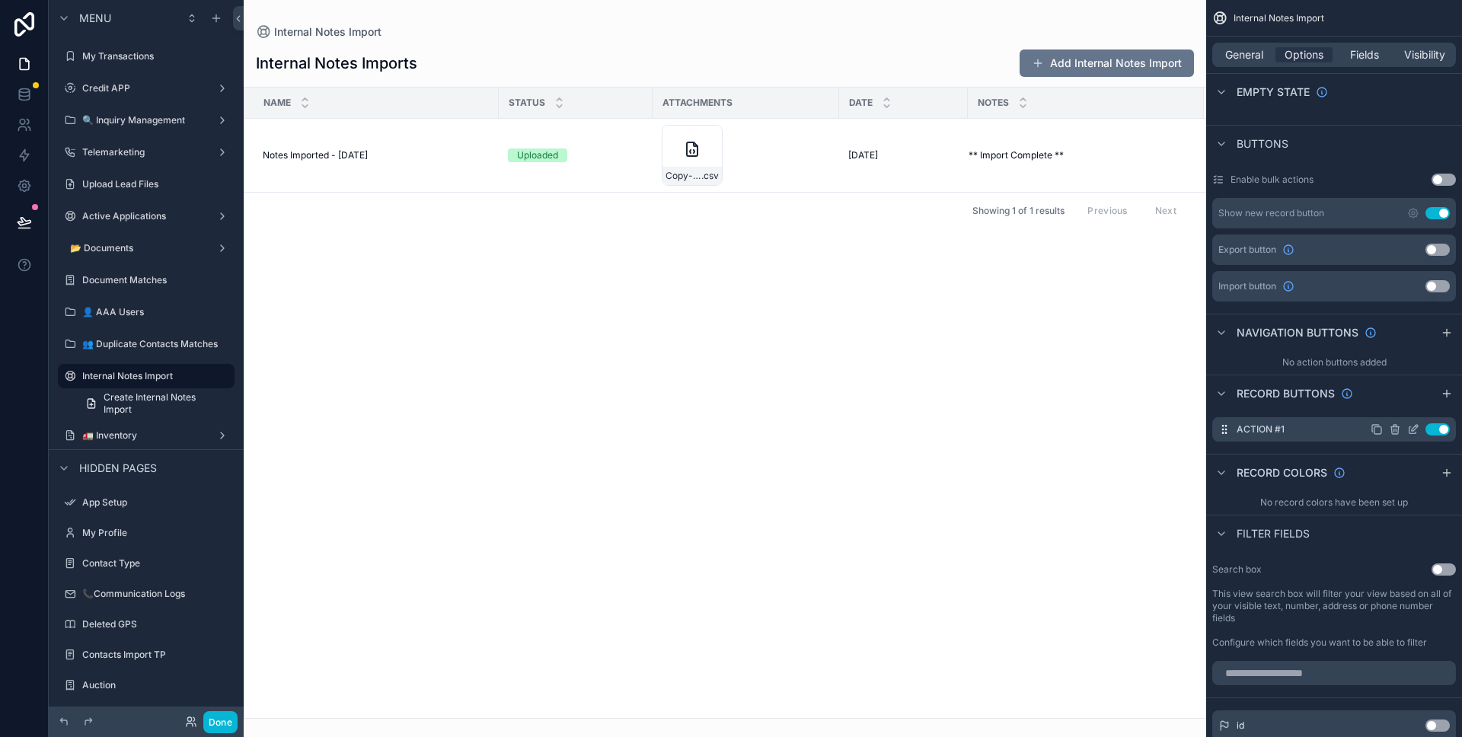
click at [1410, 432] on icon "scrollable content" at bounding box center [1413, 429] width 12 height 12
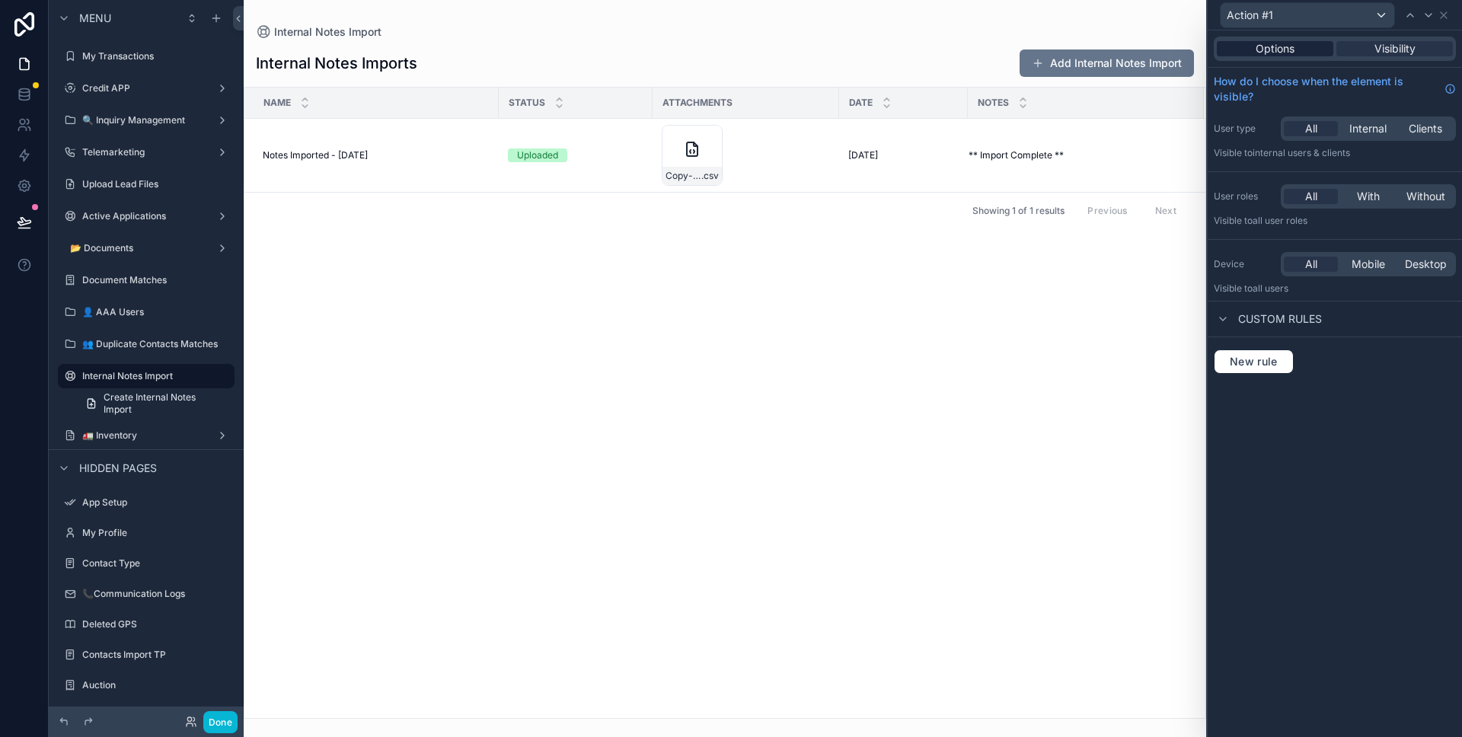
click at [1288, 53] on span "Options" at bounding box center [1275, 48] width 39 height 15
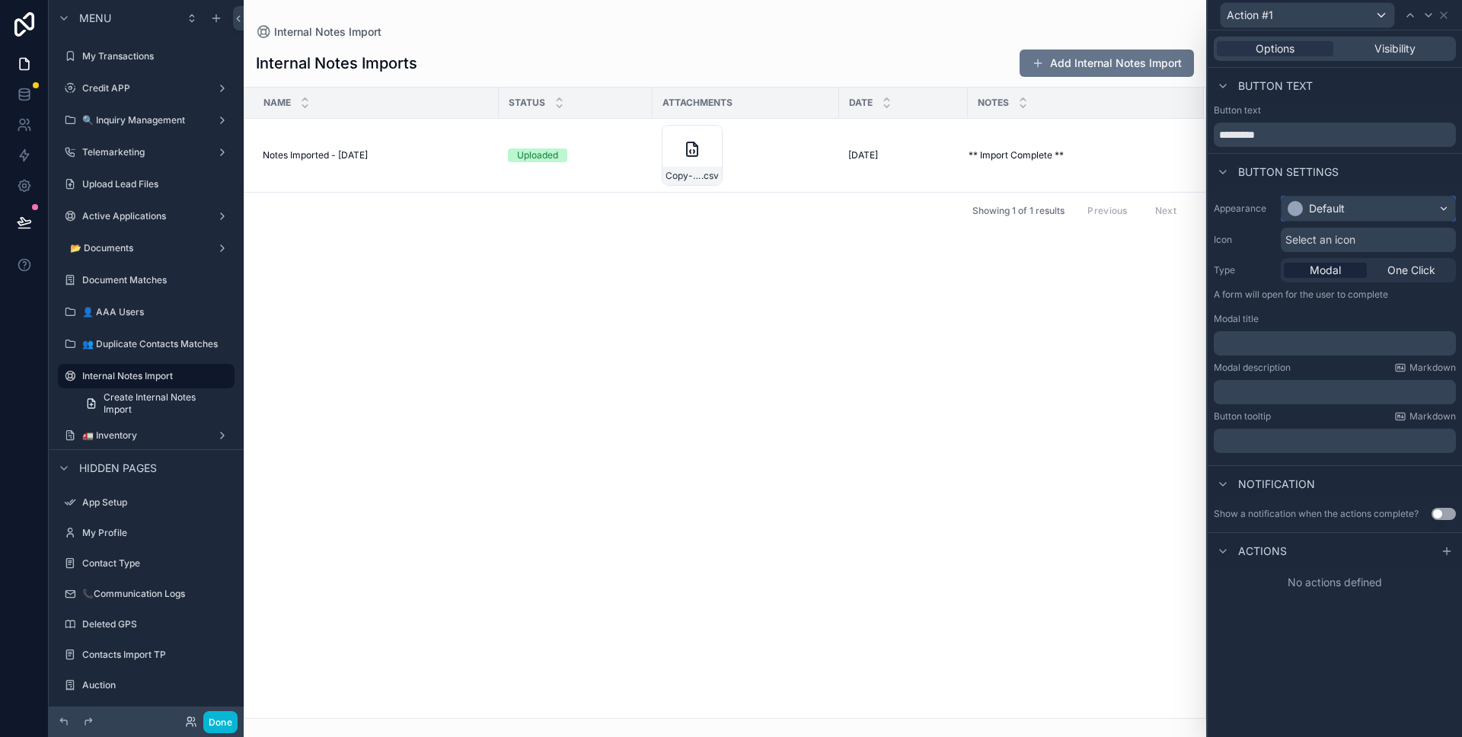
click at [1342, 199] on div "Default" at bounding box center [1369, 208] width 174 height 24
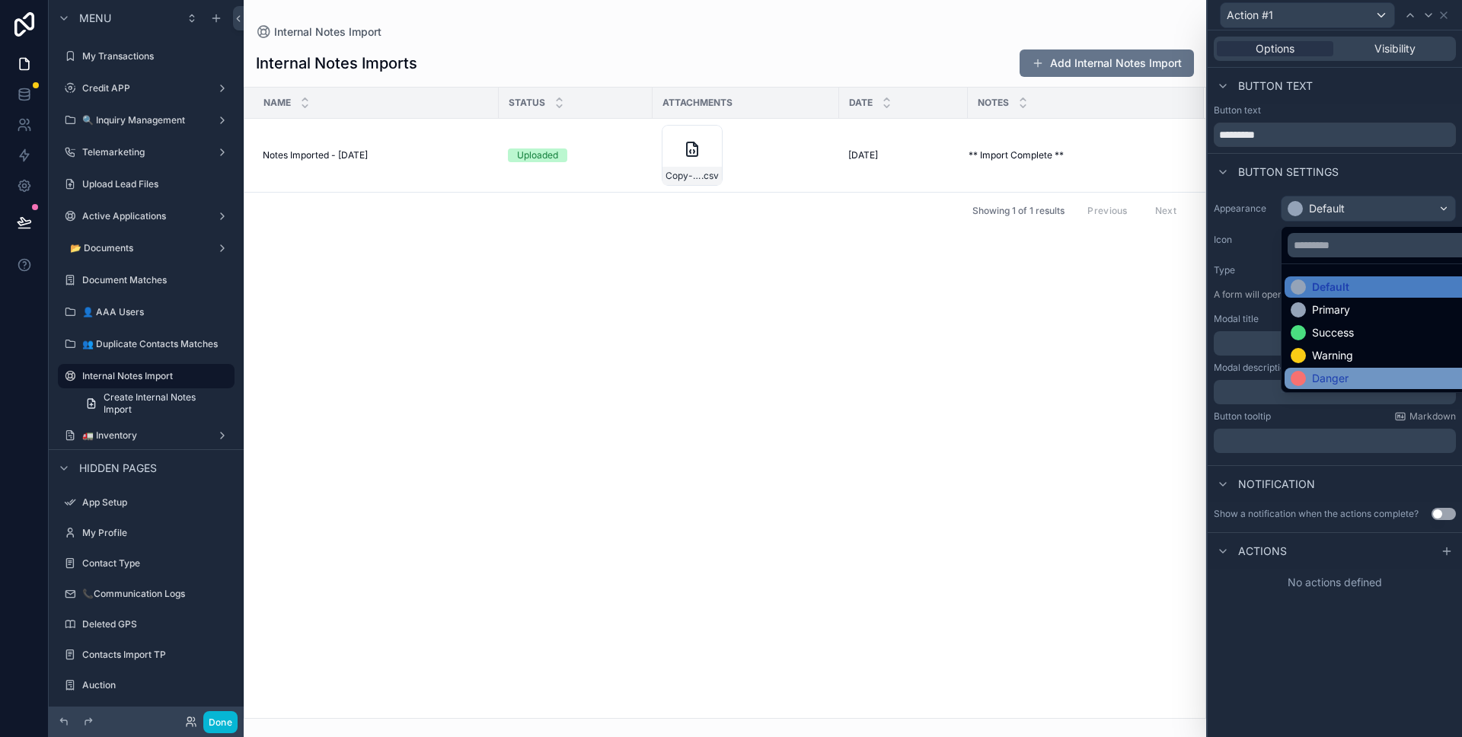
click at [1333, 372] on div "Danger" at bounding box center [1330, 378] width 37 height 15
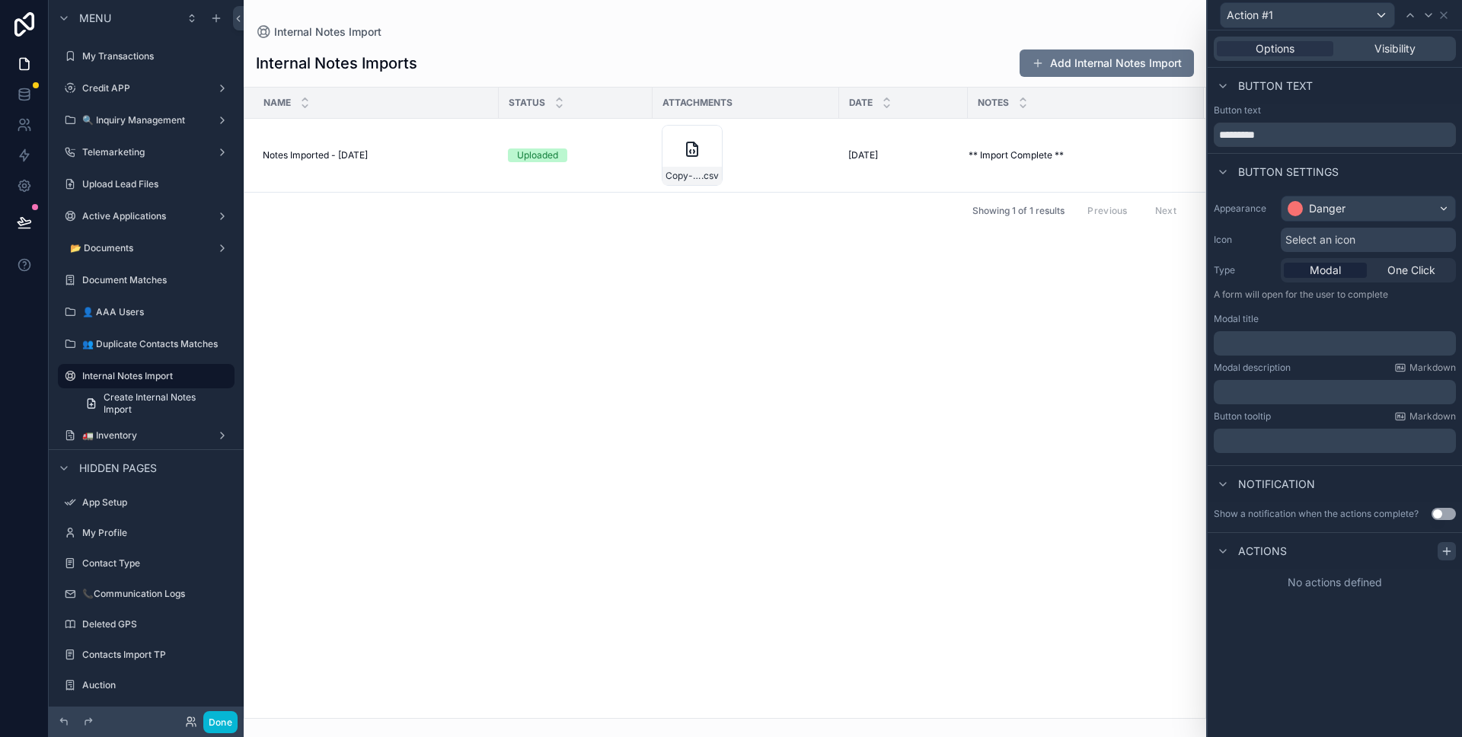
click at [1446, 548] on icon at bounding box center [1447, 551] width 12 height 12
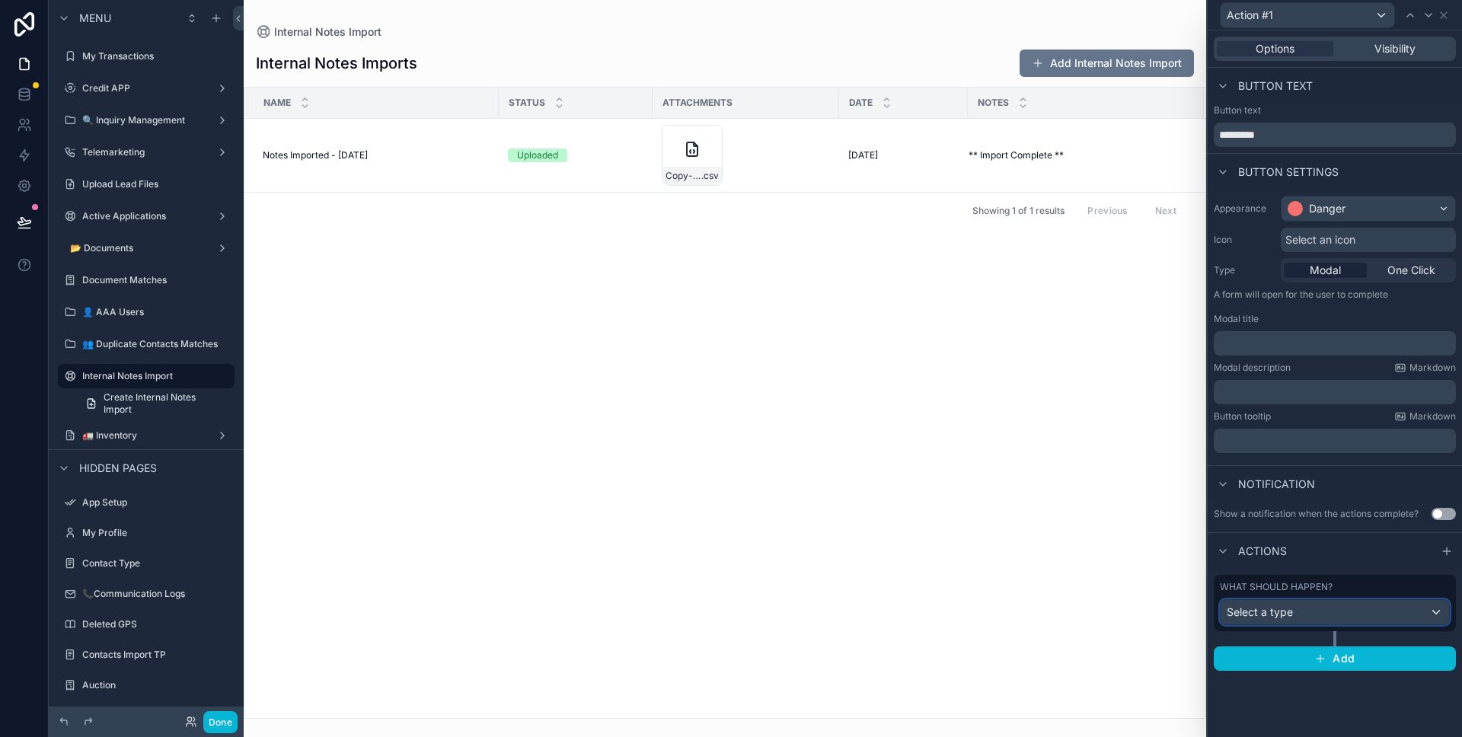
click at [1340, 614] on div "Select a type" at bounding box center [1335, 612] width 228 height 24
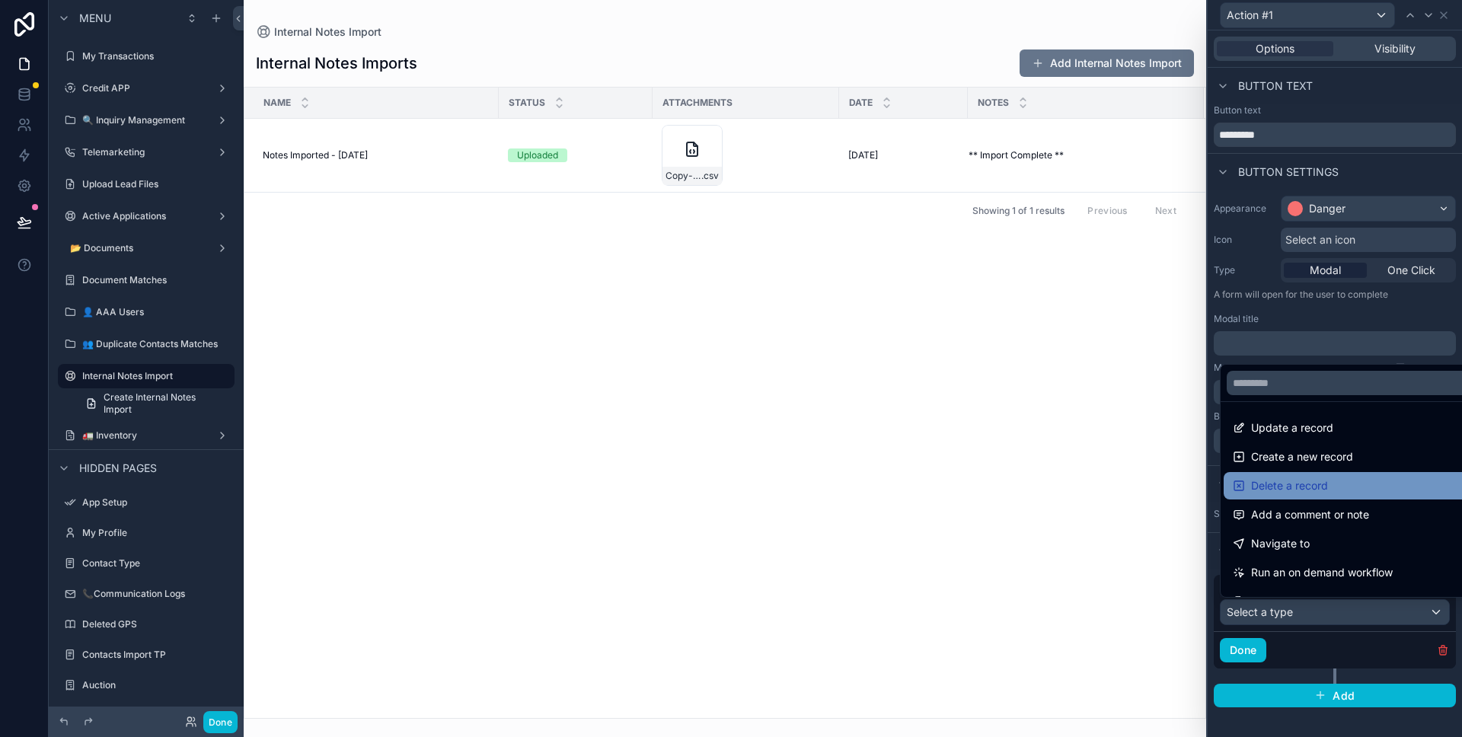
click at [1337, 477] on div "Delete a record" at bounding box center [1352, 486] width 239 height 18
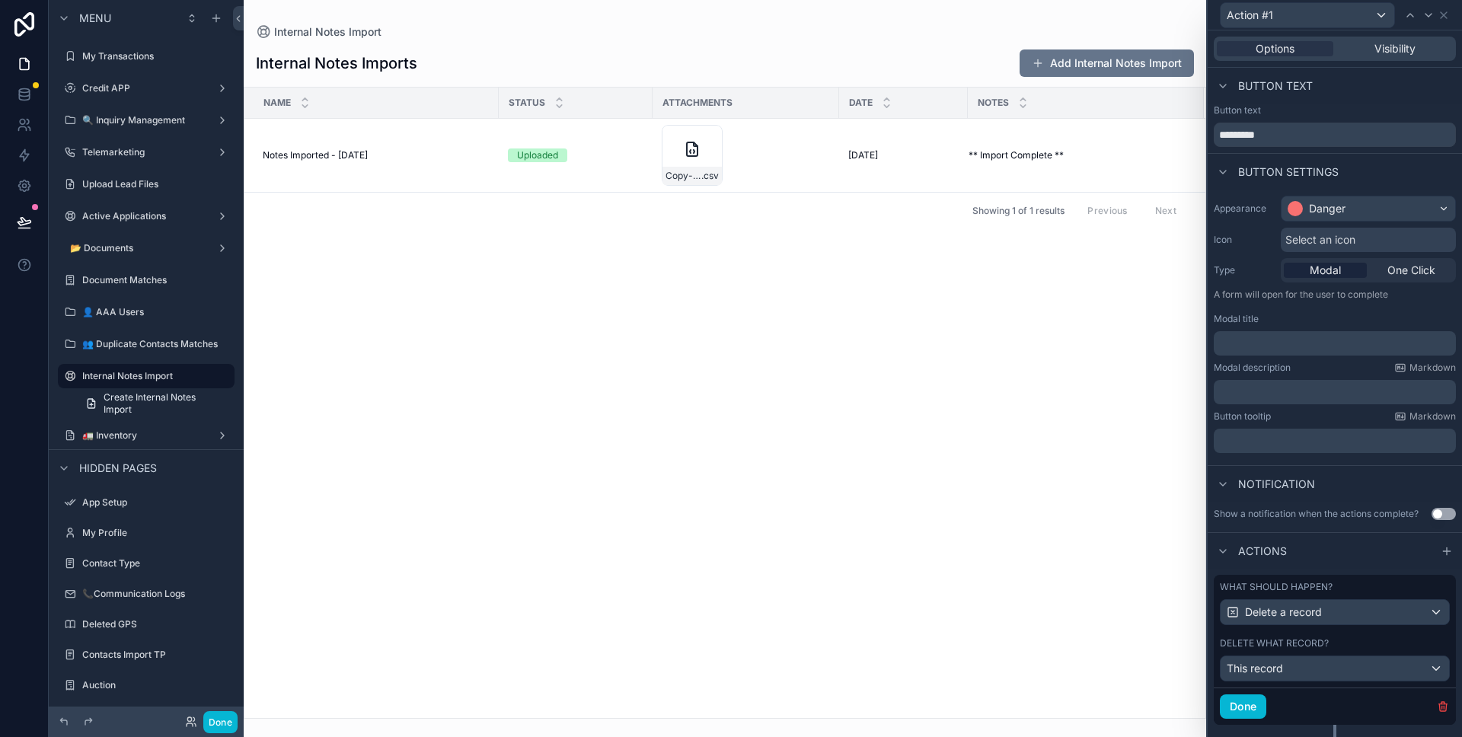
click at [1309, 347] on p "﻿" at bounding box center [1336, 343] width 233 height 15
click at [1300, 389] on p "﻿" at bounding box center [1336, 392] width 233 height 15
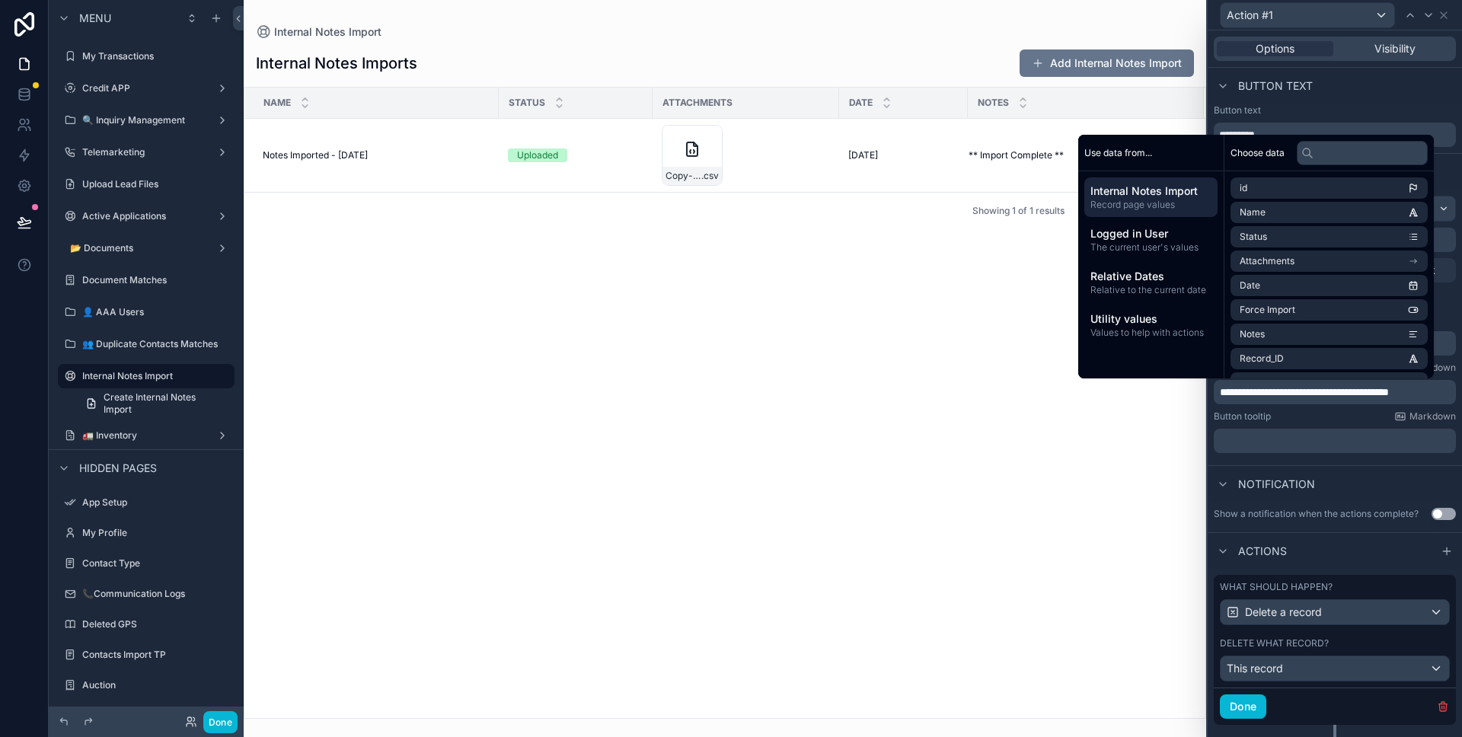
scroll to position [0, 0]
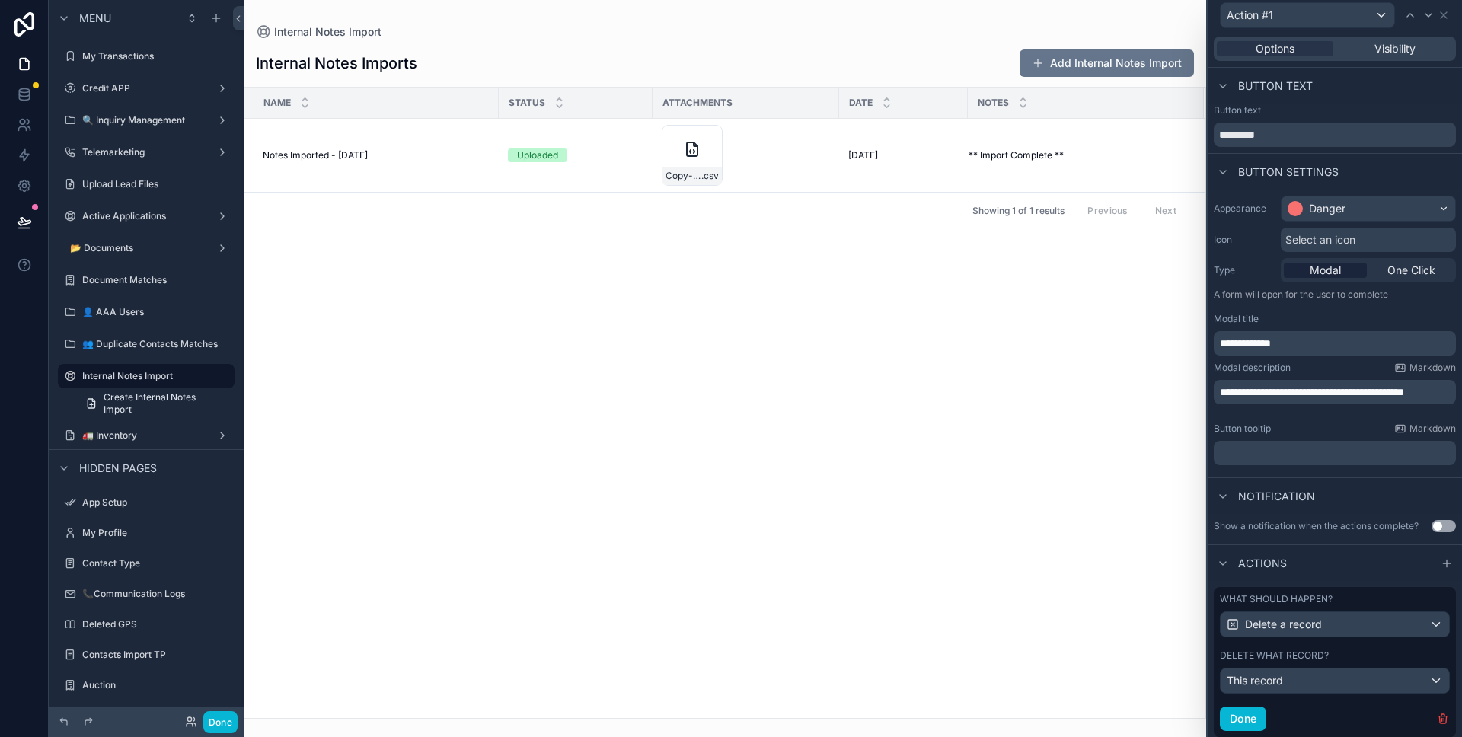
click at [1364, 463] on div "﻿" at bounding box center [1335, 453] width 242 height 24
click at [1300, 391] on span "**********" at bounding box center [1312, 392] width 184 height 11
click at [1297, 428] on div "Button tooltip Markdown" at bounding box center [1335, 429] width 242 height 12
click at [1418, 522] on div "Show a notification when the actions complete?" at bounding box center [1316, 526] width 205 height 12
click at [1432, 525] on button "Use setting" at bounding box center [1444, 526] width 24 height 12
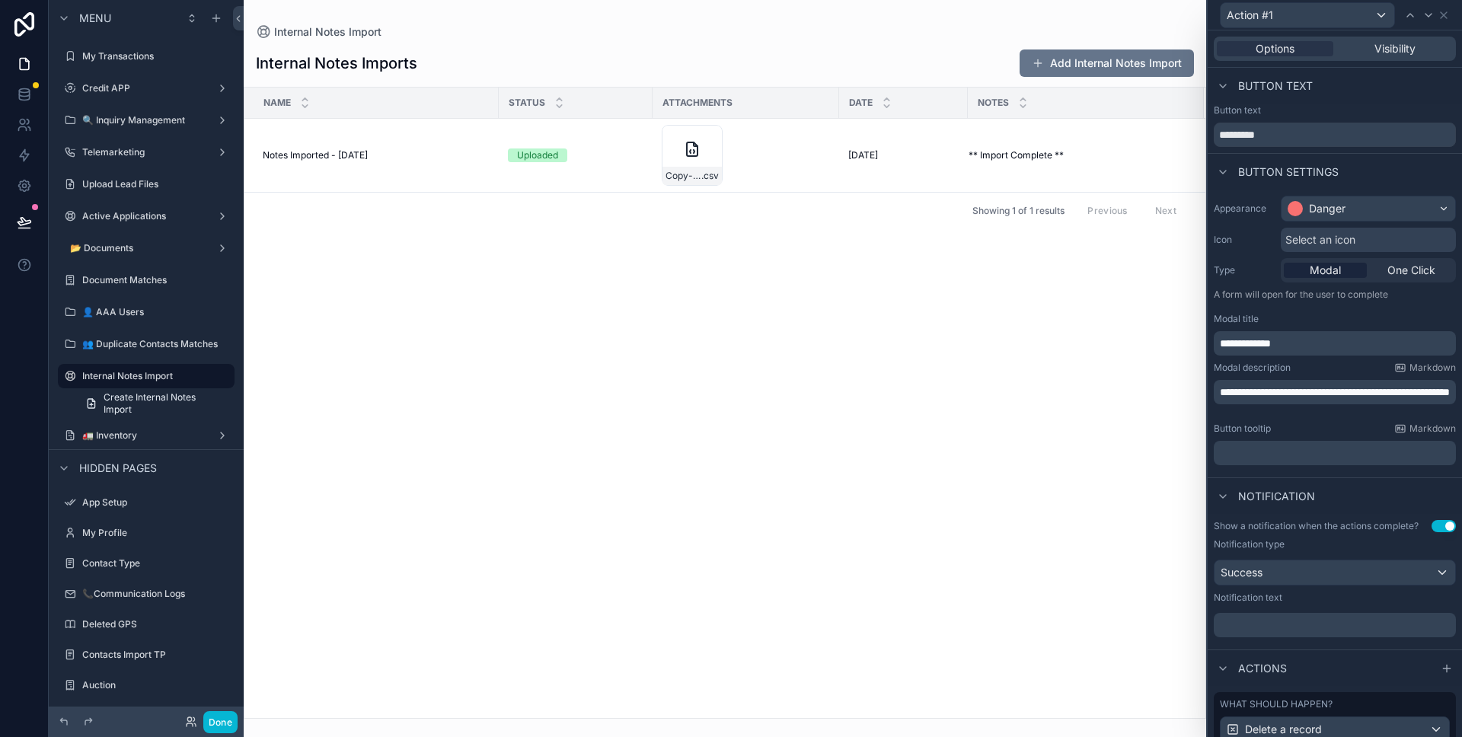
click at [1292, 621] on p "﻿" at bounding box center [1336, 625] width 233 height 15
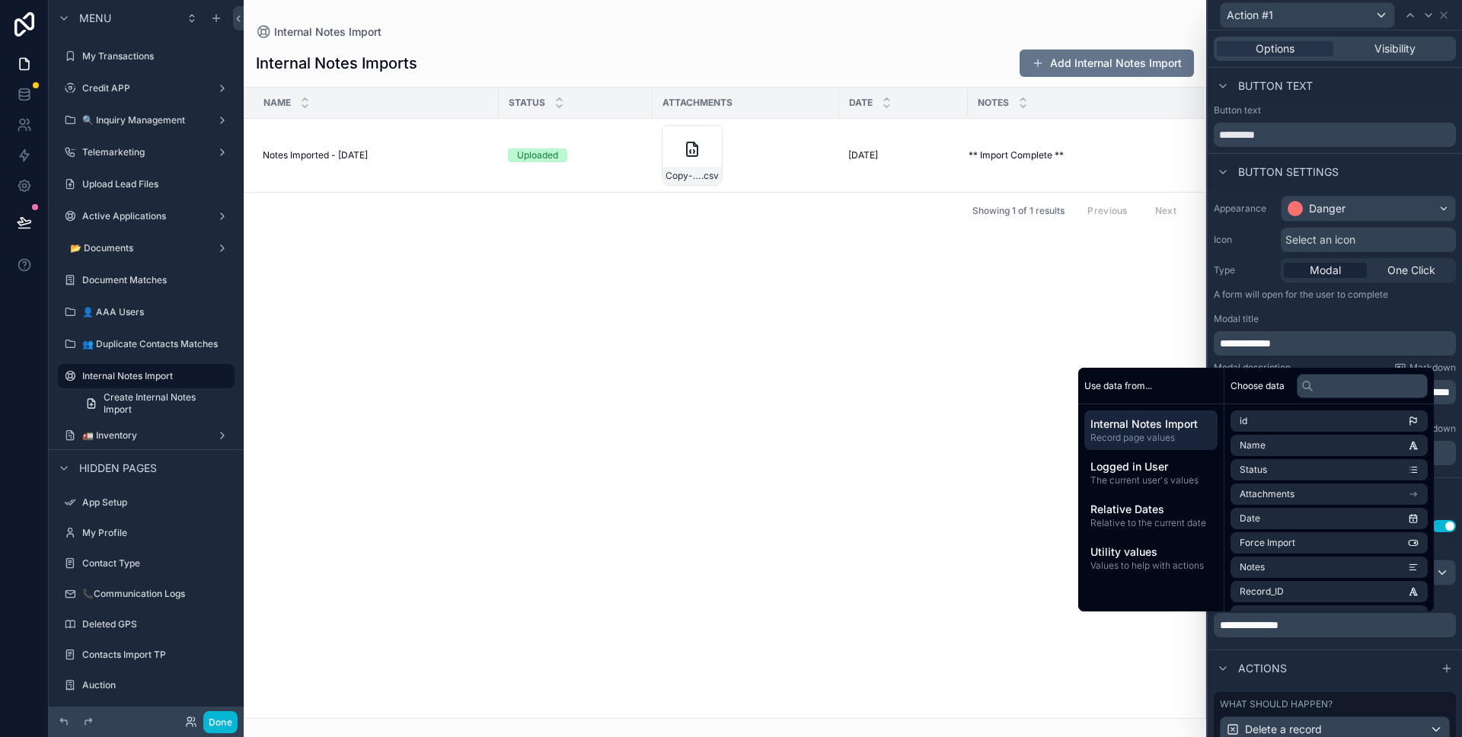
click at [1311, 642] on div "**********" at bounding box center [1335, 578] width 254 height 129
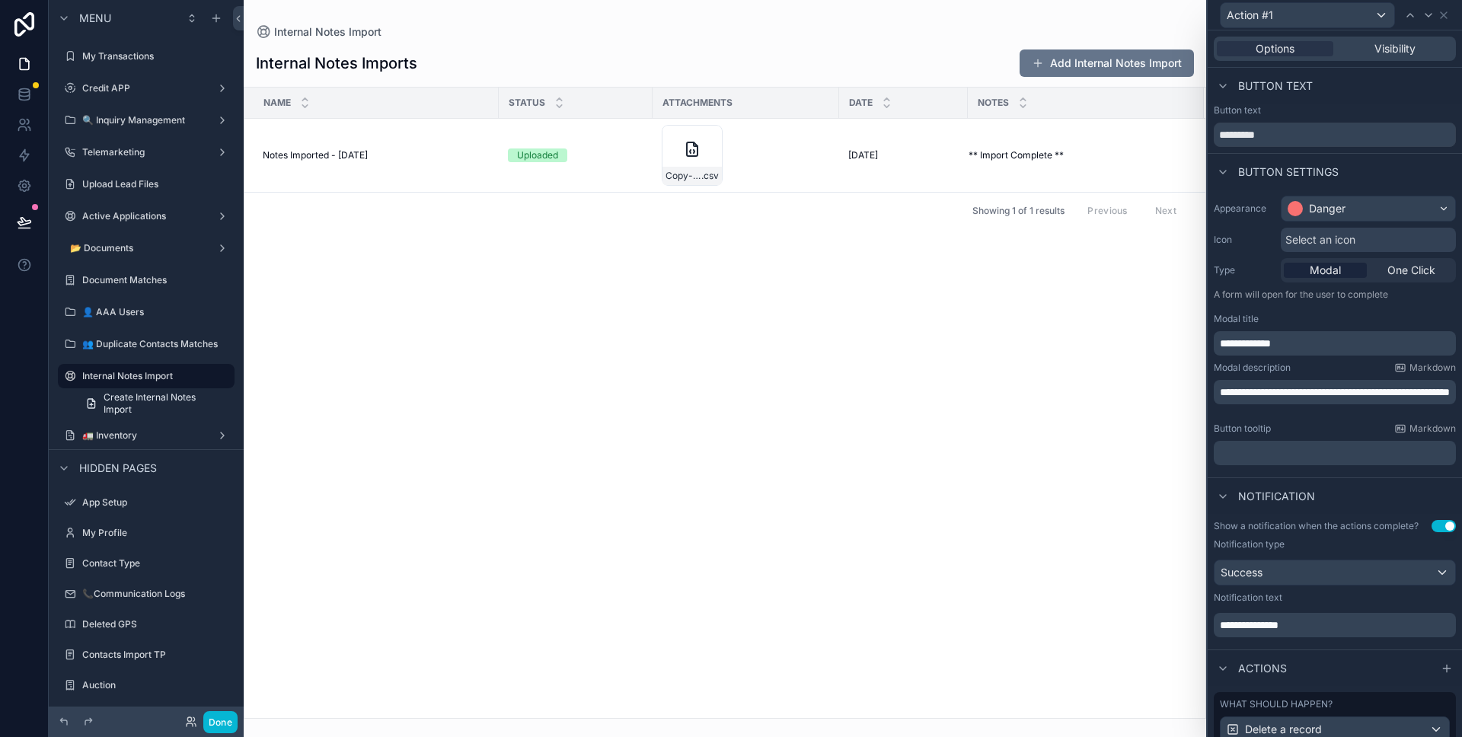
scroll to position [150, 0]
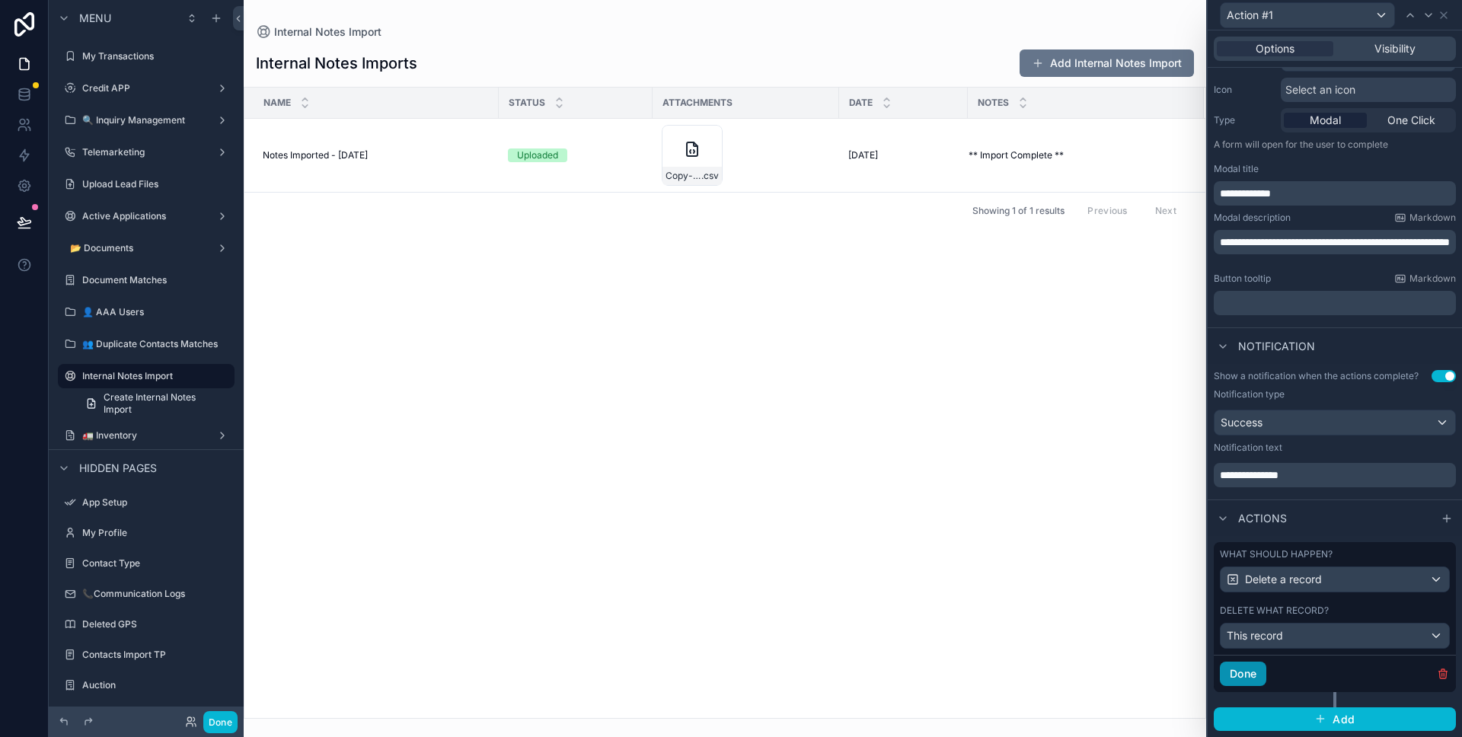
click at [1247, 666] on button "Done" at bounding box center [1243, 674] width 46 height 24
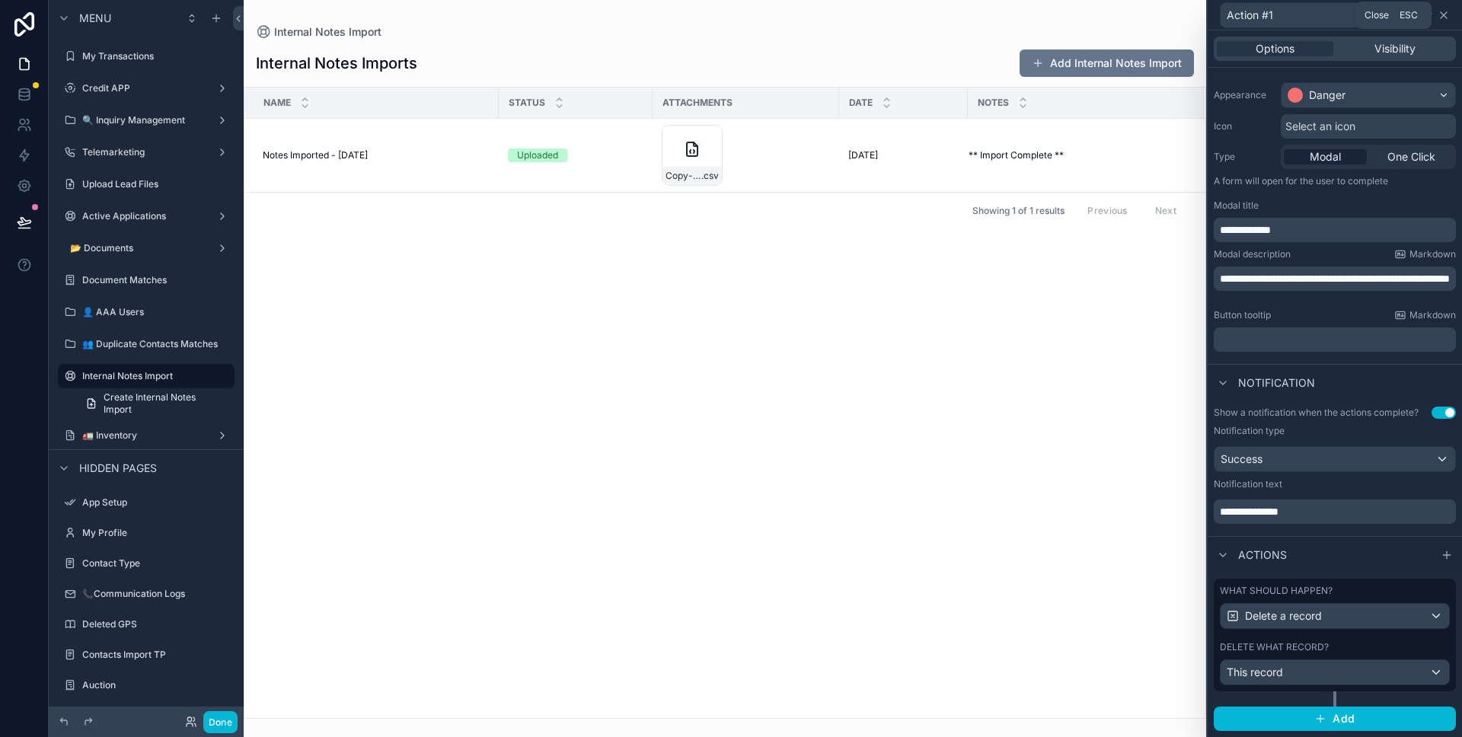
click at [1443, 17] on icon at bounding box center [1444, 15] width 12 height 12
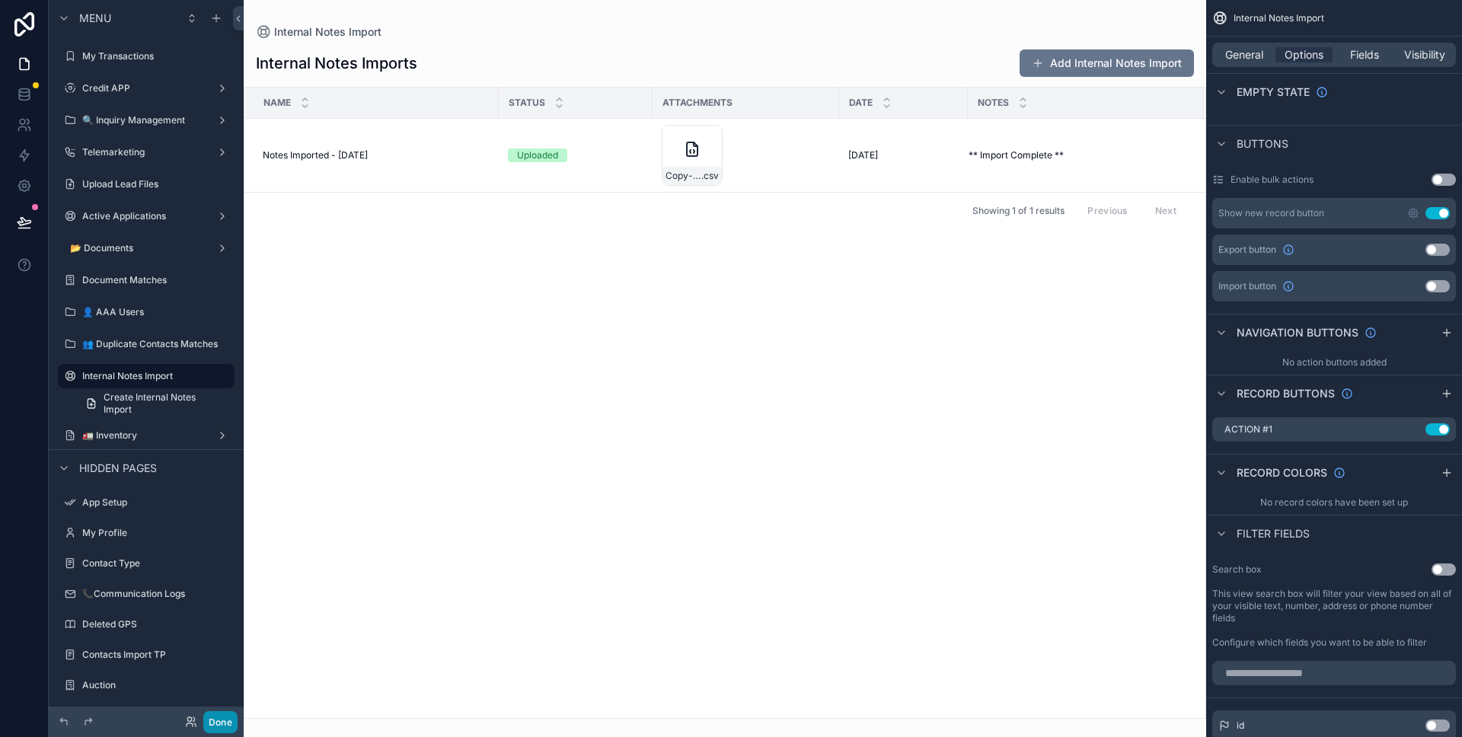
click at [229, 717] on button "Done" at bounding box center [220, 722] width 34 height 22
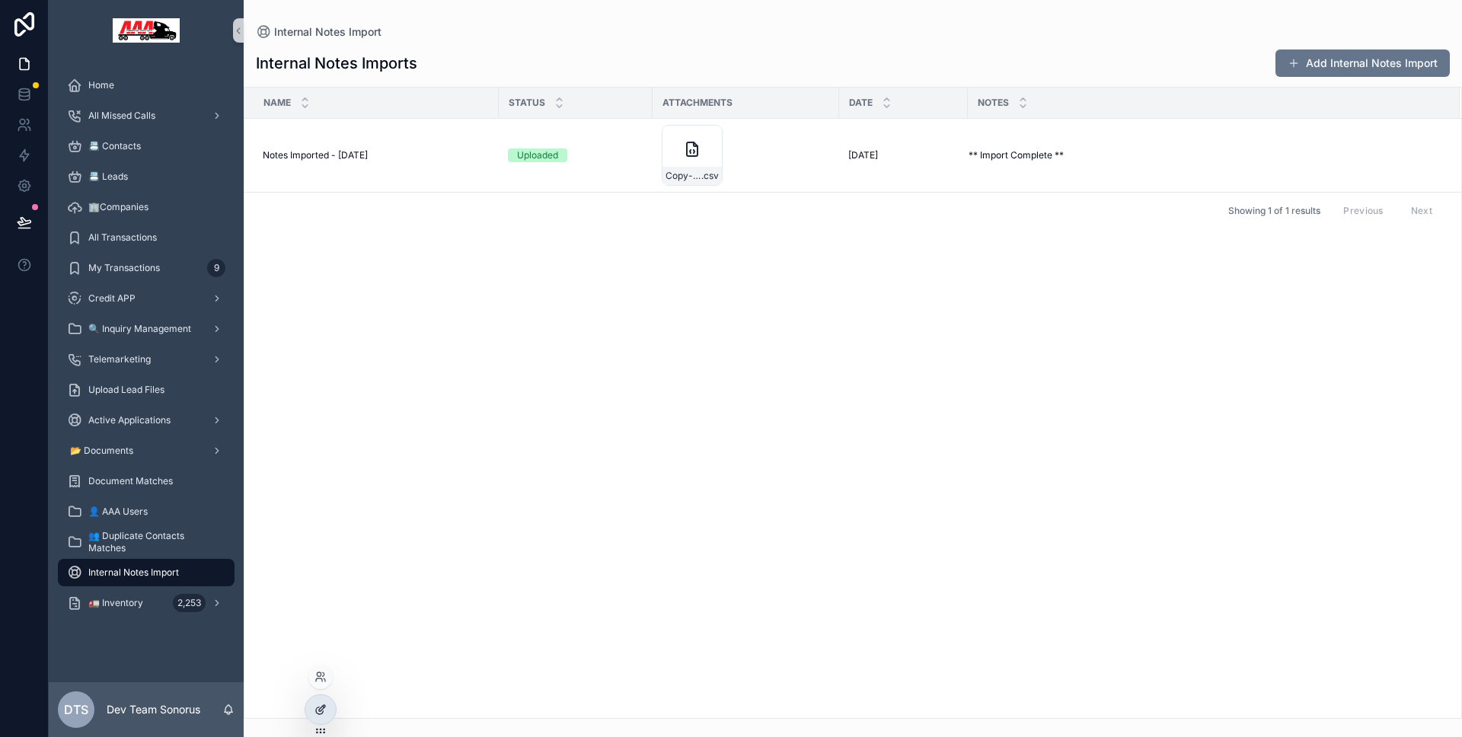
click at [330, 704] on div at bounding box center [320, 709] width 30 height 29
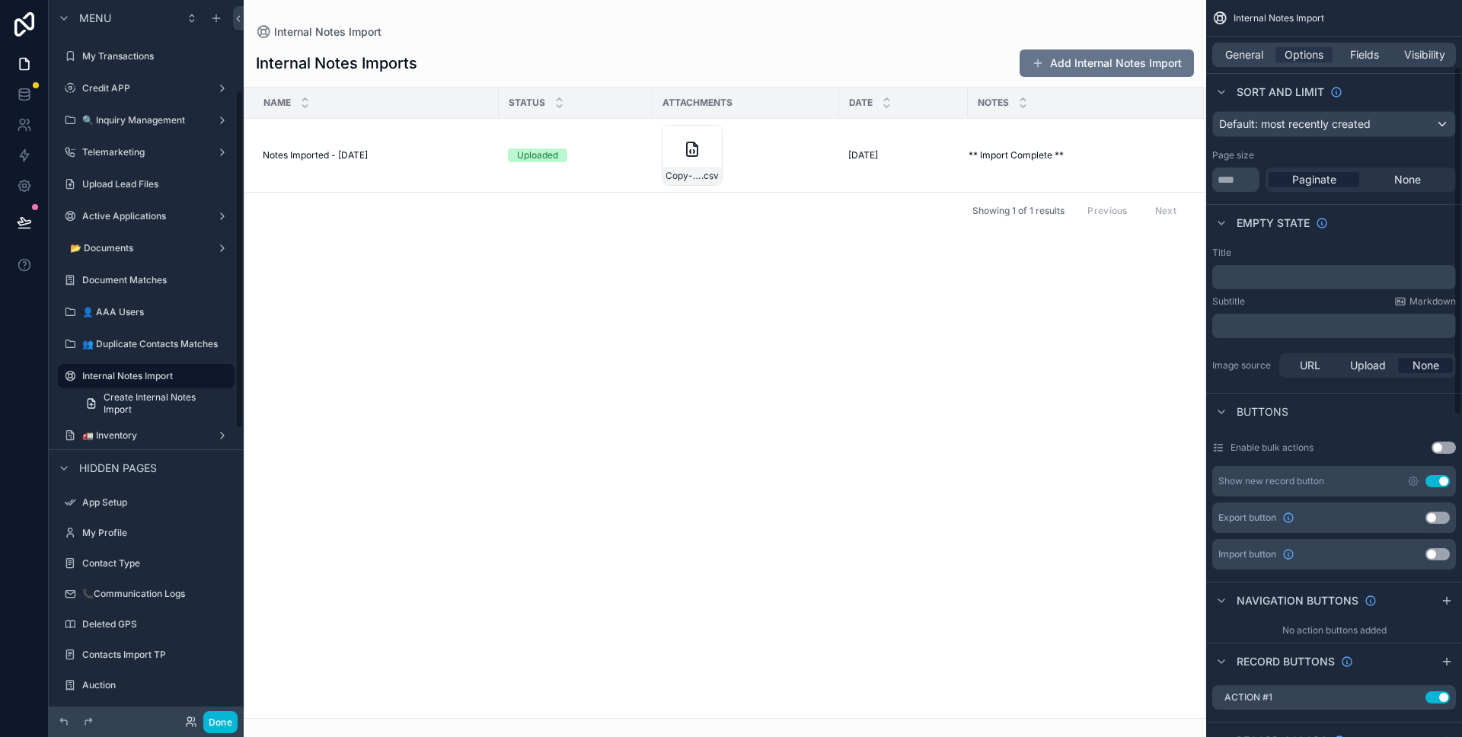
scroll to position [211, 0]
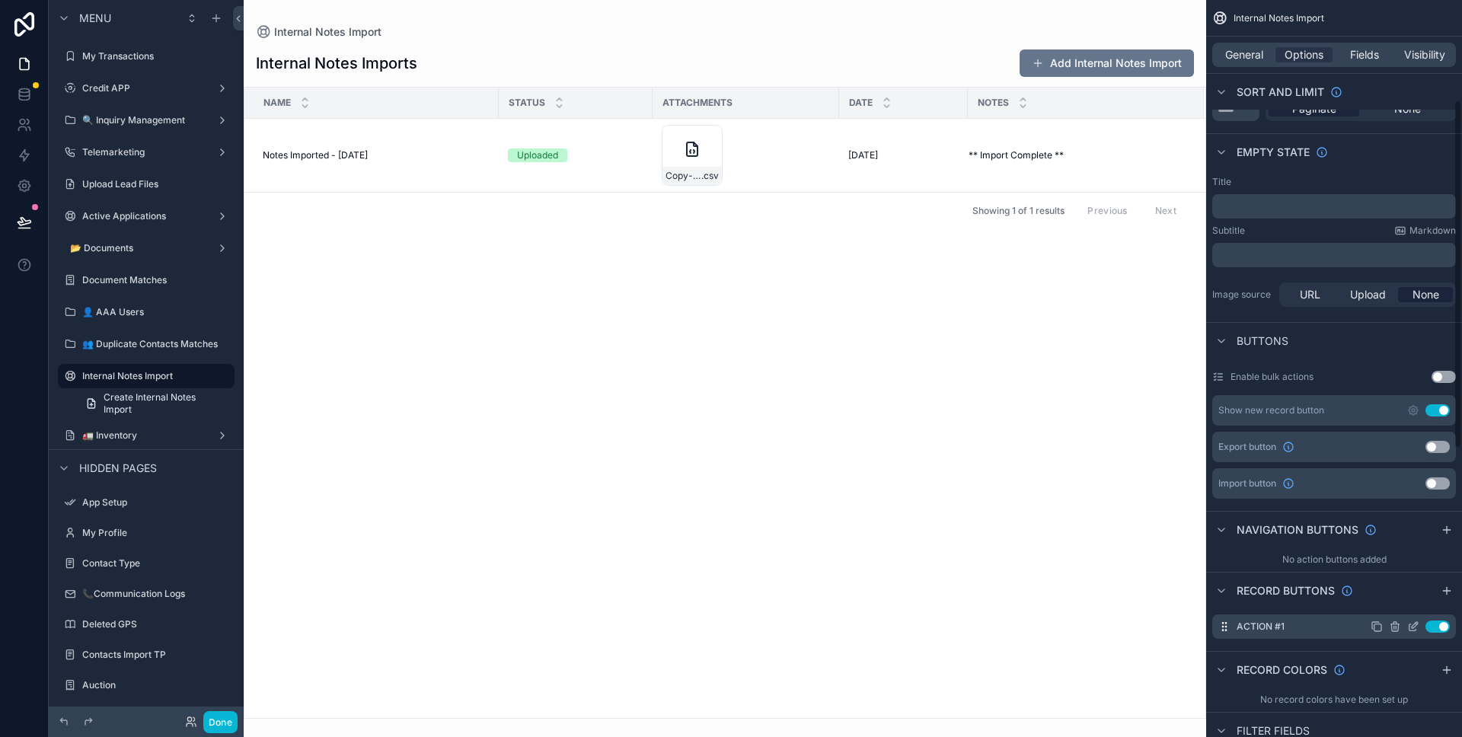
click at [1413, 628] on icon "scrollable content" at bounding box center [1415, 625] width 6 height 6
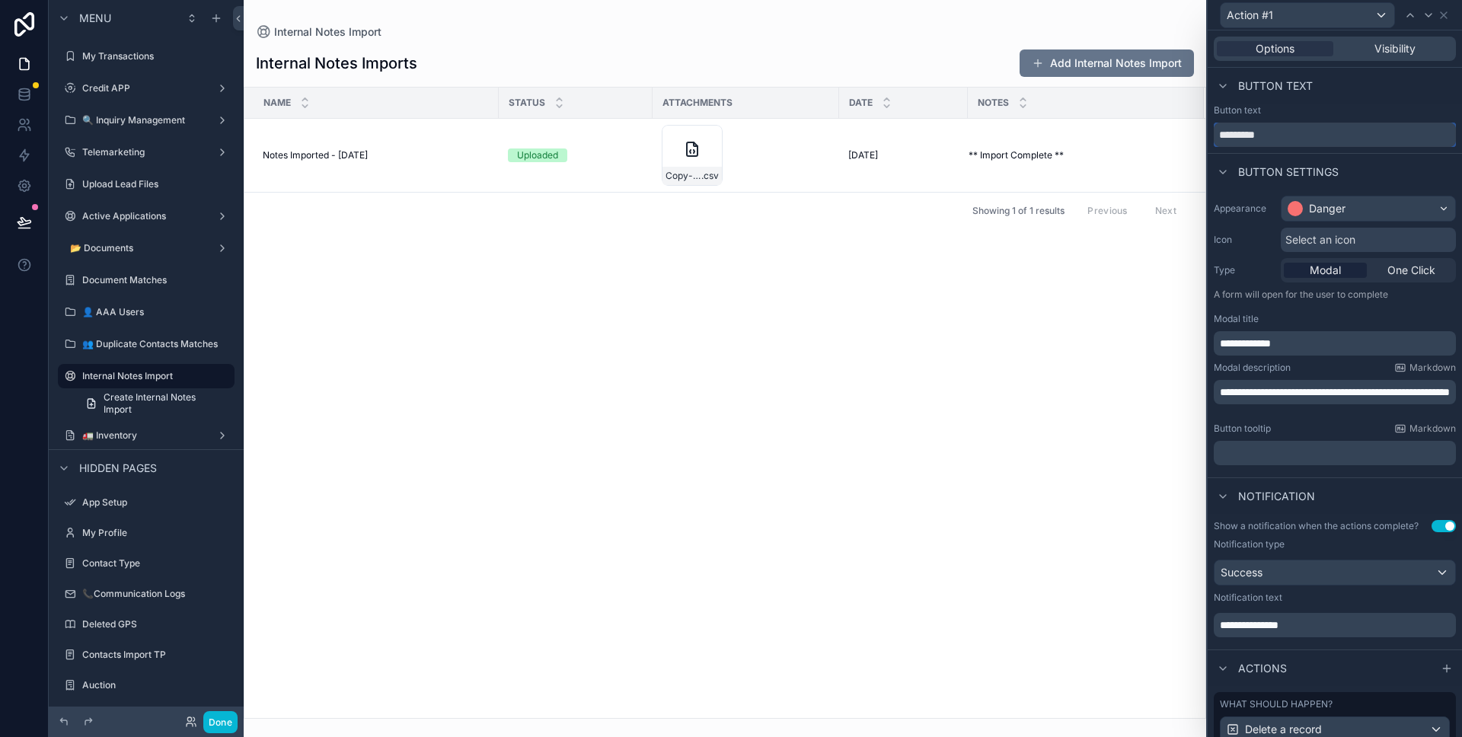
drag, startPoint x: 1301, startPoint y: 129, endPoint x: 1180, endPoint y: 133, distance: 121.9
click at [1180, 133] on div "**********" at bounding box center [731, 368] width 1462 height 737
type input "******"
click at [1282, 171] on span "Button settings" at bounding box center [1288, 171] width 101 height 15
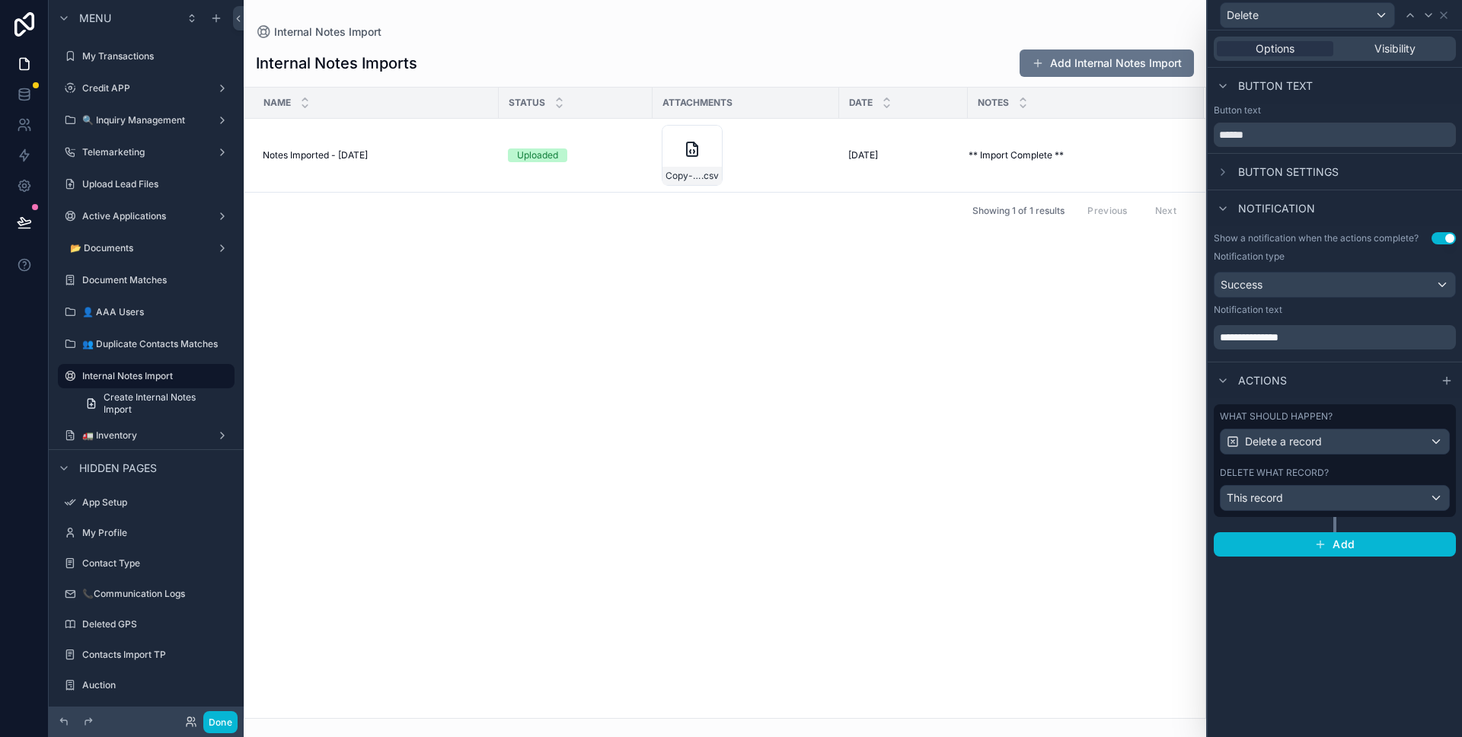
click at [1260, 164] on span "Button settings" at bounding box center [1288, 171] width 101 height 15
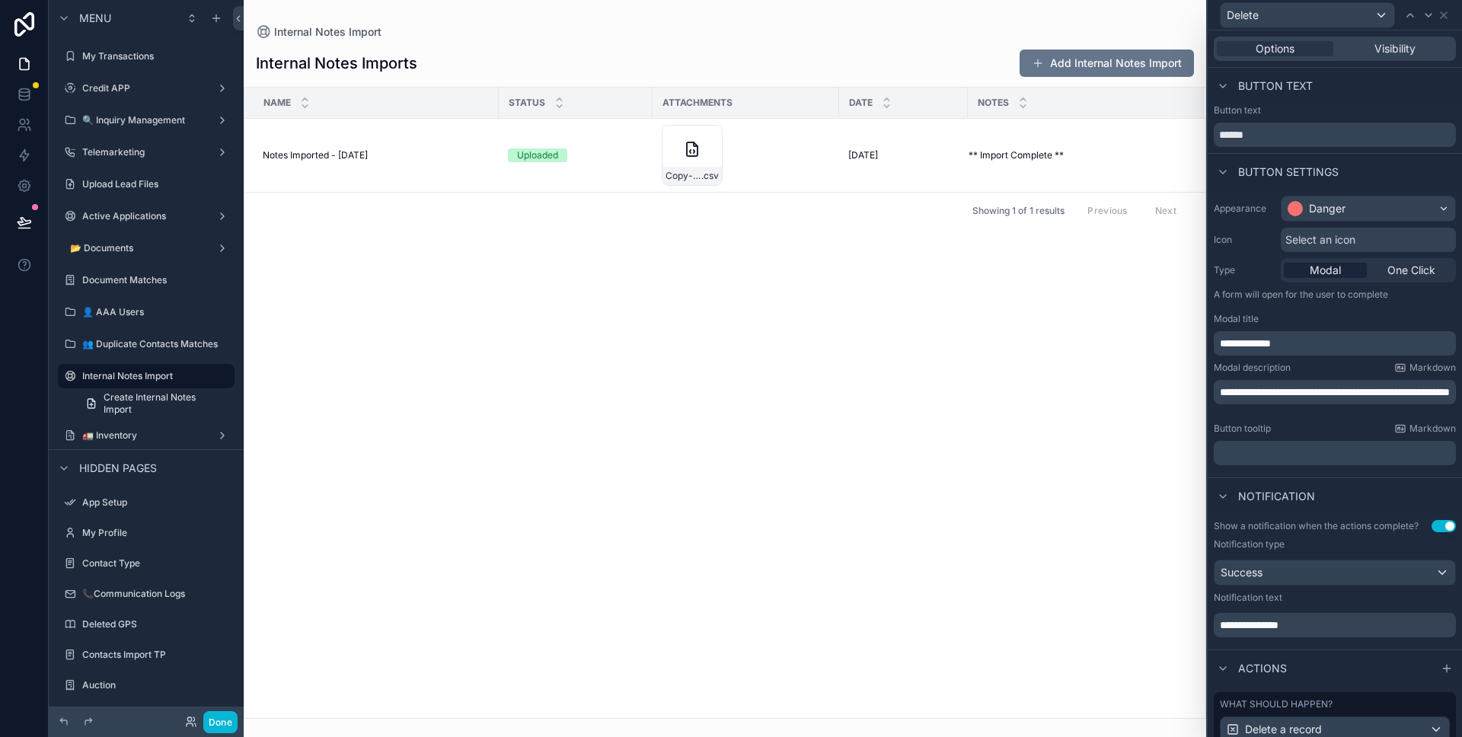
click at [1301, 234] on span "Select an icon" at bounding box center [1320, 239] width 70 height 15
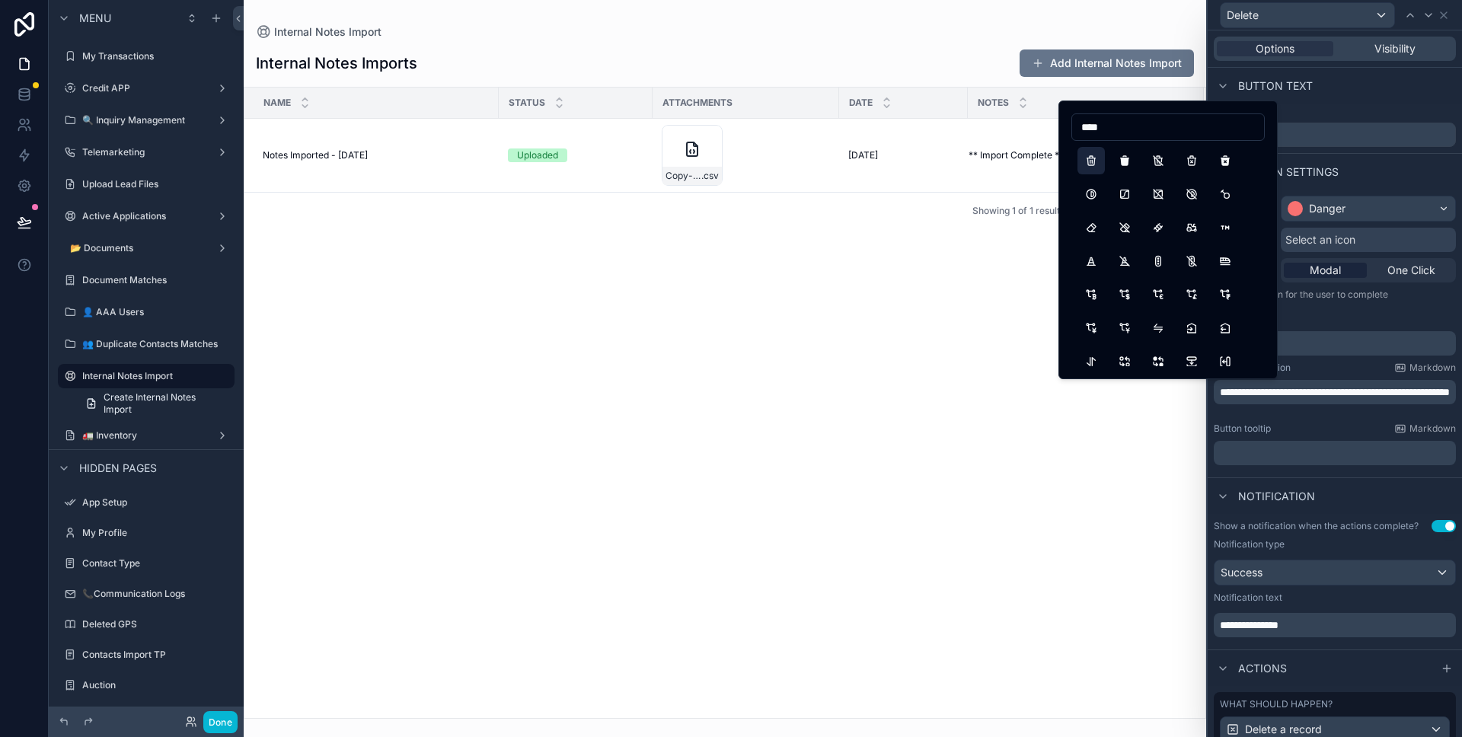
type input "****"
click at [1099, 161] on button "Trash" at bounding box center [1091, 160] width 27 height 27
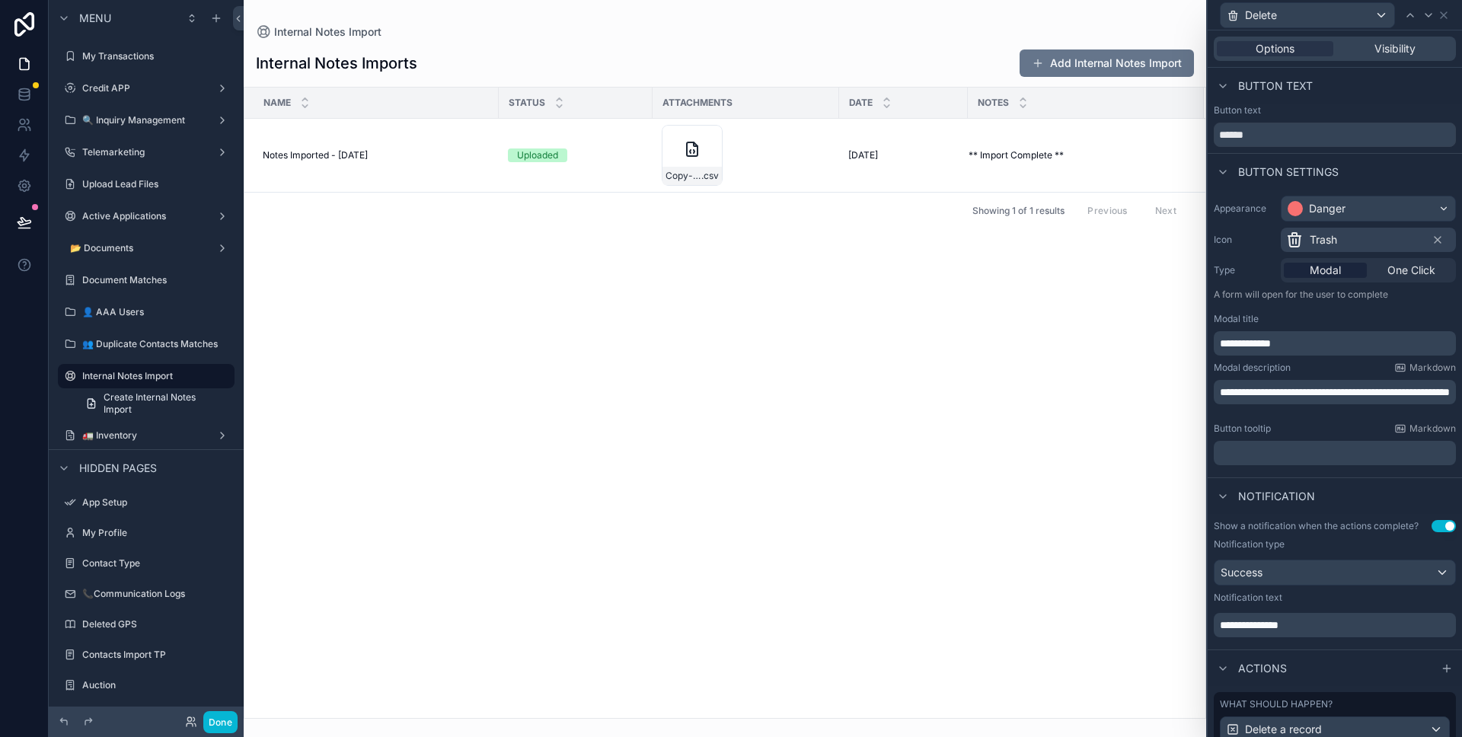
scroll to position [113, 0]
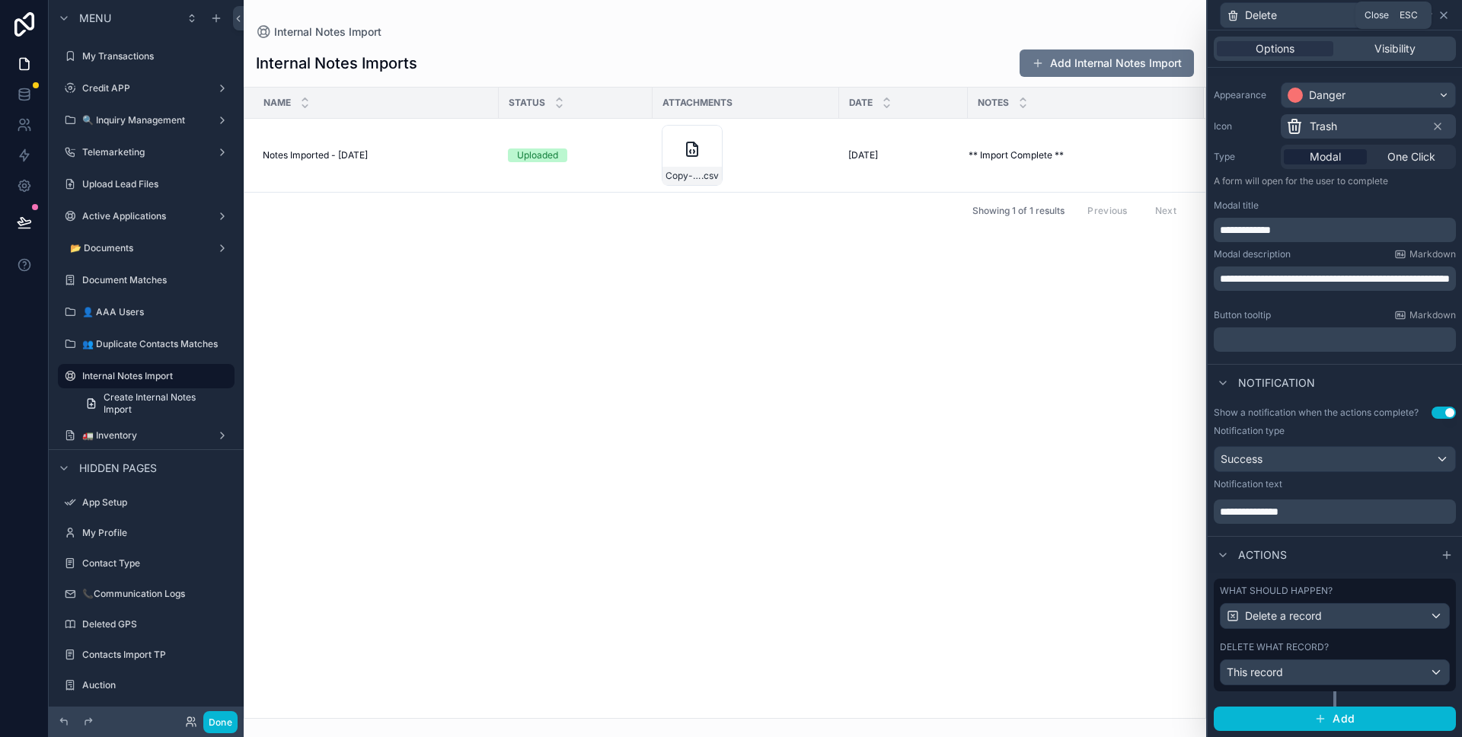
click at [1444, 12] on icon at bounding box center [1444, 15] width 12 height 12
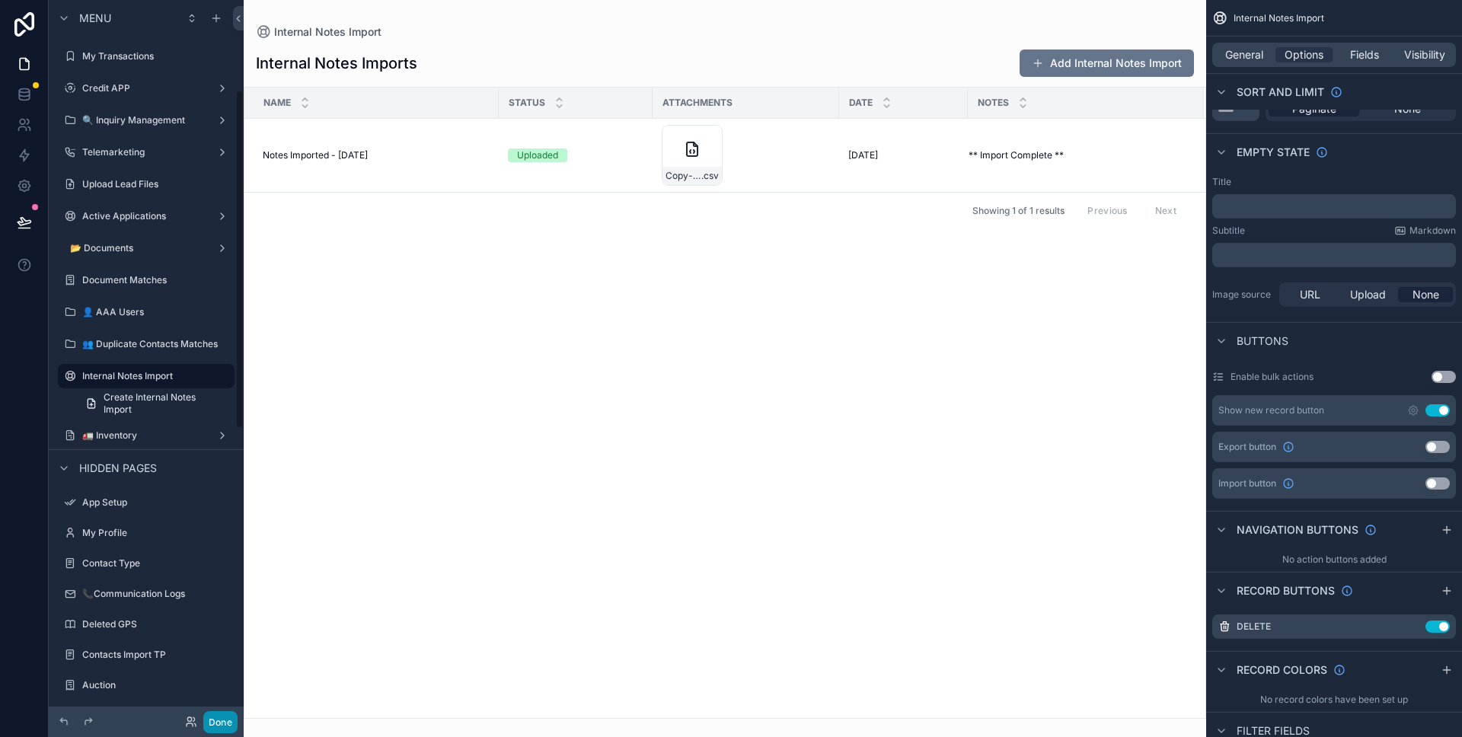
click at [230, 713] on button "Done" at bounding box center [220, 722] width 34 height 22
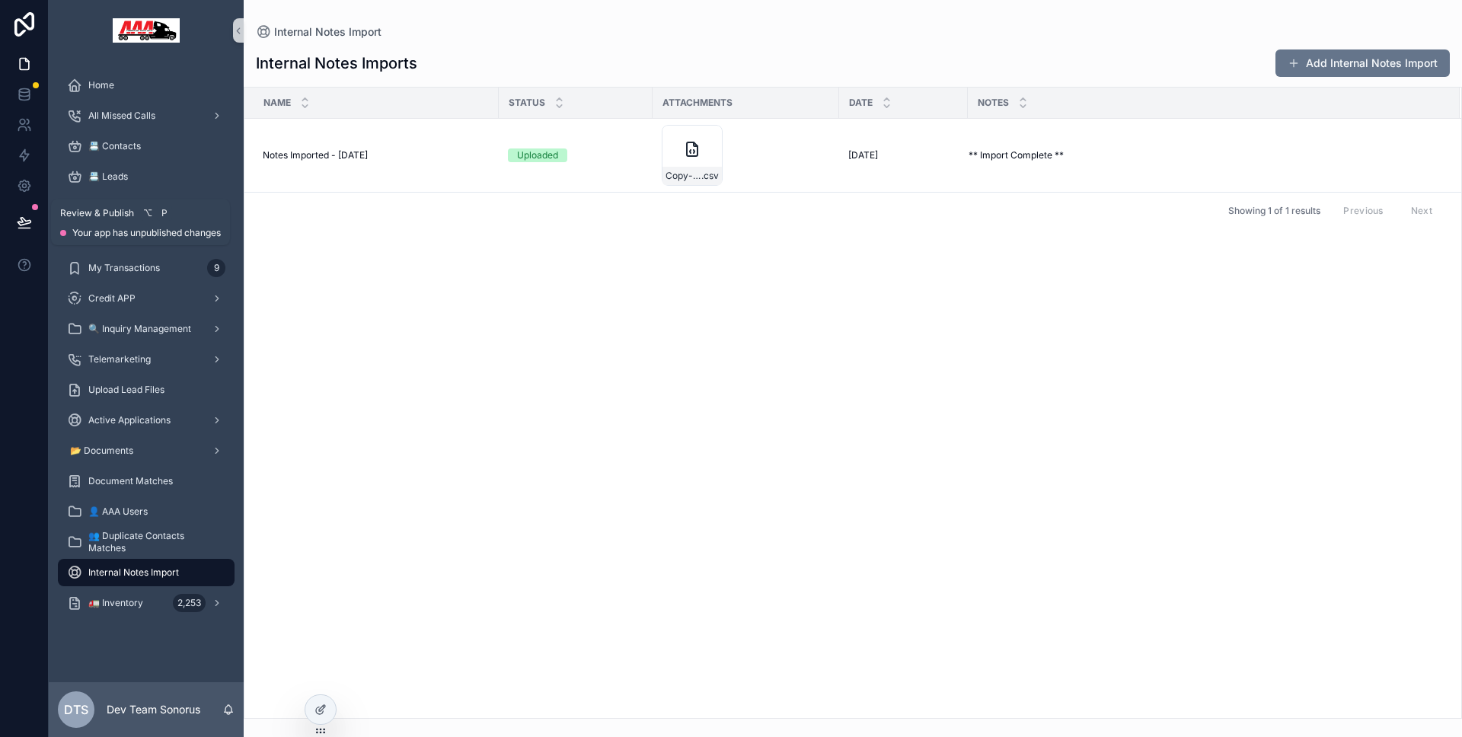
click at [10, 216] on button at bounding box center [25, 222] width 34 height 43
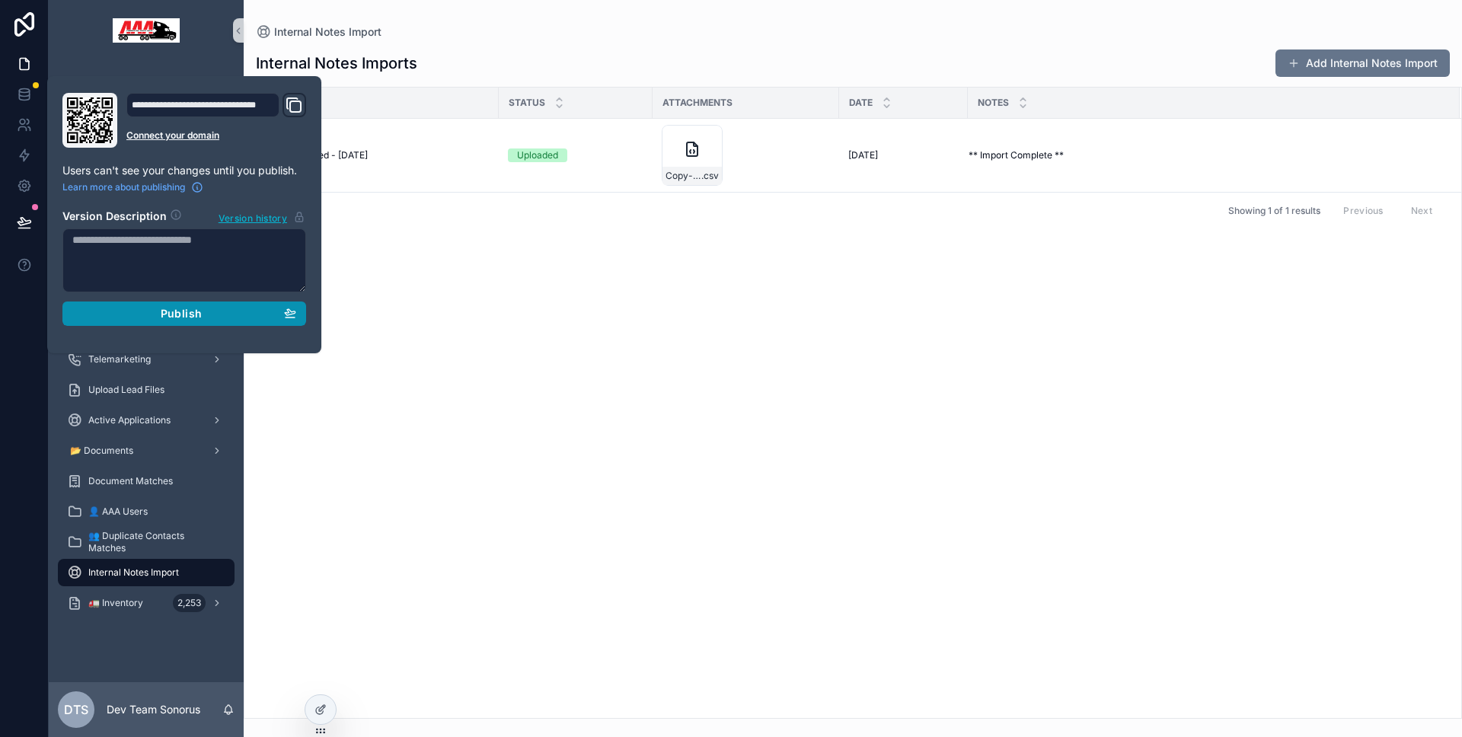
click at [117, 307] on div "Publish" at bounding box center [184, 314] width 224 height 14
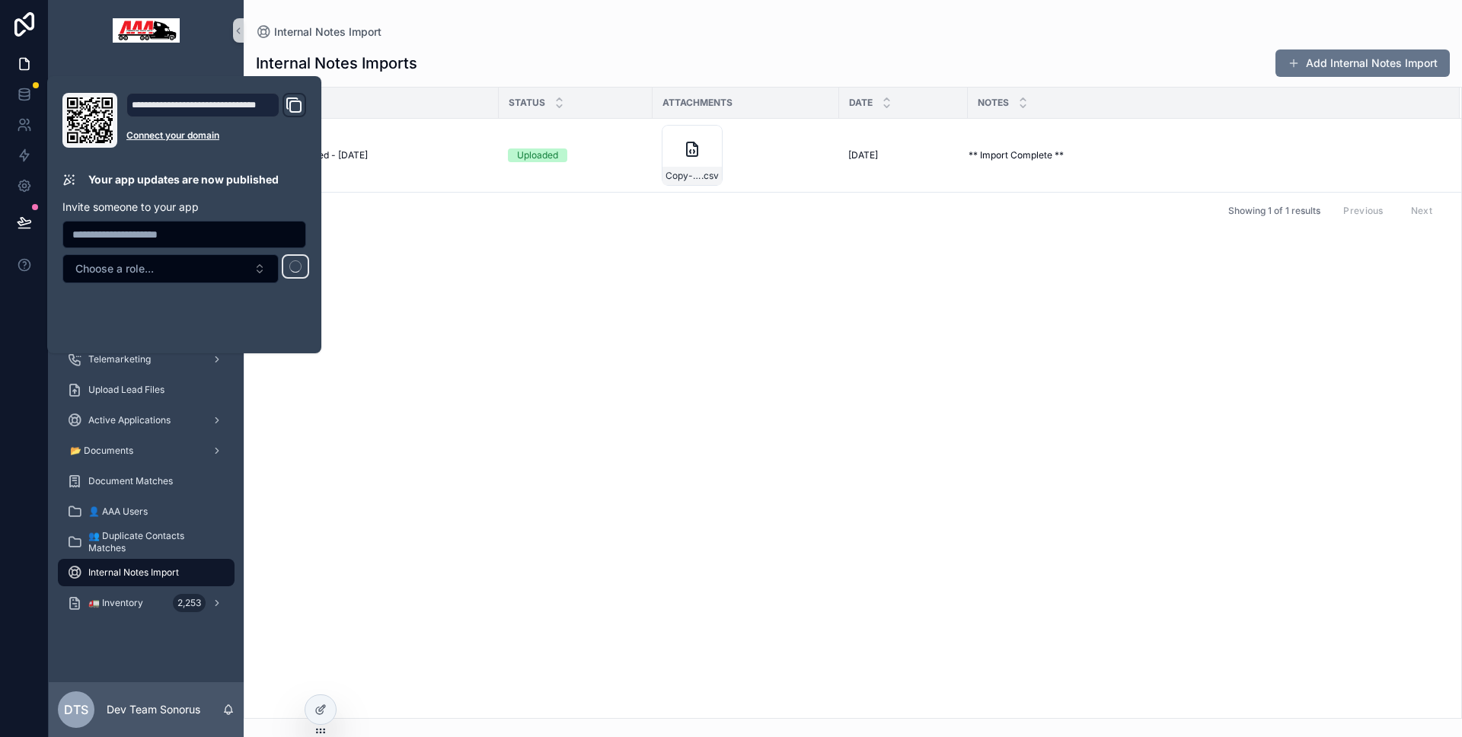
click at [22, 339] on div at bounding box center [24, 368] width 49 height 737
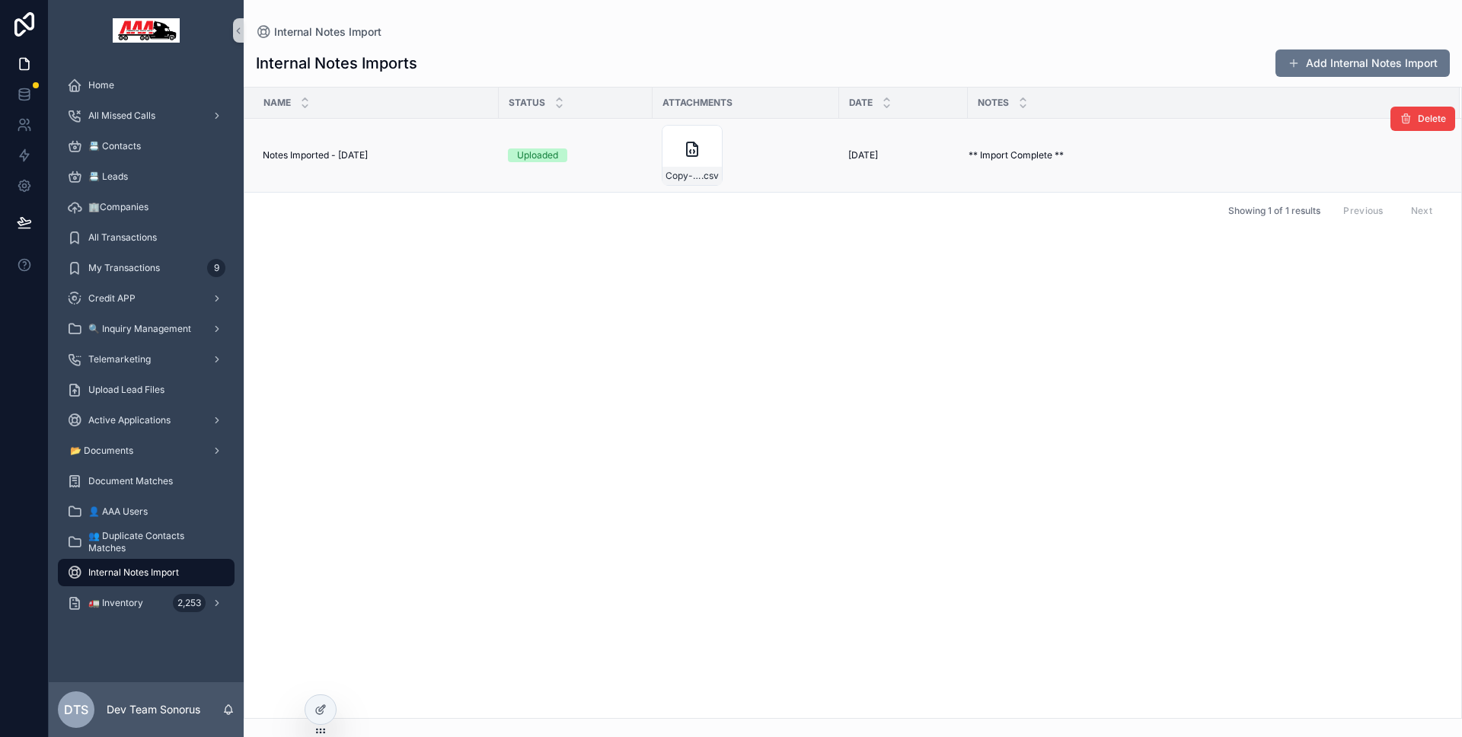
click at [822, 150] on div "Copy-of-DealerServicesInventory---DealerServicesInventory-(1) .csv" at bounding box center [746, 155] width 168 height 61
click at [316, 707] on icon at bounding box center [319, 710] width 7 height 7
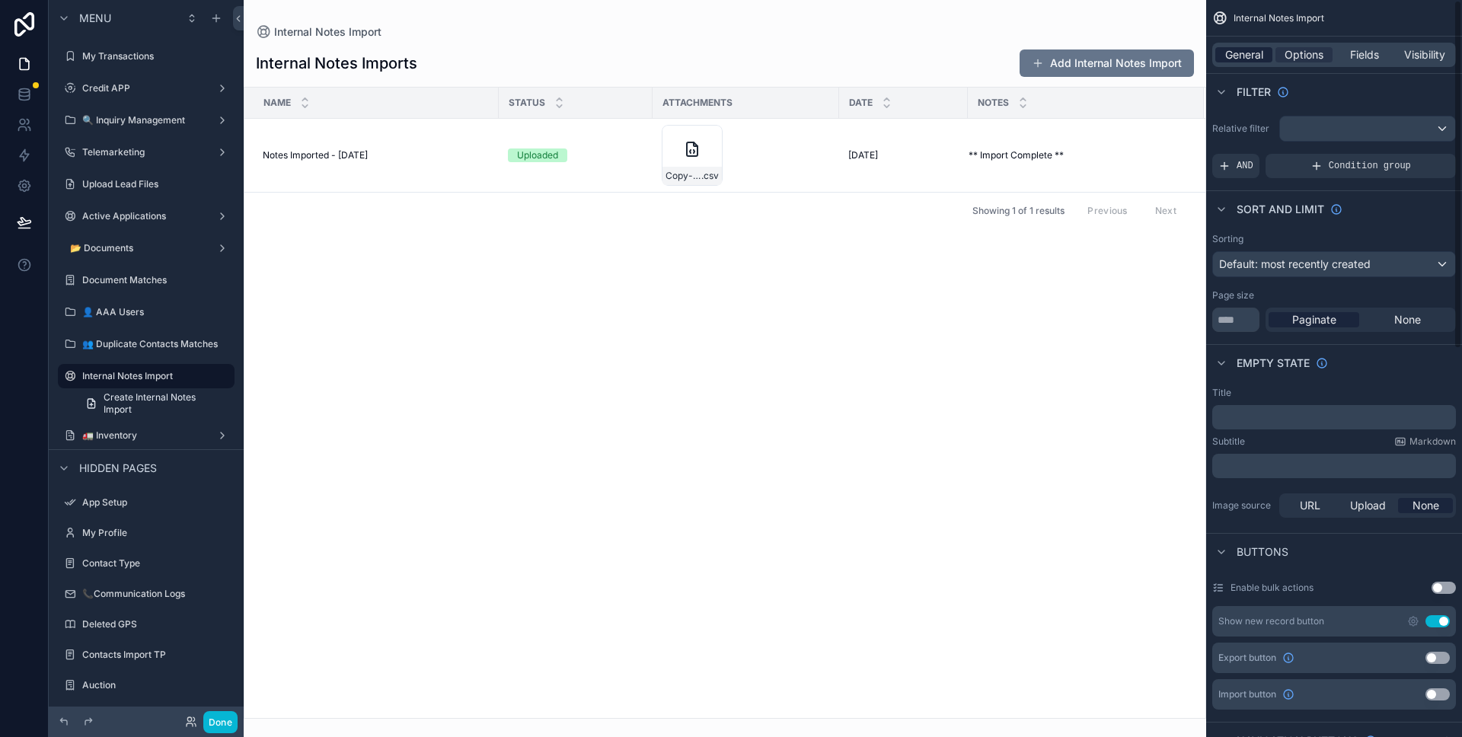
click at [1260, 57] on span "General" at bounding box center [1244, 54] width 38 height 15
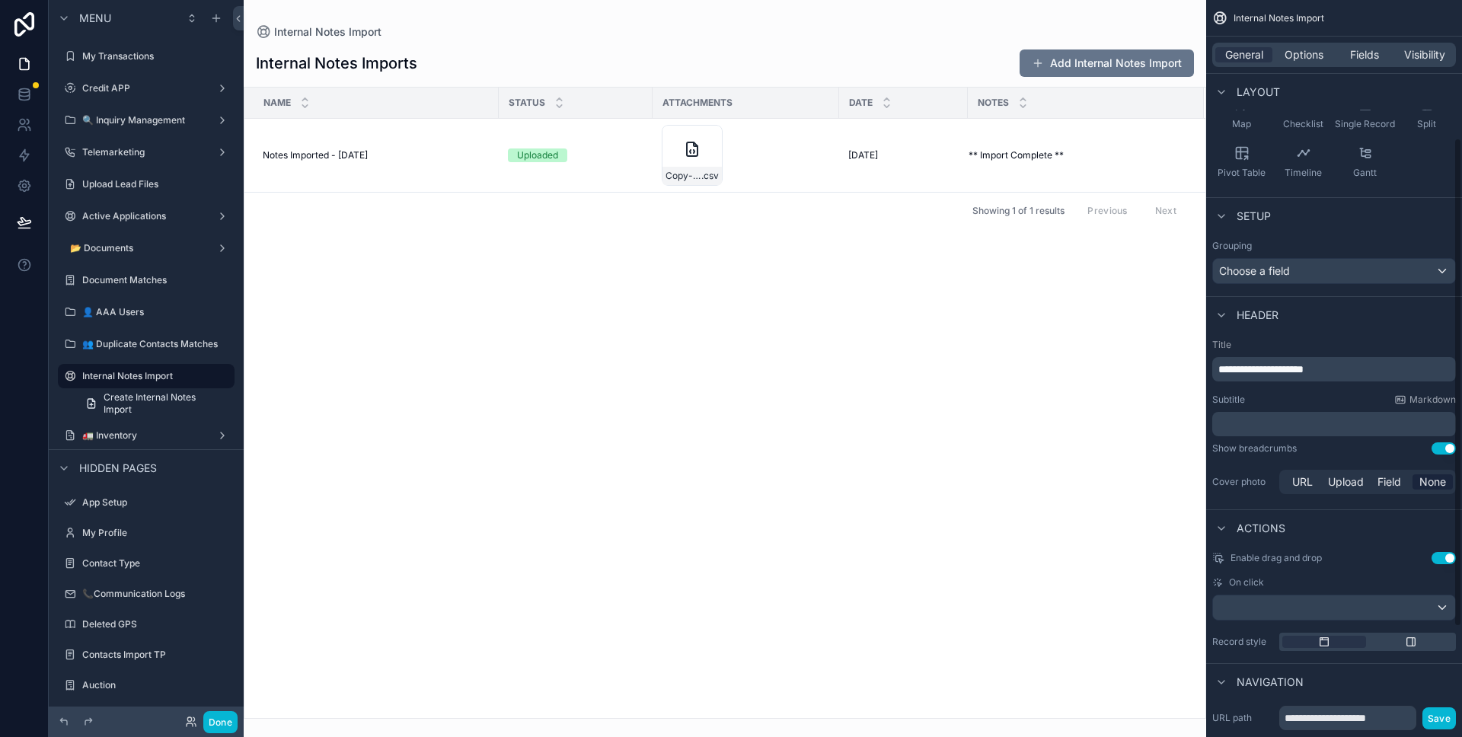
scroll to position [319, 0]
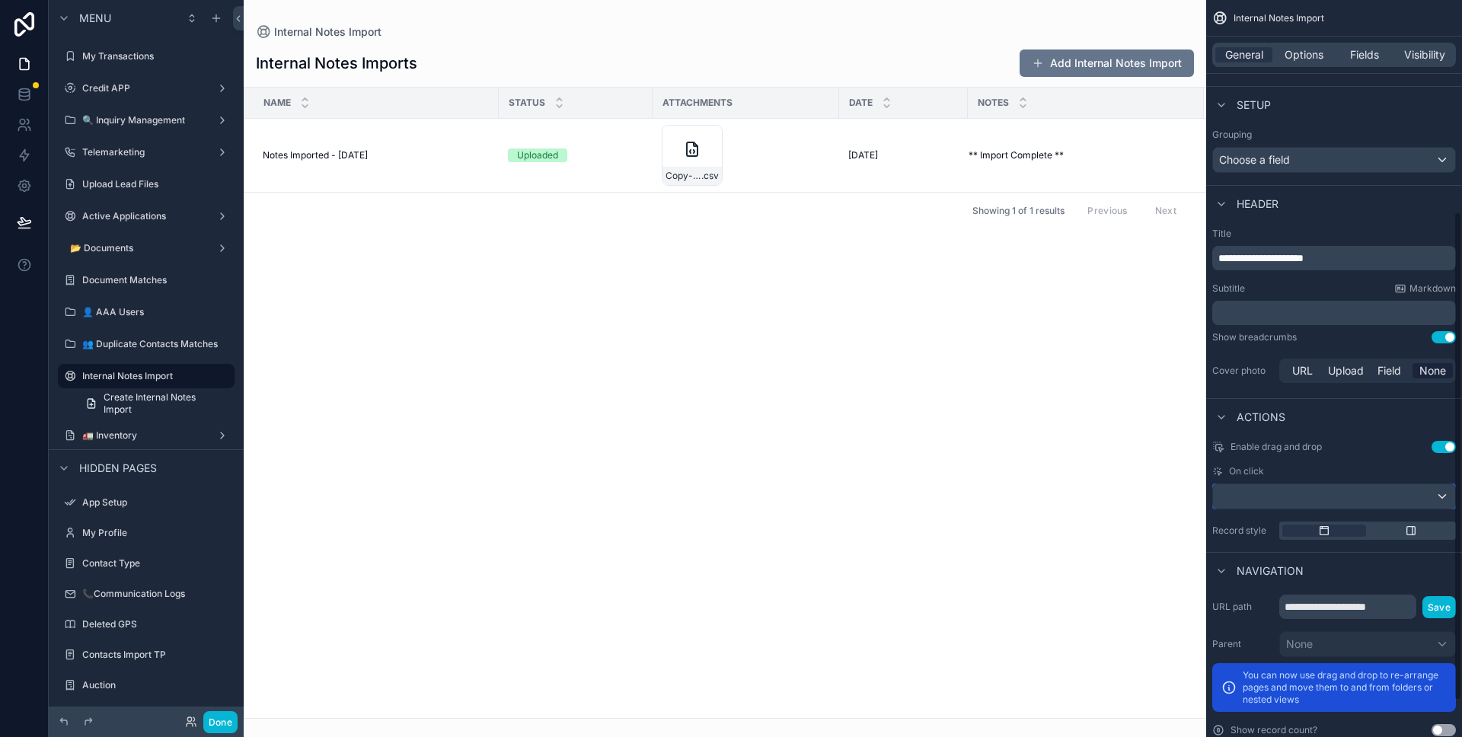
click at [1382, 491] on div "scrollable content" at bounding box center [1334, 496] width 242 height 24
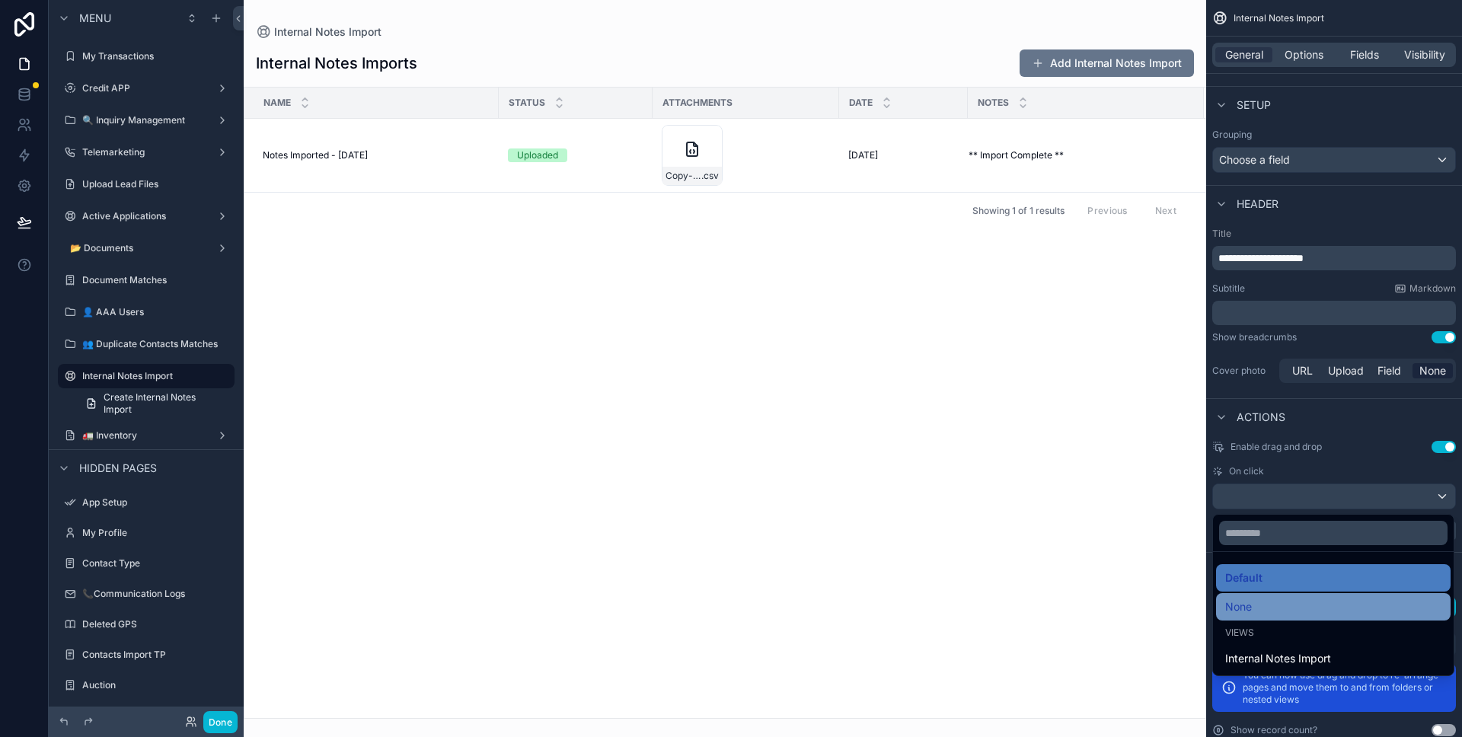
click at [1284, 605] on div "None" at bounding box center [1333, 607] width 216 height 18
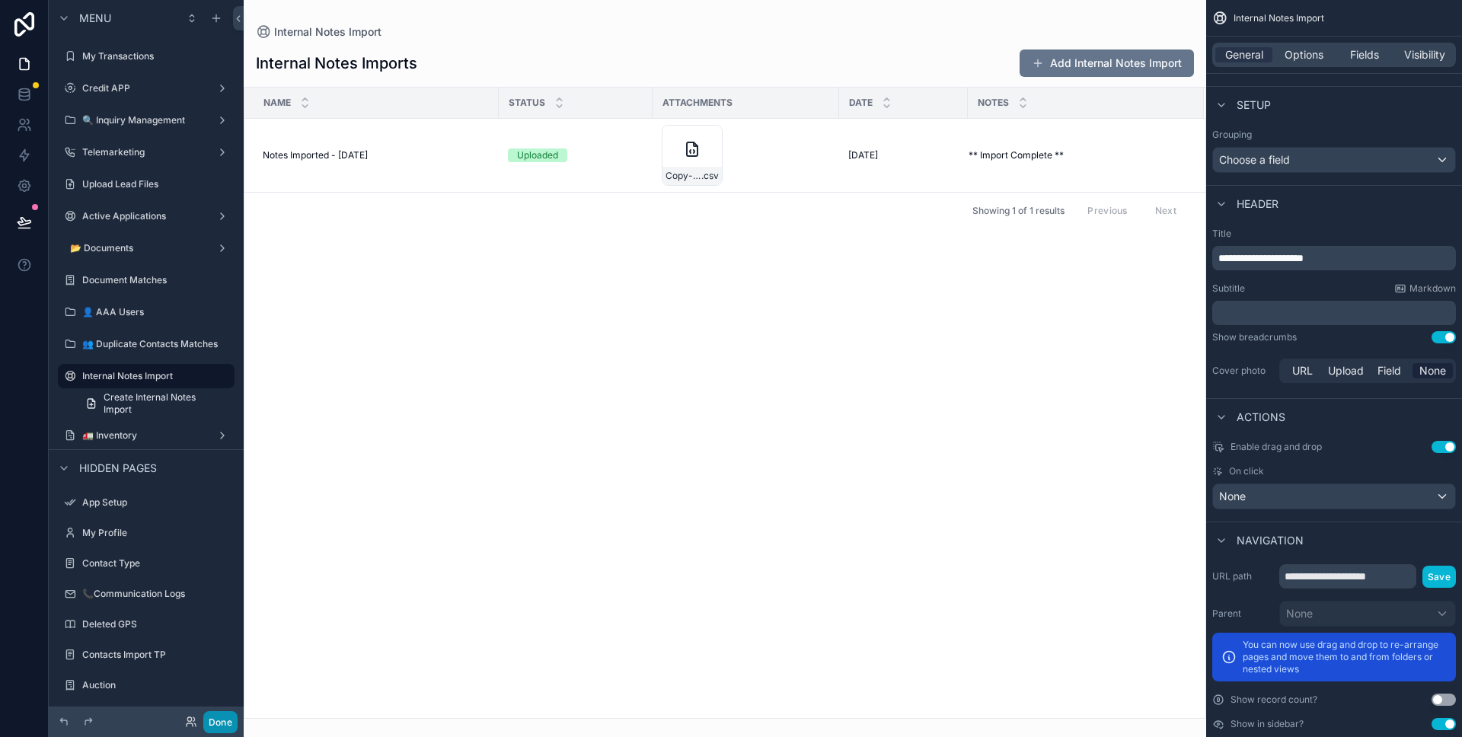
click at [225, 719] on button "Done" at bounding box center [220, 722] width 34 height 22
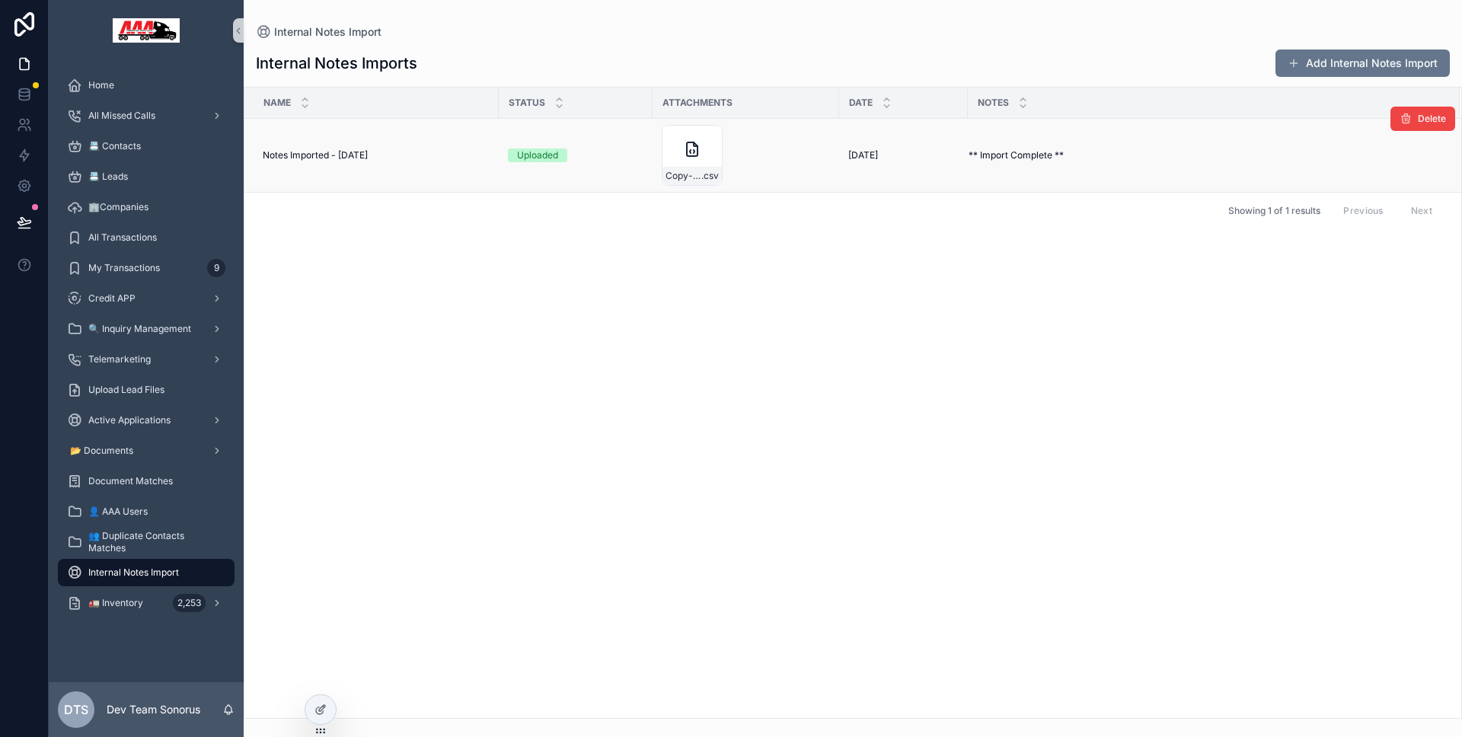
click at [492, 161] on td "Notes Imported - [DATE] Notes Imported - [DATE]" at bounding box center [371, 156] width 254 height 74
click at [17, 216] on icon at bounding box center [24, 222] width 15 height 15
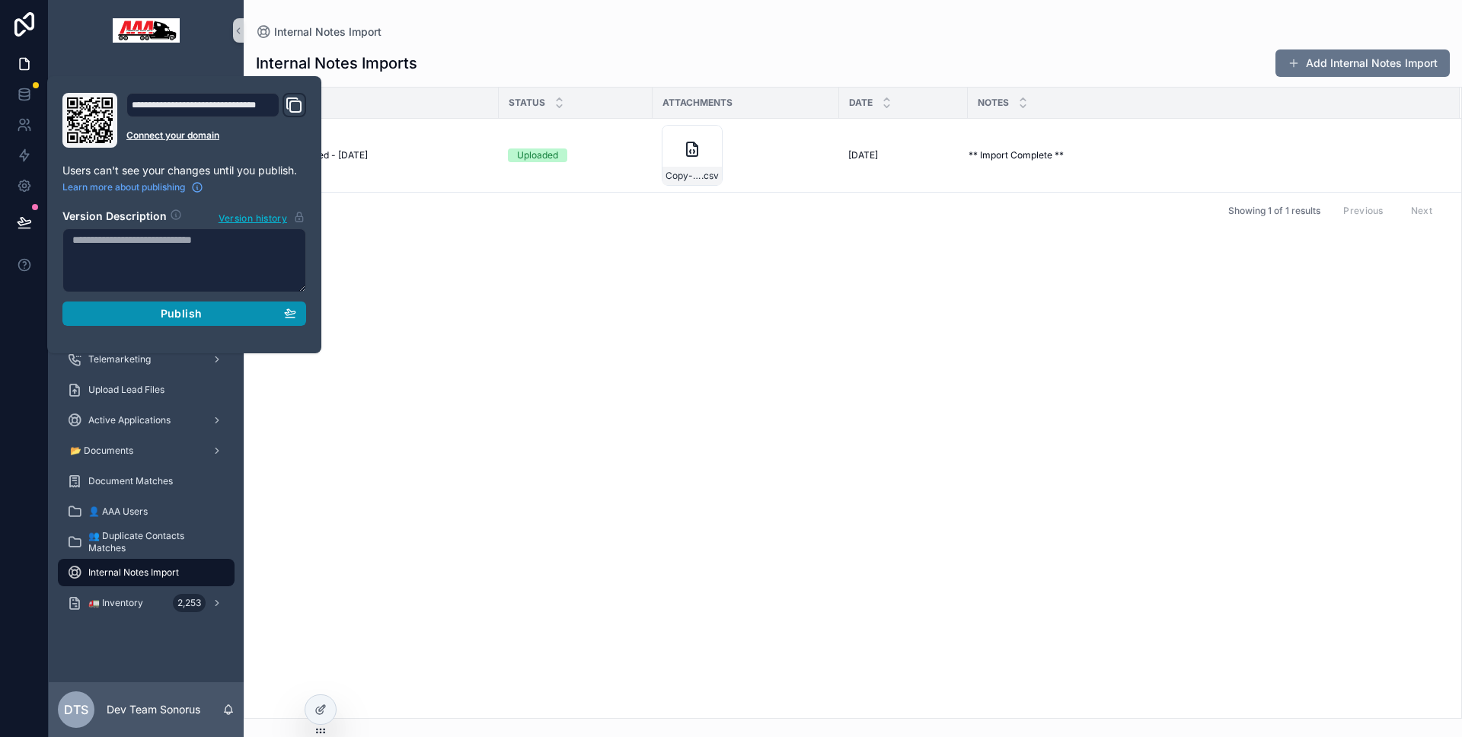
click at [159, 312] on div "Publish" at bounding box center [184, 314] width 224 height 14
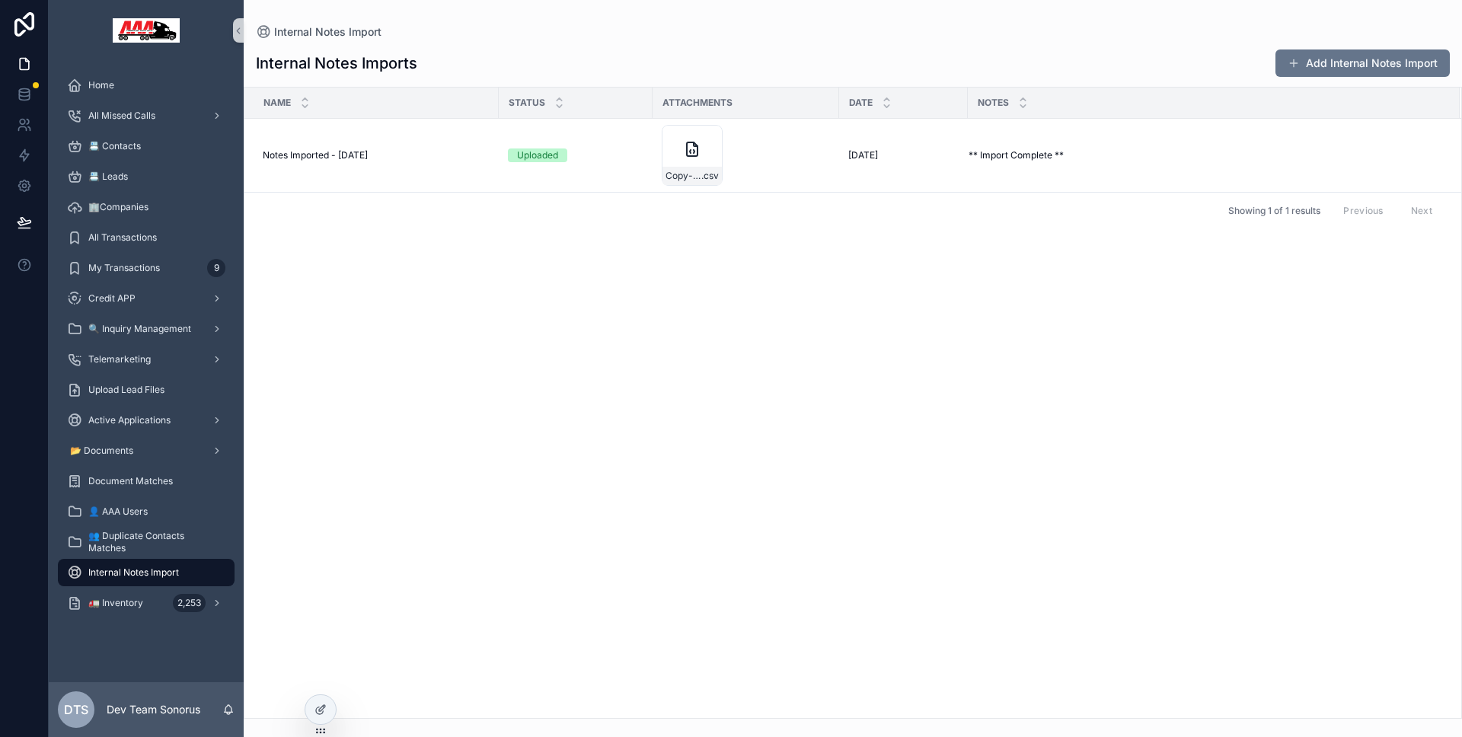
click at [1126, 215] on div "Showing 1 of 1 results Previous Next" at bounding box center [852, 210] width 1217 height 37
click at [113, 85] on span "Home" at bounding box center [101, 85] width 26 height 12
